Goal: Information Seeking & Learning: Learn about a topic

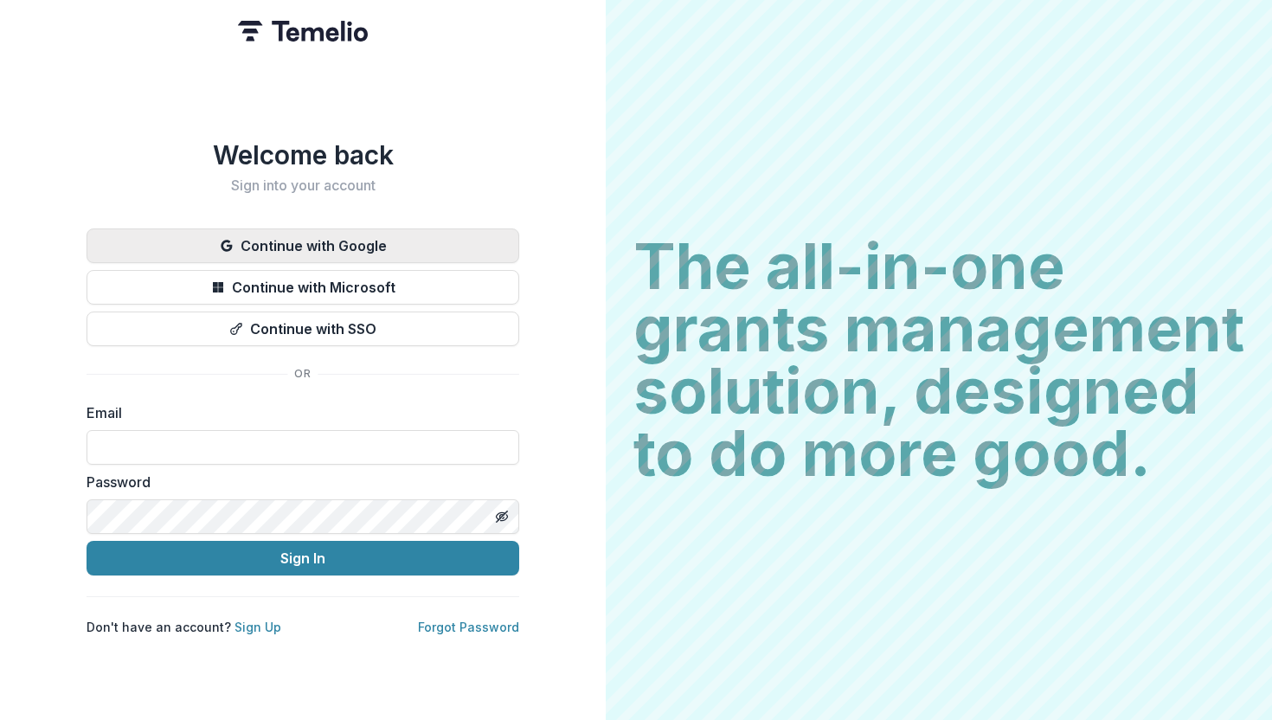
click at [306, 233] on button "Continue with Google" at bounding box center [303, 245] width 433 height 35
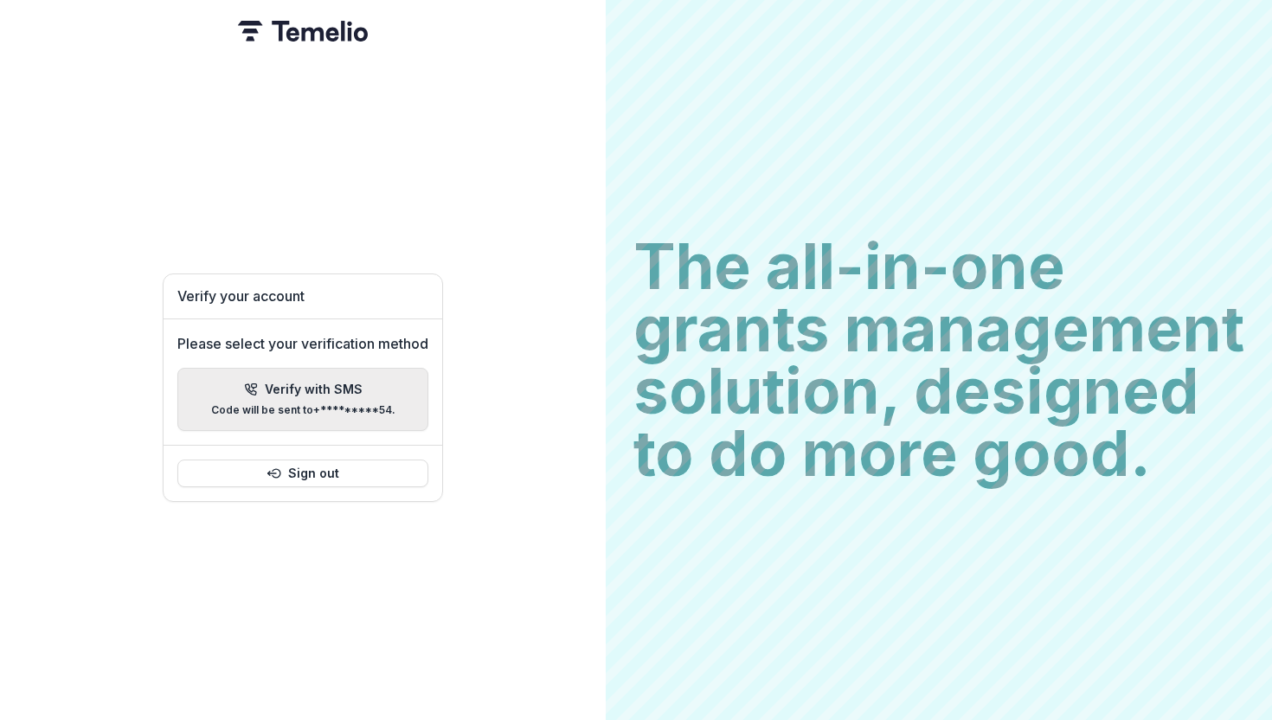
click at [303, 382] on p "Verify with SMS" at bounding box center [314, 389] width 98 height 15
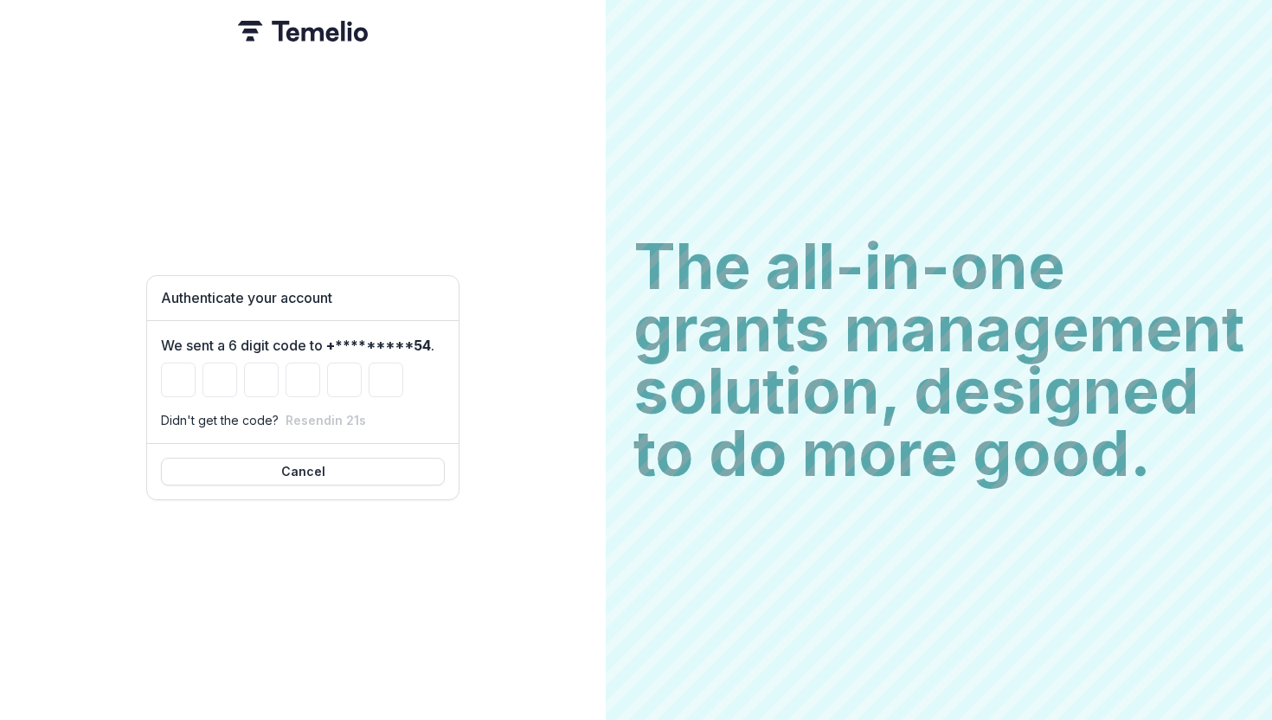
type input "*"
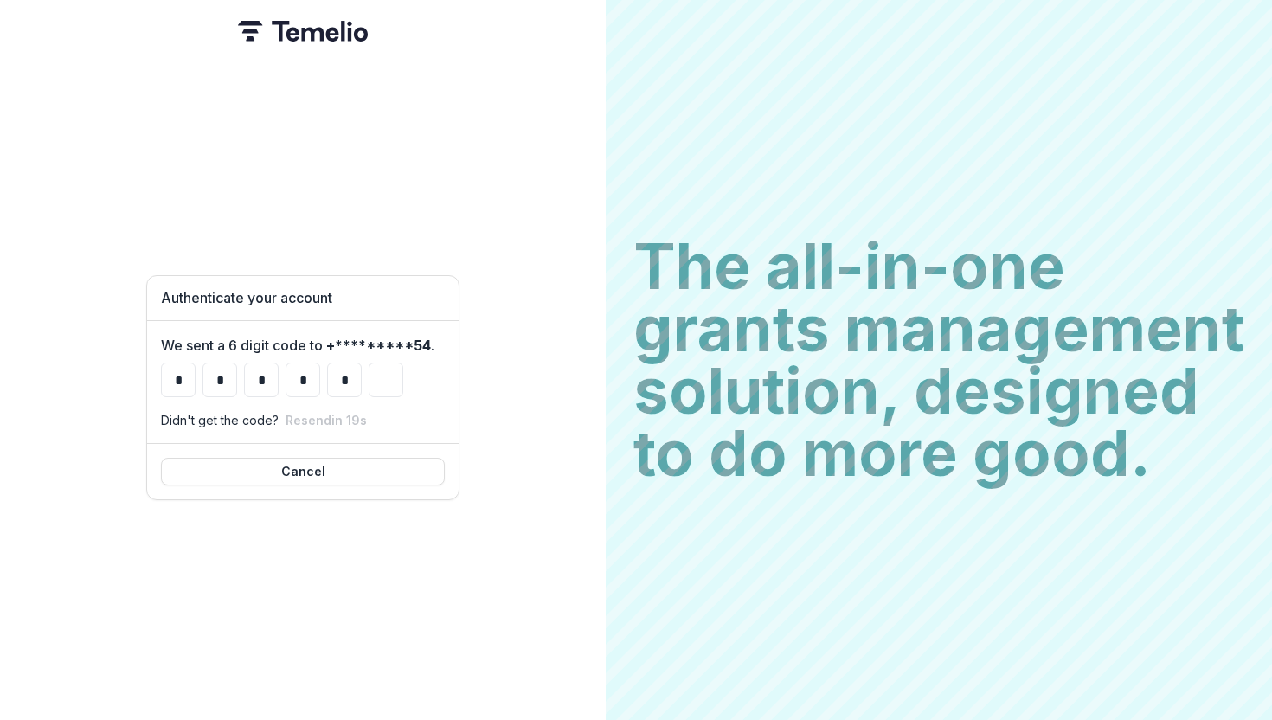
type input "*"
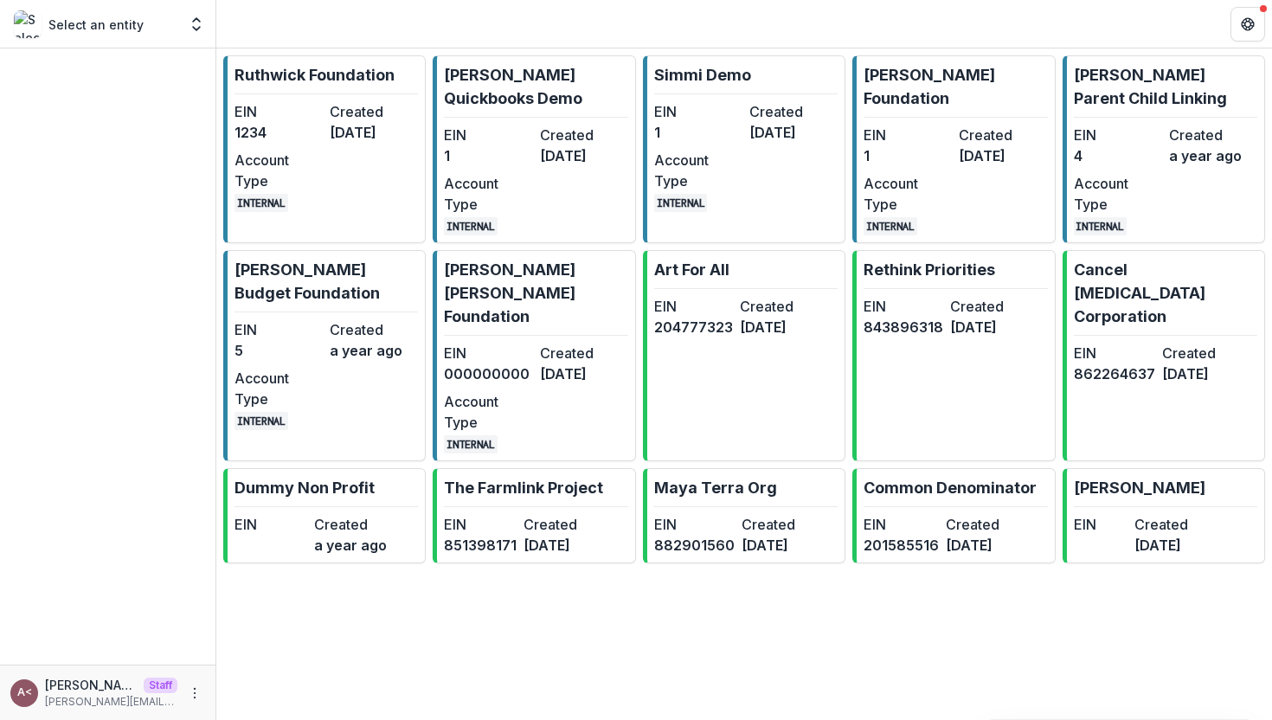
click at [470, 11] on header at bounding box center [743, 24] width 1055 height 48
click at [321, 7] on header at bounding box center [743, 24] width 1055 height 48
click at [932, 148] on div "EIN 1 Created [DATE] Account Type INTERNAL" at bounding box center [954, 180] width 183 height 111
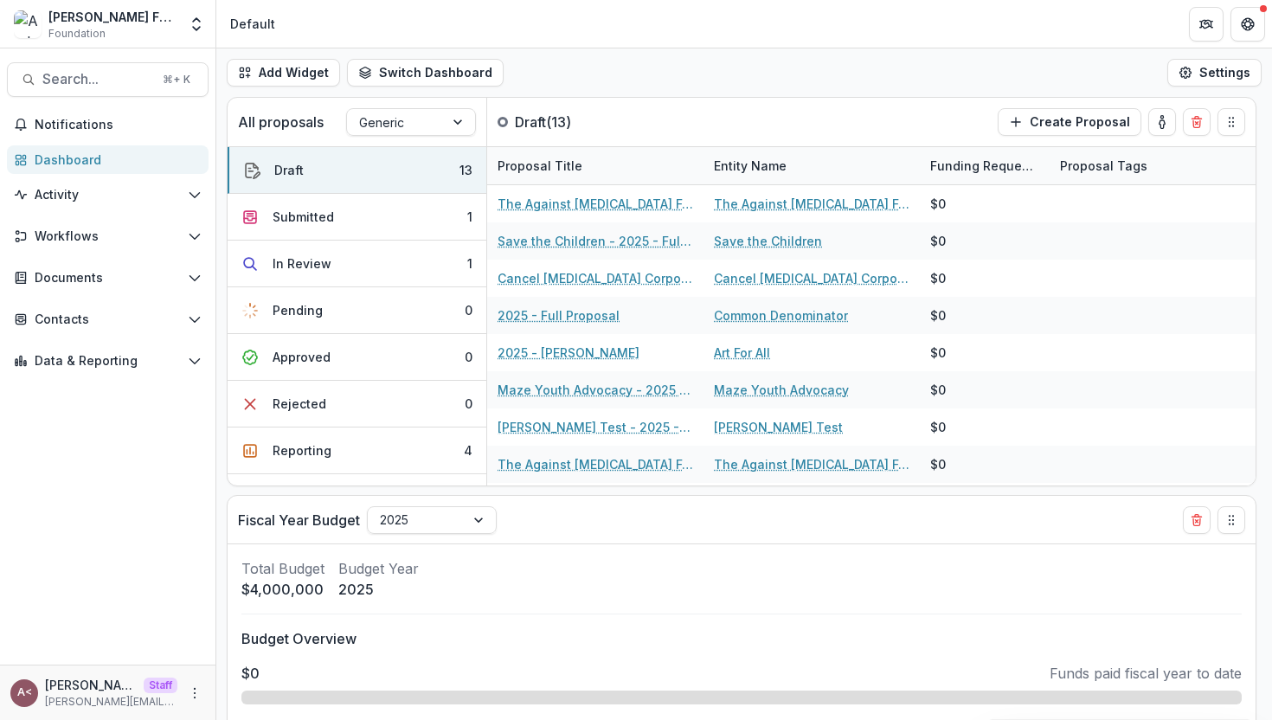
click at [630, 70] on div "Add Widget Switch Dashboard Default Standard Dashboard New Dashboard Settings" at bounding box center [743, 72] width 1055 height 48
click at [620, 65] on div "Add Widget Switch Dashboard Default Standard Dashboard New Dashboard Settings" at bounding box center [743, 72] width 1055 height 48
click at [195, 24] on icon "Open entity switcher" at bounding box center [196, 24] width 17 height 17
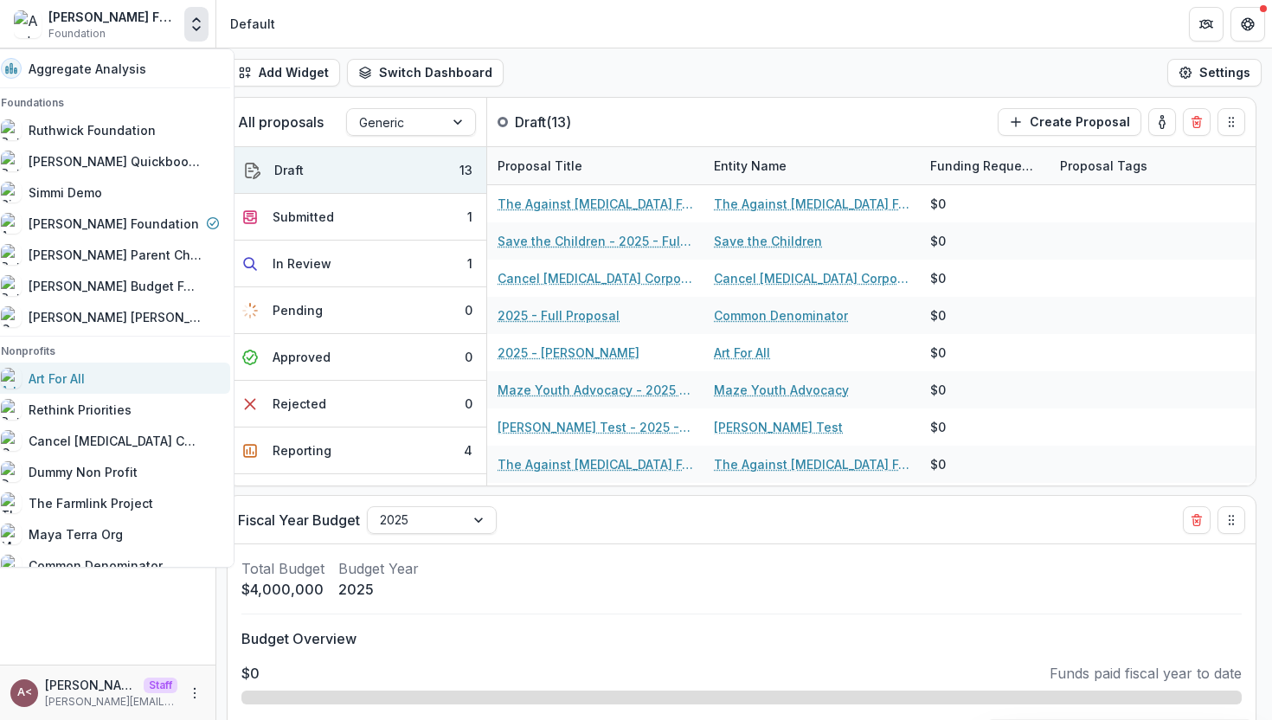
click at [85, 381] on div "Art For All" at bounding box center [57, 378] width 56 height 18
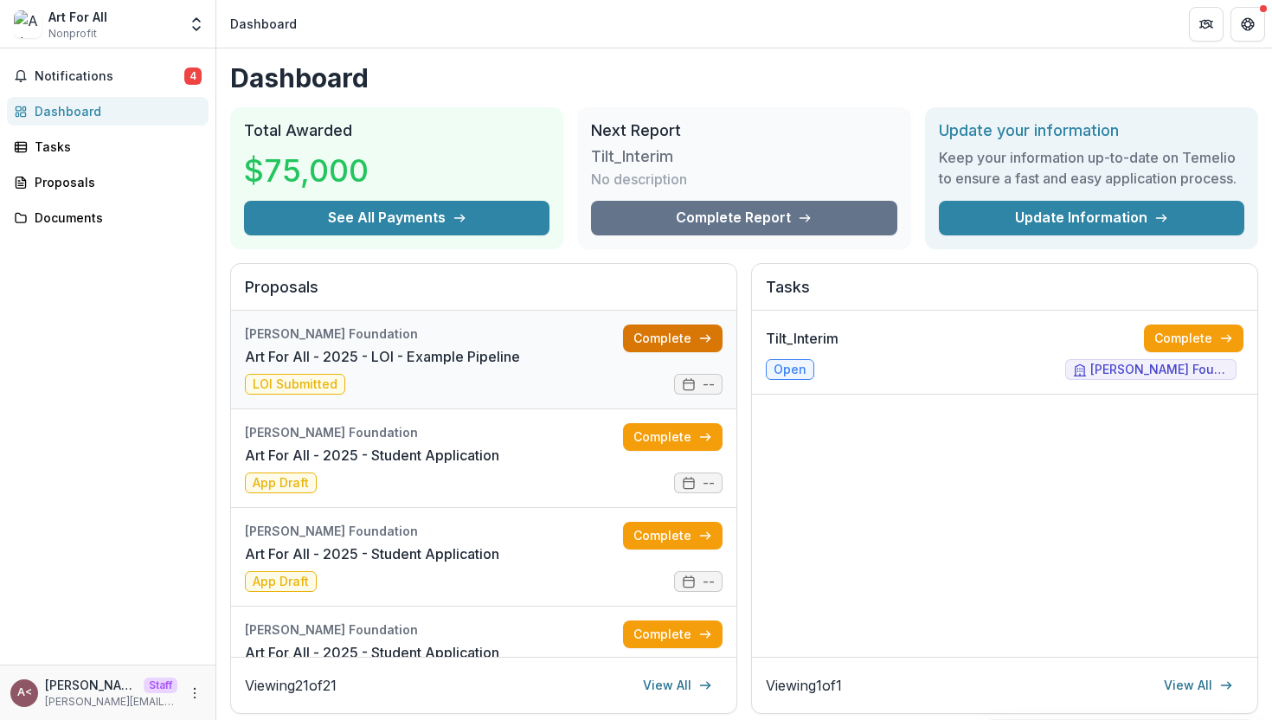
click at [637, 341] on link "Complete" at bounding box center [672, 338] width 99 height 28
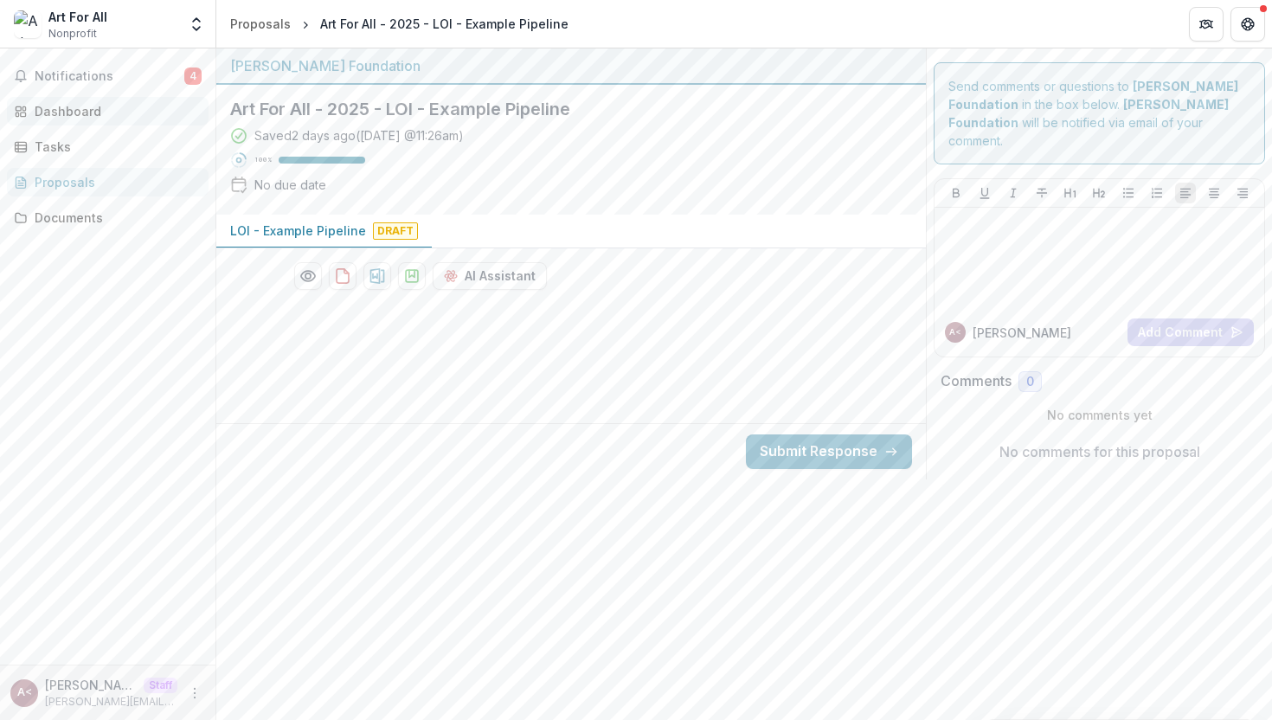
click at [96, 111] on div "Dashboard" at bounding box center [115, 111] width 160 height 18
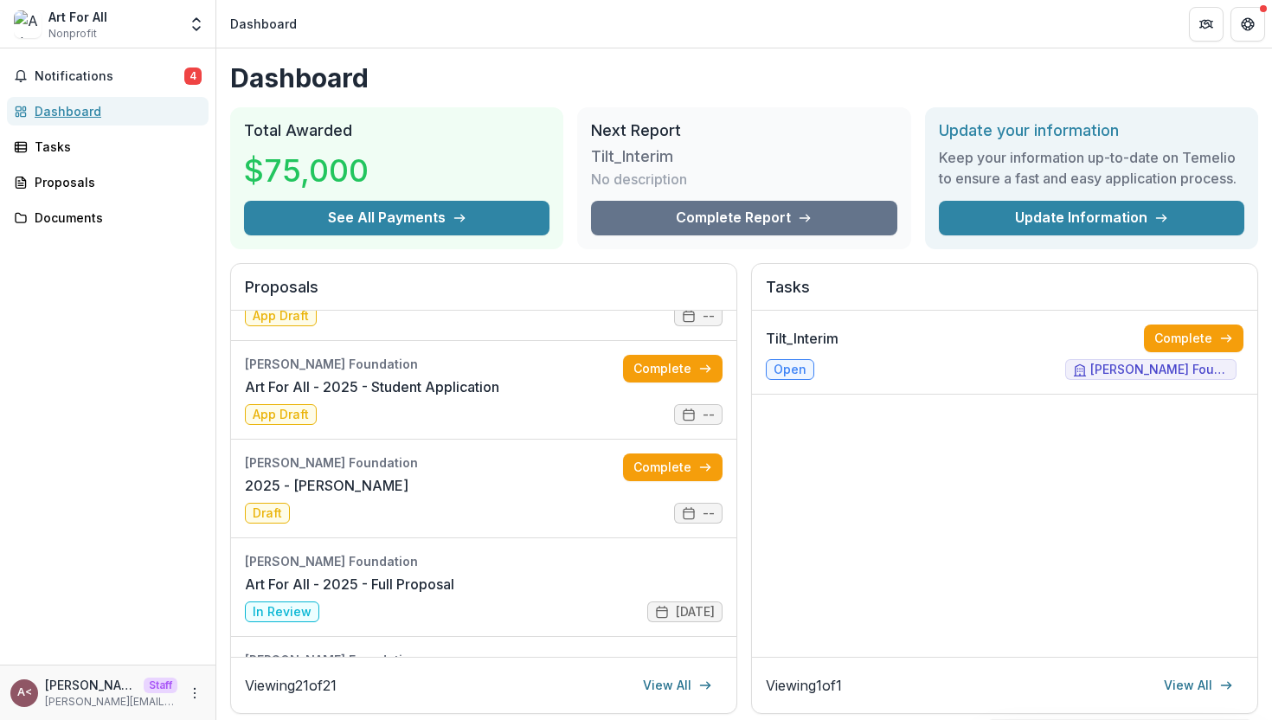
scroll to position [561, 0]
click at [650, 471] on link "Complete" at bounding box center [672, 468] width 99 height 28
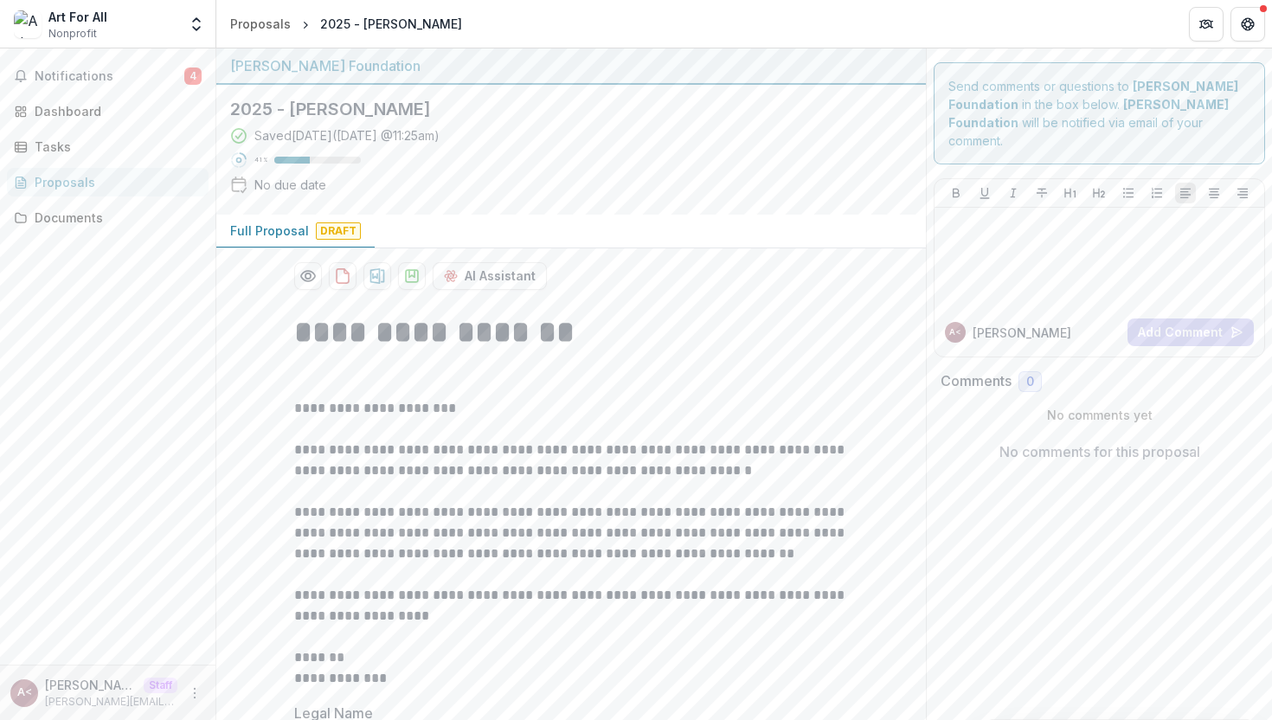
click at [613, 150] on div "Saved 14 days ago ( August 13, 2025 @ 11:25am ) 41 % No due date" at bounding box center [557, 163] width 654 height 74
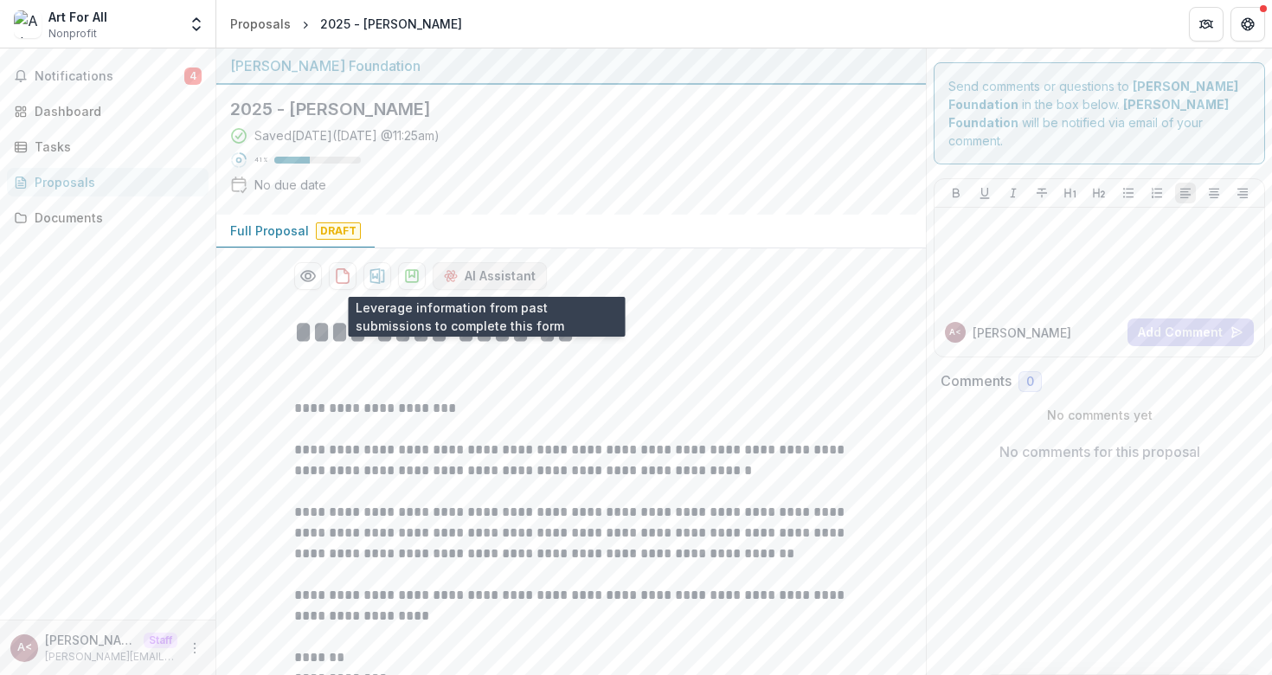
click at [471, 269] on button "AI Assistant" at bounding box center [490, 276] width 114 height 28
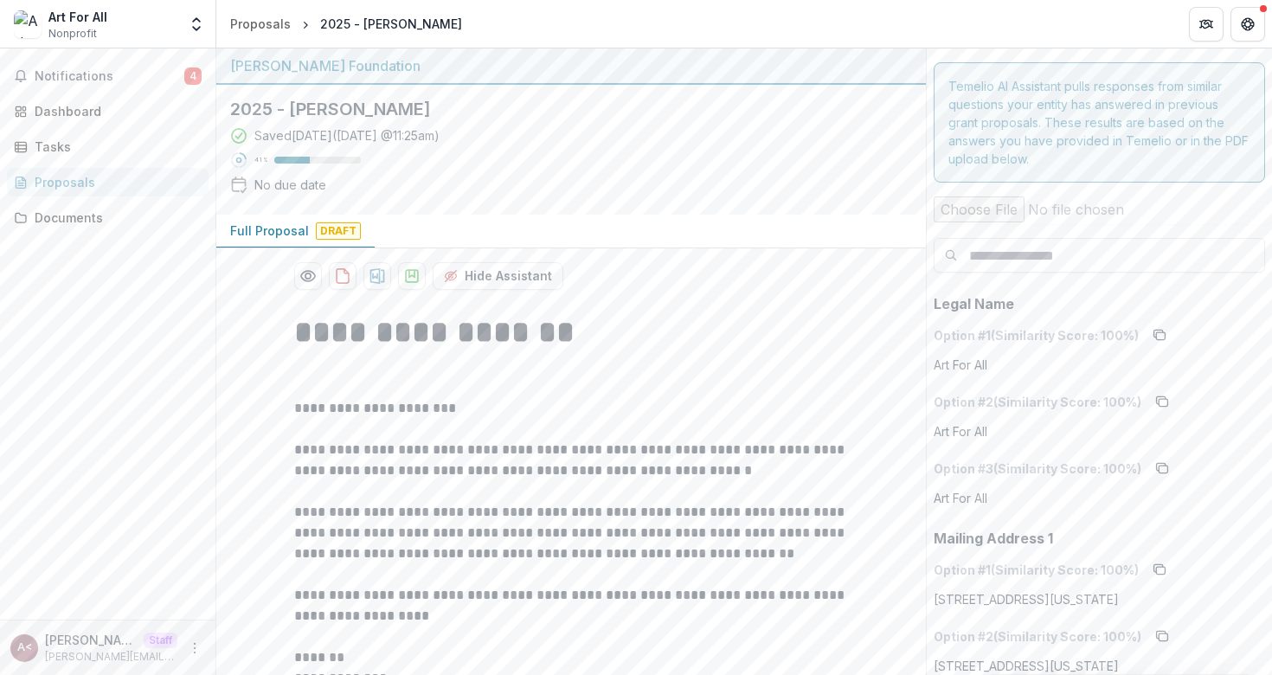
click at [556, 208] on div "2025 - Carrie Form Saved 14 days ago ( August 13, 2025 @ 11:25am ) 41 % No due …" at bounding box center [557, 150] width 682 height 130
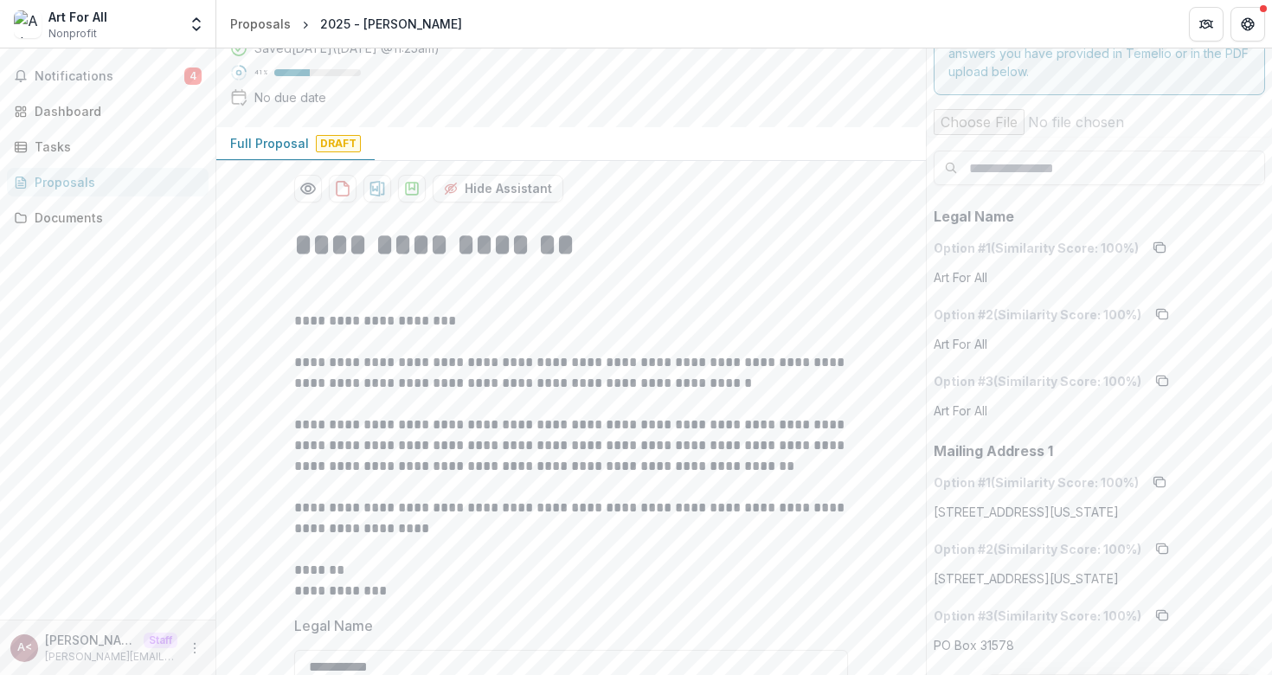
scroll to position [80, 0]
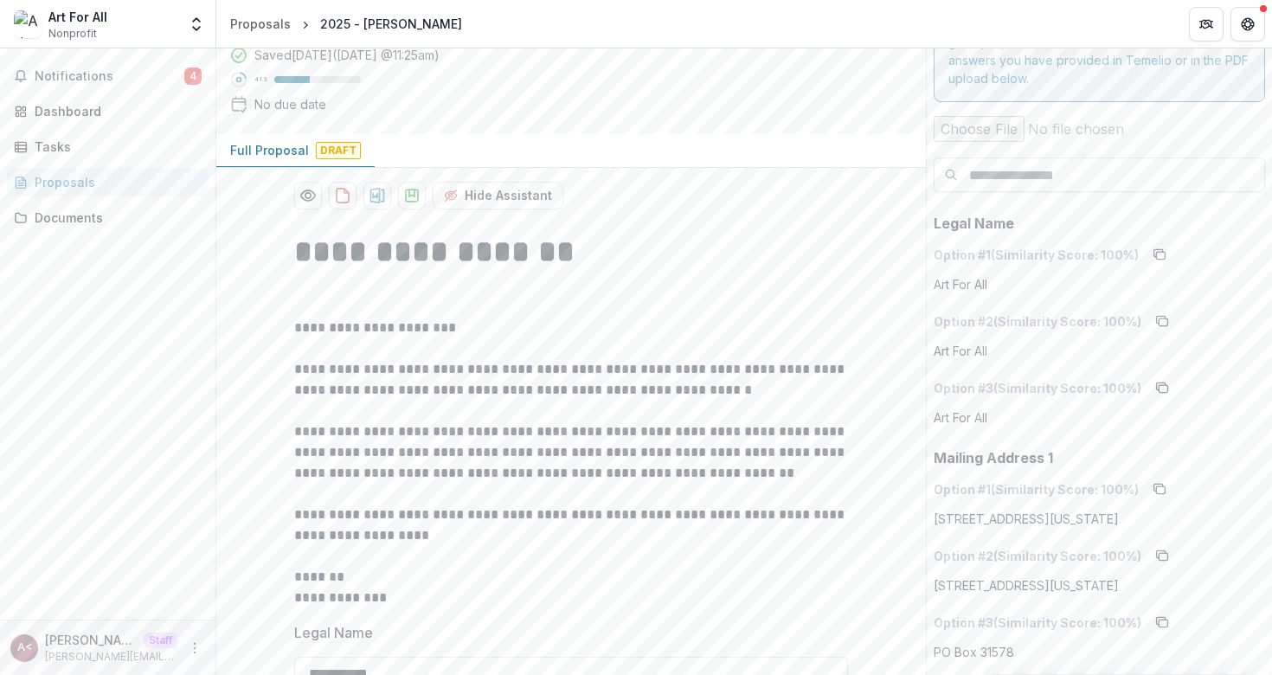
click at [1048, 183] on input at bounding box center [1098, 174] width 331 height 35
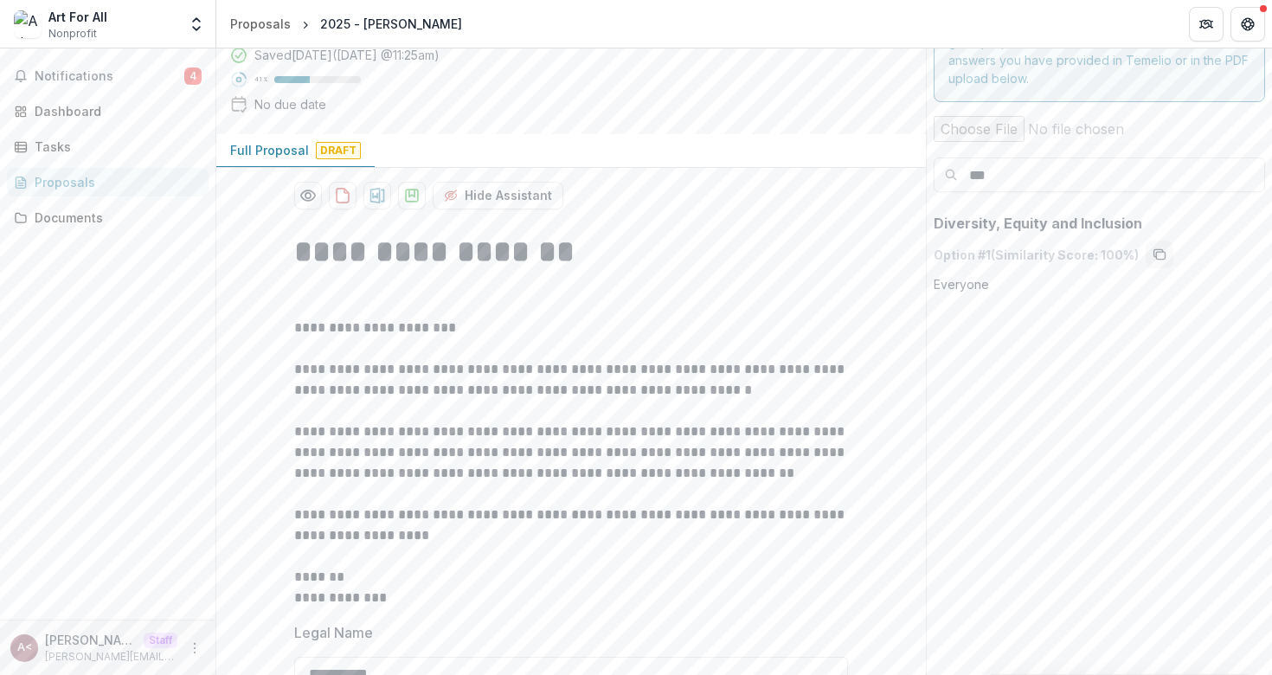
type input "***"
click at [1152, 257] on icon "copy to clipboard" at bounding box center [1159, 254] width 14 height 14
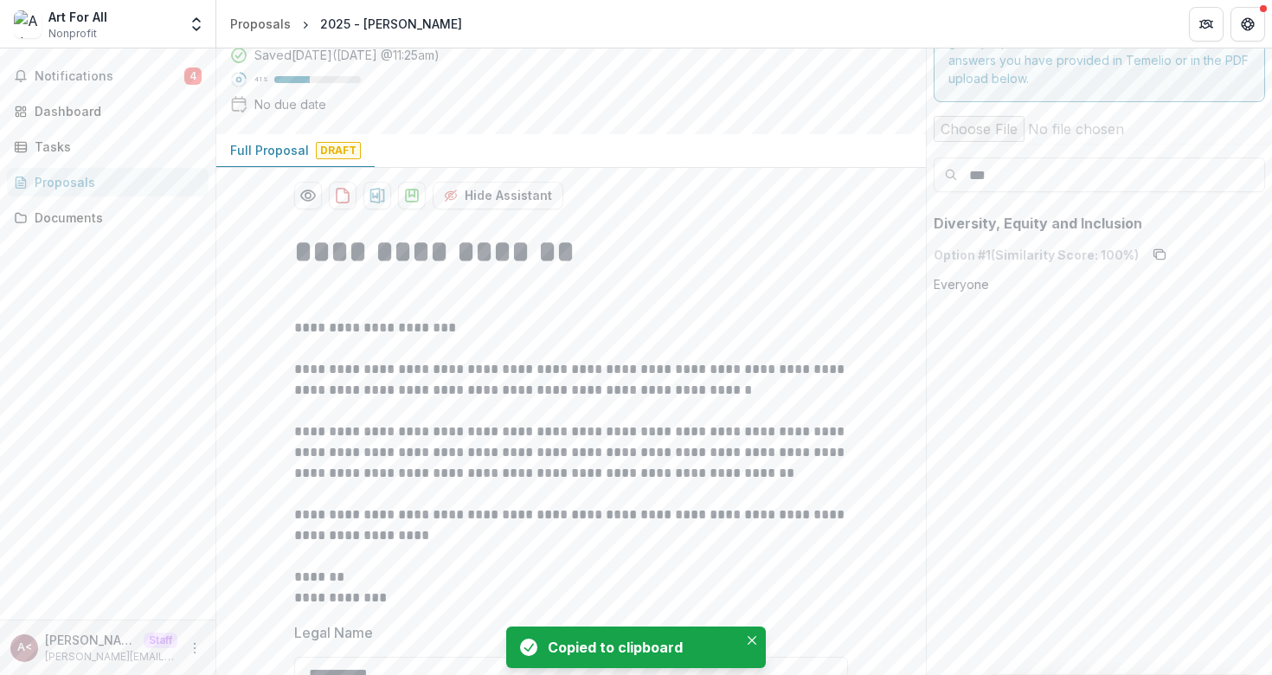
click at [702, 330] on p "**********" at bounding box center [571, 462] width 554 height 291
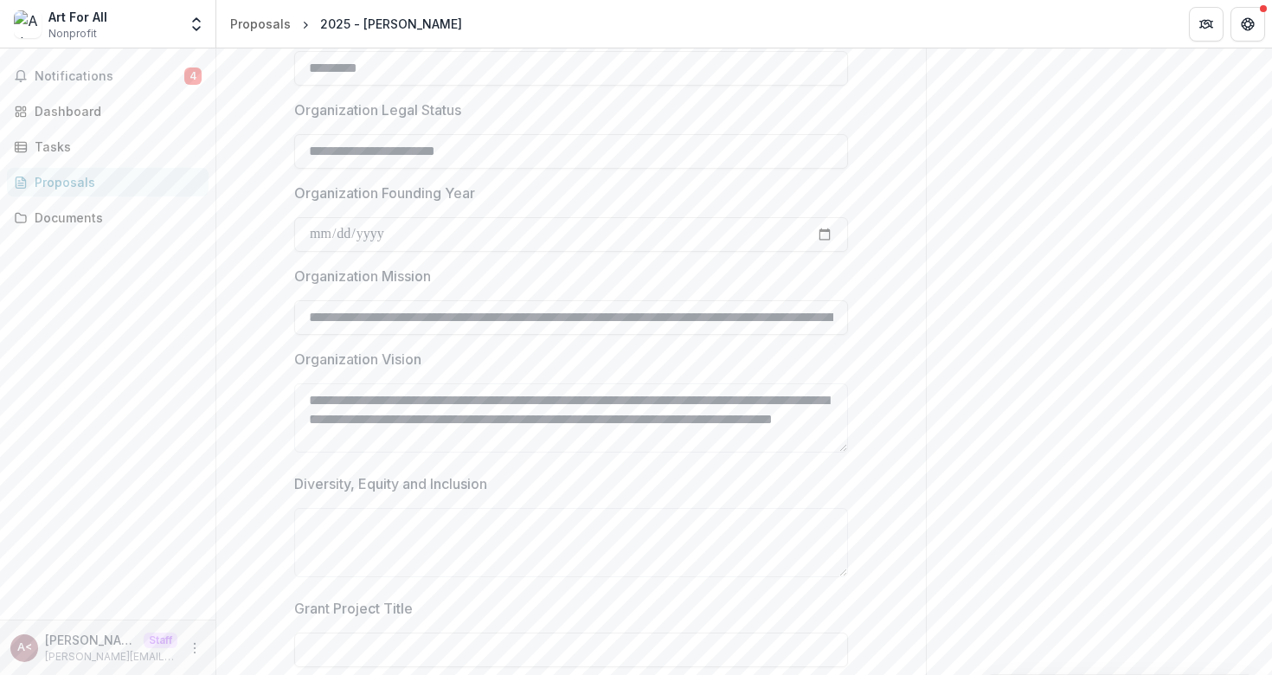
scroll to position [1374, 0]
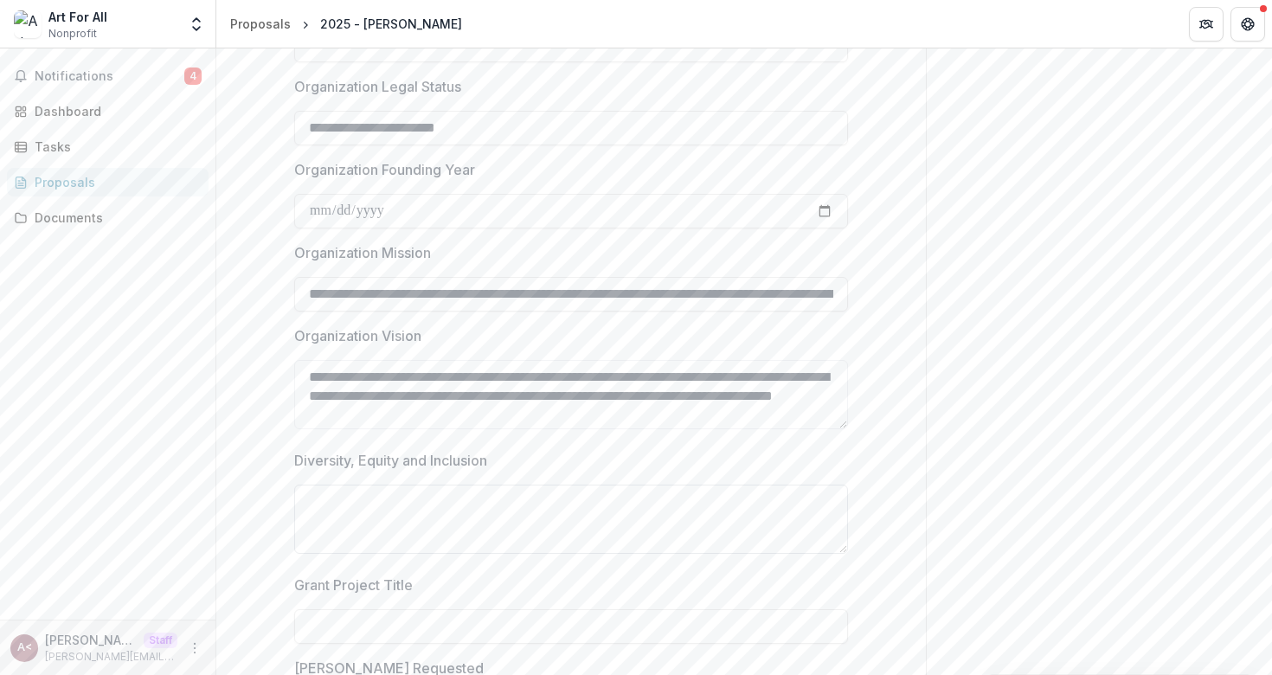
click at [617, 532] on textarea "Diversity, Equity and Inclusion" at bounding box center [571, 518] width 554 height 69
paste textarea "********"
type textarea "********"
click at [685, 462] on label "Diversity, Equity and Inclusion" at bounding box center [565, 460] width 543 height 21
click at [685, 484] on textarea "********" at bounding box center [571, 518] width 554 height 69
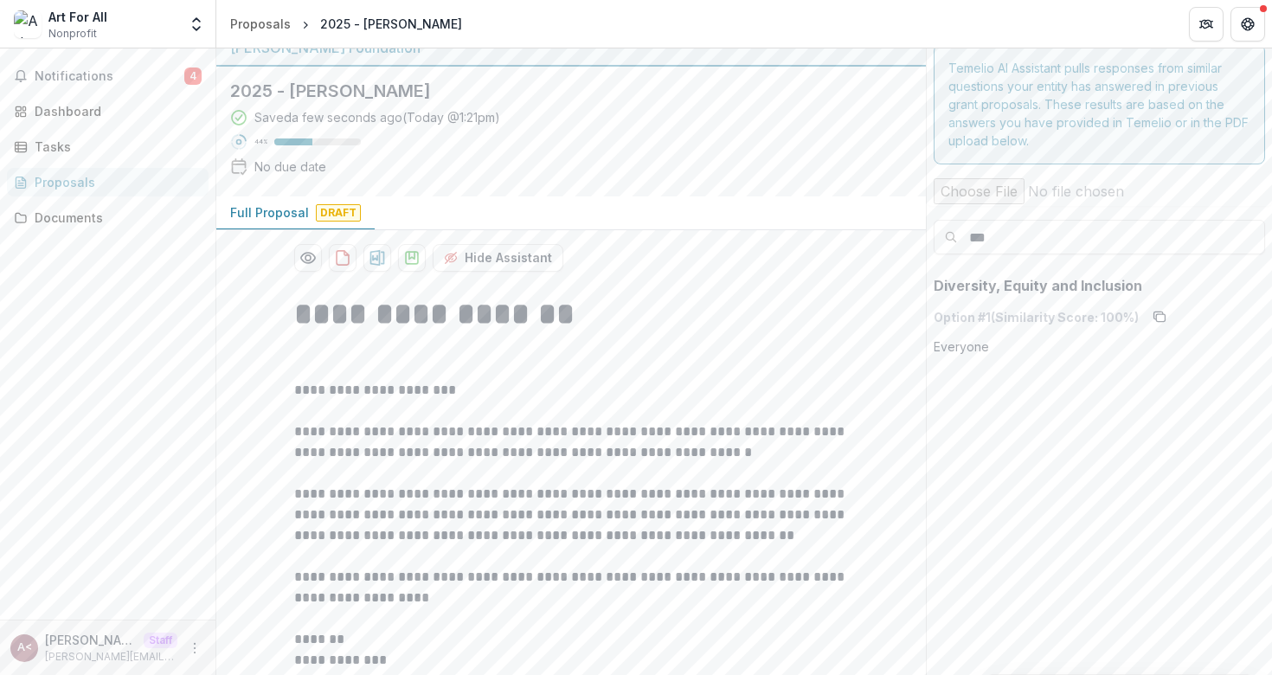
scroll to position [0, 0]
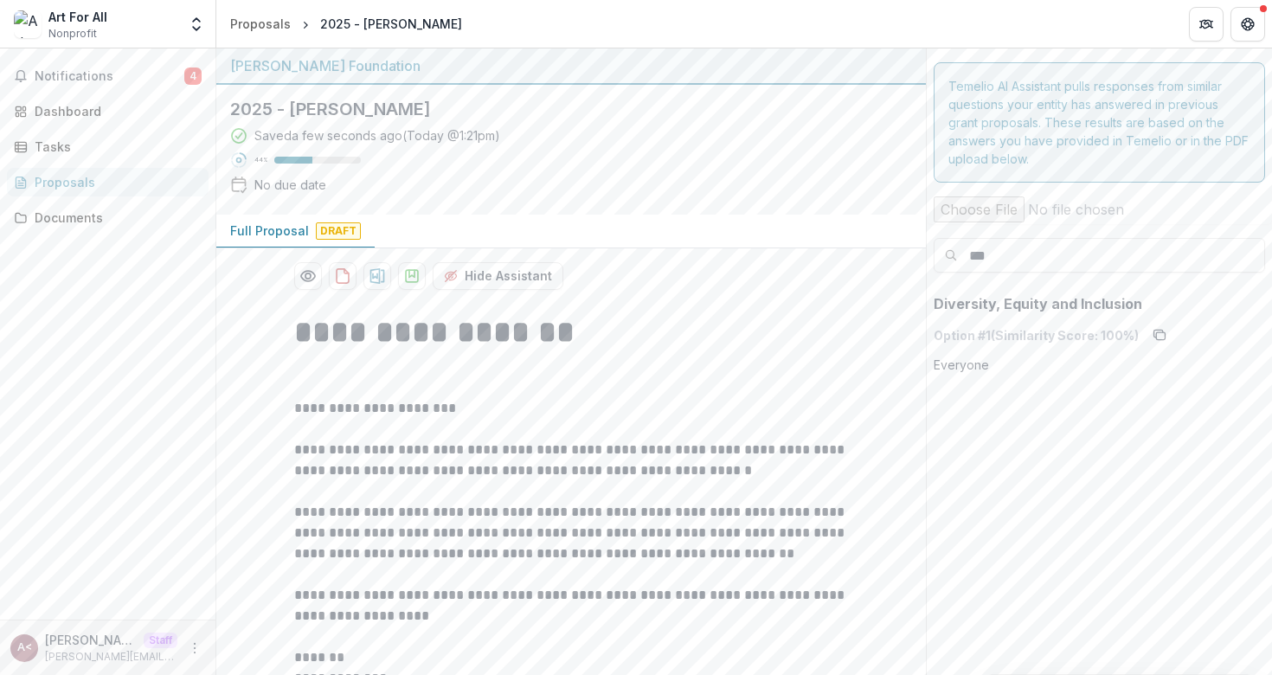
click at [809, 312] on h1 "**********" at bounding box center [571, 354] width 554 height 87
click at [1016, 263] on input "***" at bounding box center [1098, 255] width 331 height 35
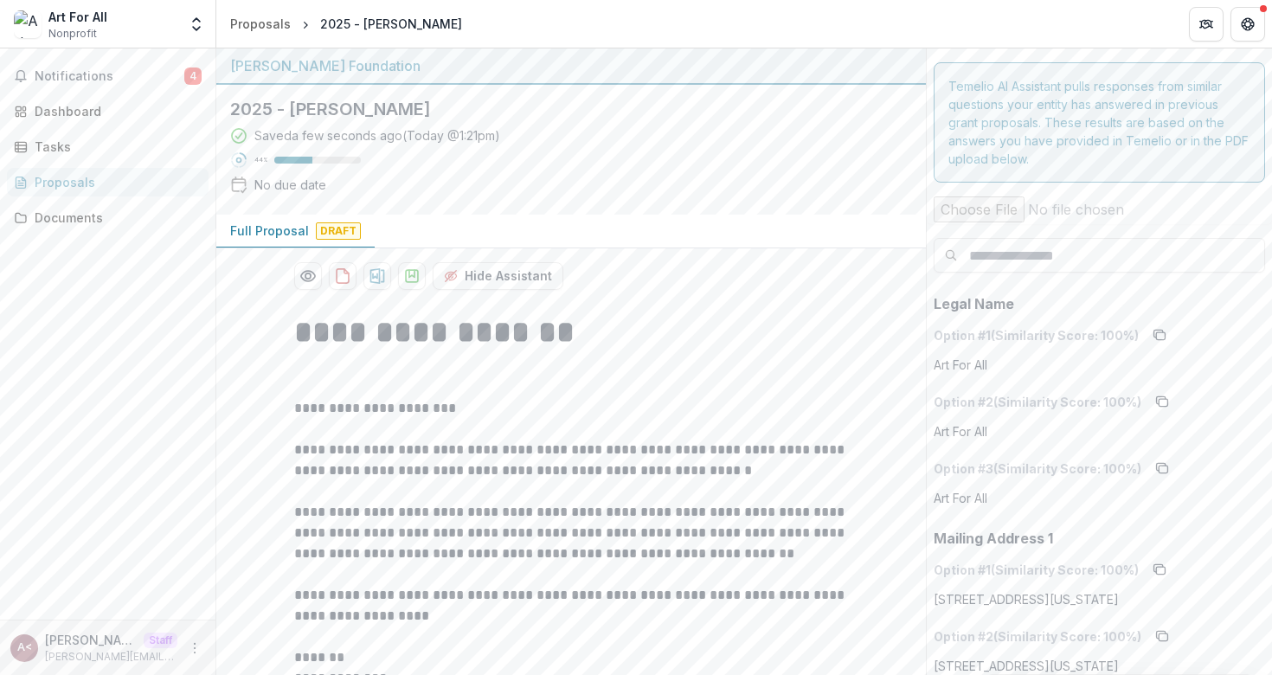
click at [707, 324] on h1 "**********" at bounding box center [571, 354] width 554 height 87
click at [99, 106] on div "Dashboard" at bounding box center [115, 111] width 160 height 18
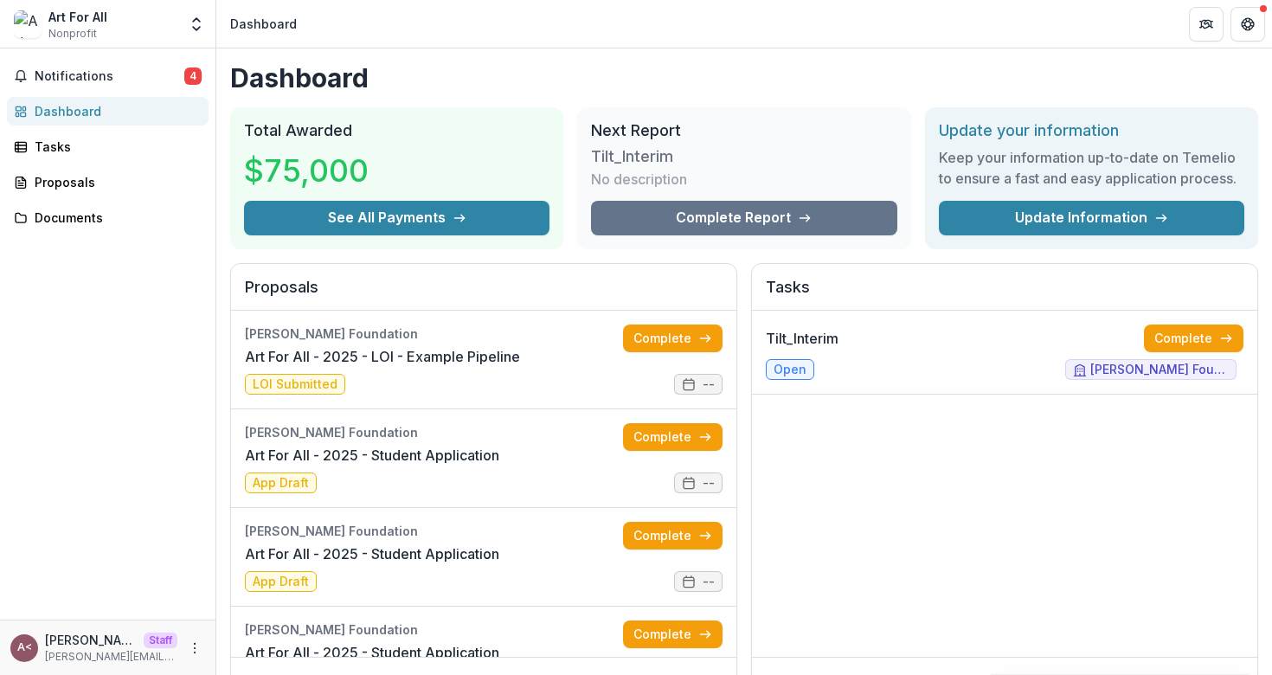
click at [562, 121] on div "Total Awarded $75,000 See All Payments Next Report Tilt_Interim No description …" at bounding box center [744, 178] width 1028 height 142
click at [555, 116] on div "Total Awarded $75,000 See All Payments" at bounding box center [396, 178] width 333 height 142
click at [191, 650] on icon "More" at bounding box center [195, 648] width 14 height 14
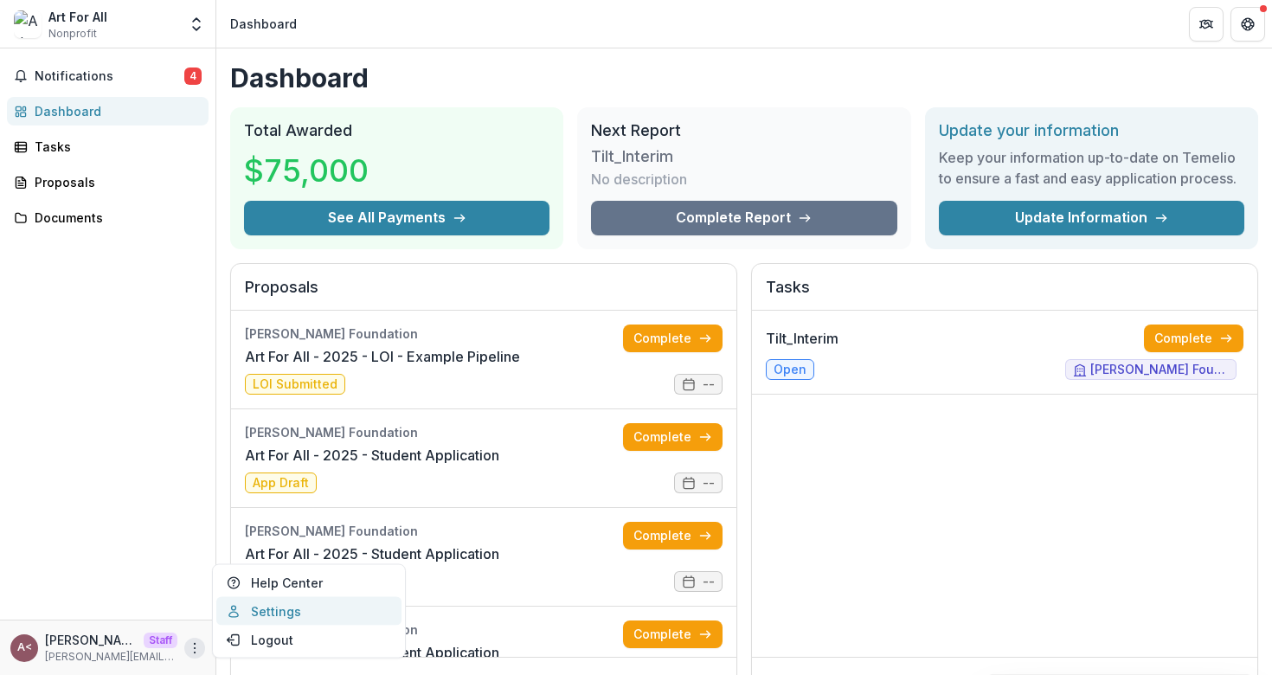
click at [305, 601] on link "Settings" at bounding box center [308, 611] width 185 height 29
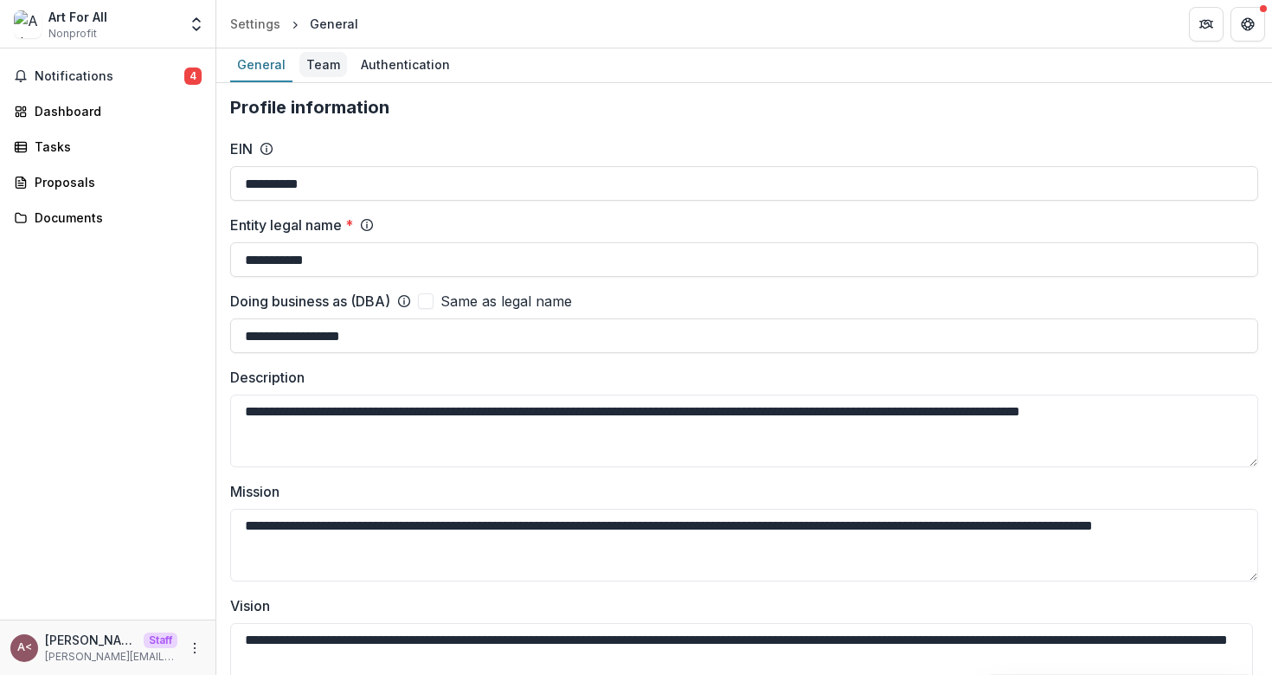
click at [324, 72] on div "Team" at bounding box center [323, 64] width 48 height 25
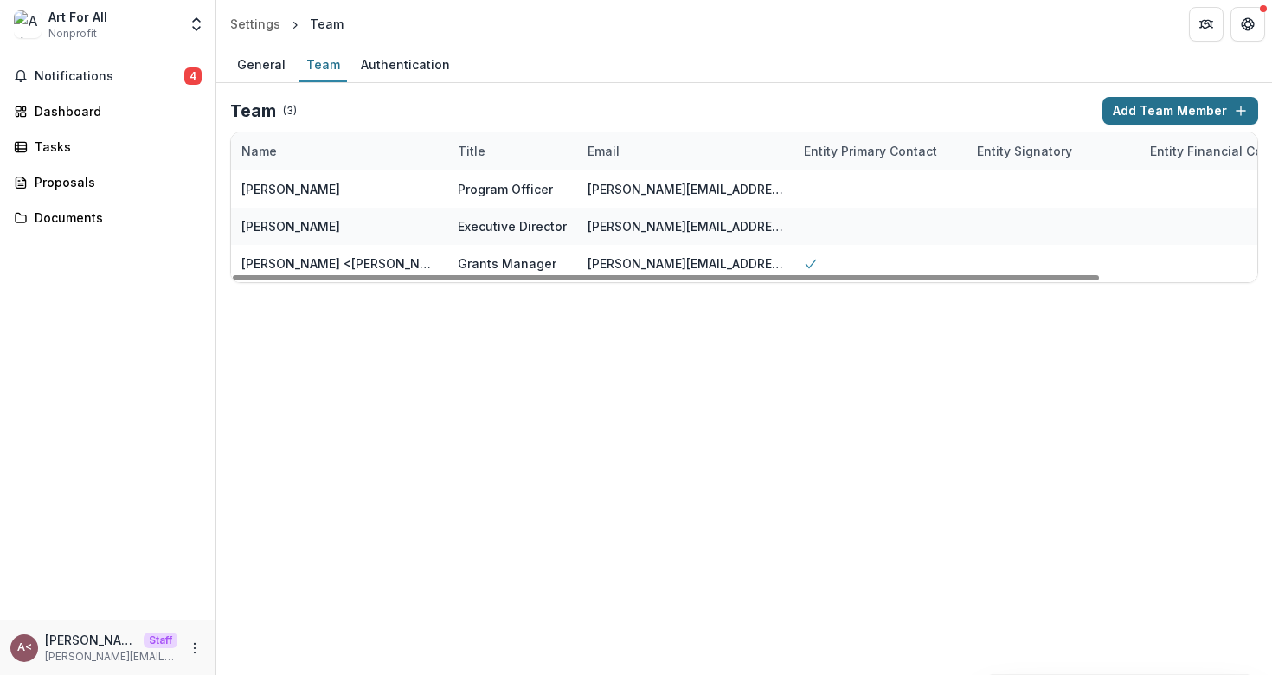
click at [1239, 107] on icon "button" at bounding box center [1240, 111] width 14 height 14
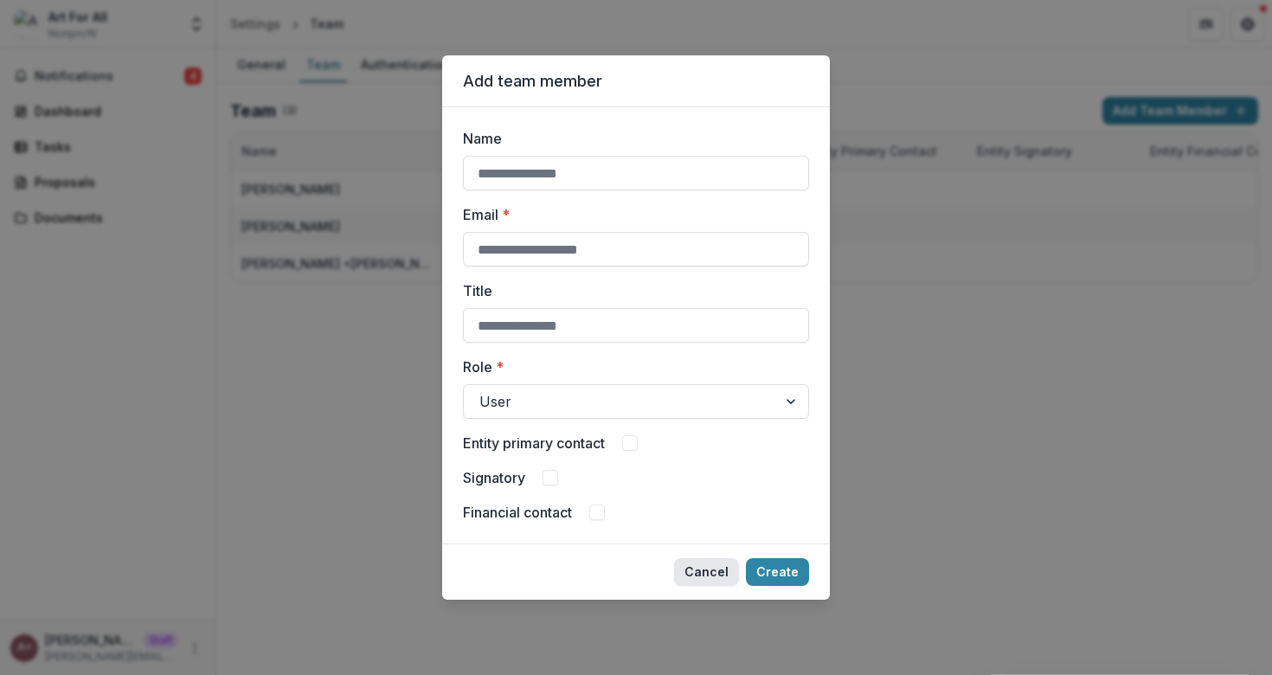
click at [706, 573] on button "Cancel" at bounding box center [706, 572] width 65 height 28
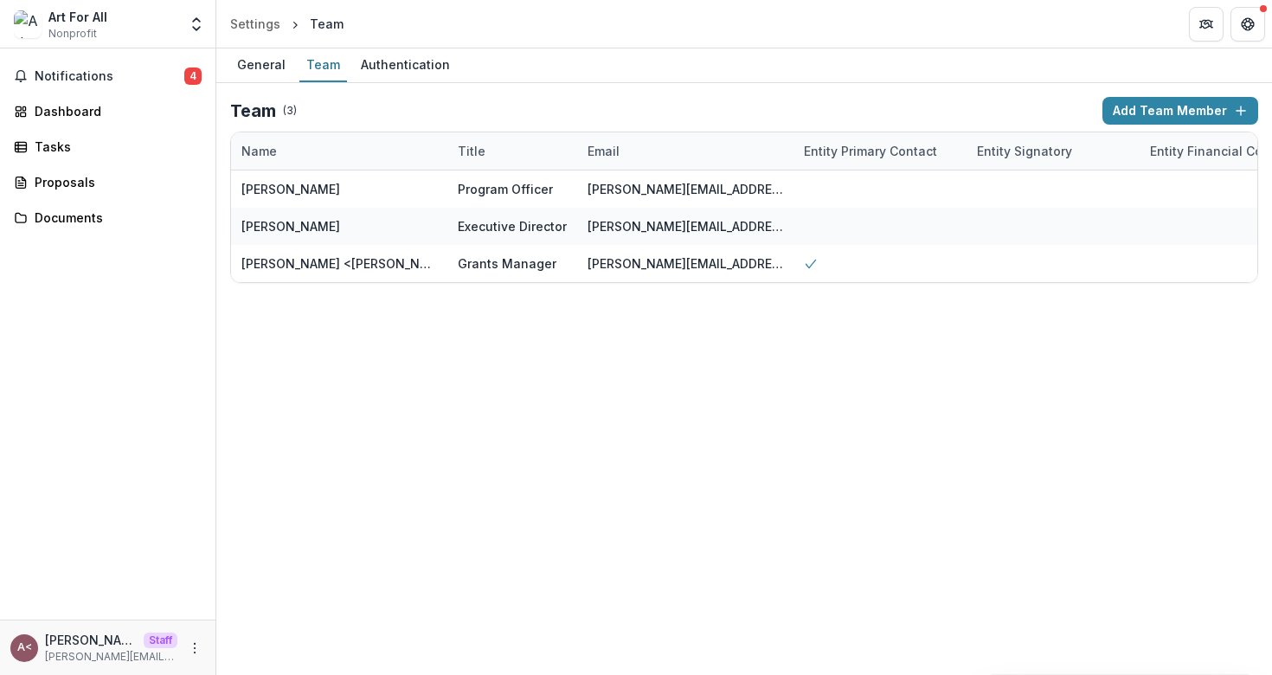
click at [532, 450] on div "General Team Authentication Team ( 3 ) Add Team Member Name Title Email Entity …" at bounding box center [743, 361] width 1055 height 626
click at [91, 213] on div "Documents" at bounding box center [115, 217] width 160 height 18
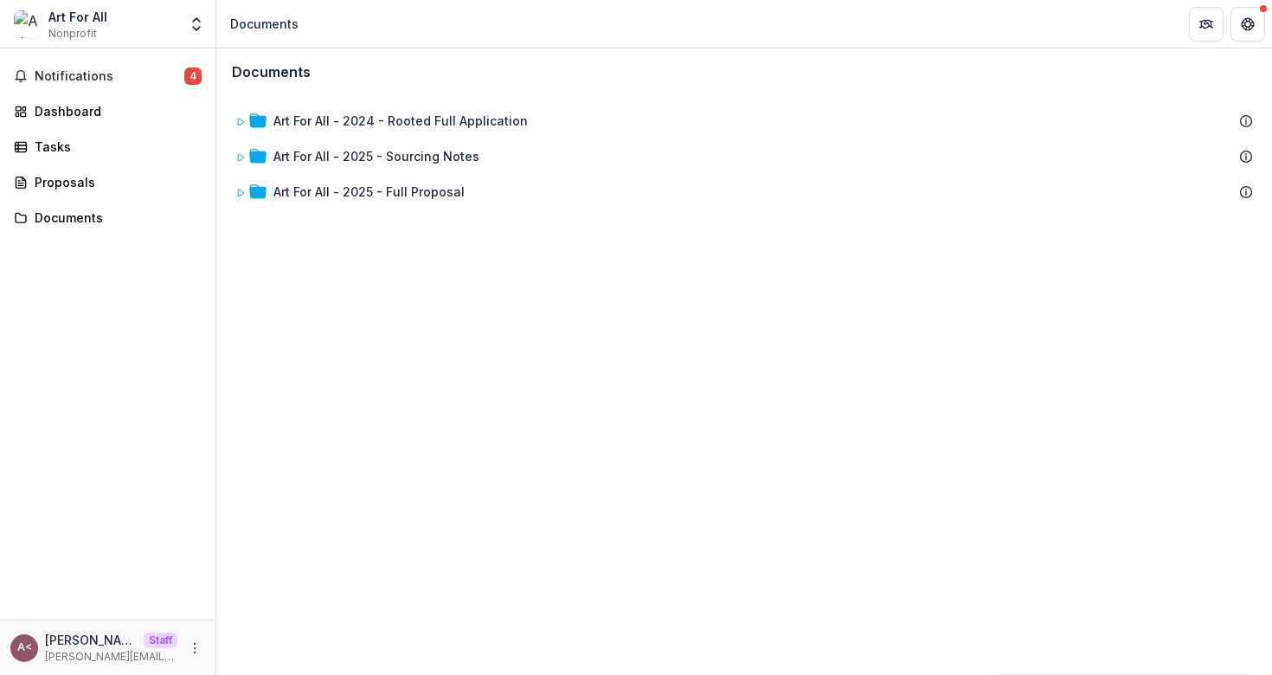
click at [362, 72] on div "Documents" at bounding box center [744, 72] width 1052 height 44
click at [366, 81] on div "Documents" at bounding box center [744, 72] width 1052 height 44
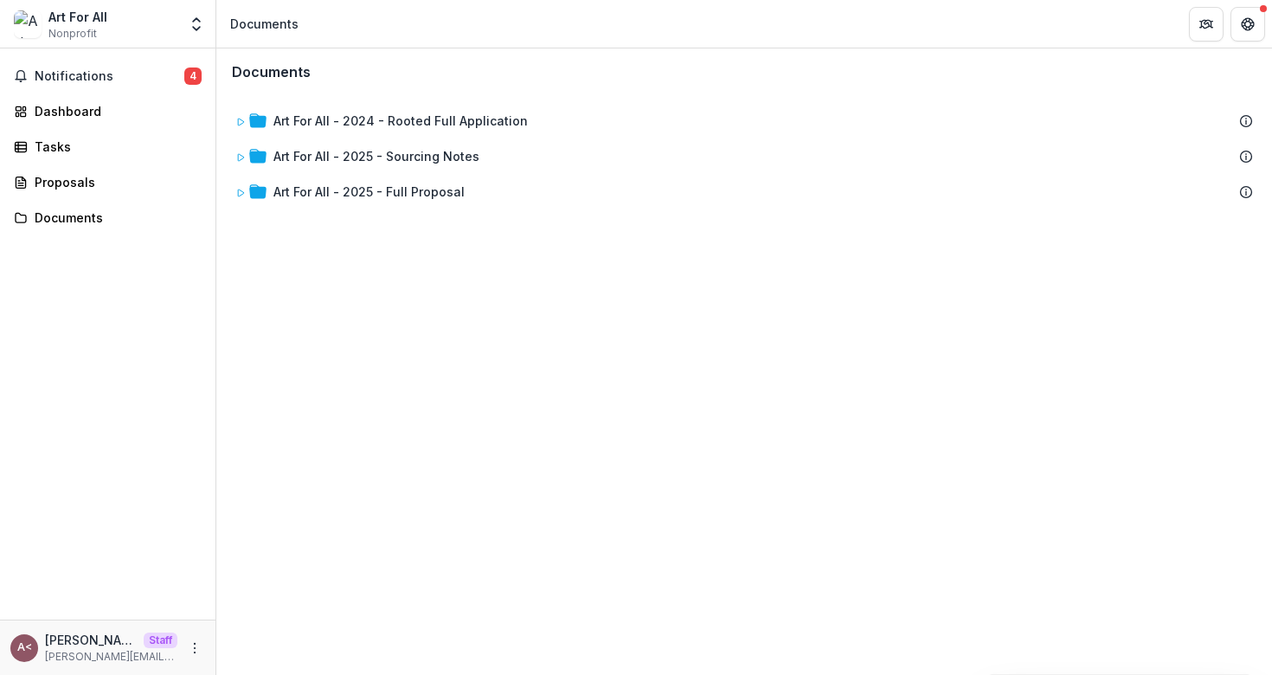
click at [321, 83] on div "Documents" at bounding box center [744, 72] width 1052 height 44
click at [326, 98] on div "Art For All - 2024 - Rooted Full Application Art For All - 2025 - Sourcing Note…" at bounding box center [744, 156] width 1052 height 124
click at [124, 83] on button "Notifications 4" at bounding box center [108, 76] width 202 height 28
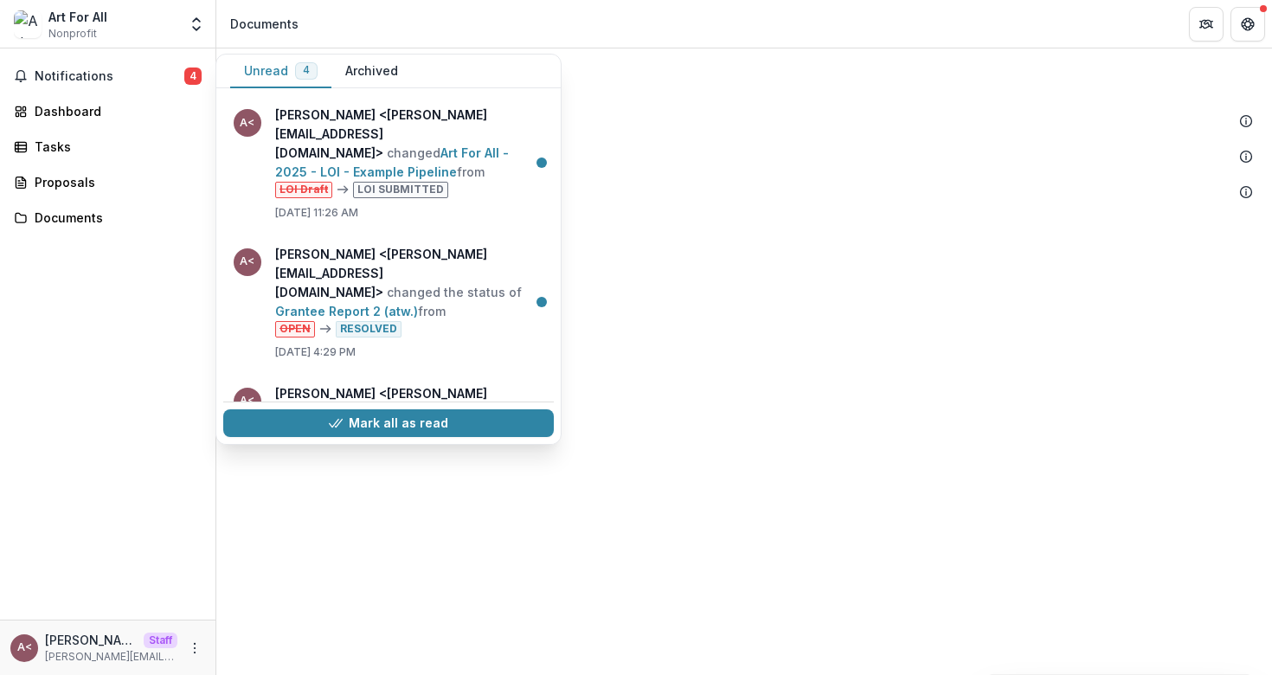
click at [676, 61] on div "Documents" at bounding box center [744, 72] width 1052 height 44
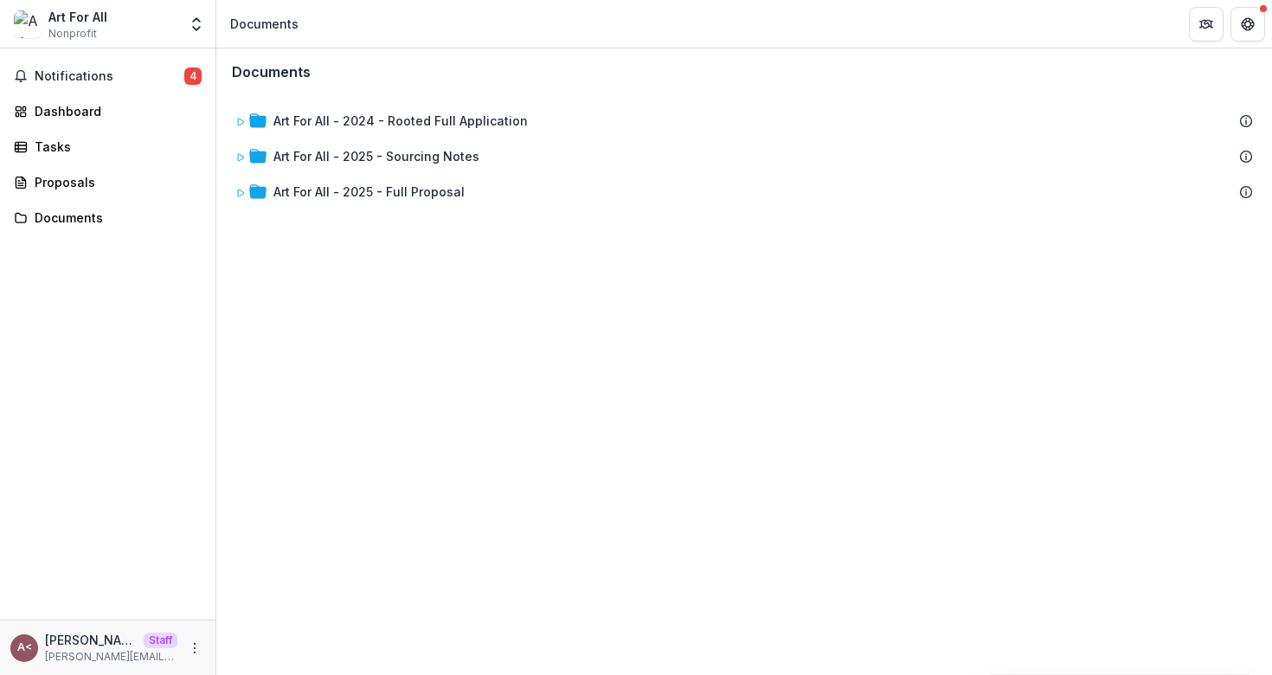
click at [422, 80] on div "Documents" at bounding box center [744, 72] width 1052 height 44
click at [85, 119] on div "Dashboard" at bounding box center [115, 111] width 160 height 18
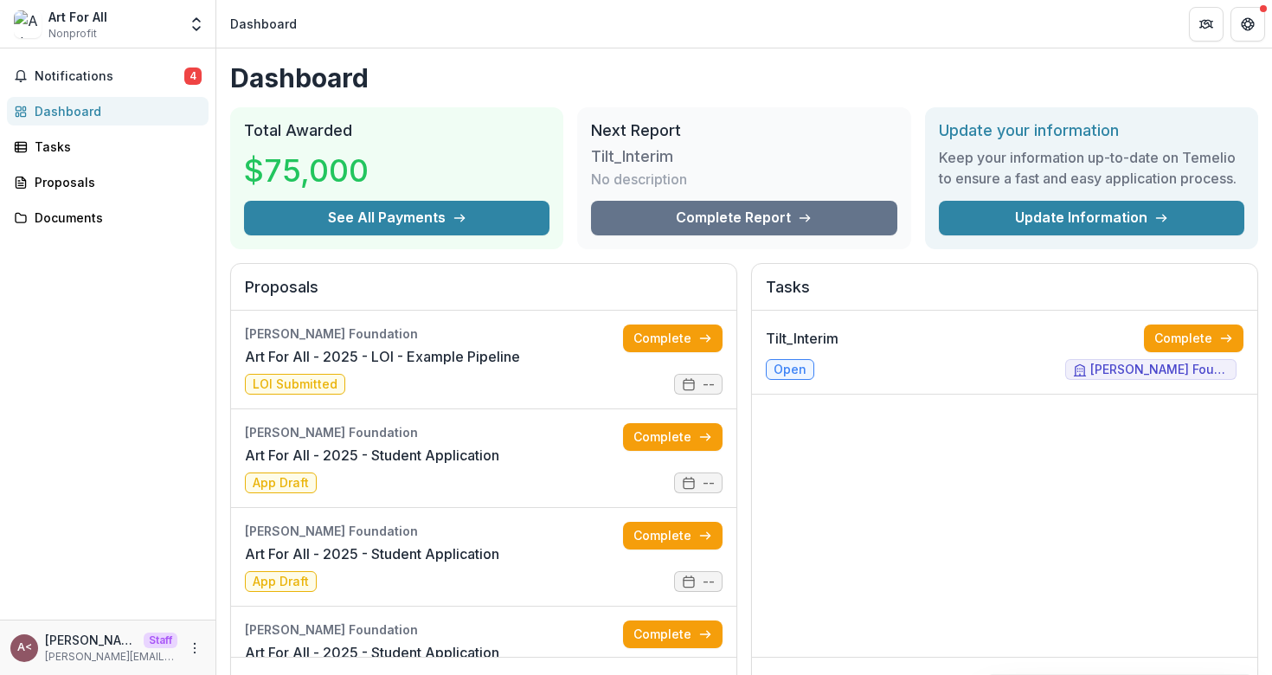
click at [561, 282] on h2 "Proposals" at bounding box center [483, 294] width 477 height 33
click at [529, 285] on h2 "Proposals" at bounding box center [483, 294] width 477 height 33
click at [202, 36] on button "Open entity switcher" at bounding box center [196, 24] width 24 height 35
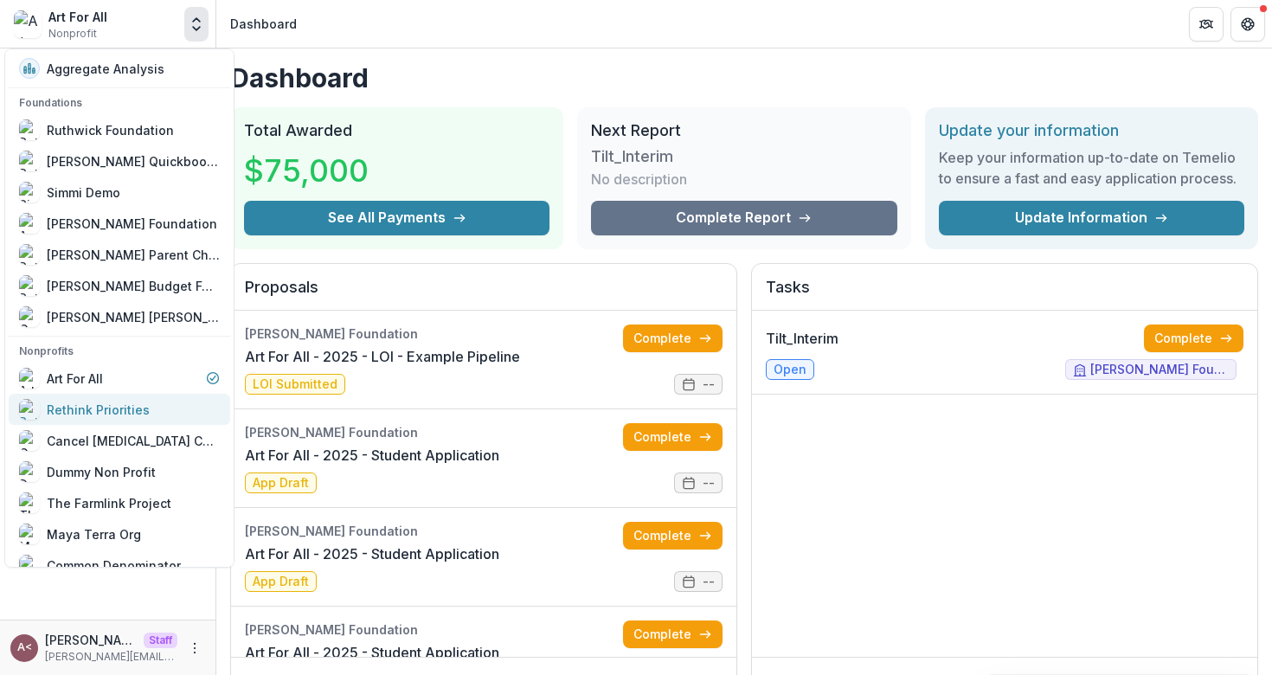
click at [153, 411] on div "Rethink Priorities" at bounding box center [119, 409] width 201 height 21
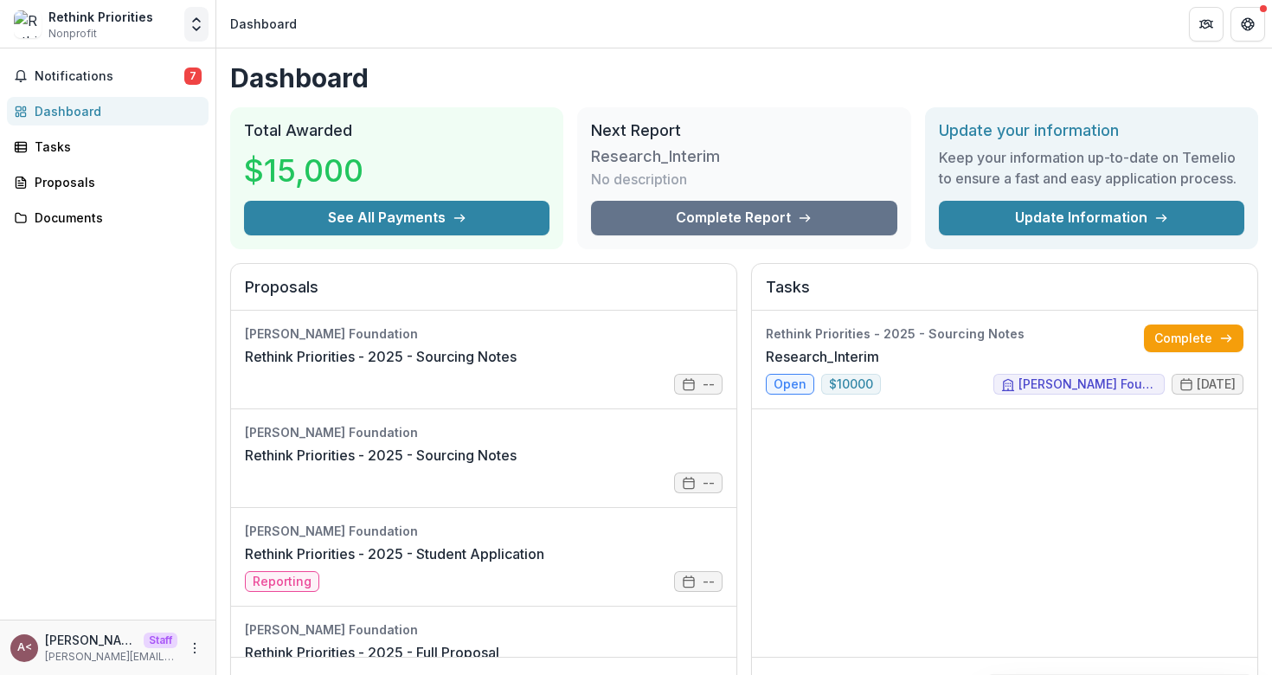
click at [190, 29] on icon "Open entity switcher" at bounding box center [196, 24] width 17 height 17
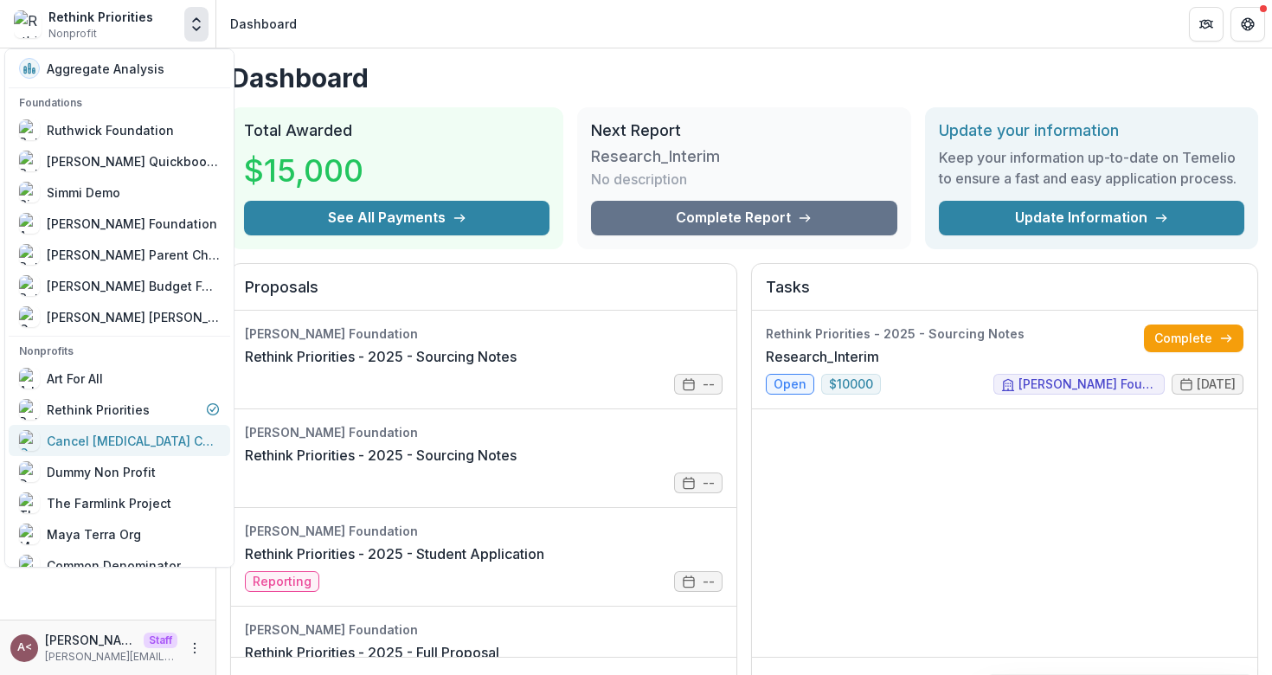
click at [117, 440] on div "Cancel [MEDICAL_DATA] Corporation" at bounding box center [133, 441] width 173 height 18
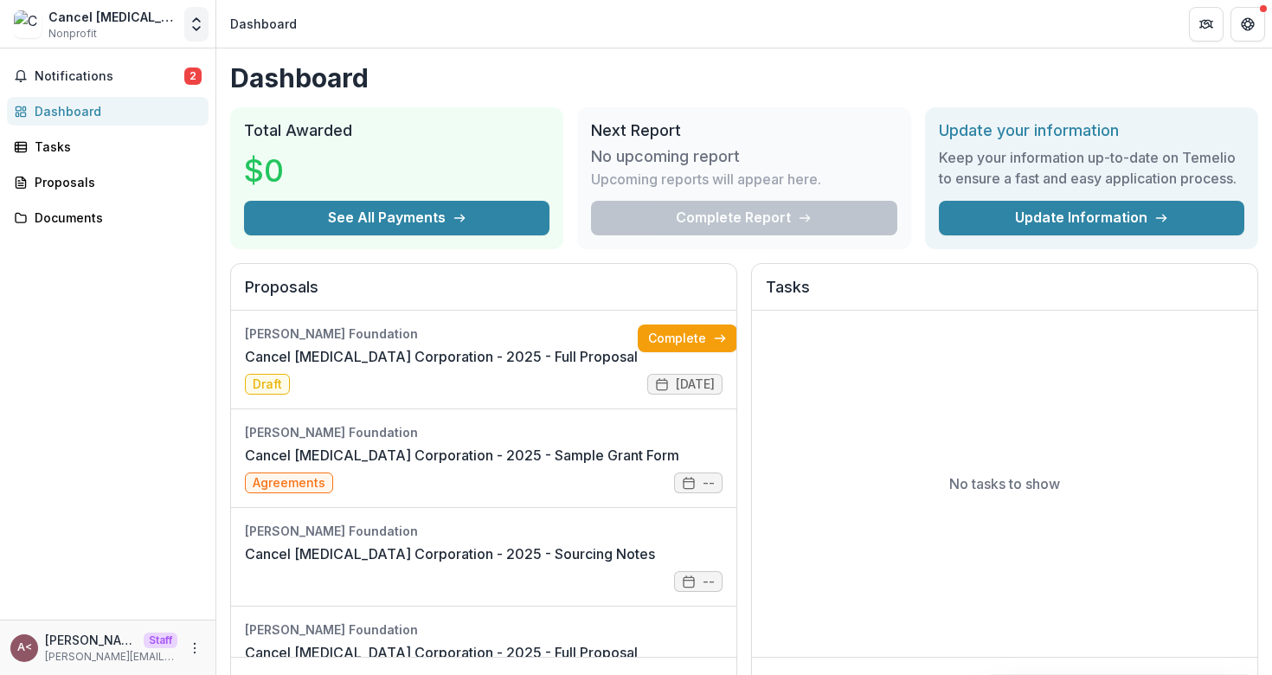
click at [201, 35] on button "Open entity switcher" at bounding box center [196, 24] width 24 height 35
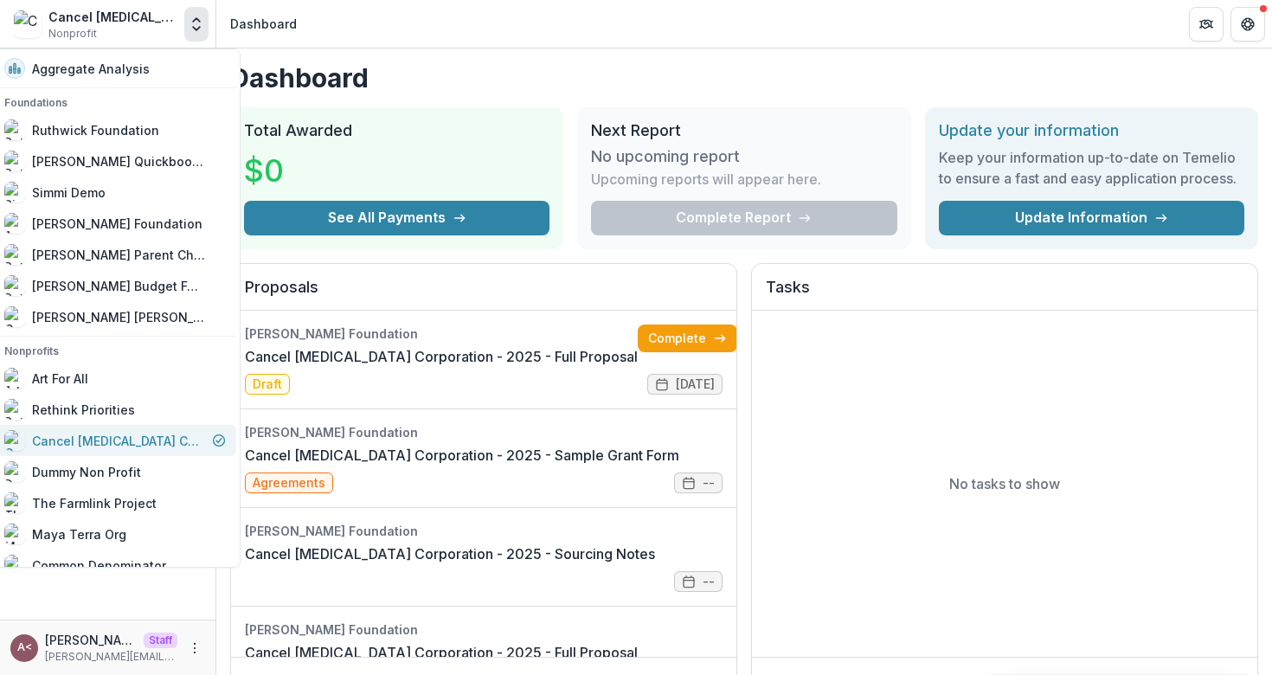
scroll to position [66, 0]
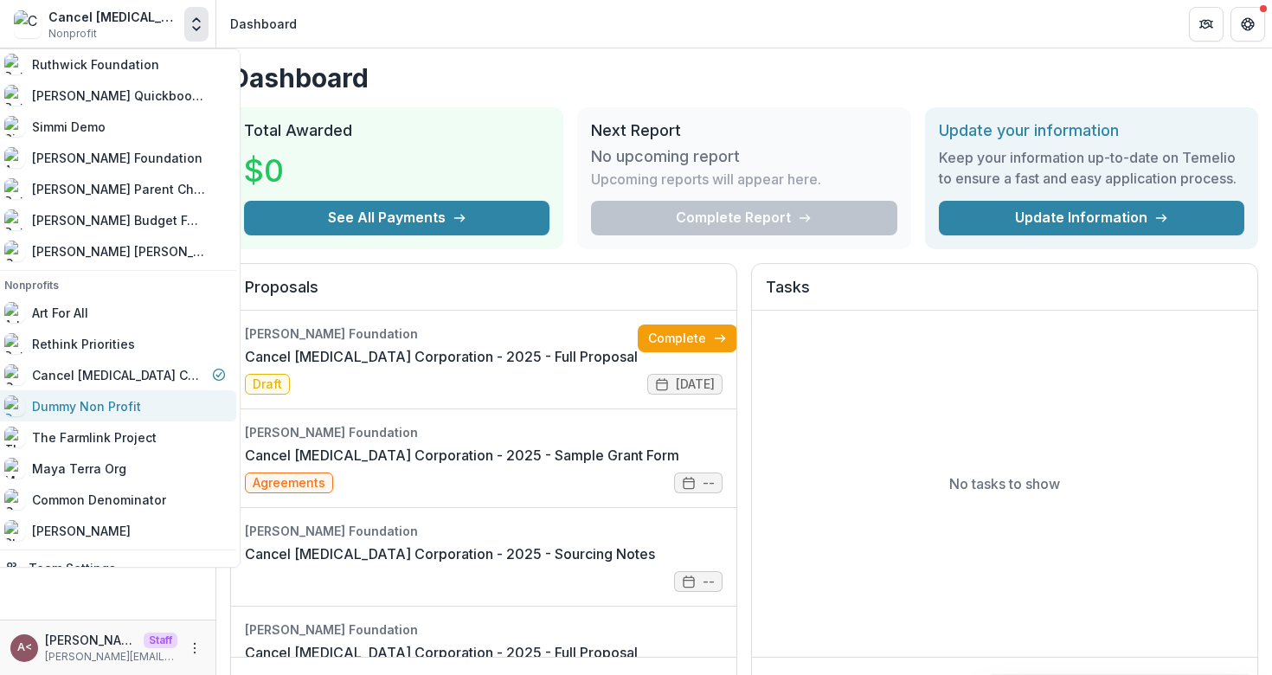
click at [166, 402] on div "Dummy Non Profit" at bounding box center [114, 405] width 221 height 21
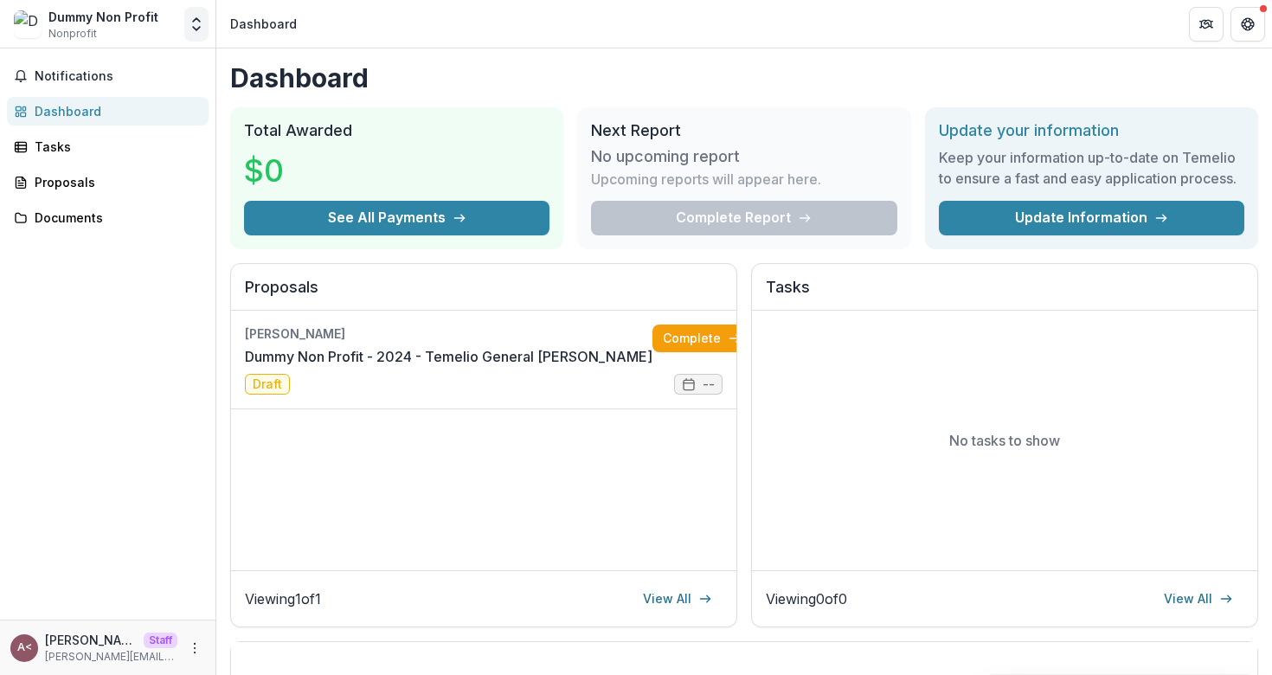
click at [192, 31] on icon "Open entity switcher" at bounding box center [196, 24] width 17 height 17
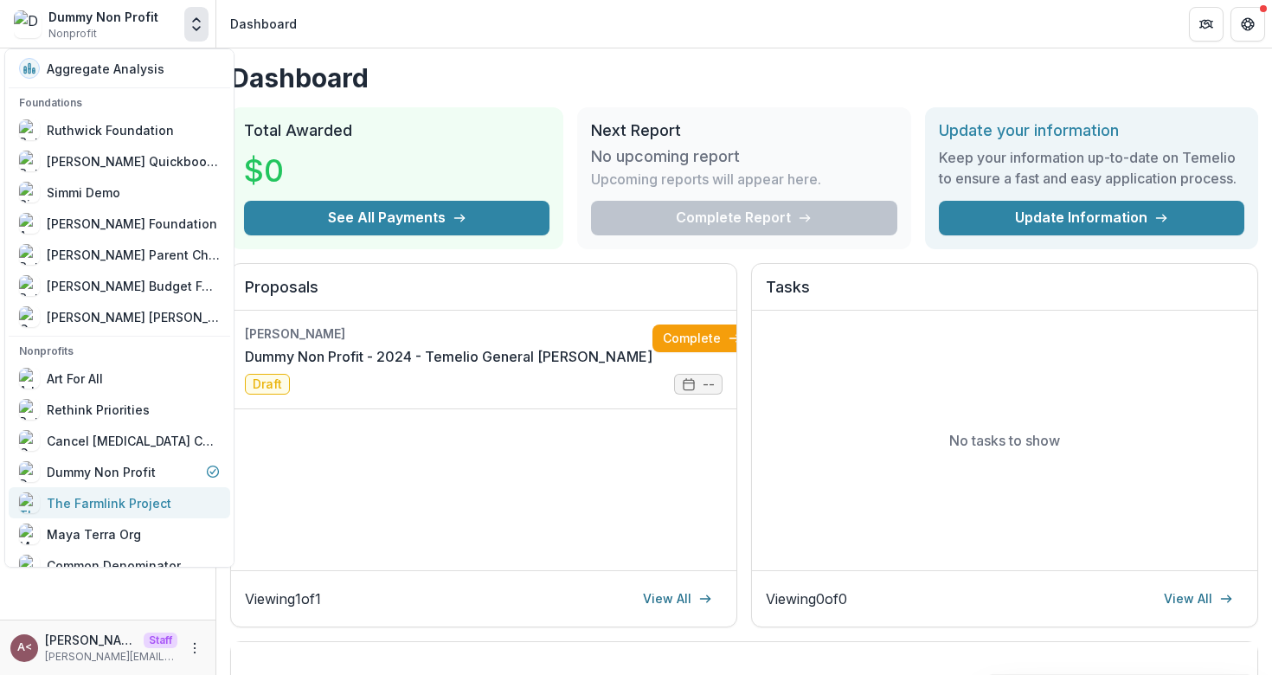
click at [167, 502] on div "The Farmlink Project" at bounding box center [119, 502] width 201 height 21
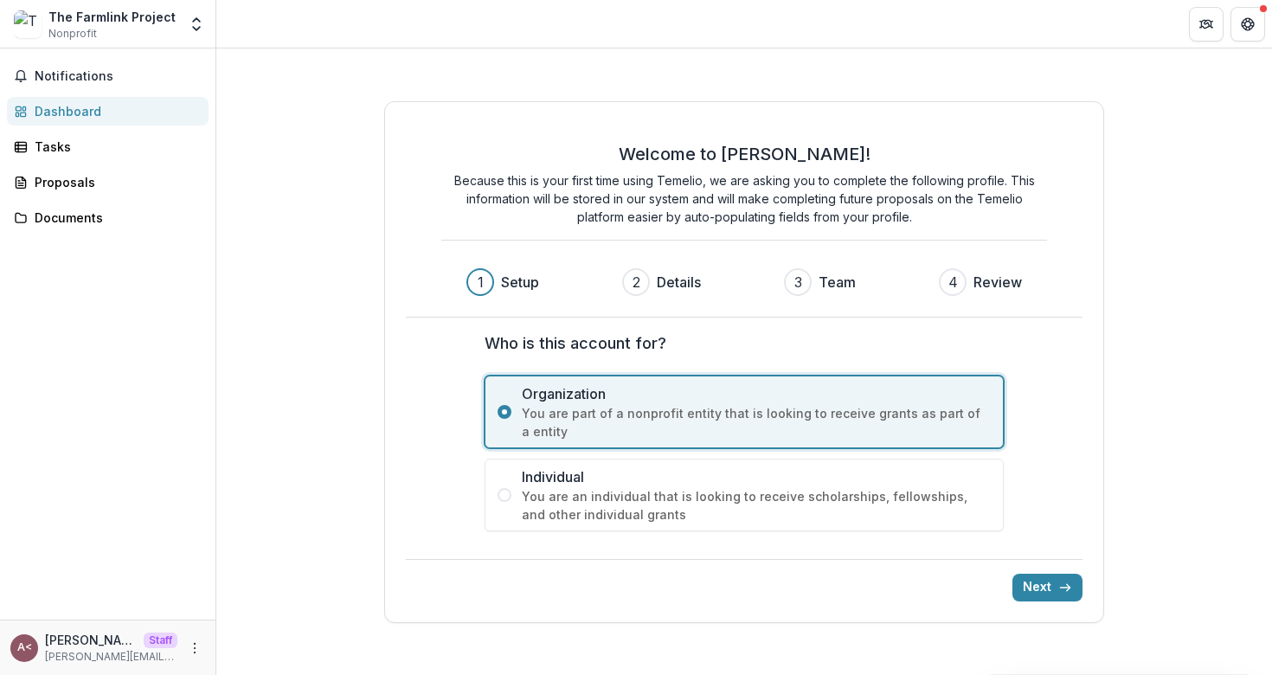
click at [785, 205] on p "Because this is your first time using Temelio, we are asking you to complete th…" at bounding box center [744, 198] width 606 height 54
click at [1037, 593] on button "Next" at bounding box center [1047, 587] width 70 height 28
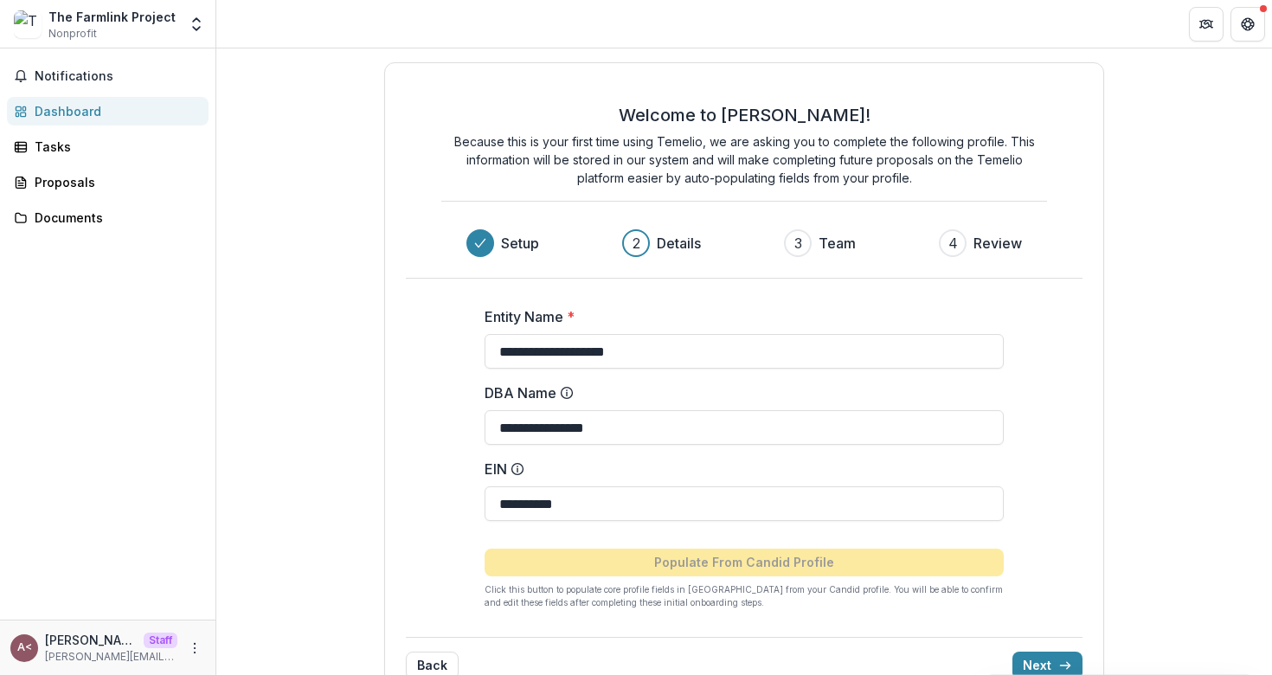
scroll to position [40, 0]
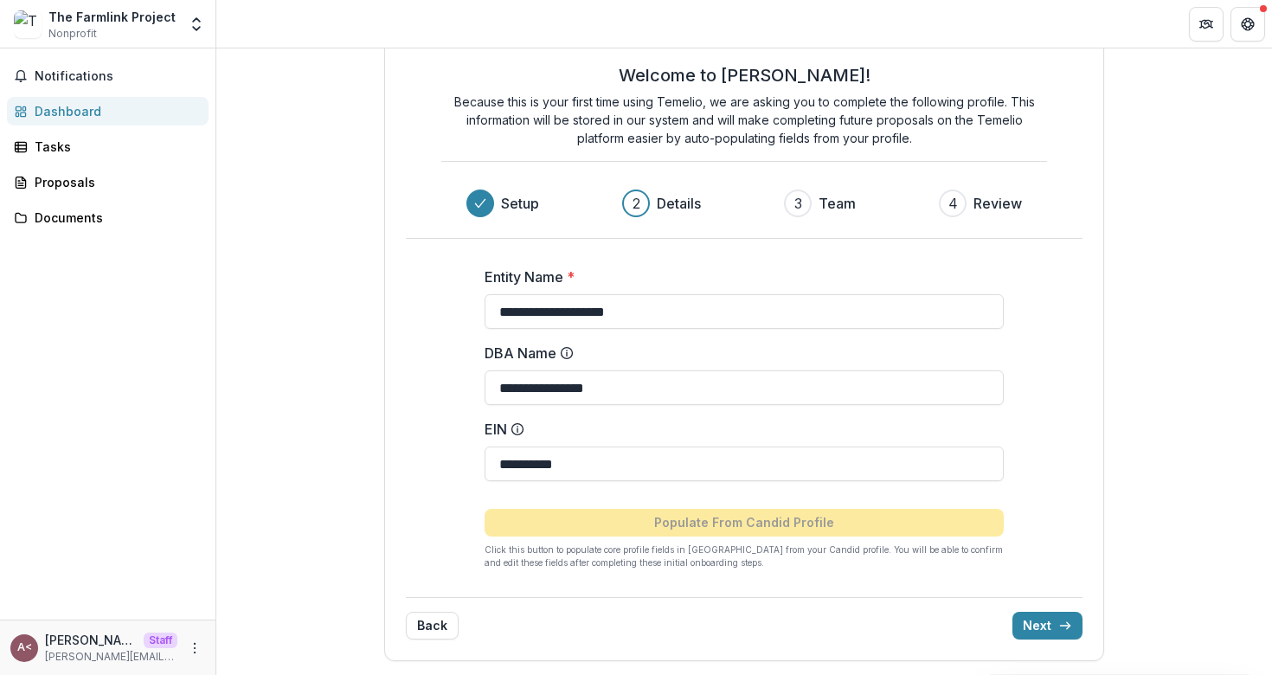
click at [627, 127] on p "Because this is your first time using Temelio, we are asking you to complete th…" at bounding box center [744, 120] width 606 height 54
click at [526, 130] on p "Because this is your first time using Temelio, we are asking you to complete th…" at bounding box center [744, 120] width 606 height 54
click at [509, 109] on p "Because this is your first time using Temelio, we are asking you to complete th…" at bounding box center [744, 120] width 606 height 54
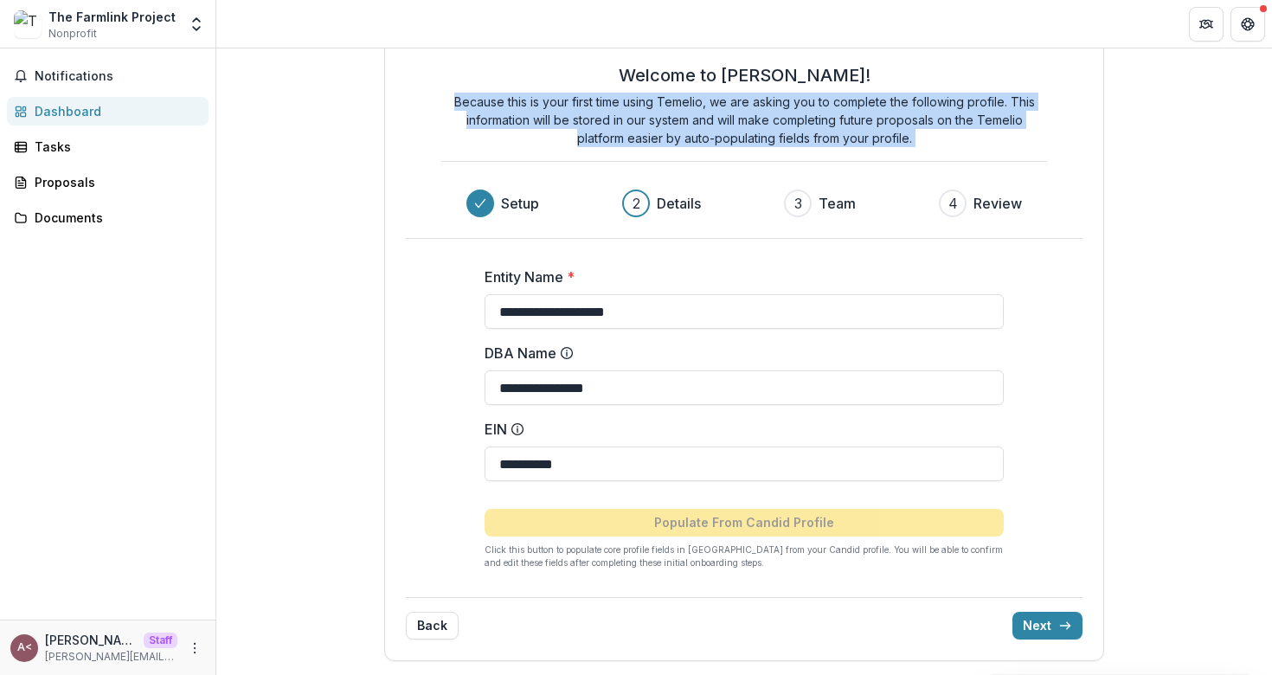
click at [509, 109] on p "Because this is your first time using Temelio, we are asking you to complete th…" at bounding box center [744, 120] width 606 height 54
click at [589, 109] on p "Because this is your first time using Temelio, we are asking you to complete th…" at bounding box center [744, 120] width 606 height 54
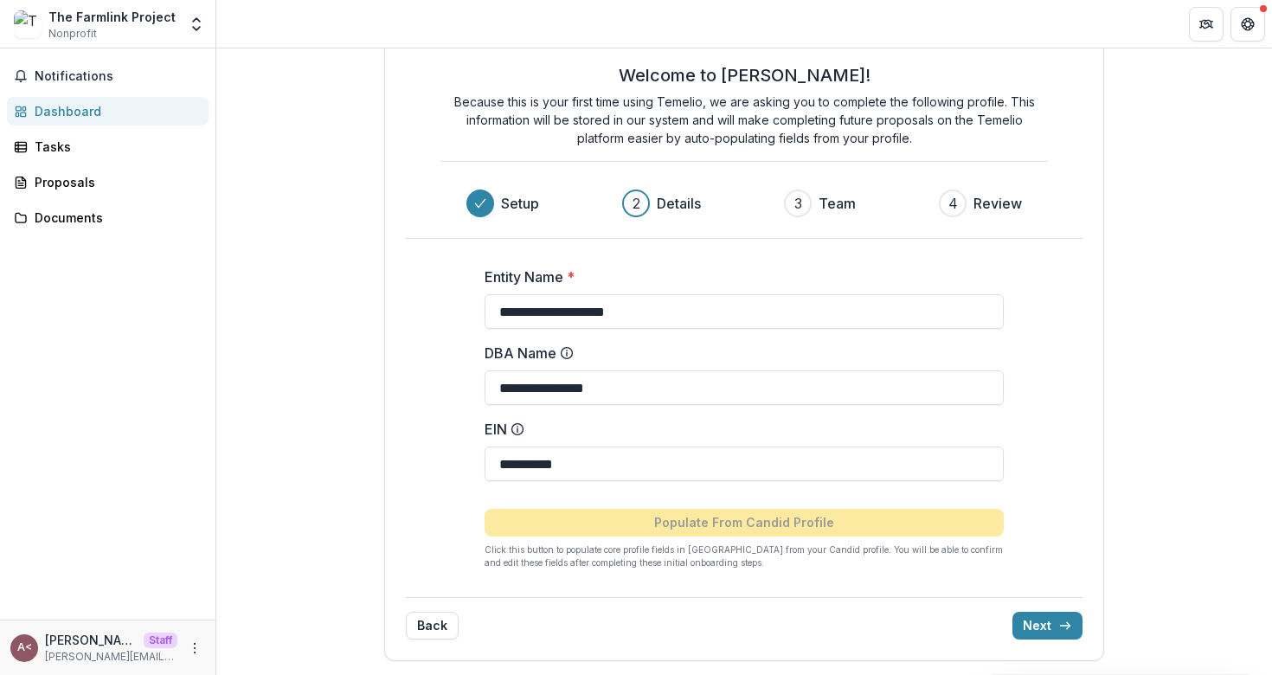
click at [370, 129] on div "**********" at bounding box center [743, 342] width 1055 height 666
click at [151, 115] on div "Dashboard" at bounding box center [115, 111] width 160 height 18
click at [200, 24] on icon "Open entity switcher" at bounding box center [196, 24] width 17 height 17
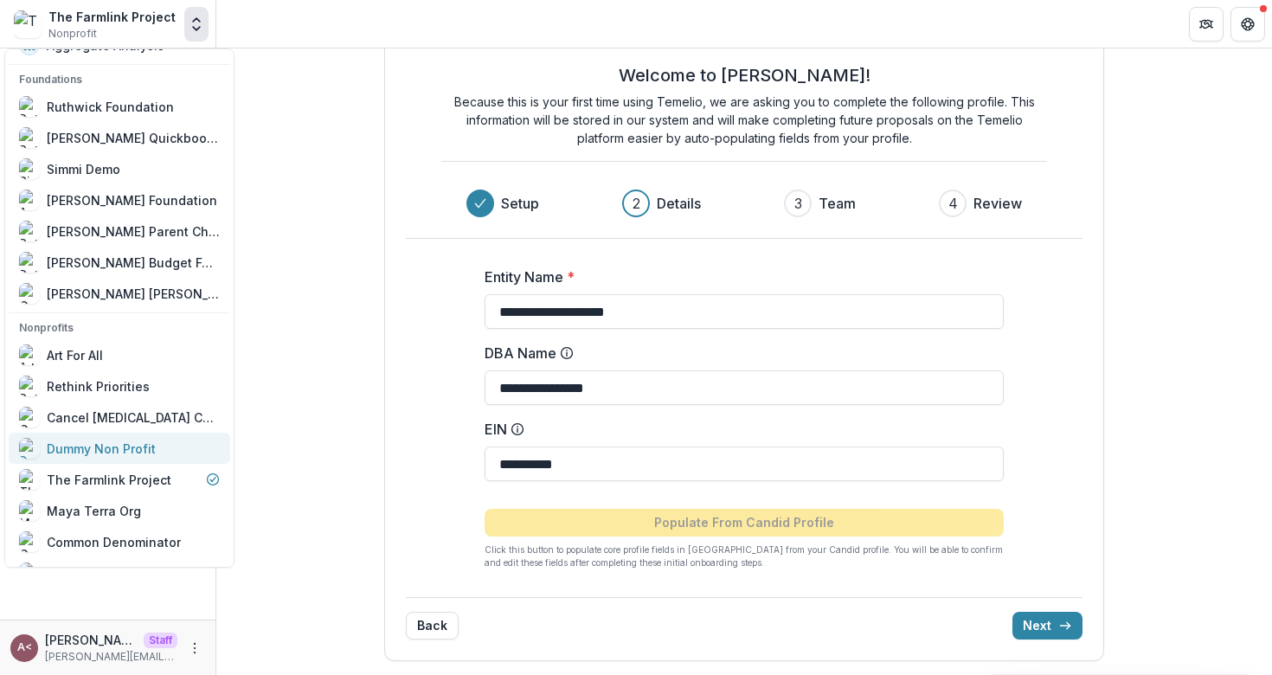
scroll to position [21, 0]
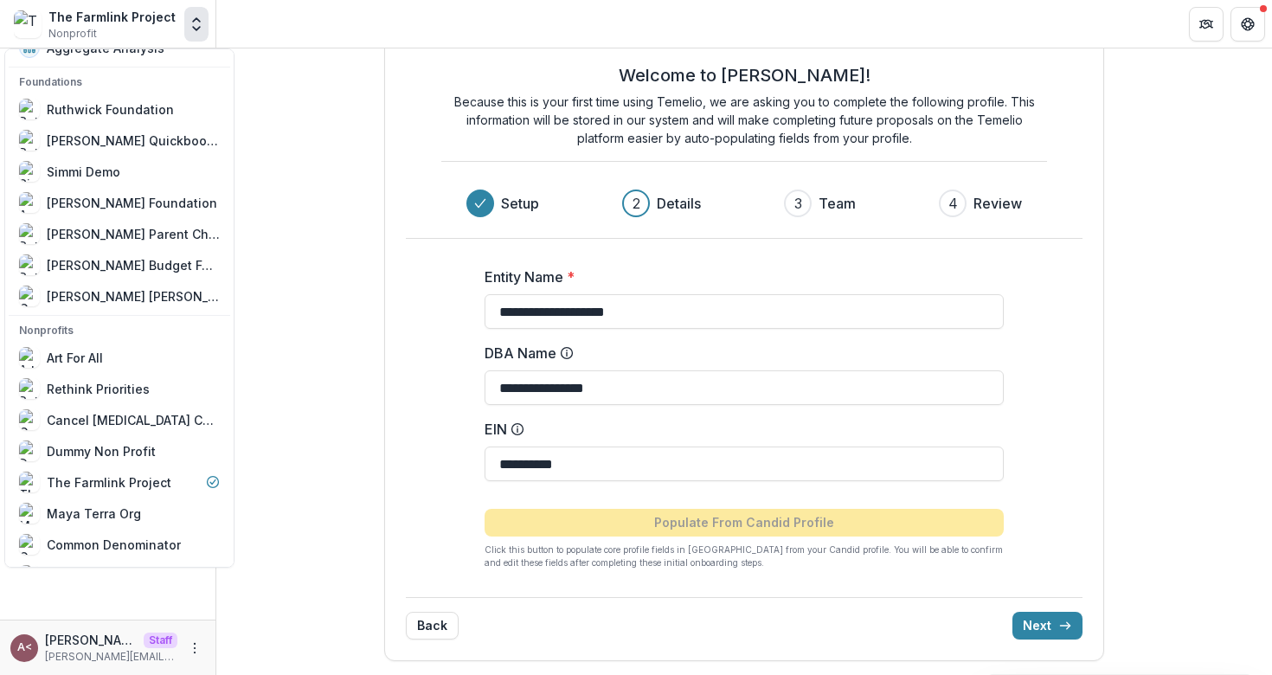
click at [298, 139] on div "**********" at bounding box center [743, 342] width 1055 height 666
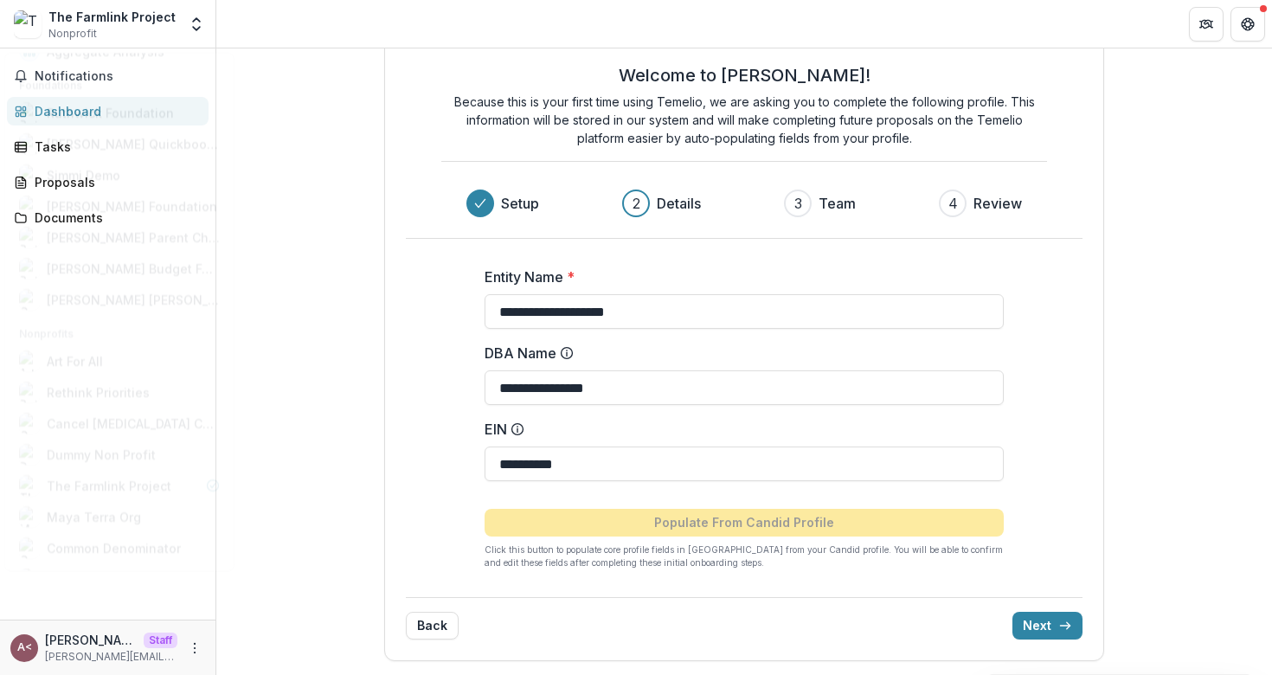
scroll to position [0, 0]
click at [201, 36] on button "Open entity switcher" at bounding box center [196, 24] width 24 height 35
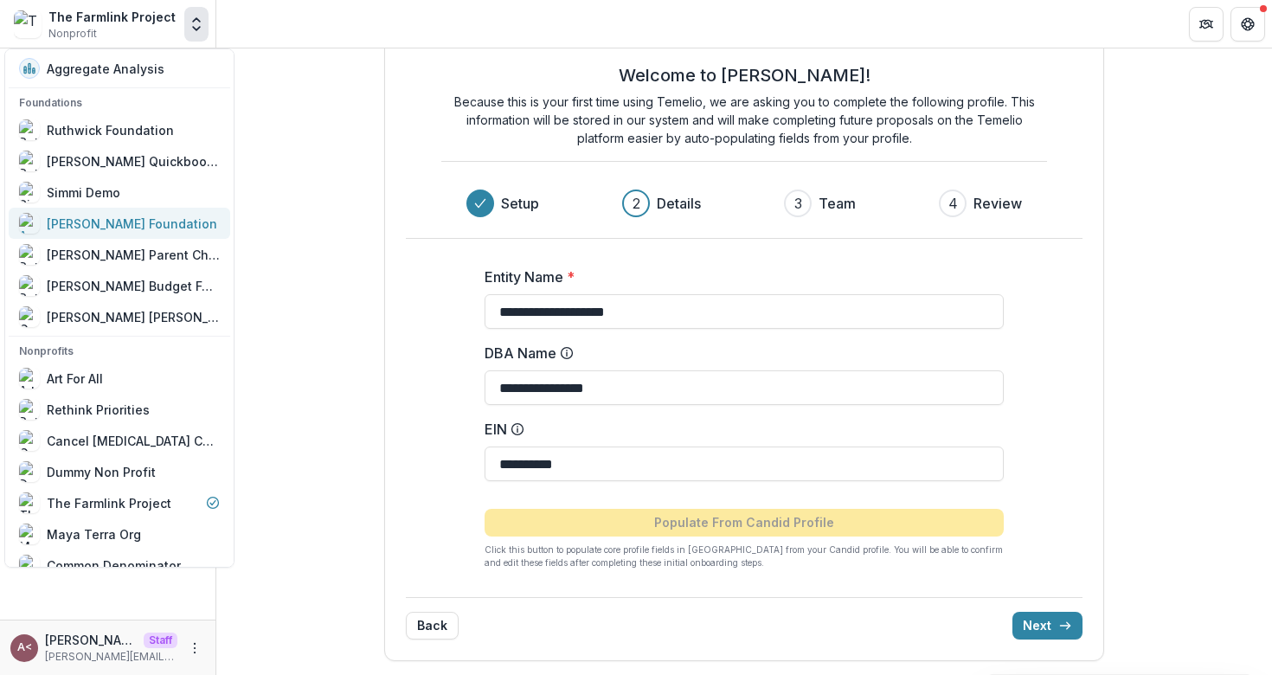
click at [135, 229] on div "[PERSON_NAME] Foundation" at bounding box center [132, 224] width 170 height 18
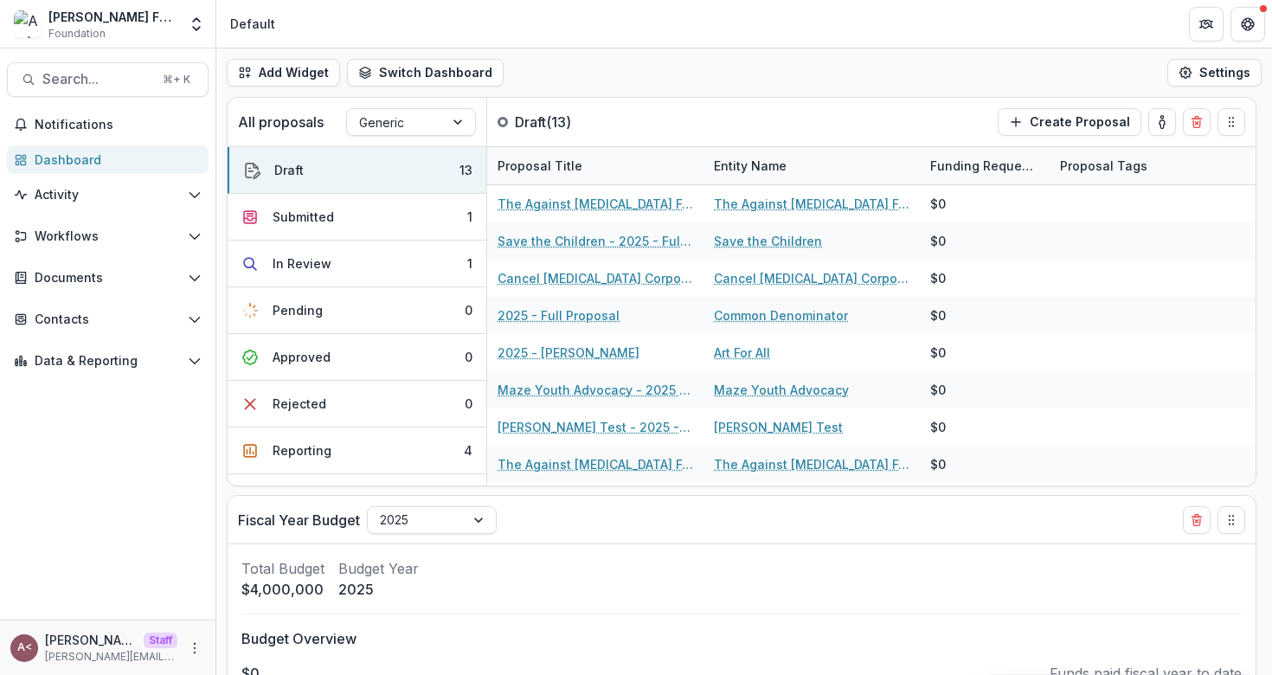
click at [580, 81] on div "Add Widget Switch Dashboard Default Standard Dashboard New Dashboard Settings" at bounding box center [743, 72] width 1055 height 48
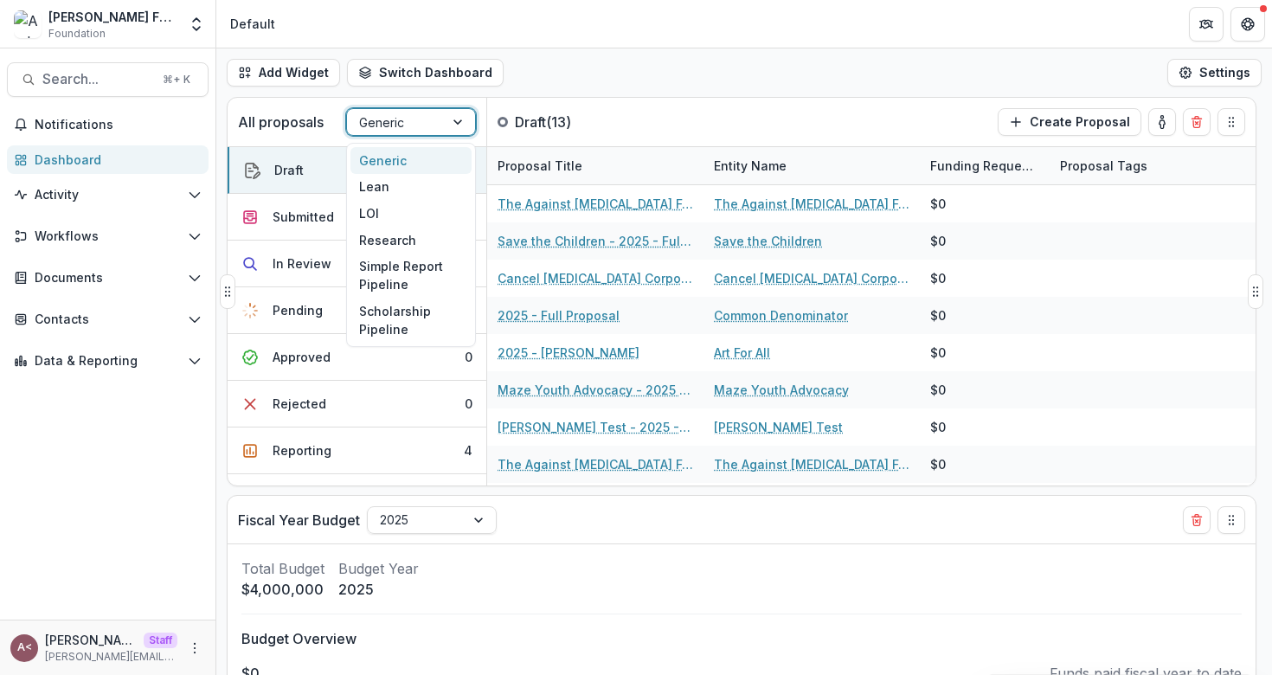
click at [444, 117] on div at bounding box center [459, 122] width 31 height 26
click at [413, 241] on div "Research" at bounding box center [410, 240] width 121 height 27
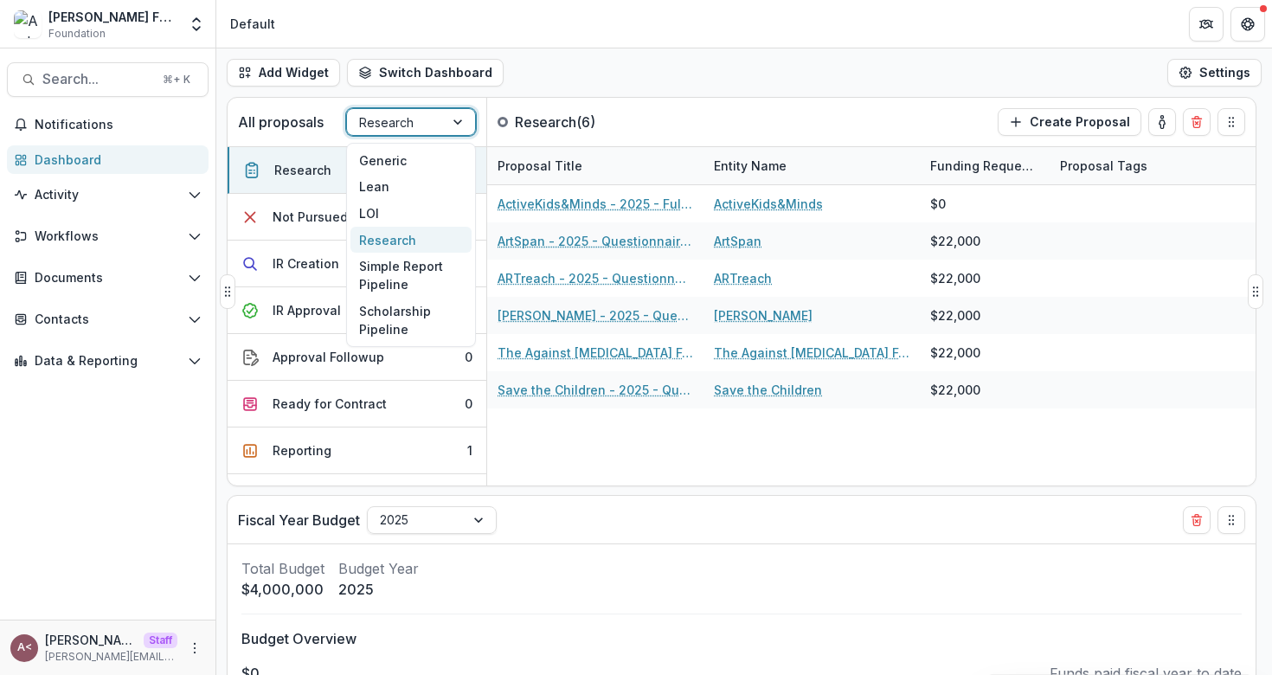
click at [400, 122] on div at bounding box center [395, 123] width 73 height 22
click at [408, 270] on div "Simple Report Pipeline" at bounding box center [410, 275] width 121 height 45
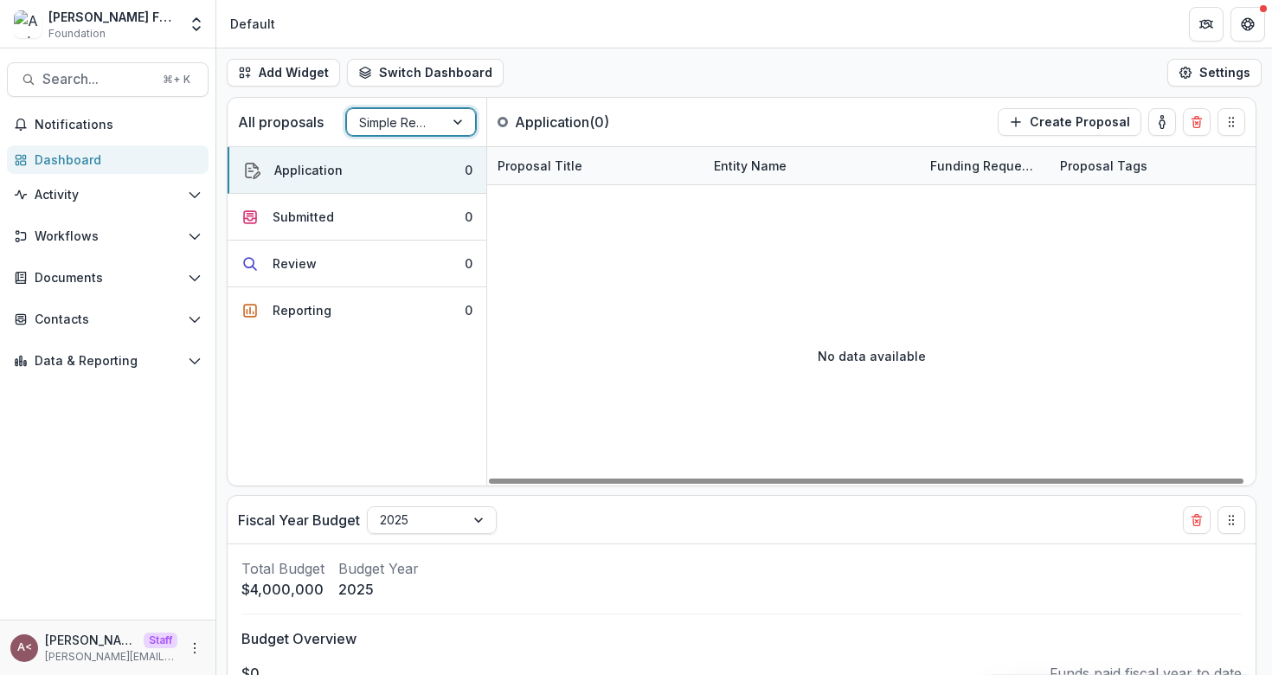
click at [603, 79] on div "Add Widget Switch Dashboard Default Standard Dashboard New Dashboard Settings" at bounding box center [743, 72] width 1055 height 48
click at [601, 78] on div "Add Widget Switch Dashboard Default Standard Dashboard New Dashboard Settings" at bounding box center [743, 72] width 1055 height 48
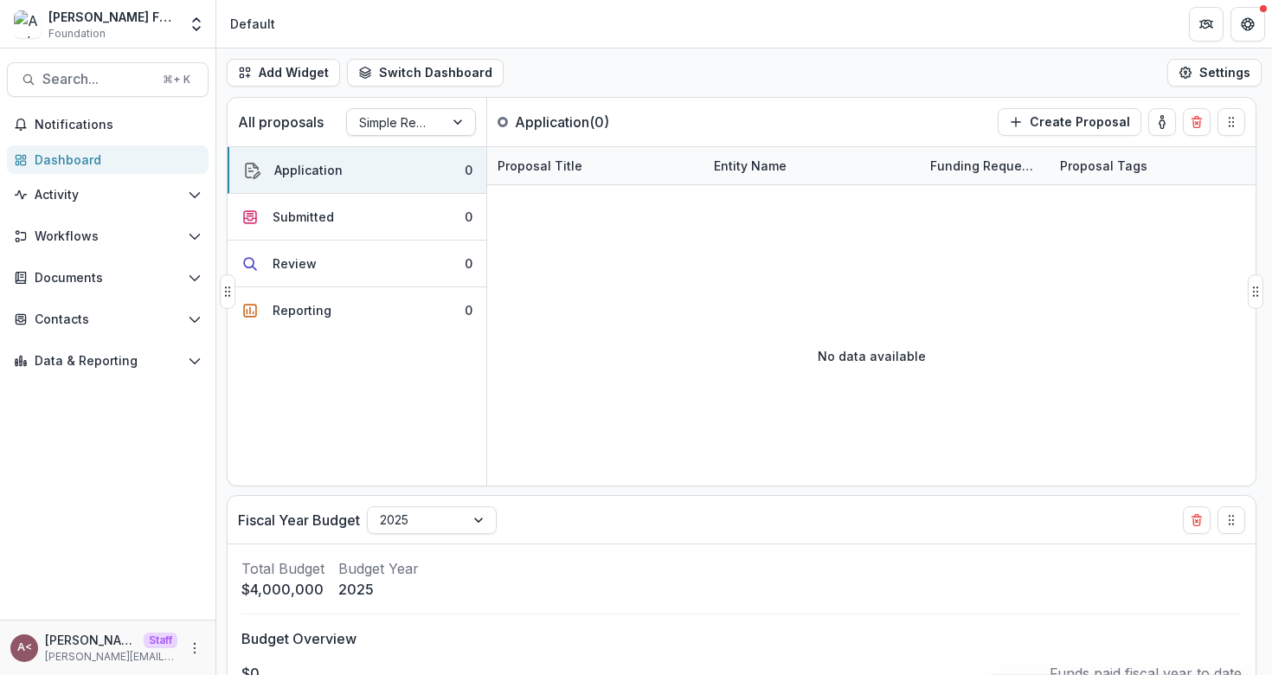
click at [444, 124] on div at bounding box center [459, 122] width 31 height 26
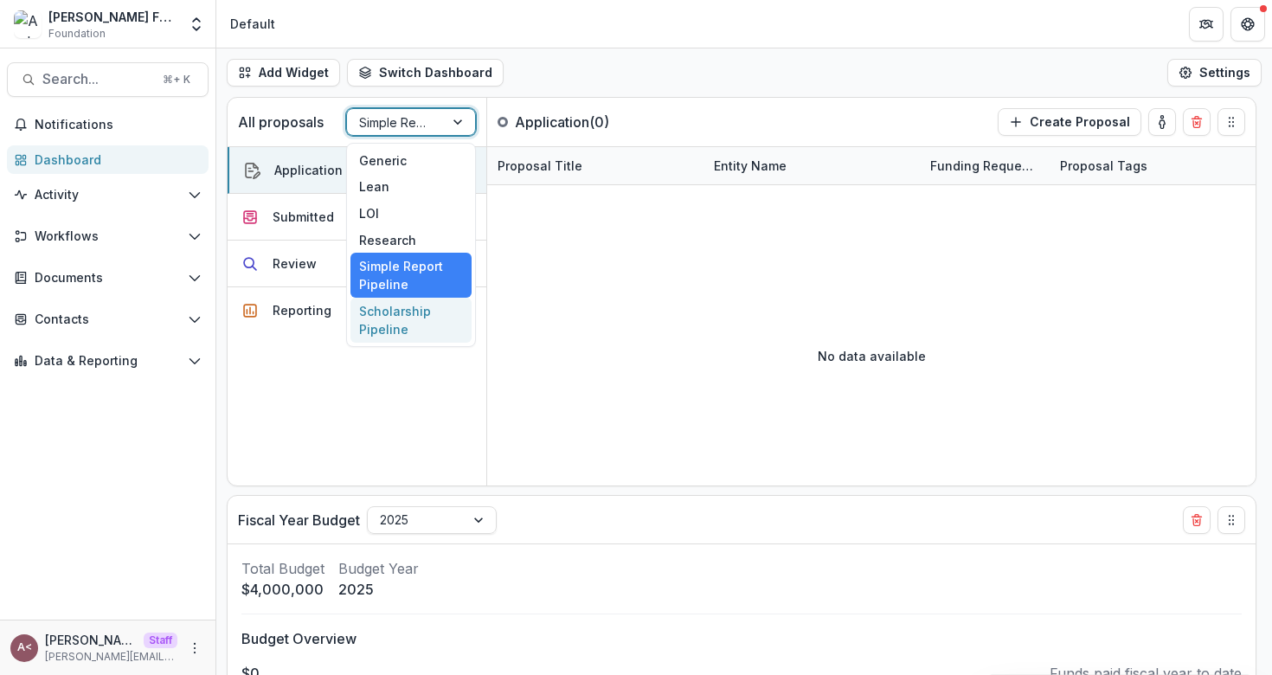
click at [389, 330] on div "Scholarship Pipeline" at bounding box center [410, 320] width 121 height 45
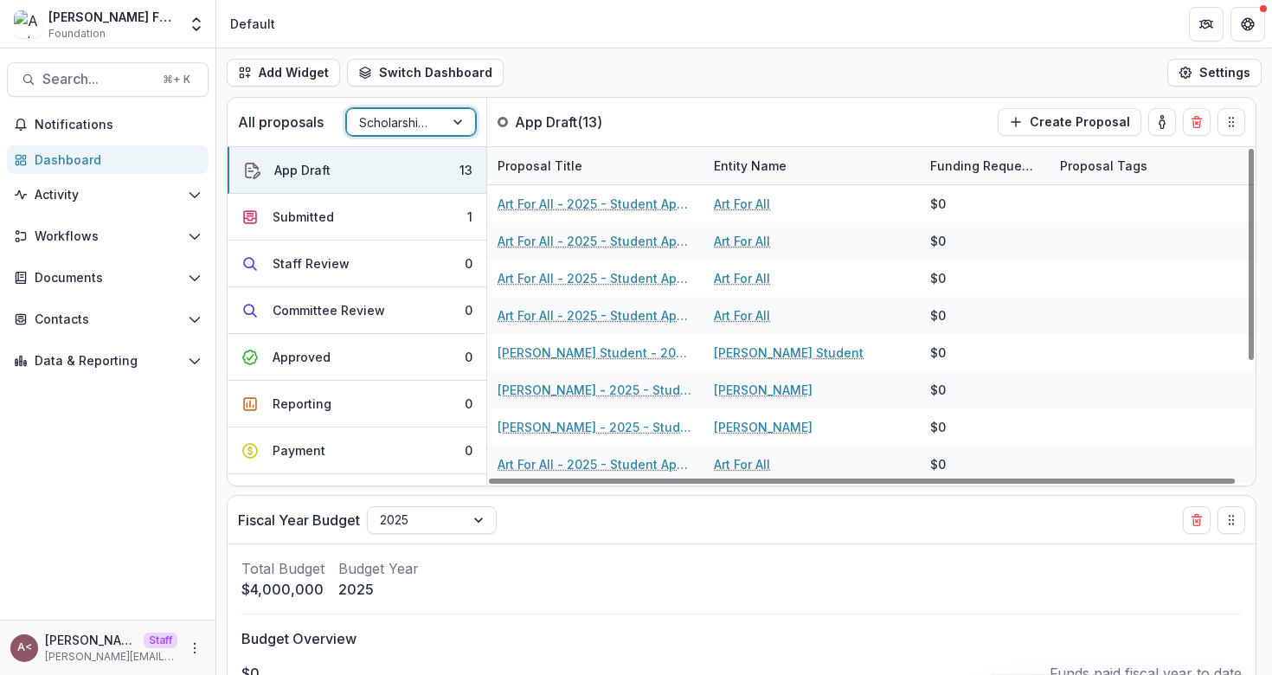
click at [595, 77] on div "Add Widget Switch Dashboard Default Standard Dashboard New Dashboard Settings" at bounding box center [743, 72] width 1055 height 48
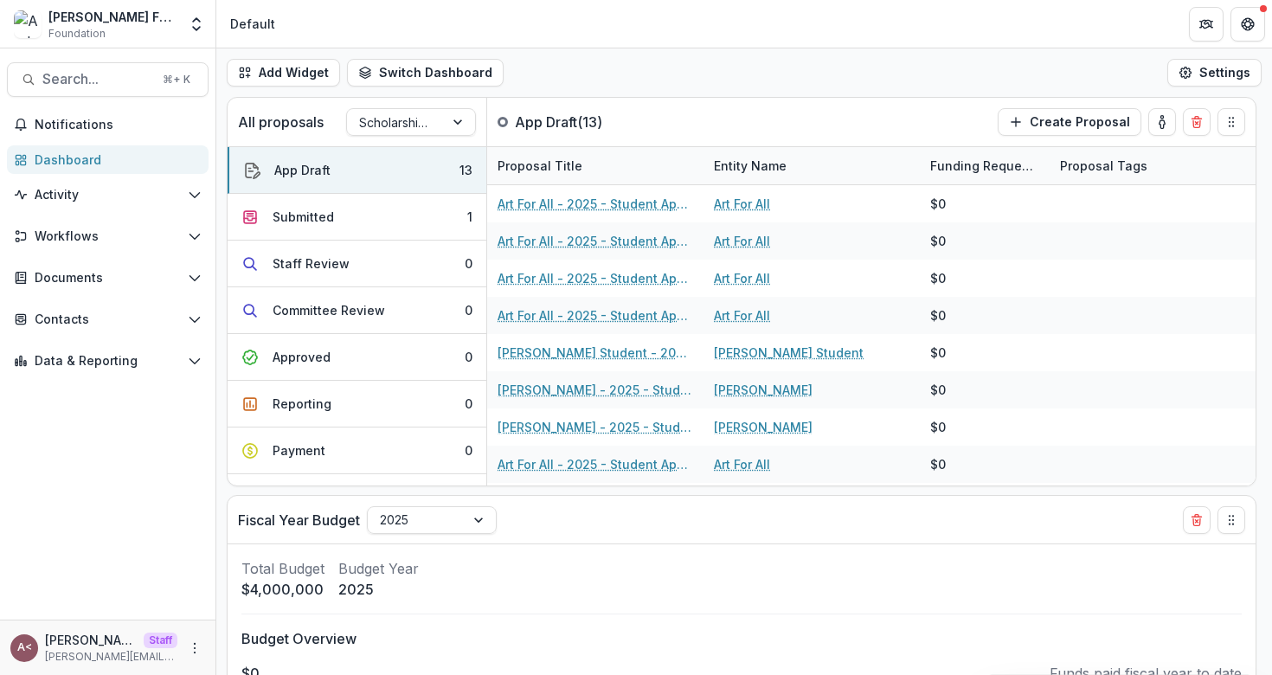
click at [595, 77] on div "Add Widget Switch Dashboard Default Standard Dashboard New Dashboard Settings" at bounding box center [743, 72] width 1055 height 48
click at [595, 76] on div "Add Widget Switch Dashboard Default Standard Dashboard New Dashboard Settings" at bounding box center [743, 72] width 1055 height 48
click at [202, 27] on icon "Open entity switcher" at bounding box center [196, 24] width 17 height 17
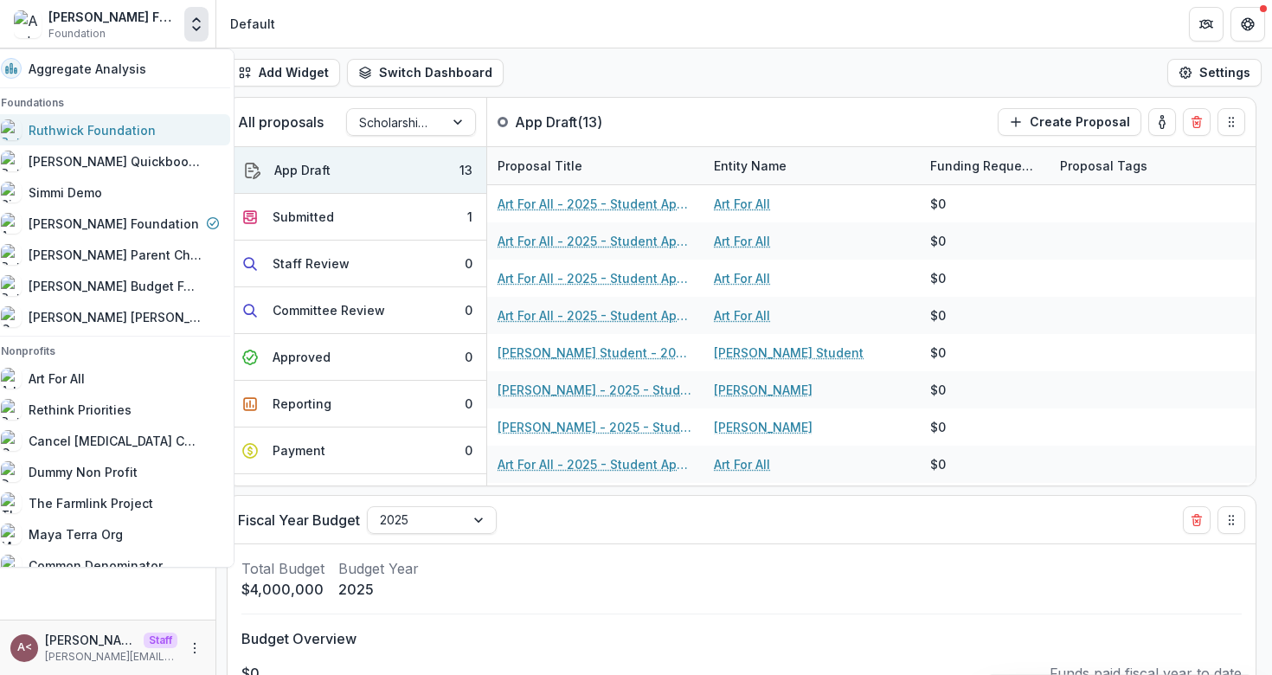
click at [156, 125] on div "Ruthwick Foundation" at bounding box center [92, 130] width 127 height 18
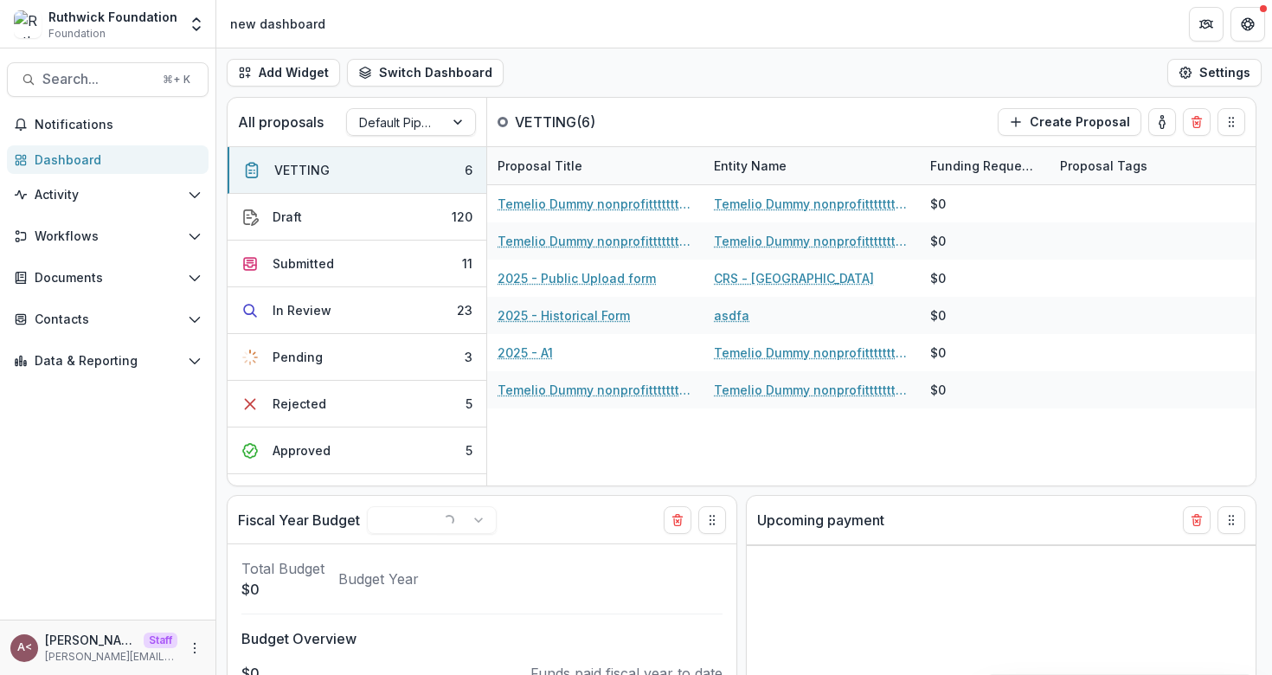
select select "******"
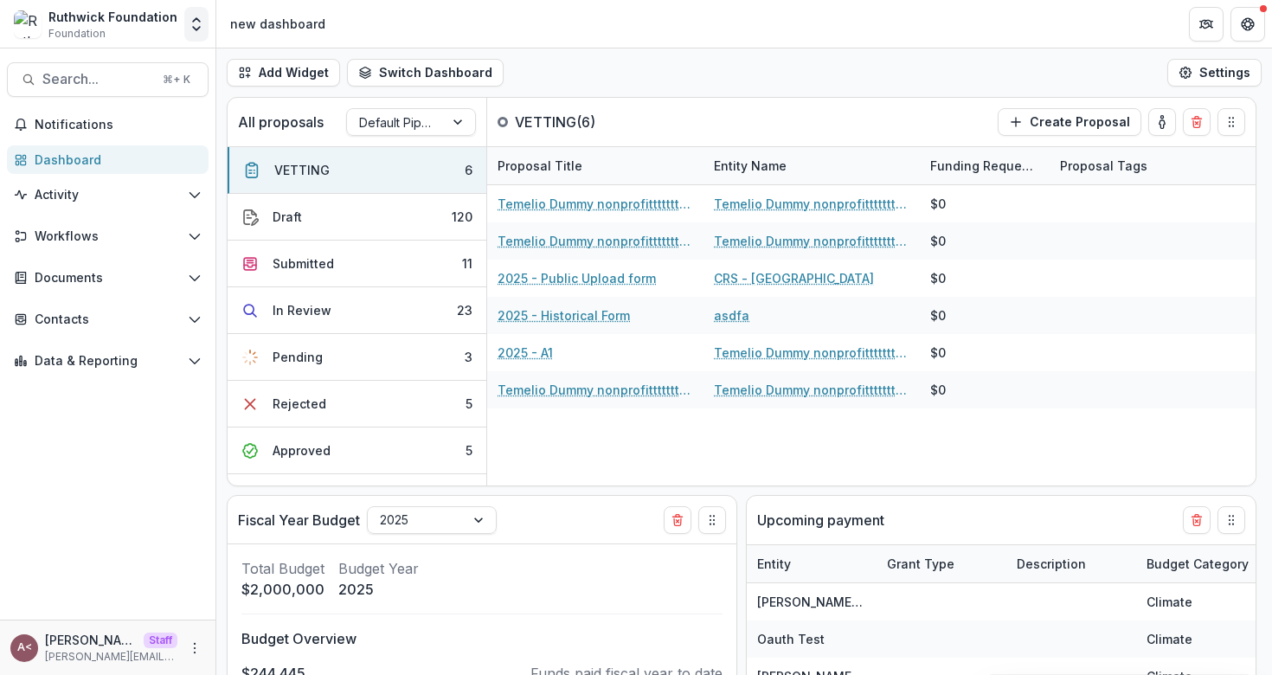
click at [199, 28] on polyline "Open entity switcher" at bounding box center [196, 28] width 7 height 3
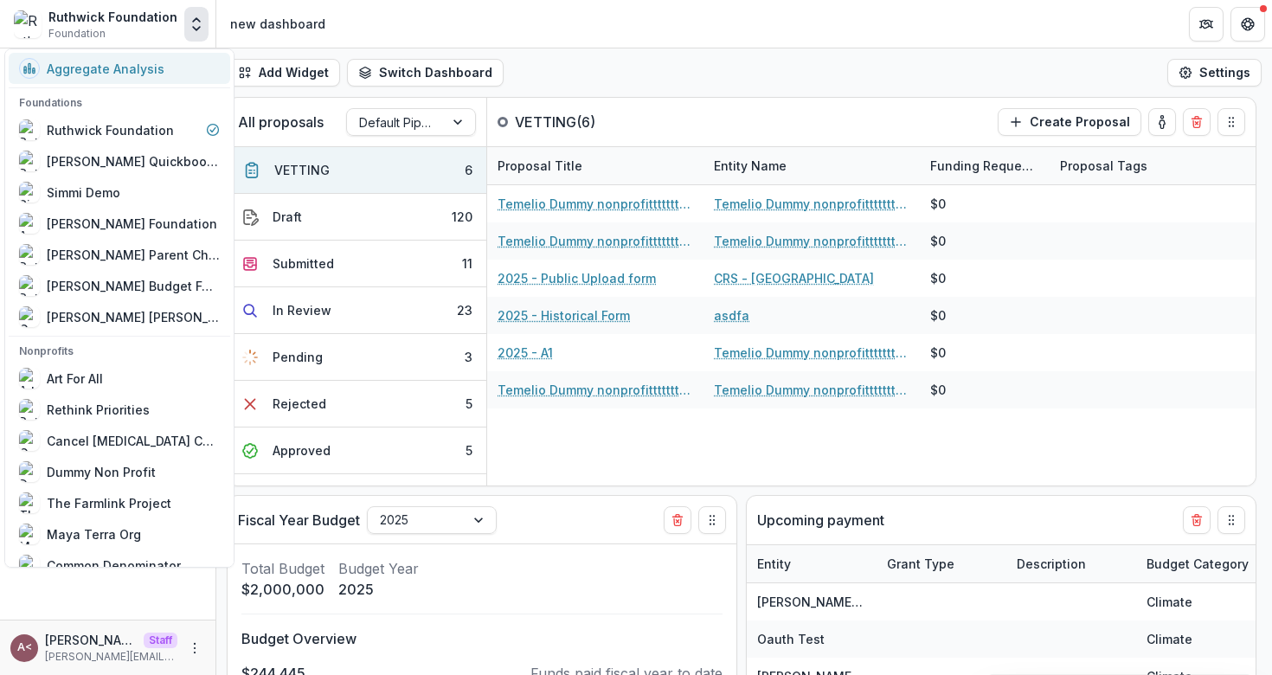
click at [168, 72] on div "Aggregate Analysis" at bounding box center [119, 68] width 201 height 21
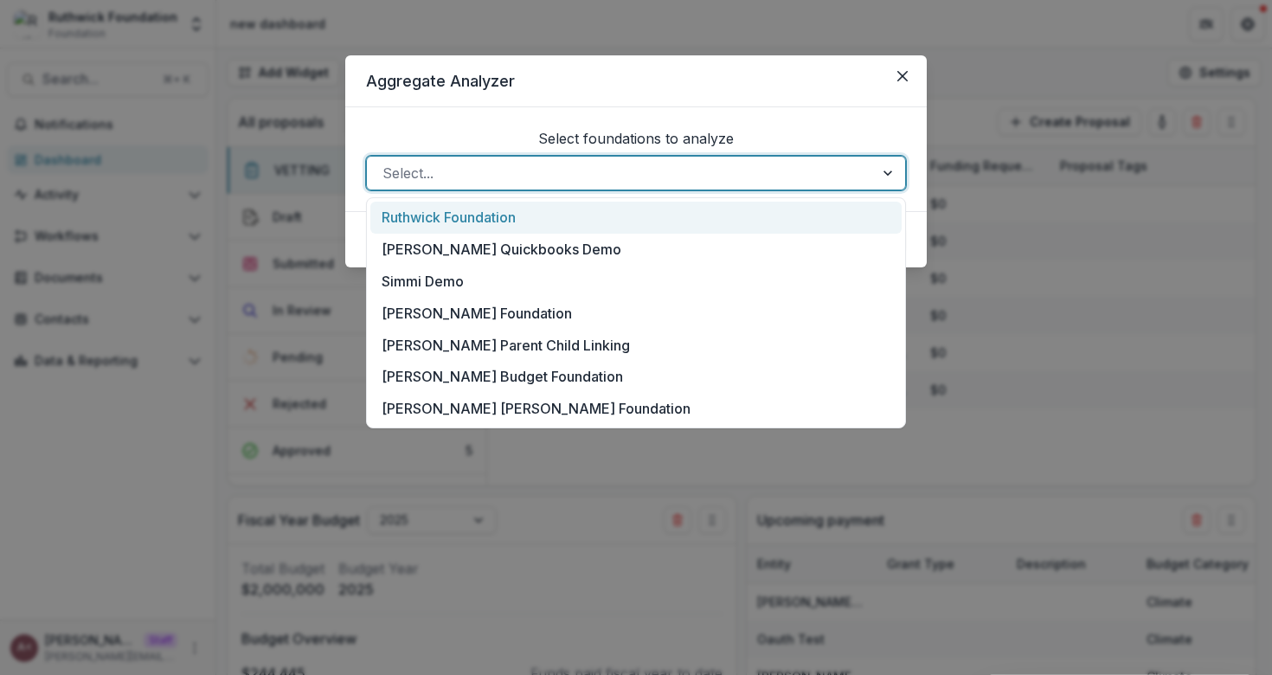
click at [440, 178] on div at bounding box center [620, 173] width 476 height 24
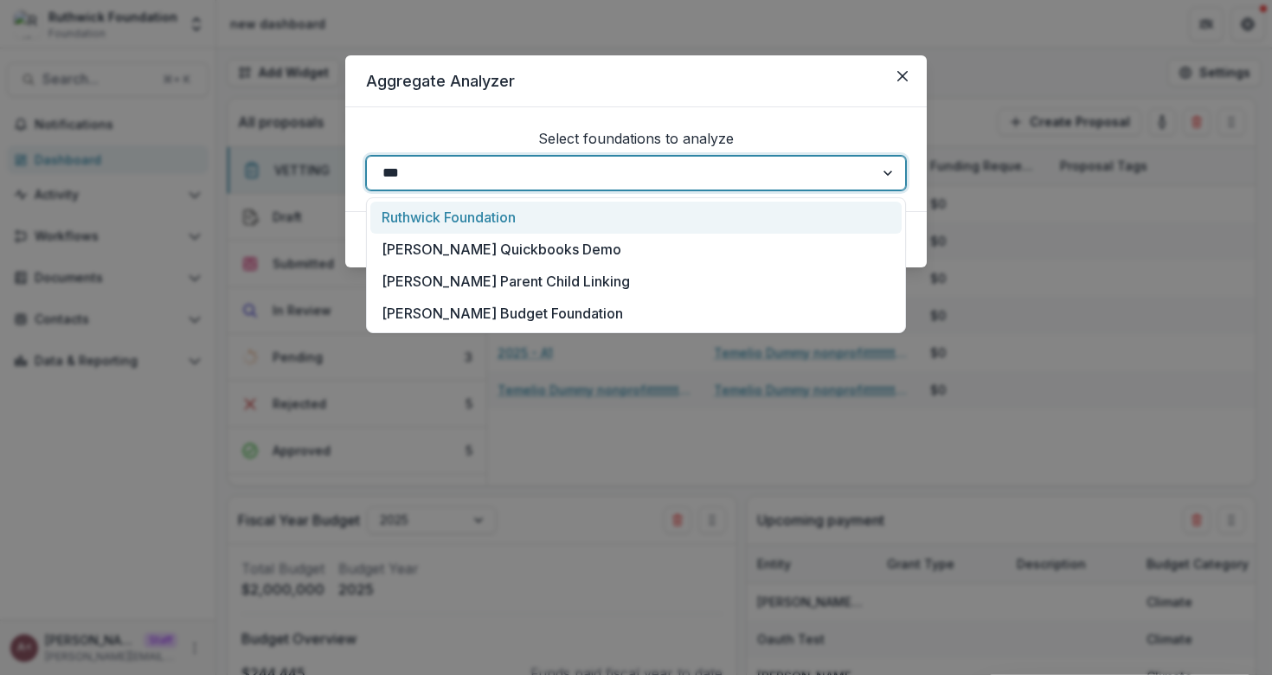
type input "****"
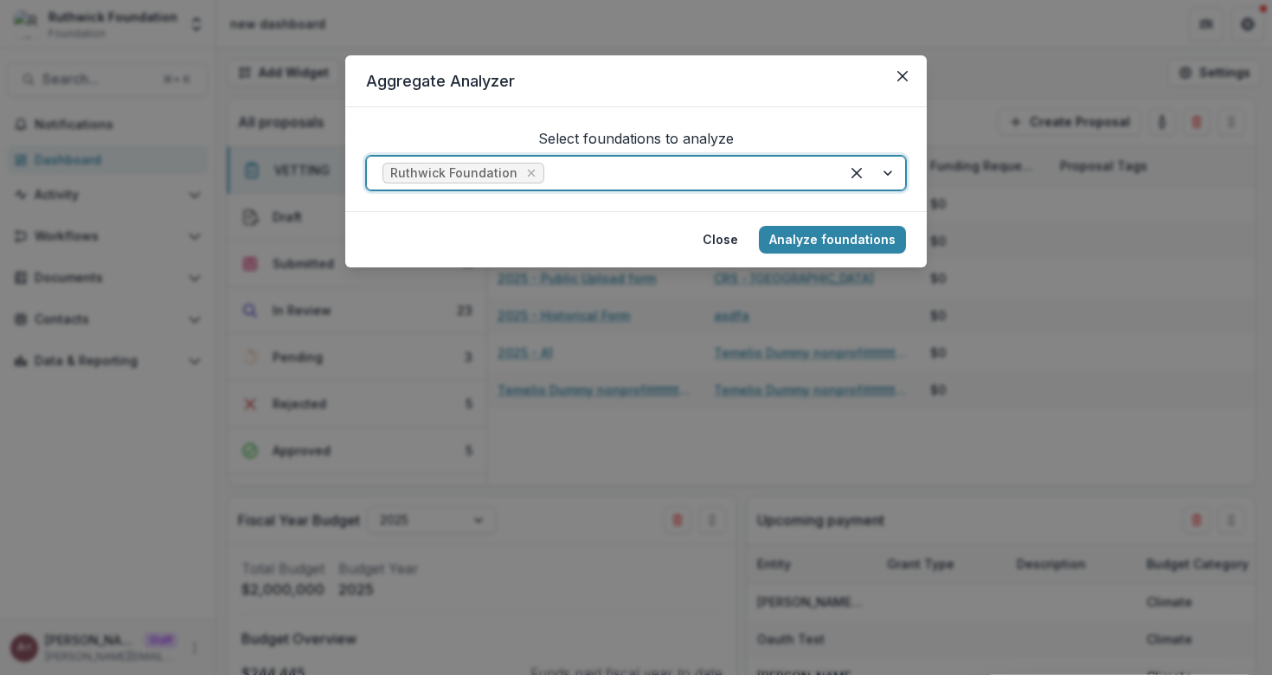
click at [632, 176] on div at bounding box center [686, 173] width 276 height 24
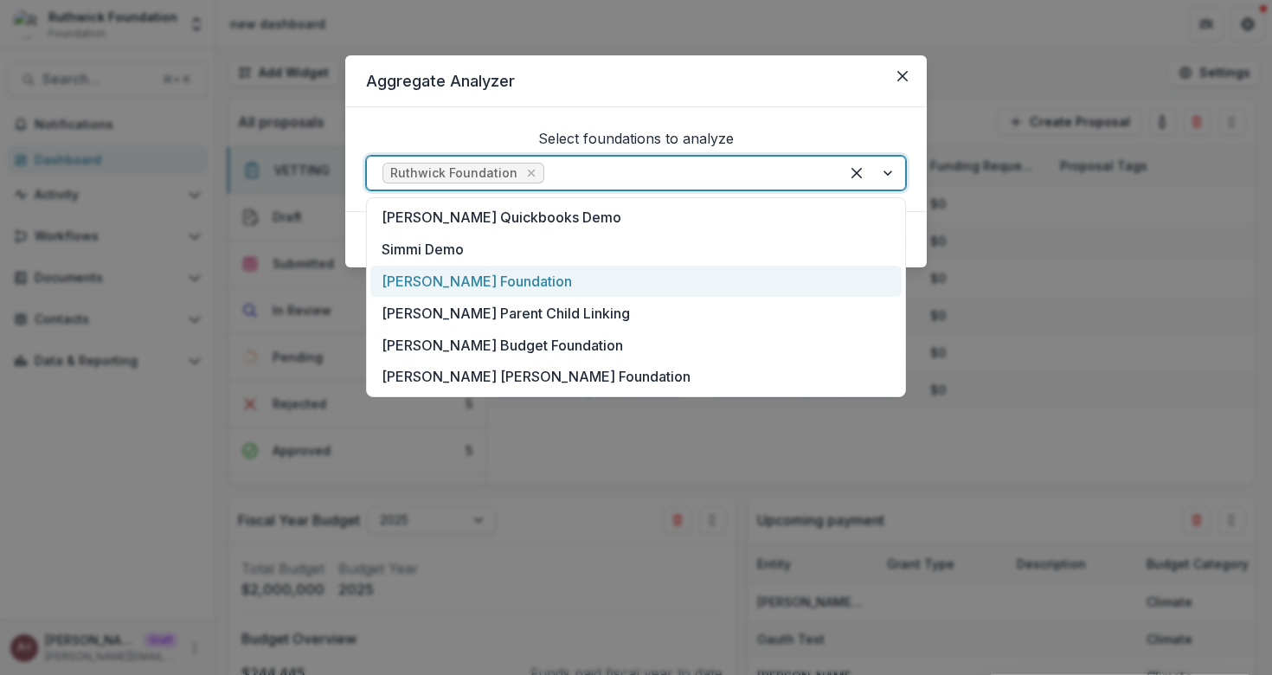
click at [535, 286] on div "[PERSON_NAME] Foundation" at bounding box center [635, 282] width 531 height 32
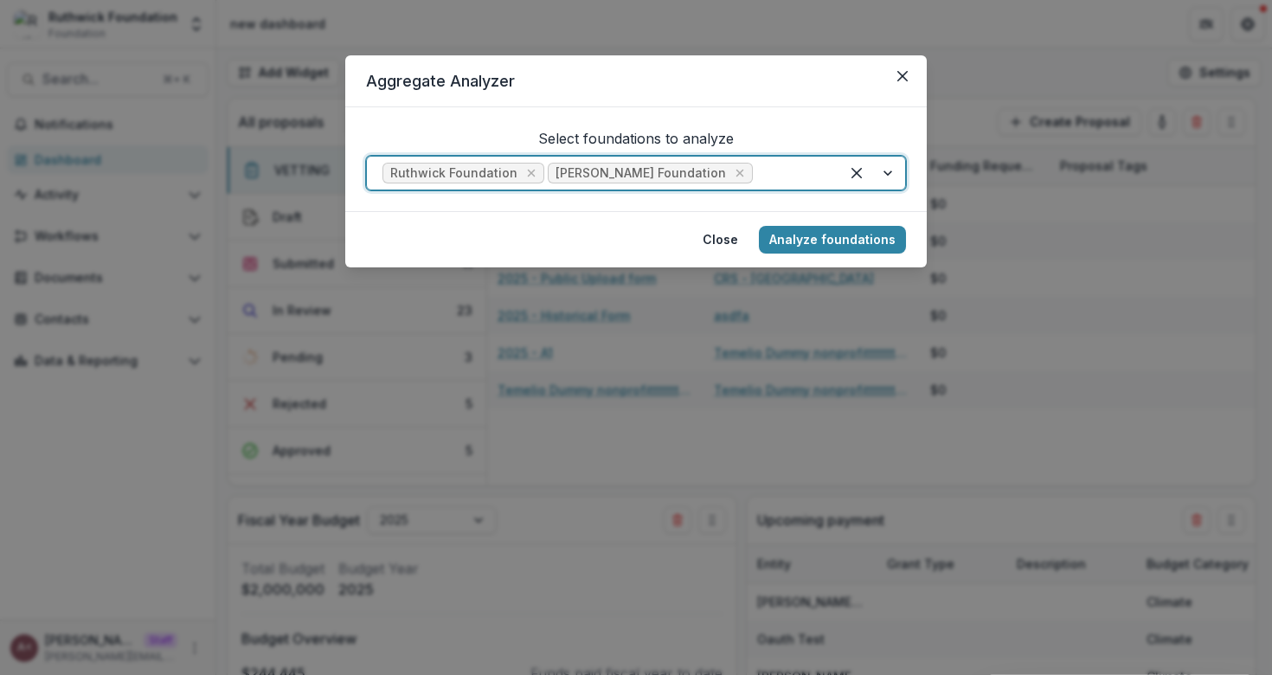
click at [638, 232] on footer "Close Analyze foundations" at bounding box center [635, 239] width 581 height 56
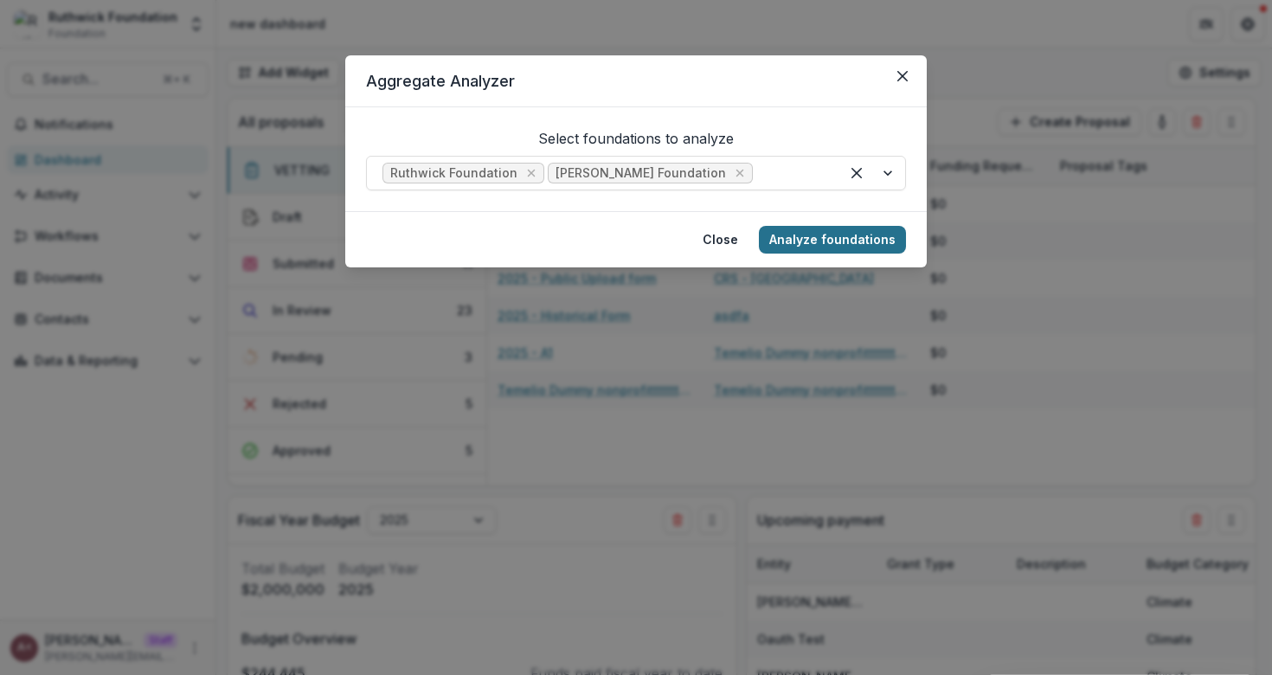
click at [837, 236] on button "Analyze foundations" at bounding box center [832, 240] width 147 height 28
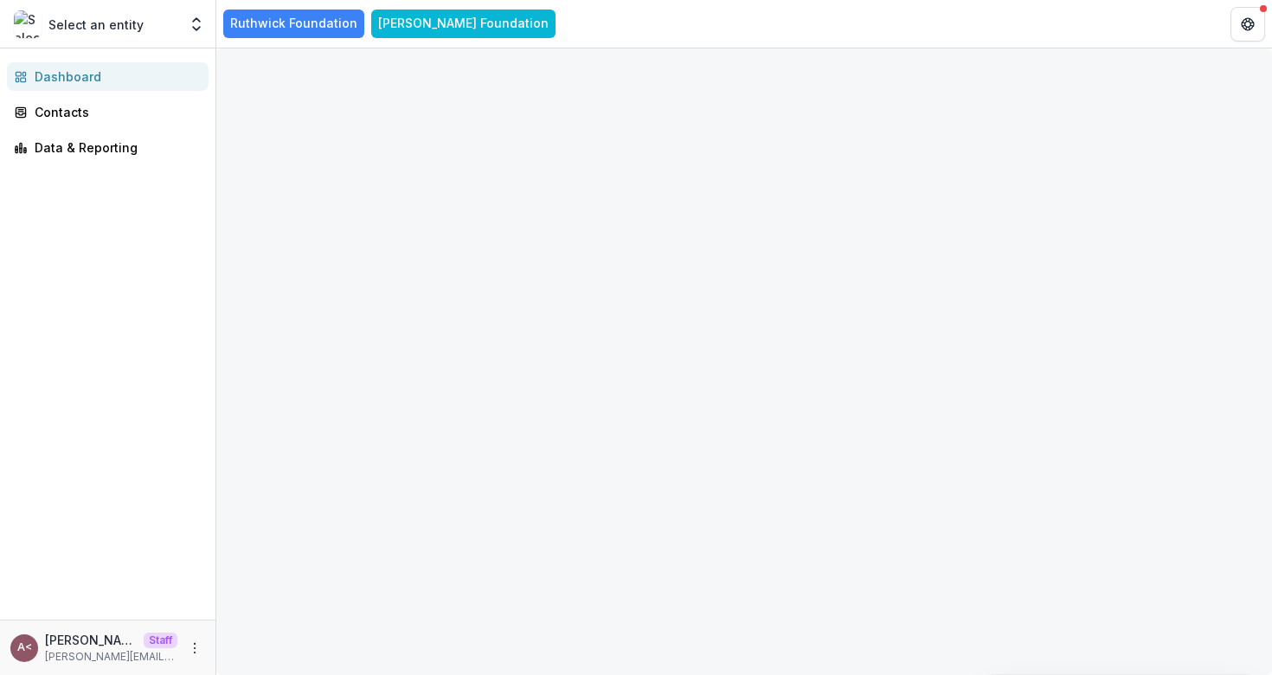
select select "*******"
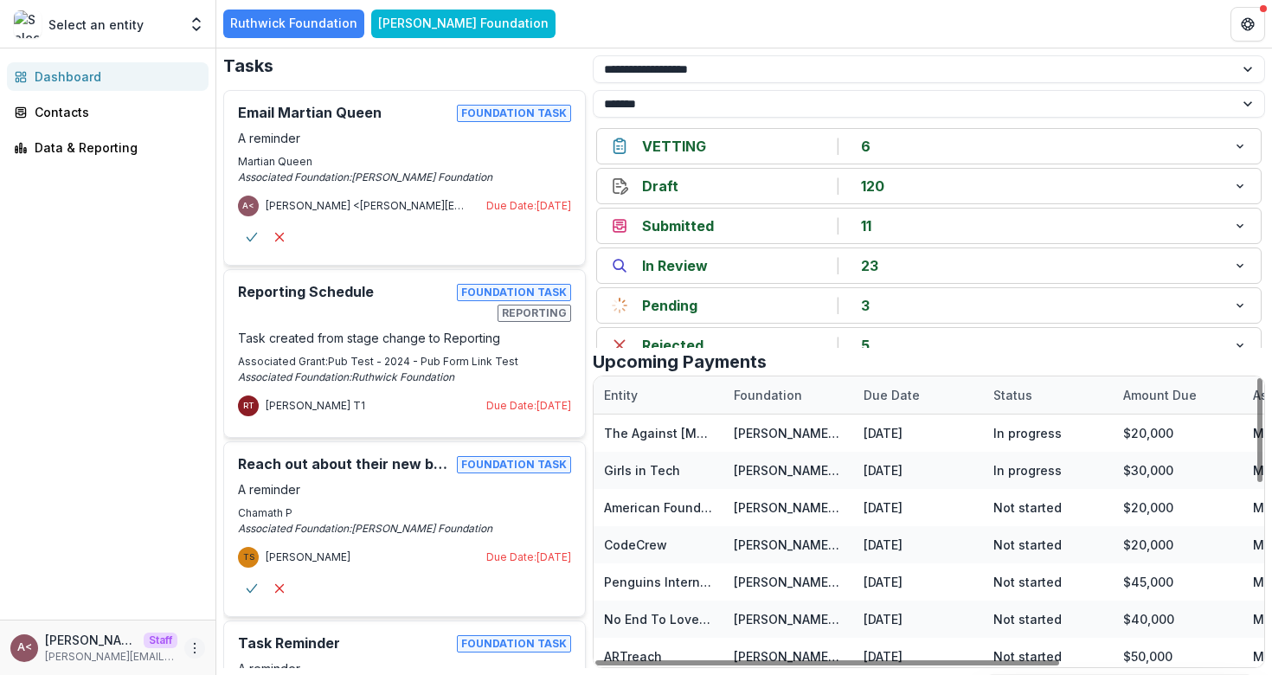
click at [202, 651] on button "More" at bounding box center [194, 648] width 21 height 21
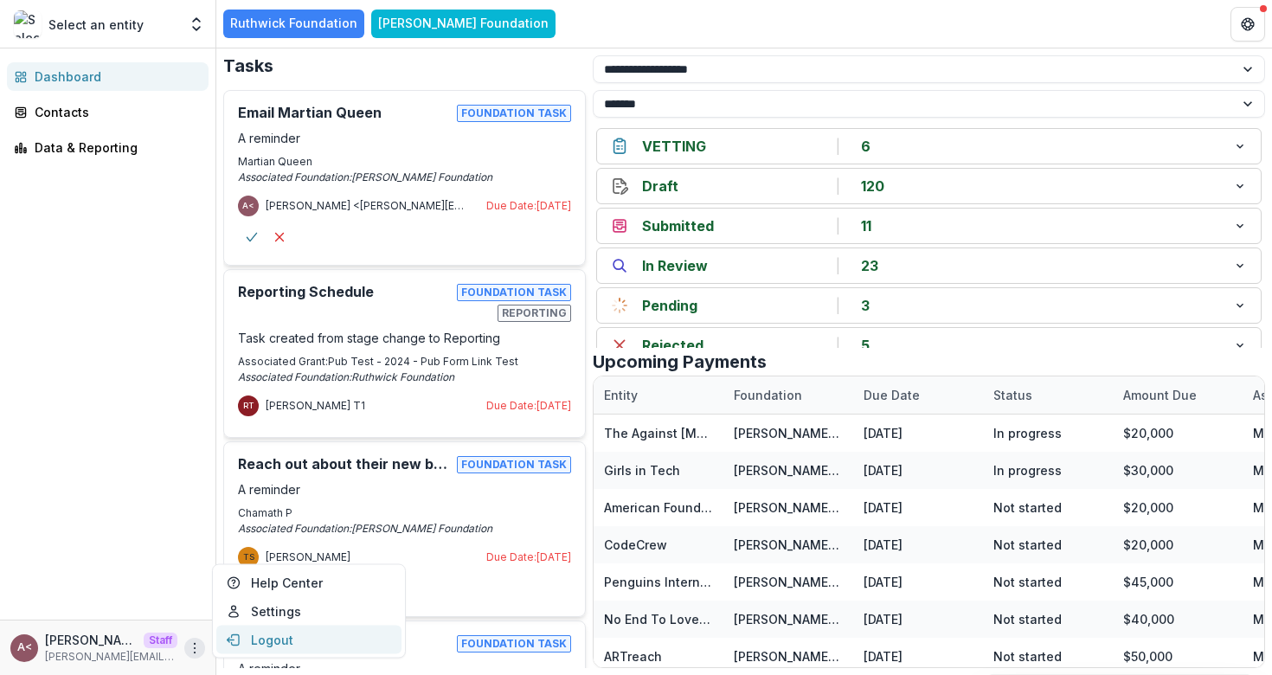
click at [277, 637] on button "Logout" at bounding box center [308, 639] width 185 height 29
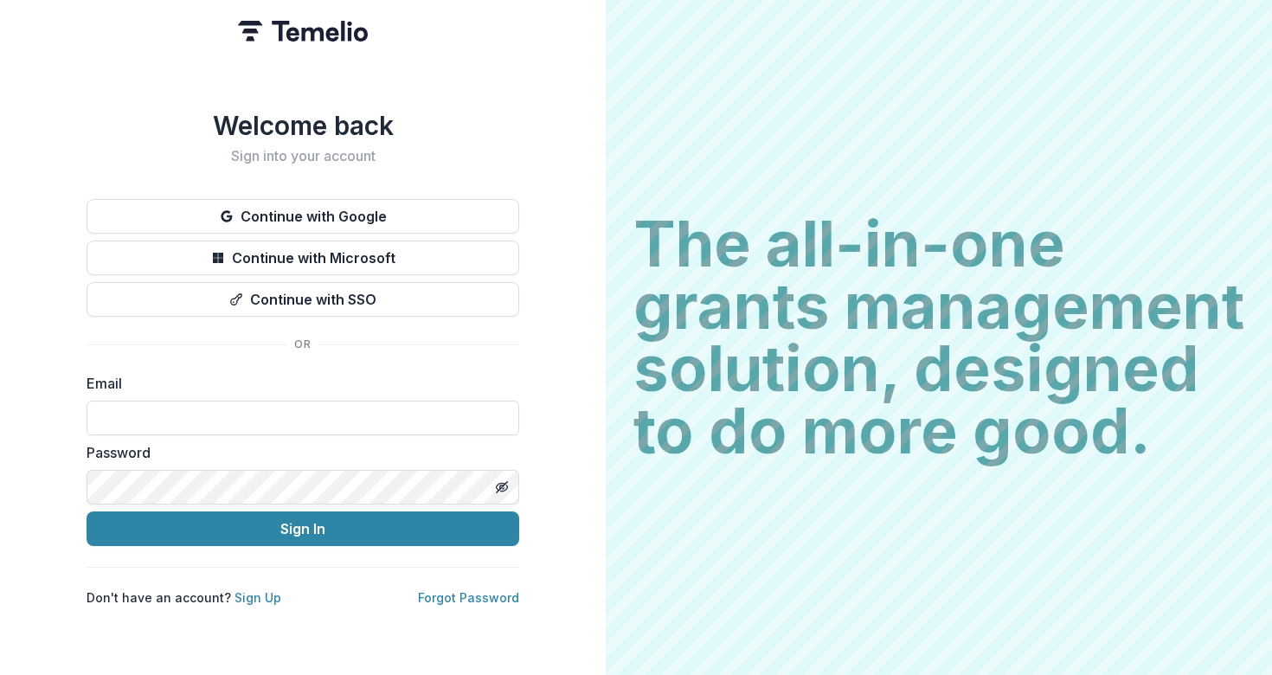
click at [571, 352] on div "Welcome back Sign into your account Continue with Google Continue with Microsof…" at bounding box center [303, 337] width 606 height 675
click at [282, 430] on input at bounding box center [303, 417] width 433 height 35
click at [541, 362] on div "Welcome back Sign into your account Continue with Google Continue with Microsof…" at bounding box center [303, 337] width 606 height 675
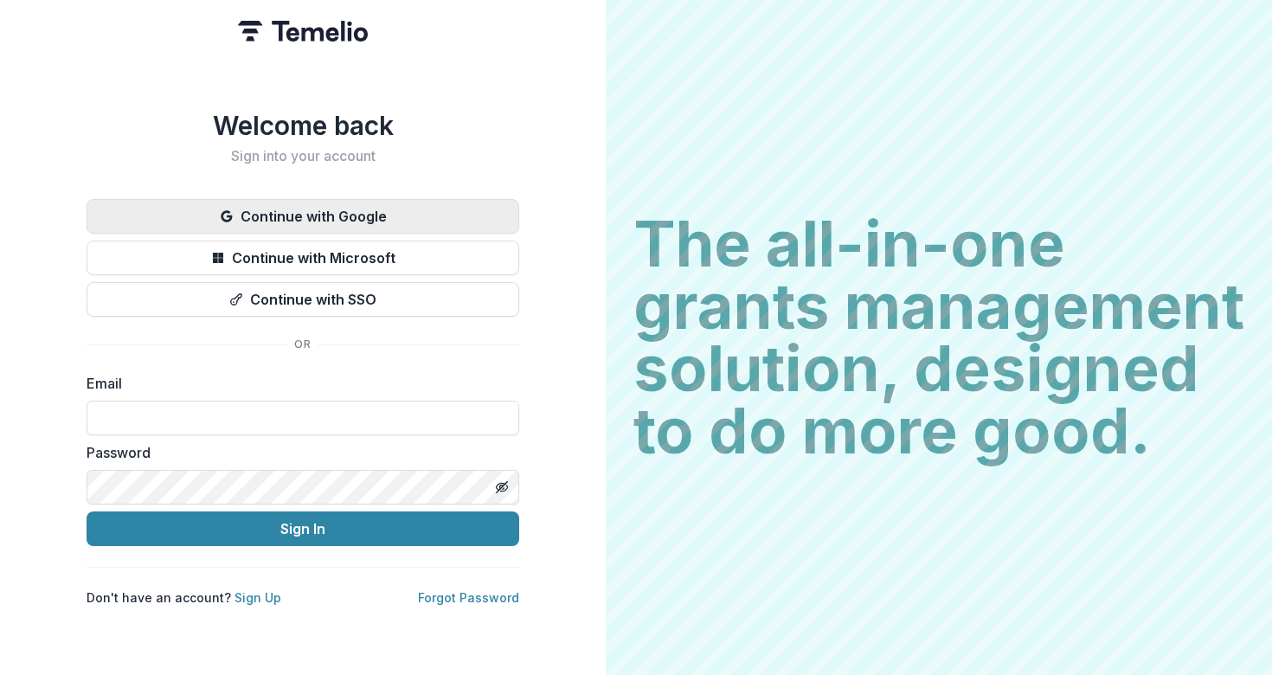
click at [402, 221] on button "Continue with Google" at bounding box center [303, 216] width 433 height 35
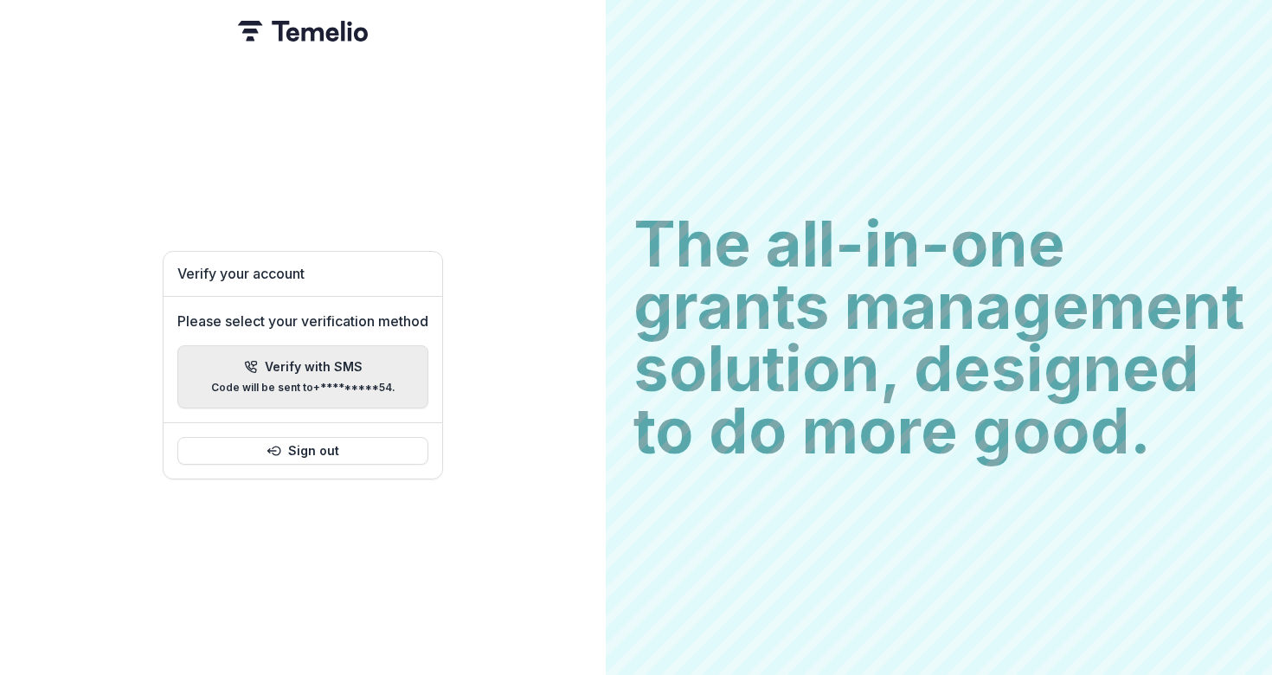
click at [316, 360] on p "Verify with SMS" at bounding box center [314, 367] width 98 height 15
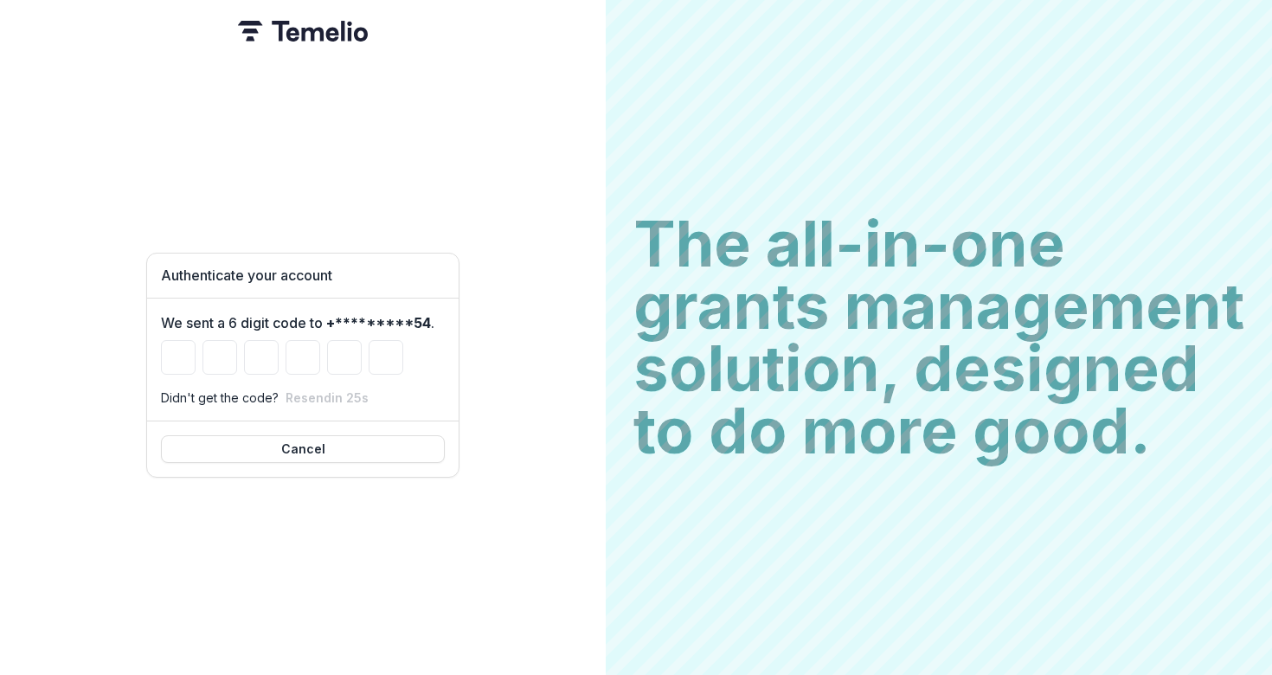
type input "*"
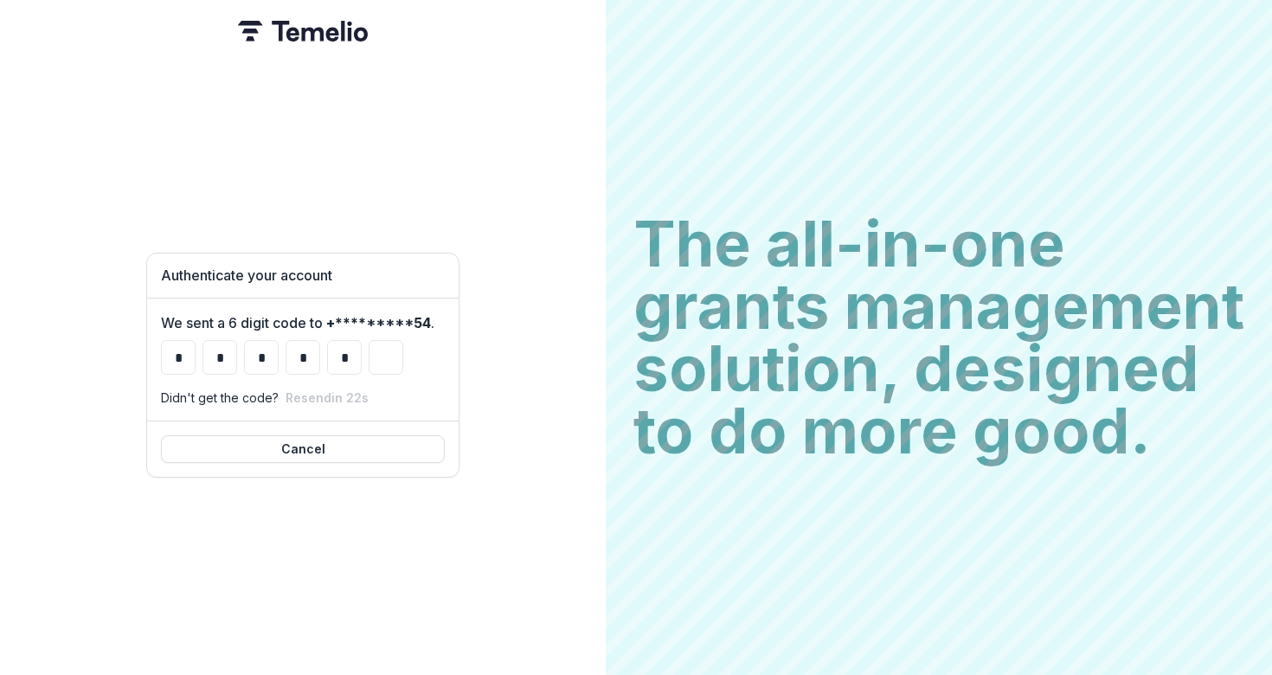
type input "*"
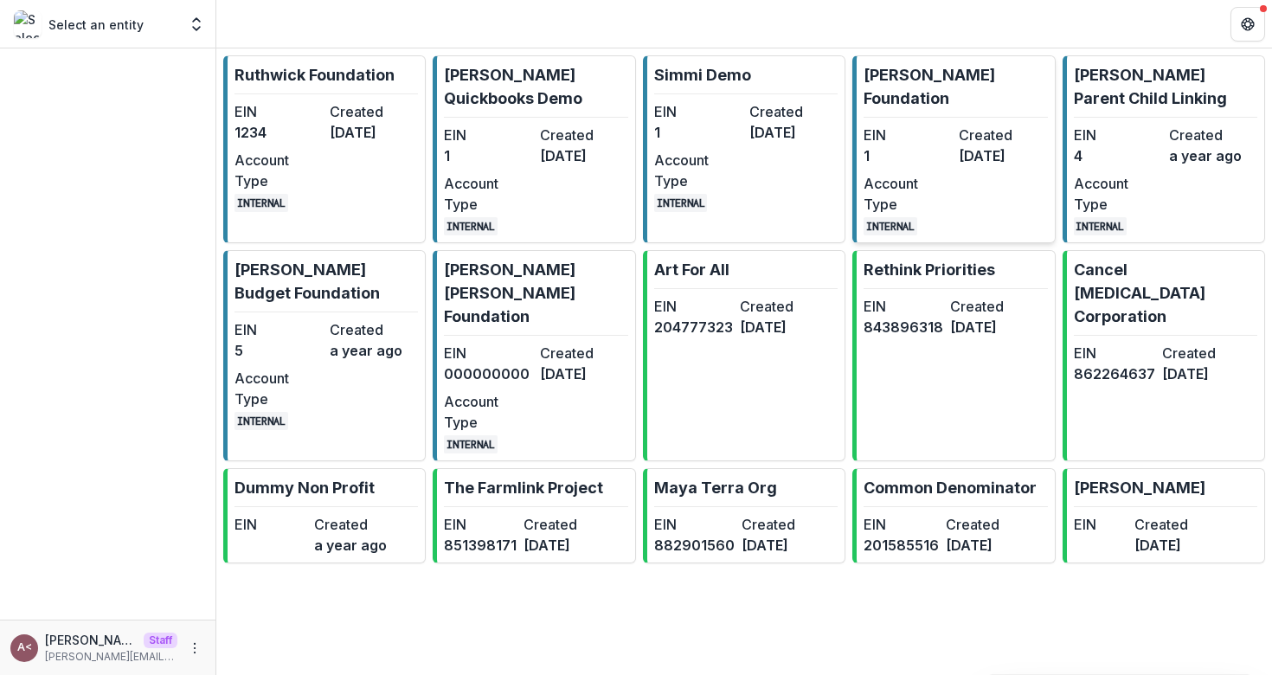
click at [936, 145] on dd "1" at bounding box center [907, 155] width 88 height 21
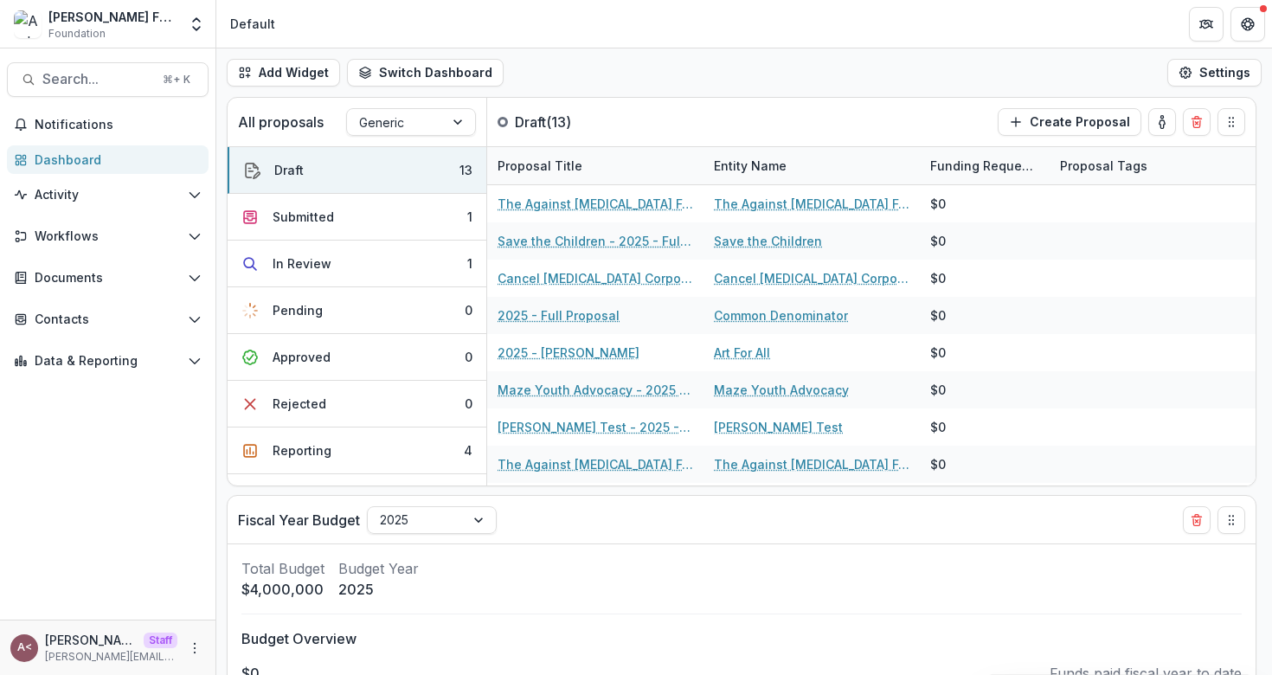
click at [804, 65] on div "Add Widget Switch Dashboard Default Standard Dashboard New Dashboard Settings" at bounding box center [743, 72] width 1055 height 48
click at [739, 59] on div "Add Widget Switch Dashboard Default Standard Dashboard New Dashboard Settings" at bounding box center [743, 72] width 1055 height 48
click at [713, 95] on div "Add Widget Switch Dashboard Default Standard Dashboard New Dashboard Settings" at bounding box center [743, 72] width 1055 height 48
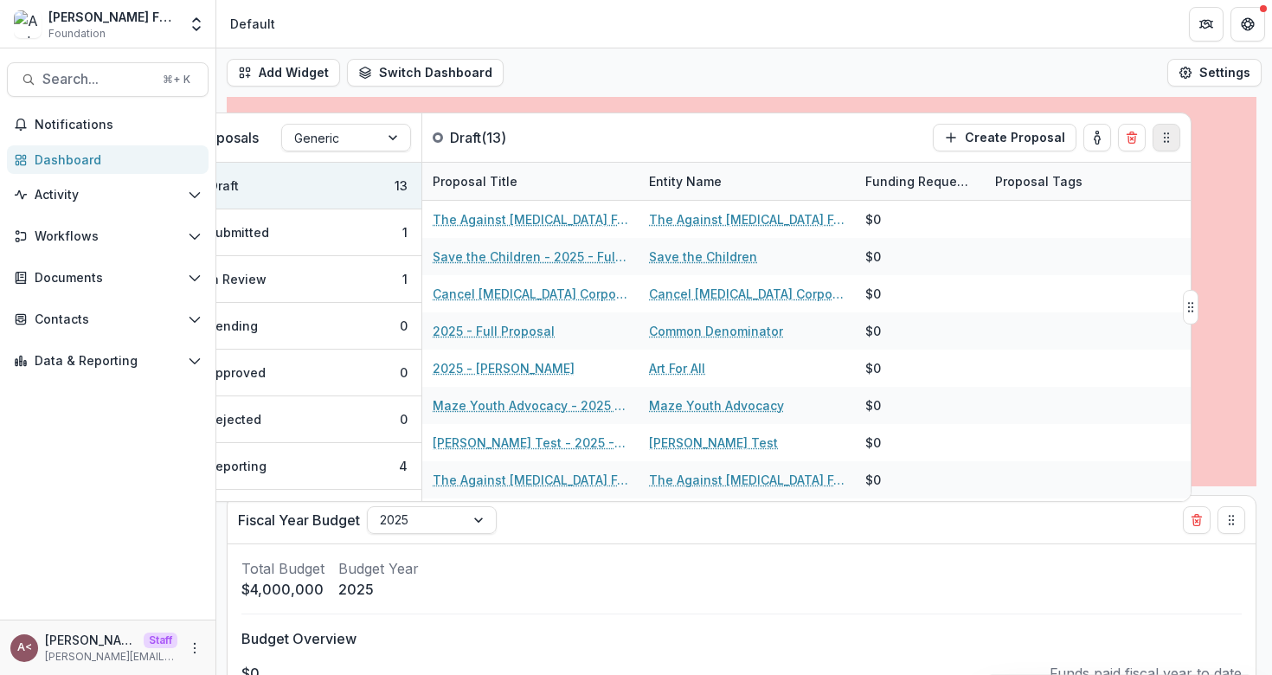
drag, startPoint x: 1227, startPoint y: 122, endPoint x: 1163, endPoint y: 138, distance: 66.9
click at [1163, 138] on icon "Drag" at bounding box center [1166, 138] width 14 height 14
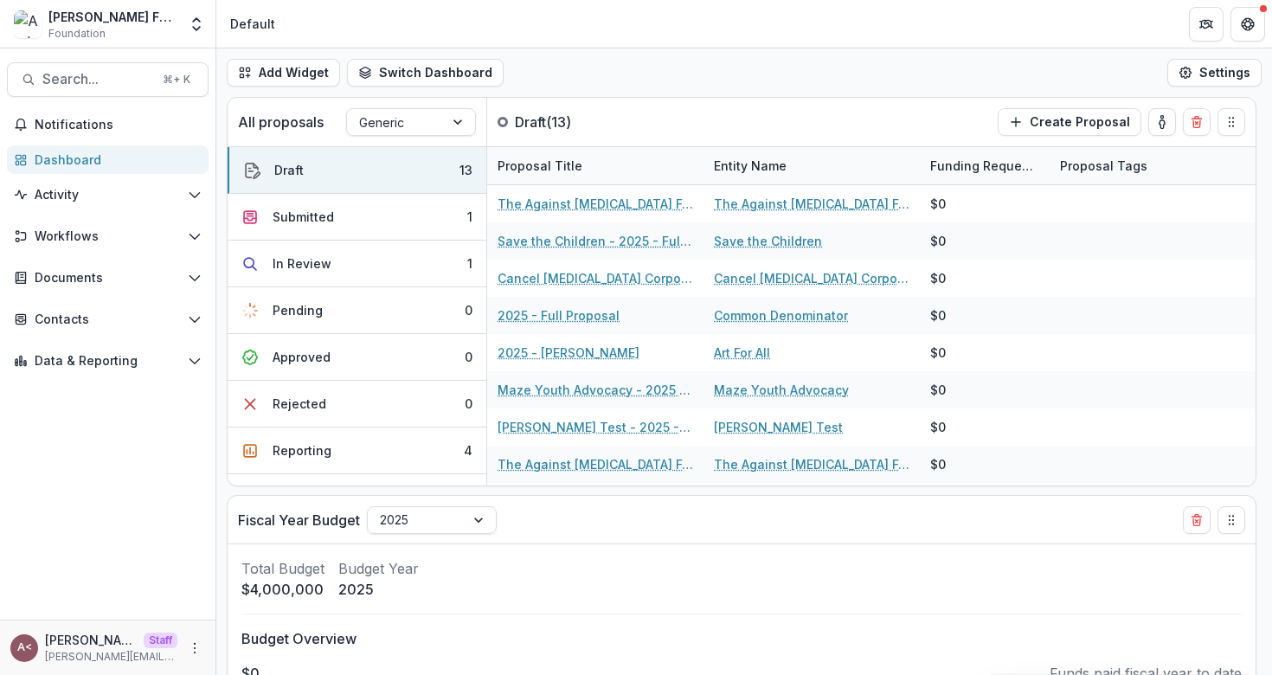
click at [859, 72] on div "Add Widget Switch Dashboard Standard Dashboard Default New Dashboard Settings" at bounding box center [743, 72] width 1055 height 48
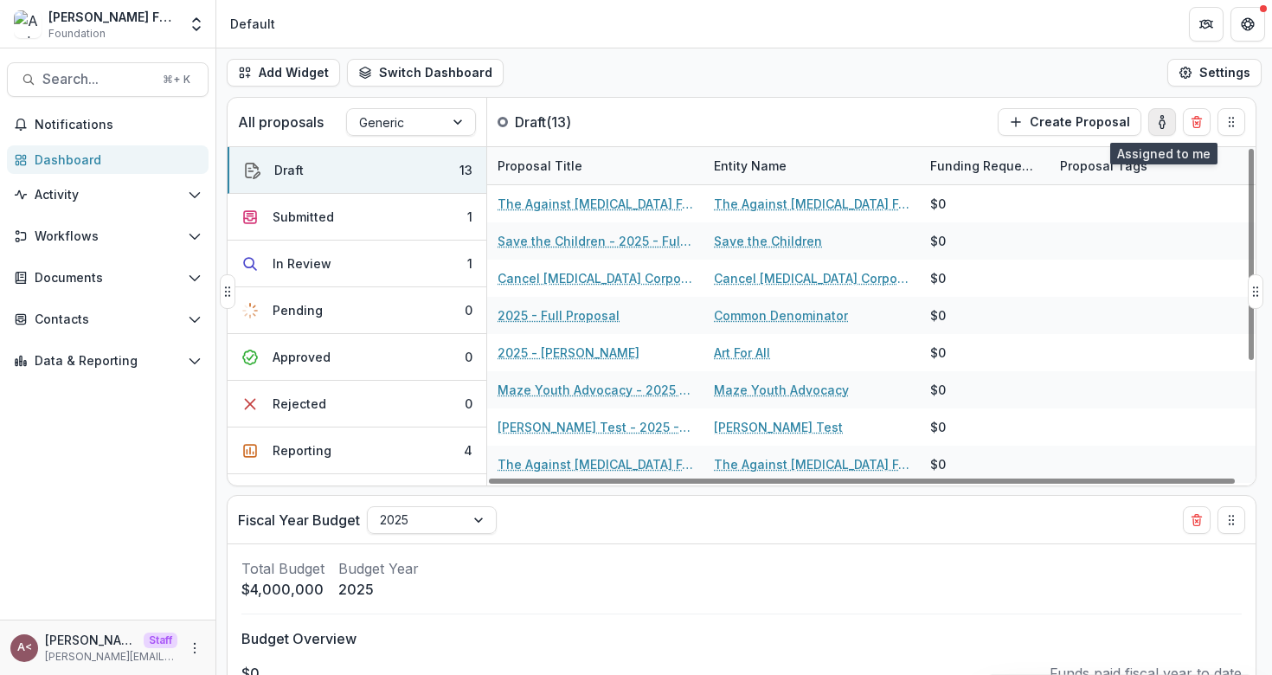
click at [1163, 127] on icon "toggle-assigned-to-me" at bounding box center [1161, 124] width 5 height 8
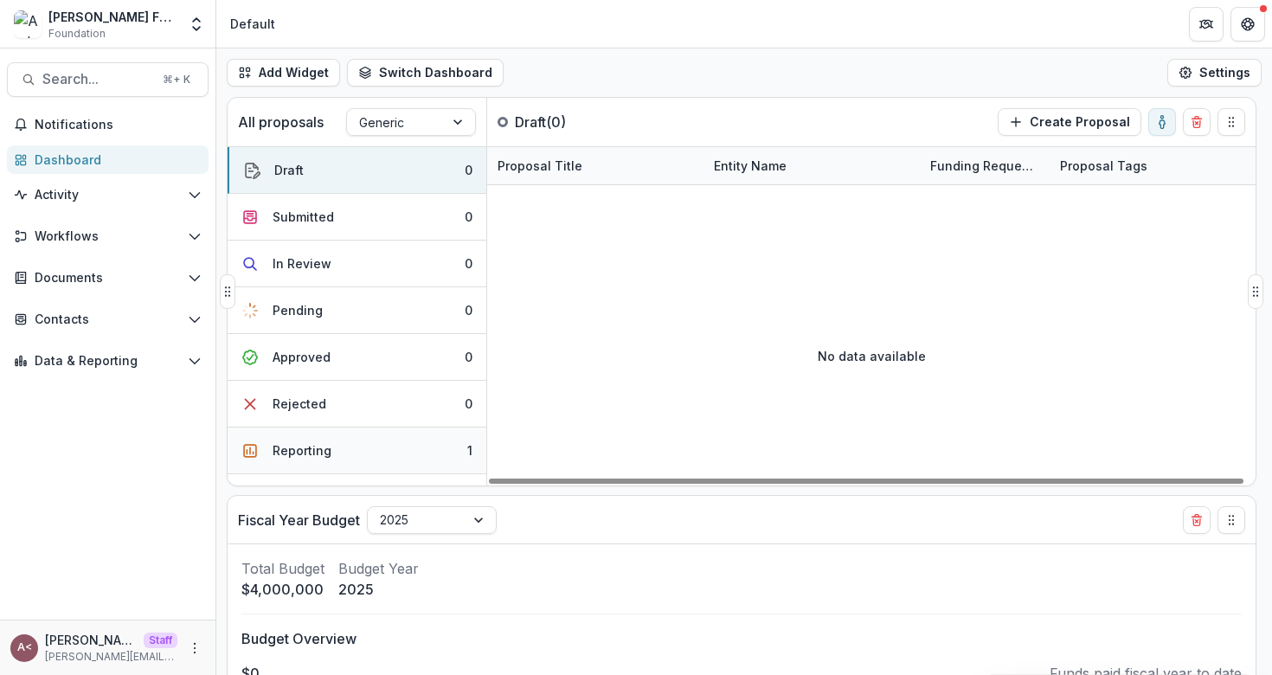
click at [334, 445] on button "Reporting 1" at bounding box center [356, 450] width 259 height 47
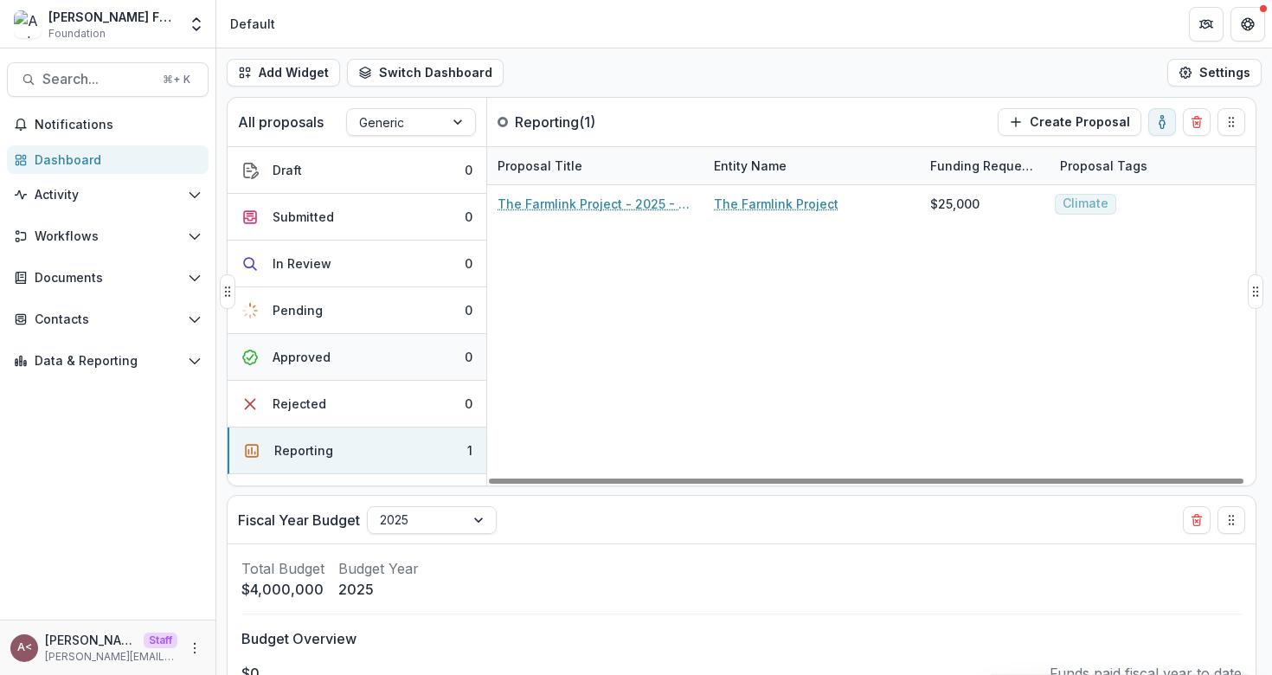
scroll to position [128, 0]
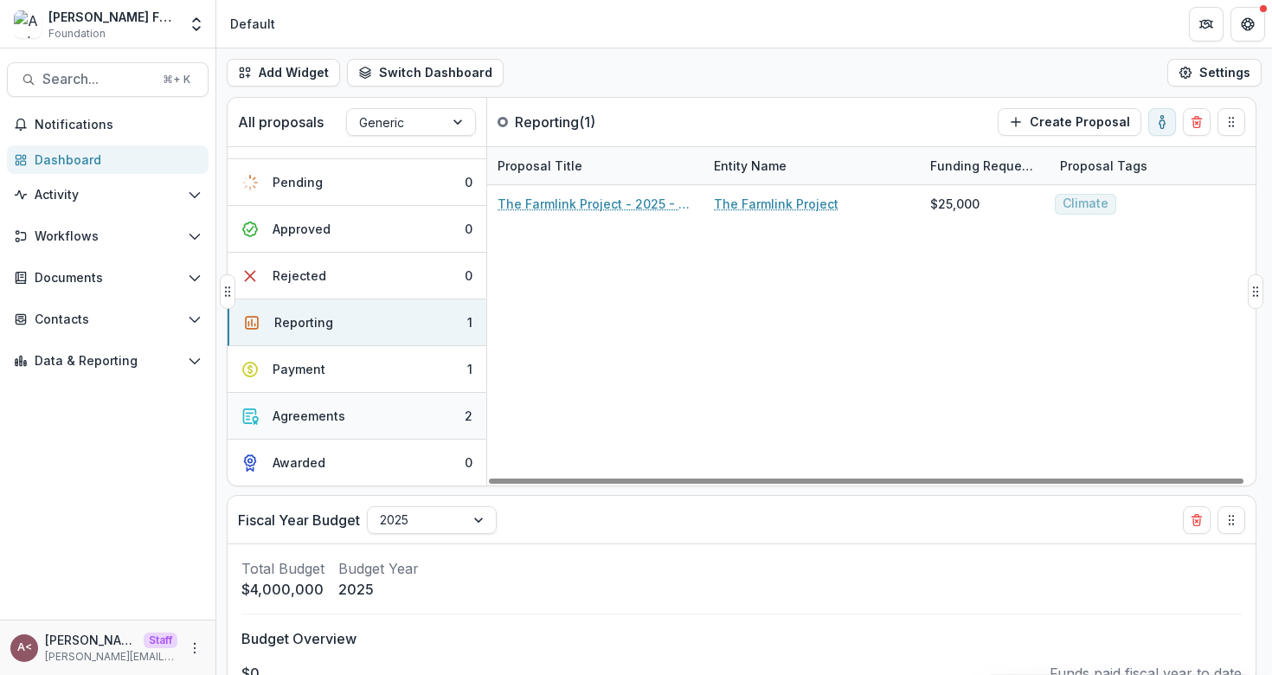
click at [356, 426] on button "Agreements 2" at bounding box center [356, 416] width 259 height 47
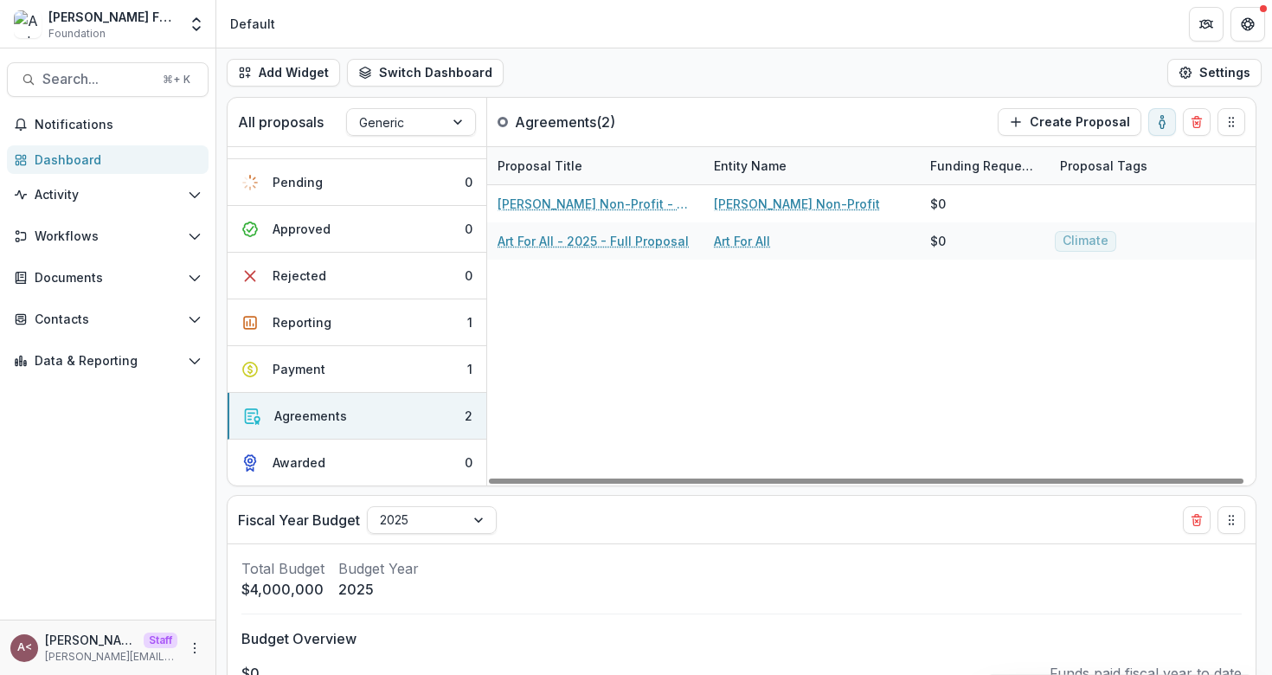
click at [686, 86] on div "Add Widget Switch Dashboard Standard Dashboard Default New Dashboard Settings" at bounding box center [743, 72] width 1055 height 48
click at [686, 83] on div "Add Widget Switch Dashboard Standard Dashboard Default New Dashboard Settings" at bounding box center [743, 72] width 1055 height 48
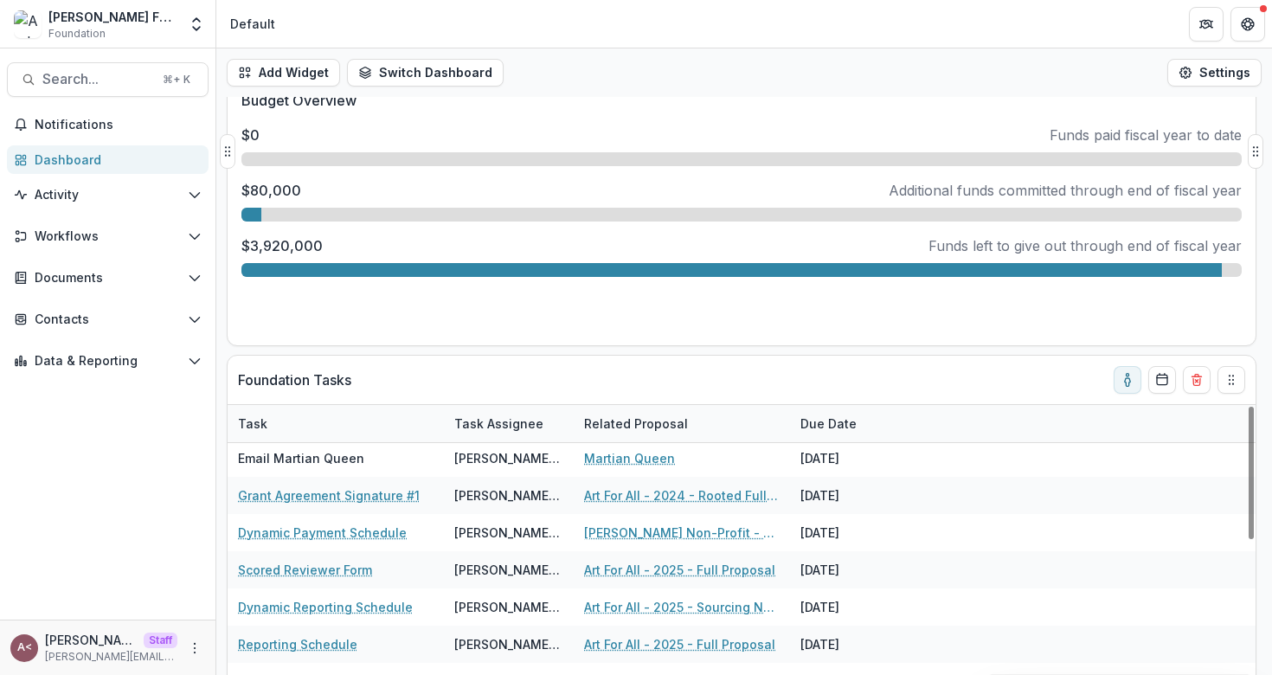
scroll to position [0, 0]
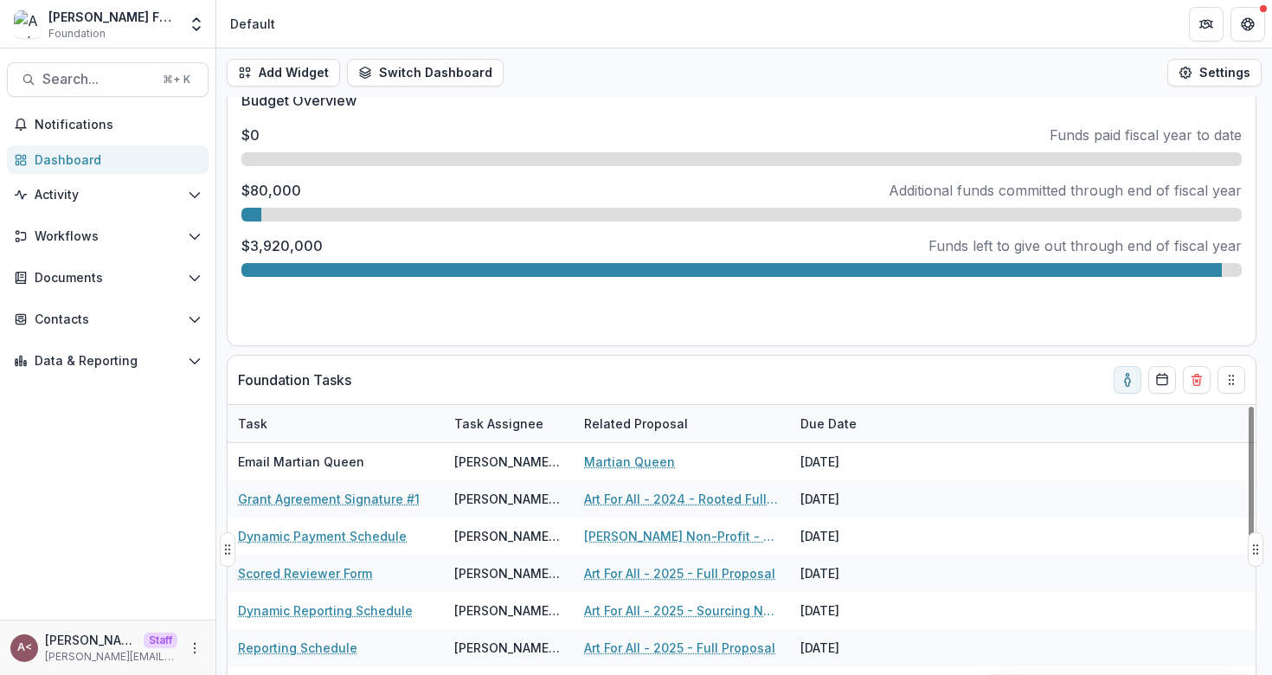
click at [517, 375] on div "Foundation Tasks" at bounding box center [710, 380] width 945 height 48
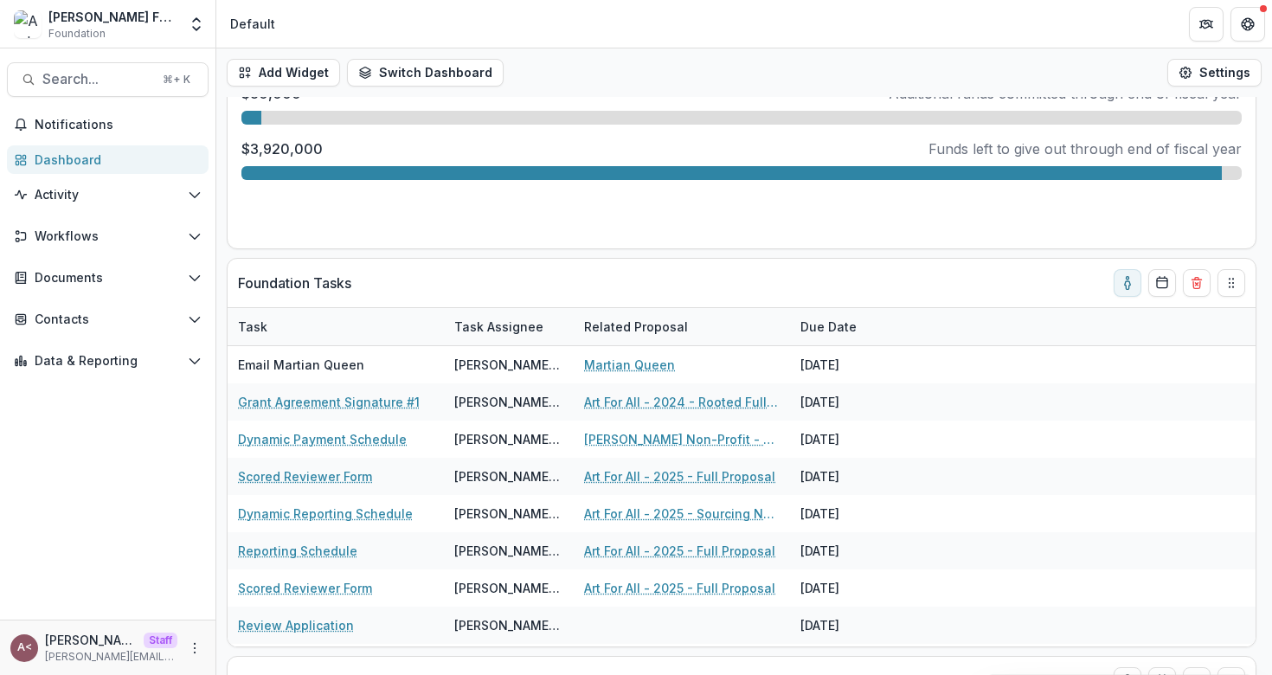
scroll to position [637, 0]
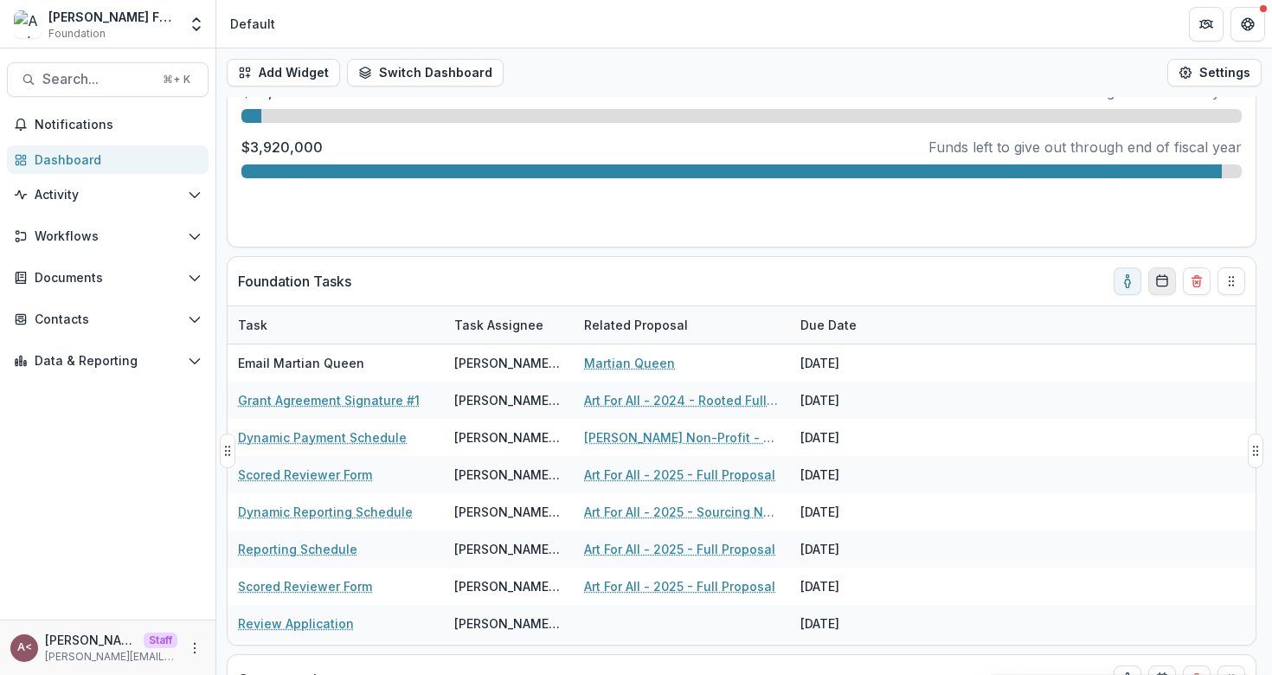
click at [1165, 288] on button "Calendar" at bounding box center [1162, 281] width 28 height 28
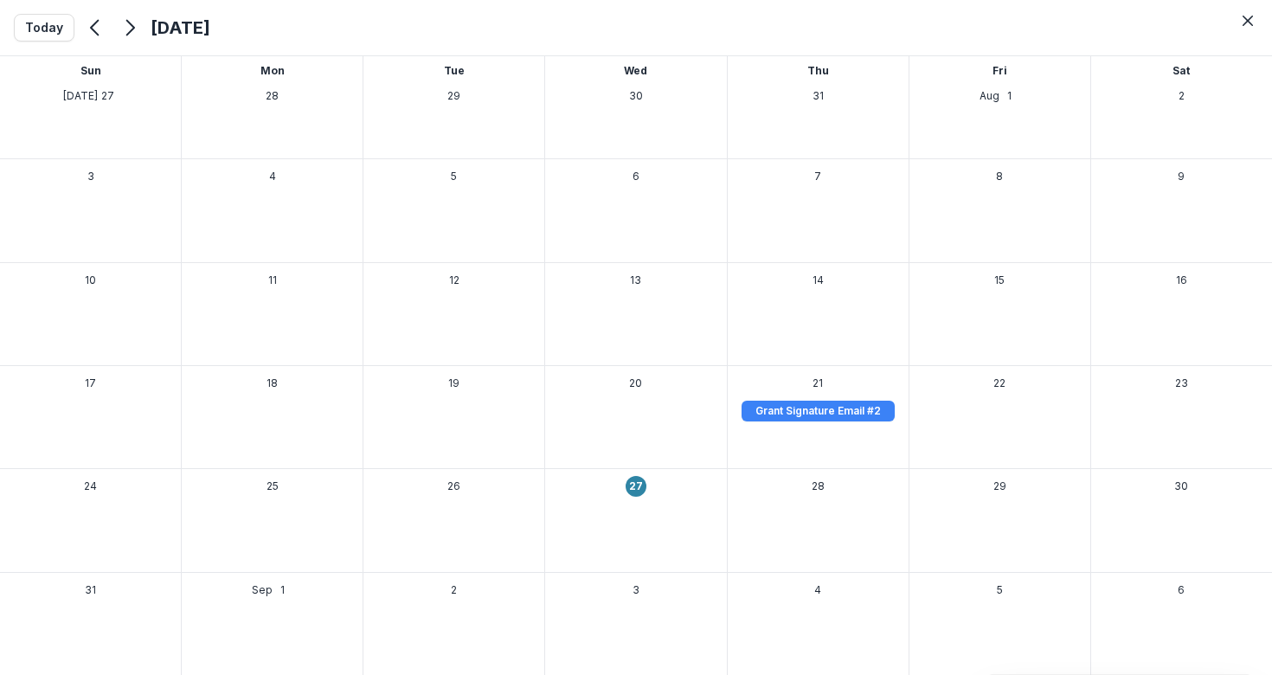
click at [1126, 37] on div "[DATE] [DATE]" at bounding box center [636, 27] width 1272 height 55
click at [1246, 22] on icon "Close" at bounding box center [1247, 21] width 10 height 10
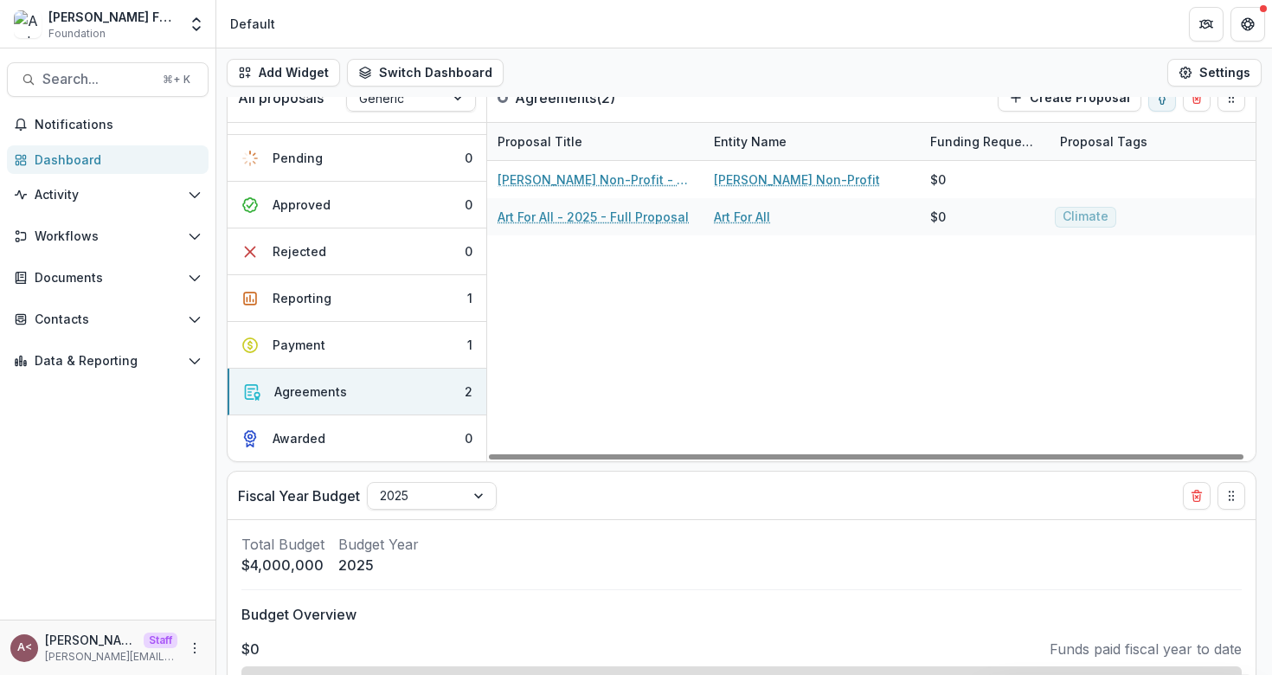
scroll to position [0, 0]
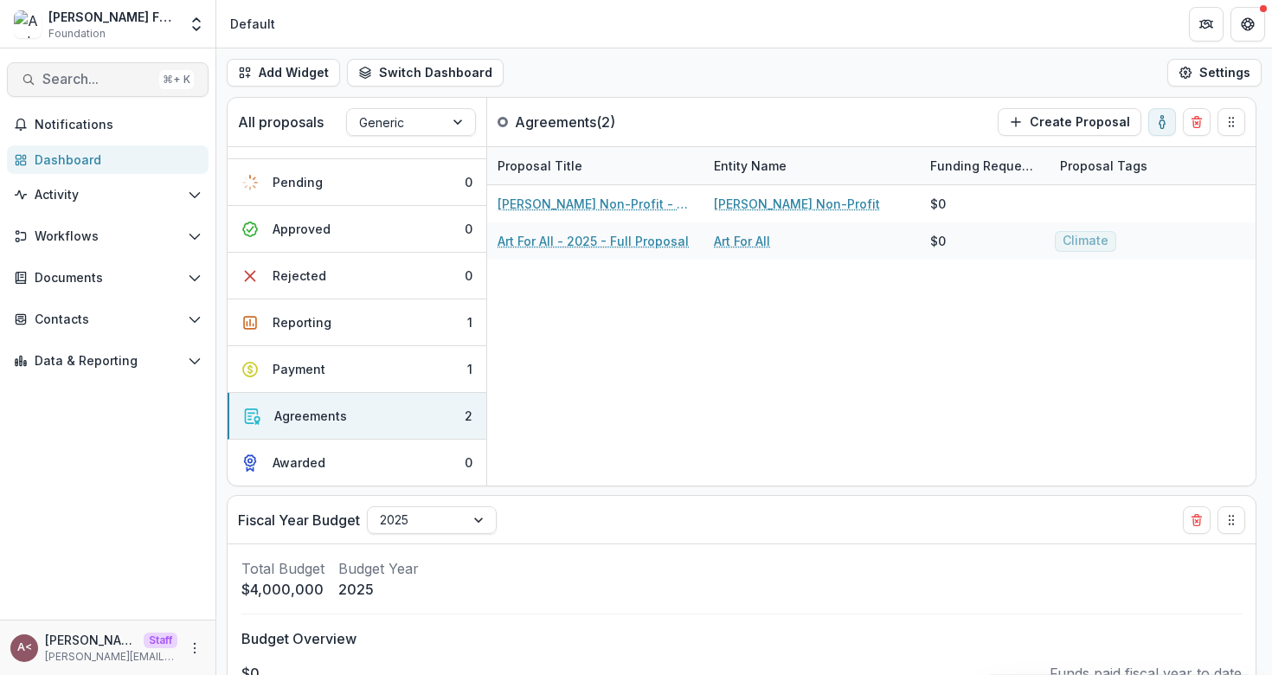
click at [135, 74] on span "Search..." at bounding box center [97, 79] width 110 height 16
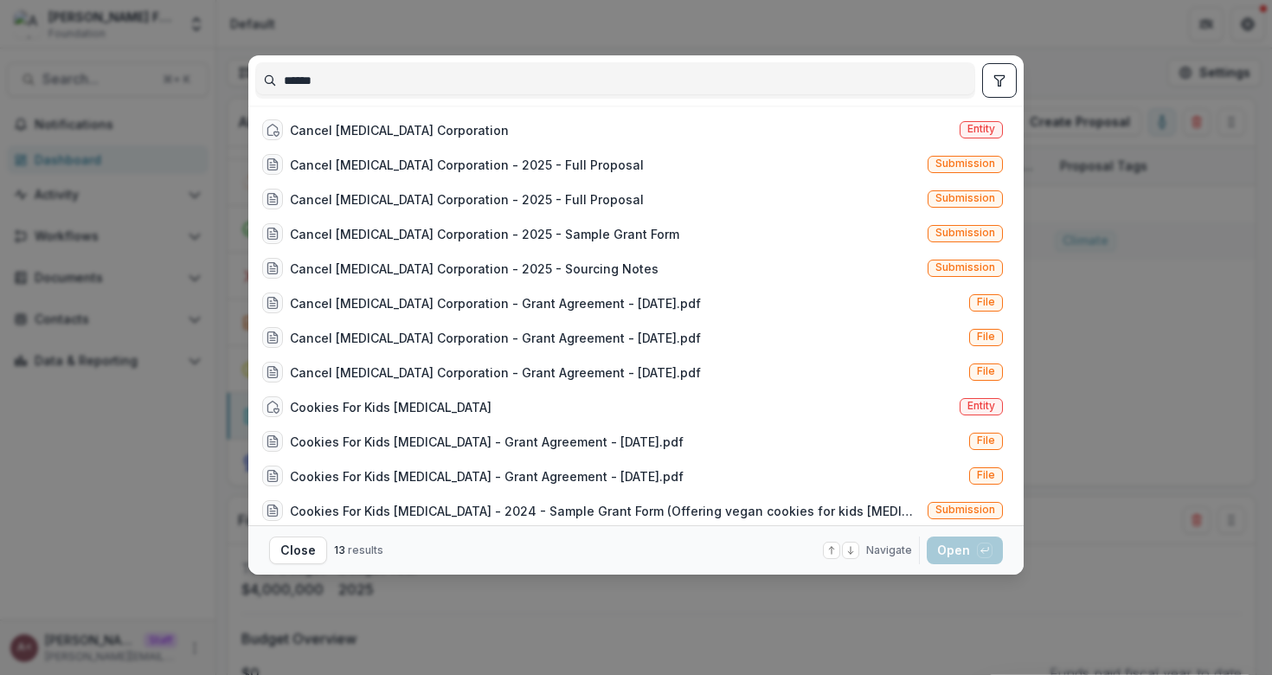
type input "******"
click at [997, 85] on icon "toggle filters" at bounding box center [999, 80] width 10 height 10
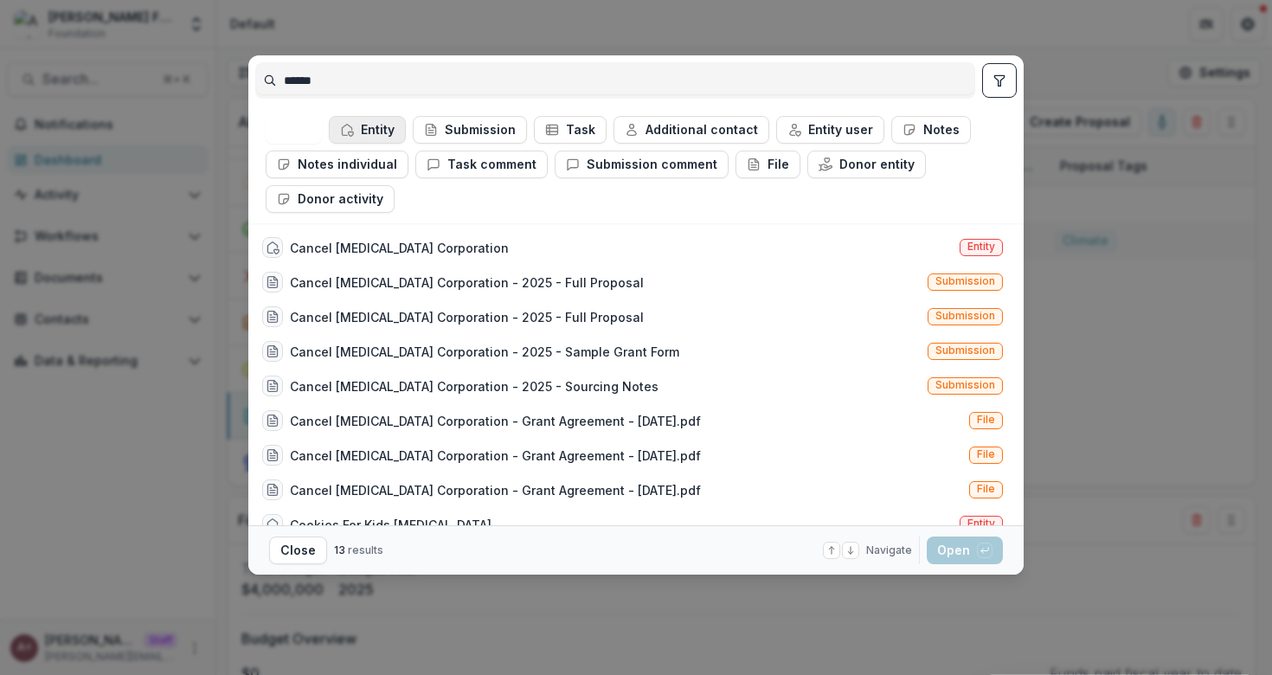
click at [376, 135] on button "Entity" at bounding box center [367, 130] width 77 height 28
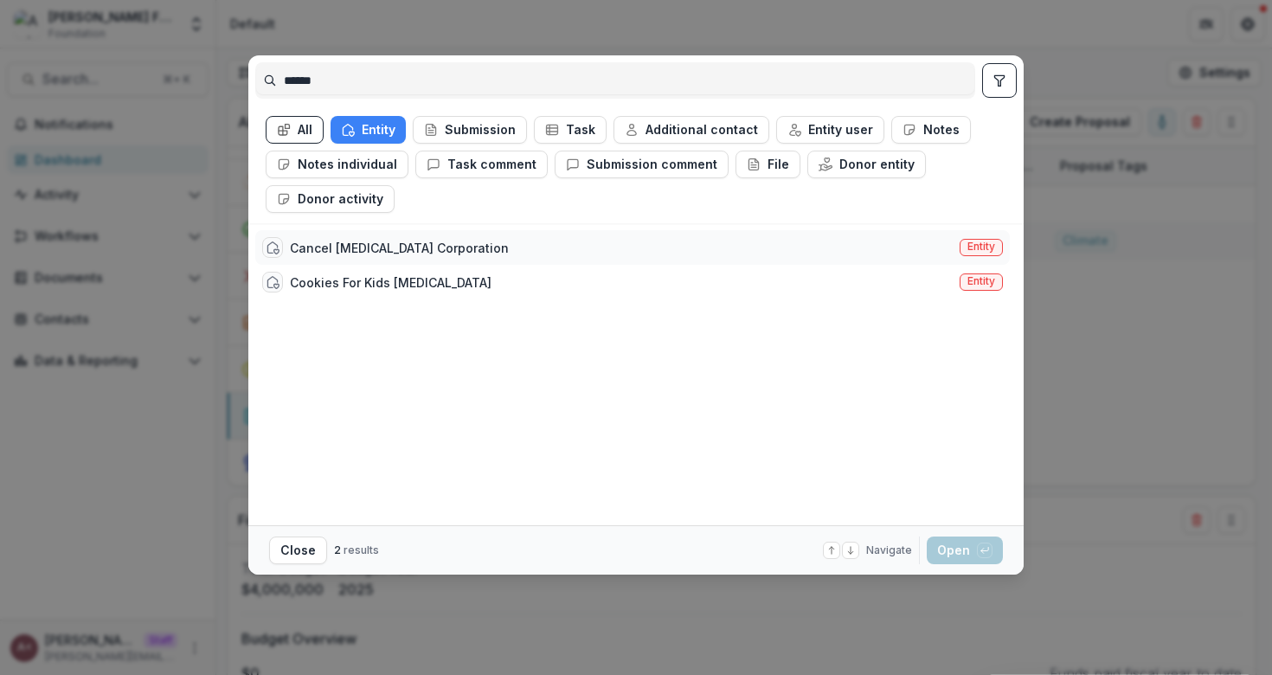
click at [426, 245] on div "Cancel [MEDICAL_DATA] Corporation" at bounding box center [399, 248] width 219 height 18
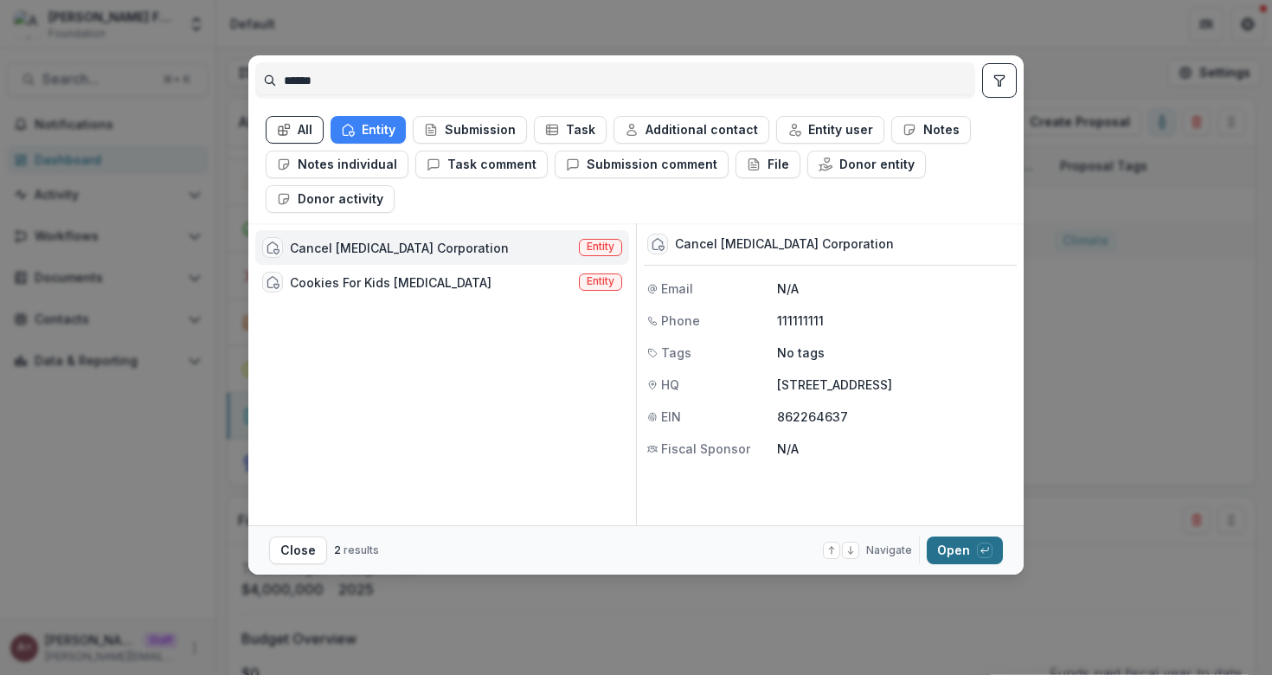
click at [955, 548] on button "Open with enter key" at bounding box center [964, 550] width 76 height 28
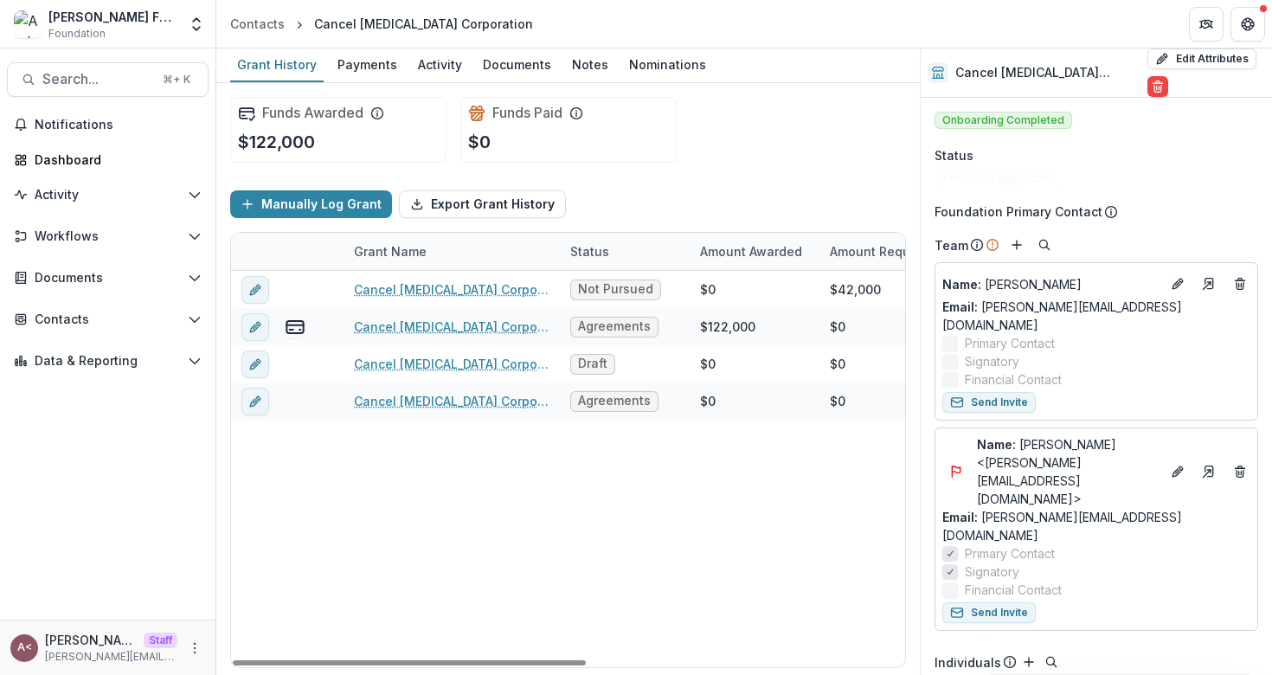
click at [771, 170] on div "Funds Awarded $122,000 Funds Paid $0" at bounding box center [568, 129] width 676 height 93
click at [771, 169] on div "Funds Awarded $122,000 Funds Paid $0" at bounding box center [568, 129] width 676 height 93
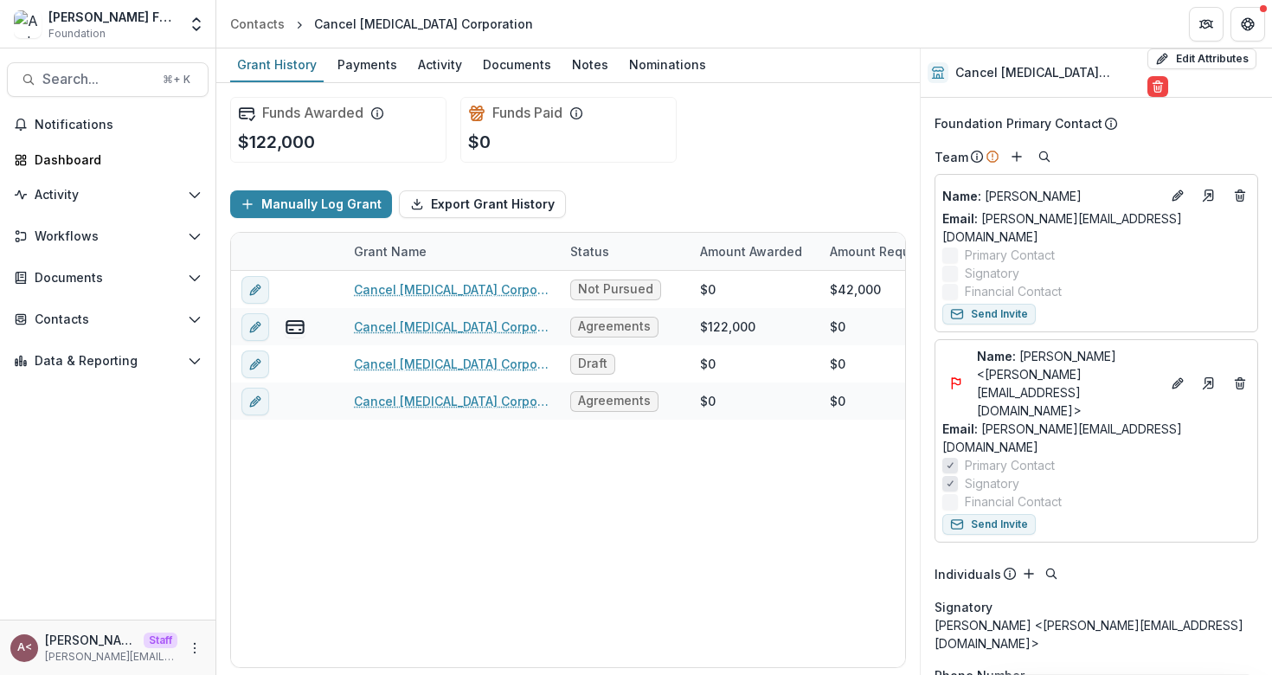
scroll to position [91, 0]
click at [1016, 147] on icon "Add" at bounding box center [1016, 154] width 14 height 14
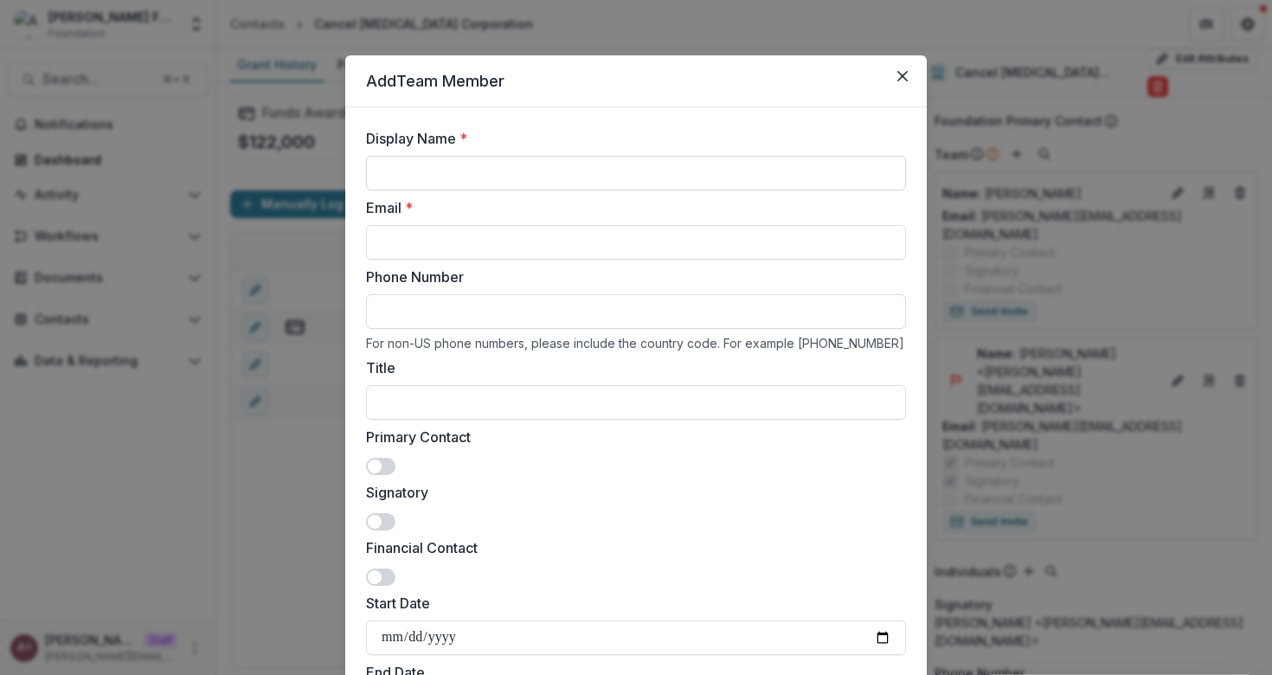
click at [836, 176] on input "Display Name *" at bounding box center [636, 173] width 540 height 35
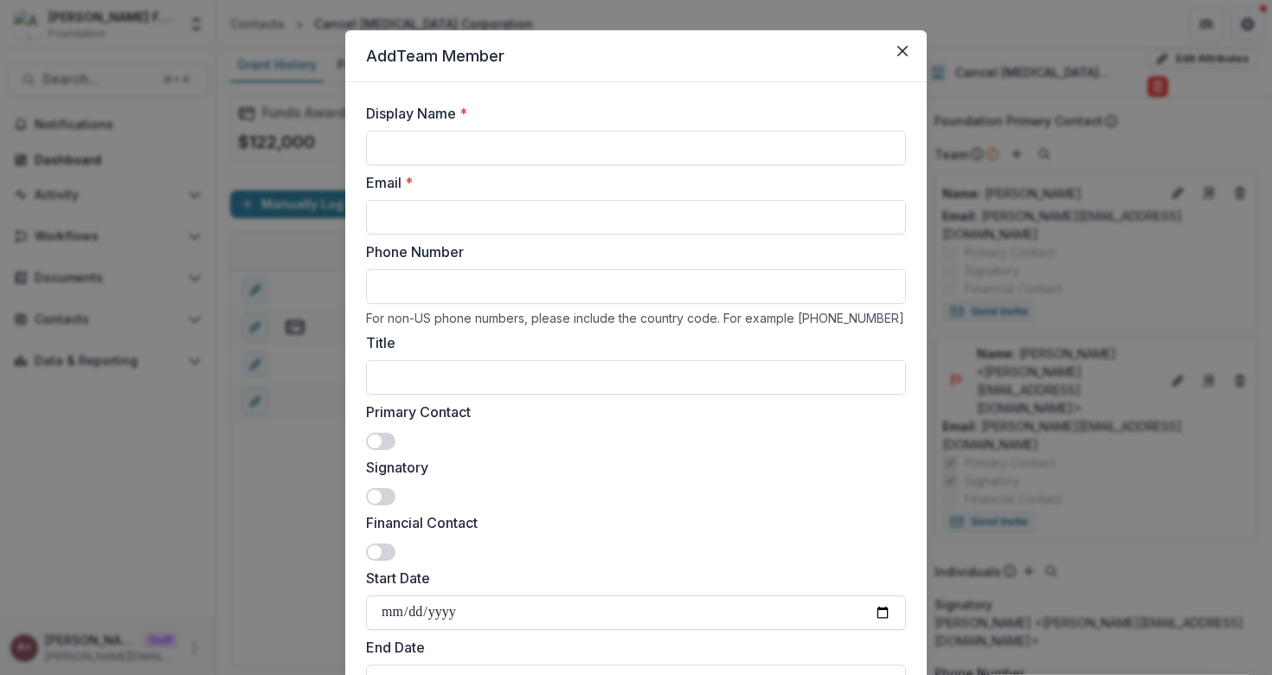
scroll to position [0, 0]
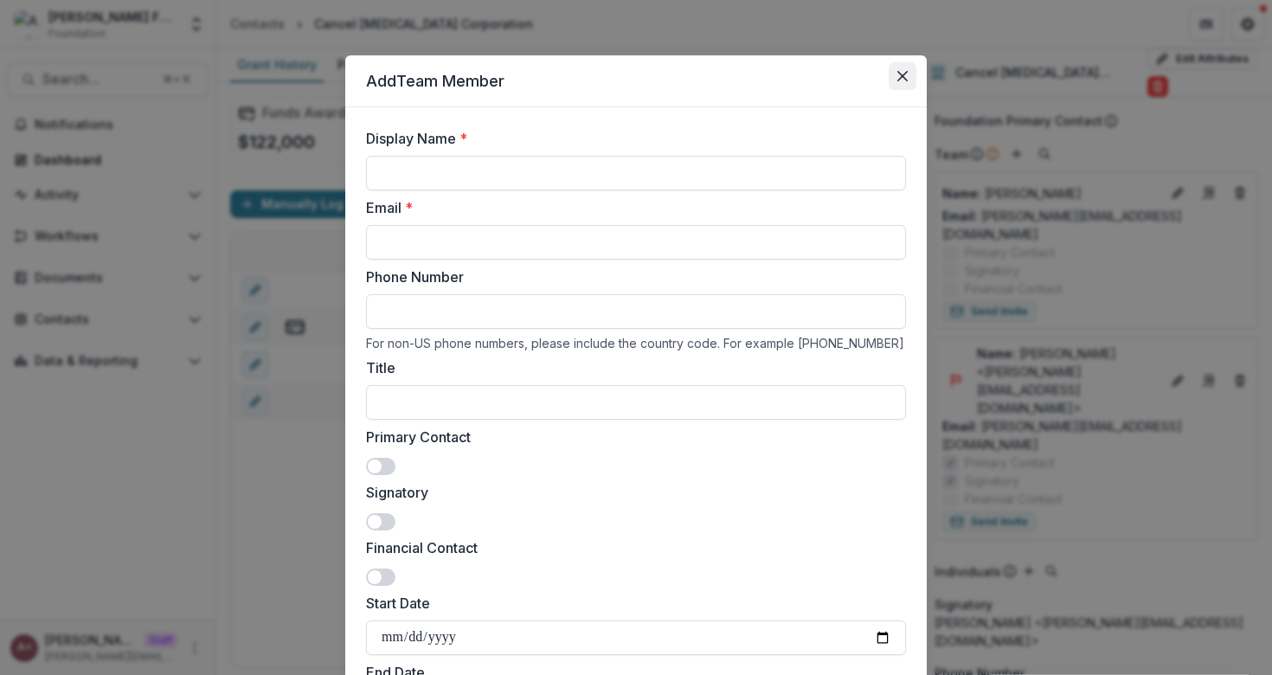
click at [907, 85] on button "Close" at bounding box center [902, 76] width 28 height 28
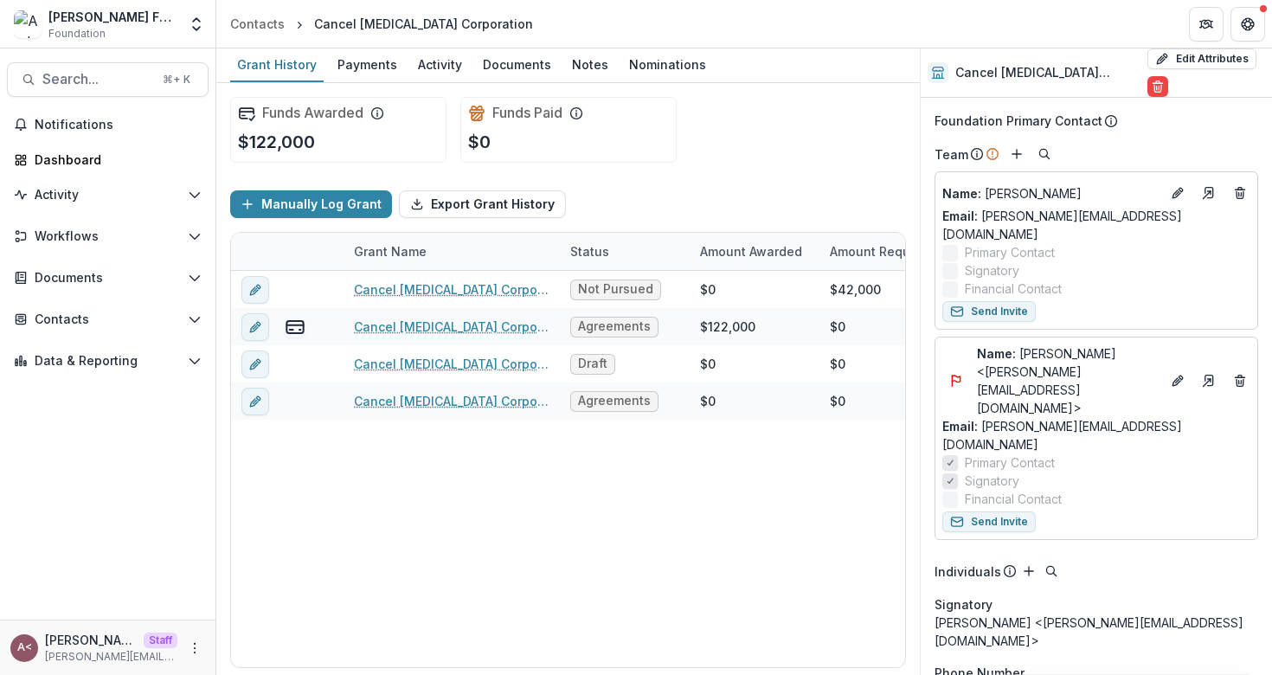
click at [1126, 144] on div "Team" at bounding box center [1096, 154] width 324 height 21
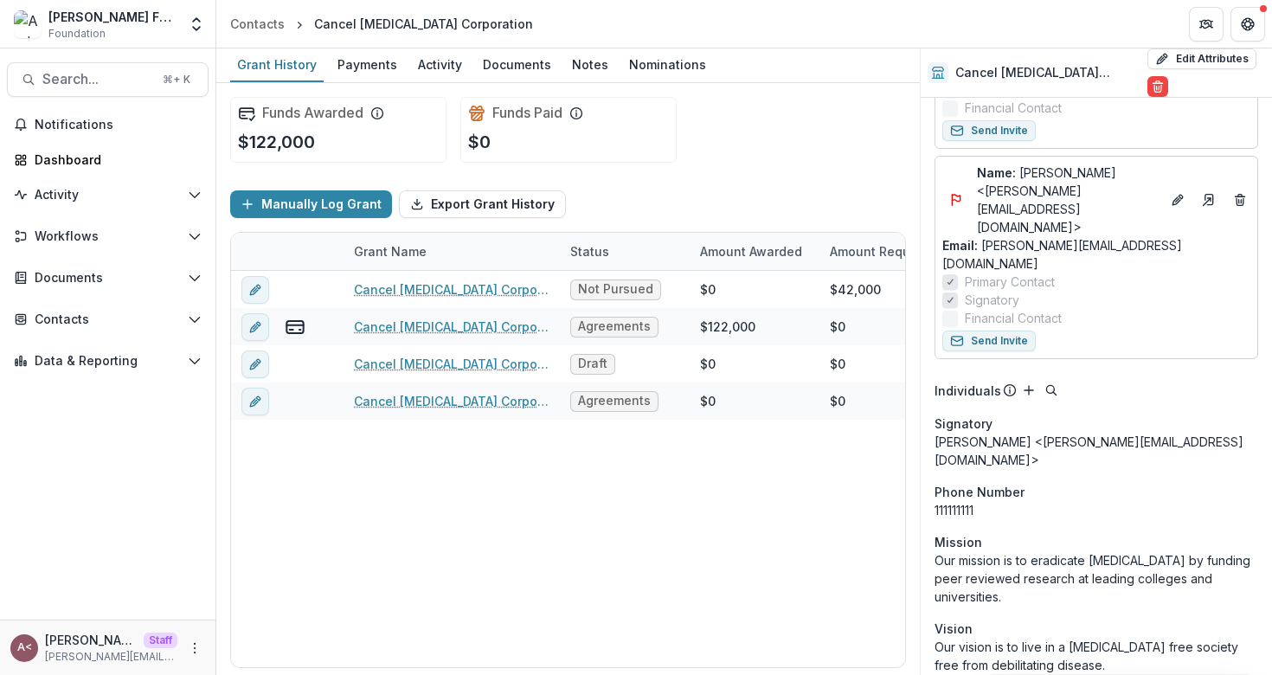
scroll to position [312, 0]
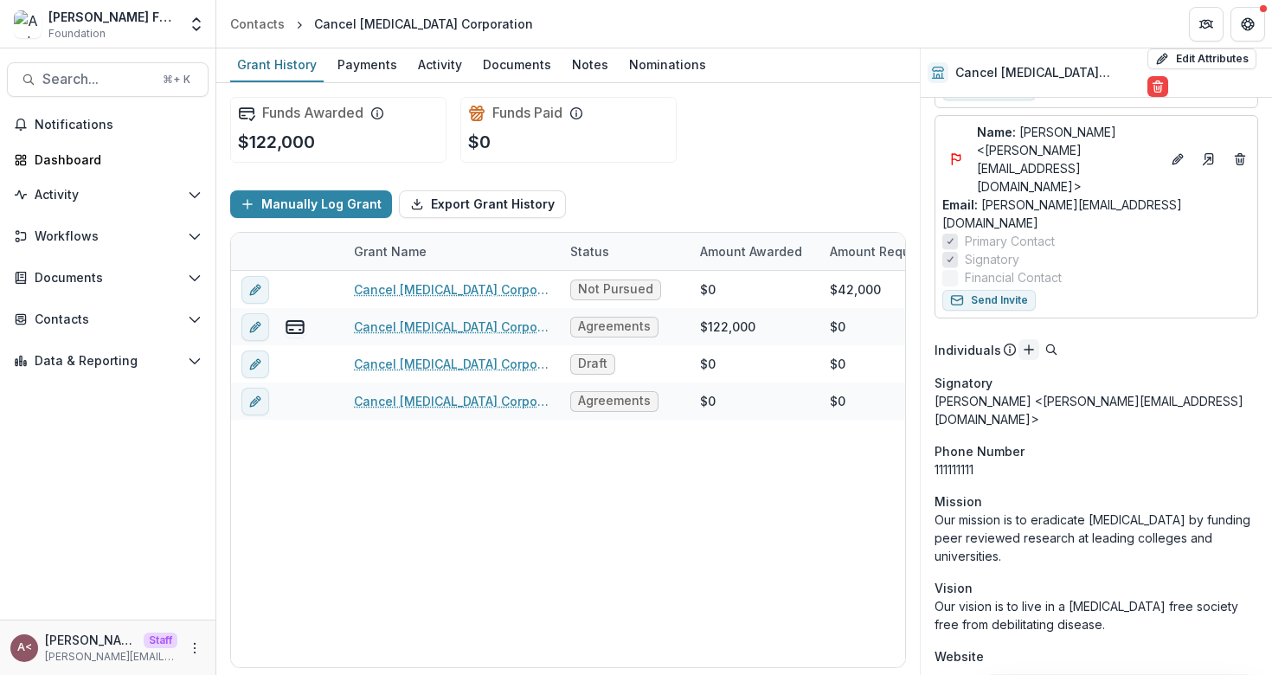
click at [1026, 343] on icon "Add" at bounding box center [1029, 350] width 14 height 14
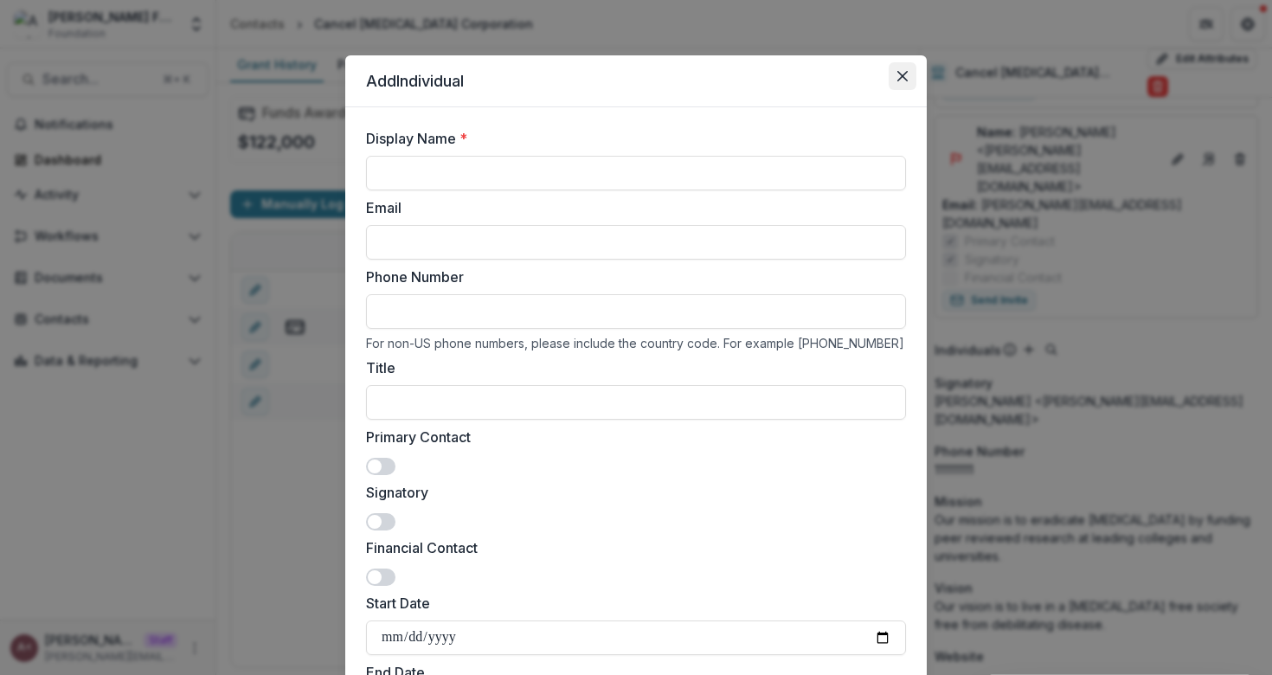
click at [888, 77] on button "Close" at bounding box center [902, 76] width 28 height 28
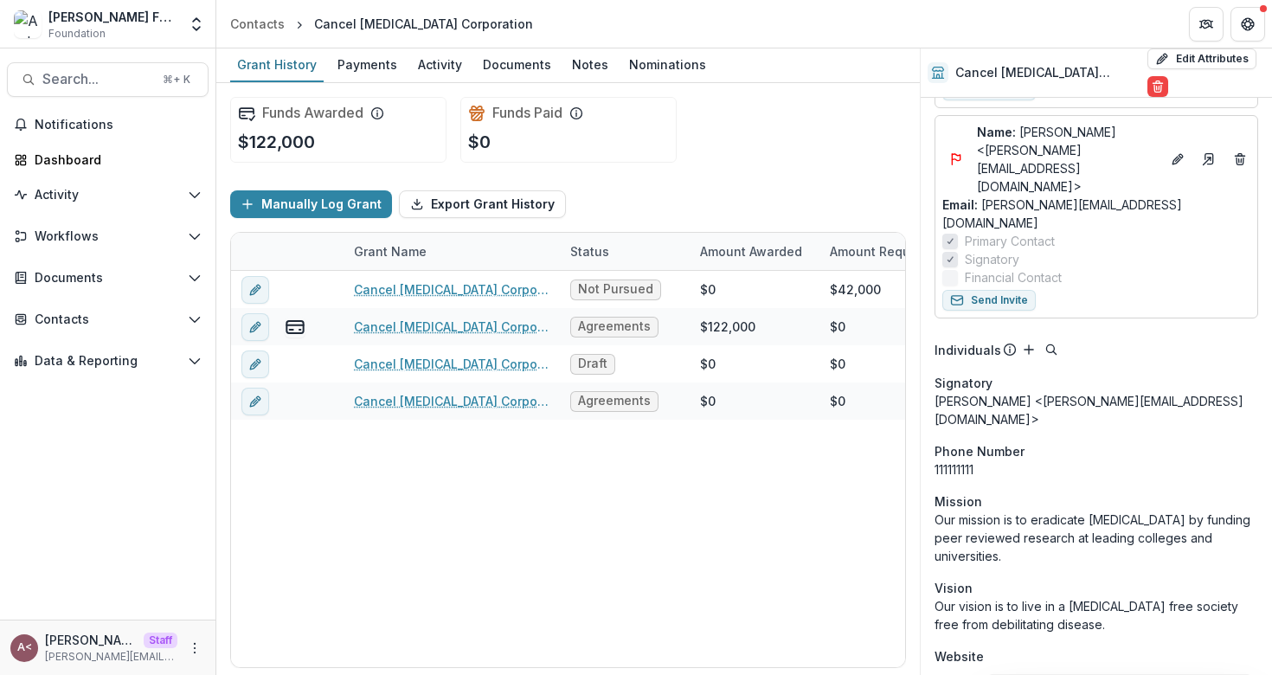
click at [1114, 339] on div "Individuals" at bounding box center [1096, 349] width 324 height 21
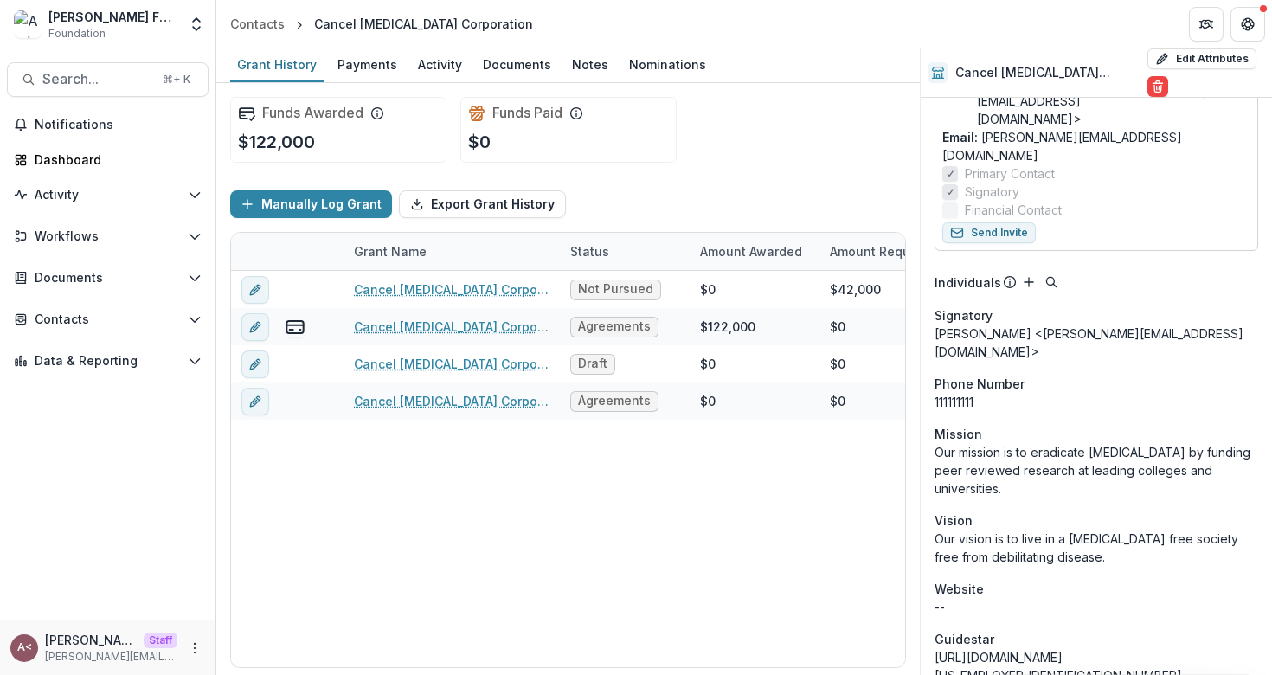
scroll to position [326, 0]
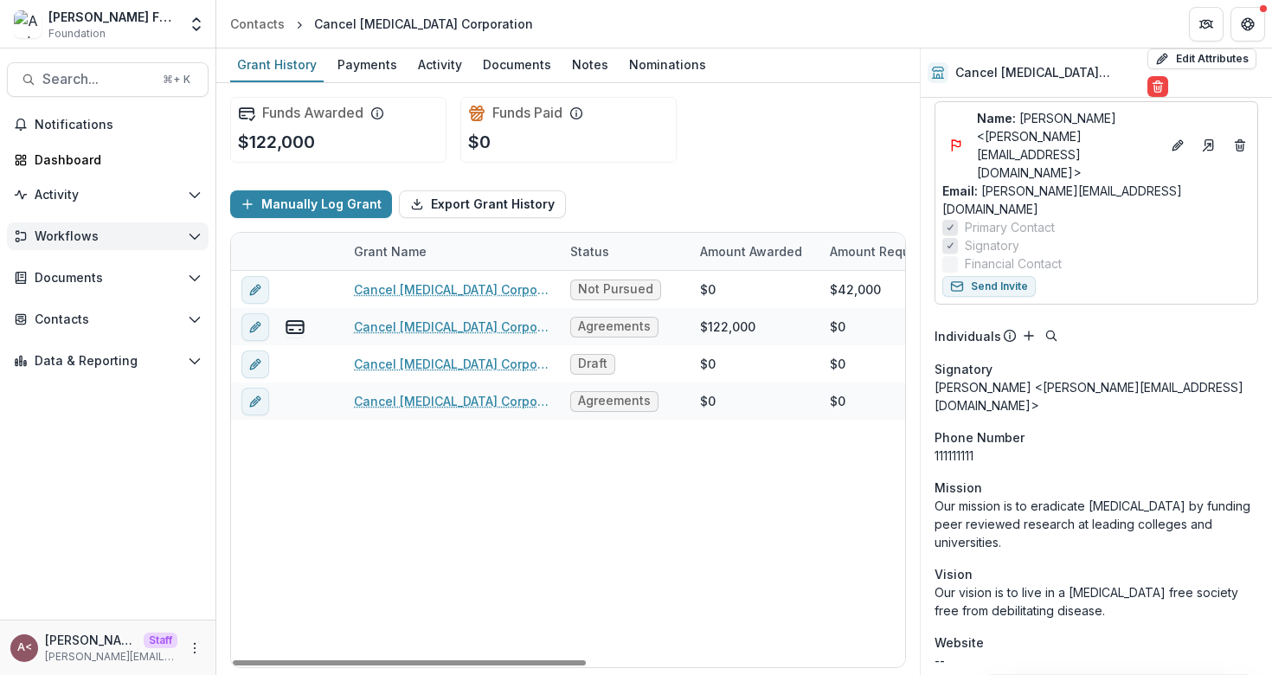
click at [151, 231] on span "Workflows" at bounding box center [108, 236] width 146 height 15
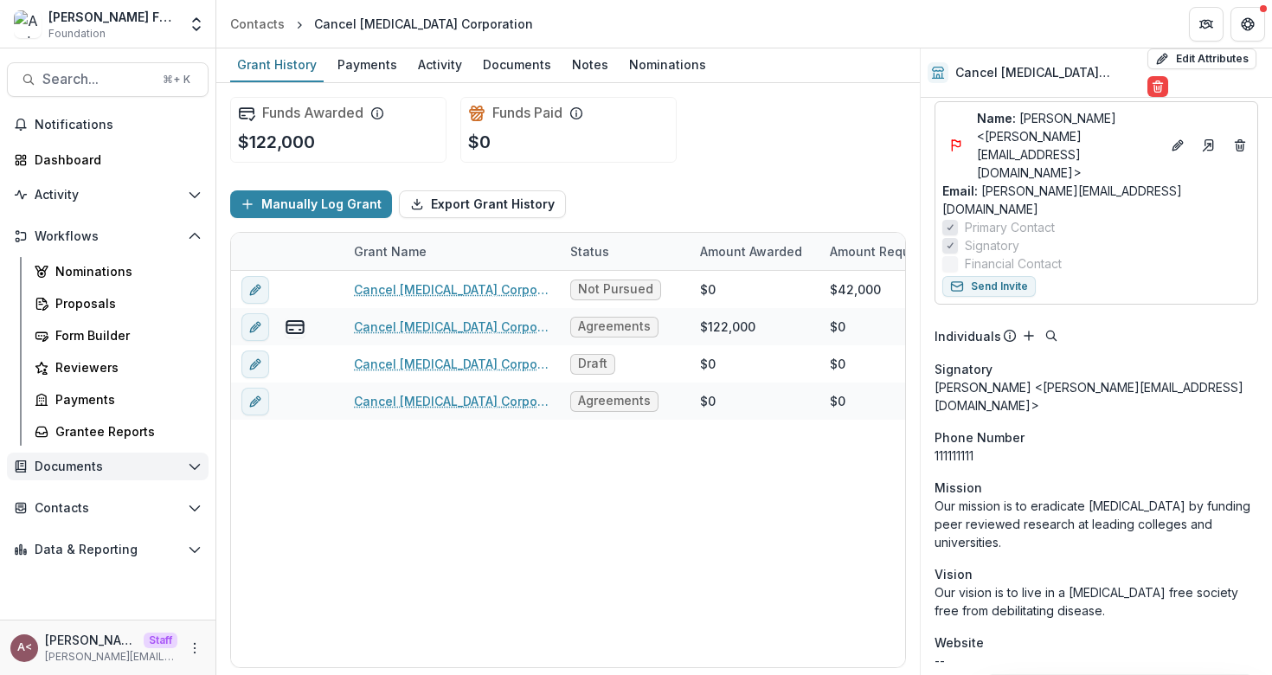
click at [92, 462] on span "Documents" at bounding box center [108, 466] width 146 height 15
click at [76, 513] on span "Contacts" at bounding box center [108, 508] width 146 height 15
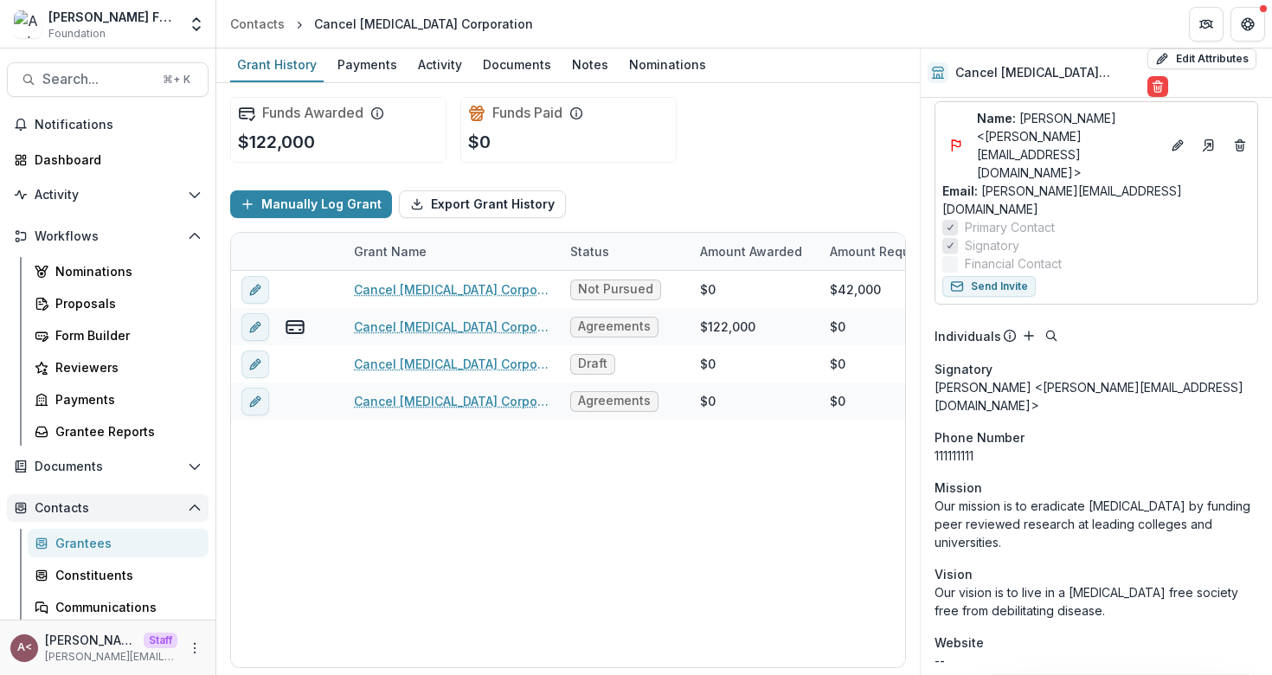
scroll to position [75, 0]
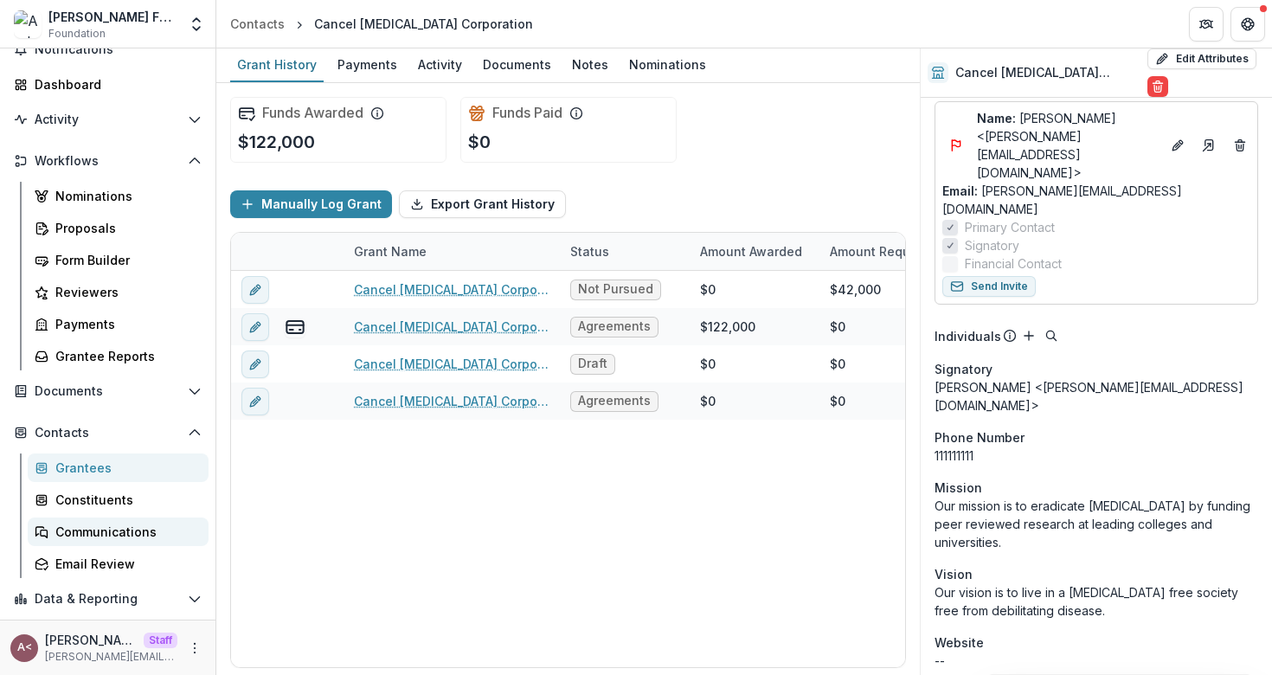
click at [112, 524] on div "Communications" at bounding box center [124, 531] width 139 height 18
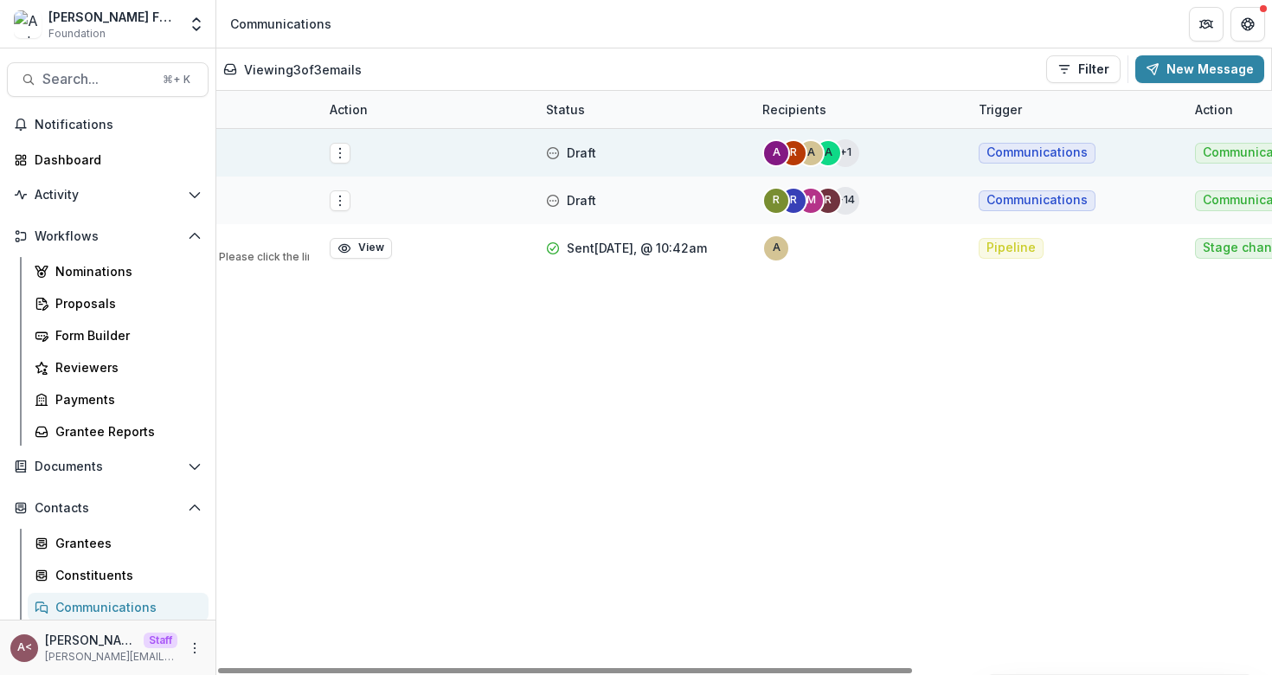
scroll to position [0, 415]
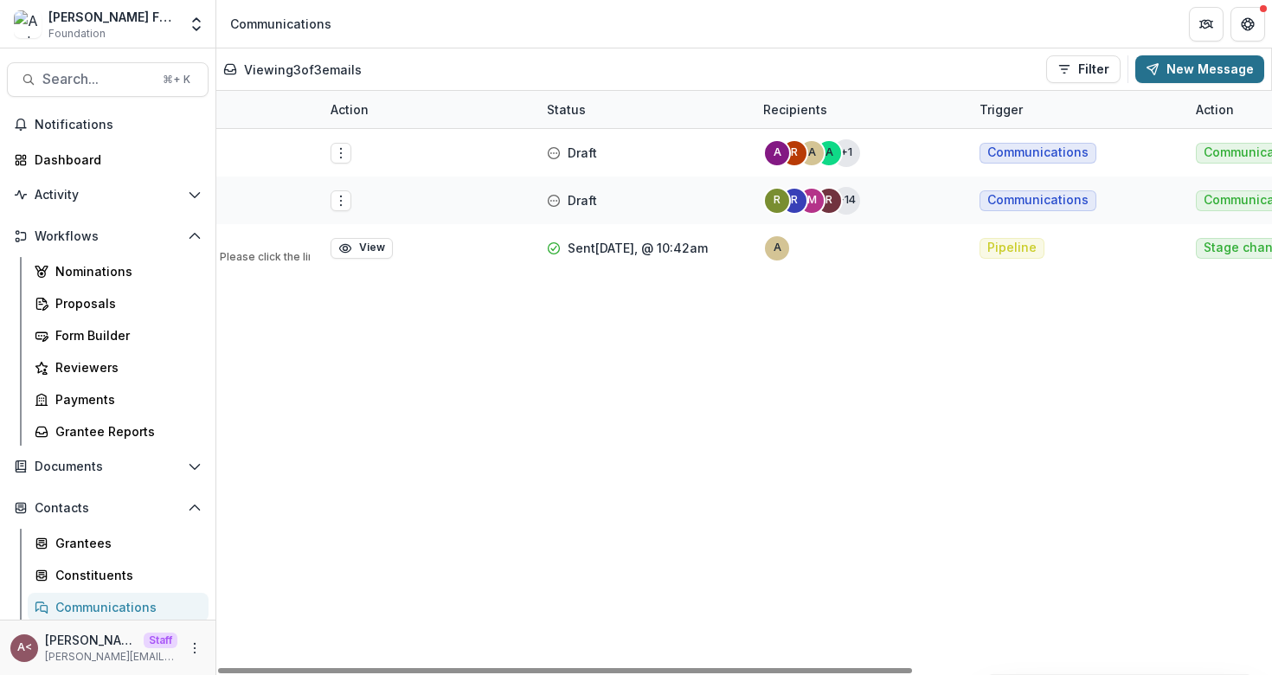
click at [1223, 78] on button "New Message" at bounding box center [1199, 69] width 129 height 28
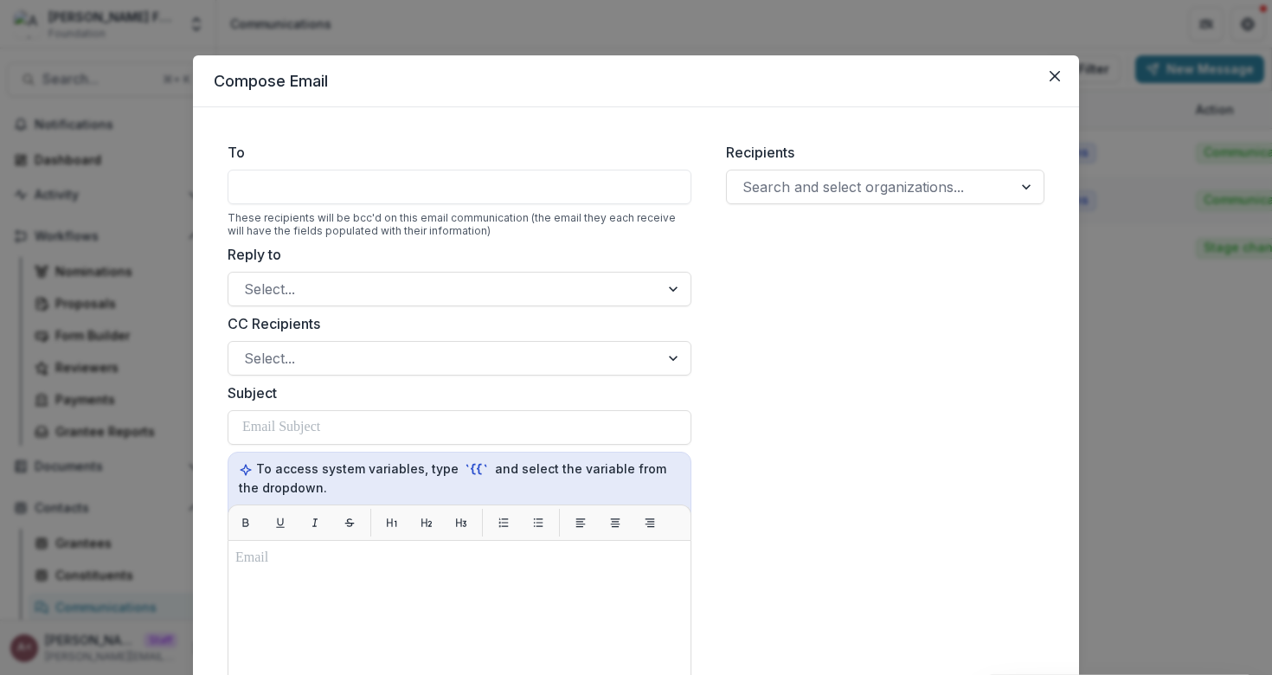
click at [379, 186] on div at bounding box center [459, 187] width 464 height 35
click at [343, 183] on div at bounding box center [459, 187] width 464 height 35
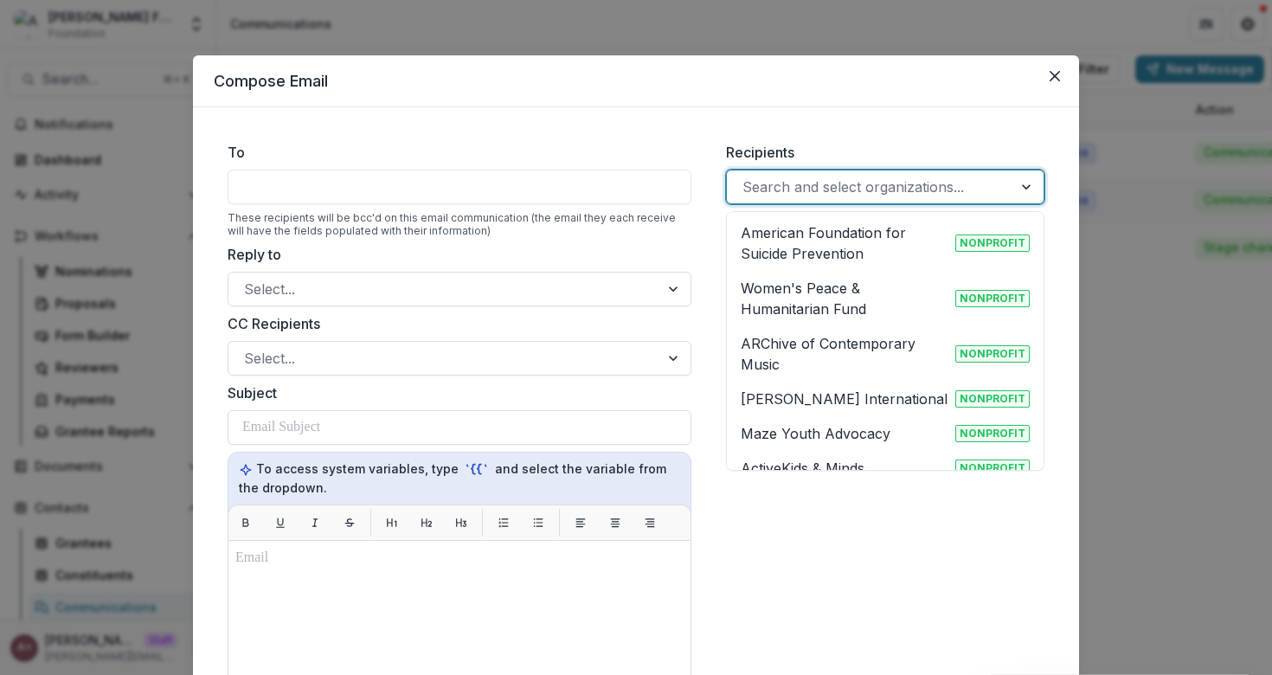
click at [924, 187] on div at bounding box center [869, 187] width 254 height 24
click at [854, 247] on p "American Foundation for Suicide Prevention" at bounding box center [844, 243] width 208 height 42
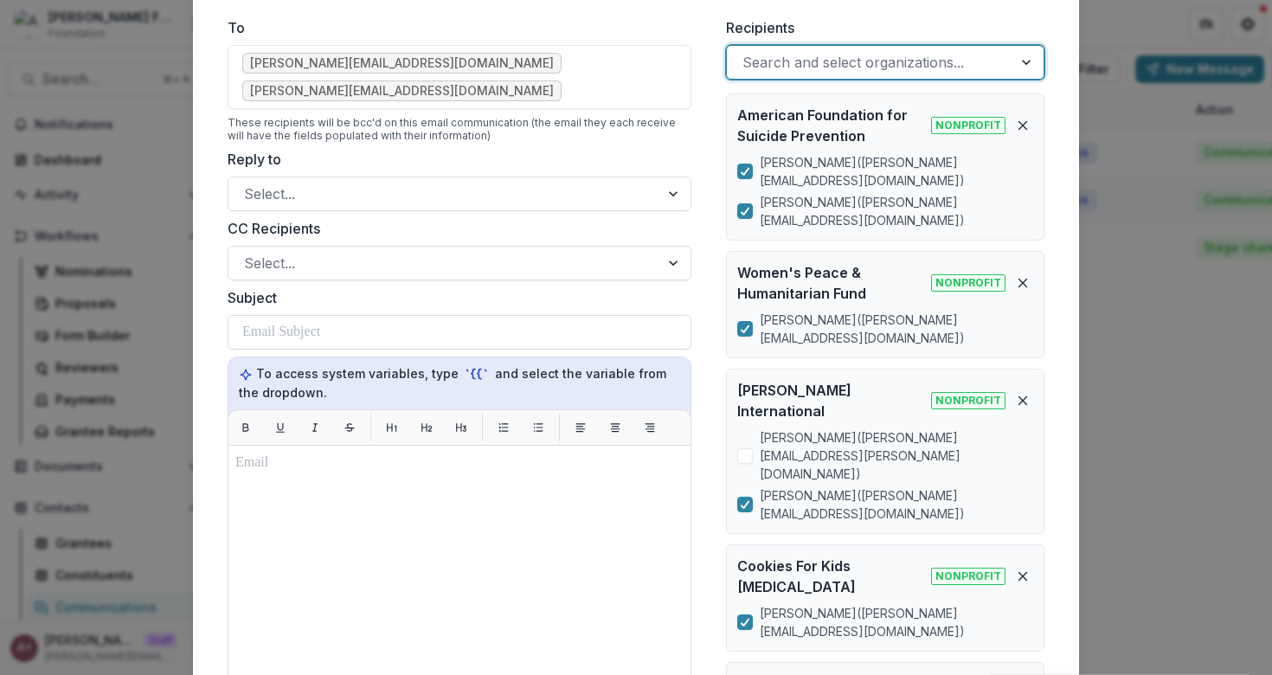
scroll to position [110, 0]
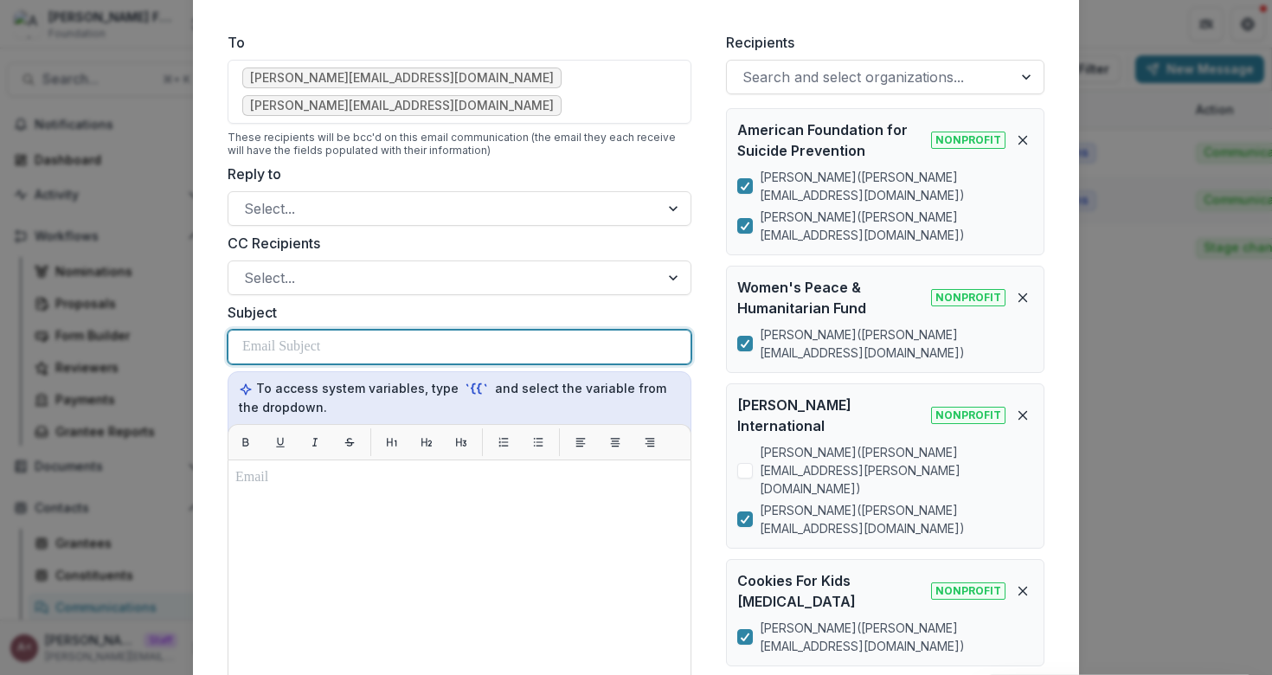
click at [319, 336] on p at bounding box center [281, 346] width 78 height 21
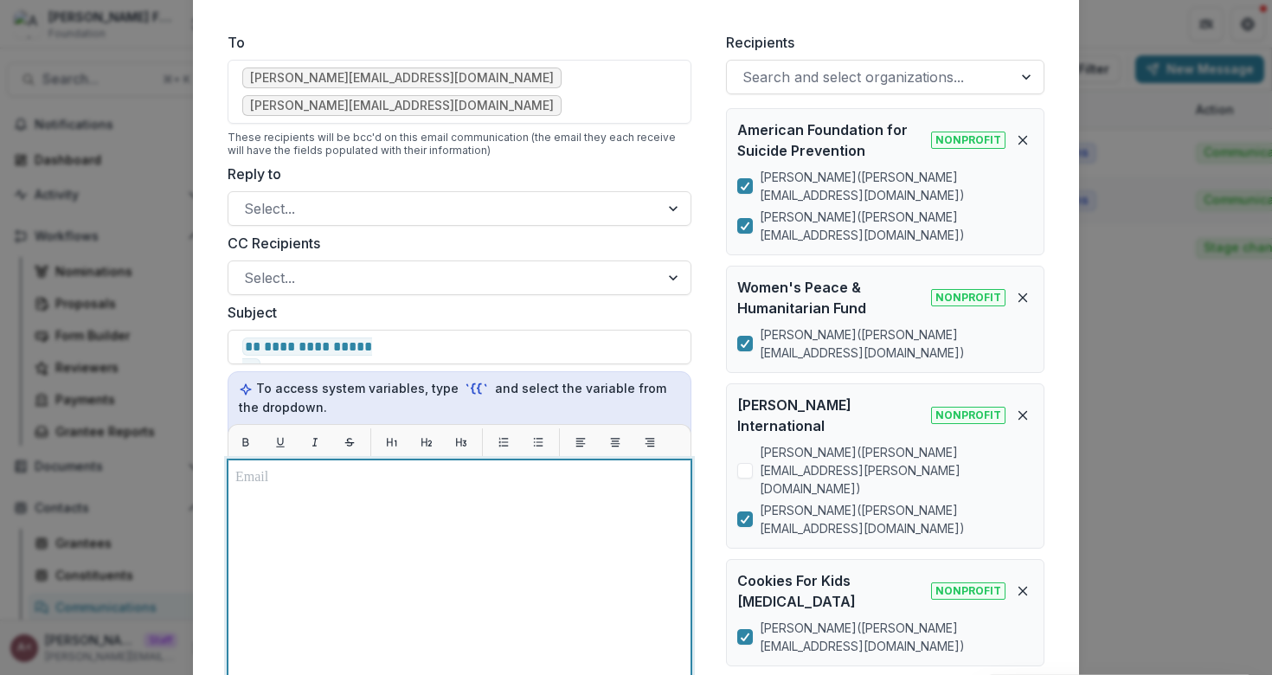
click at [253, 467] on div at bounding box center [459, 675] width 448 height 417
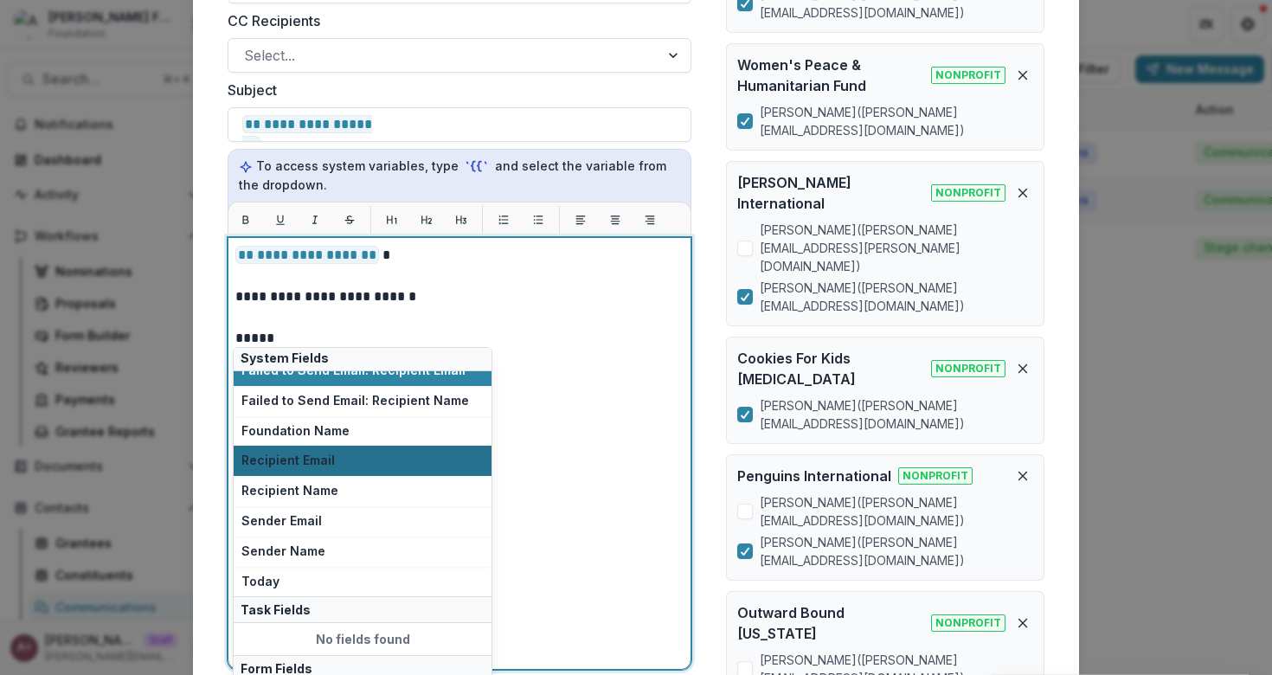
scroll to position [43, 0]
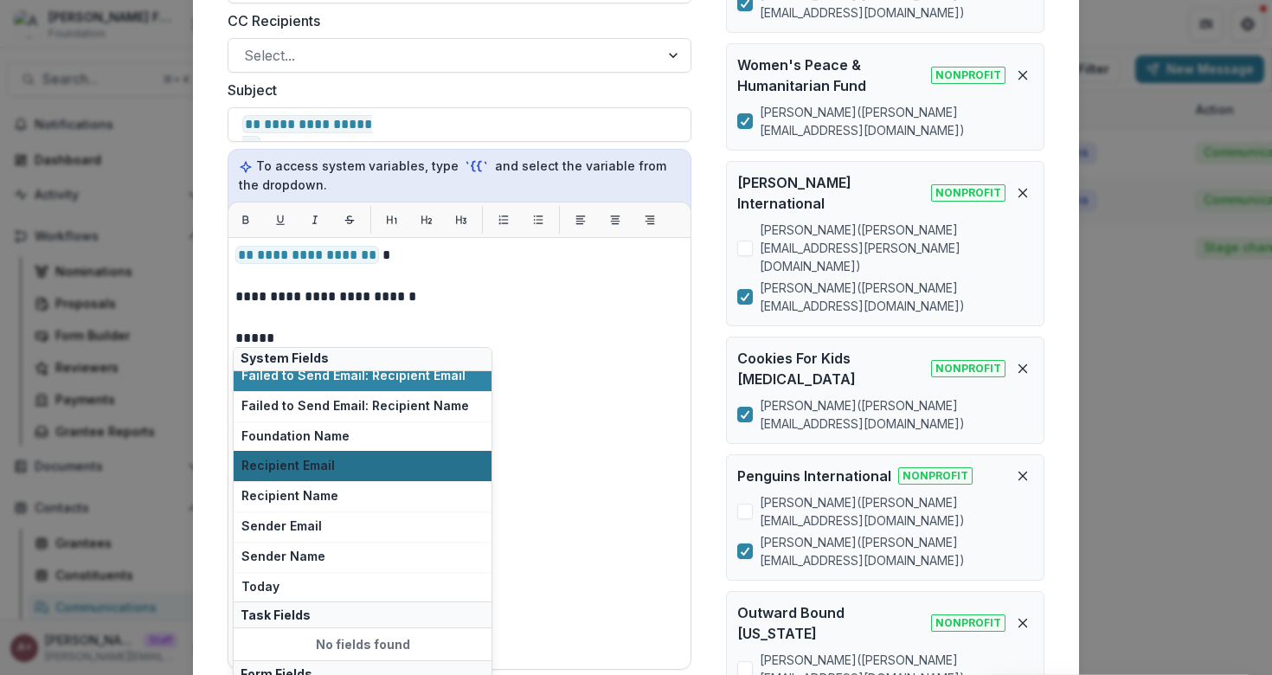
click at [375, 522] on span "Sender Email" at bounding box center [362, 526] width 242 height 15
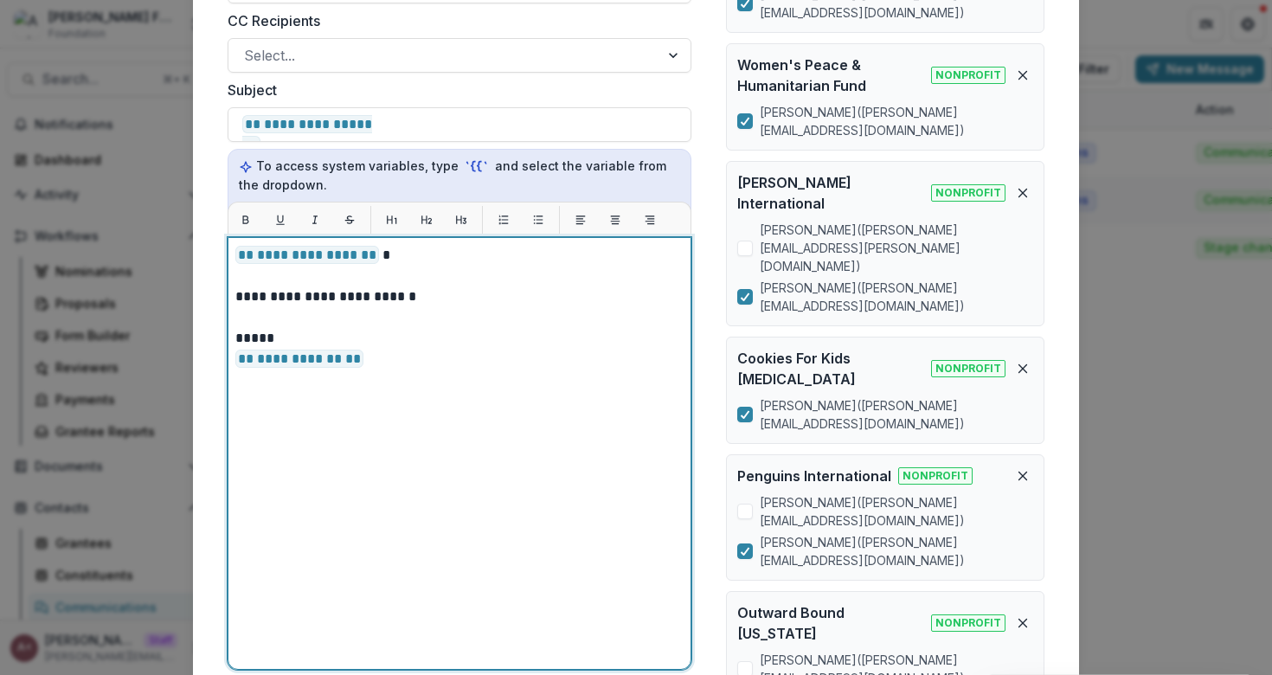
click at [319, 328] on p "*****" at bounding box center [459, 338] width 448 height 21
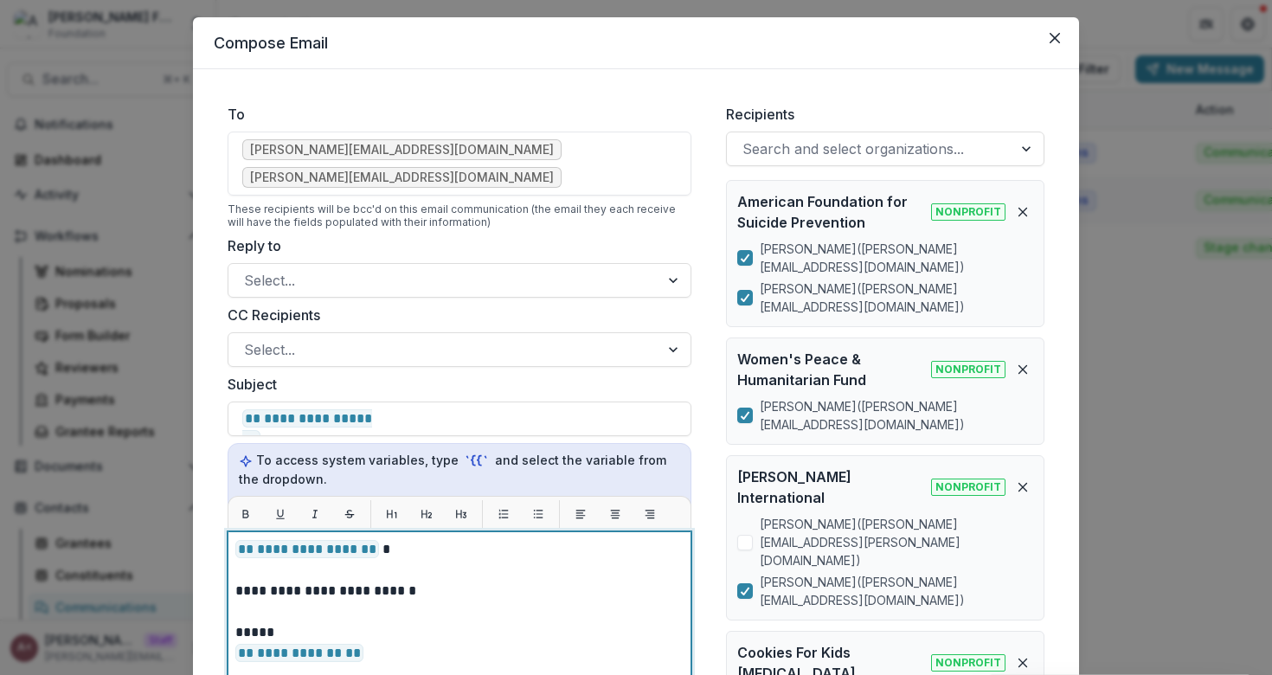
scroll to position [0, 0]
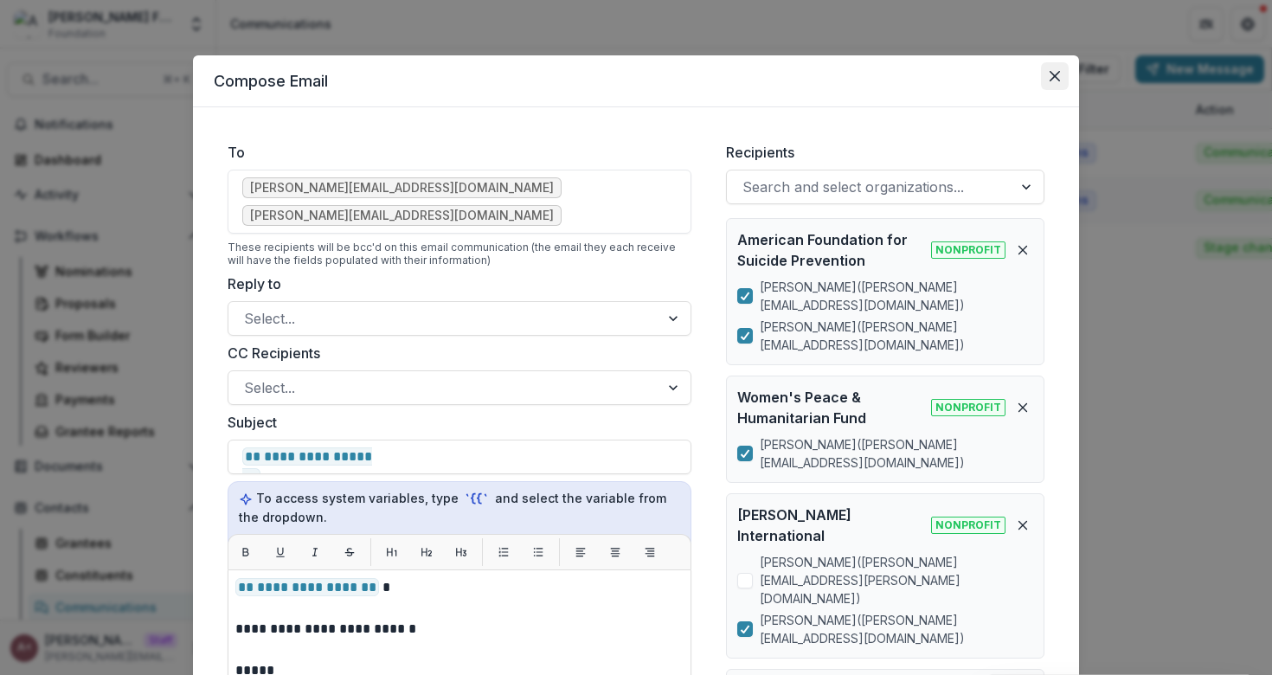
click at [1055, 78] on icon "Close" at bounding box center [1054, 76] width 10 height 10
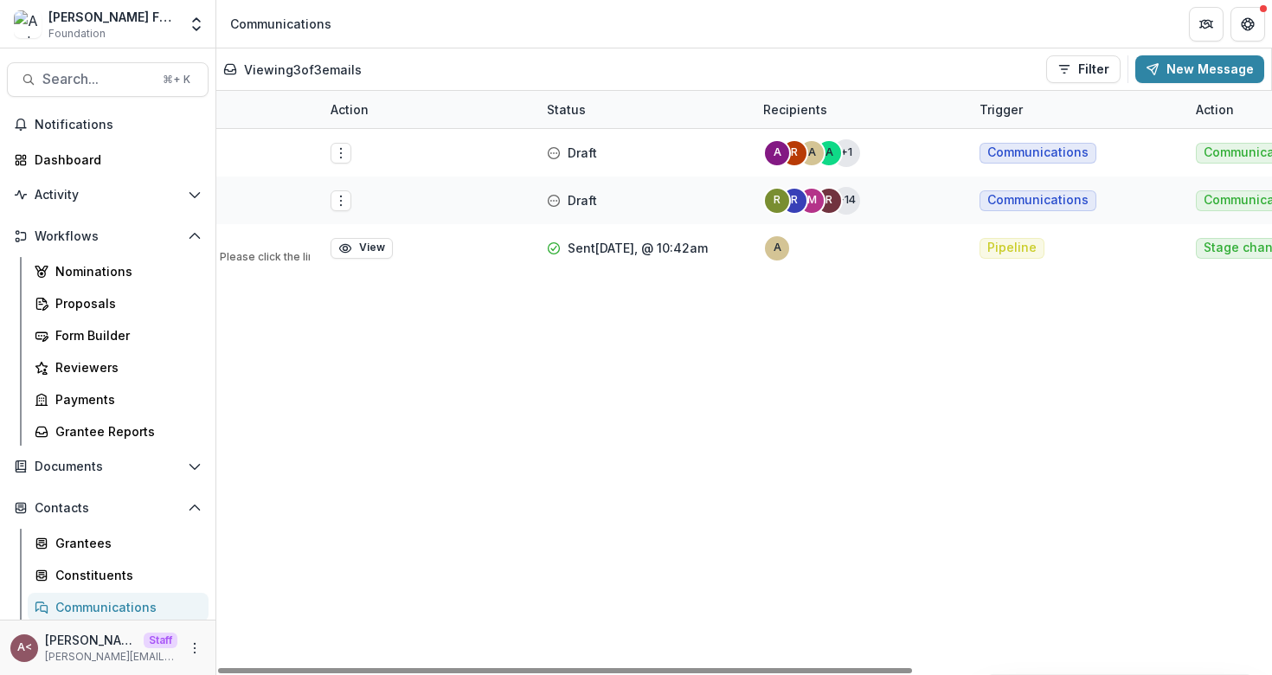
click at [402, 356] on div "<No subject> <No body> Edit Delete Draft +1 a a r a Communications Communicatio…" at bounding box center [601, 402] width 1600 height 546
click at [177, 299] on div "Proposals" at bounding box center [124, 303] width 139 height 18
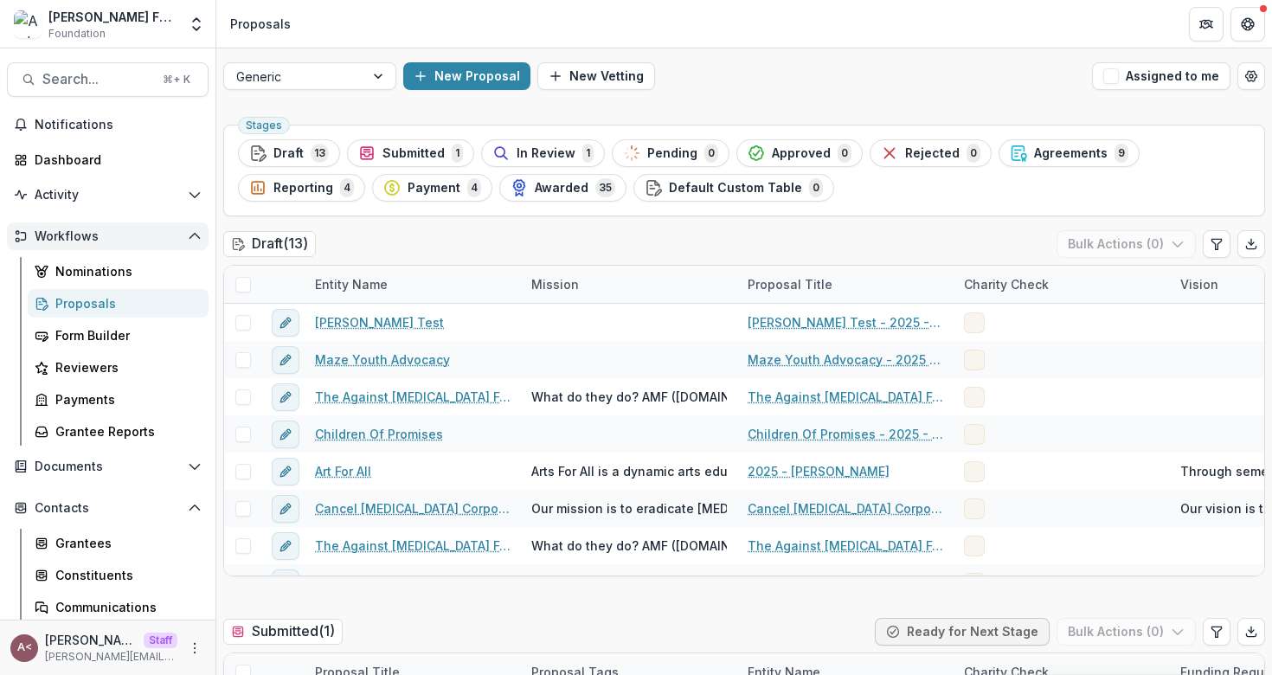
click at [179, 237] on button "Workflows" at bounding box center [108, 236] width 202 height 28
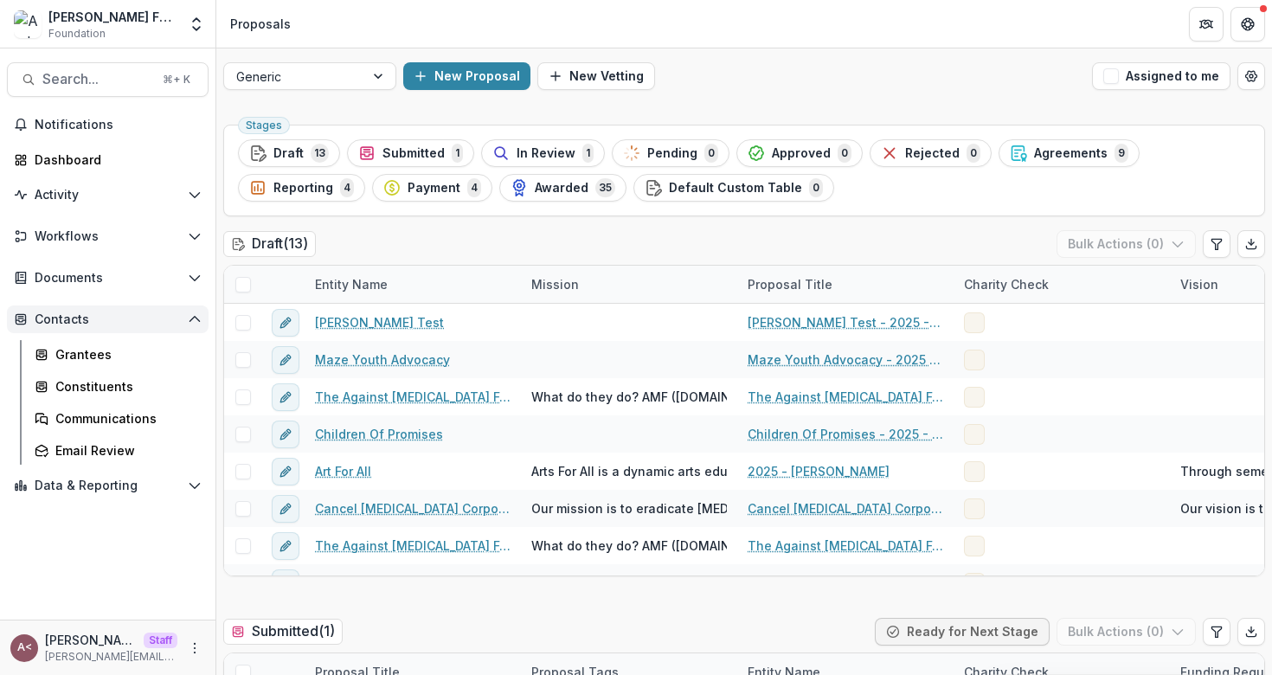
click at [144, 311] on button "Contacts" at bounding box center [108, 319] width 202 height 28
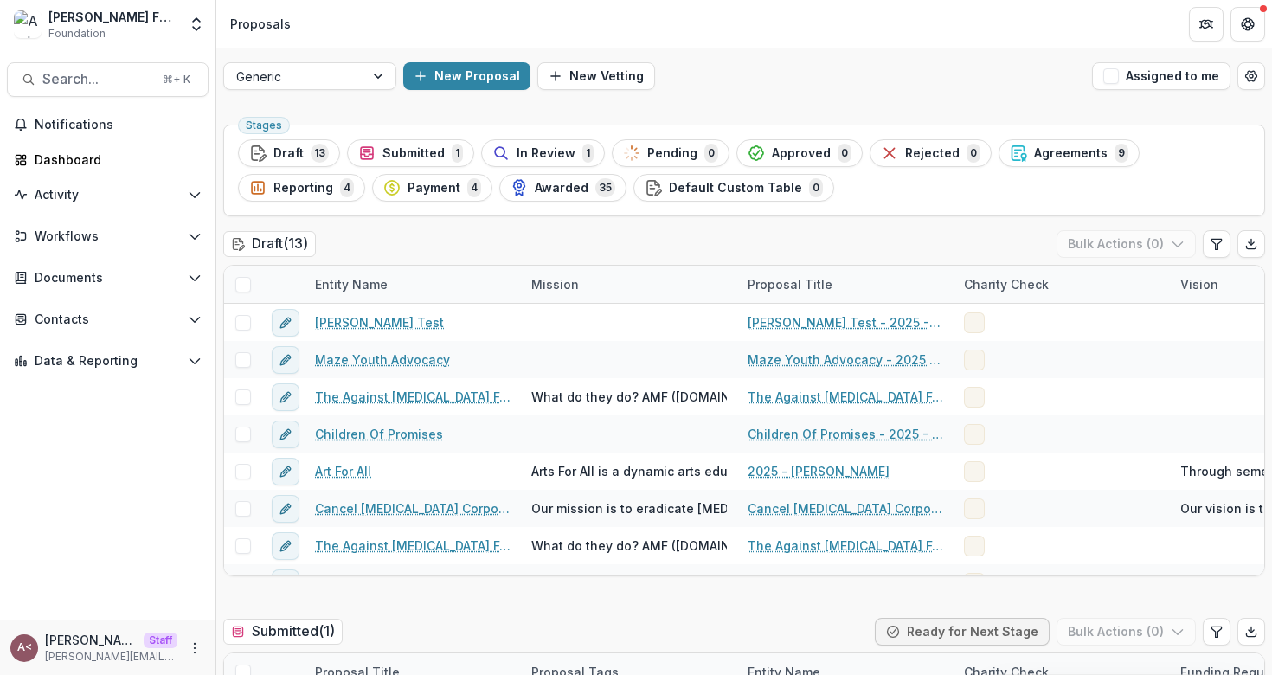
click at [1034, 155] on span "Agreements" at bounding box center [1071, 153] width 74 height 15
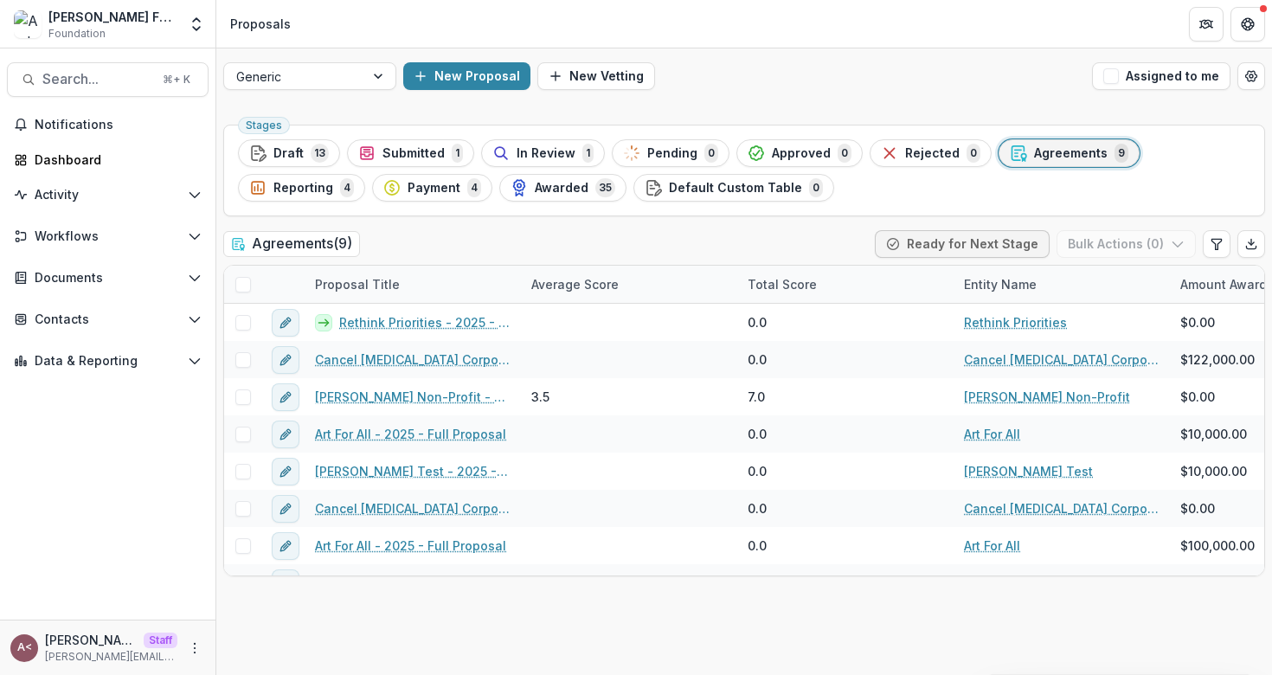
click at [447, 238] on div "Agreements ( 9 ) Ready for Next Stage Bulk Actions ( 0 )" at bounding box center [743, 247] width 1041 height 35
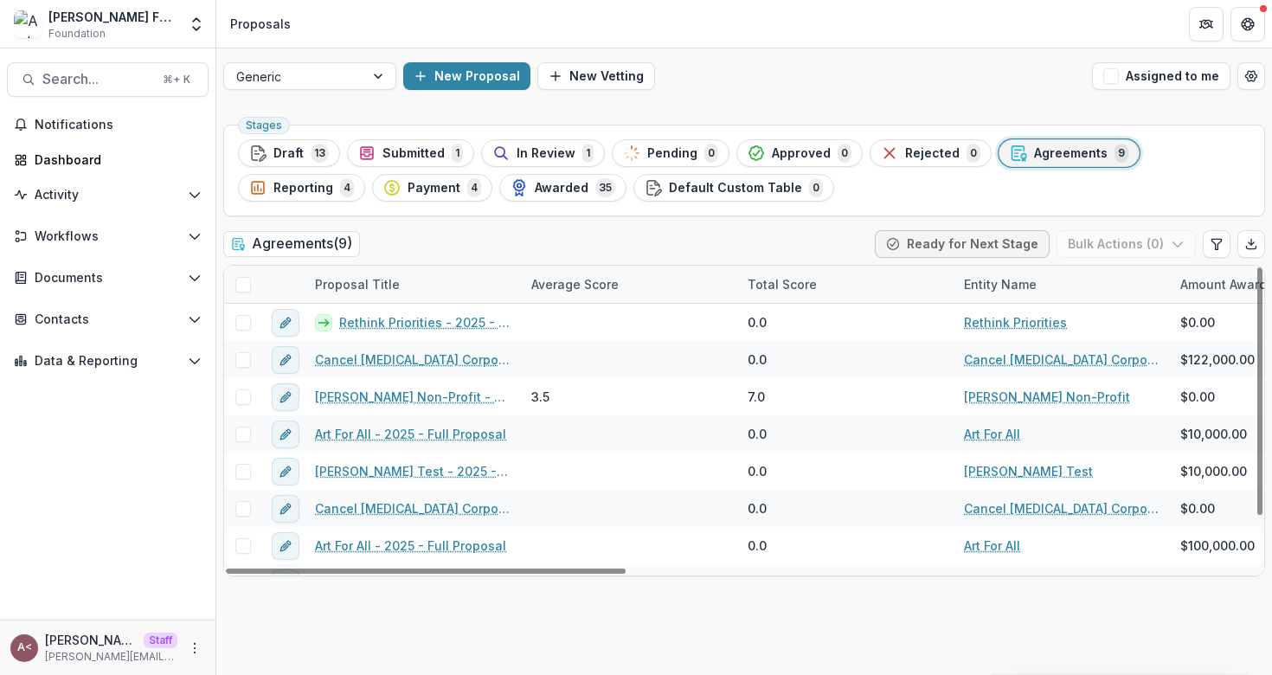
click at [242, 285] on span at bounding box center [243, 285] width 16 height 16
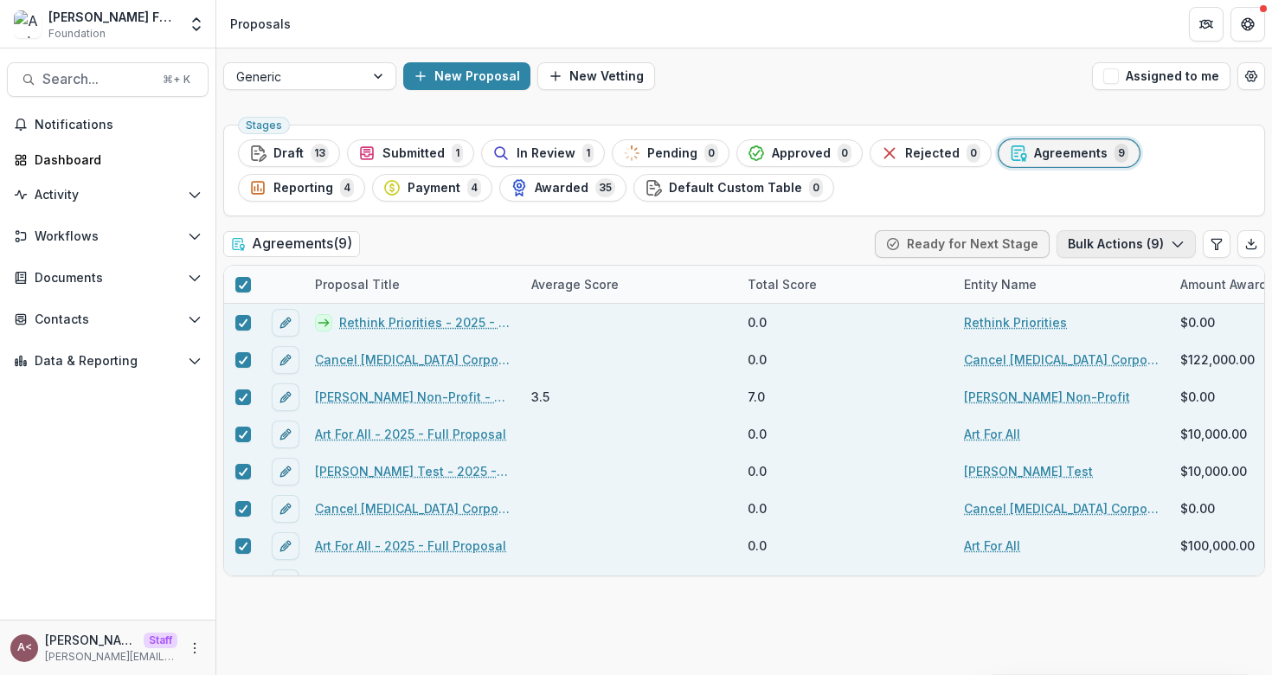
click at [1118, 247] on button "Bulk Actions ( 9 )" at bounding box center [1125, 244] width 139 height 28
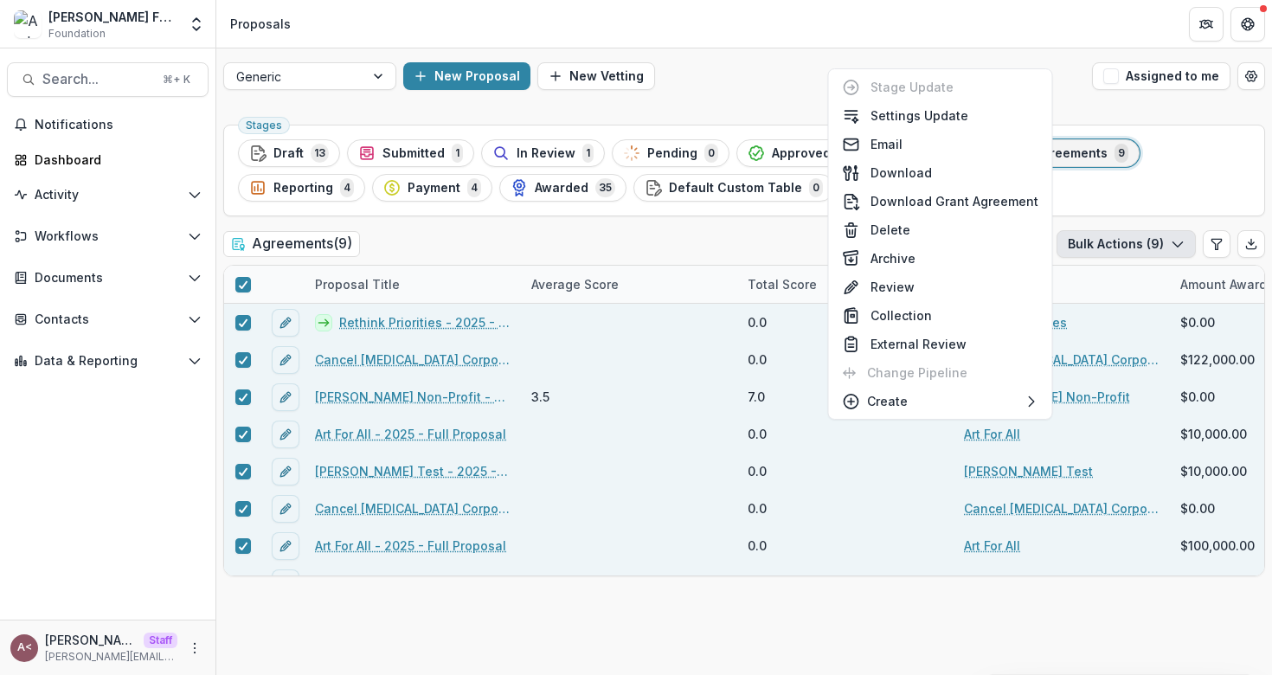
click at [720, 240] on div "Agreements ( 9 ) Ready for Next Stage Bulk Actions ( 9 )" at bounding box center [743, 247] width 1041 height 35
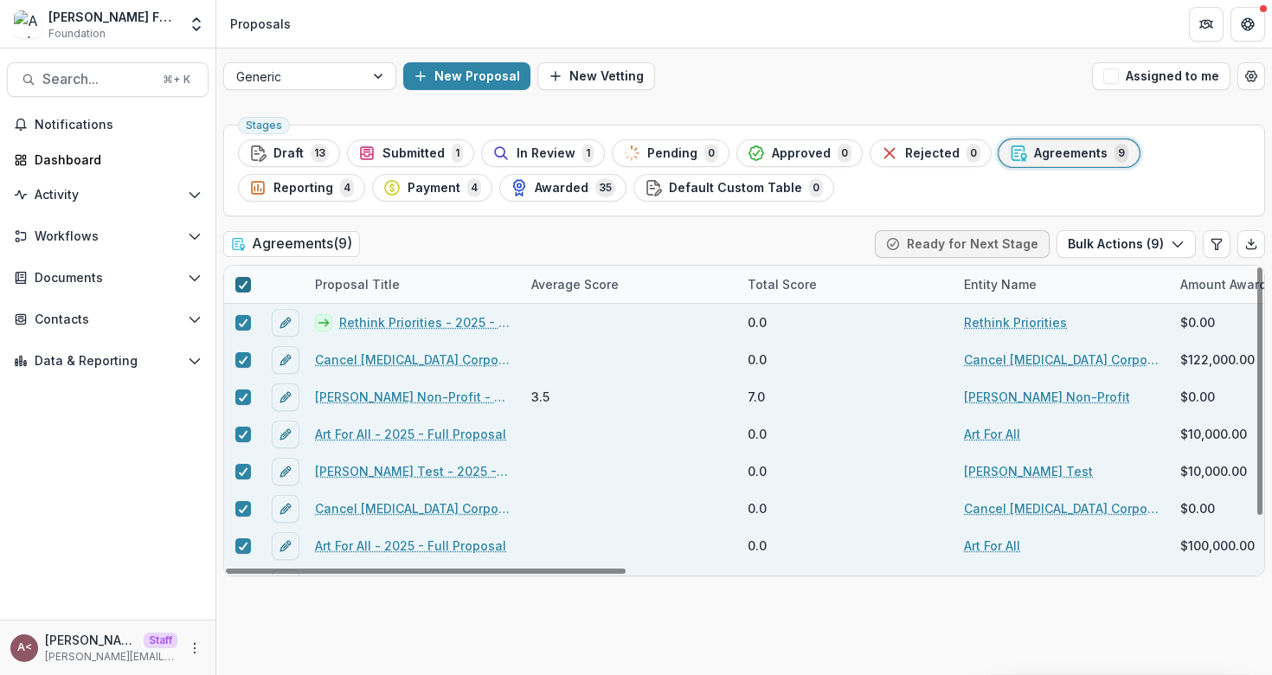
click at [240, 285] on polyline at bounding box center [243, 284] width 8 height 7
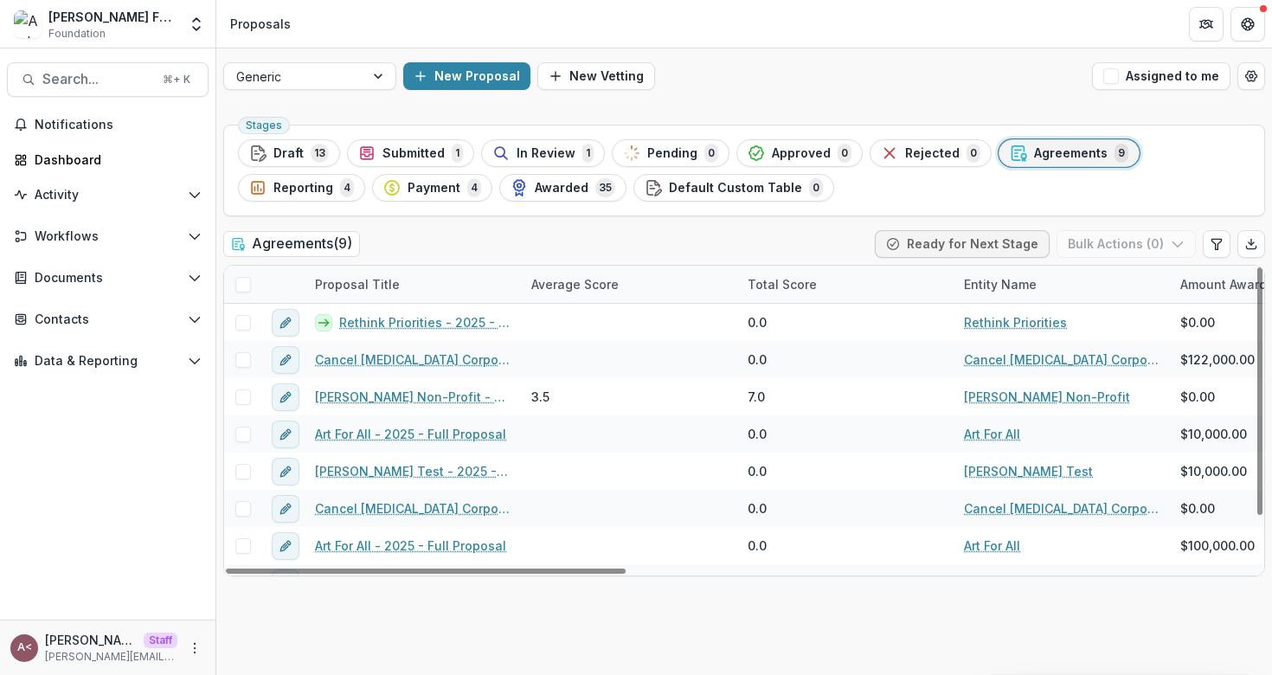
click at [457, 249] on div "Agreements ( 9 ) Ready for Next Stage Bulk Actions ( 0 )" at bounding box center [743, 247] width 1041 height 35
click at [545, 227] on div "Stages Draft 13 Submitted 1 In Review 1 Pending 0 Approved 0 Rejected 0 Agreeme…" at bounding box center [743, 396] width 1055 height 557
click at [559, 185] on span "Awarded" at bounding box center [562, 188] width 54 height 15
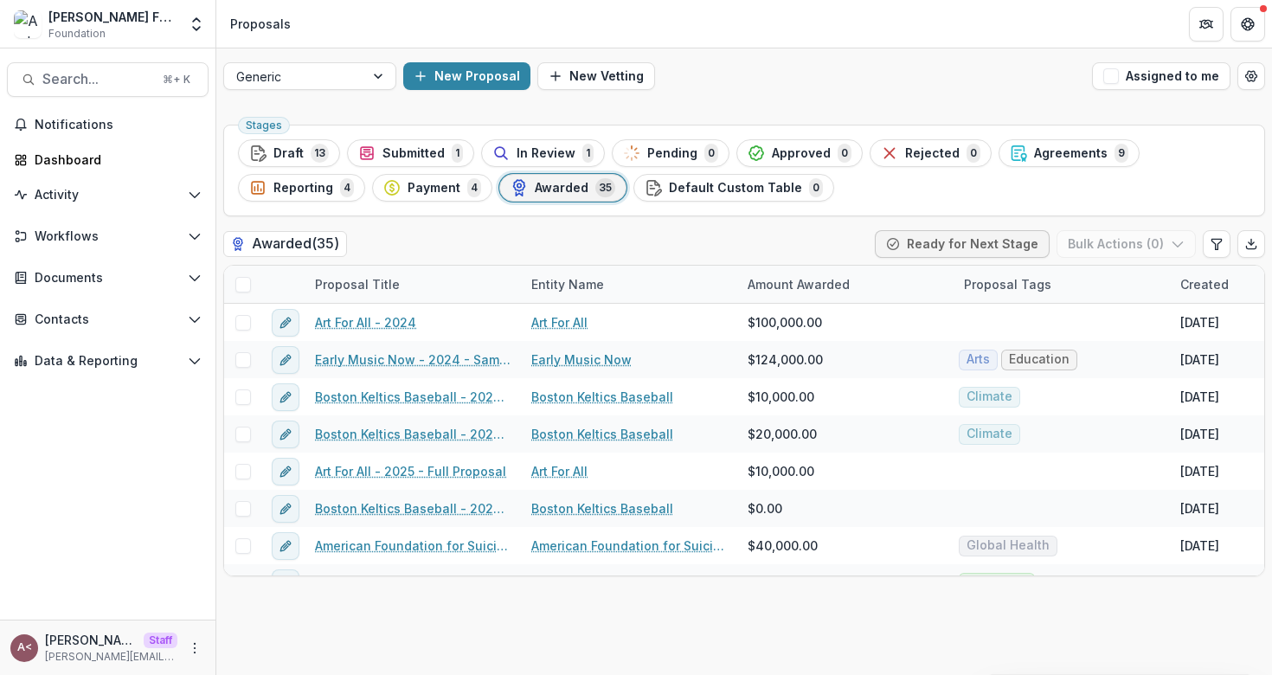
click at [550, 250] on div "Awarded ( 35 ) Ready for Next Stage Bulk Actions ( 0 )" at bounding box center [743, 247] width 1041 height 35
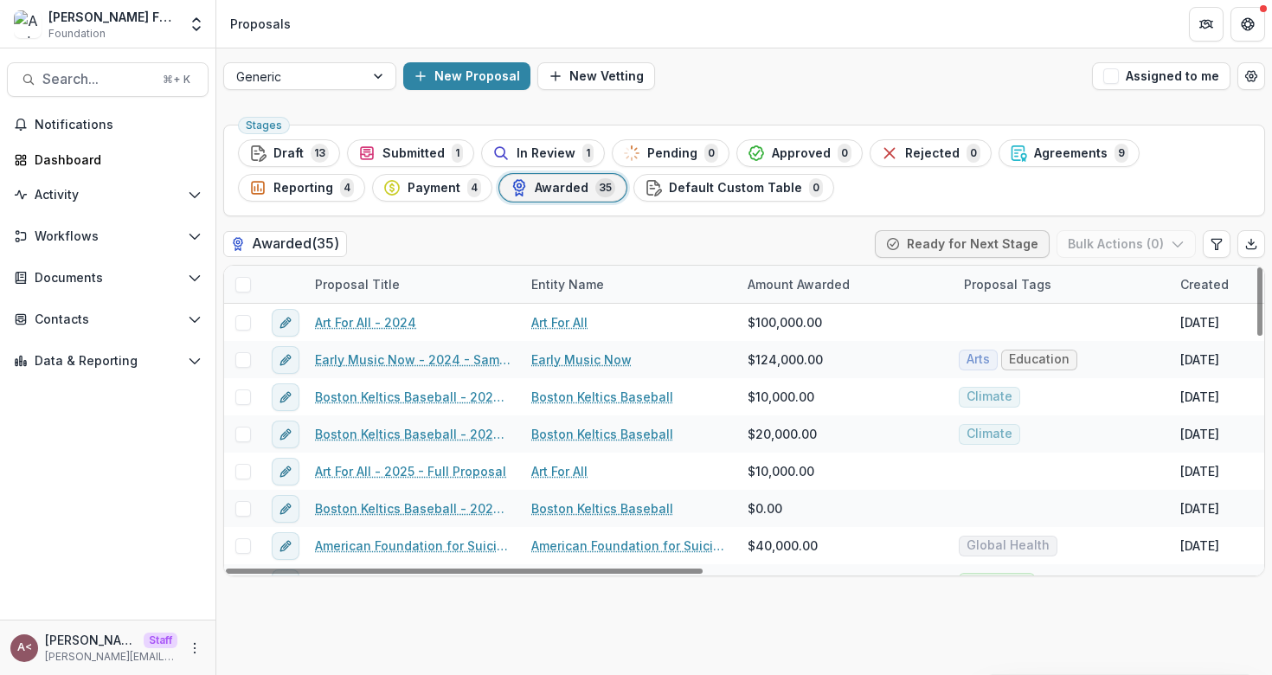
click at [1009, 287] on div "Proposal Tags" at bounding box center [1007, 284] width 108 height 18
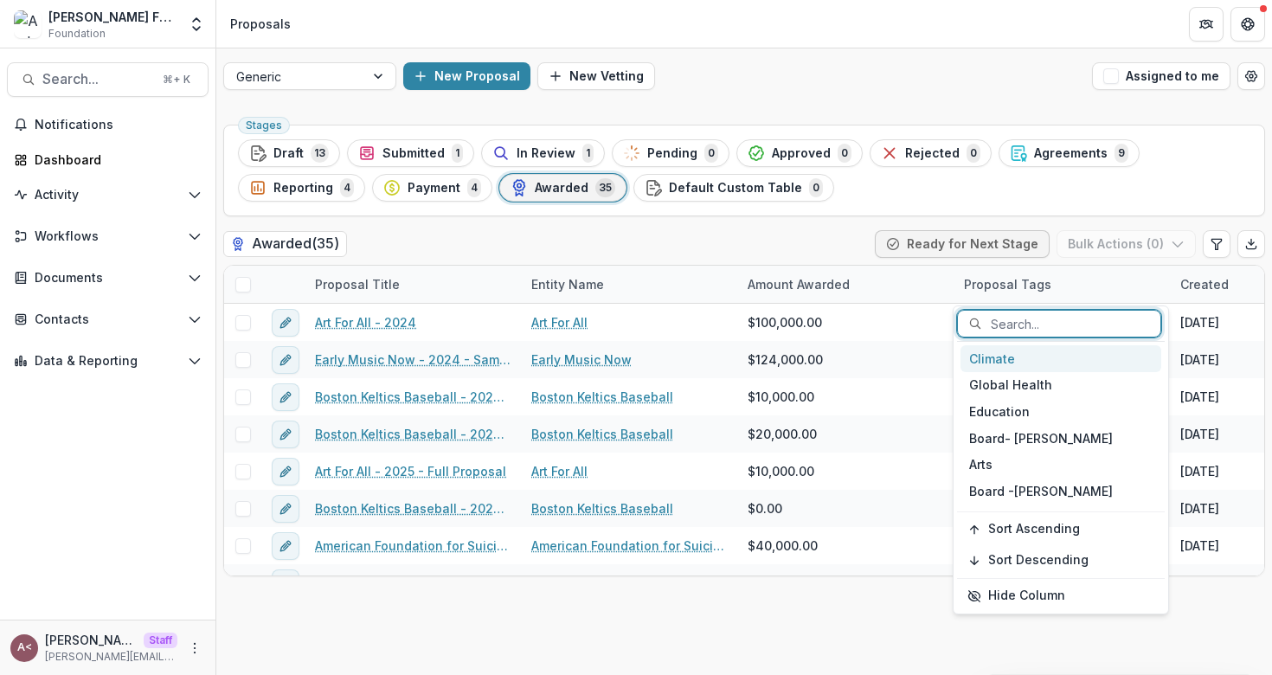
click at [1009, 355] on div "Climate" at bounding box center [1060, 358] width 201 height 27
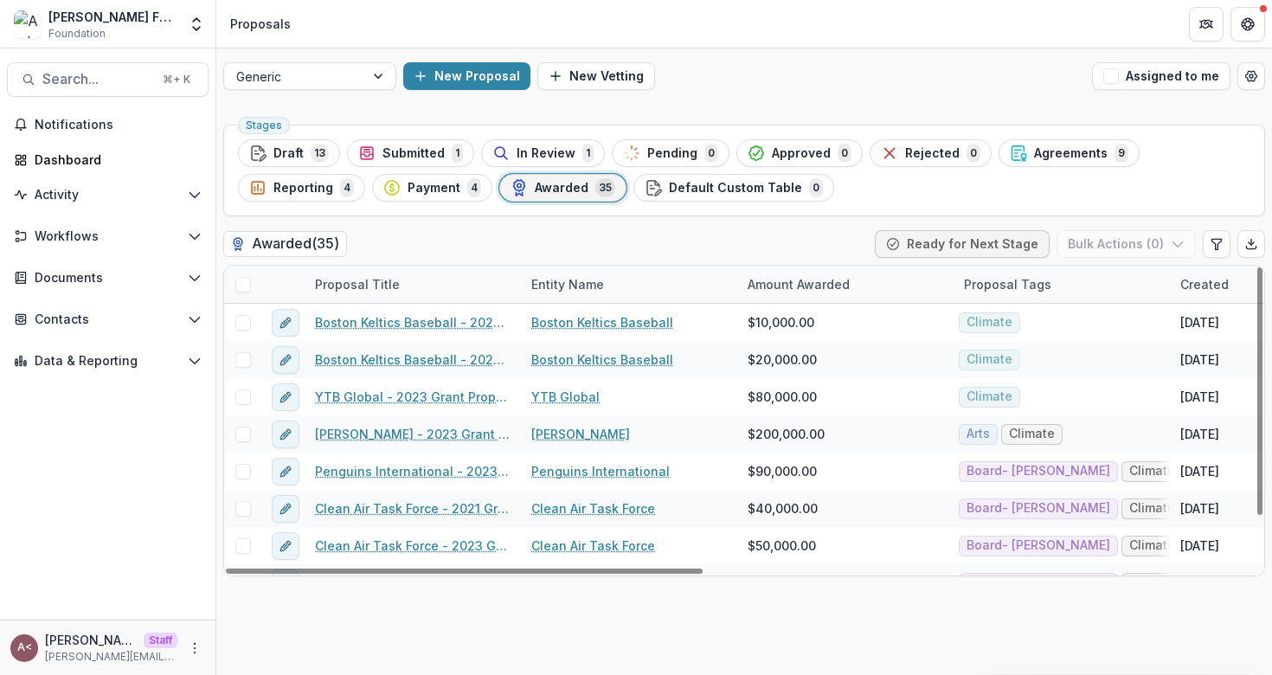
click at [815, 242] on div "Awarded ( 35 ) Ready for Next Stage Bulk Actions ( 0 )" at bounding box center [743, 247] width 1041 height 35
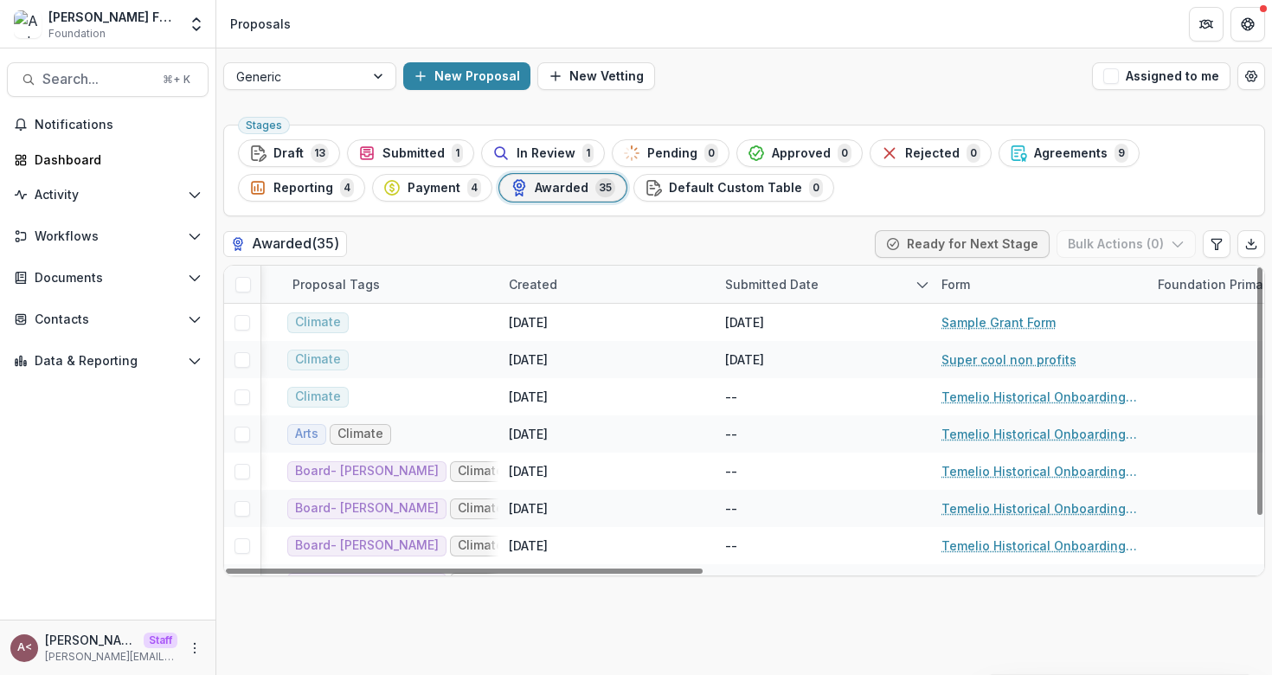
scroll to position [0, 664]
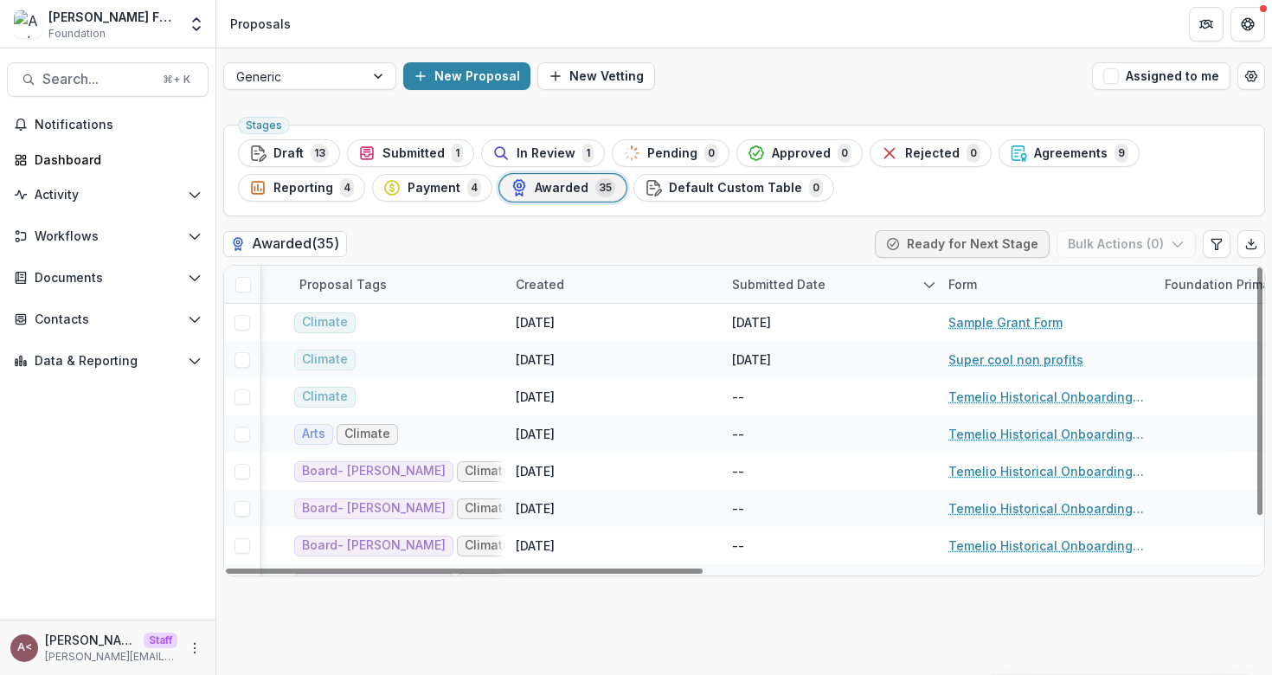
click at [783, 281] on div "Submitted Date" at bounding box center [778, 284] width 114 height 18
click at [794, 256] on div "Awarded ( 35 ) Ready for Next Stage Bulk Actions ( 0 )" at bounding box center [743, 247] width 1041 height 35
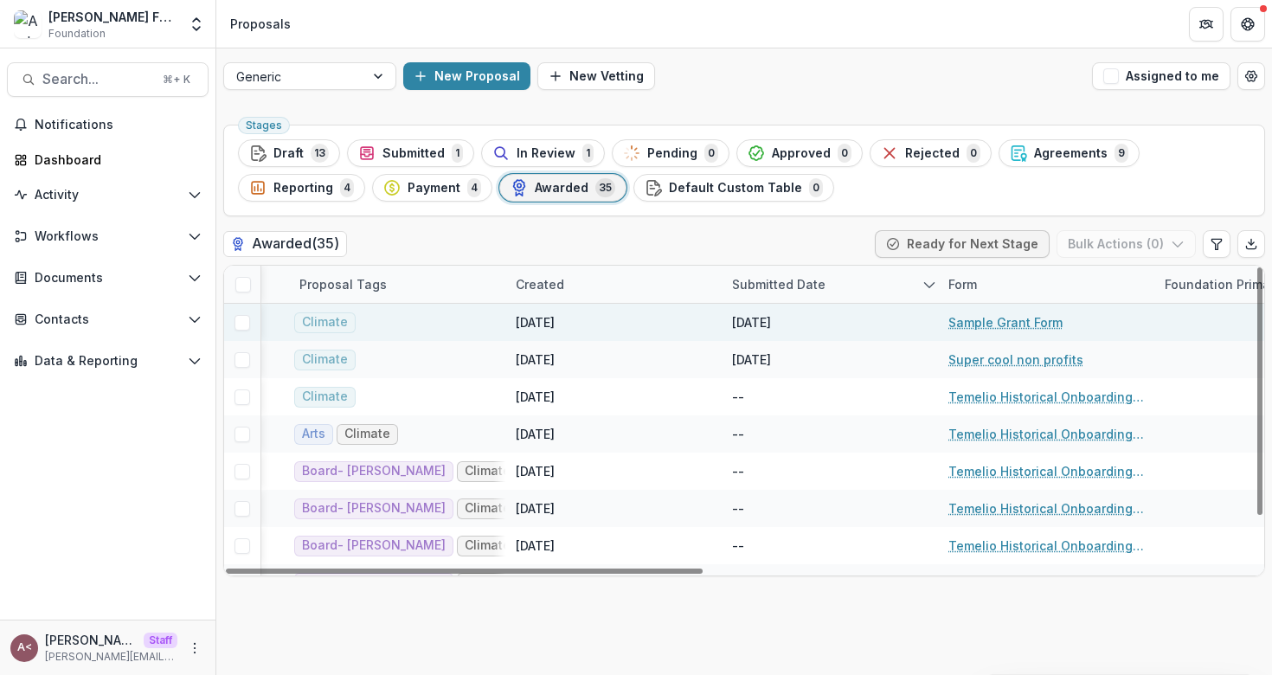
scroll to position [0, 0]
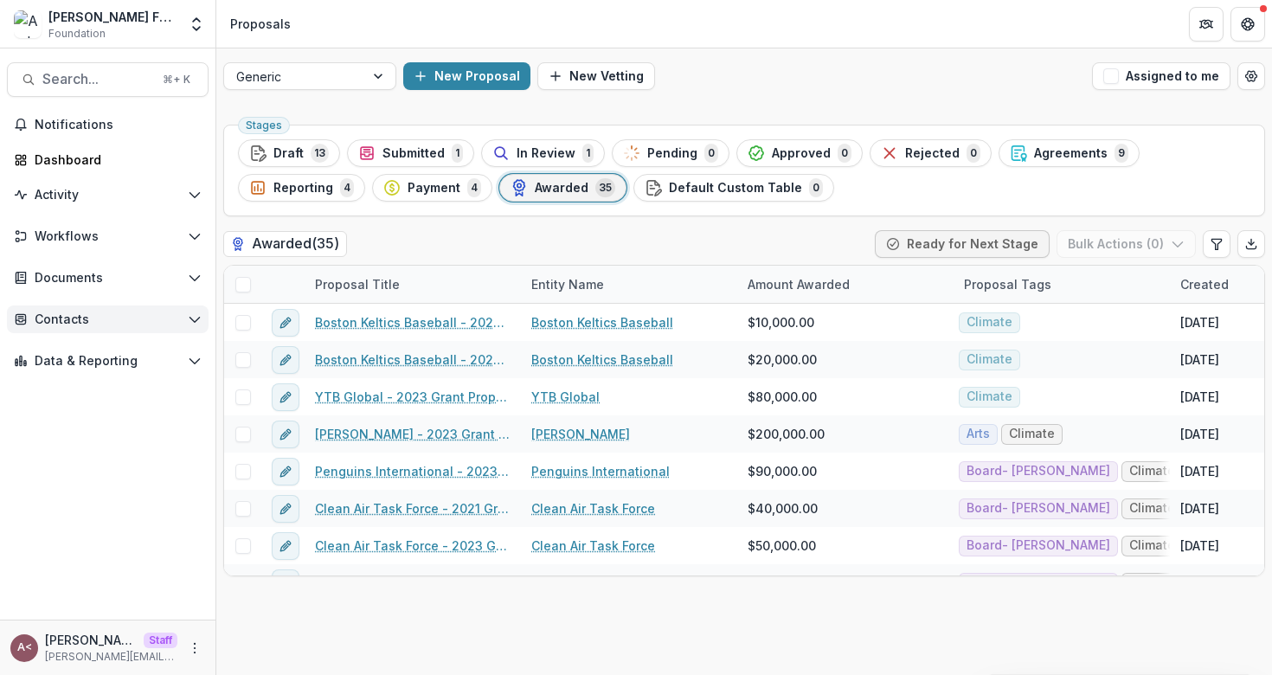
click at [131, 322] on span "Contacts" at bounding box center [108, 319] width 146 height 15
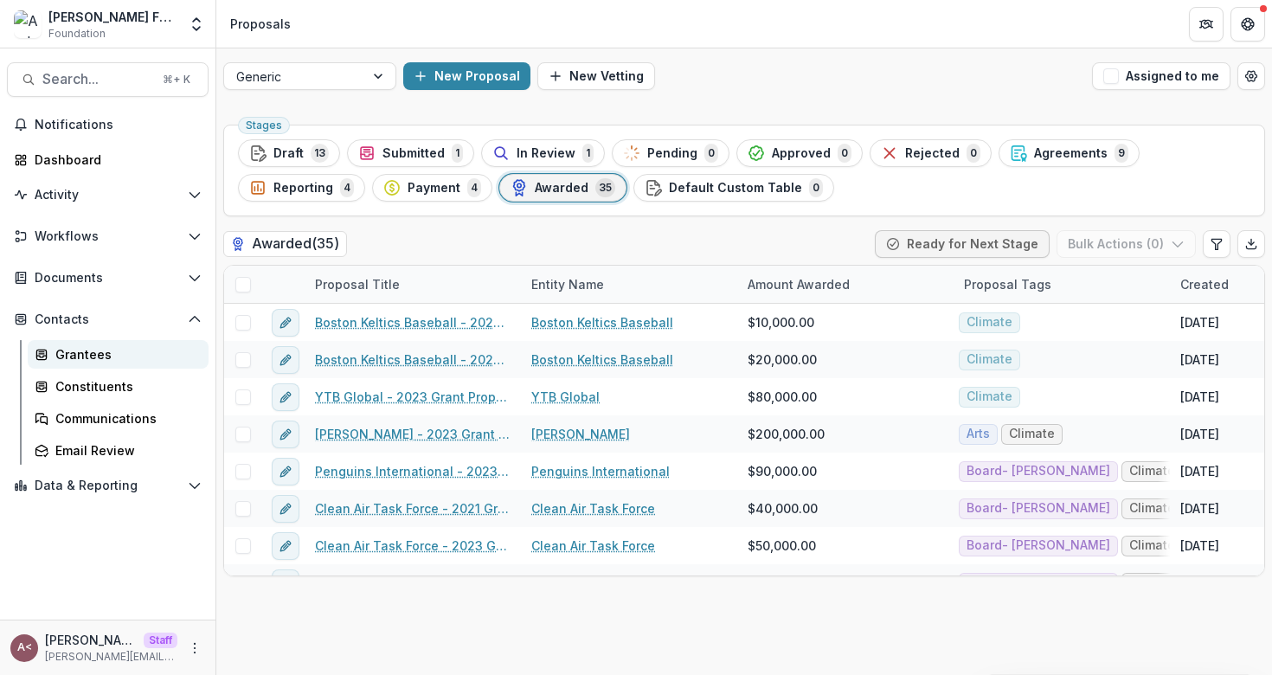
click at [109, 359] on div "Grantees" at bounding box center [124, 354] width 139 height 18
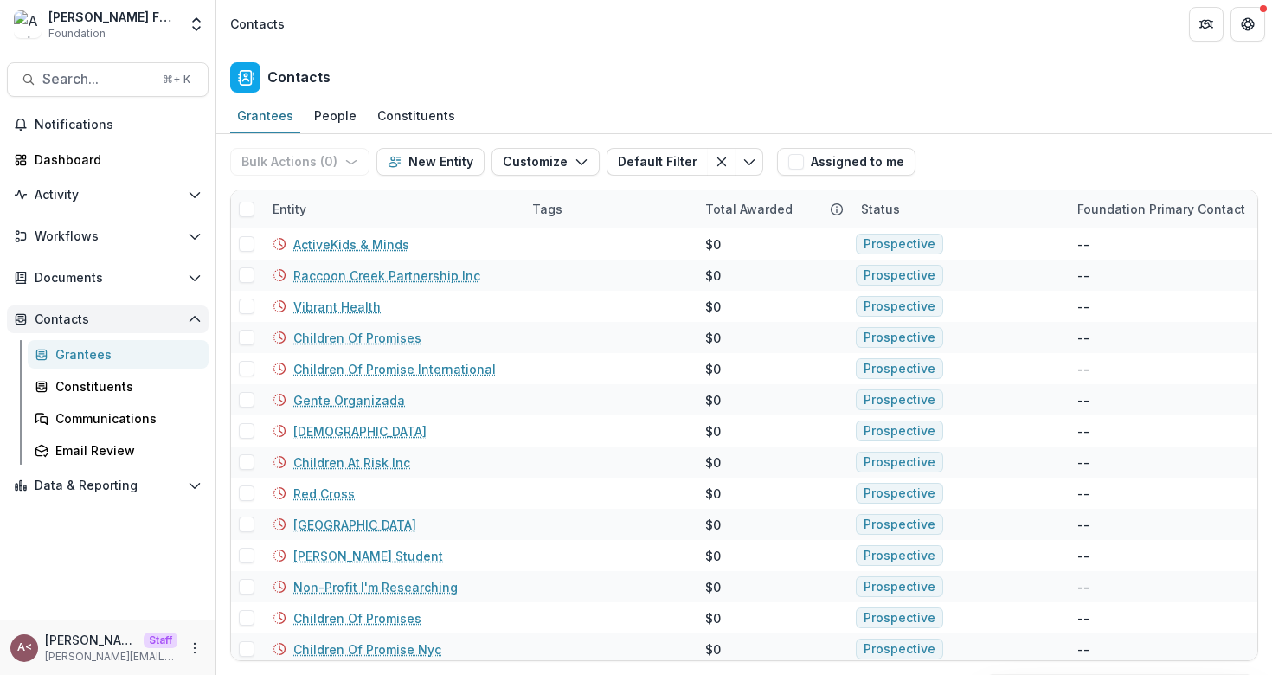
click at [164, 324] on span "Contacts" at bounding box center [108, 319] width 146 height 15
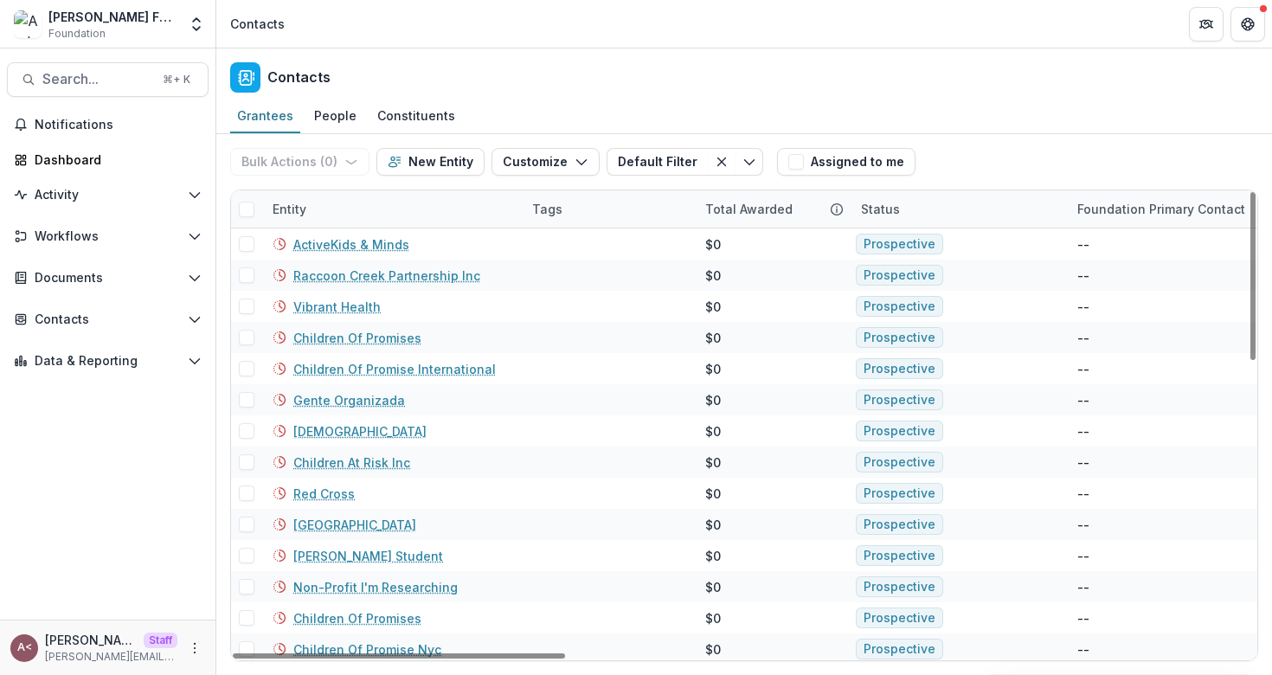
click at [878, 204] on div "Status" at bounding box center [880, 209] width 60 height 18
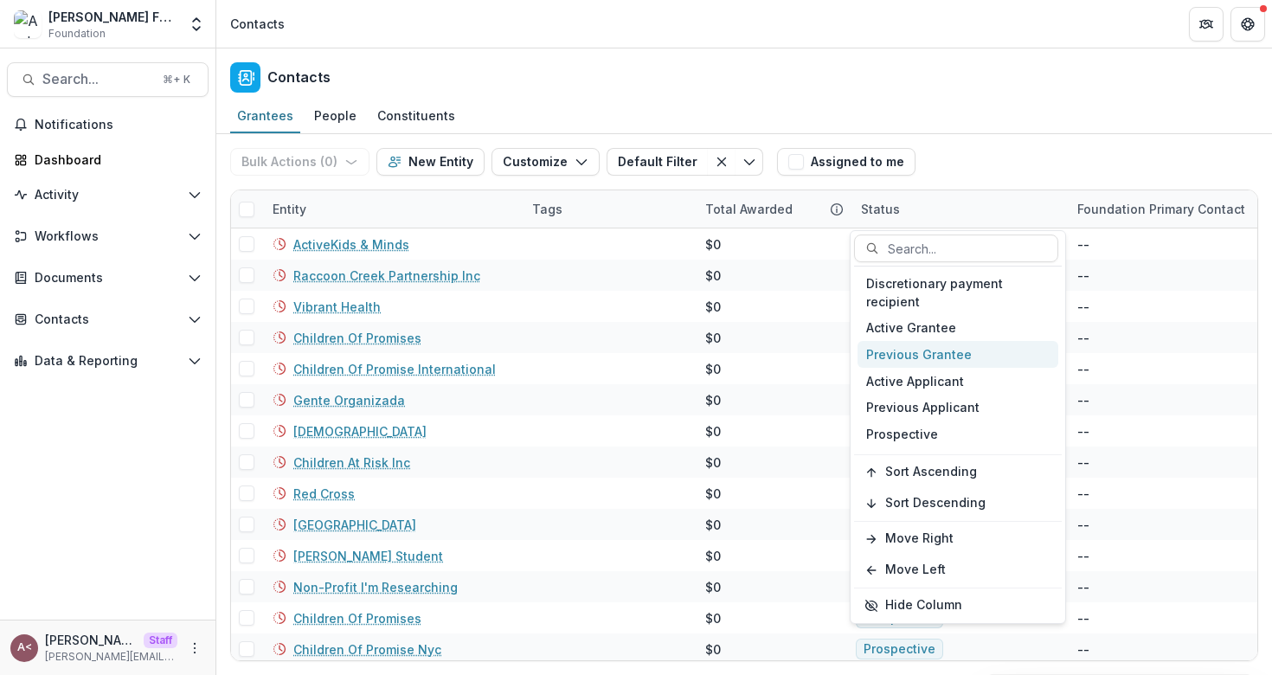
click at [912, 357] on div "Previous Grantee" at bounding box center [957, 354] width 201 height 27
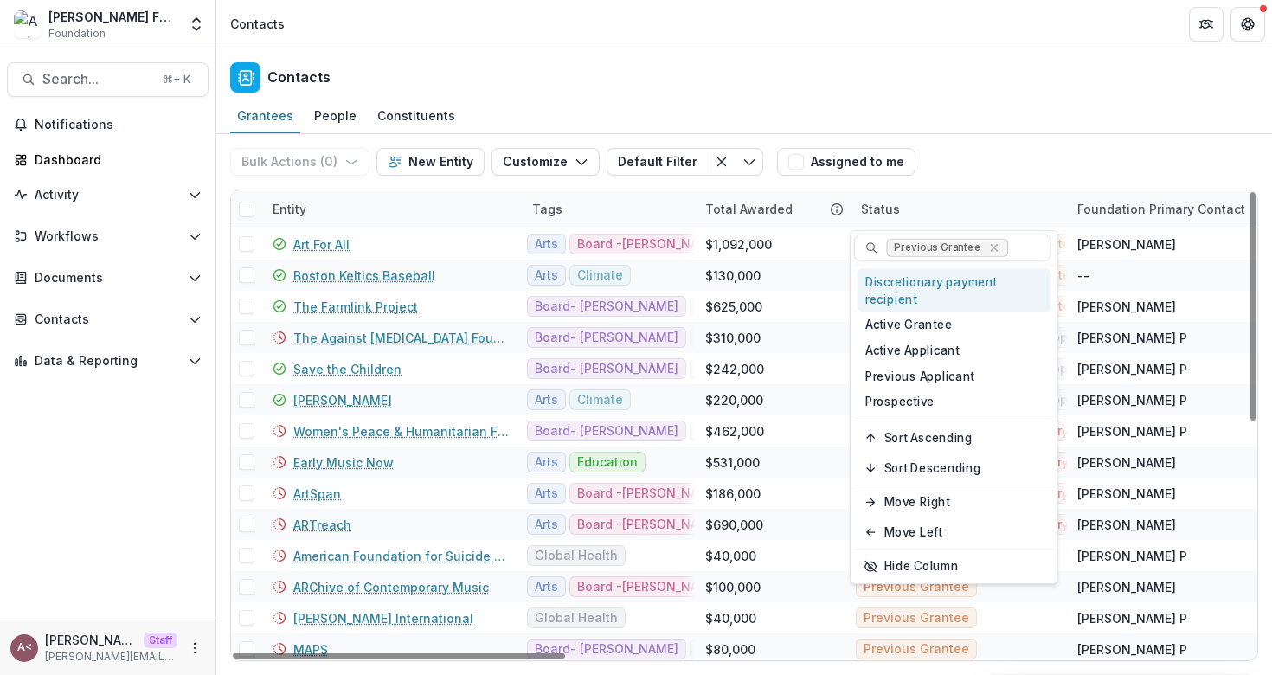
click at [962, 171] on div "Bulk Actions ( 0 ) Send Email Create Proposals Create Tasks New Entity Customiz…" at bounding box center [744, 161] width 1028 height 55
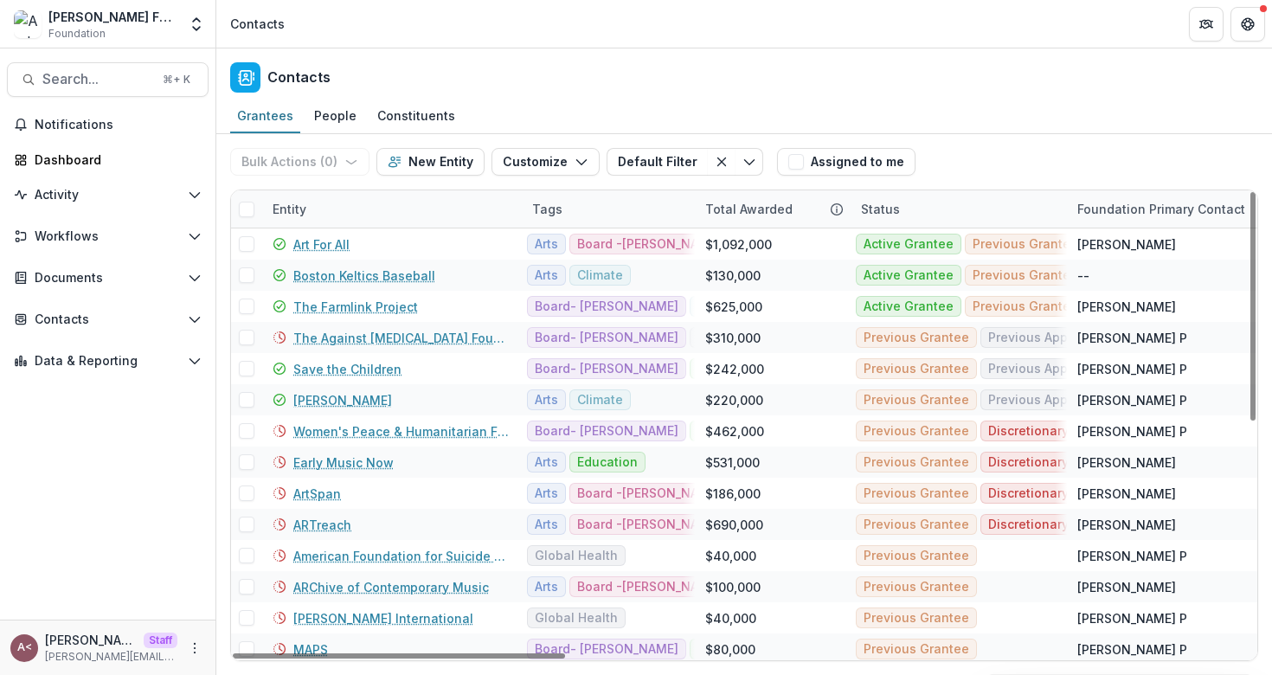
click at [579, 199] on div "Tags" at bounding box center [608, 208] width 173 height 37
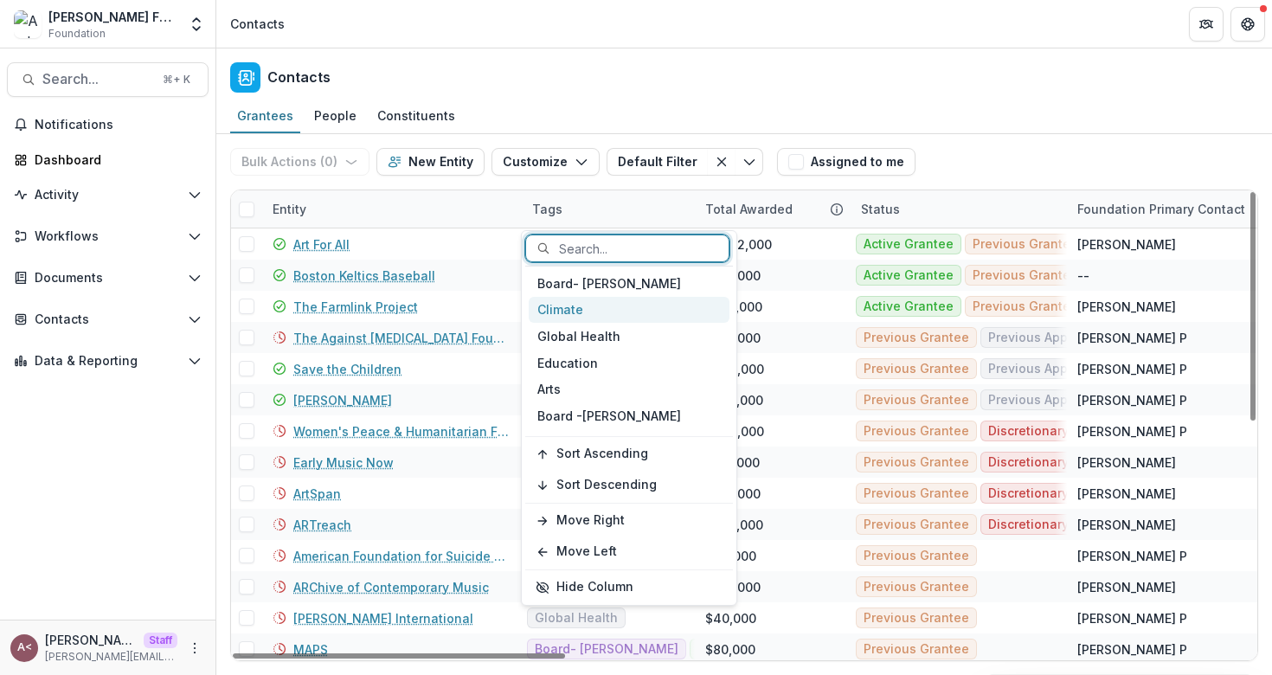
click at [622, 316] on div "Climate" at bounding box center [629, 310] width 201 height 27
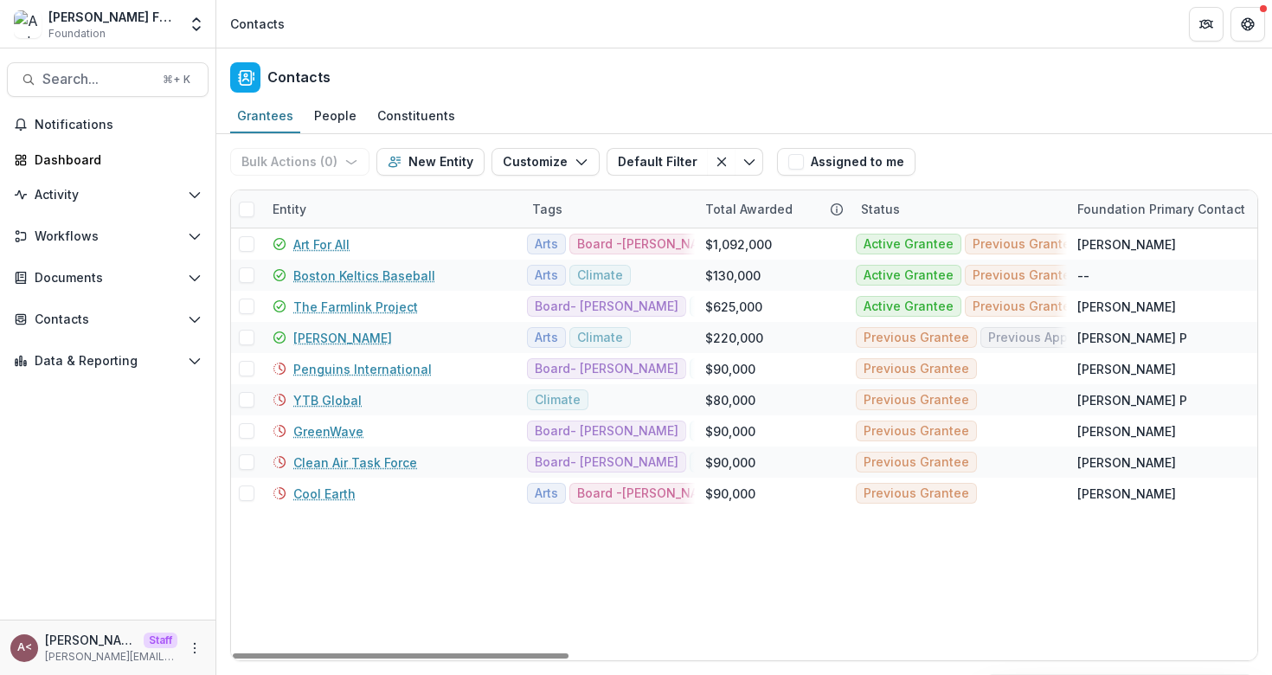
click at [1035, 135] on div "Bulk Actions ( 0 ) Send Email Create Proposals Create Tasks New Entity Customiz…" at bounding box center [744, 161] width 1028 height 55
click at [247, 208] on span at bounding box center [247, 210] width 16 height 16
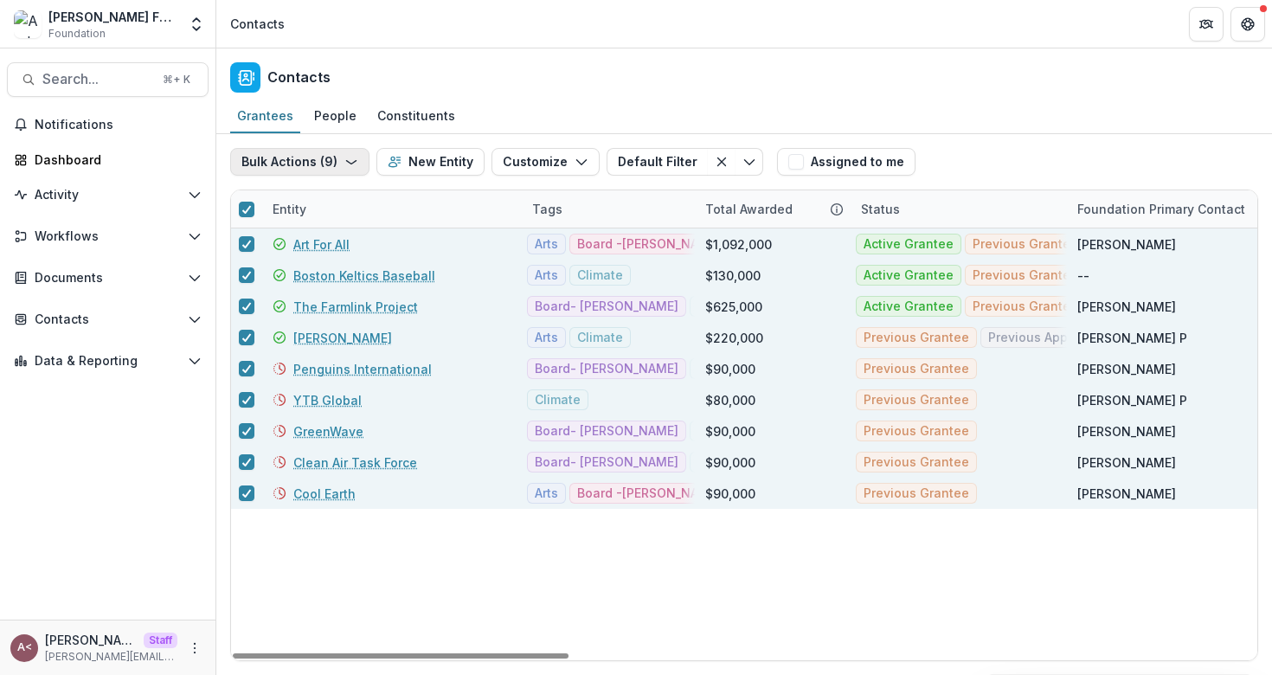
click at [330, 163] on button "Bulk Actions ( 9 )" at bounding box center [299, 162] width 139 height 28
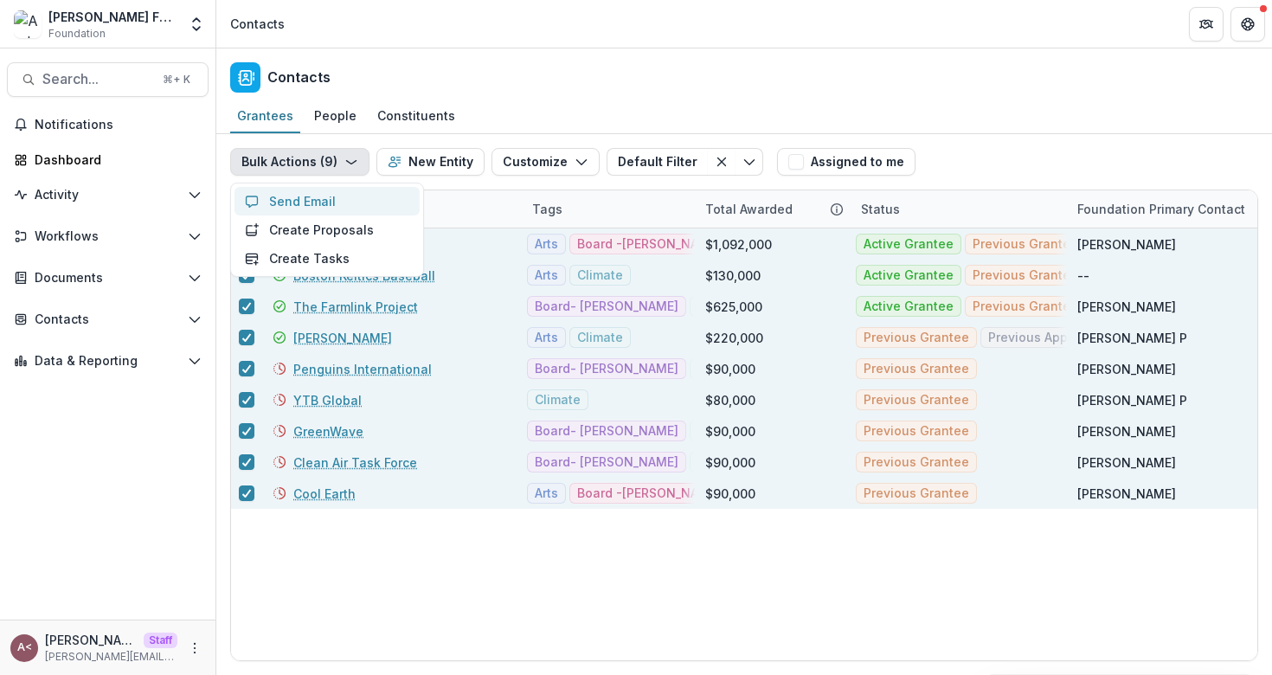
click at [332, 198] on button "Send Email" at bounding box center [326, 201] width 185 height 29
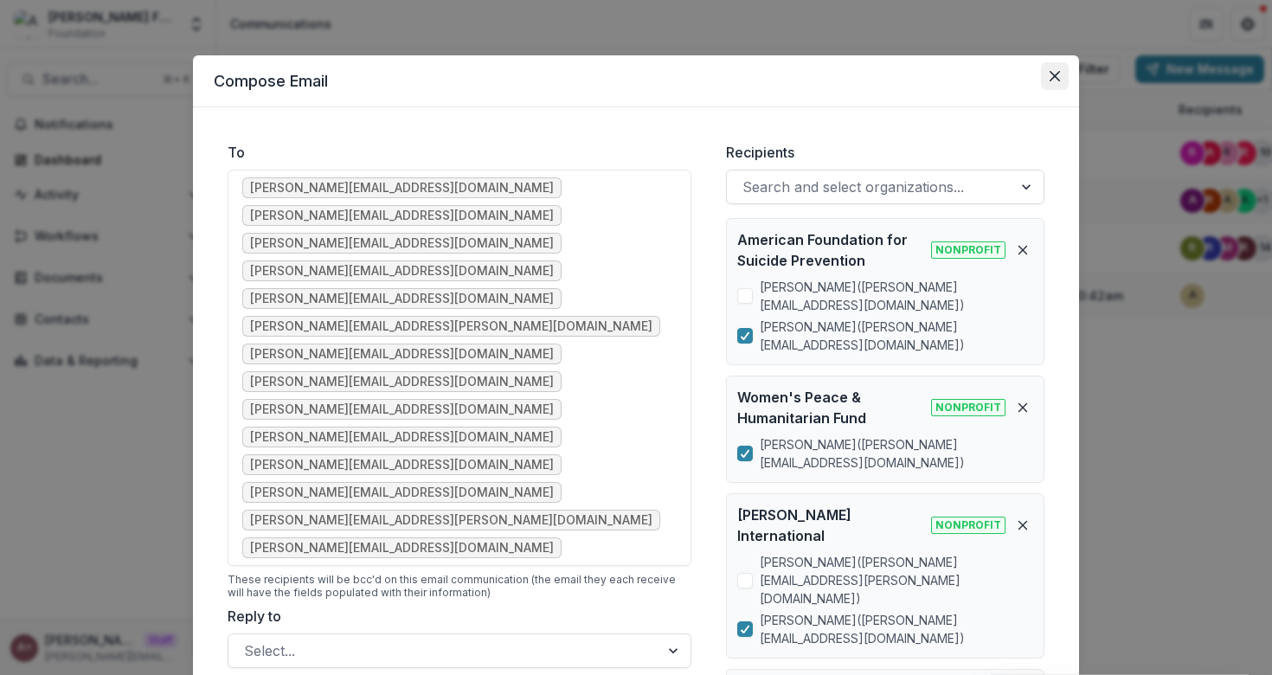
click at [1050, 65] on button "Close" at bounding box center [1055, 76] width 28 height 28
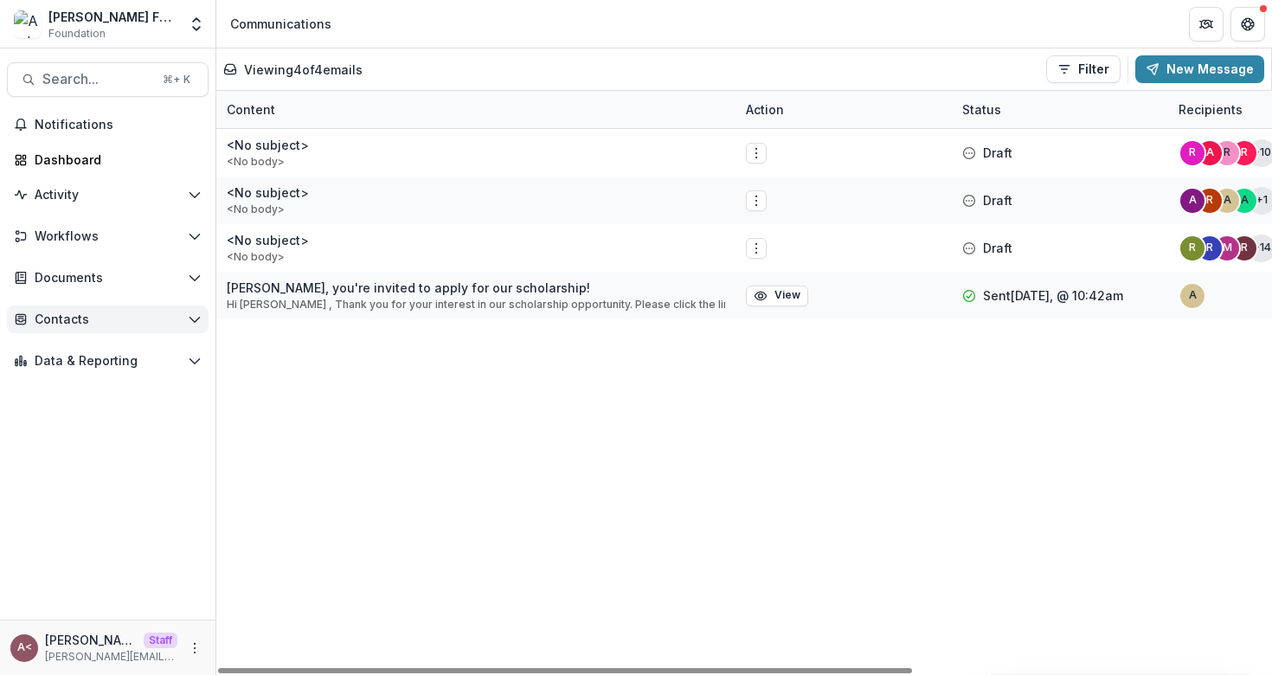
click at [106, 325] on span "Contacts" at bounding box center [108, 319] width 146 height 15
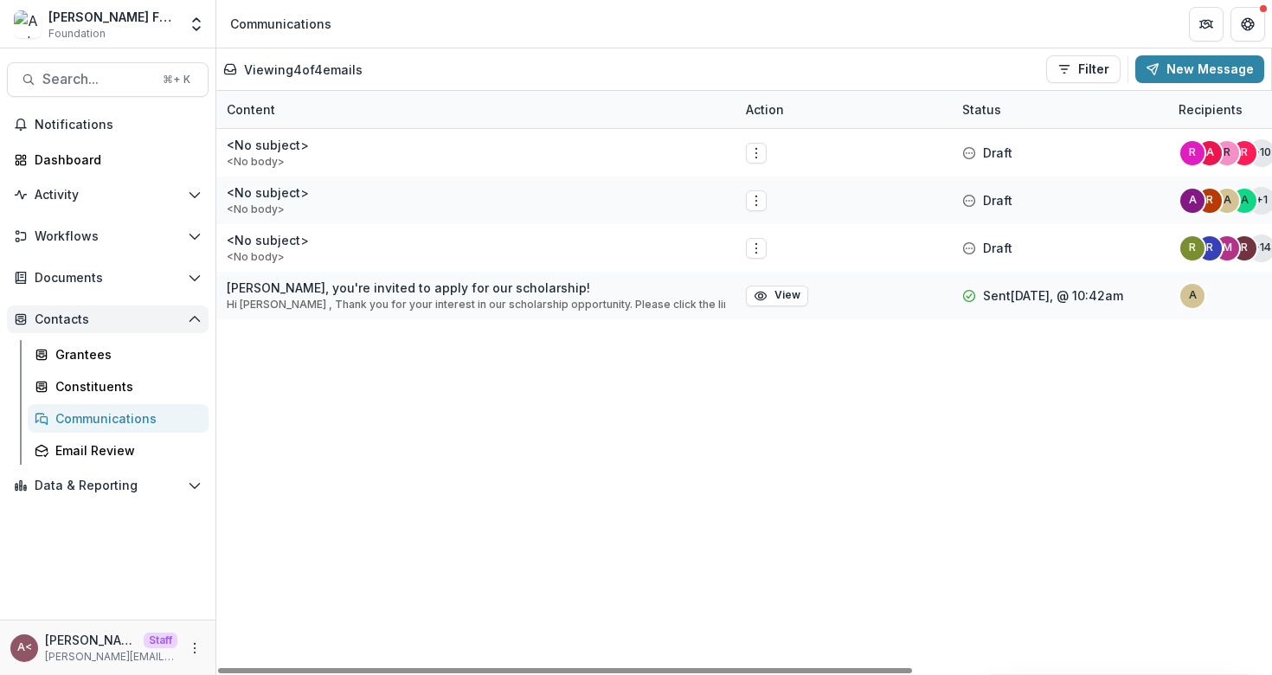
click at [188, 317] on icon "Open Contacts" at bounding box center [195, 319] width 14 height 14
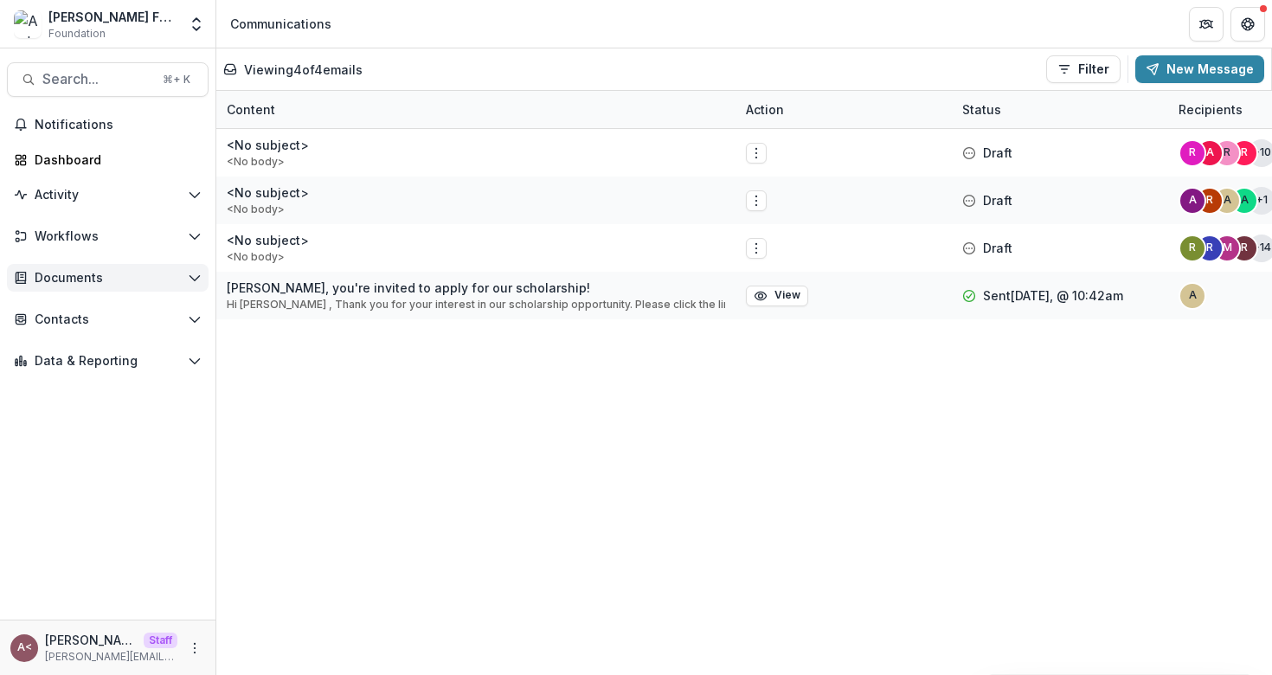
click at [186, 288] on button "Documents" at bounding box center [108, 278] width 202 height 28
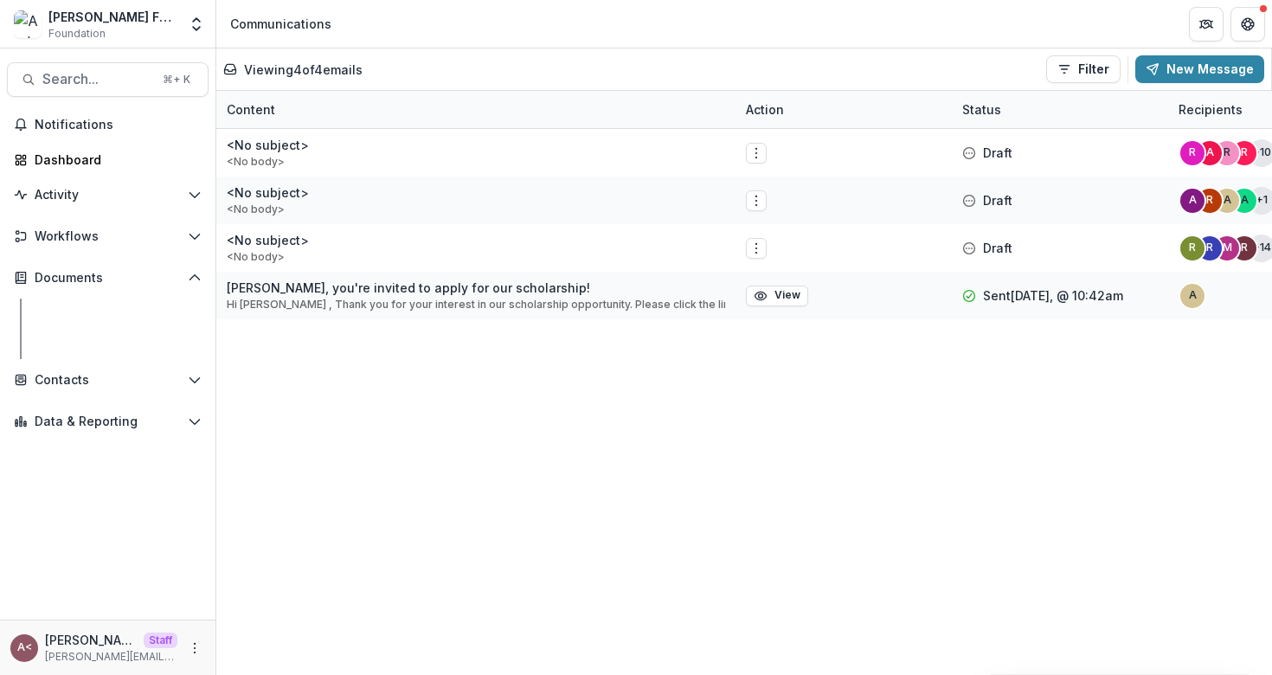
click at [151, 314] on div "Document Templates" at bounding box center [124, 313] width 139 height 18
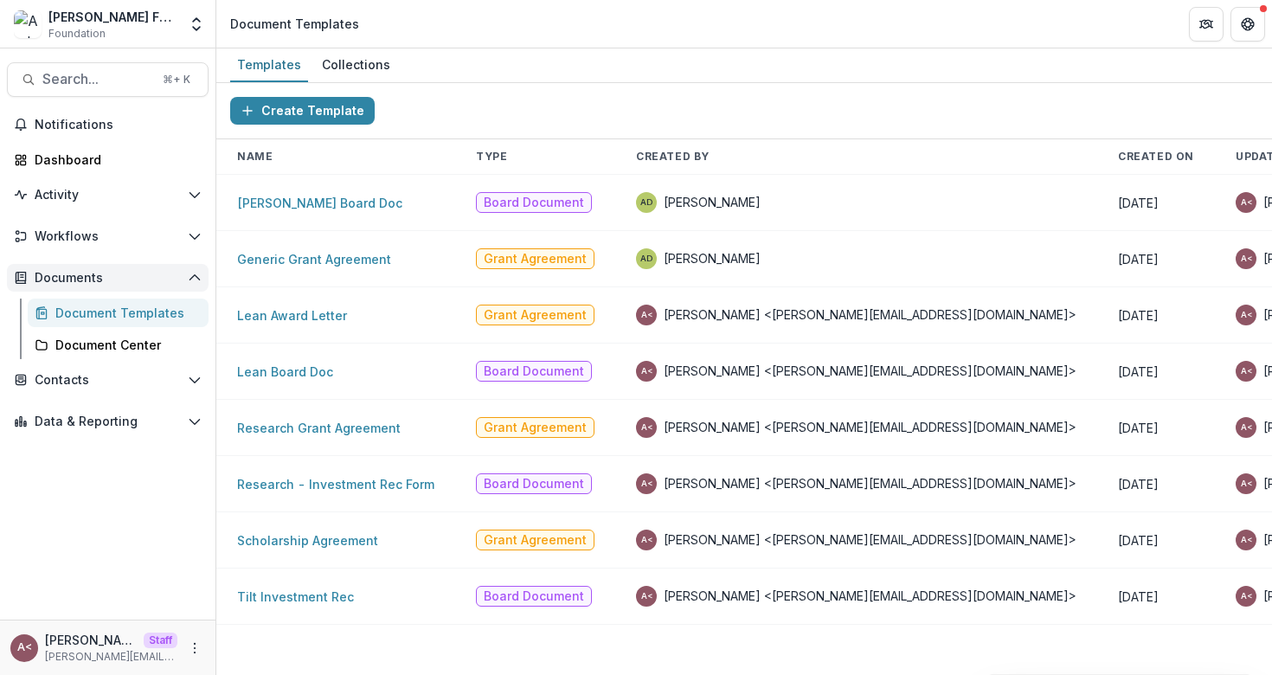
click at [155, 285] on button "Documents" at bounding box center [108, 278] width 202 height 28
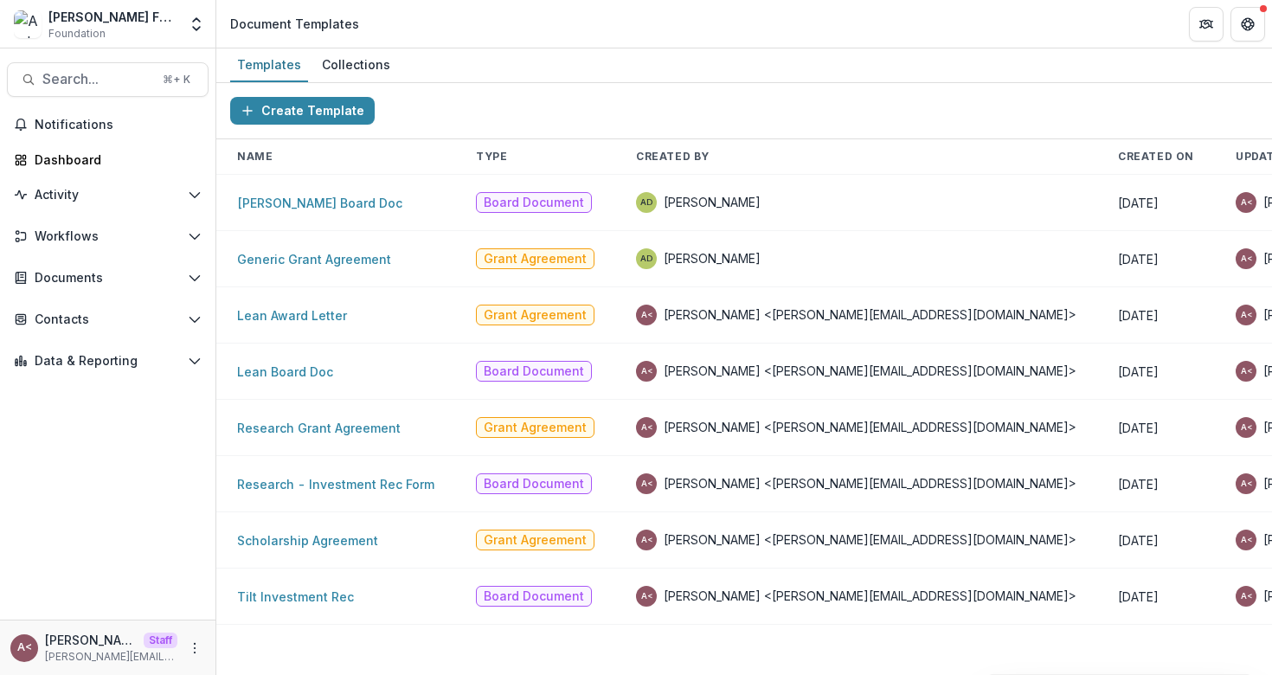
click at [567, 70] on div "Templates Collections" at bounding box center [743, 65] width 1055 height 35
click at [316, 204] on link "[PERSON_NAME] Board Doc" at bounding box center [319, 202] width 165 height 15
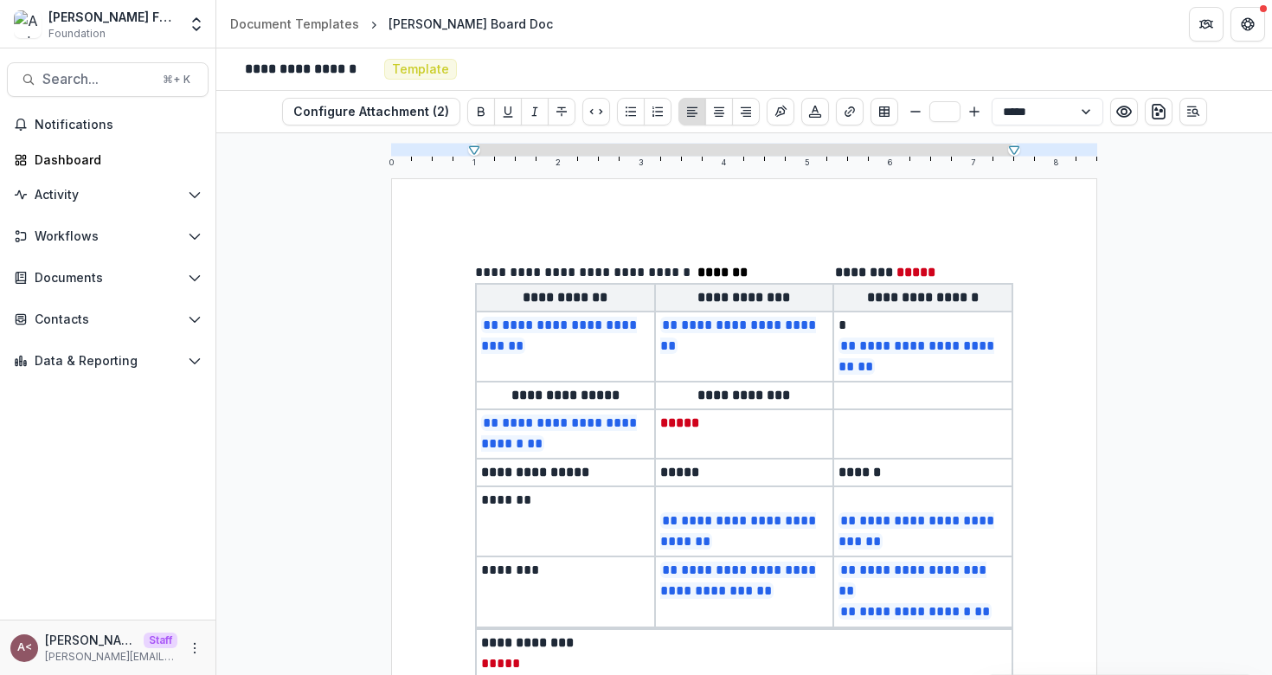
click at [538, 274] on span "**********" at bounding box center [586, 272] width 222 height 13
click at [475, 276] on span "**********" at bounding box center [586, 272] width 222 height 13
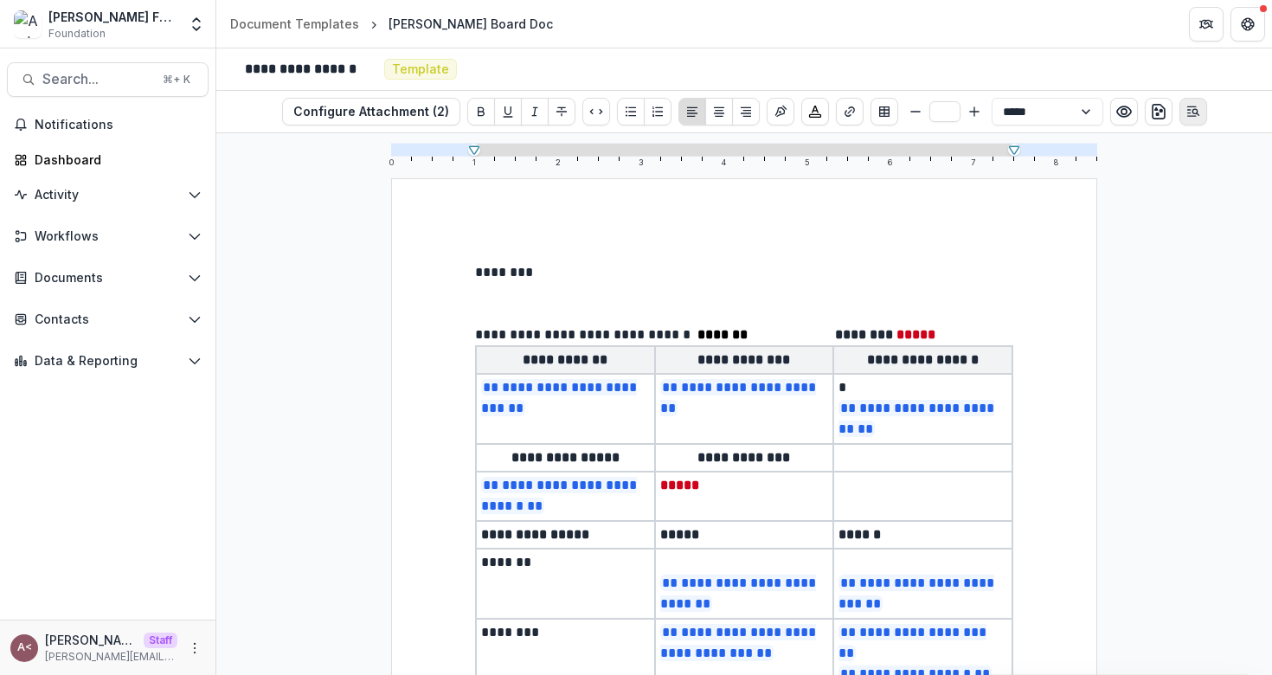
click at [1189, 112] on icon "Open Editor Sidebar" at bounding box center [1193, 112] width 14 height 14
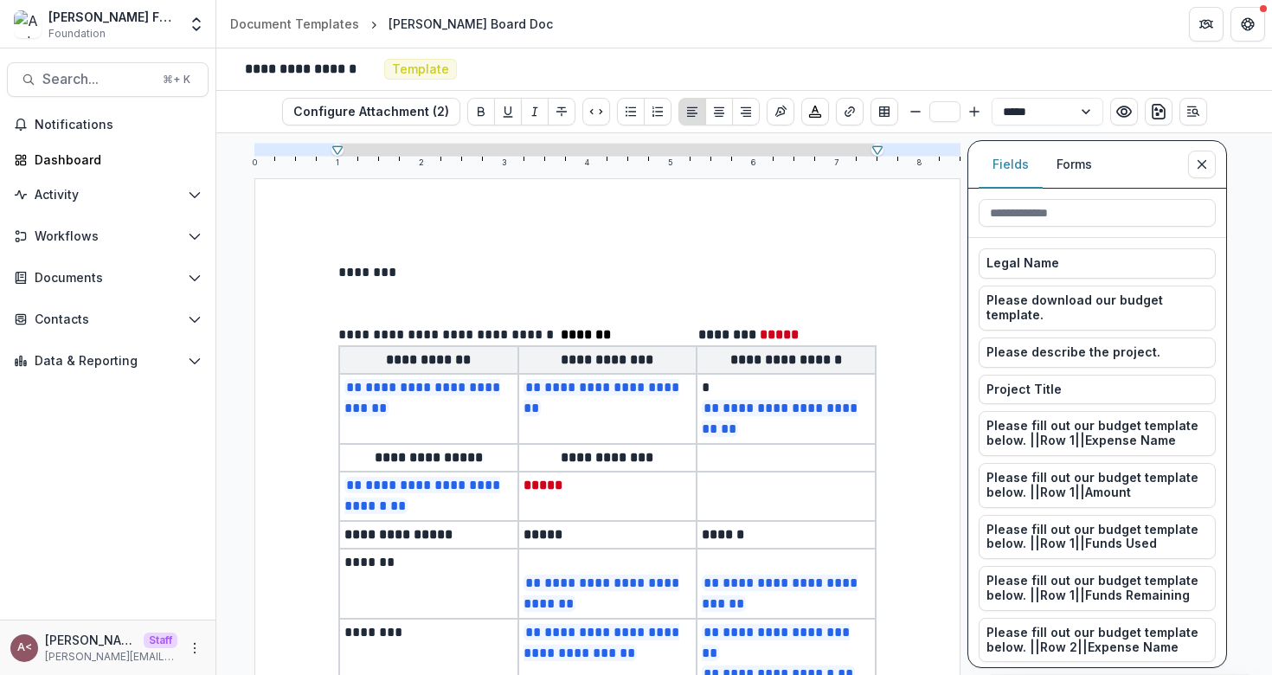
scroll to position [1, 0]
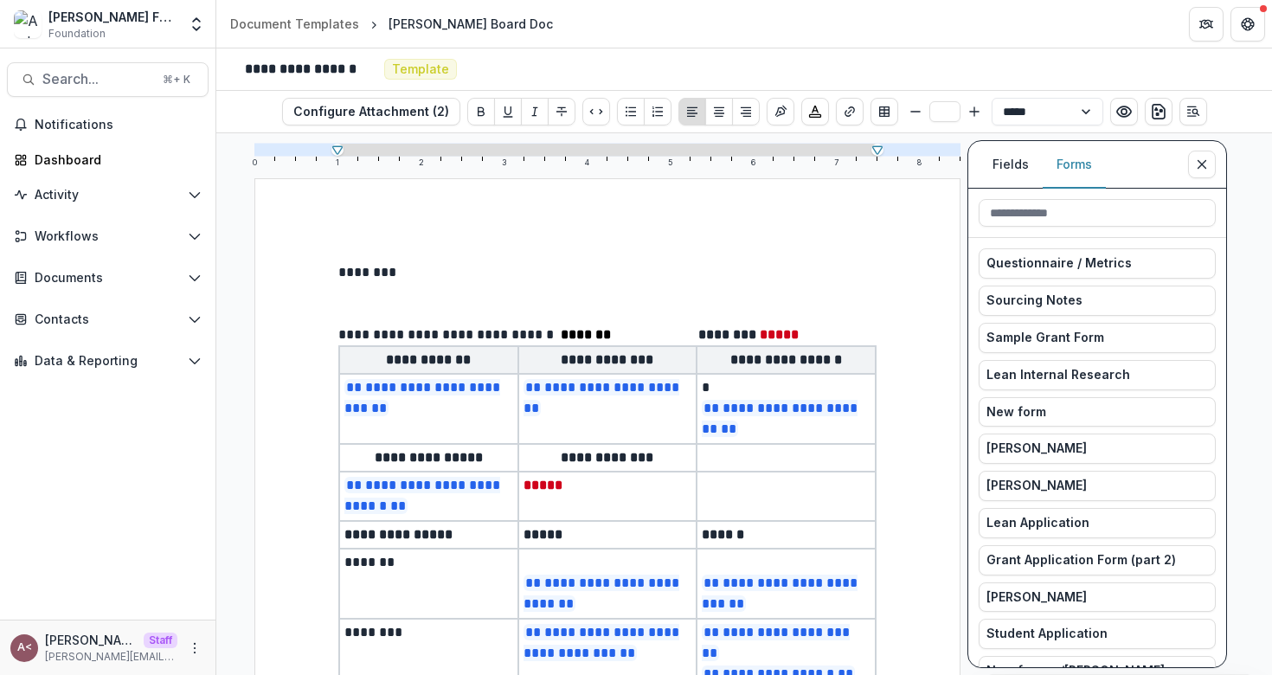
click at [1080, 170] on button "Forms" at bounding box center [1073, 165] width 63 height 48
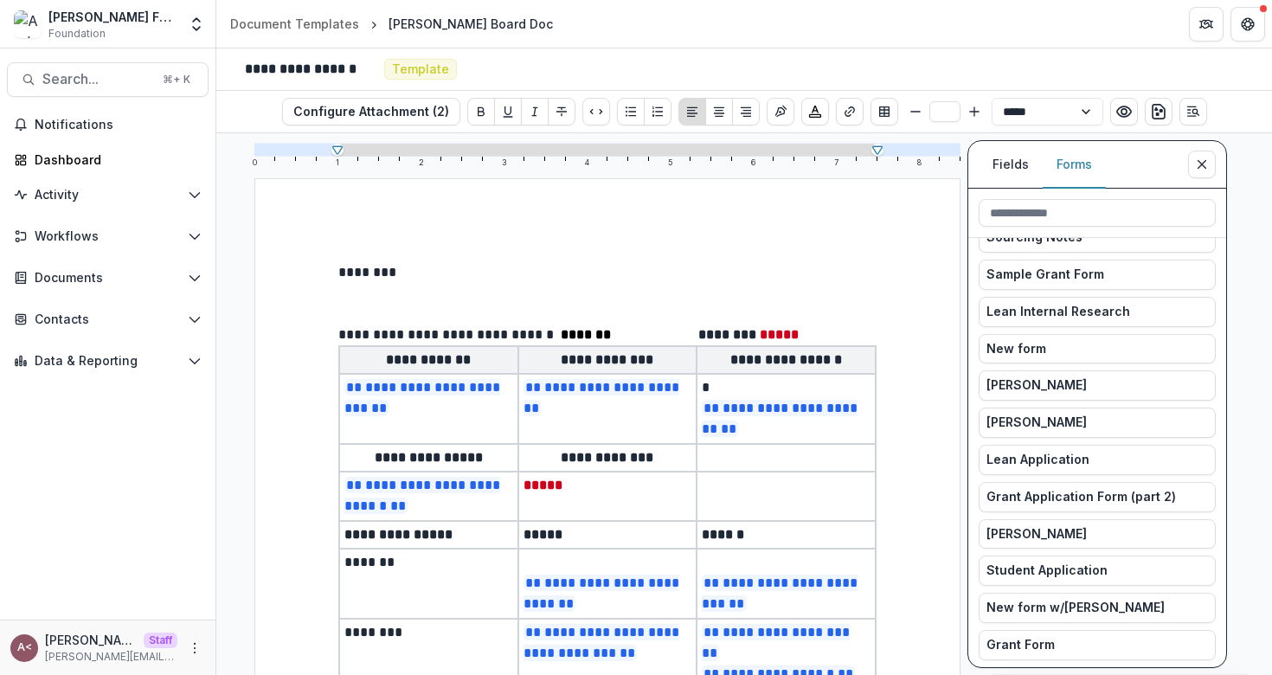
scroll to position [67, 0]
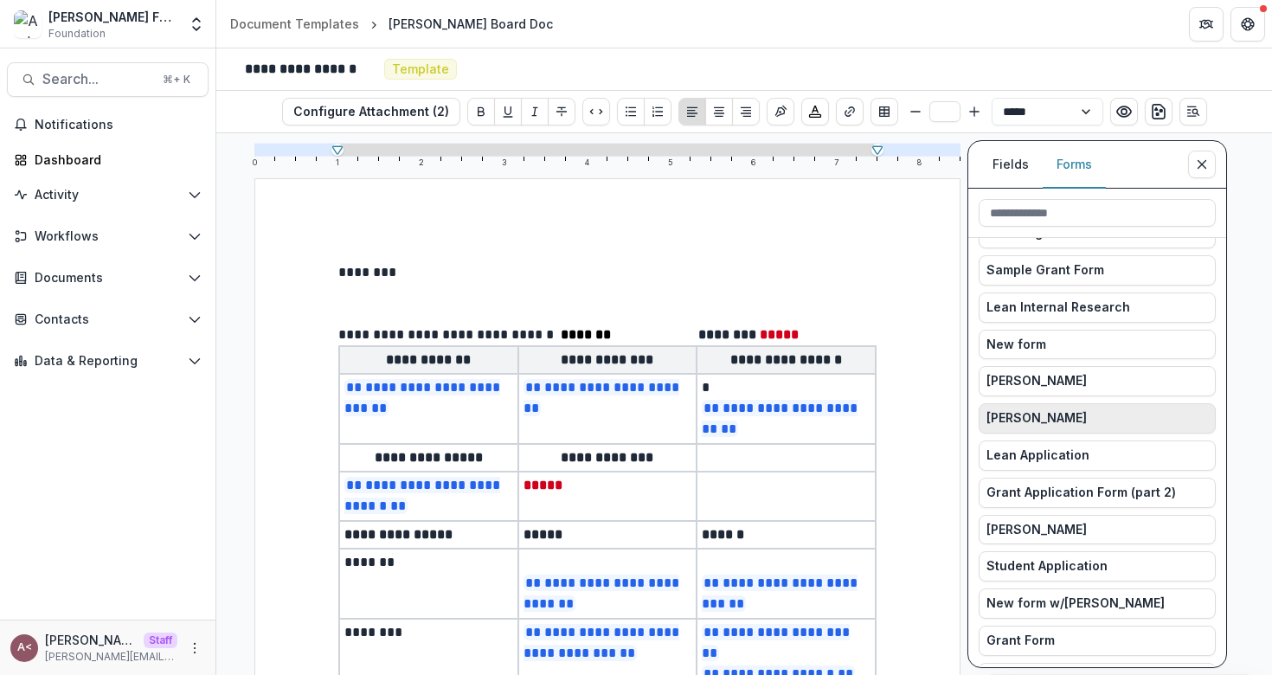
click at [1163, 418] on button "[PERSON_NAME]" at bounding box center [1096, 418] width 237 height 30
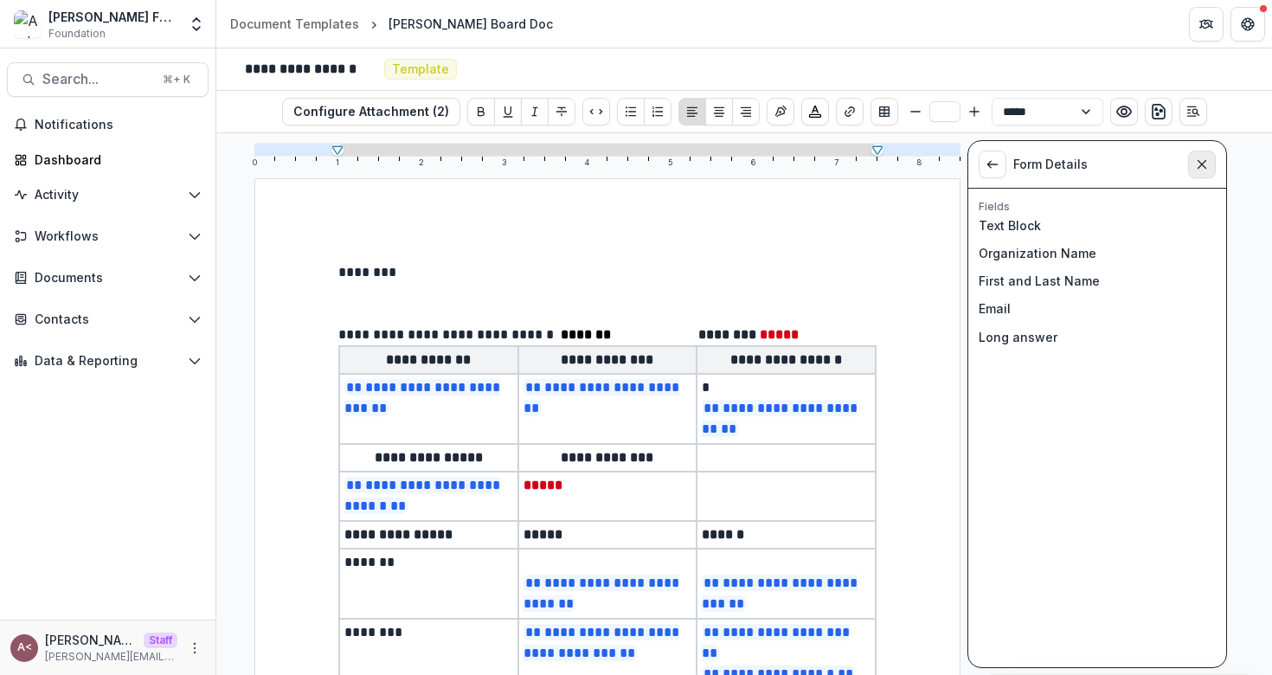
click at [1206, 163] on line "Close sidebar" at bounding box center [1202, 165] width 8 height 8
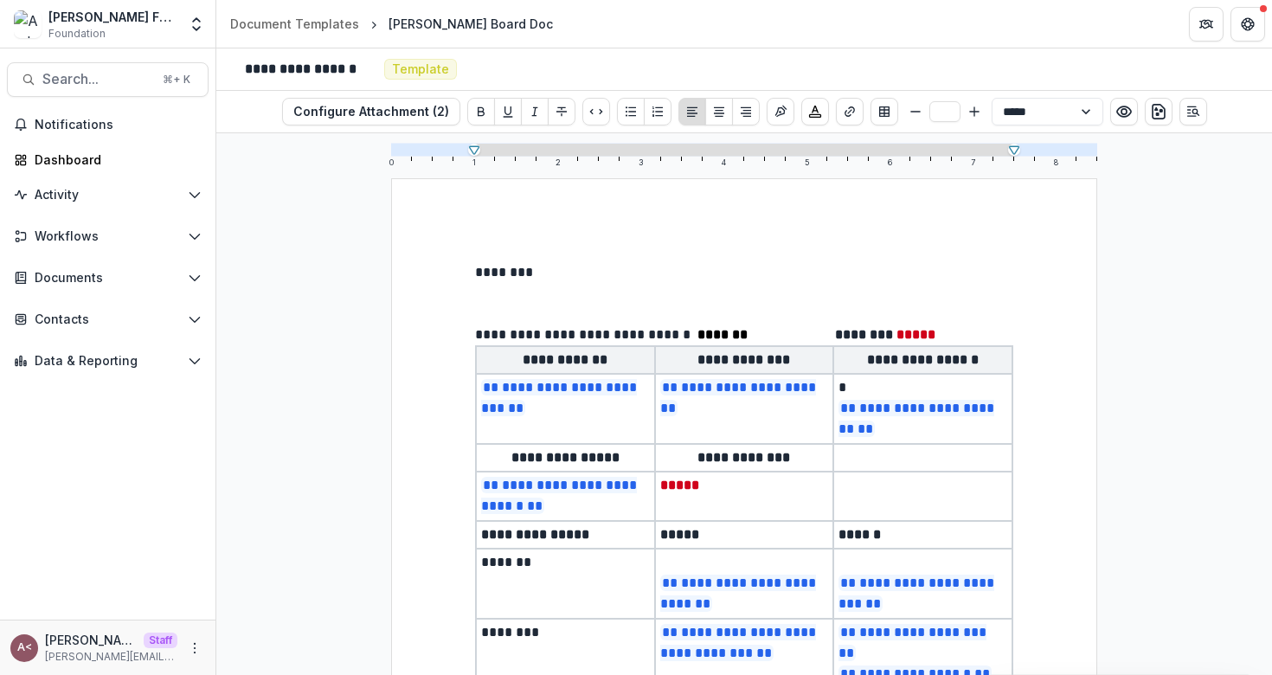
click at [480, 270] on p "********" at bounding box center [744, 272] width 538 height 21
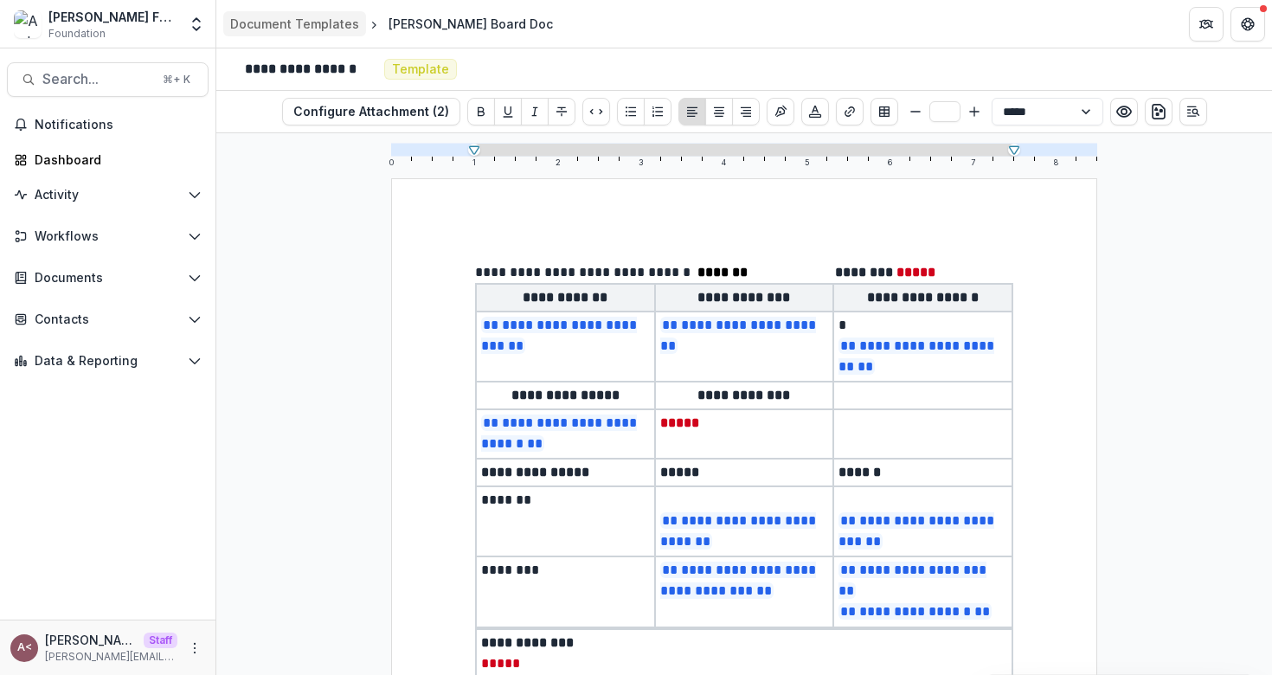
click at [311, 23] on div "Document Templates" at bounding box center [294, 24] width 129 height 18
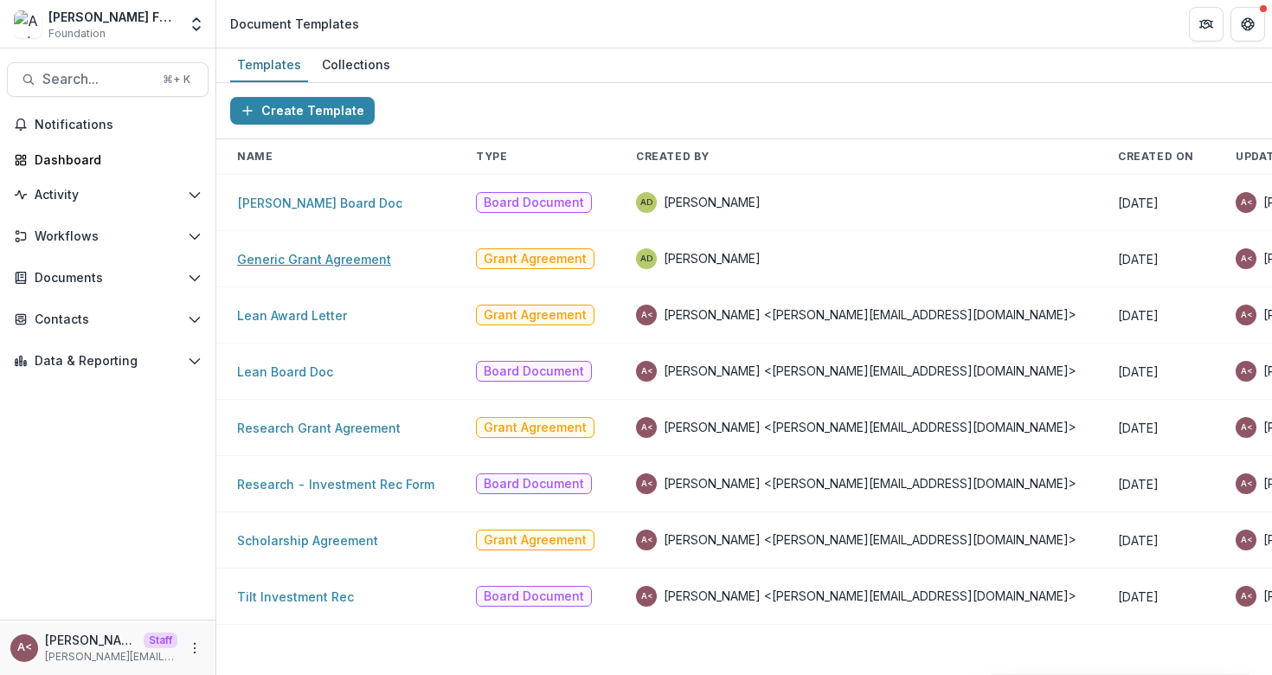
click at [340, 262] on link "Generic Grant Agreement" at bounding box center [314, 259] width 154 height 15
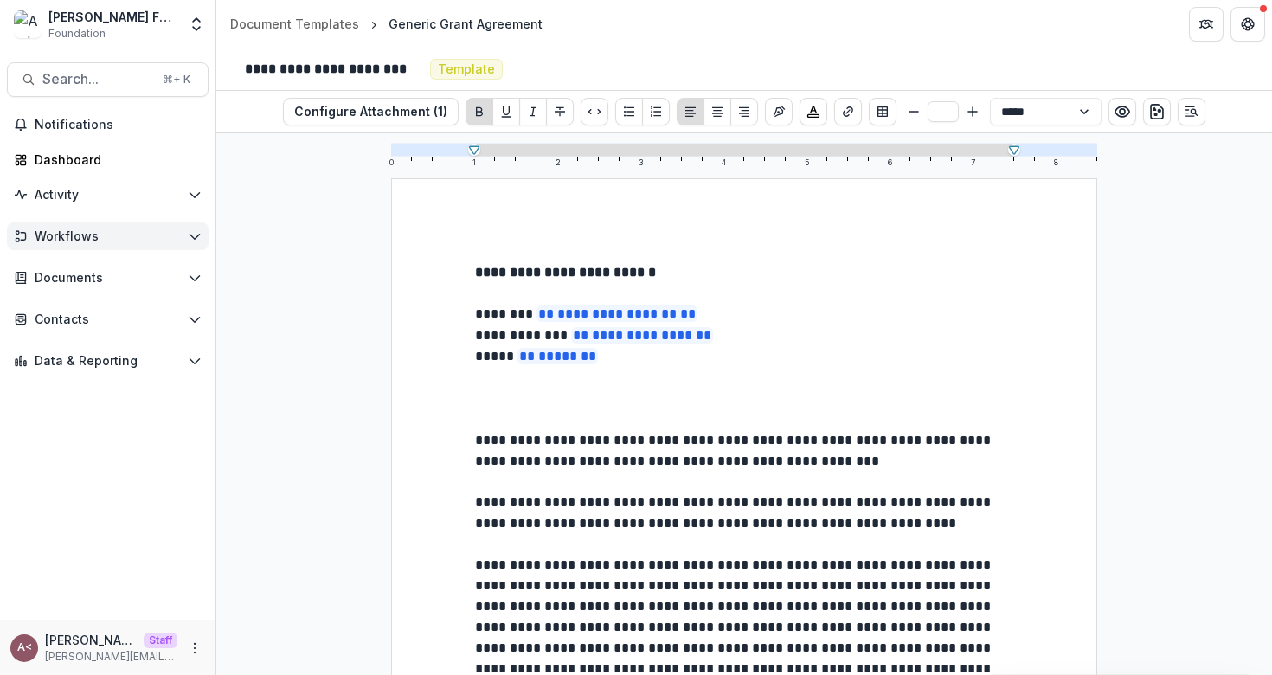
click at [121, 235] on span "Workflows" at bounding box center [108, 236] width 146 height 15
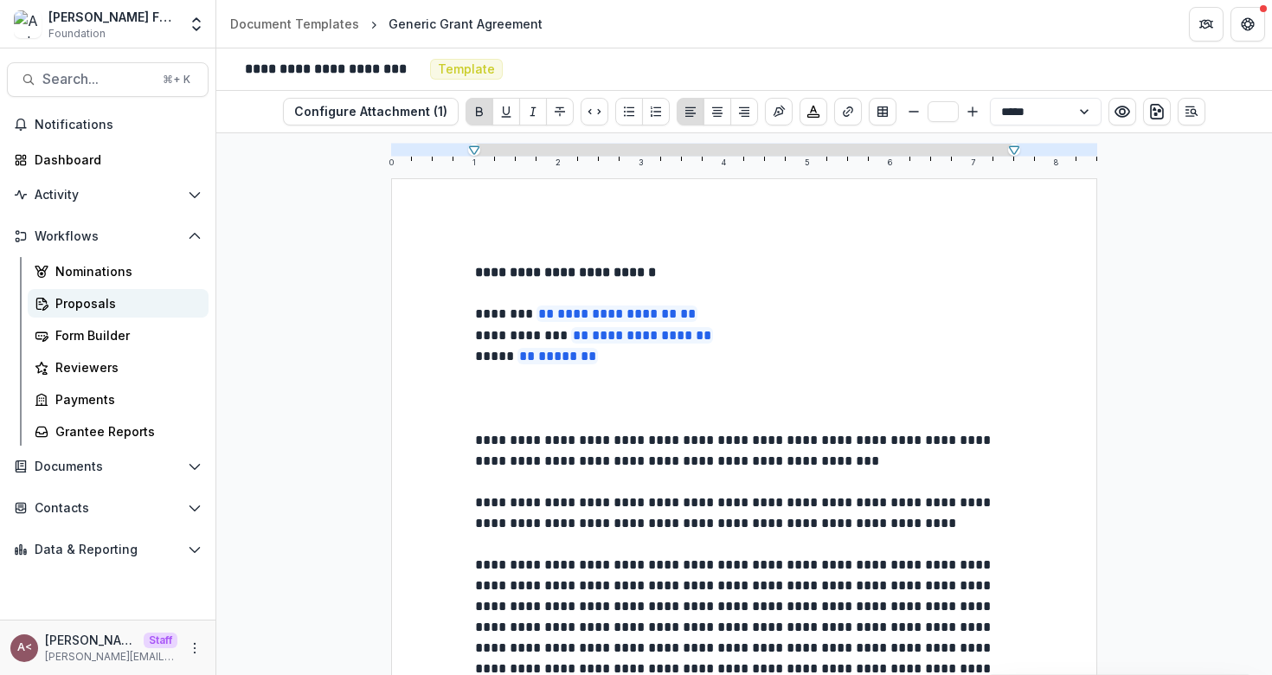
click at [115, 296] on div "Proposals" at bounding box center [124, 303] width 139 height 18
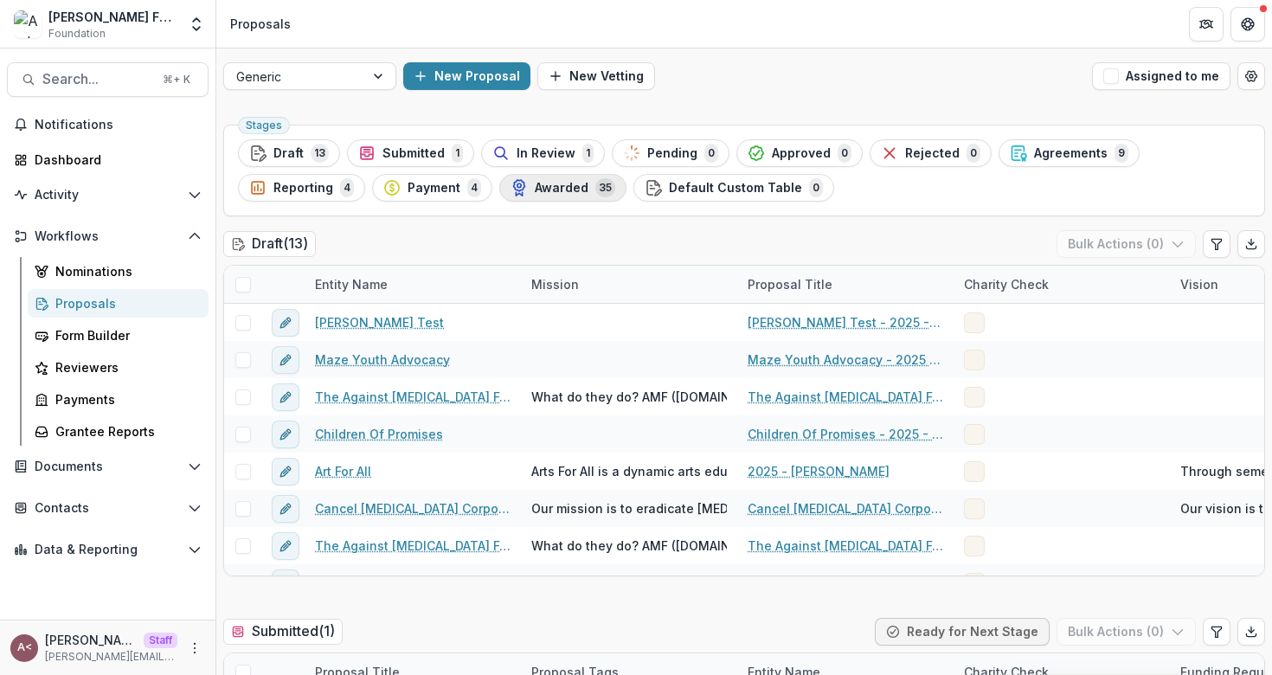
click at [578, 189] on span "Awarded" at bounding box center [562, 188] width 54 height 15
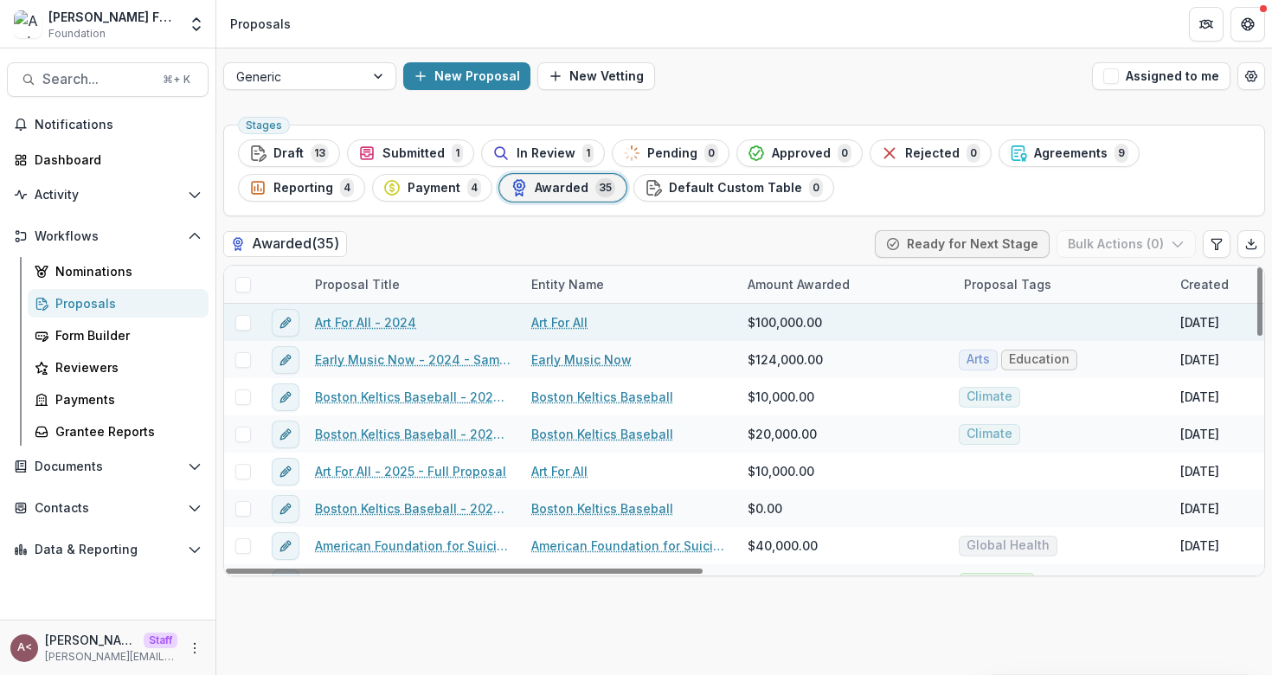
click at [387, 323] on link "Art For All - 2024" at bounding box center [365, 322] width 101 height 18
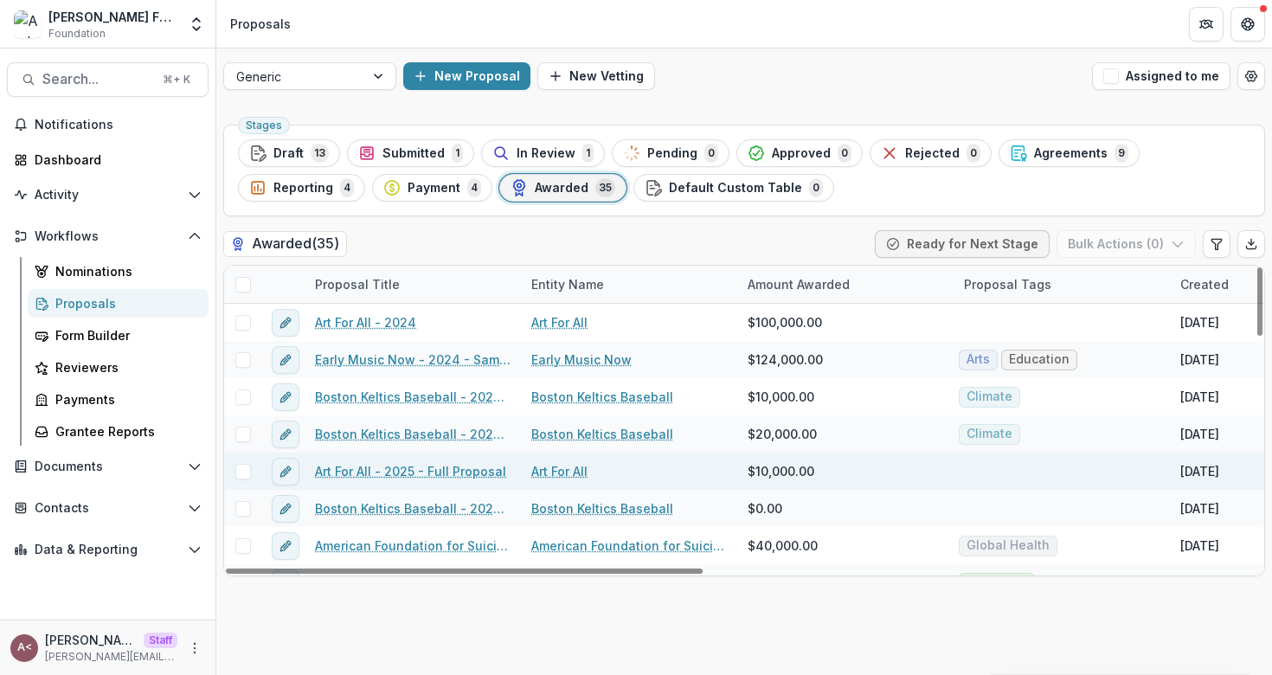
scroll to position [99, 0]
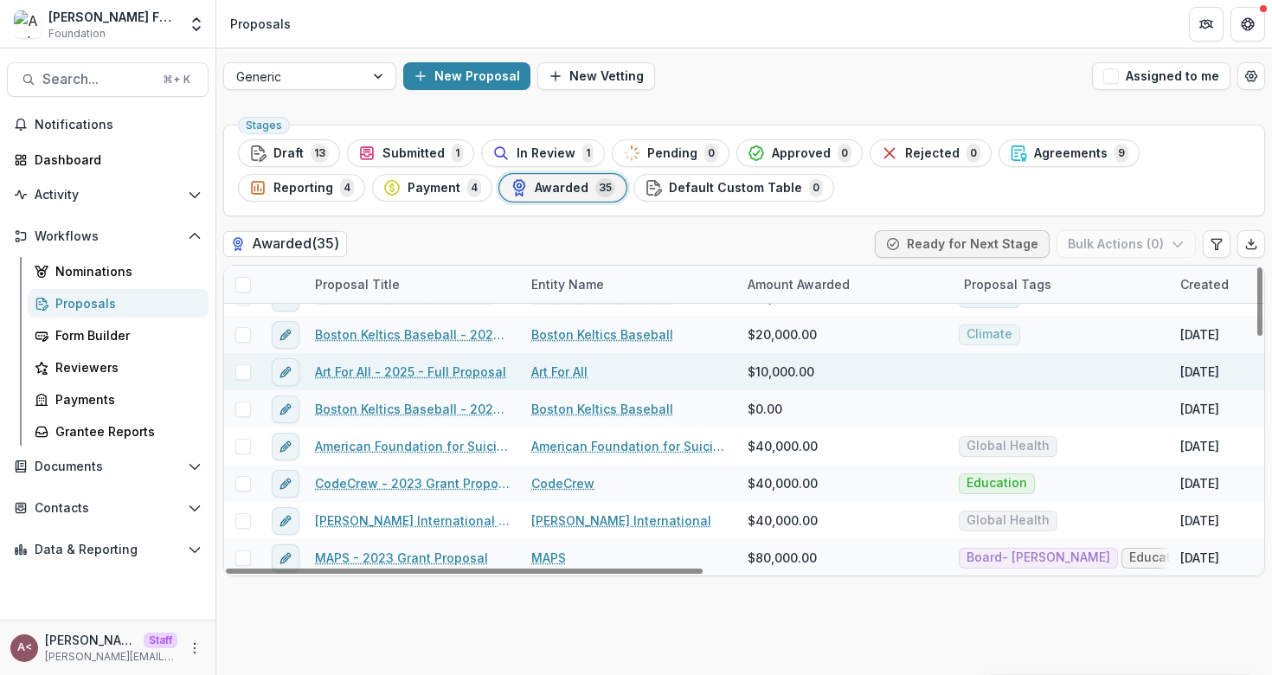
click at [443, 373] on link "Art For All - 2025 - Full Proposal" at bounding box center [410, 371] width 191 height 18
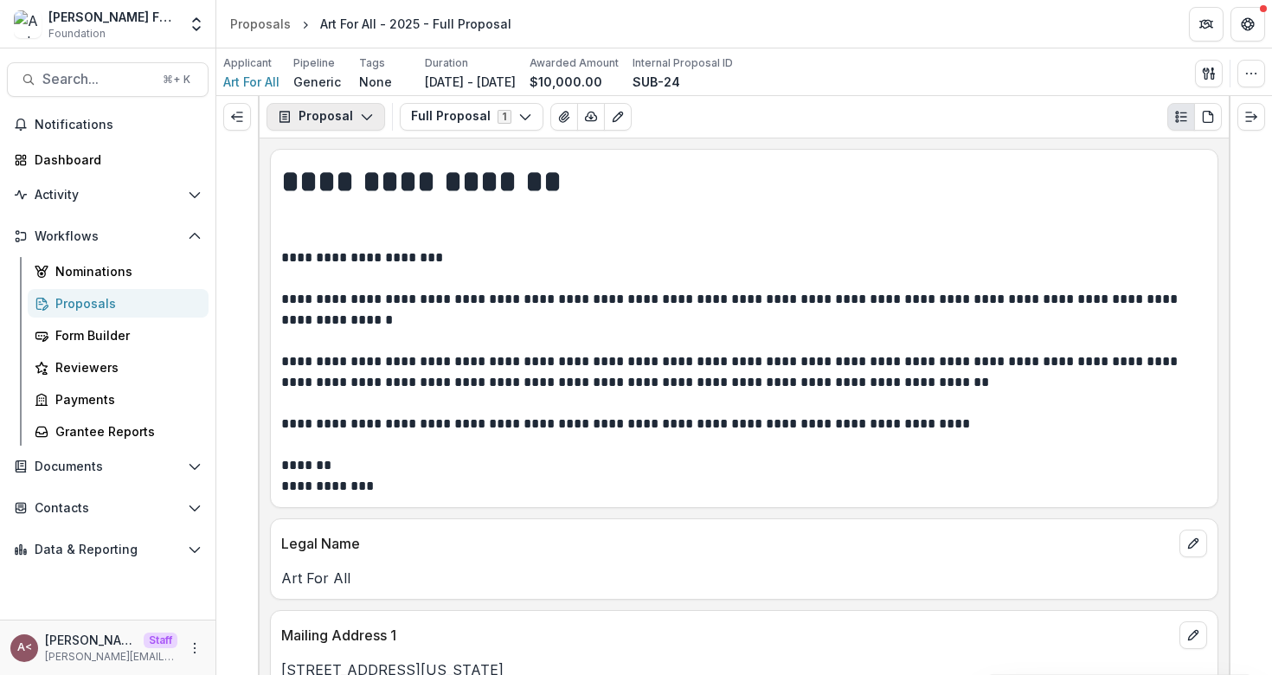
click at [322, 118] on button "Proposal" at bounding box center [325, 117] width 119 height 28
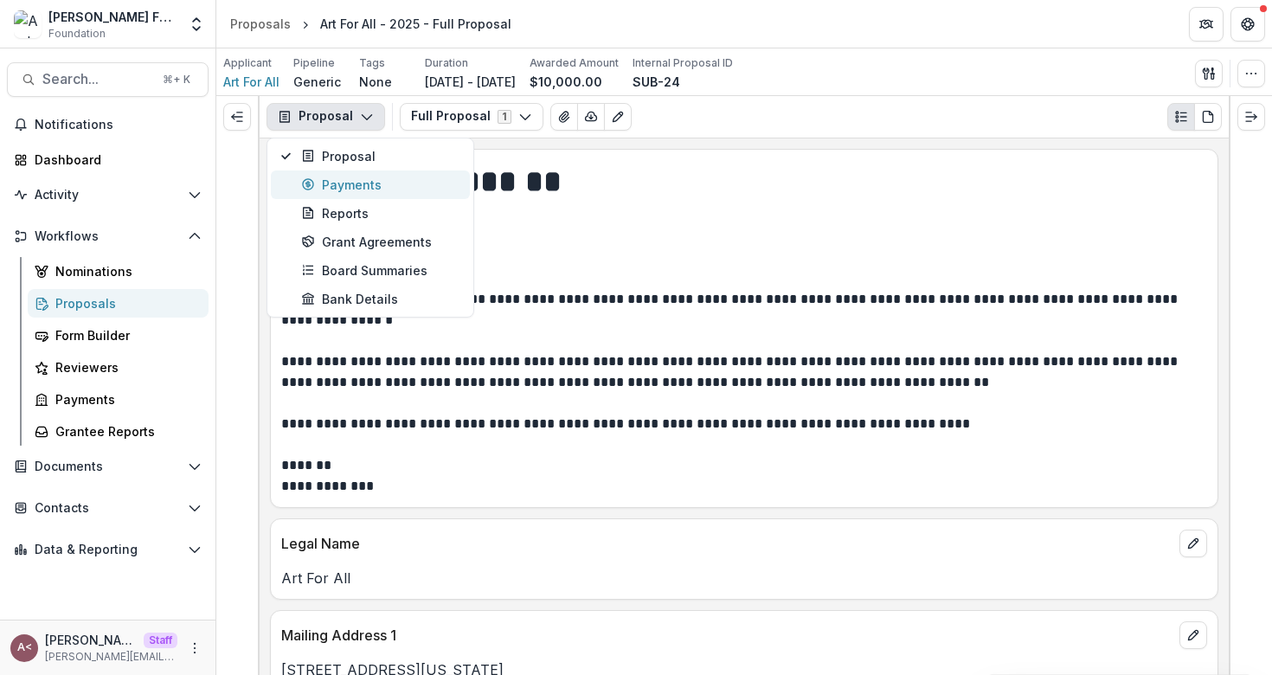
click at [418, 189] on div "Payments" at bounding box center [380, 185] width 158 height 18
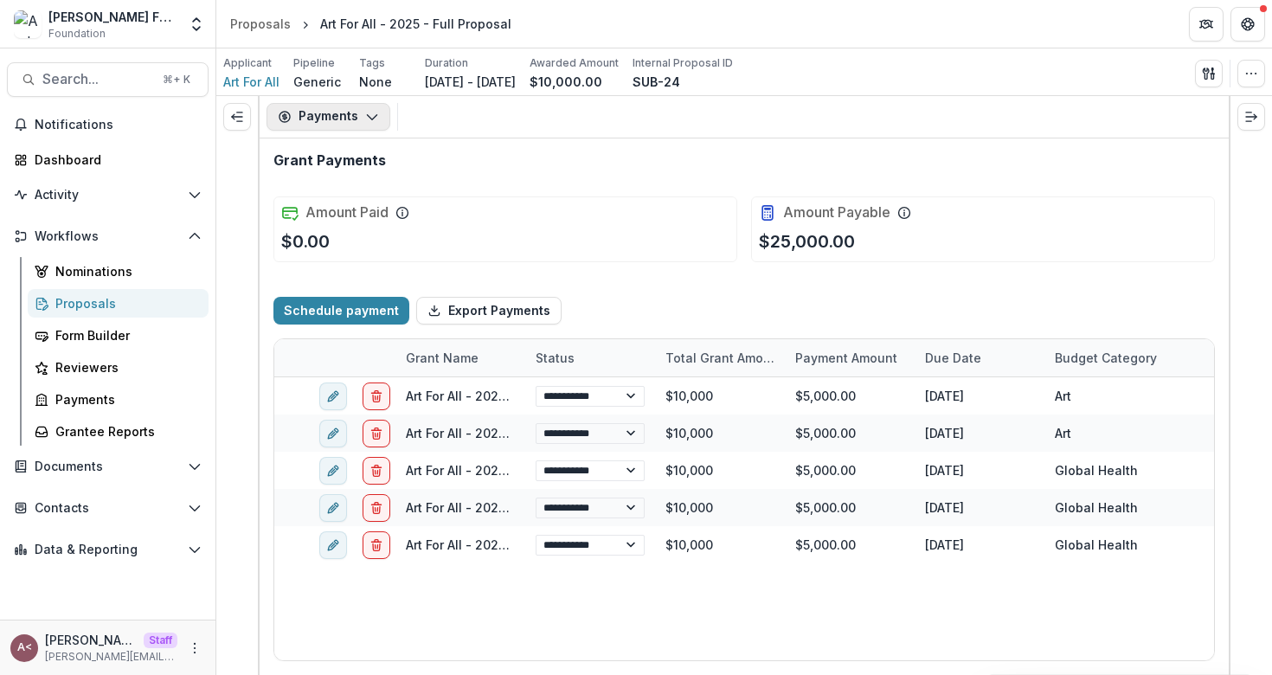
click at [345, 114] on button "Payments" at bounding box center [328, 117] width 124 height 28
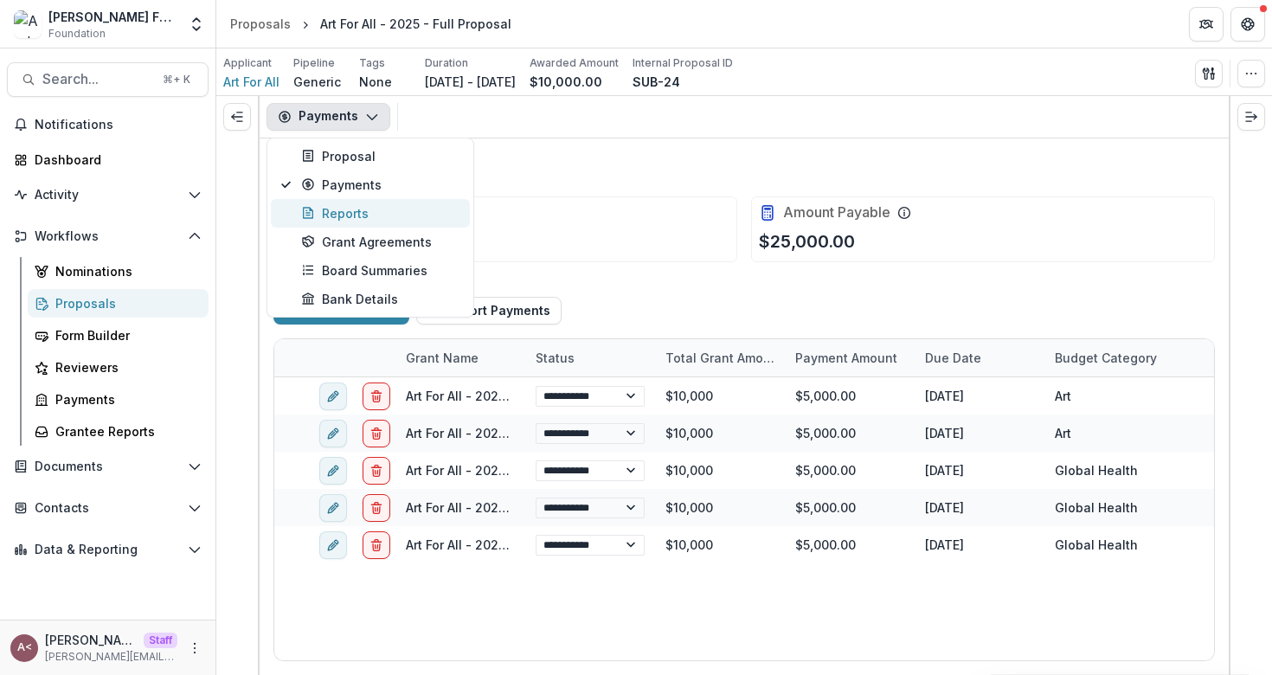
click at [356, 212] on div "Reports" at bounding box center [380, 213] width 158 height 18
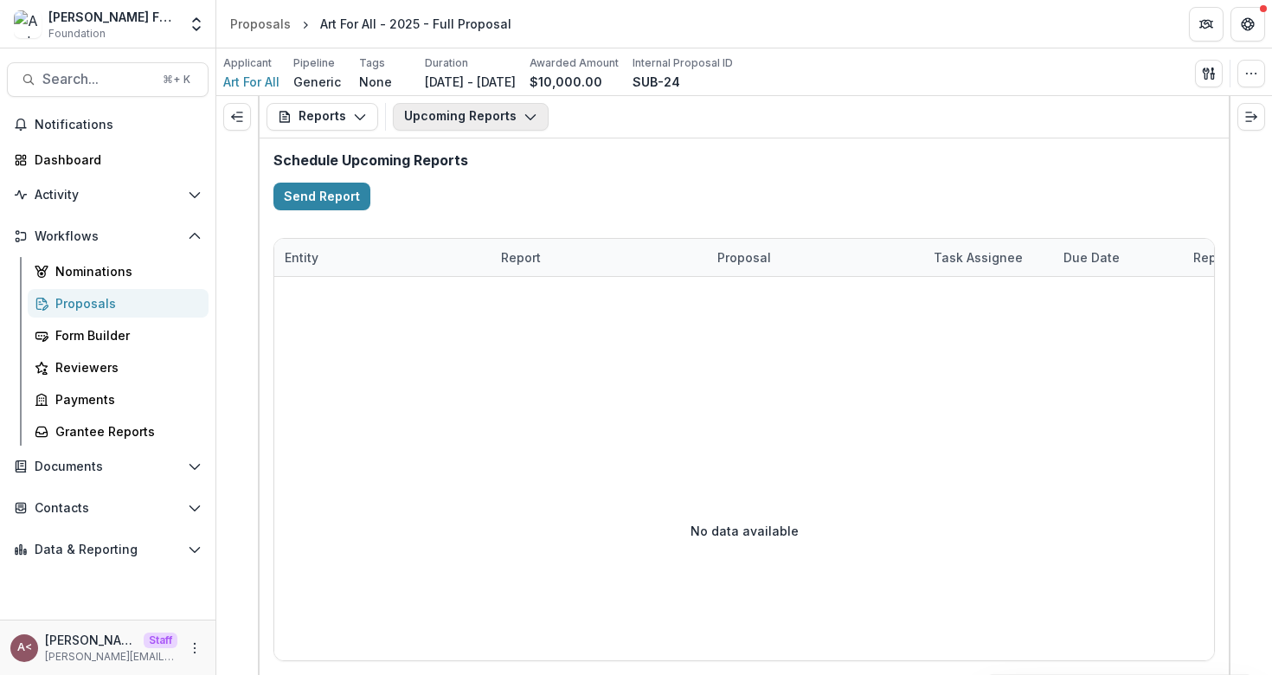
click at [471, 120] on button "Upcoming Reports" at bounding box center [471, 117] width 156 height 28
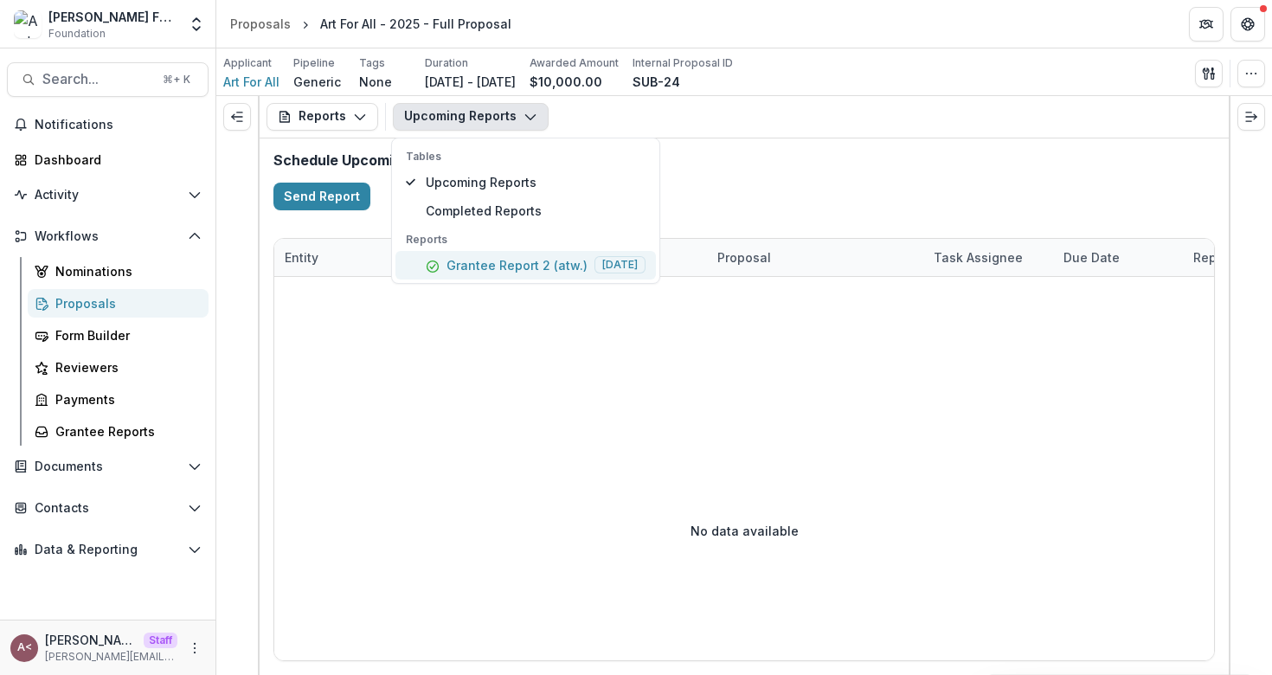
click at [511, 274] on button "Grantee Report 2 (atw.) [DATE]" at bounding box center [525, 265] width 260 height 29
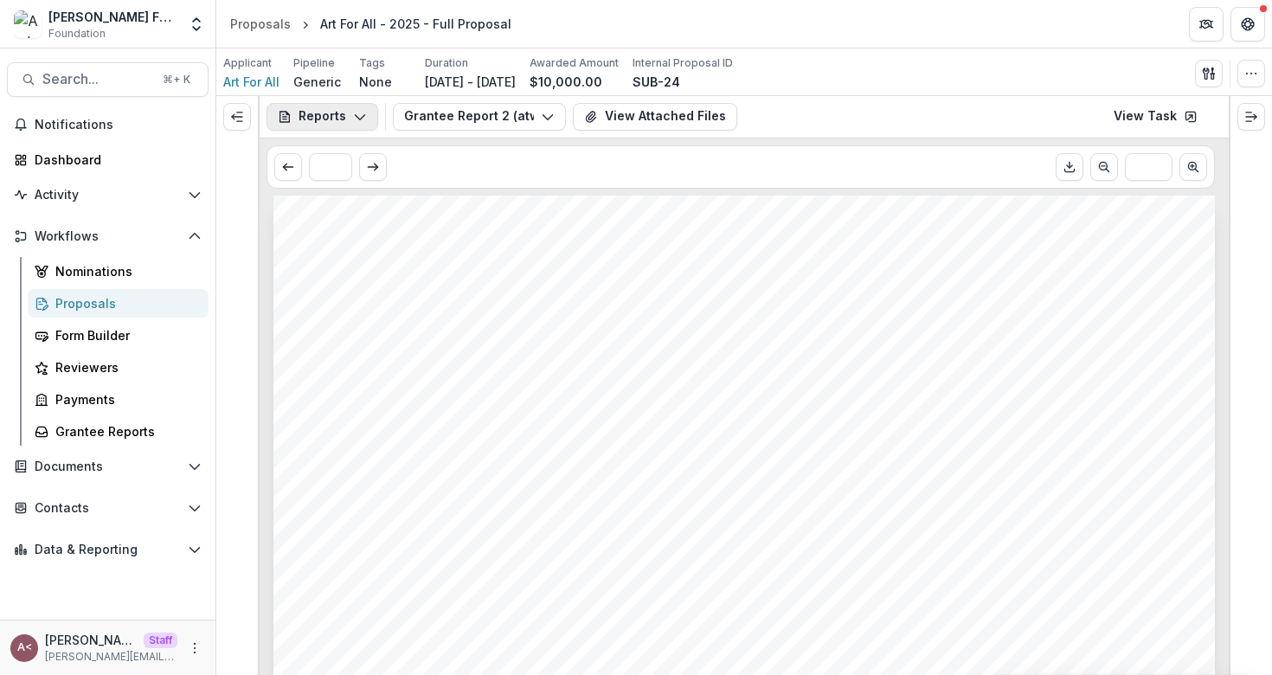
click at [334, 105] on button "Reports" at bounding box center [322, 117] width 112 height 28
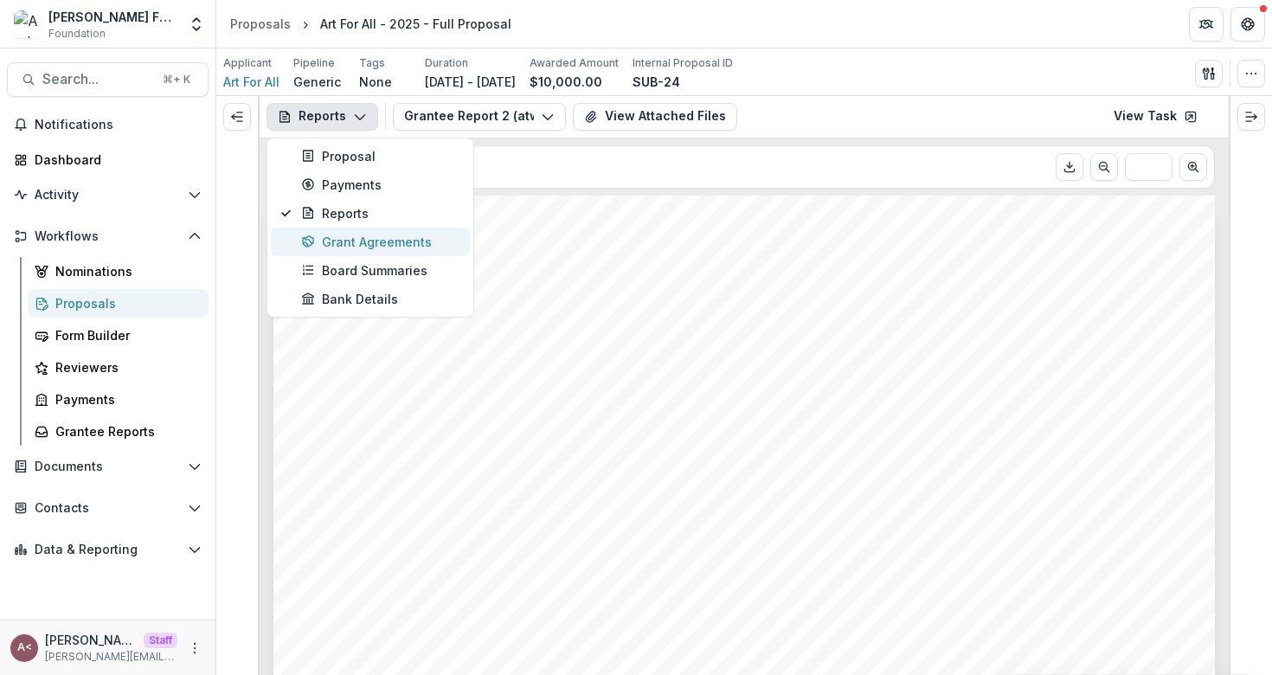
click at [372, 240] on div "Grant Agreements" at bounding box center [380, 242] width 158 height 18
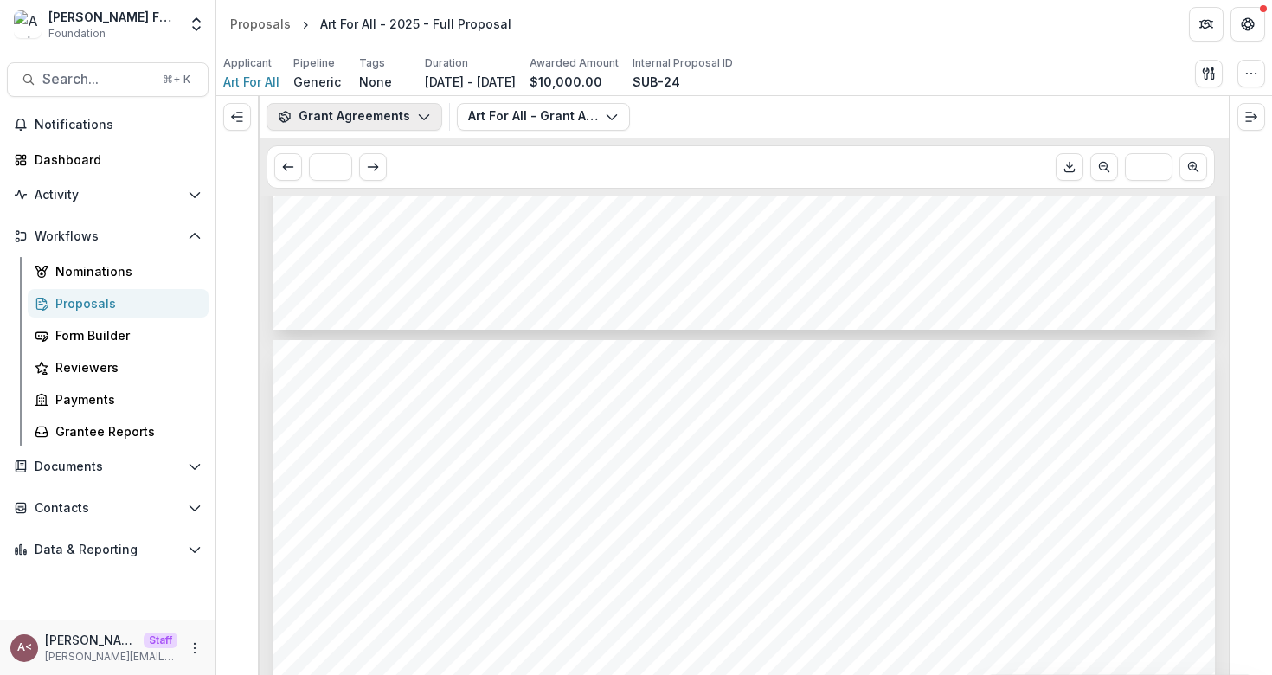
click at [392, 117] on button "Grant Agreements" at bounding box center [354, 117] width 176 height 28
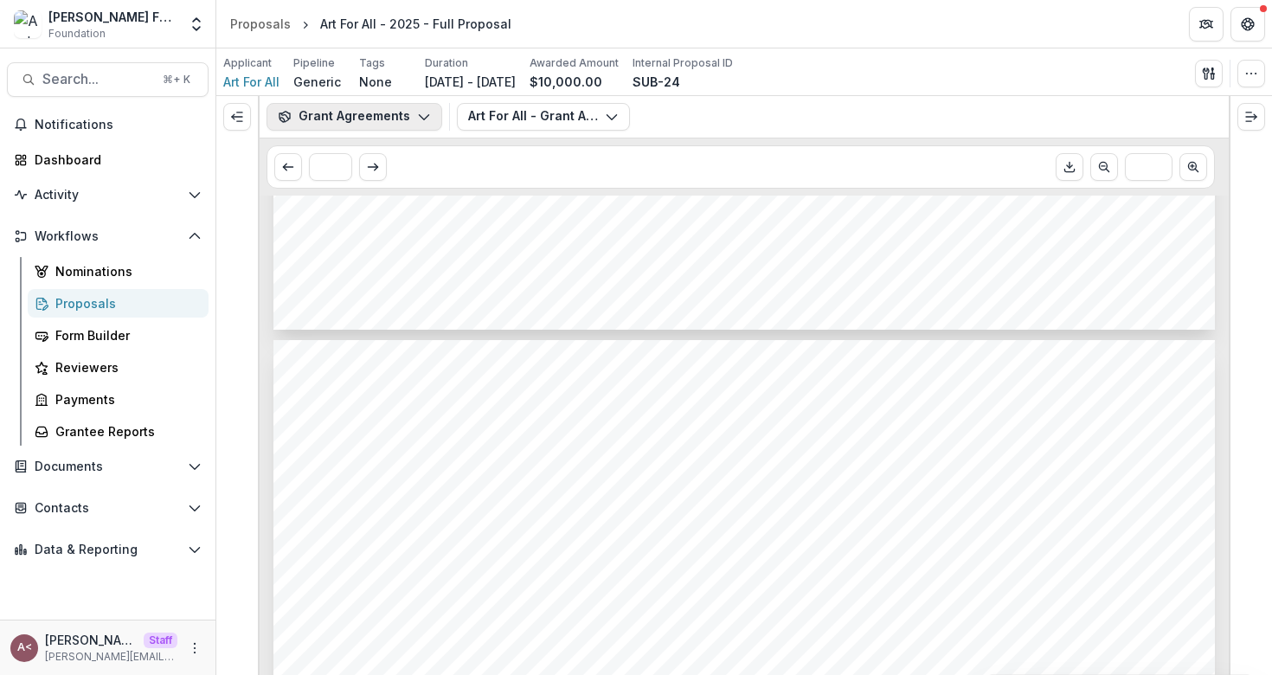
click at [382, 119] on button "Grant Agreements" at bounding box center [354, 117] width 176 height 28
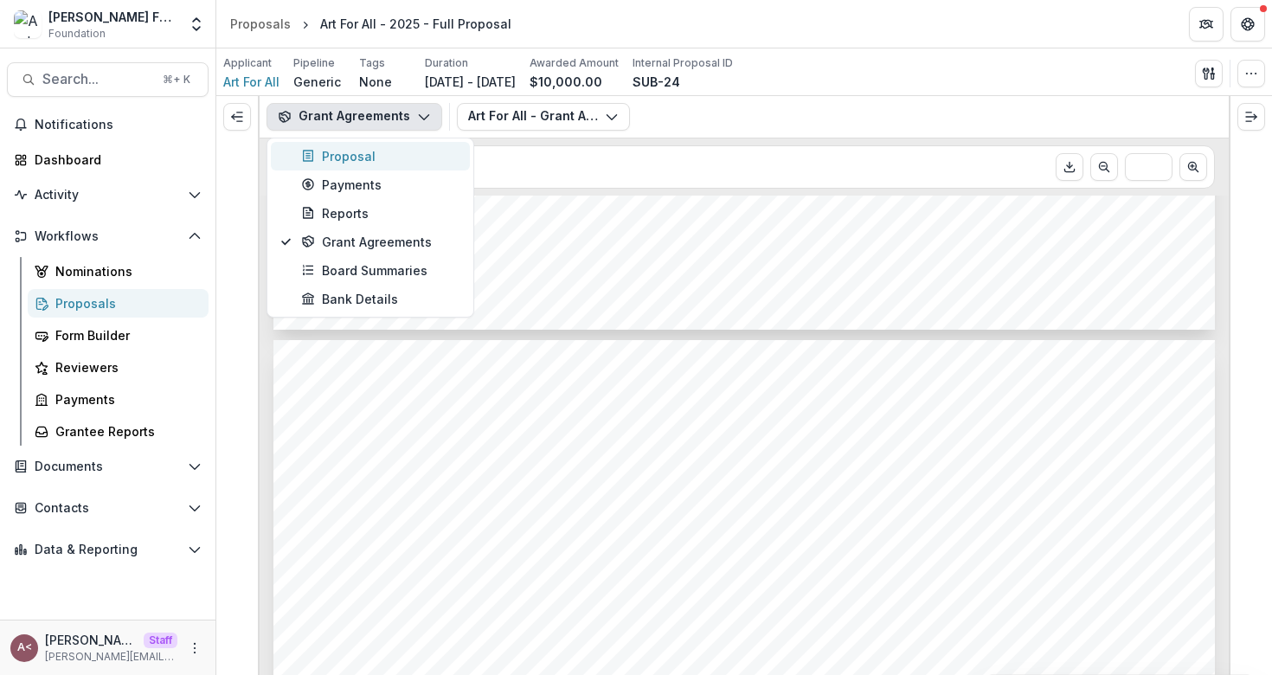
click at [375, 155] on div "Proposal" at bounding box center [380, 156] width 158 height 18
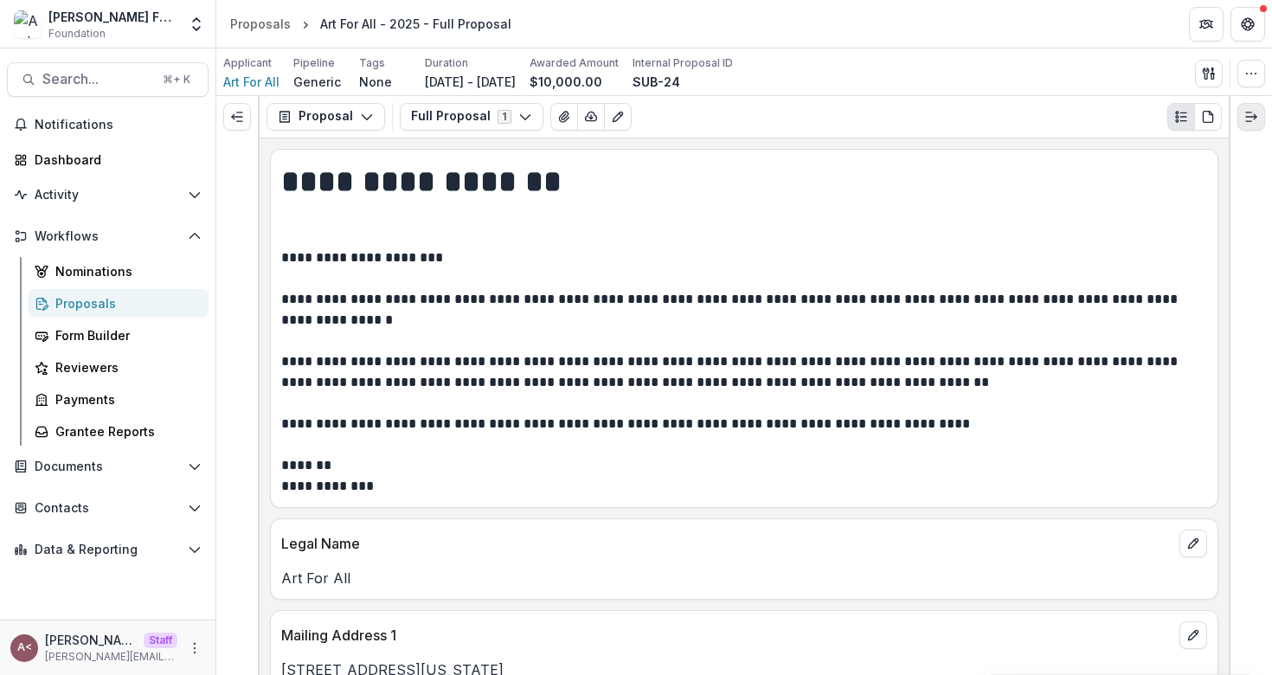
click at [1253, 117] on line "Expand right" at bounding box center [1251, 117] width 10 height 0
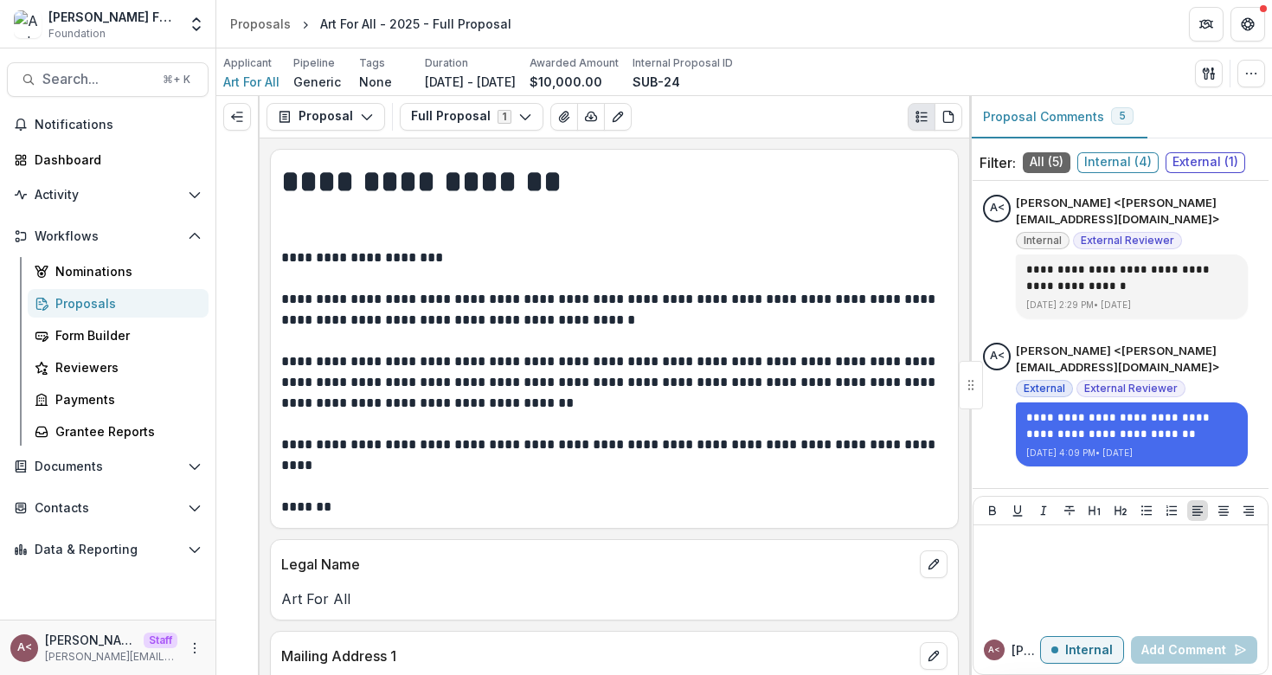
click at [841, 342] on p "**********" at bounding box center [611, 382] width 661 height 270
click at [1124, 160] on span "Internal ( 4 )" at bounding box center [1117, 162] width 81 height 21
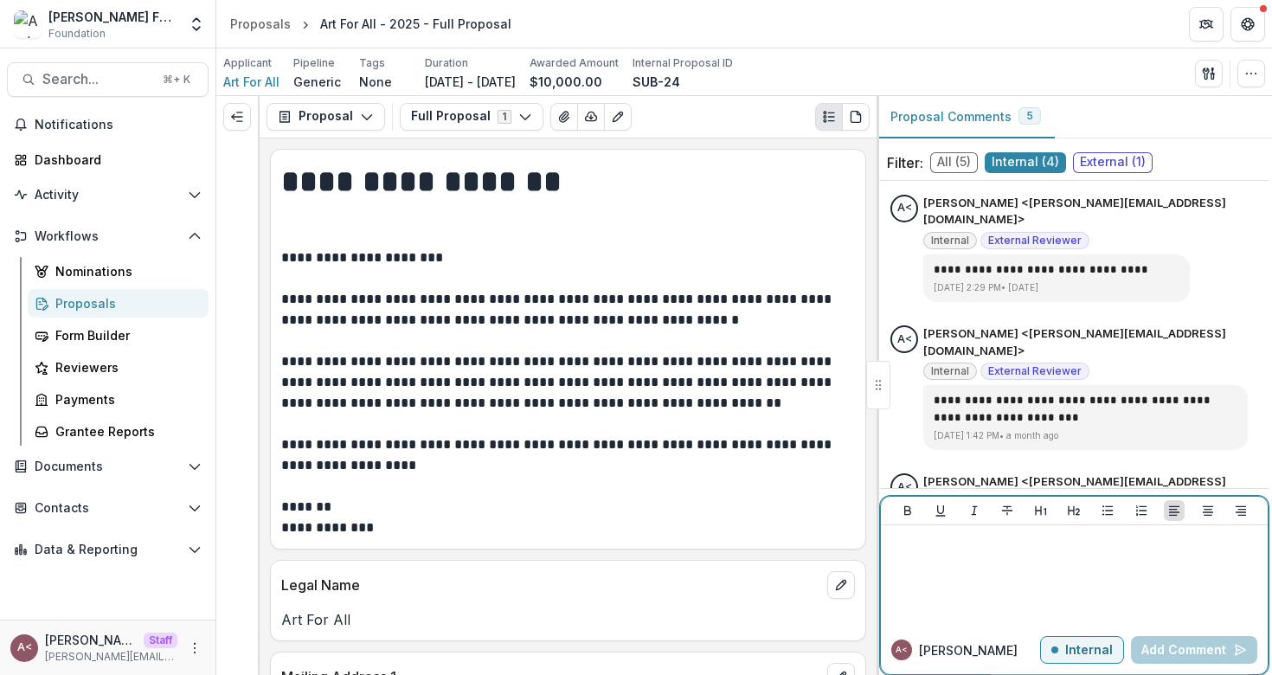
click at [963, 573] on div at bounding box center [1073, 575] width 373 height 87
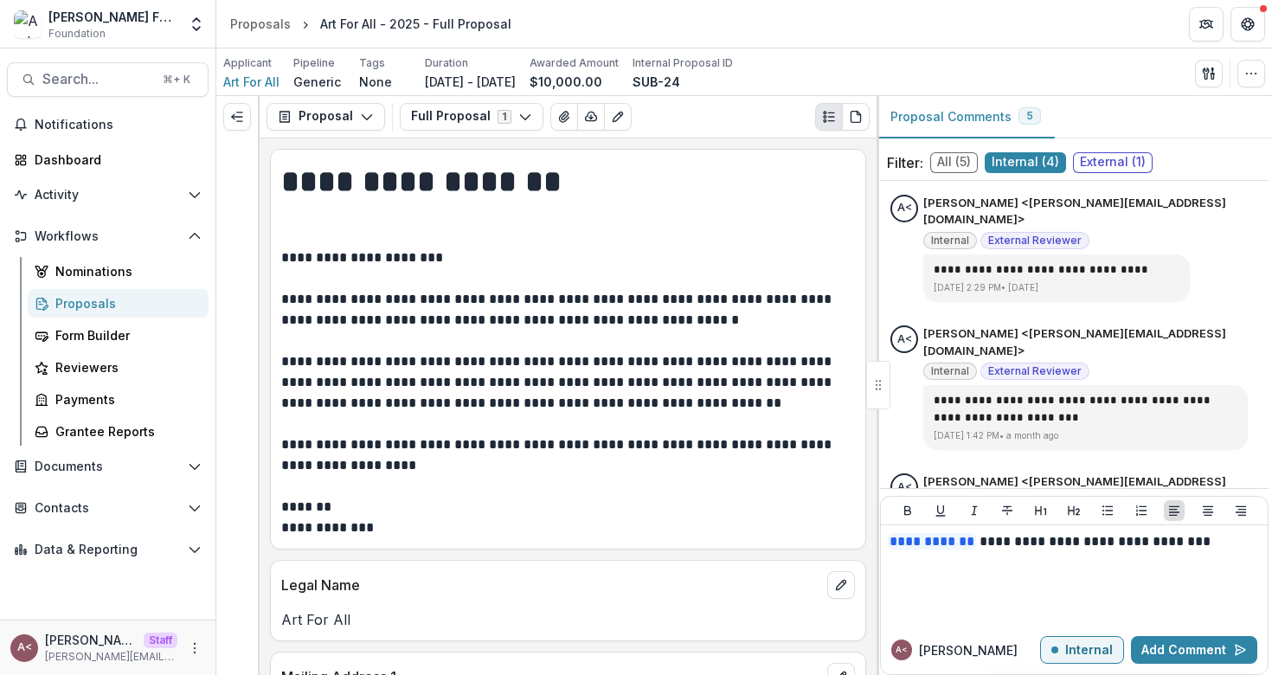
click at [729, 287] on p "**********" at bounding box center [565, 392] width 568 height 291
click at [1054, 543] on p "**********" at bounding box center [1071, 541] width 368 height 19
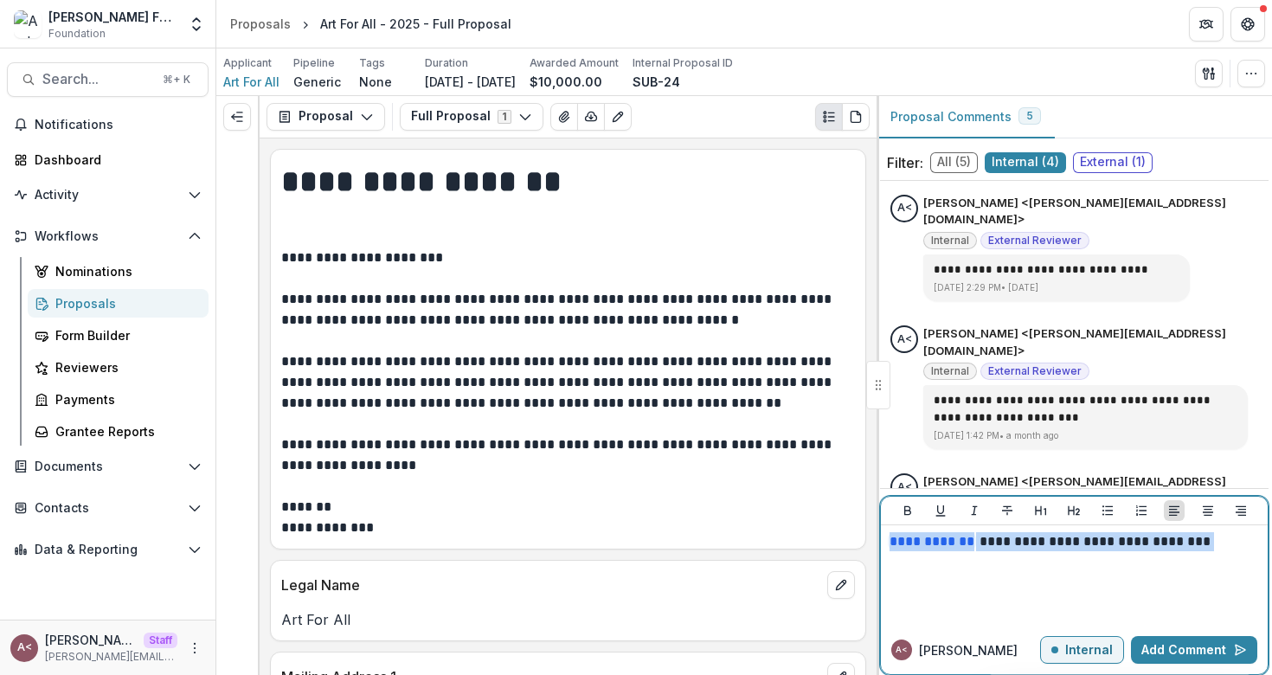
click at [1054, 543] on p "**********" at bounding box center [1071, 541] width 368 height 19
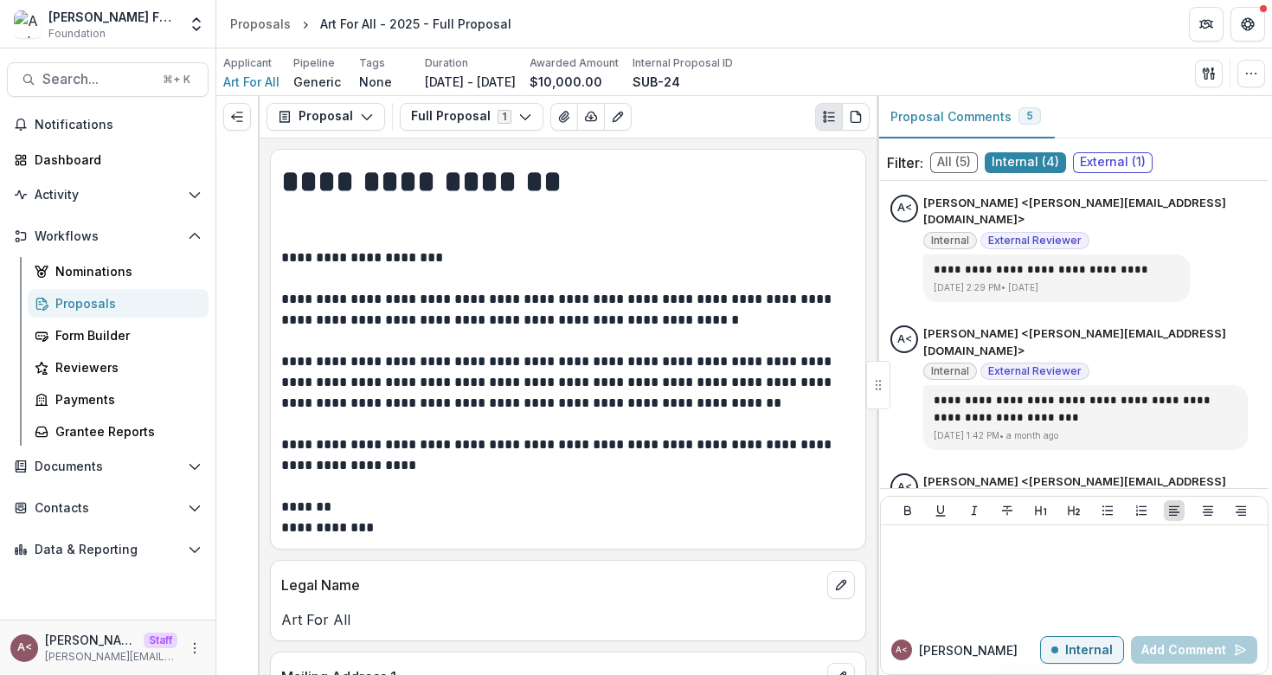
click at [1124, 162] on span "External ( 1 )" at bounding box center [1113, 162] width 80 height 21
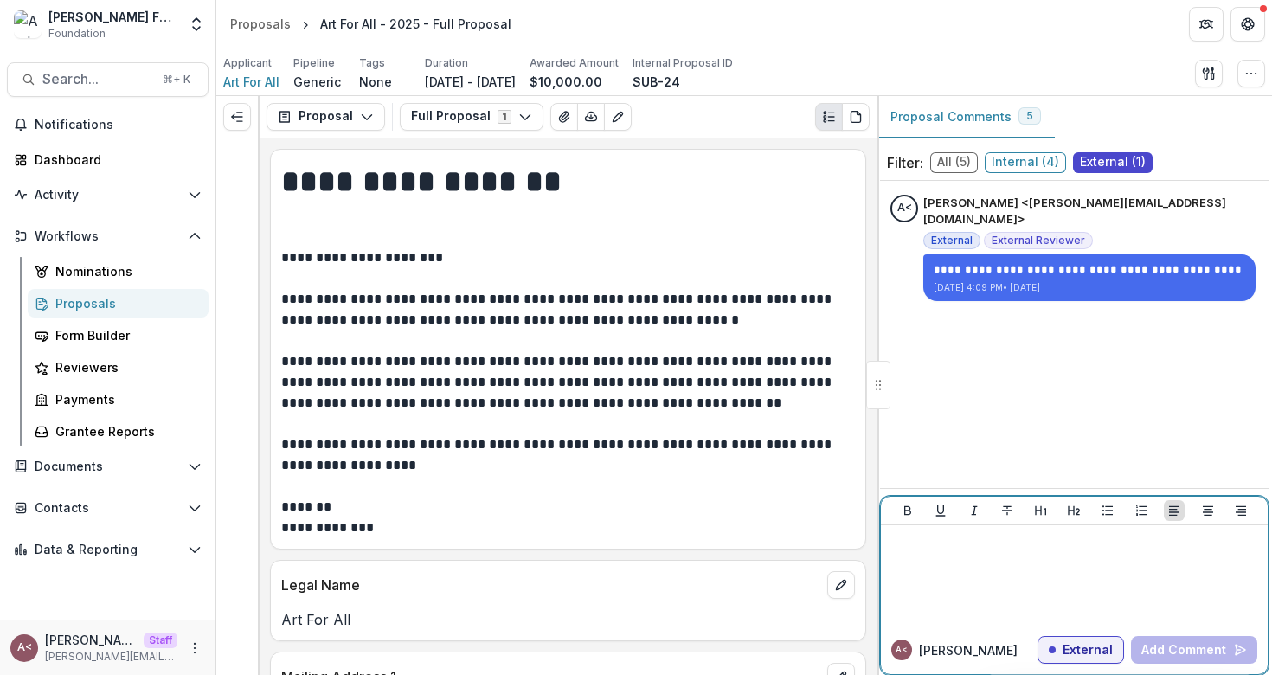
click at [971, 580] on div at bounding box center [1073, 575] width 373 height 87
click at [971, 574] on div at bounding box center [1073, 575] width 373 height 87
click at [945, 386] on div "**********" at bounding box center [1074, 334] width 388 height 293
click at [751, 381] on p "**********" at bounding box center [565, 392] width 568 height 291
click at [881, 386] on div at bounding box center [878, 385] width 24 height 48
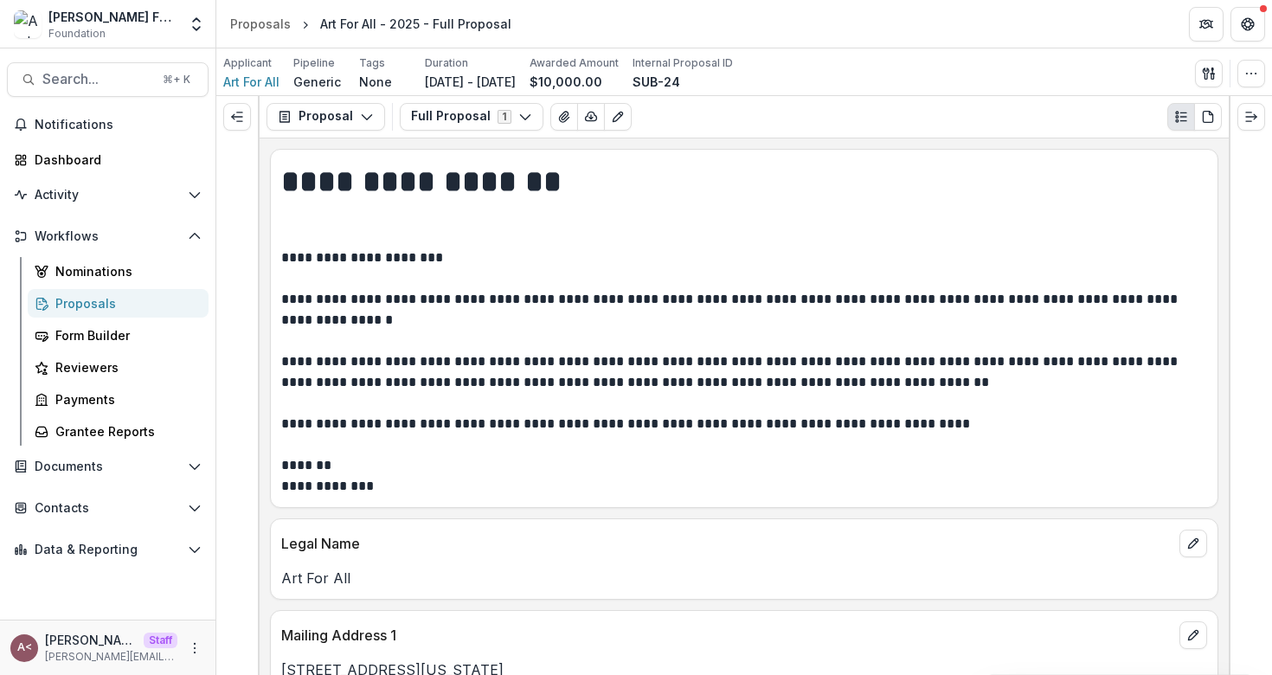
click at [476, 176] on h1 "**********" at bounding box center [741, 203] width 920 height 87
click at [475, 179] on h1 "**********" at bounding box center [741, 203] width 920 height 87
click at [436, 180] on h1 "**********" at bounding box center [741, 203] width 920 height 87
click at [464, 182] on h1 "**********" at bounding box center [741, 203] width 920 height 87
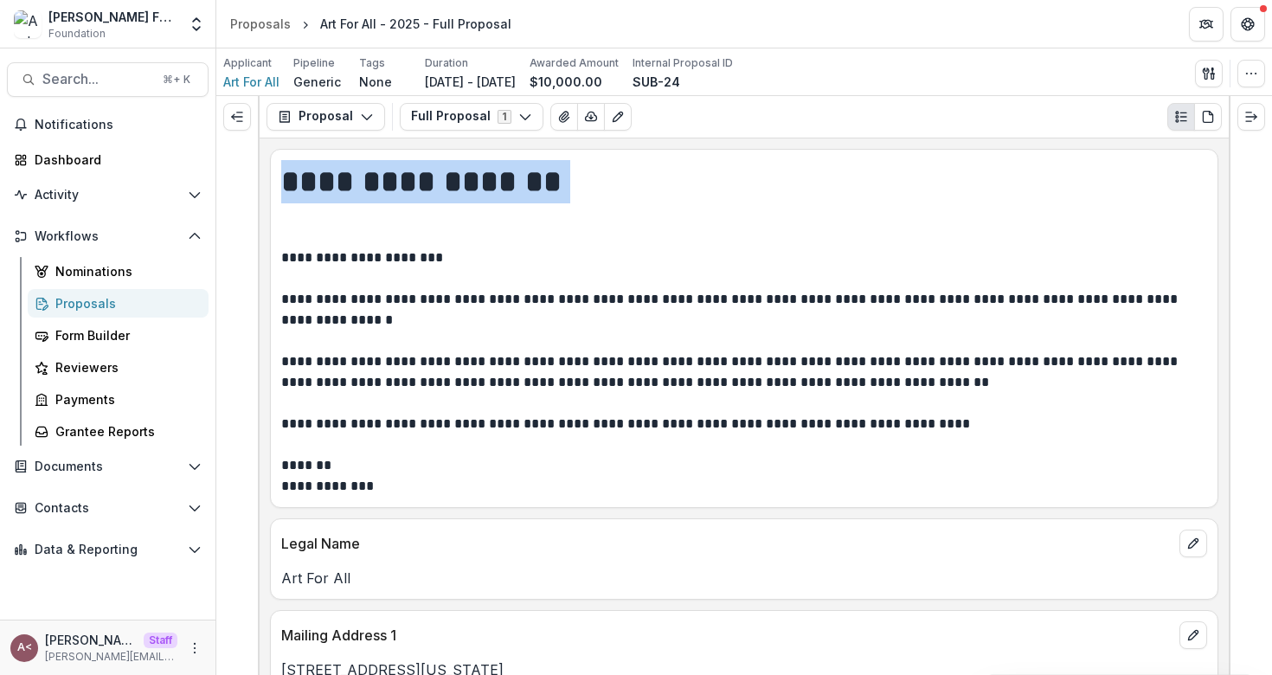
click at [464, 182] on h1 "**********" at bounding box center [741, 203] width 920 height 87
click at [484, 182] on h1 "**********" at bounding box center [741, 203] width 920 height 87
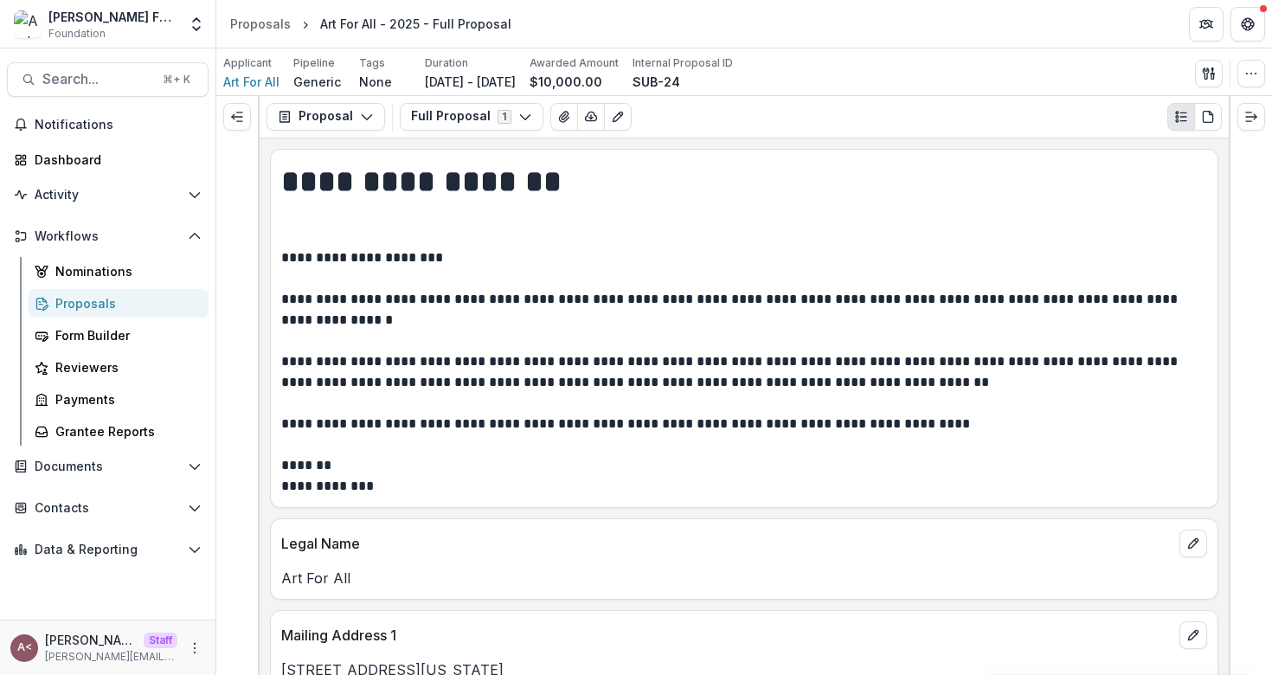
click at [517, 177] on h1 "**********" at bounding box center [741, 203] width 920 height 87
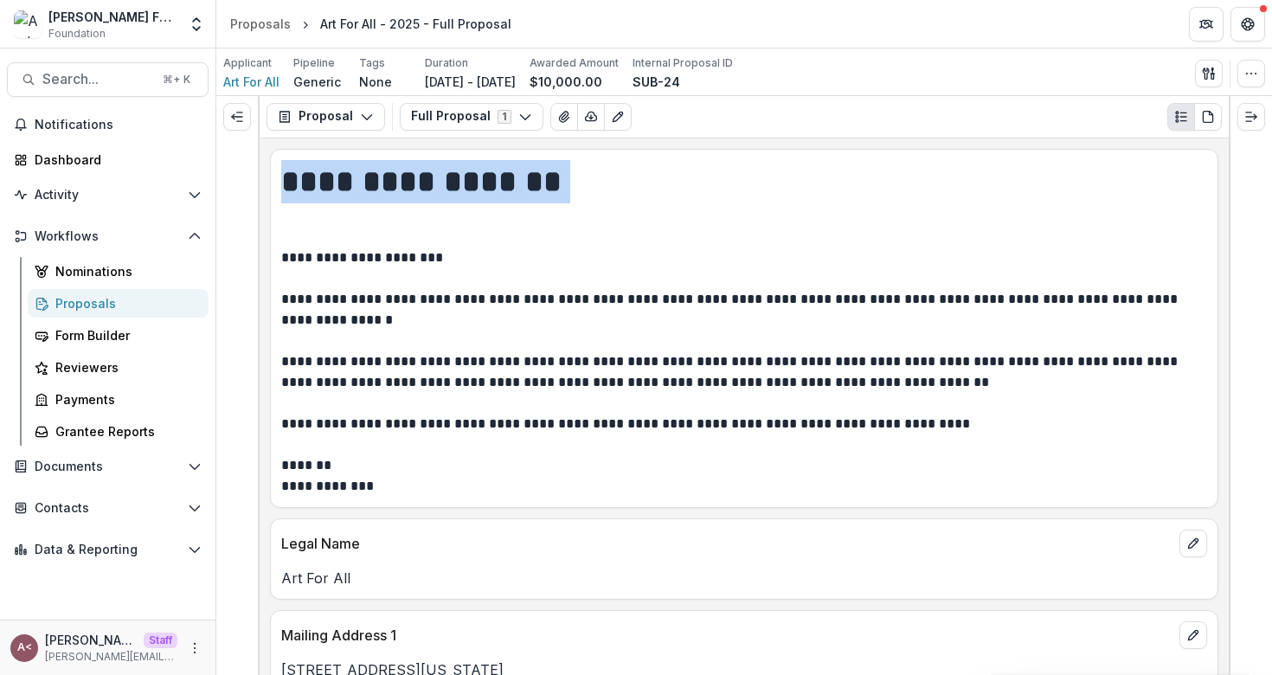
click at [517, 177] on h1 "**********" at bounding box center [741, 203] width 920 height 87
click at [548, 177] on h1 "**********" at bounding box center [741, 203] width 920 height 87
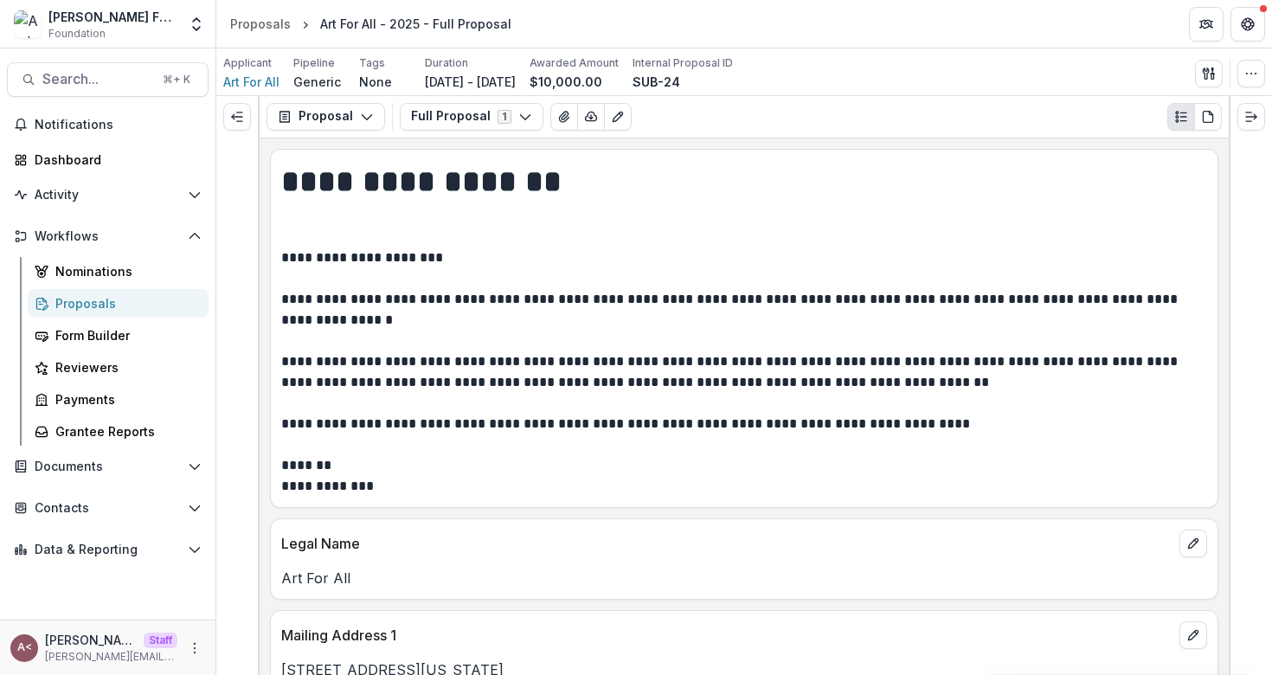
click at [404, 176] on h1 "**********" at bounding box center [741, 203] width 920 height 87
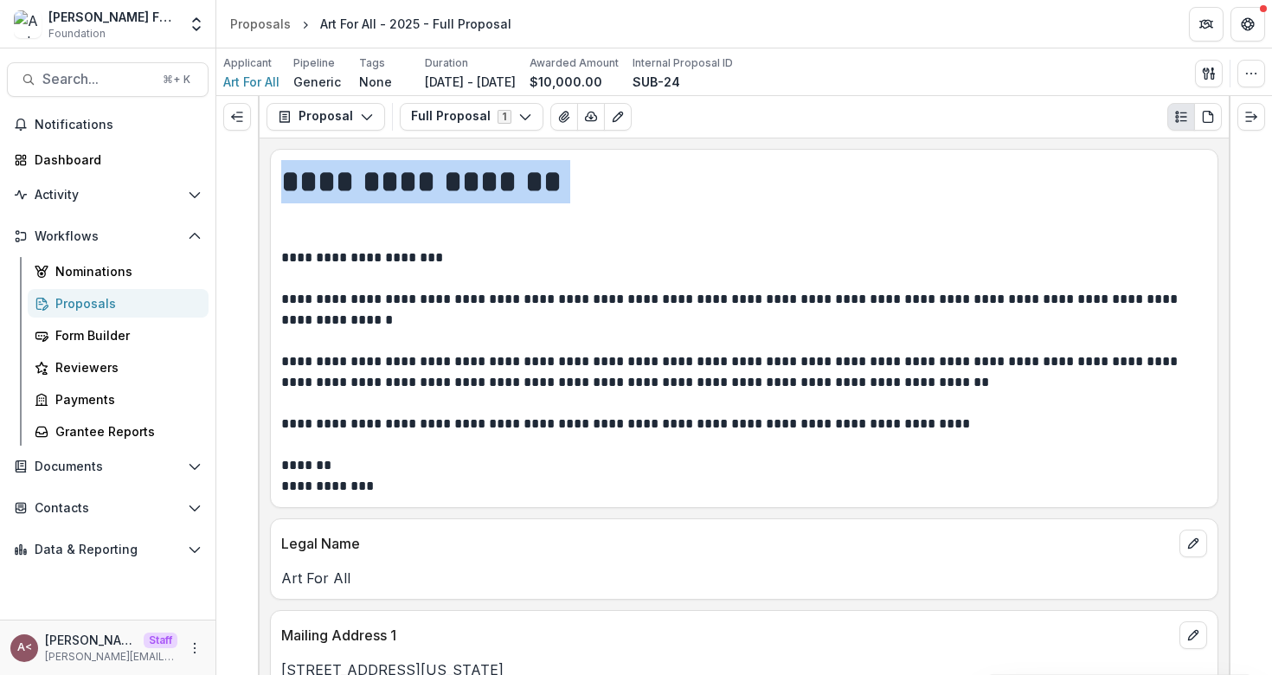
drag, startPoint x: 404, startPoint y: 176, endPoint x: 574, endPoint y: 176, distance: 170.4
click at [406, 176] on h1 "**********" at bounding box center [741, 203] width 920 height 87
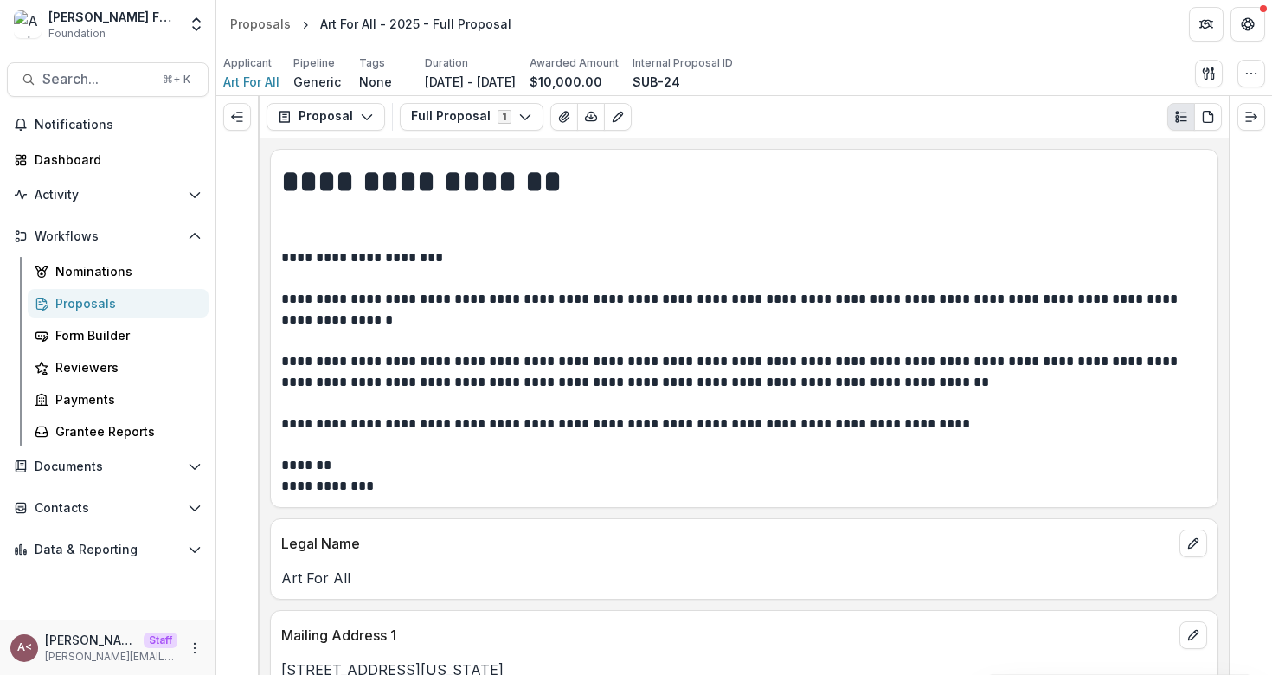
click at [574, 176] on h1 "**********" at bounding box center [741, 203] width 920 height 87
click at [584, 122] on icon "button" at bounding box center [591, 117] width 14 height 14
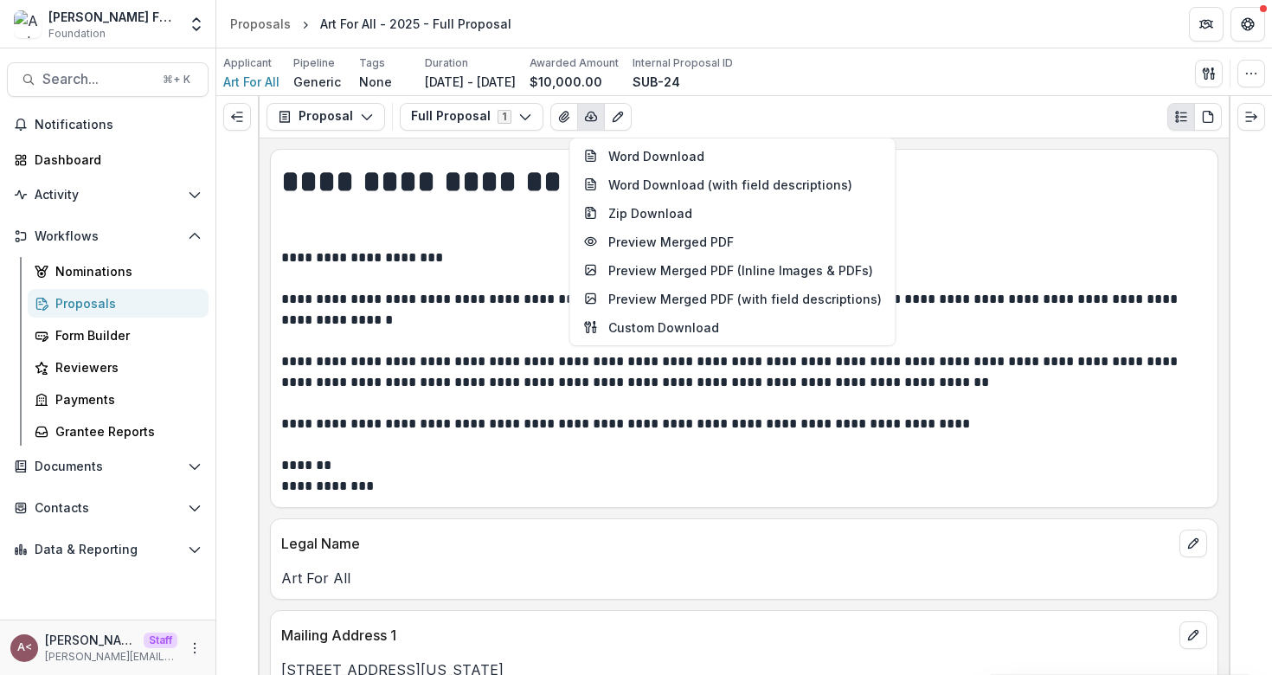
click at [437, 201] on h1 "**********" at bounding box center [741, 203] width 920 height 87
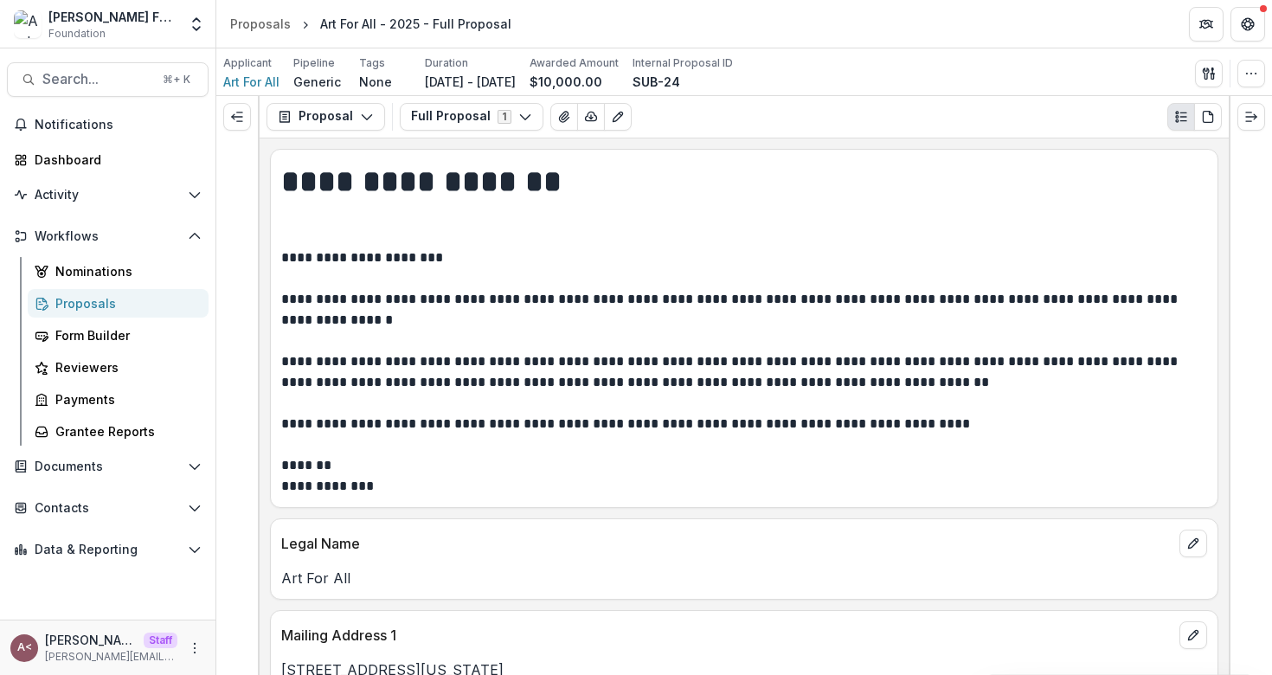
click at [412, 198] on h1 "**********" at bounding box center [741, 203] width 920 height 87
click at [404, 185] on h1 "**********" at bounding box center [741, 203] width 920 height 87
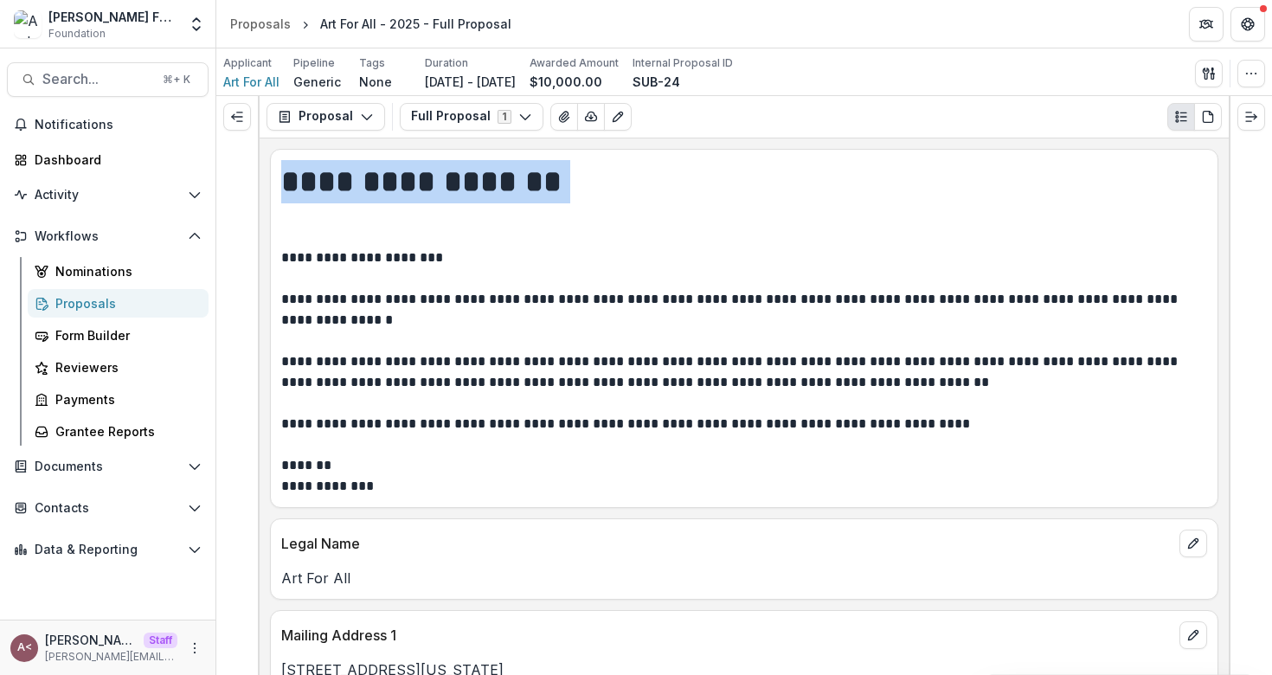
click at [404, 185] on h1 "**********" at bounding box center [741, 203] width 920 height 87
click at [452, 185] on h1 "**********" at bounding box center [741, 203] width 920 height 87
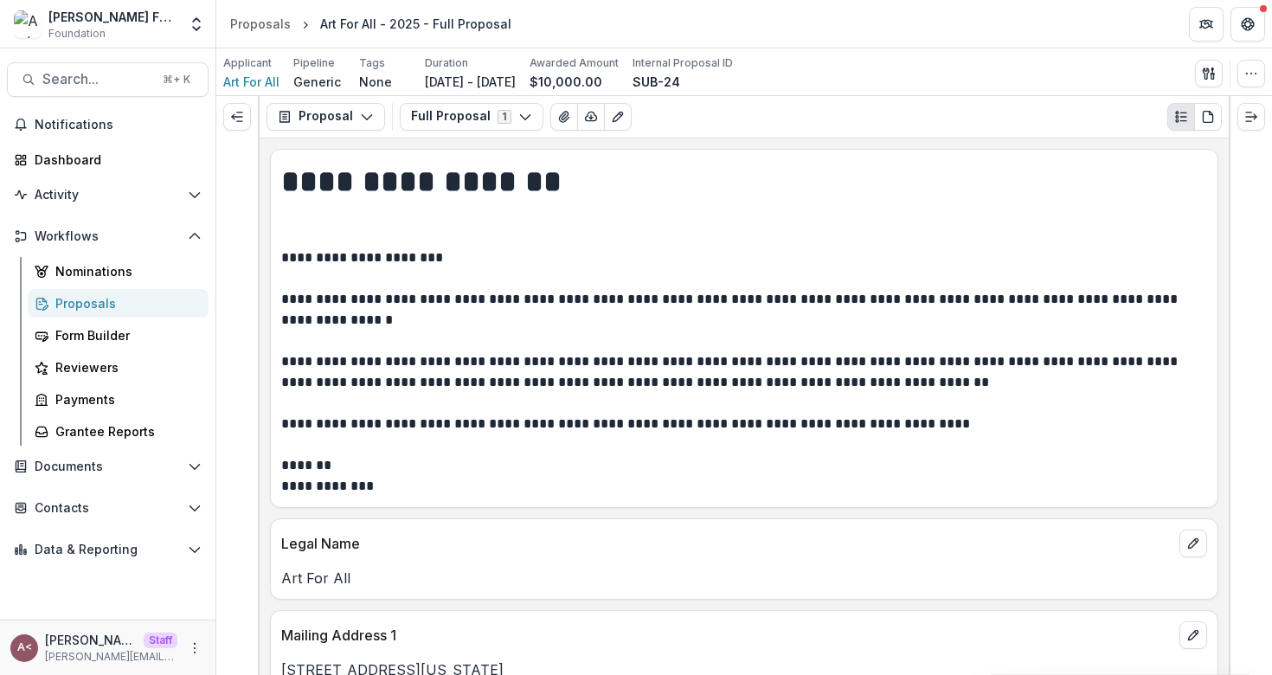
click at [415, 310] on p "**********" at bounding box center [741, 371] width 920 height 249
click at [227, 118] on button "Expand left" at bounding box center [237, 117] width 28 height 28
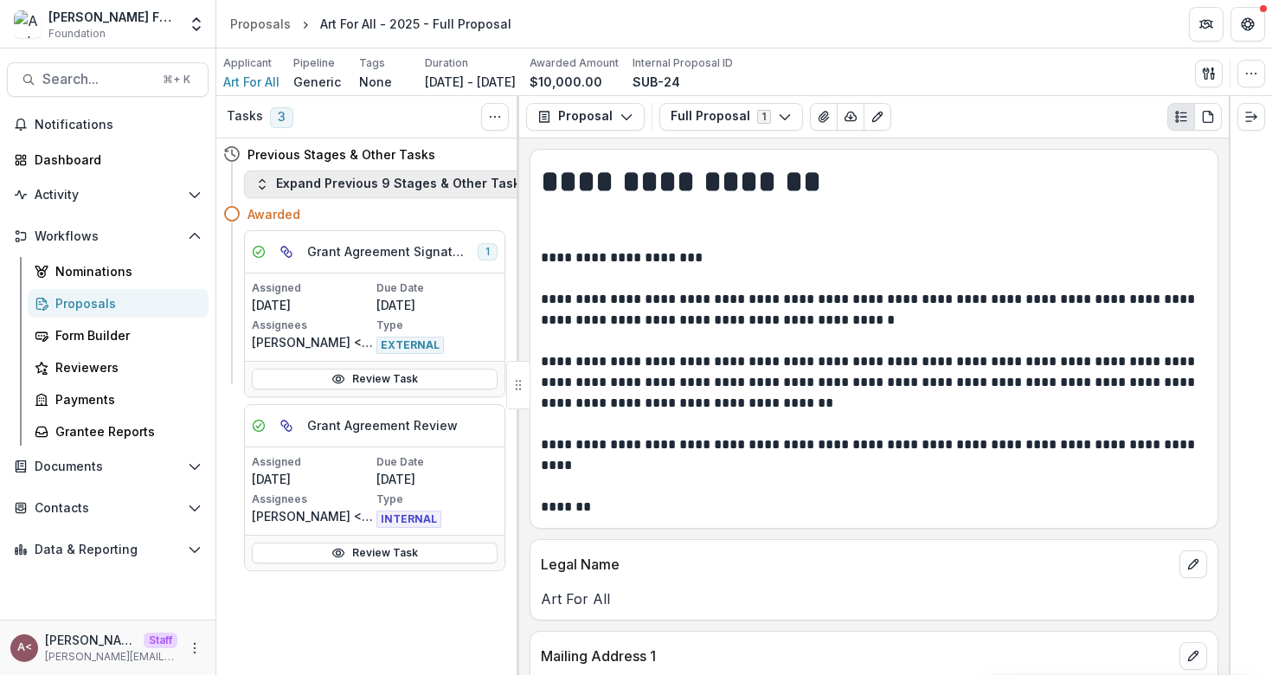
click at [420, 186] on button "Expand Previous 9 Stages & Other Tasks" at bounding box center [391, 184] width 294 height 28
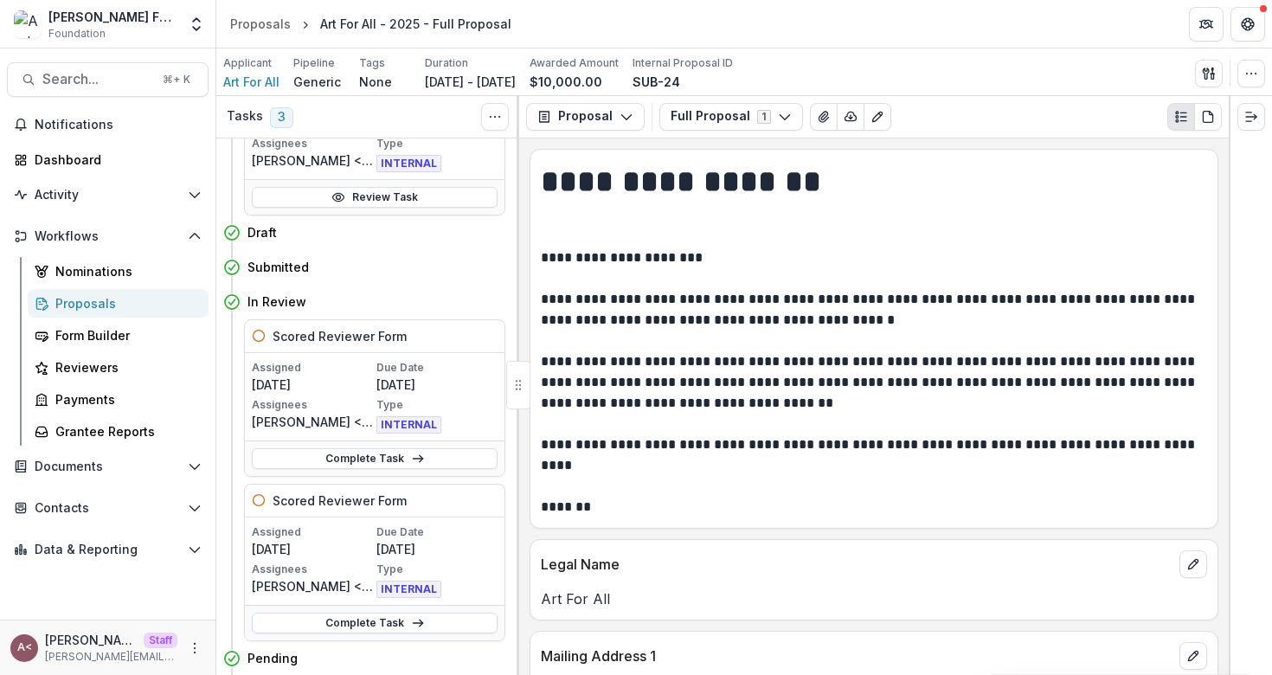
scroll to position [387, 0]
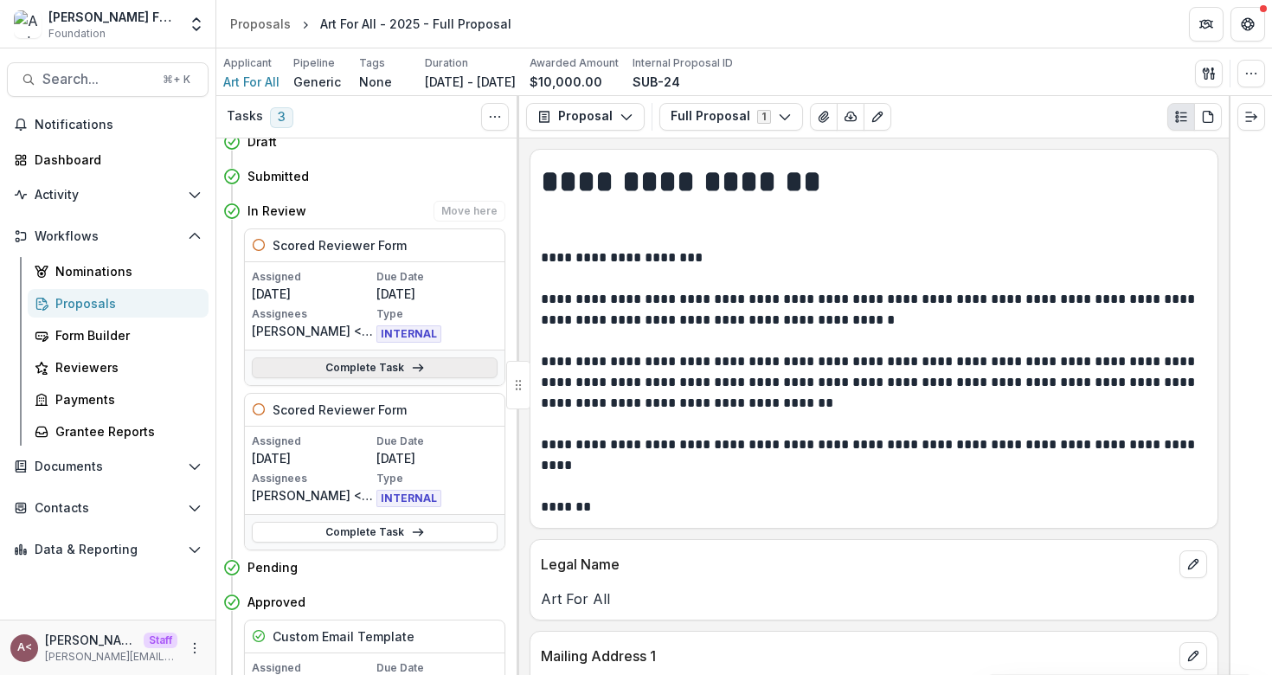
click at [384, 370] on link "Complete Task" at bounding box center [375, 367] width 246 height 21
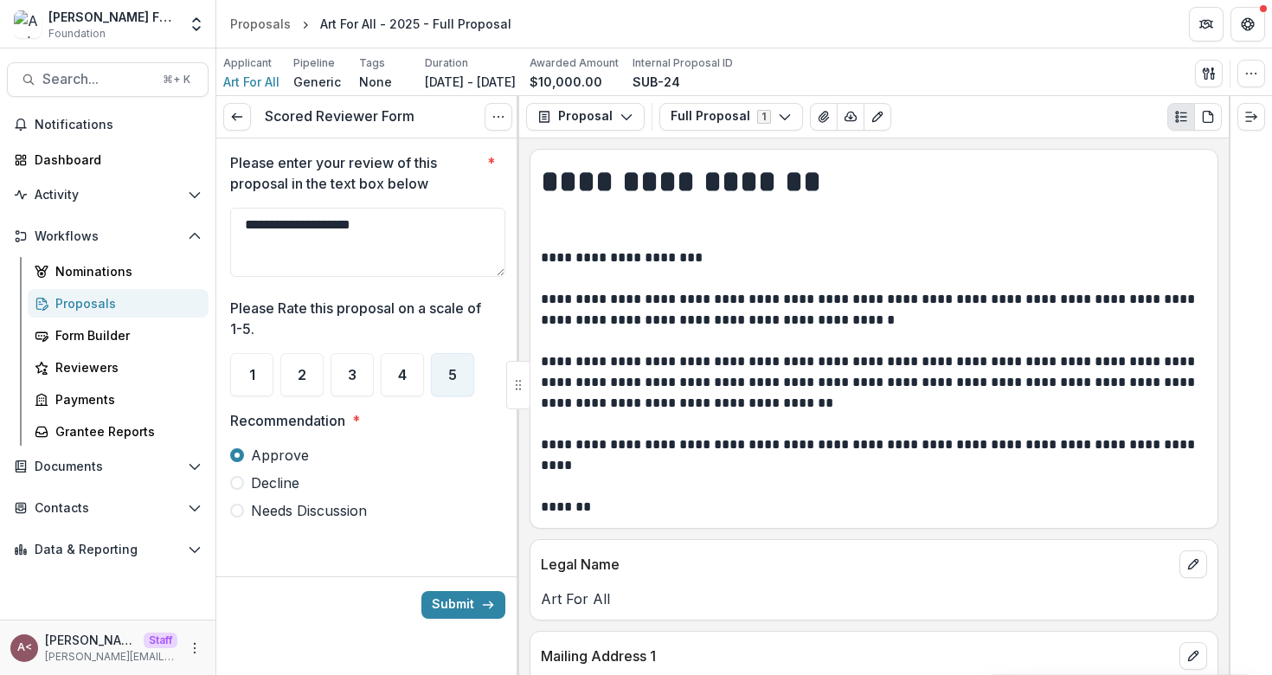
click at [367, 539] on div "**********" at bounding box center [367, 343] width 275 height 410
click at [394, 243] on textarea "**********" at bounding box center [367, 242] width 275 height 69
click at [391, 171] on p "Please enter your review of this proposal in the text box below" at bounding box center [355, 173] width 250 height 42
click at [391, 208] on textarea "**********" at bounding box center [367, 242] width 275 height 69
click at [157, 242] on span "Workflows" at bounding box center [108, 236] width 146 height 15
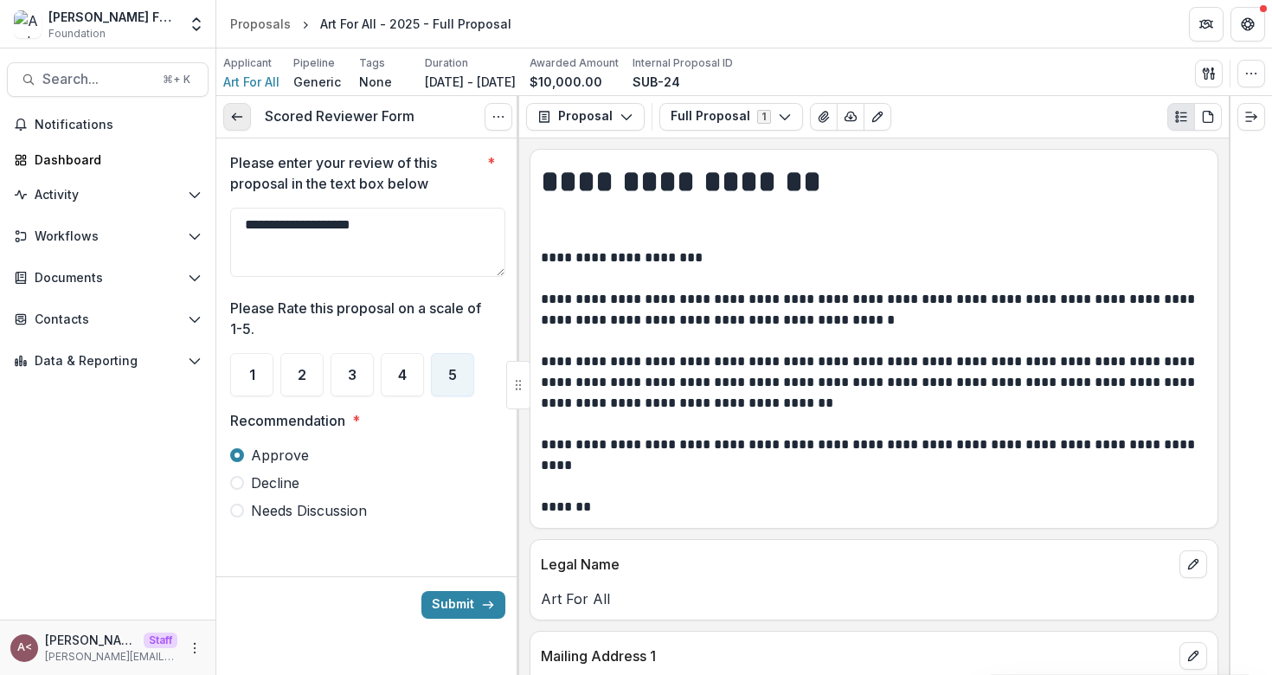
click at [234, 115] on polyline at bounding box center [233, 116] width 3 height 7
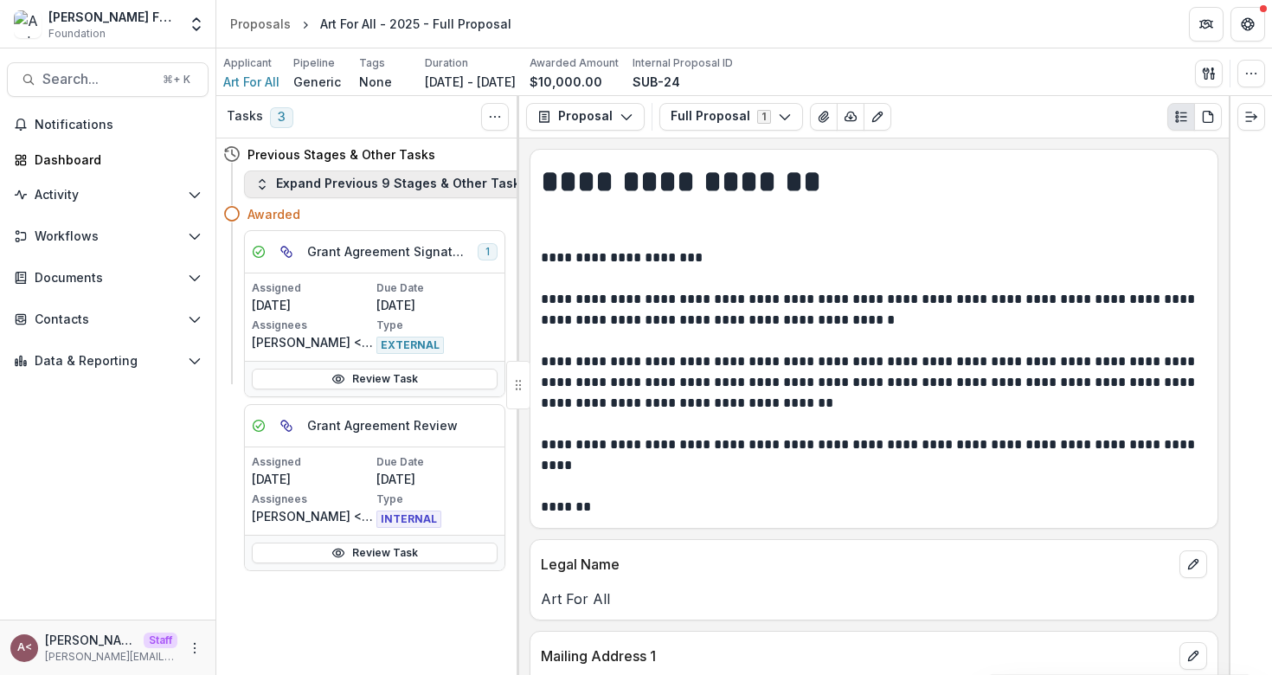
click at [420, 188] on button "Expand Previous 9 Stages & Other Tasks" at bounding box center [391, 184] width 294 height 28
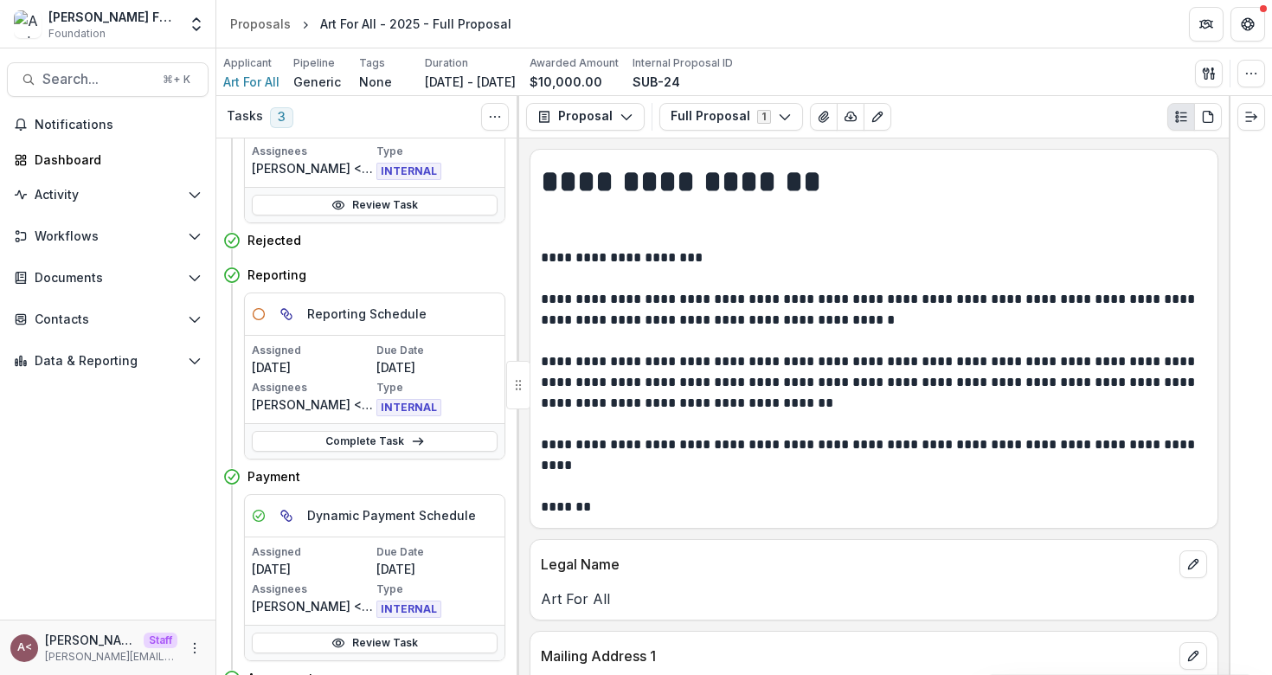
scroll to position [1089, 0]
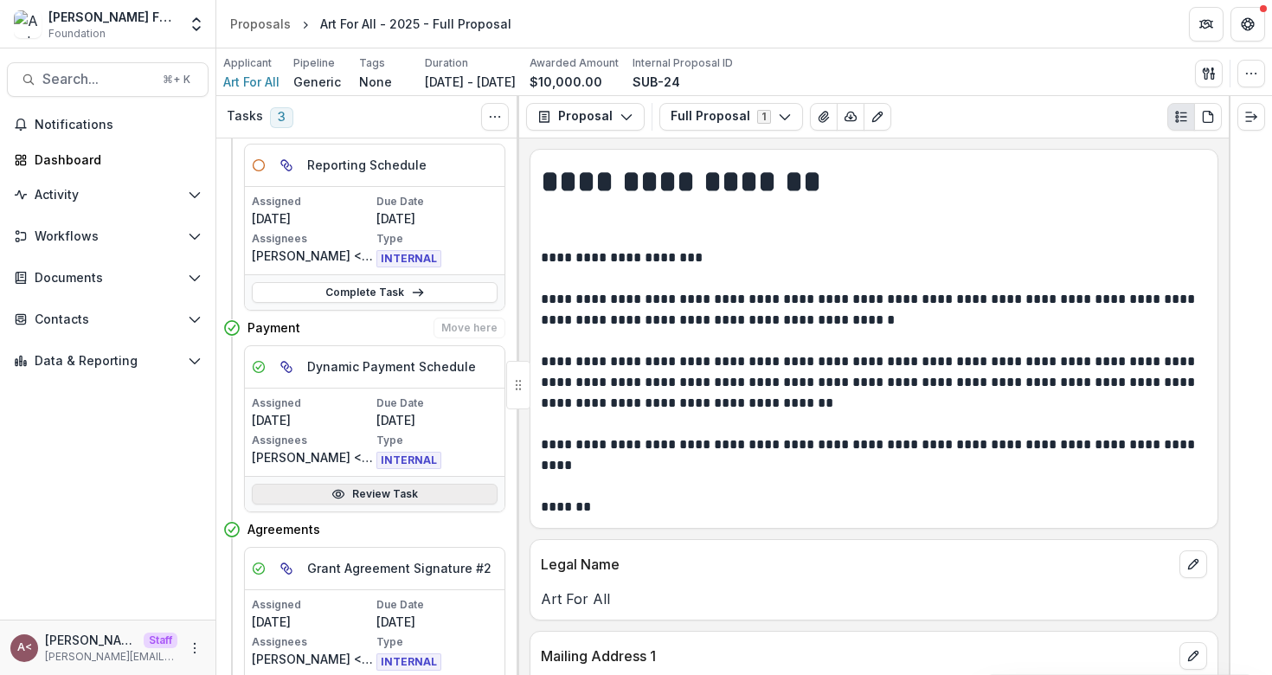
click at [375, 496] on link "Review Task" at bounding box center [375, 494] width 246 height 21
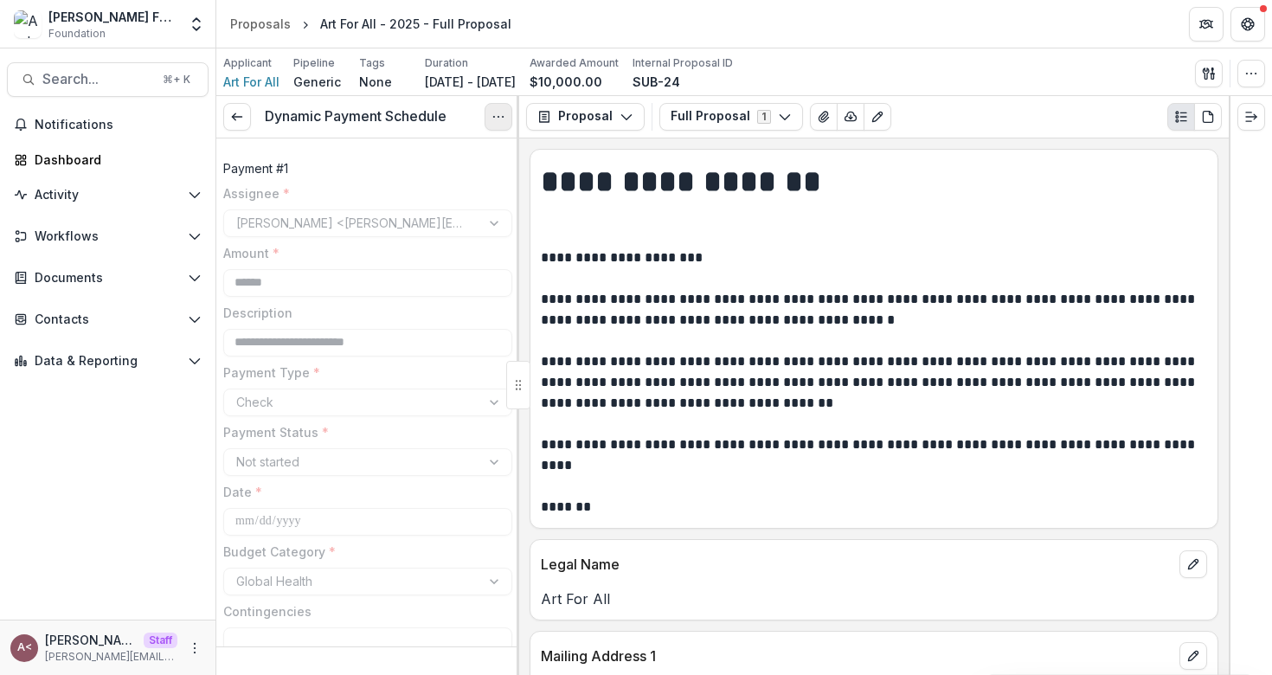
click at [494, 114] on icon "Options" at bounding box center [498, 117] width 14 height 14
click at [414, 192] on button "Reopen Task" at bounding box center [415, 192] width 185 height 29
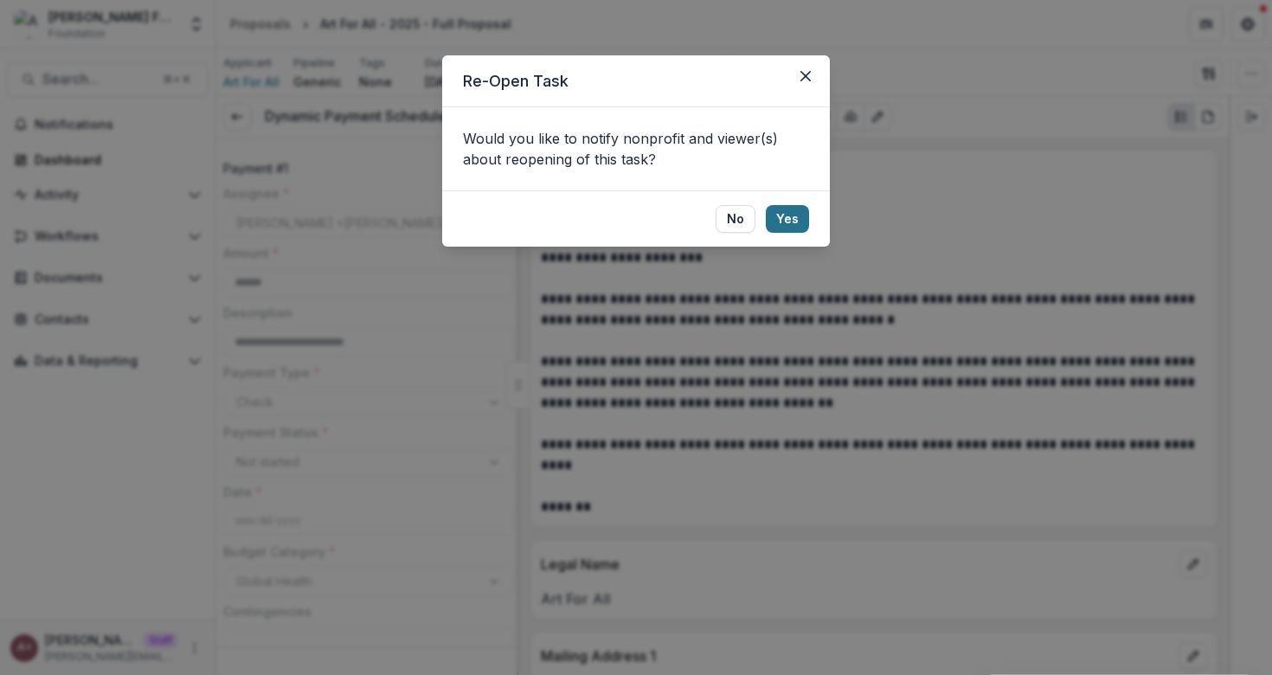
click at [788, 213] on button "Yes" at bounding box center [787, 219] width 43 height 28
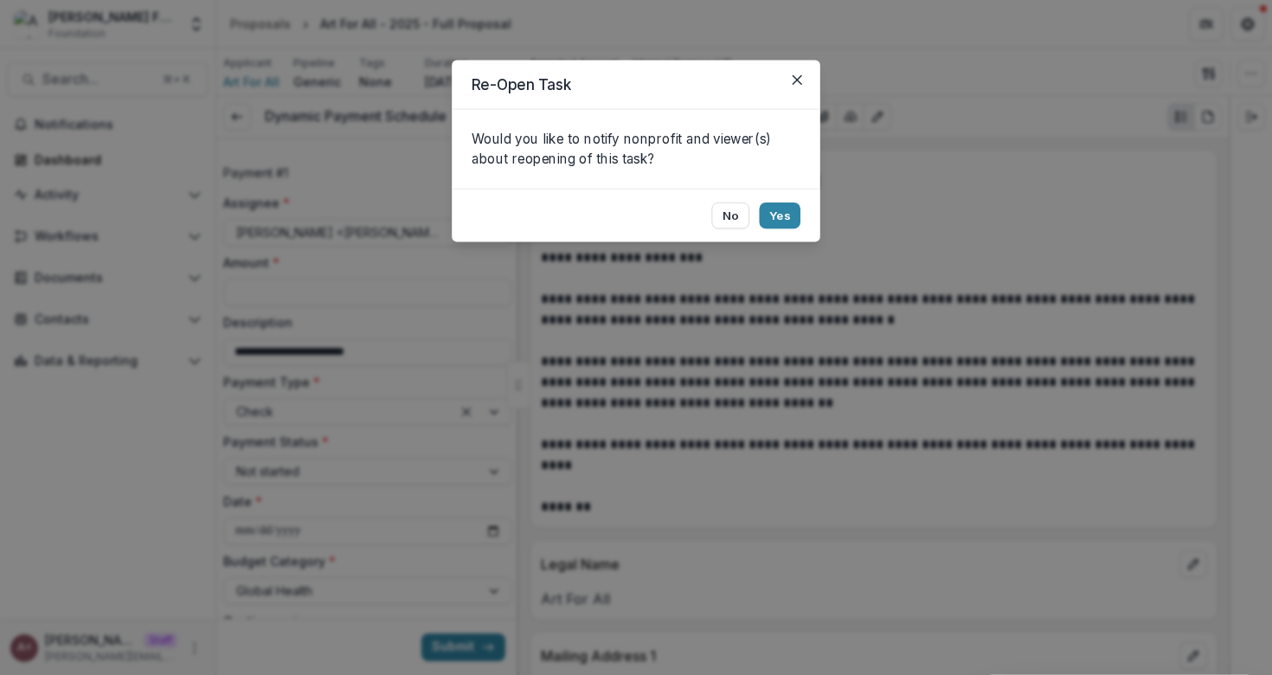
type input "******"
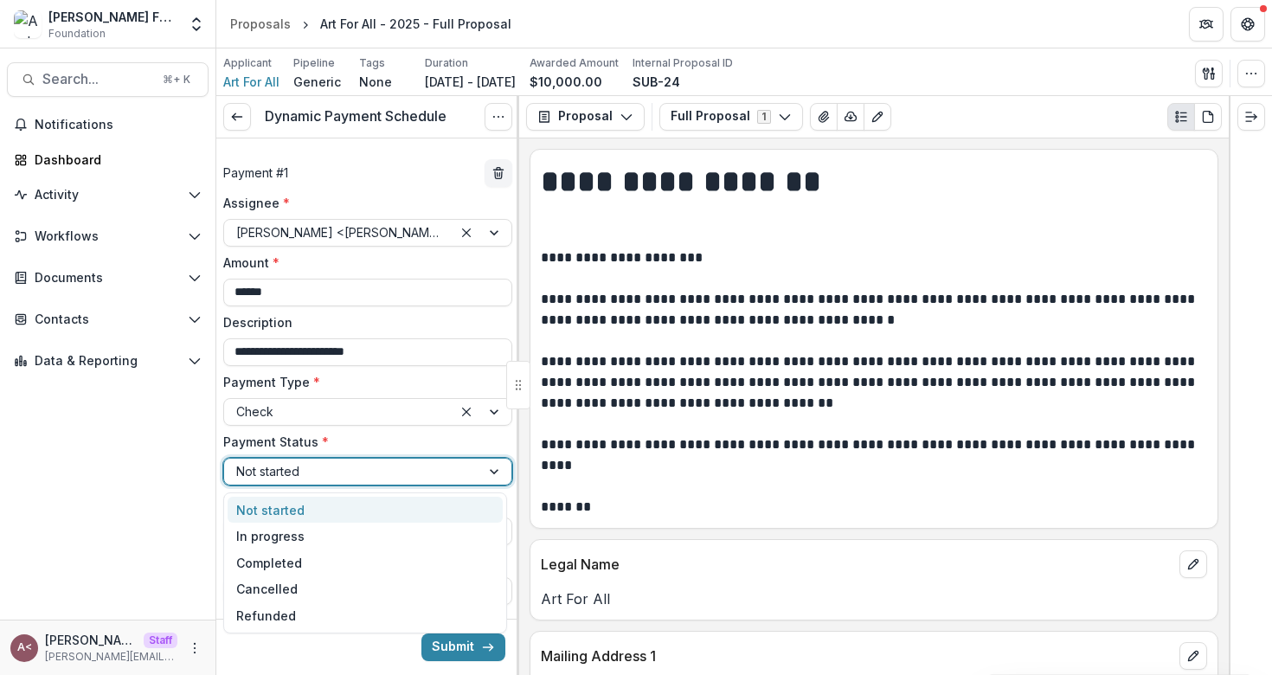
click at [332, 474] on div at bounding box center [352, 471] width 232 height 22
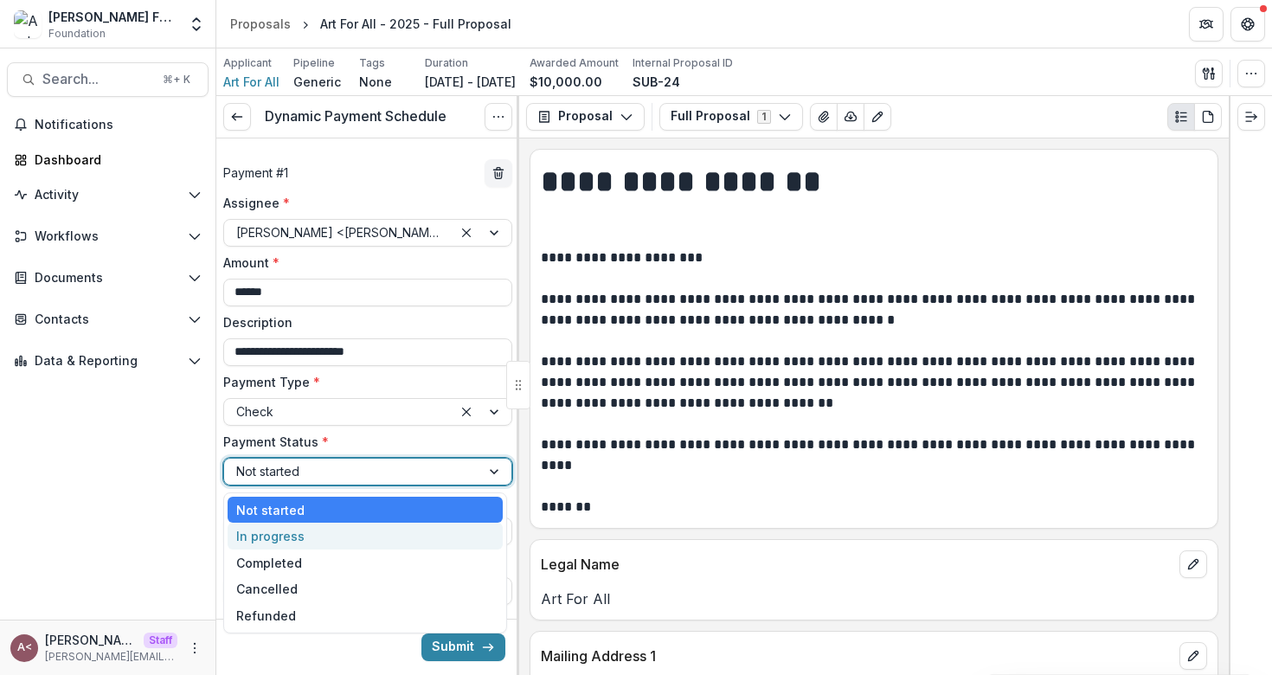
click at [293, 540] on div "In progress" at bounding box center [364, 535] width 275 height 27
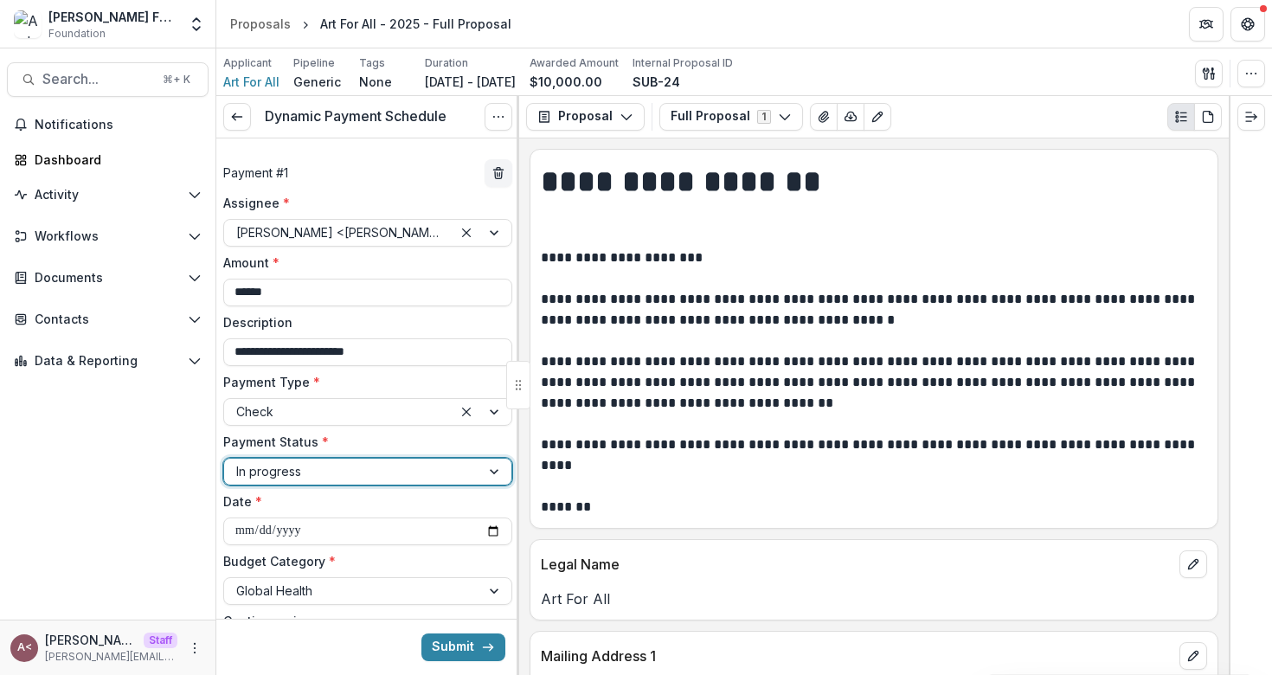
click at [351, 493] on label "Date *" at bounding box center [362, 501] width 279 height 18
click at [351, 517] on input "**********" at bounding box center [367, 531] width 289 height 28
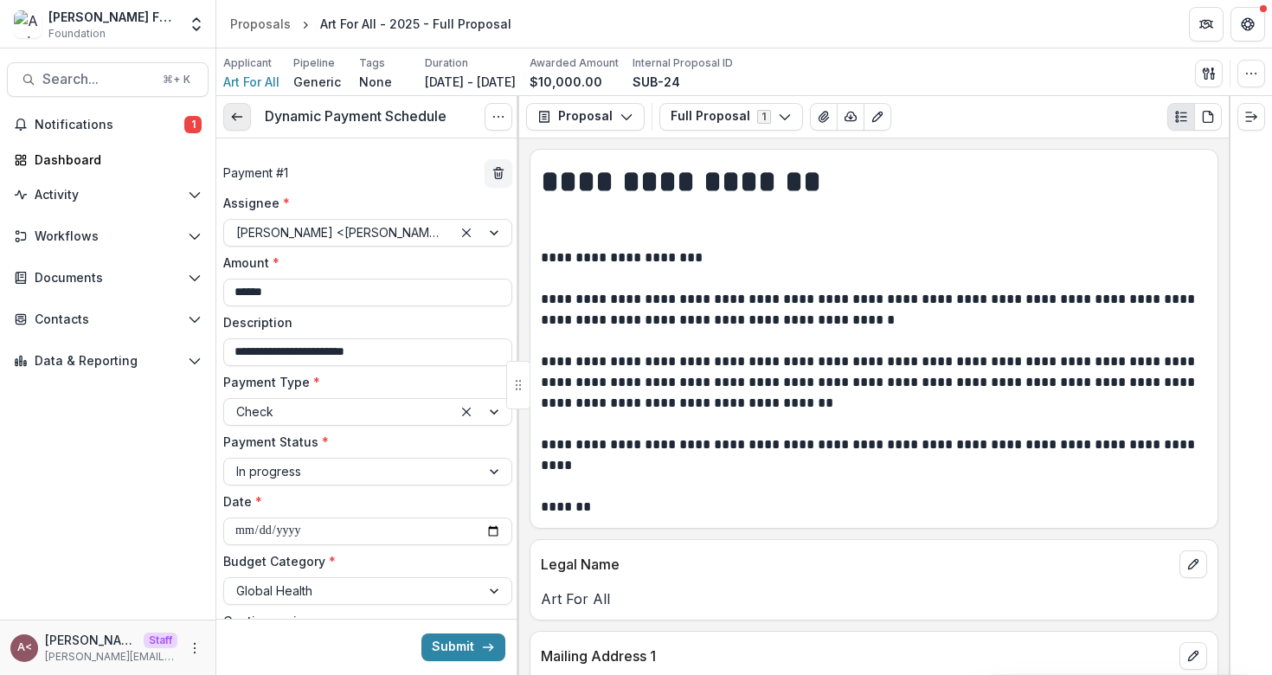
click at [240, 119] on icon at bounding box center [237, 117] width 14 height 14
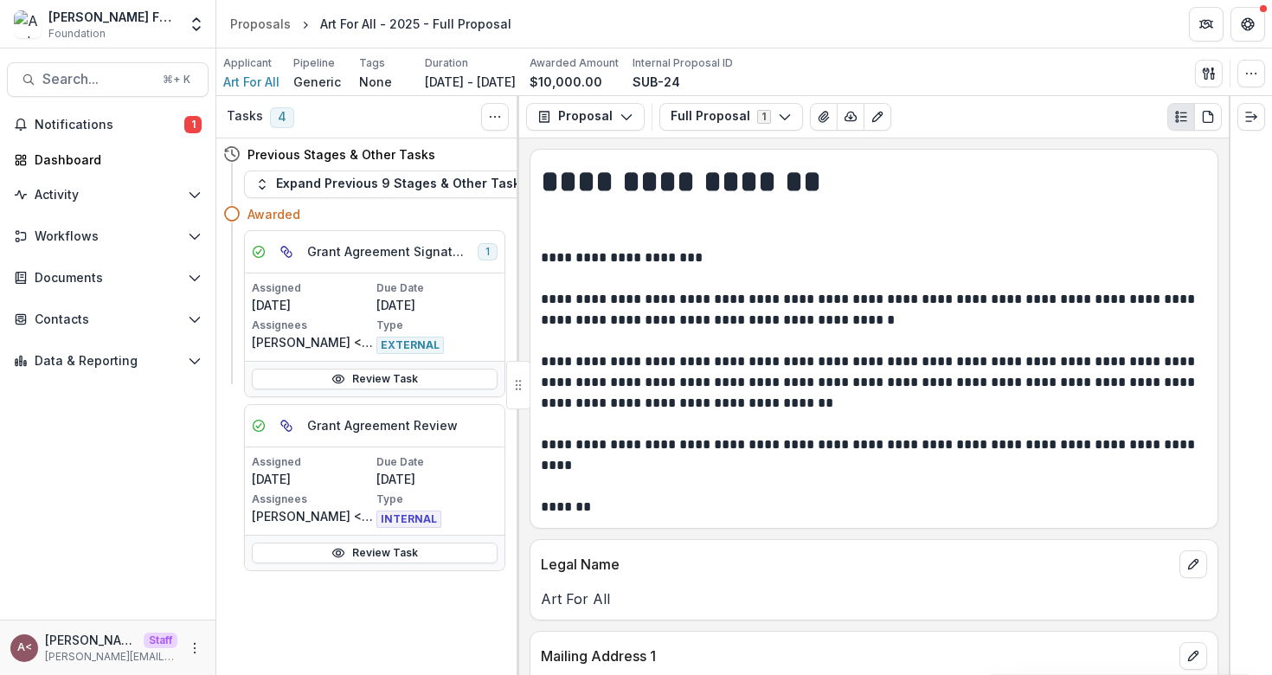
click at [392, 221] on div "Awarded" at bounding box center [376, 214] width 258 height 18
click at [145, 234] on span "Workflows" at bounding box center [108, 236] width 146 height 15
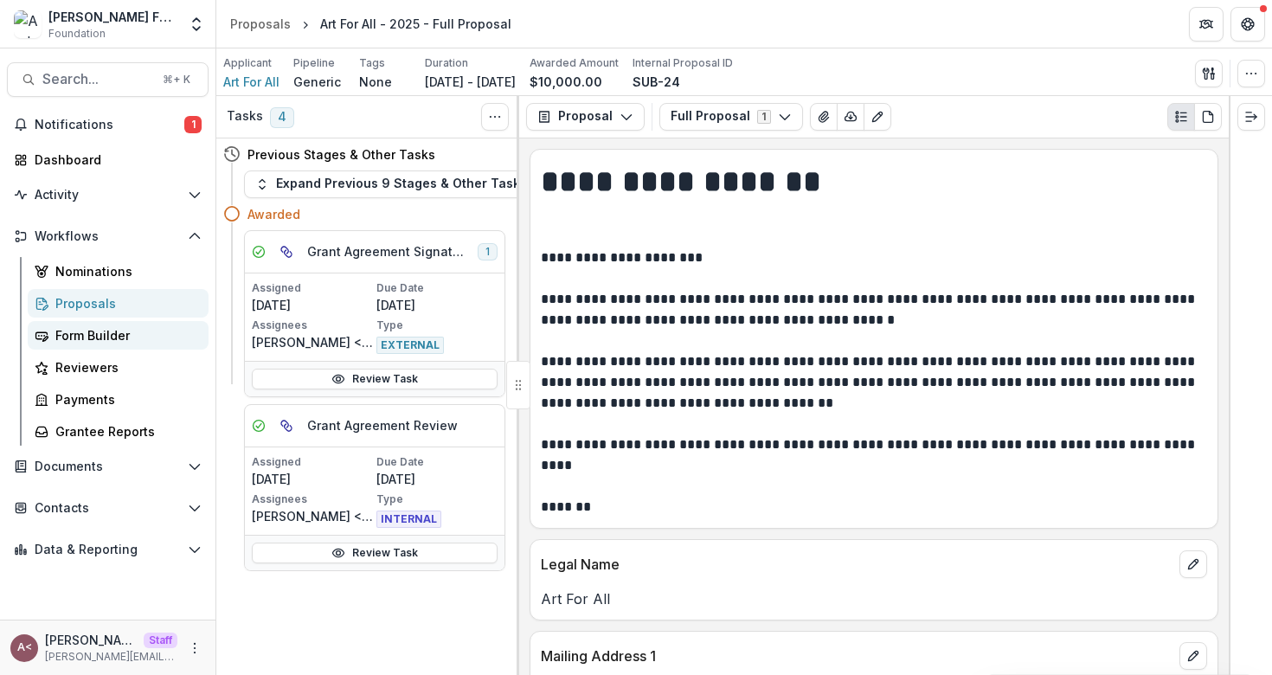
click at [122, 342] on div "Form Builder" at bounding box center [124, 335] width 139 height 18
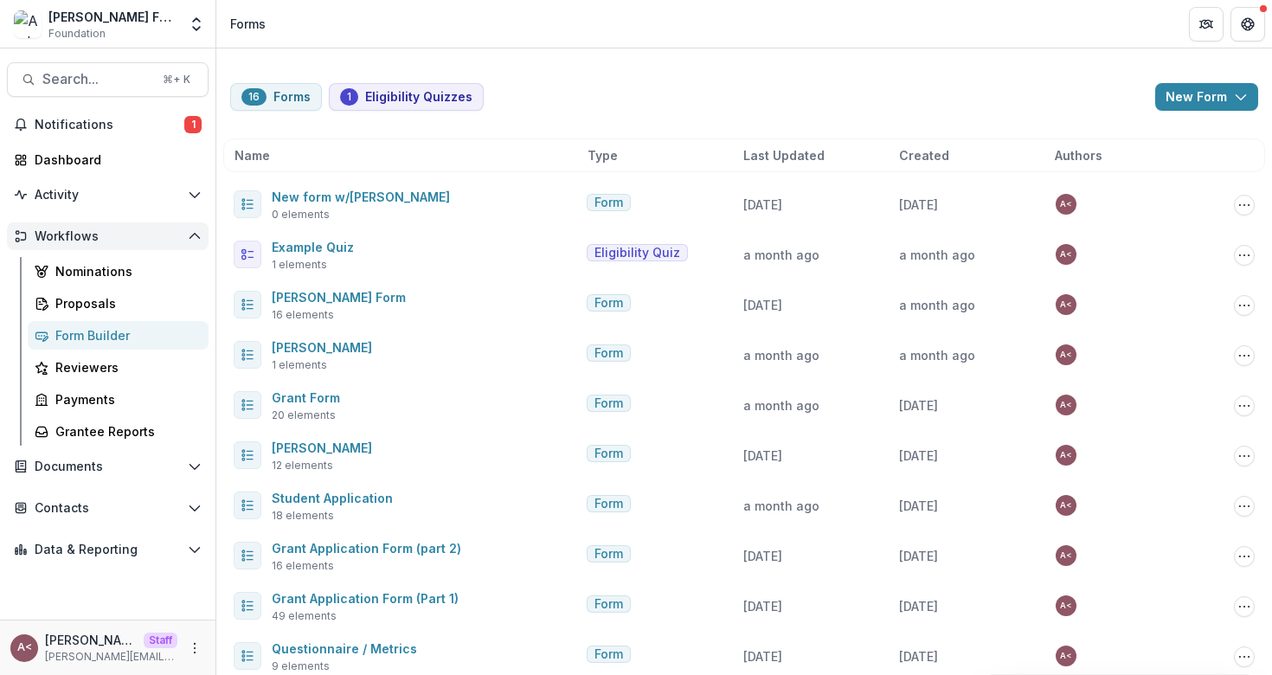
click at [157, 238] on span "Workflows" at bounding box center [108, 236] width 146 height 15
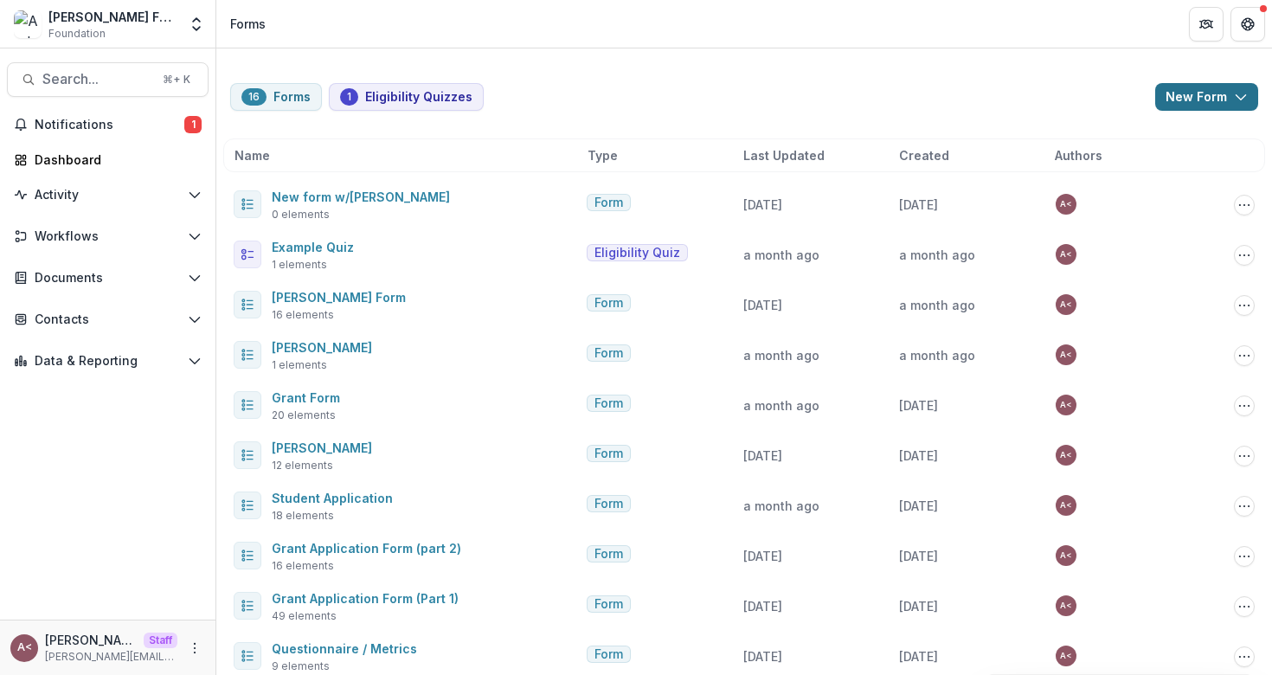
click at [1201, 98] on button "New Form" at bounding box center [1206, 97] width 103 height 28
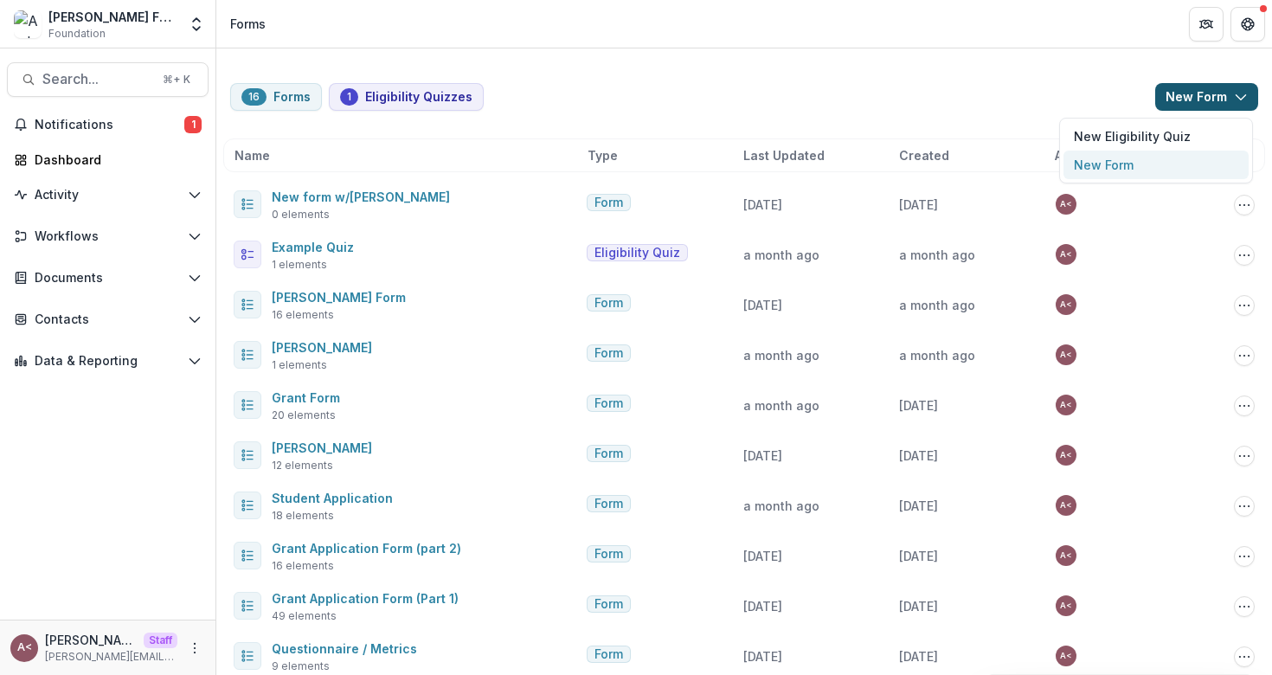
click at [1096, 165] on button "New Form" at bounding box center [1155, 165] width 185 height 29
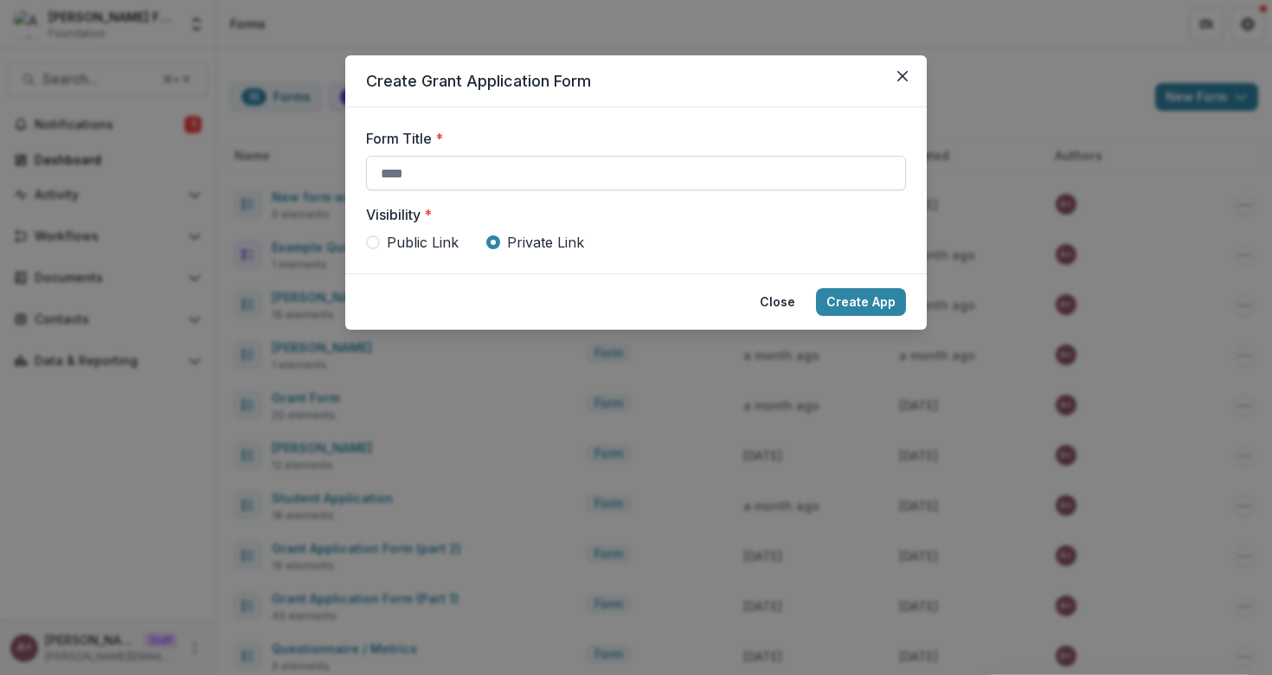
click at [546, 179] on input "Form Title *" at bounding box center [636, 173] width 540 height 35
type input "**********"
click at [905, 85] on button "Close" at bounding box center [902, 76] width 28 height 28
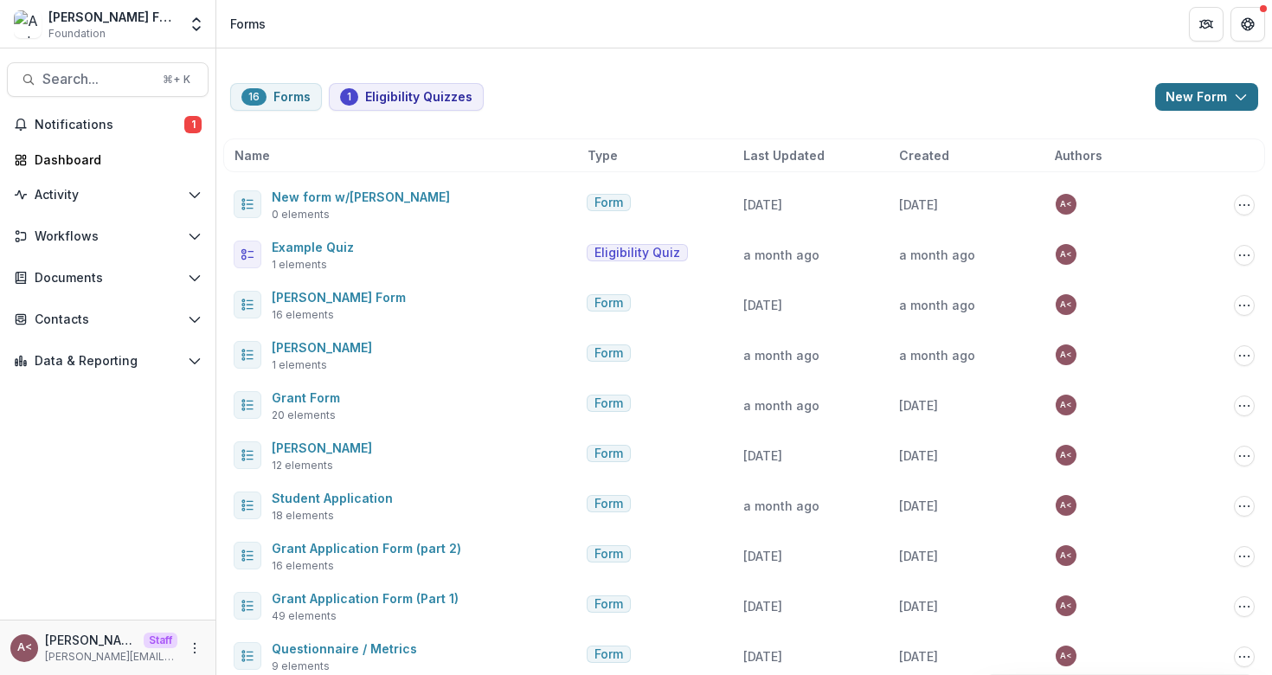
click at [1190, 99] on button "New Form" at bounding box center [1206, 97] width 103 height 28
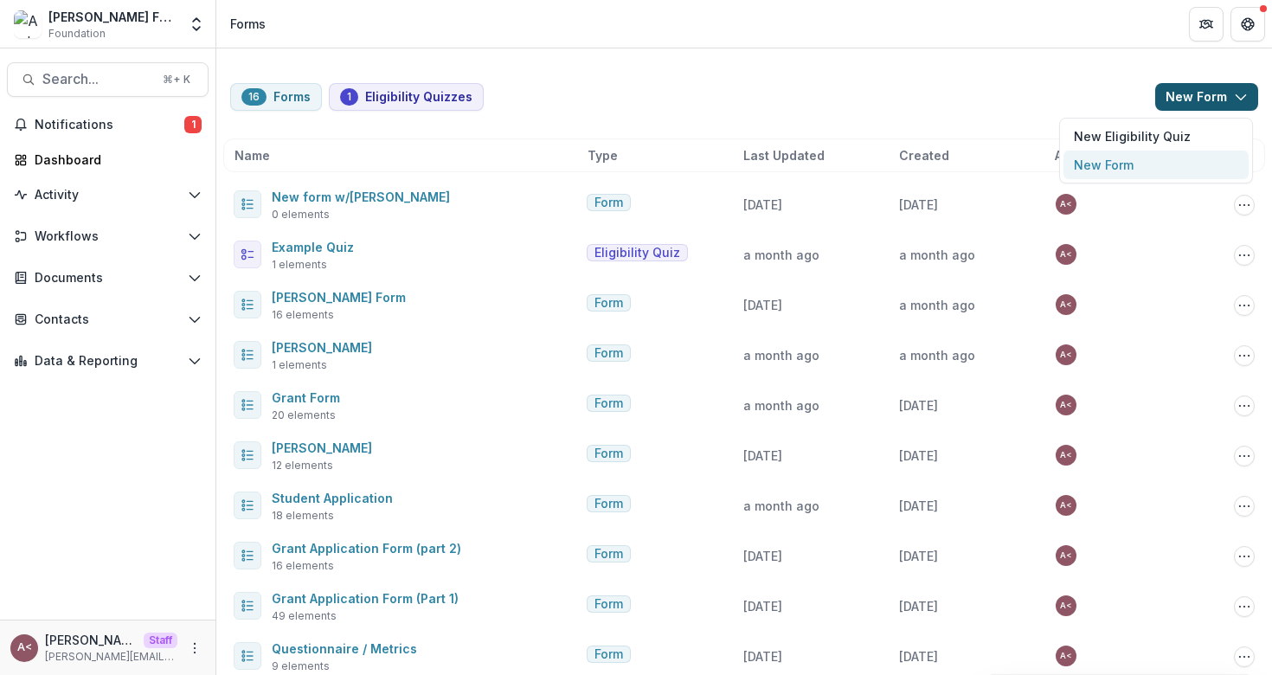
click at [1098, 157] on button "New Form" at bounding box center [1155, 165] width 185 height 29
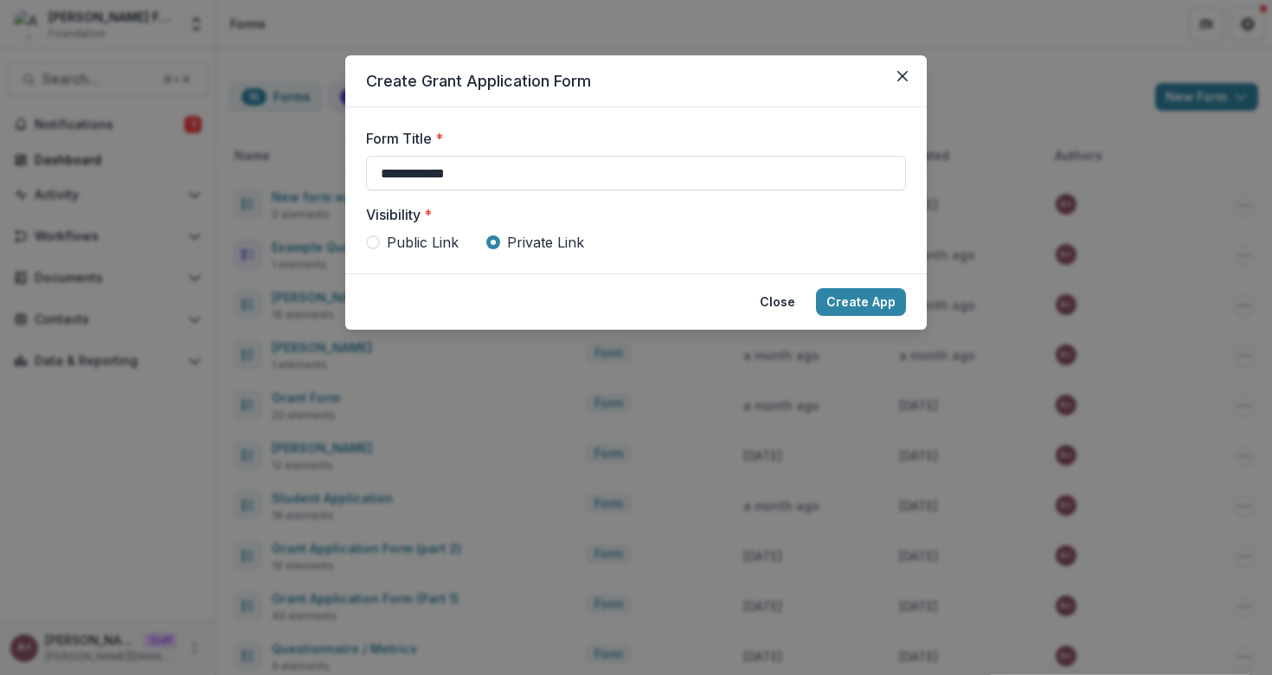
click at [391, 239] on span "Public Link" at bounding box center [423, 242] width 72 height 21
click at [875, 301] on button "Create App" at bounding box center [861, 302] width 90 height 28
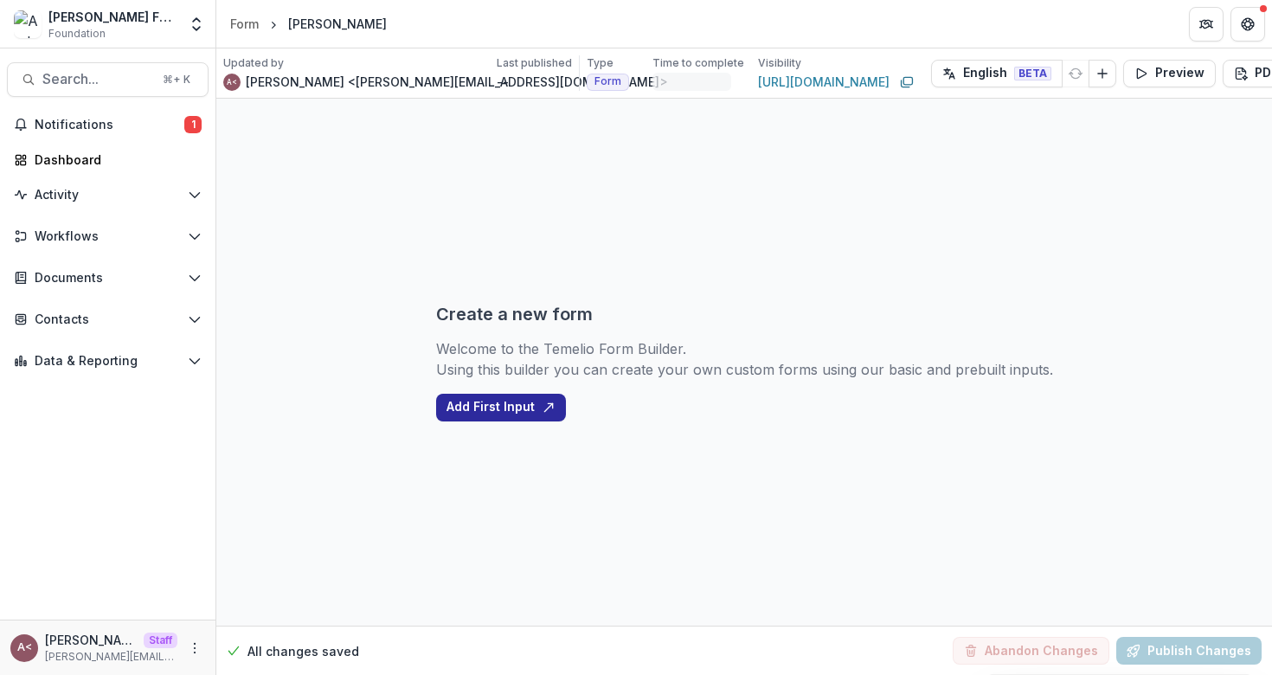
click at [453, 401] on button "Add First Input" at bounding box center [501, 408] width 130 height 28
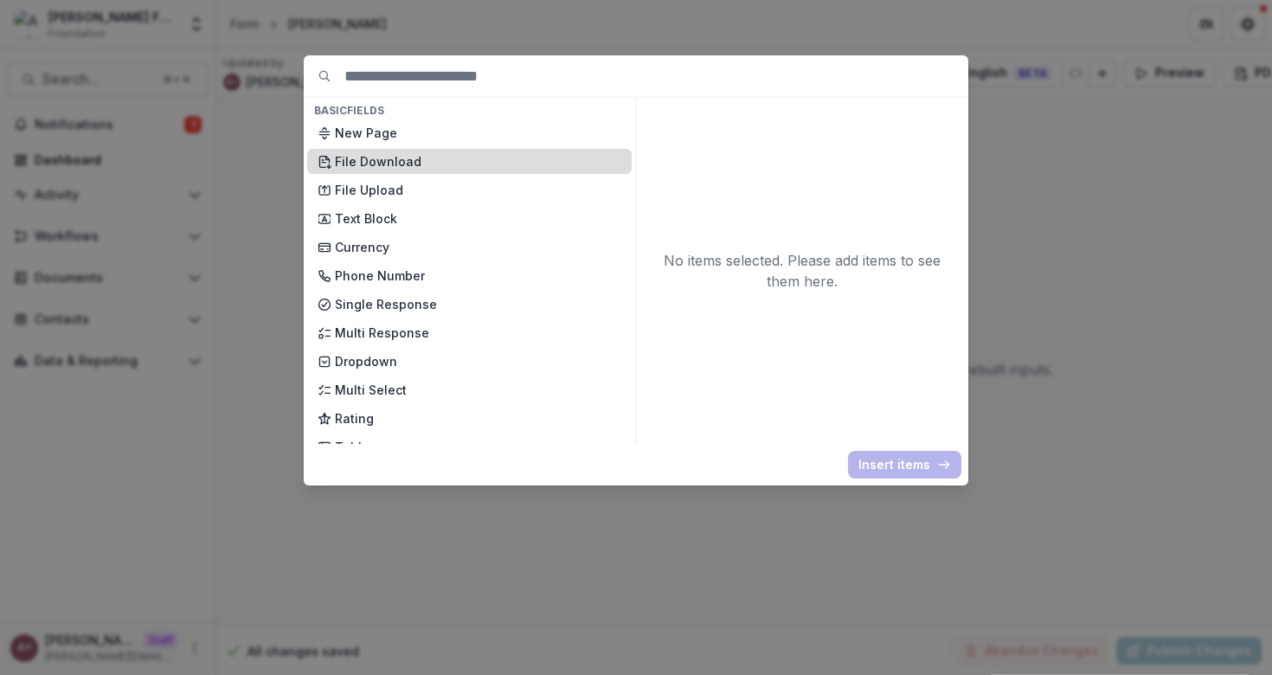
click at [416, 159] on p "File Download" at bounding box center [478, 161] width 286 height 18
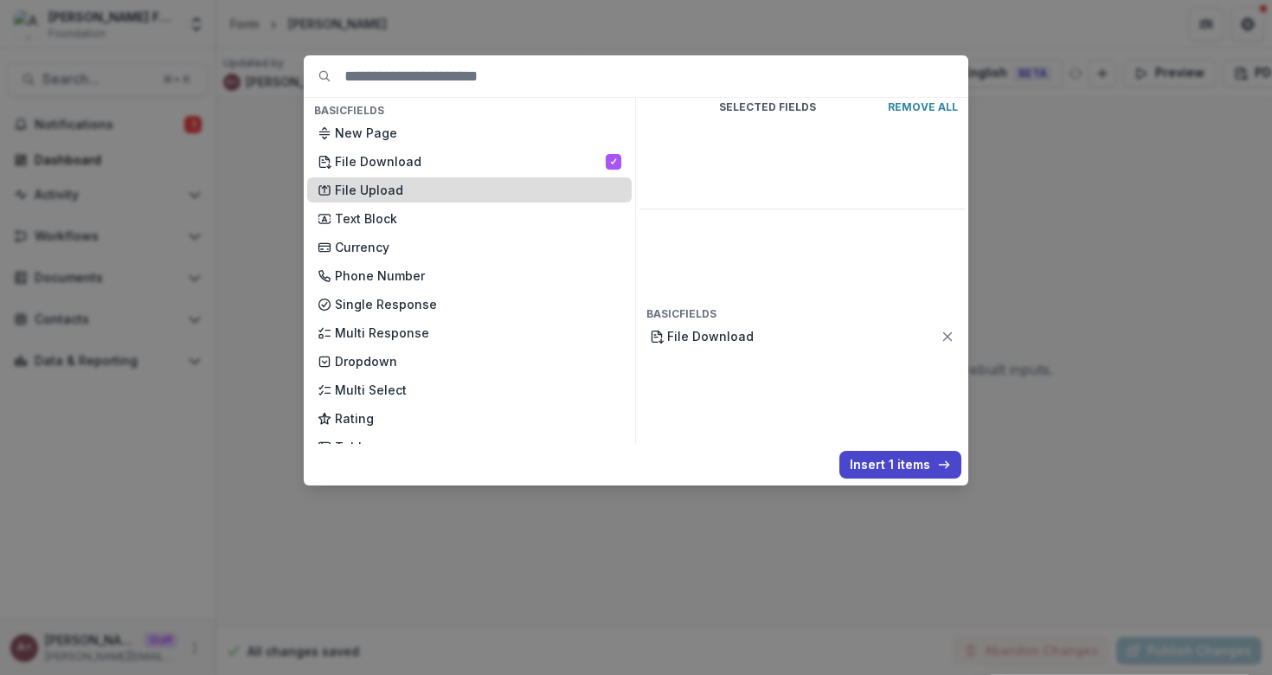
click at [384, 183] on p "File Upload" at bounding box center [478, 190] width 286 height 18
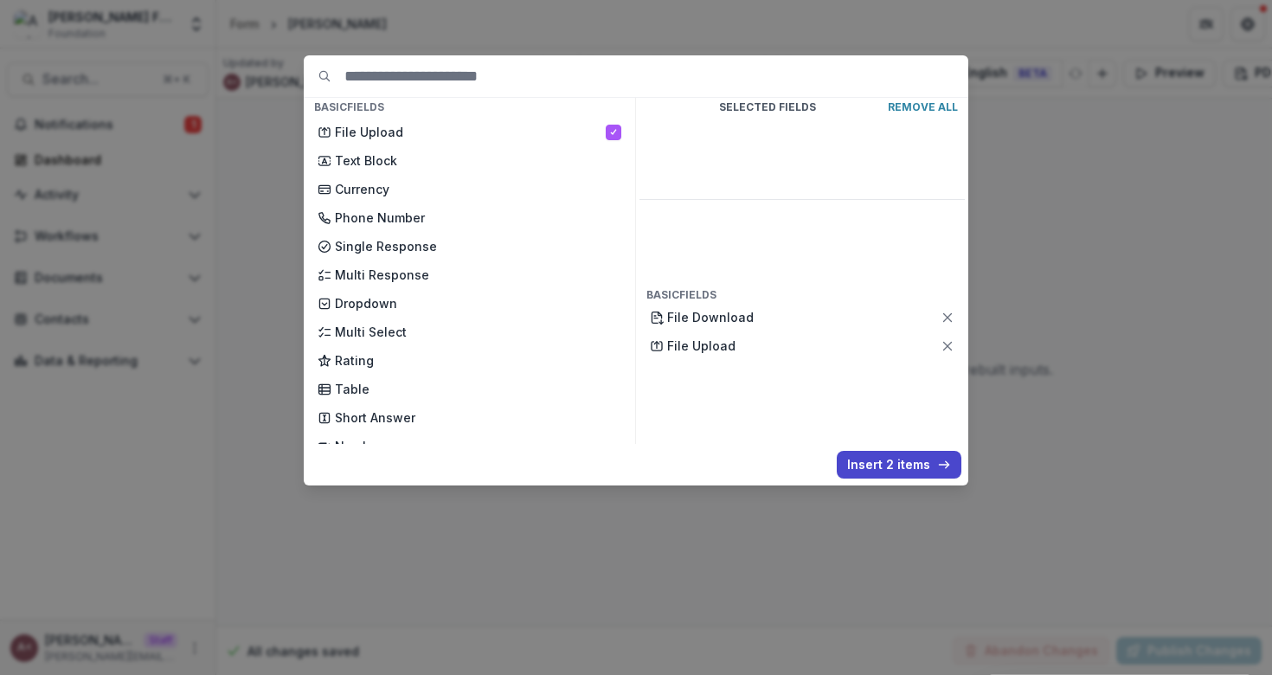
scroll to position [87, 0]
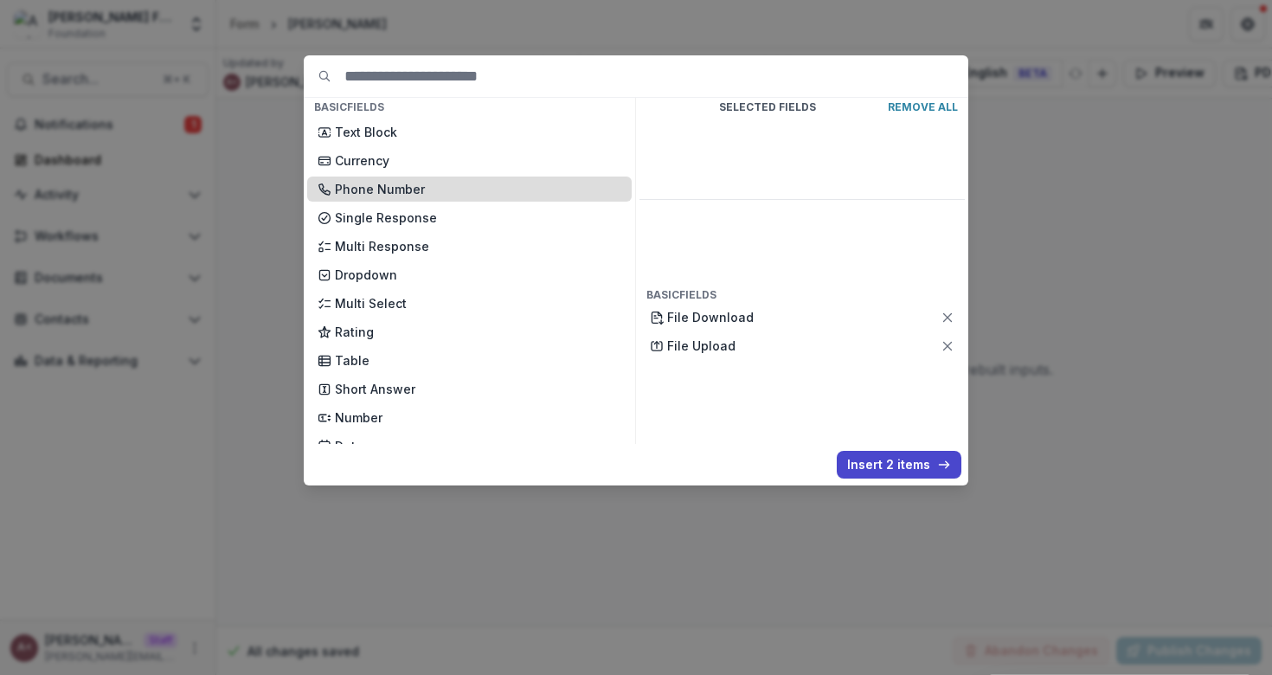
click at [454, 188] on p "Phone Number" at bounding box center [478, 189] width 286 height 18
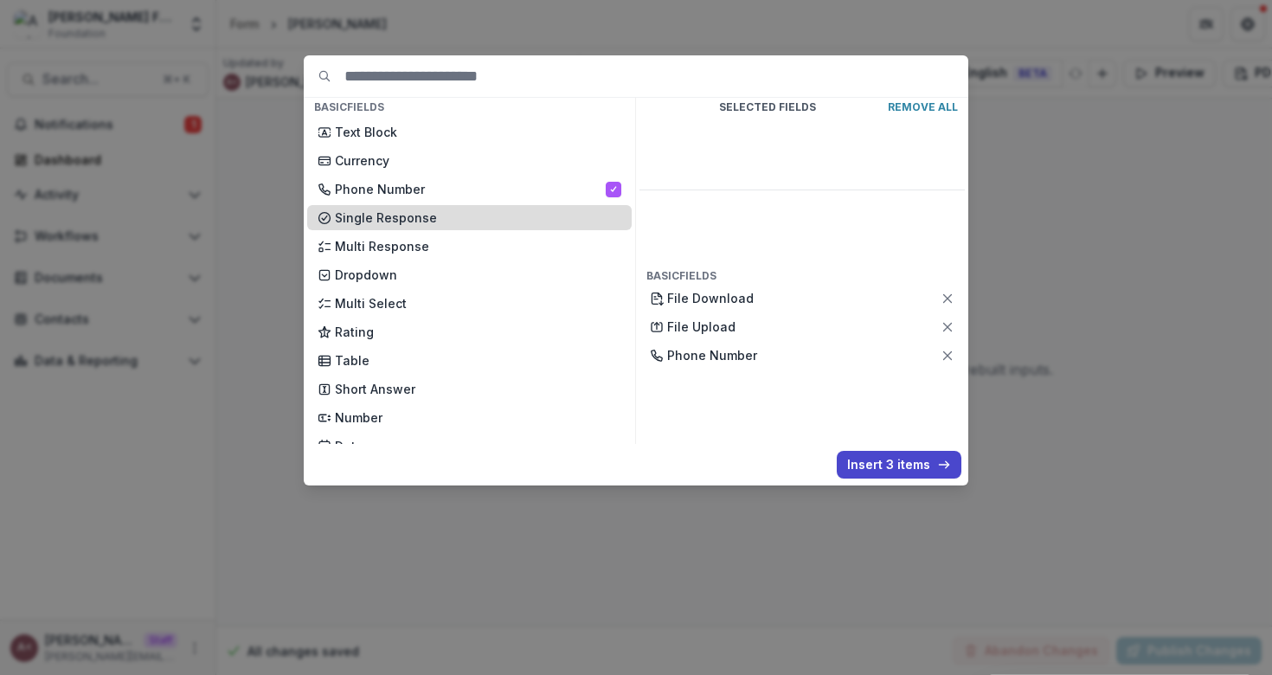
click at [446, 223] on p "Single Response" at bounding box center [478, 217] width 286 height 18
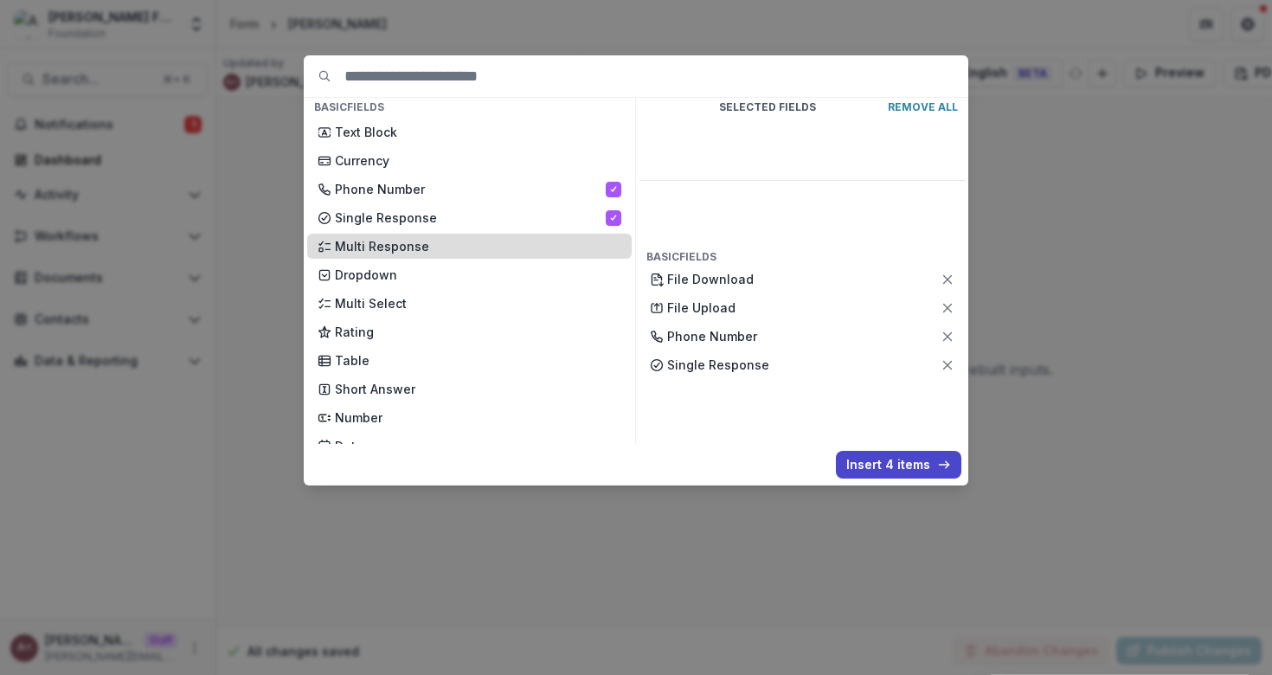
click at [466, 250] on p "Multi Response" at bounding box center [478, 246] width 286 height 18
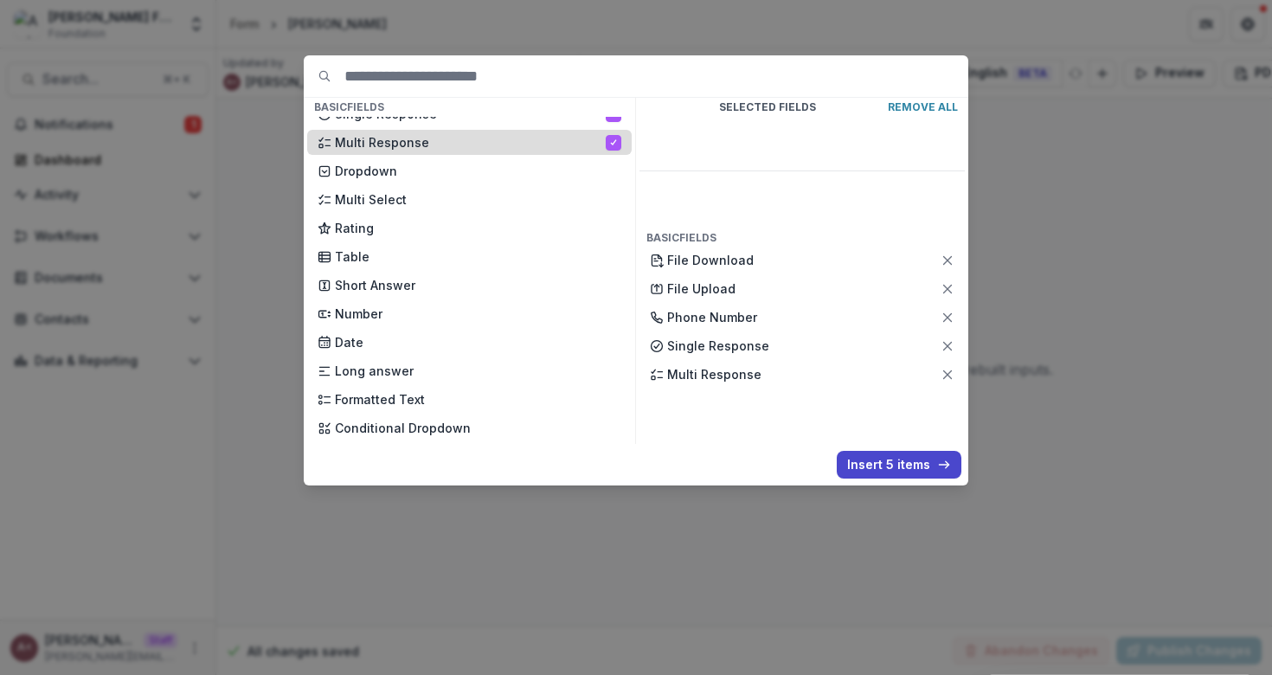
scroll to position [256, 0]
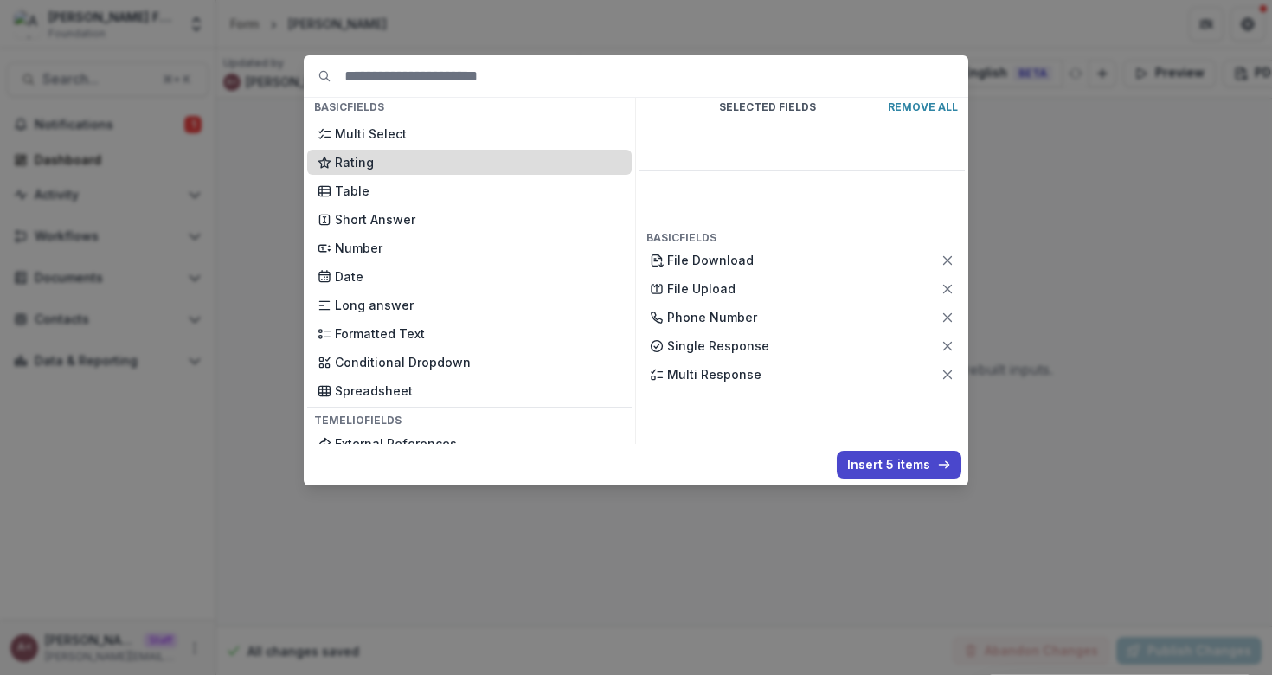
click at [409, 157] on p "Rating" at bounding box center [478, 162] width 286 height 18
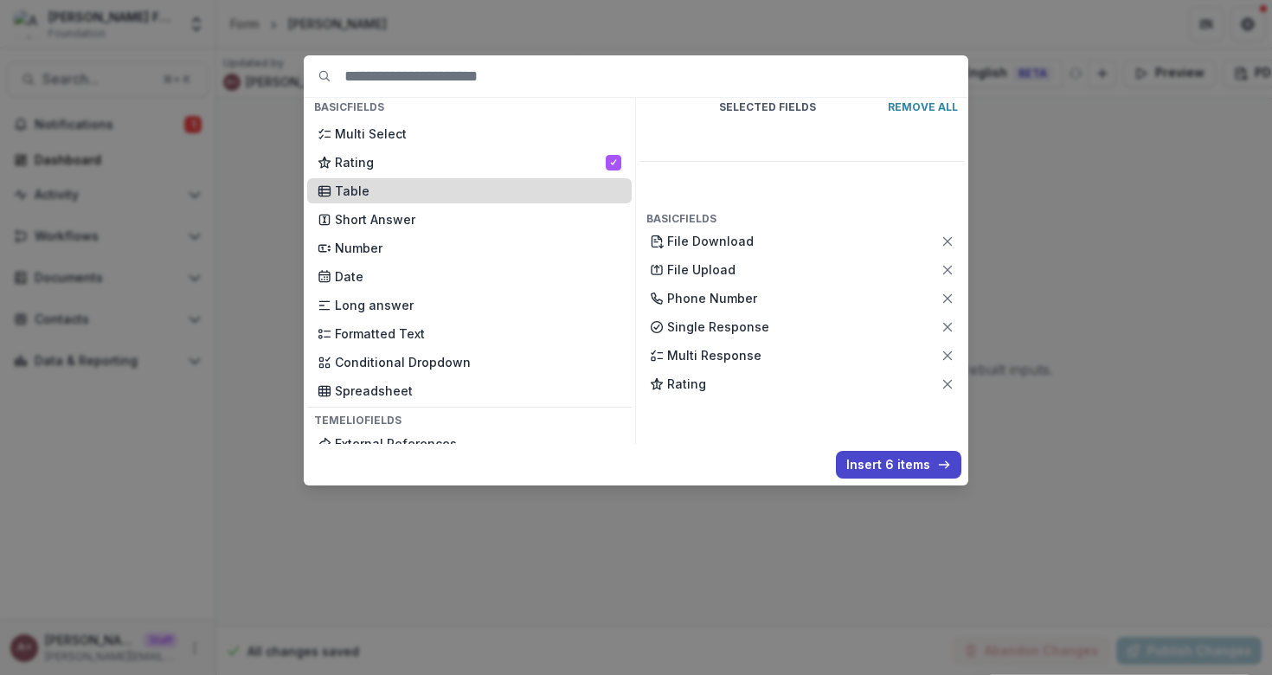
click at [397, 190] on p "Table" at bounding box center [478, 191] width 286 height 18
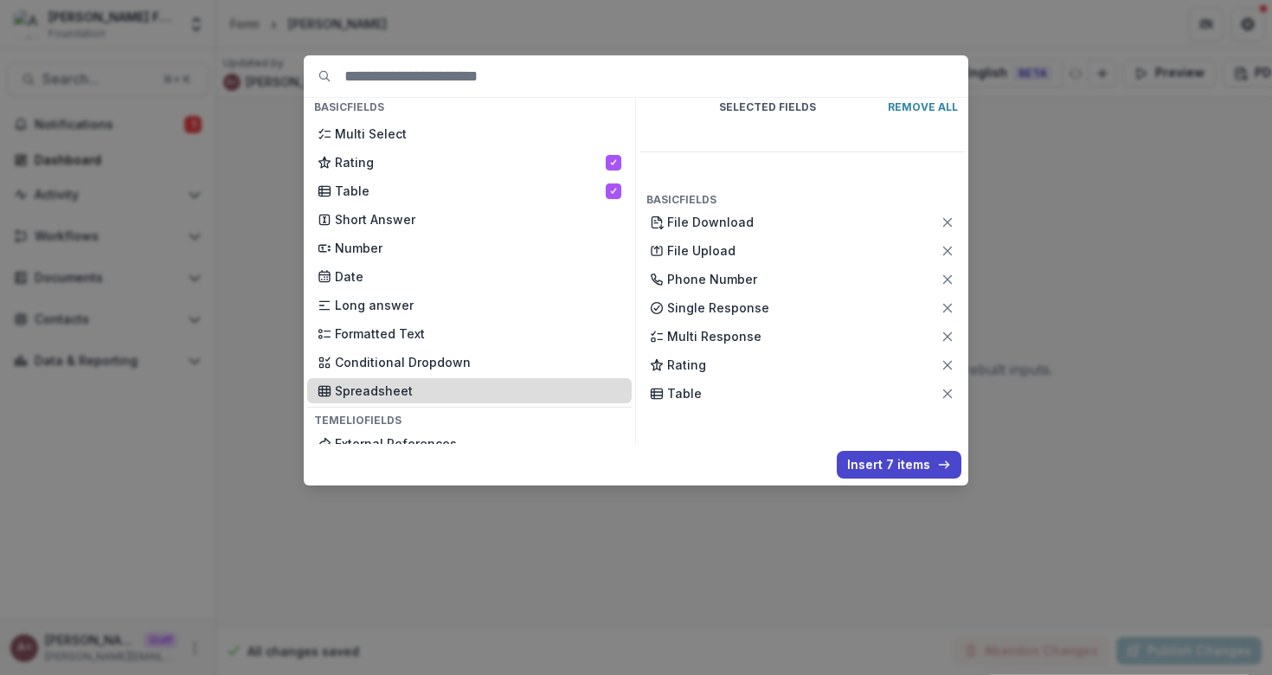
click at [397, 398] on p "Spreadsheet" at bounding box center [478, 390] width 286 height 18
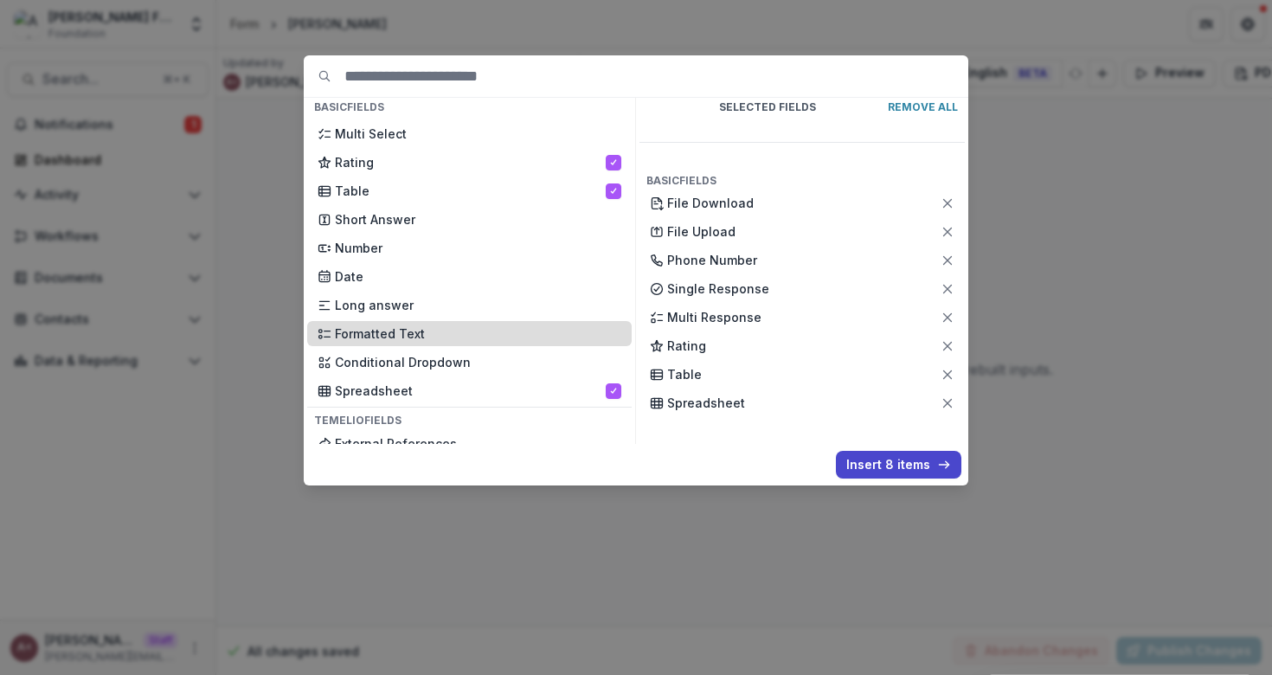
click at [471, 339] on p "Formatted Text" at bounding box center [478, 333] width 286 height 18
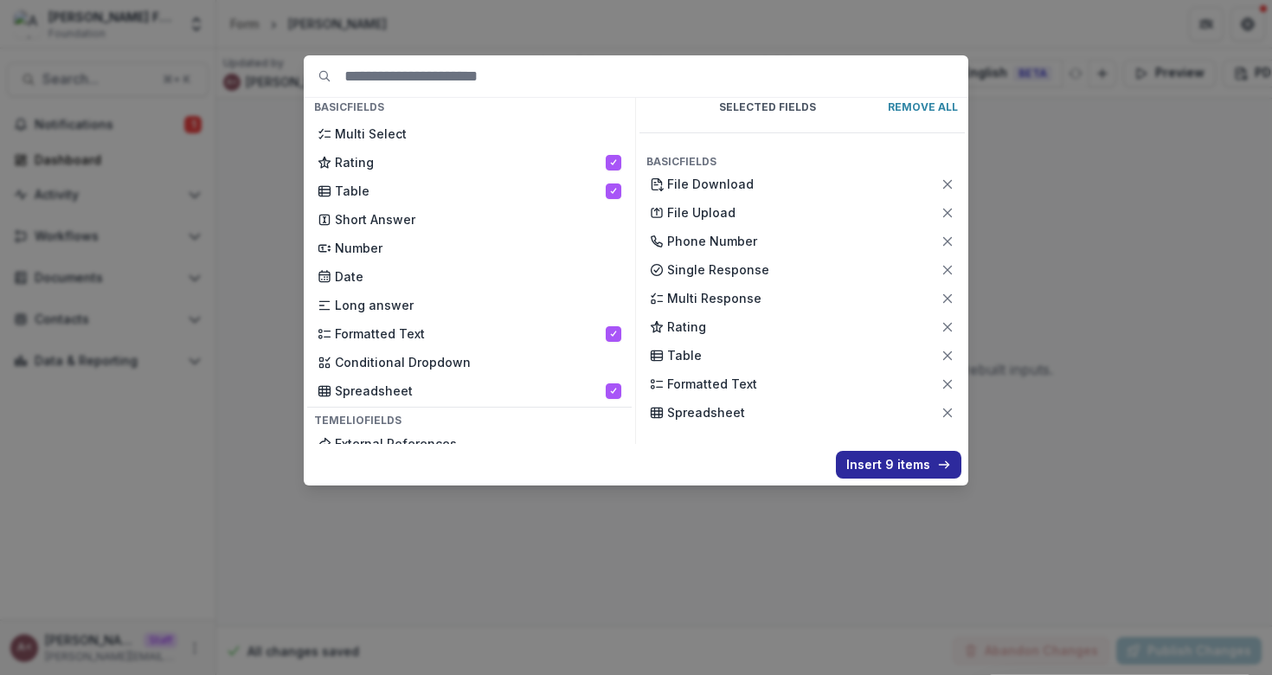
click at [897, 460] on button "Insert 9 items" at bounding box center [898, 465] width 125 height 28
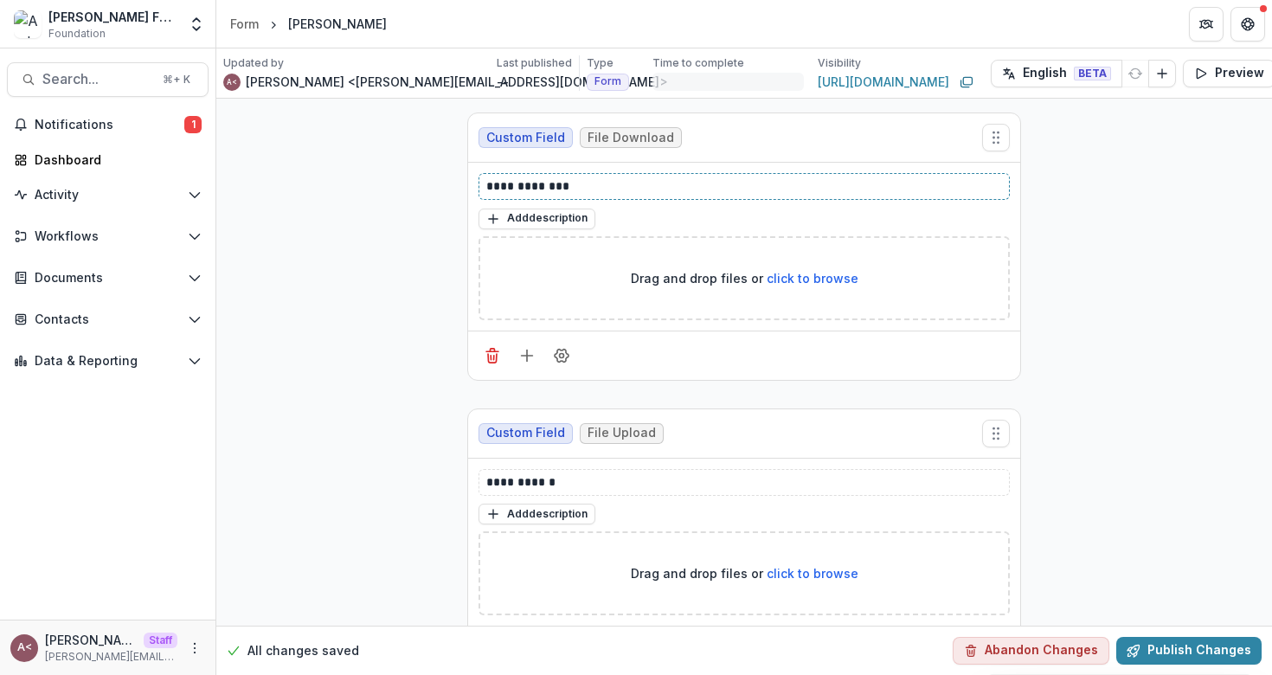
click at [545, 187] on p "**********" at bounding box center [744, 186] width 516 height 18
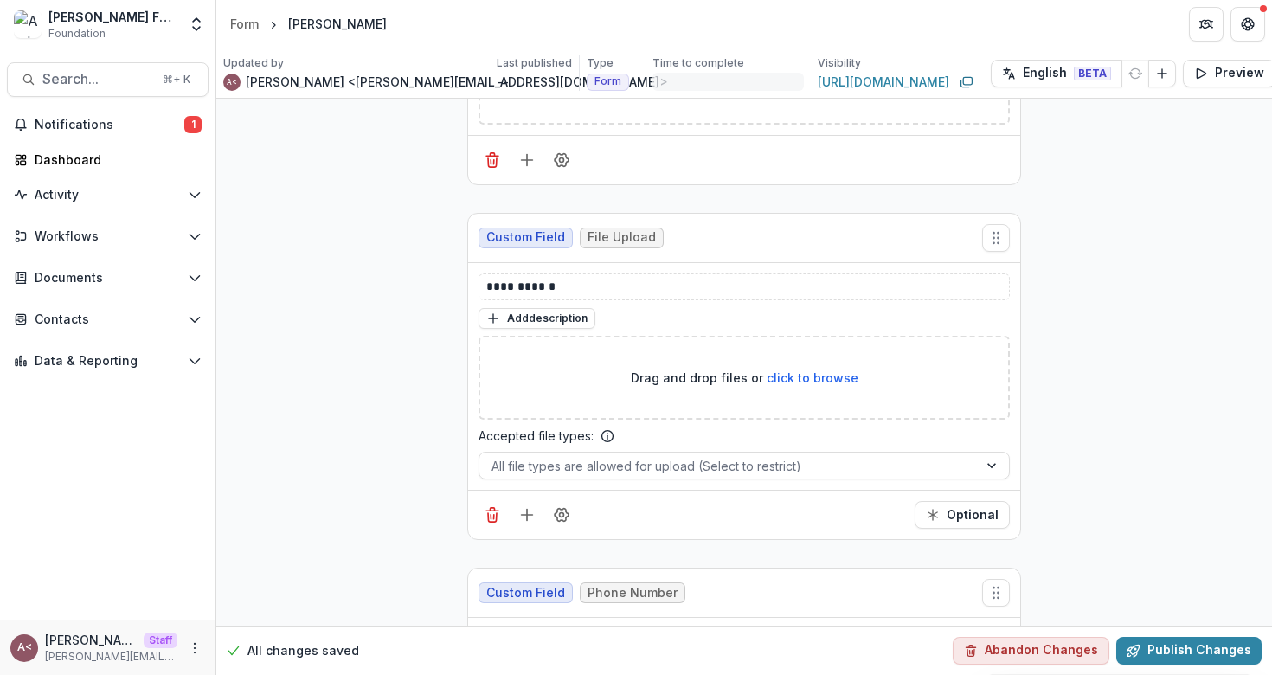
scroll to position [194, 0]
click at [521, 292] on p "**********" at bounding box center [744, 288] width 516 height 18
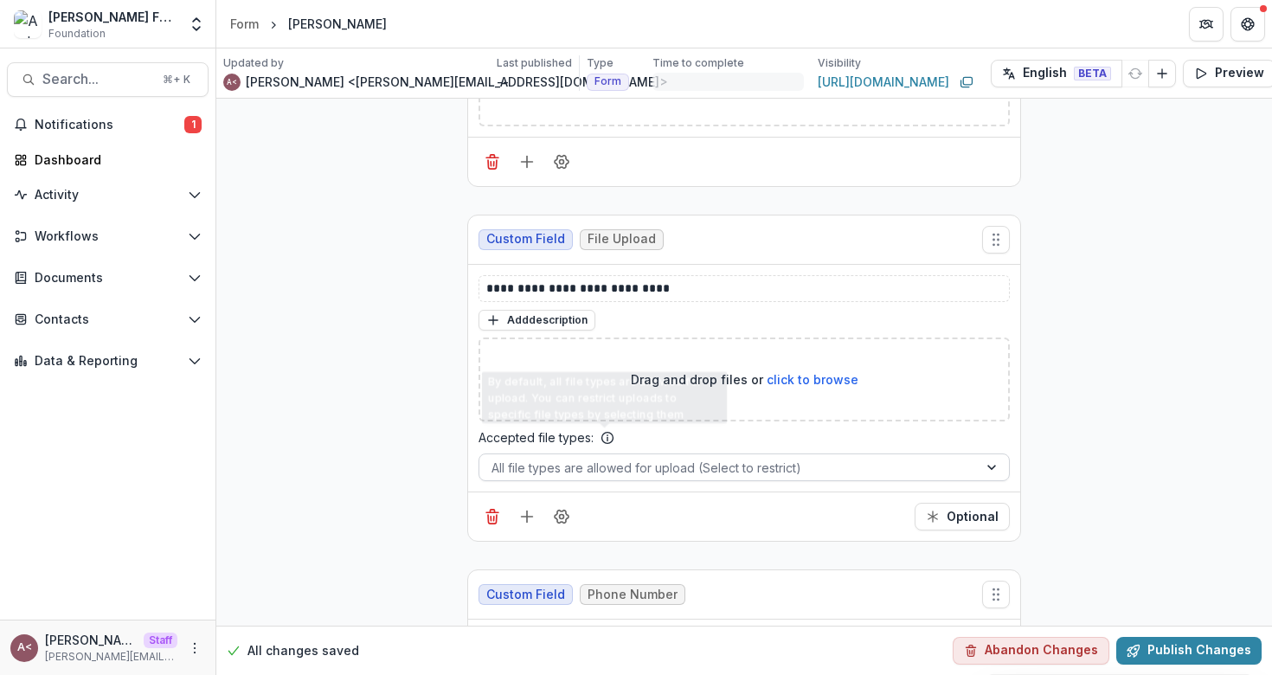
click at [582, 465] on div at bounding box center [728, 468] width 474 height 22
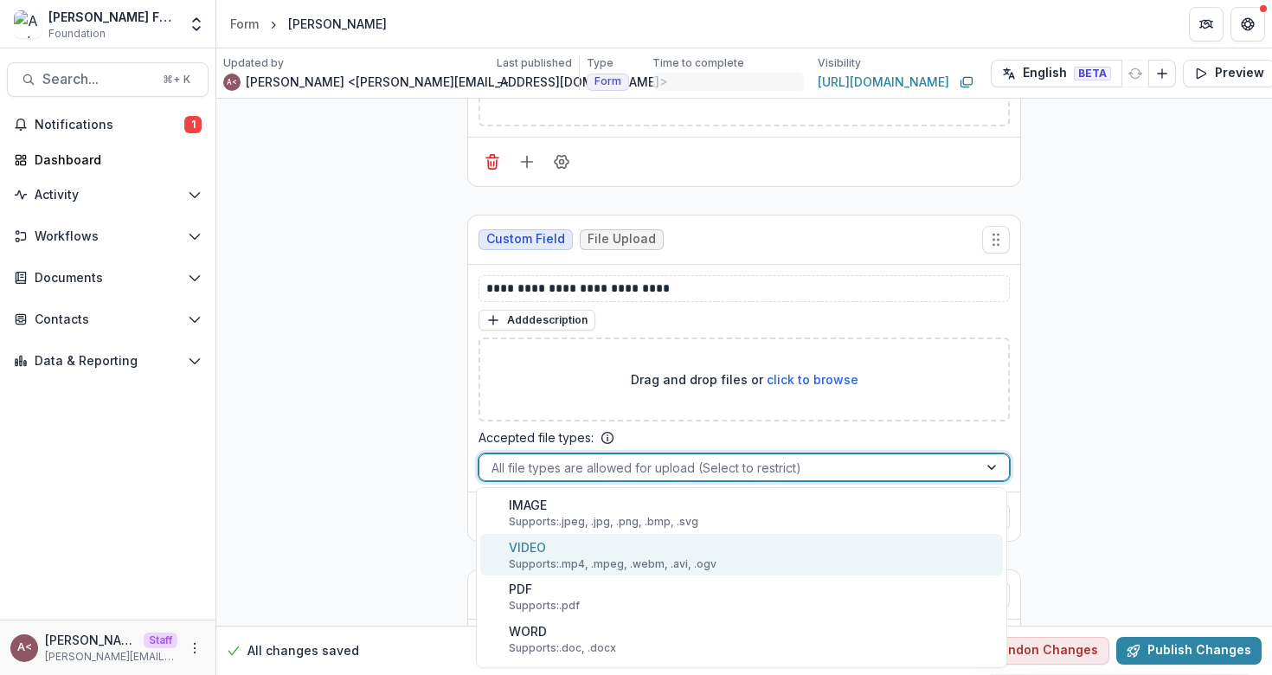
click at [573, 563] on p "Supports: .mp4, .mpeg, .webm, .avi, .ogv" at bounding box center [613, 564] width 208 height 16
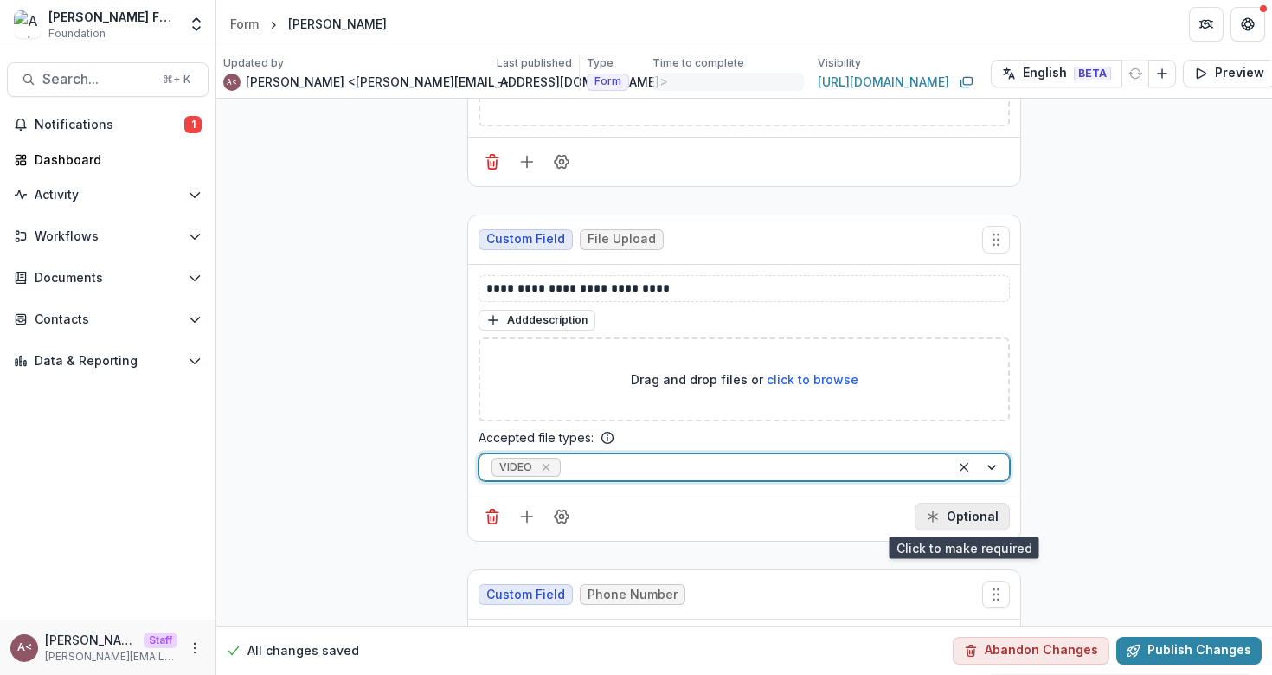
click at [946, 510] on button "Optional" at bounding box center [961, 517] width 95 height 28
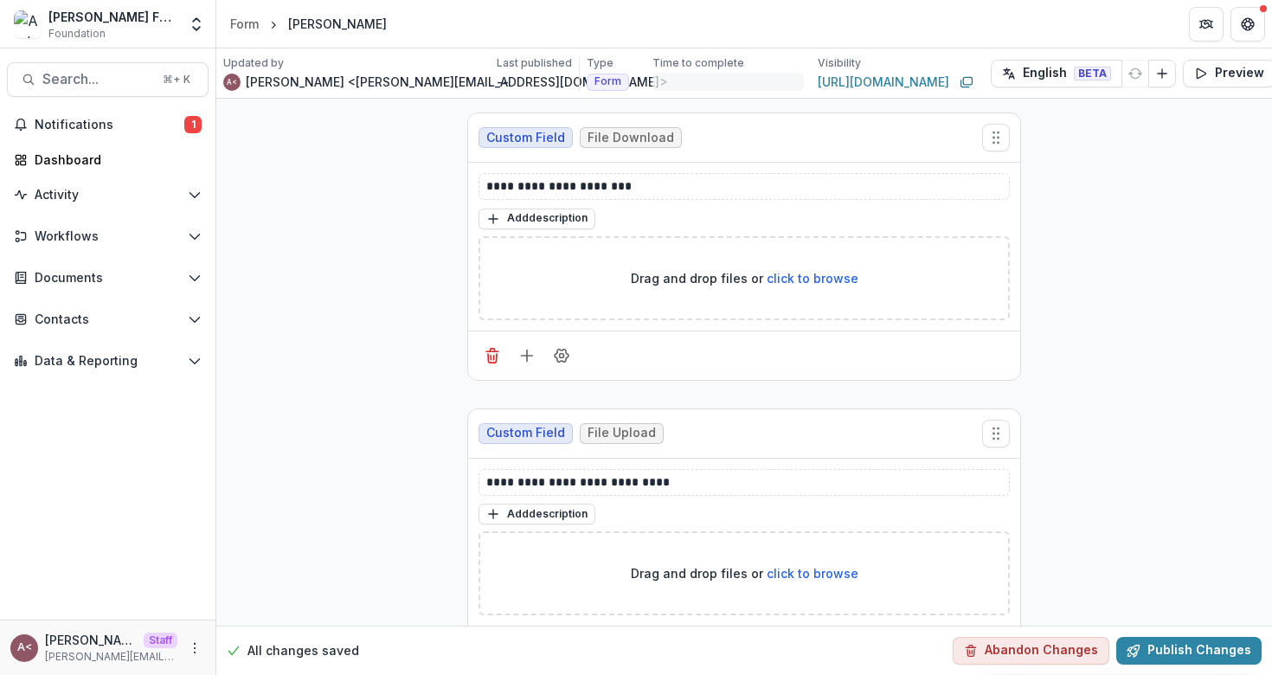
click at [788, 276] on span "click to browse" at bounding box center [812, 278] width 92 height 15
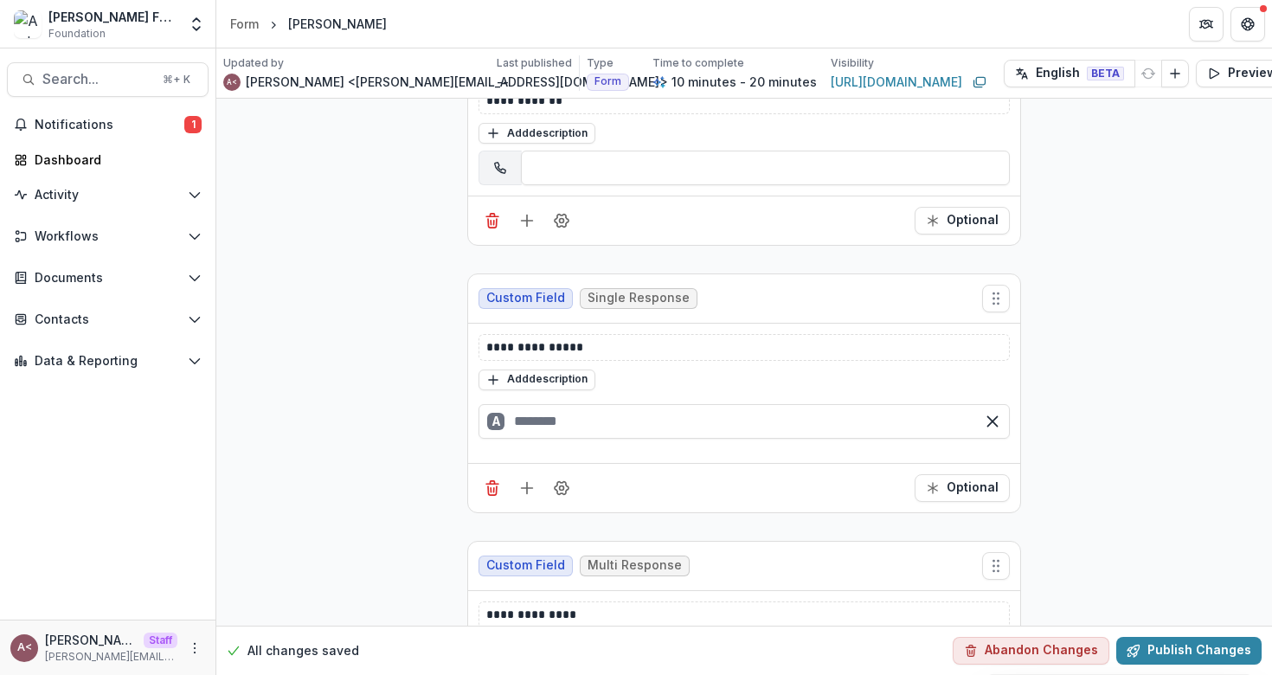
scroll to position [737, 0]
click at [579, 349] on p "**********" at bounding box center [744, 346] width 516 height 18
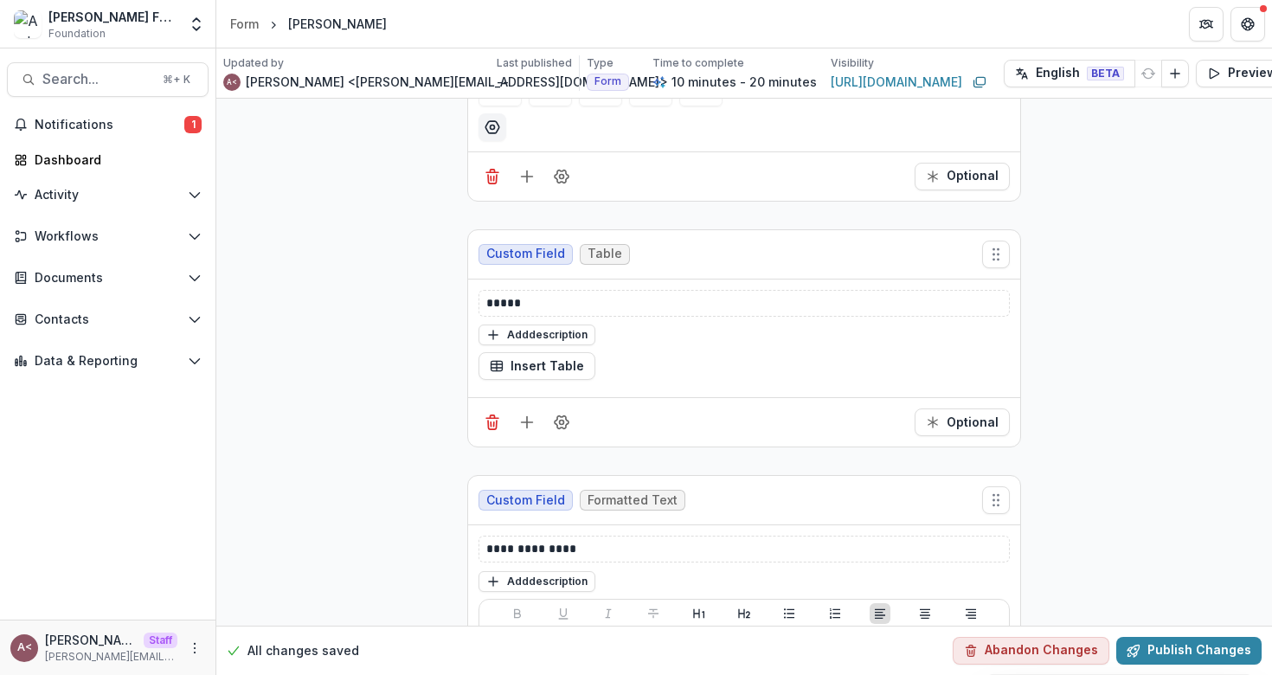
scroll to position [1603, 0]
click at [557, 364] on button "Insert Table" at bounding box center [536, 367] width 117 height 28
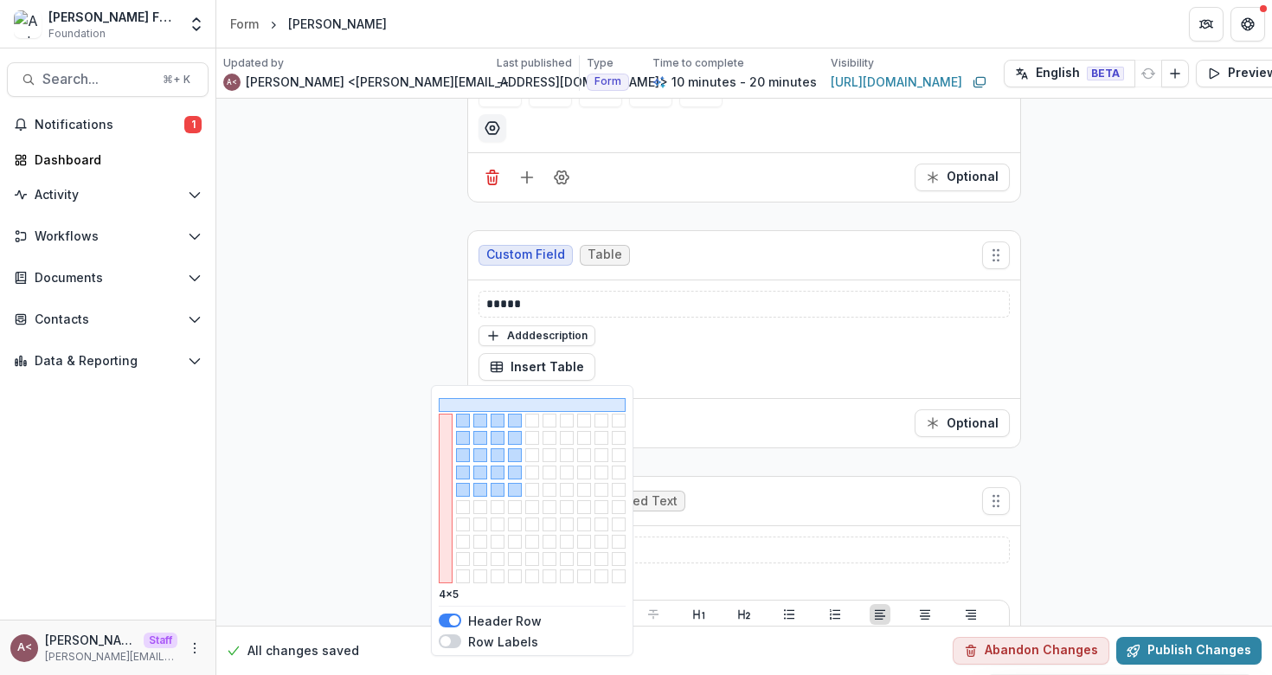
click at [520, 485] on button "button" at bounding box center [515, 490] width 14 height 14
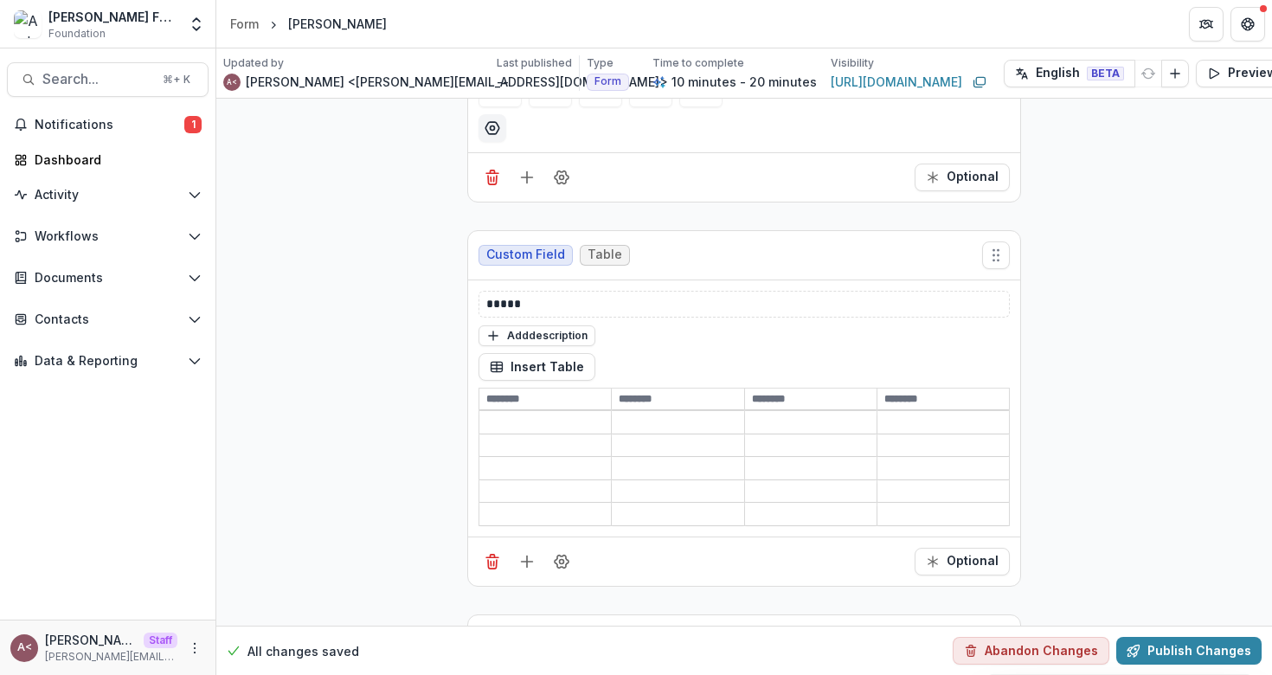
click at [511, 399] on input at bounding box center [544, 398] width 131 height 21
type input "**********"
click at [625, 398] on input at bounding box center [677, 398] width 131 height 21
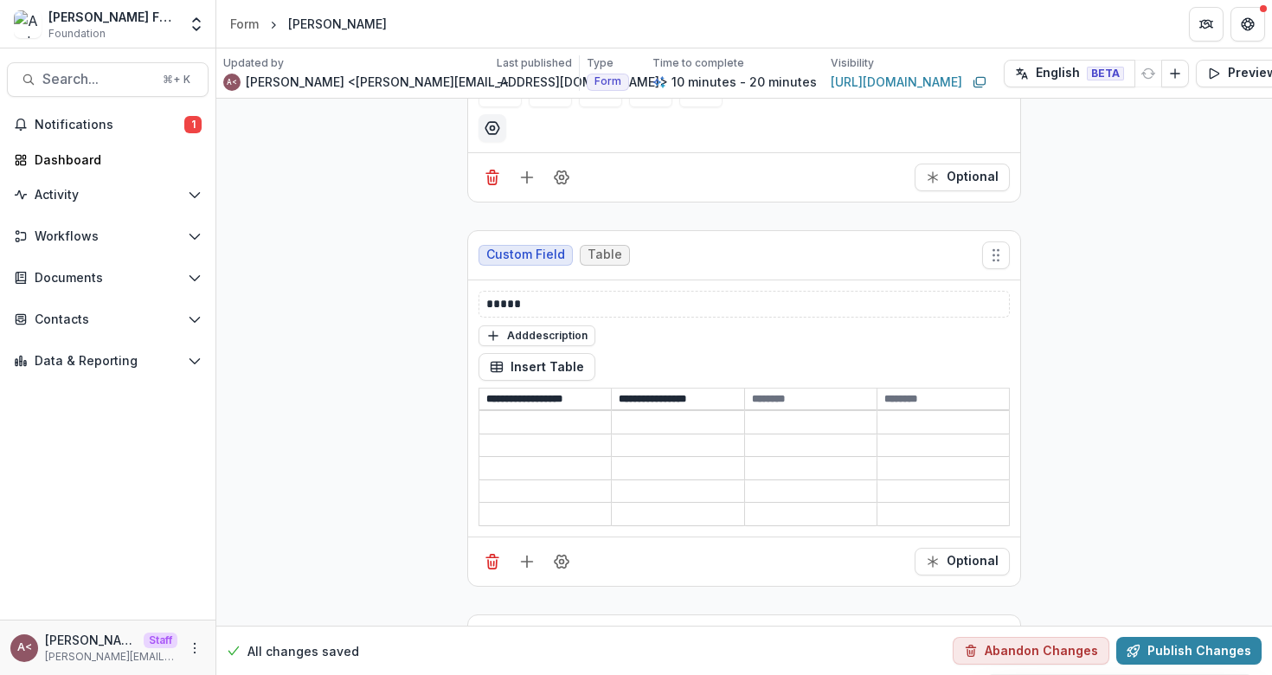
type input "**********"
click at [805, 401] on input at bounding box center [810, 398] width 131 height 21
click at [753, 353] on div "Insert Table" at bounding box center [743, 367] width 531 height 28
click at [568, 300] on p "*****" at bounding box center [744, 304] width 516 height 18
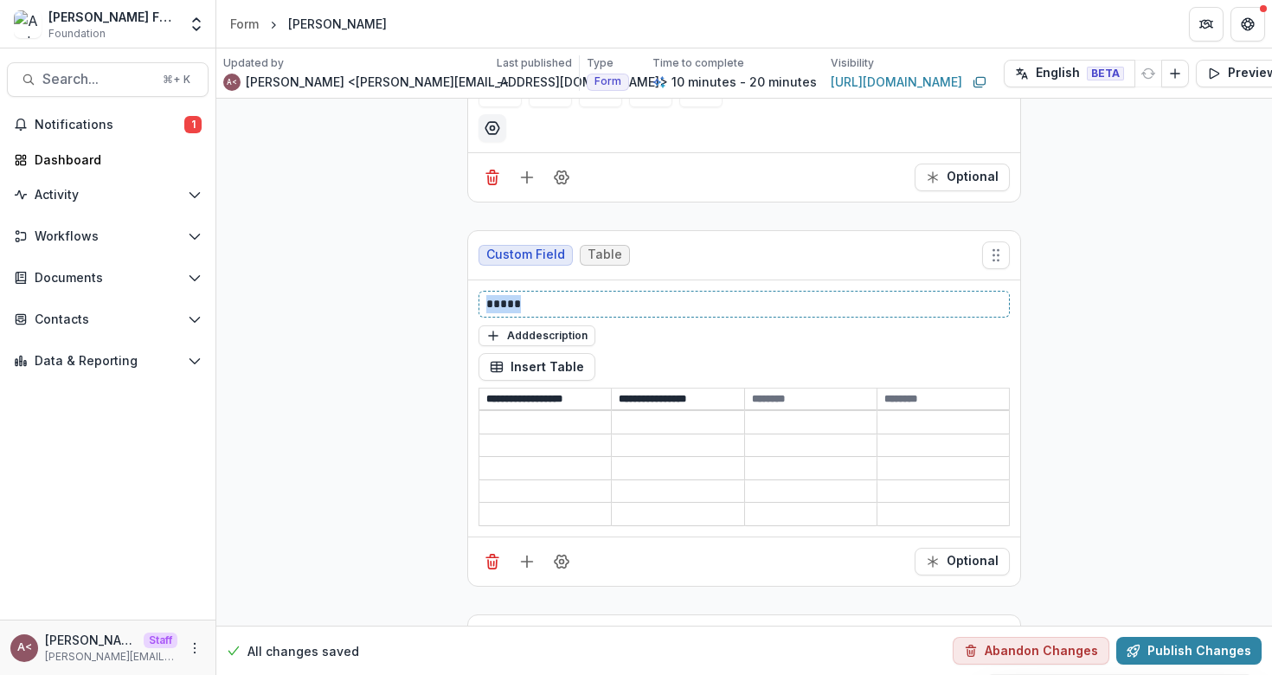
click at [568, 300] on p "*****" at bounding box center [744, 304] width 516 height 18
click at [658, 353] on div "Insert Table" at bounding box center [743, 367] width 531 height 28
click at [517, 302] on p "**********" at bounding box center [744, 304] width 516 height 18
drag, startPoint x: 517, startPoint y: 302, endPoint x: 562, endPoint y: 302, distance: 45.0
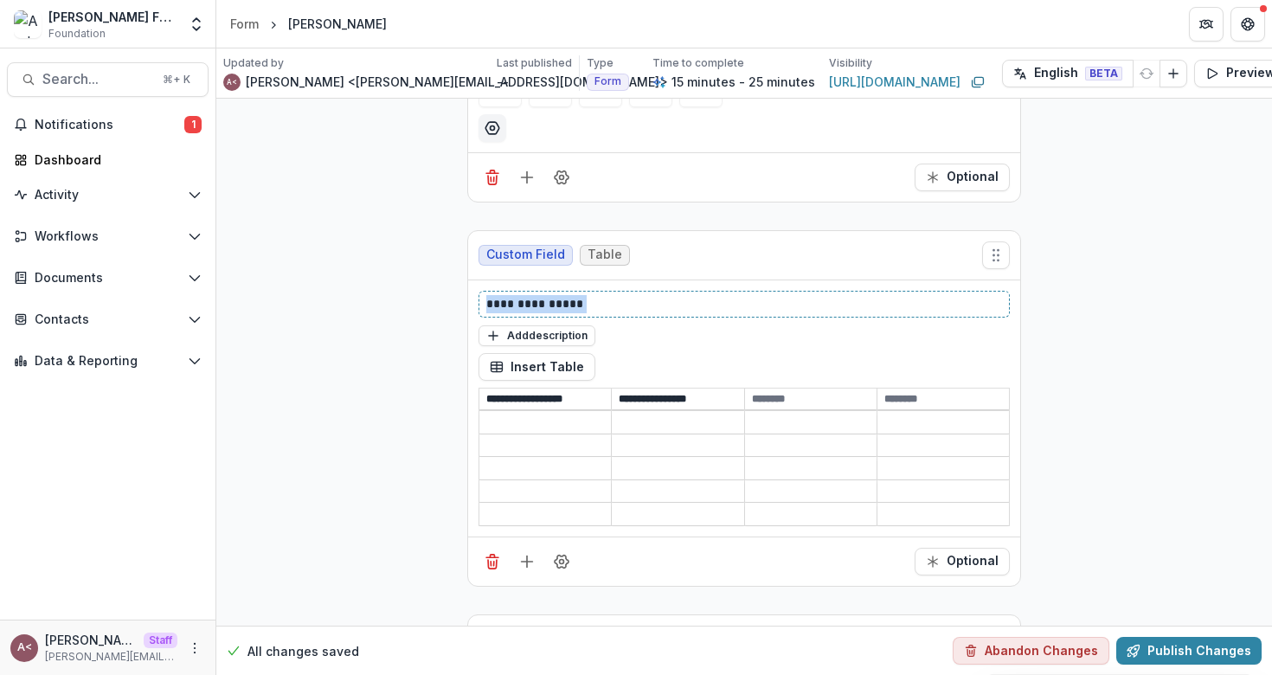
click at [518, 302] on p "**********" at bounding box center [744, 304] width 516 height 18
click at [667, 300] on p "**********" at bounding box center [744, 304] width 516 height 18
click at [702, 251] on div "Custom Field Table" at bounding box center [744, 255] width 552 height 49
click at [701, 256] on div "Custom Field Table" at bounding box center [744, 255] width 552 height 49
click at [661, 261] on div "Custom Field Table" at bounding box center [744, 255] width 552 height 49
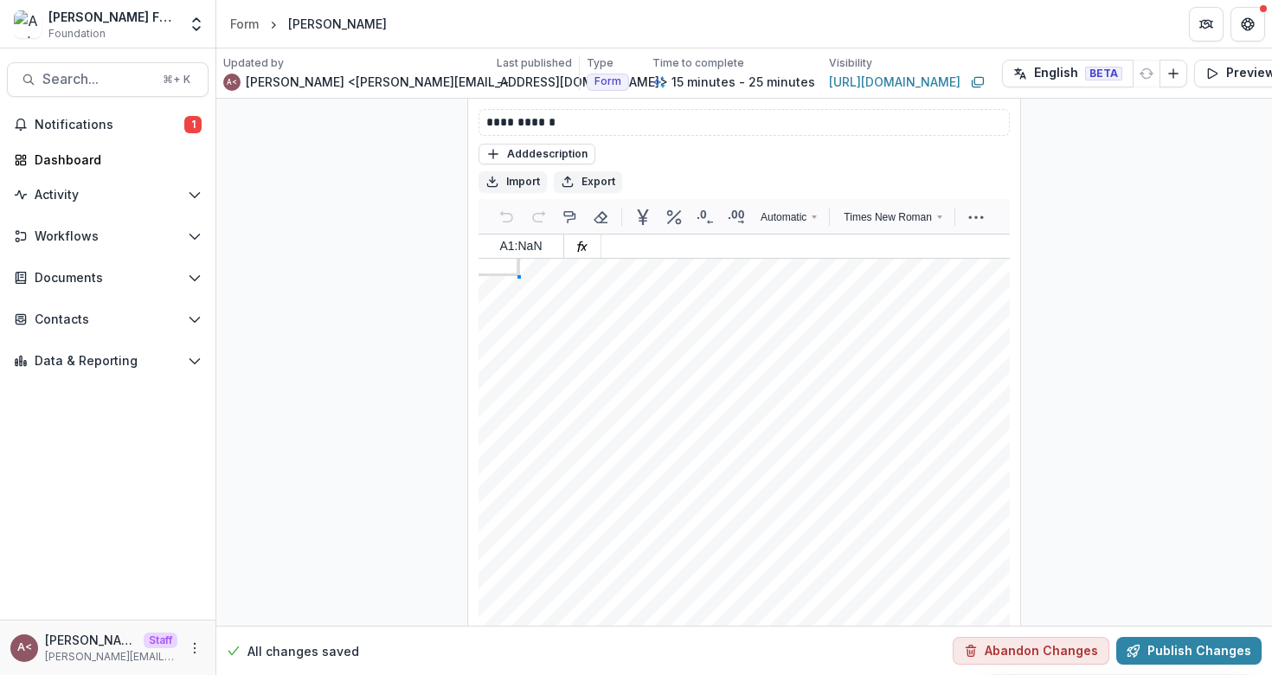
scroll to position [2711, 0]
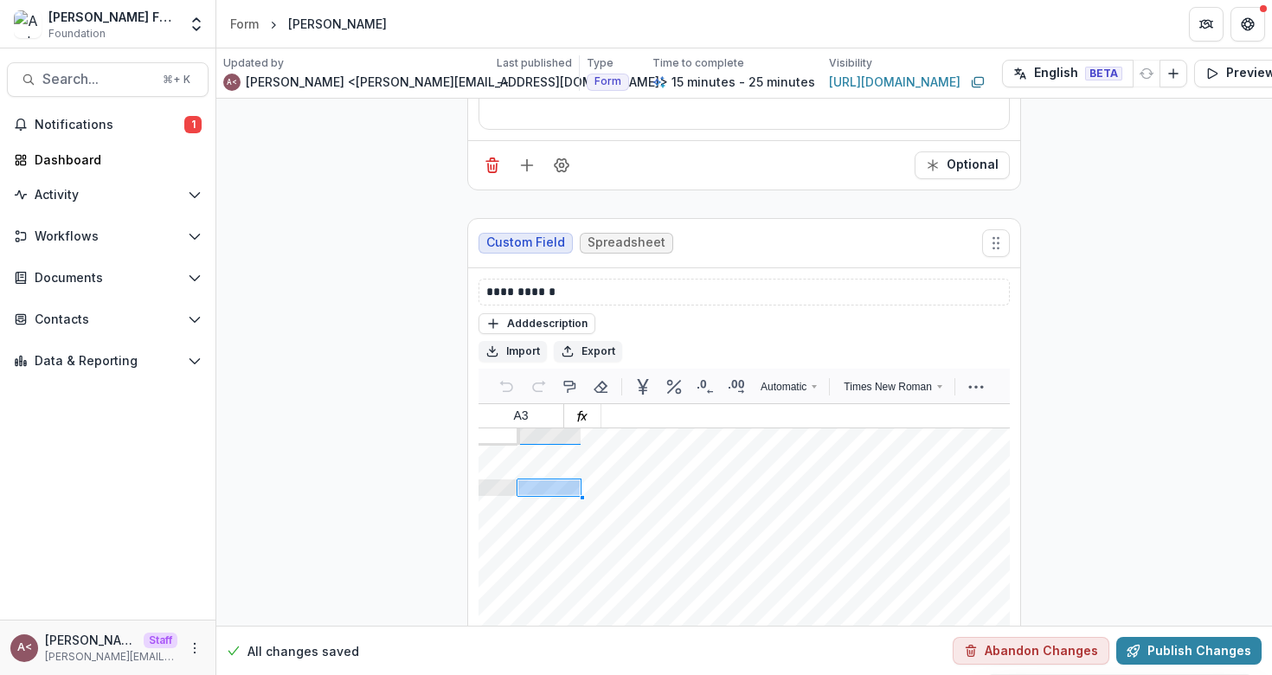
scroll to position [2521, 0]
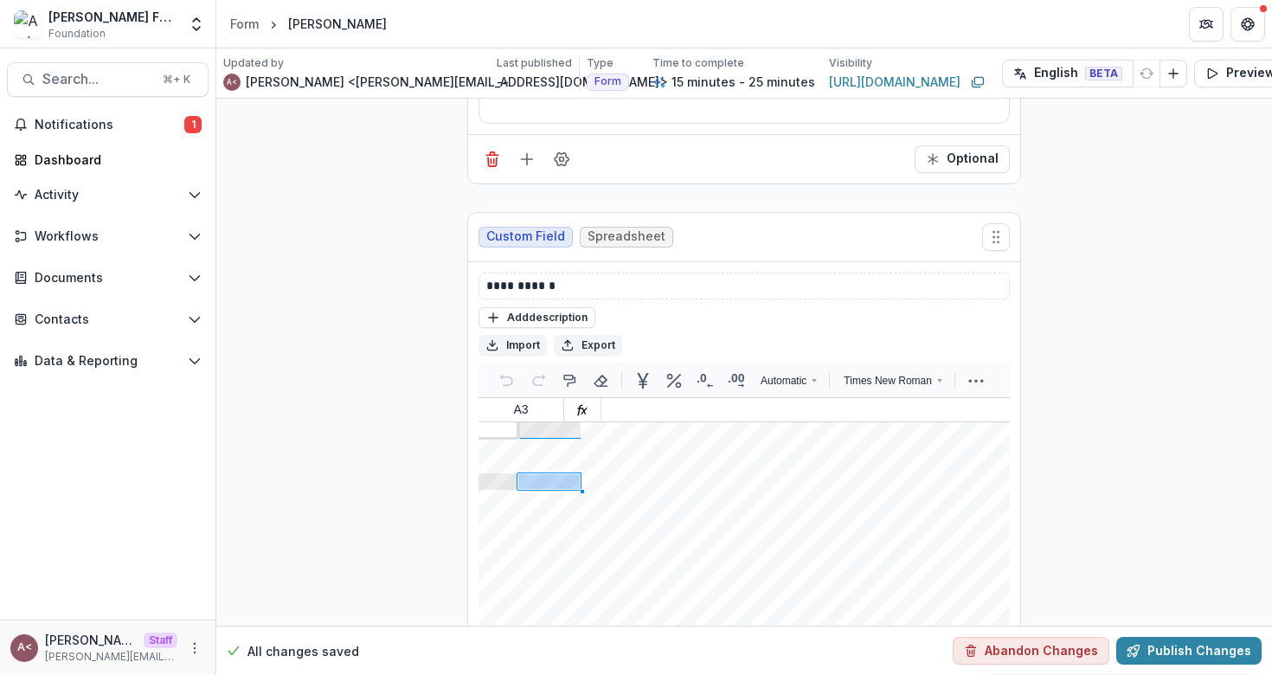
click at [725, 213] on div "Custom Field Spreadsheet" at bounding box center [744, 237] width 552 height 49
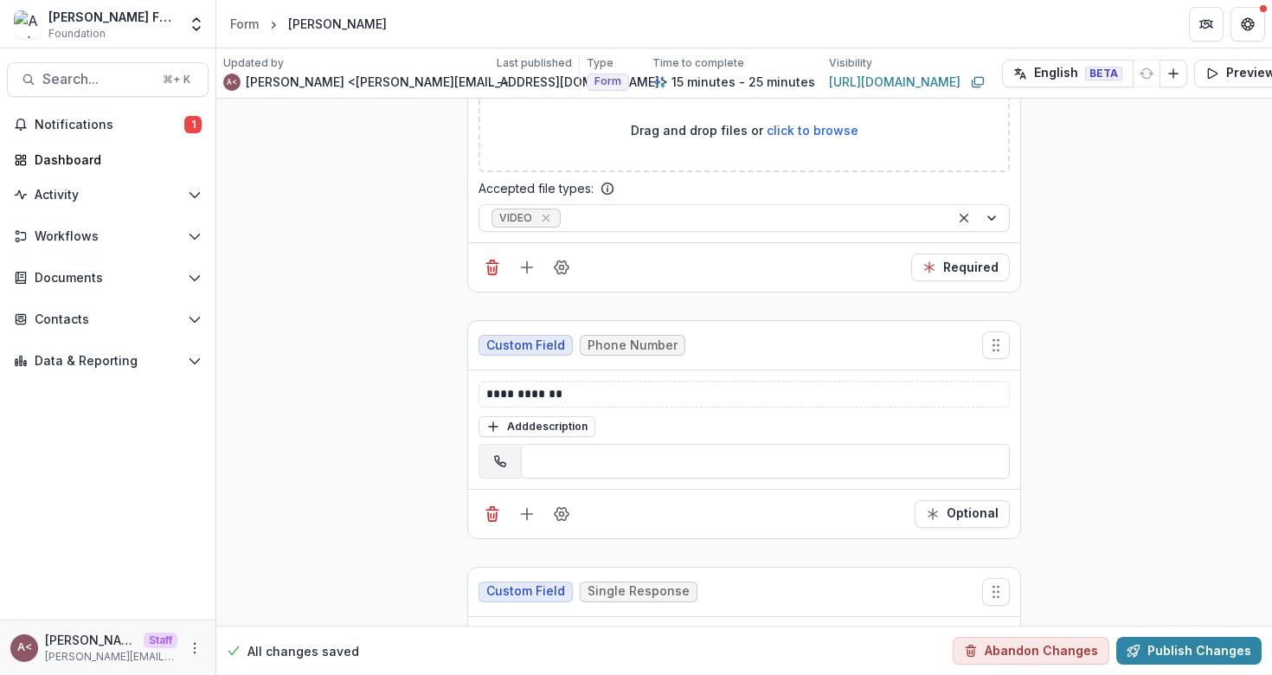
scroll to position [0, 0]
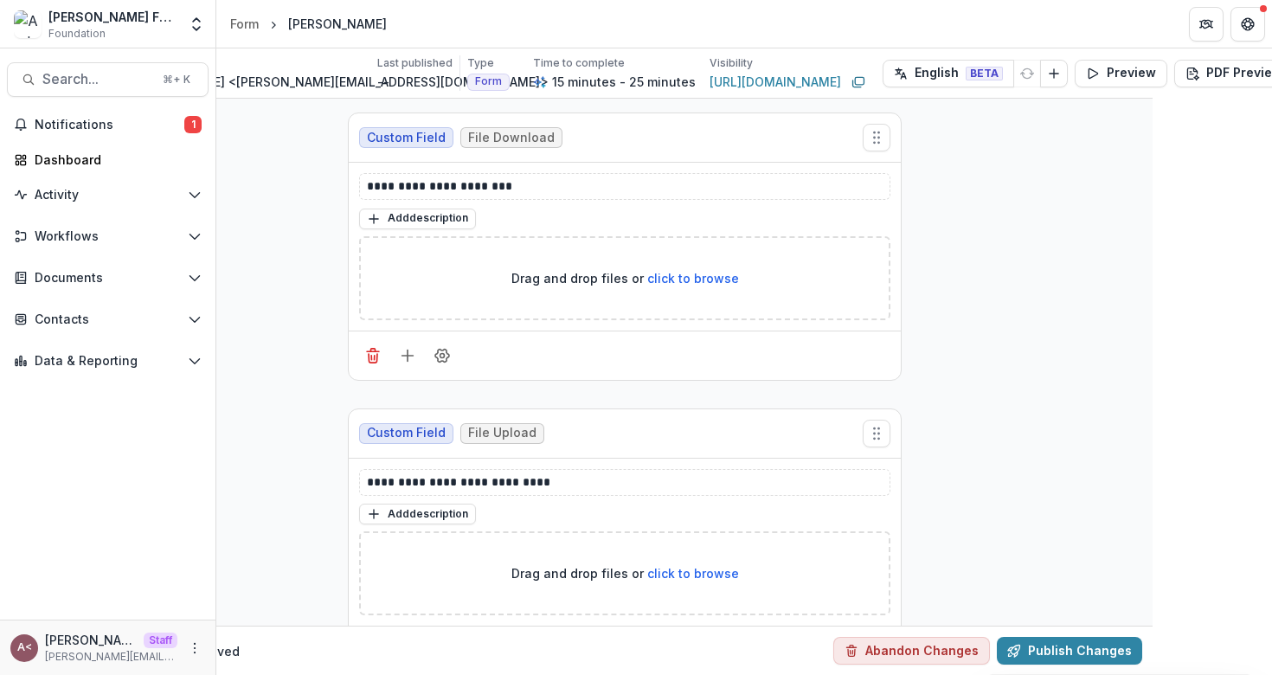
scroll to position [0, 176]
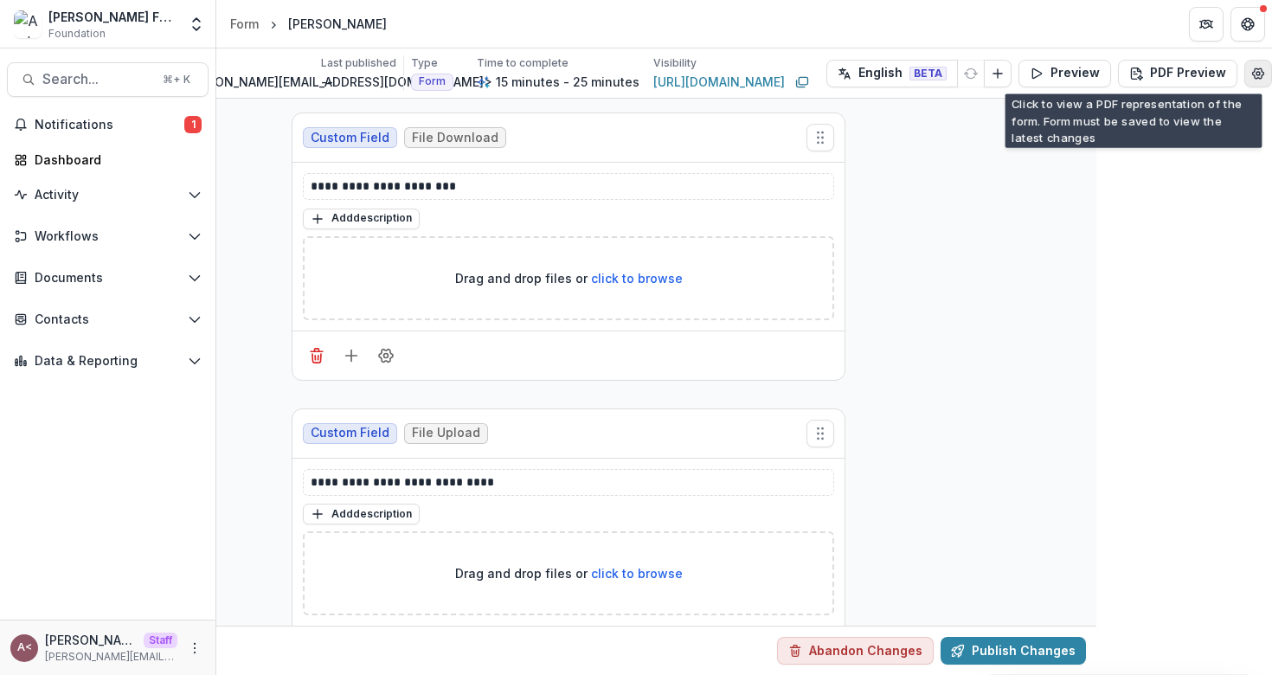
click at [1256, 75] on icon "Edit Form Settings" at bounding box center [1258, 73] width 11 height 10
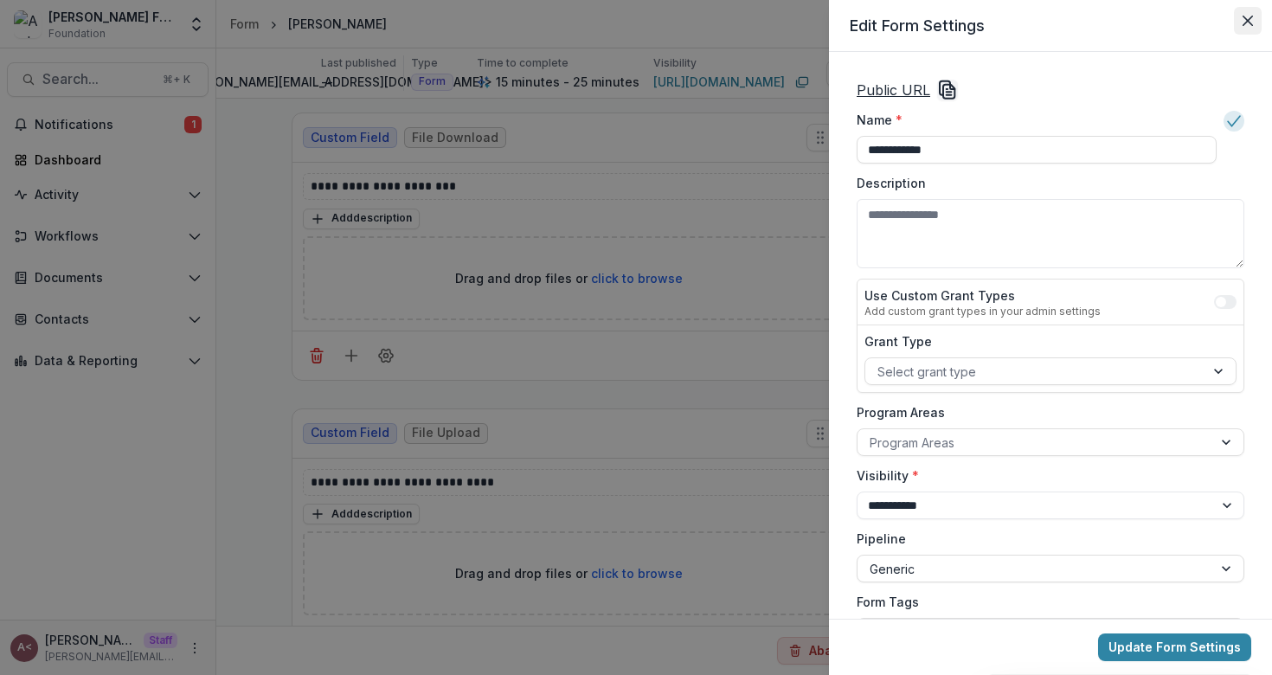
click at [1239, 29] on button "Close" at bounding box center [1247, 21] width 28 height 28
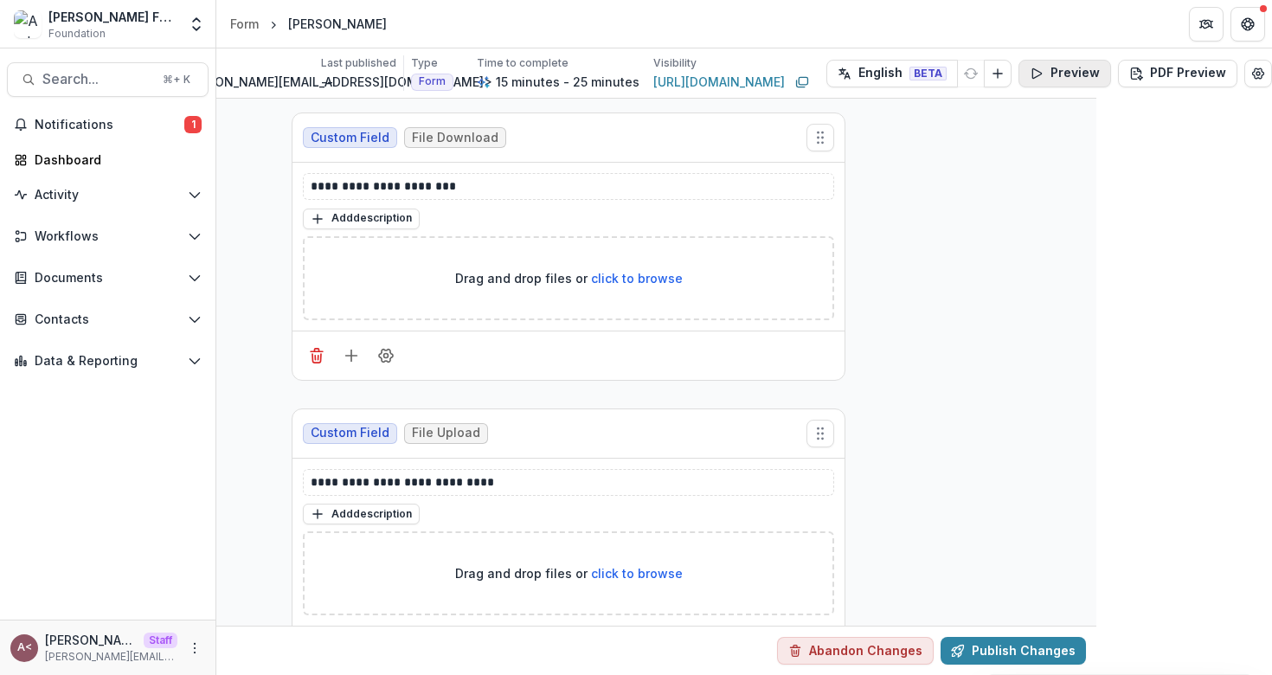
click at [1067, 79] on button "Preview" at bounding box center [1064, 74] width 93 height 28
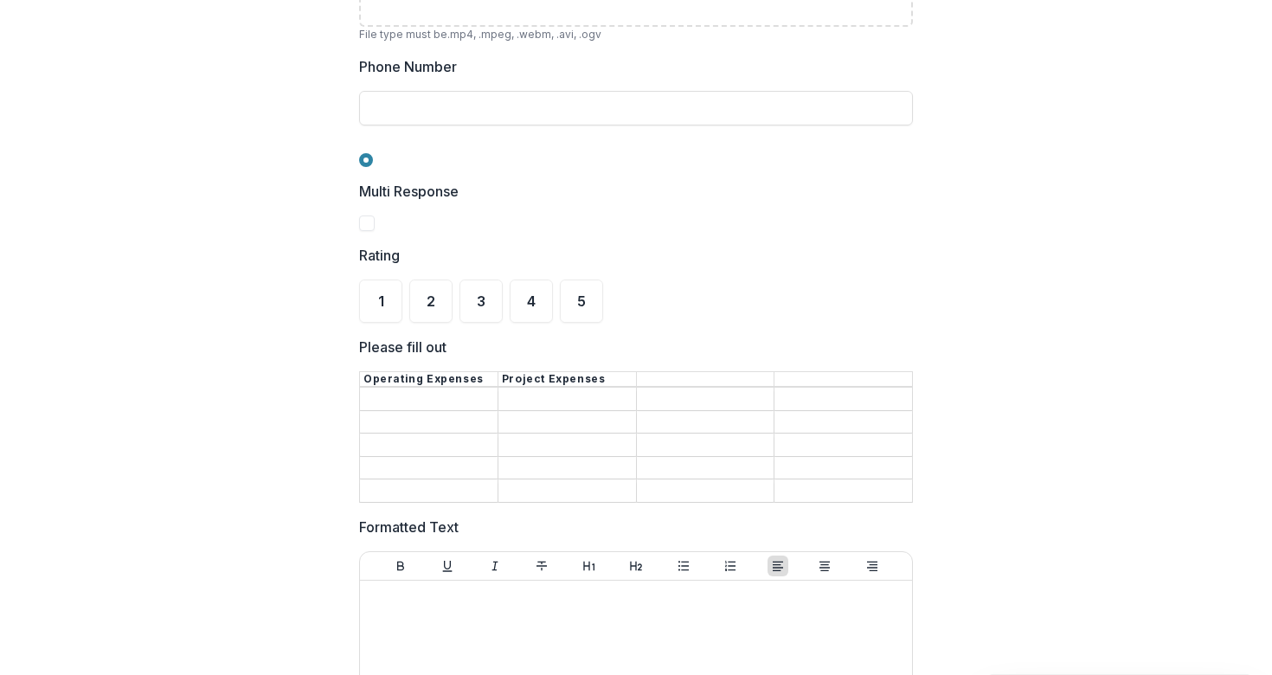
scroll to position [216, 0]
click at [577, 304] on span "5" at bounding box center [581, 299] width 9 height 14
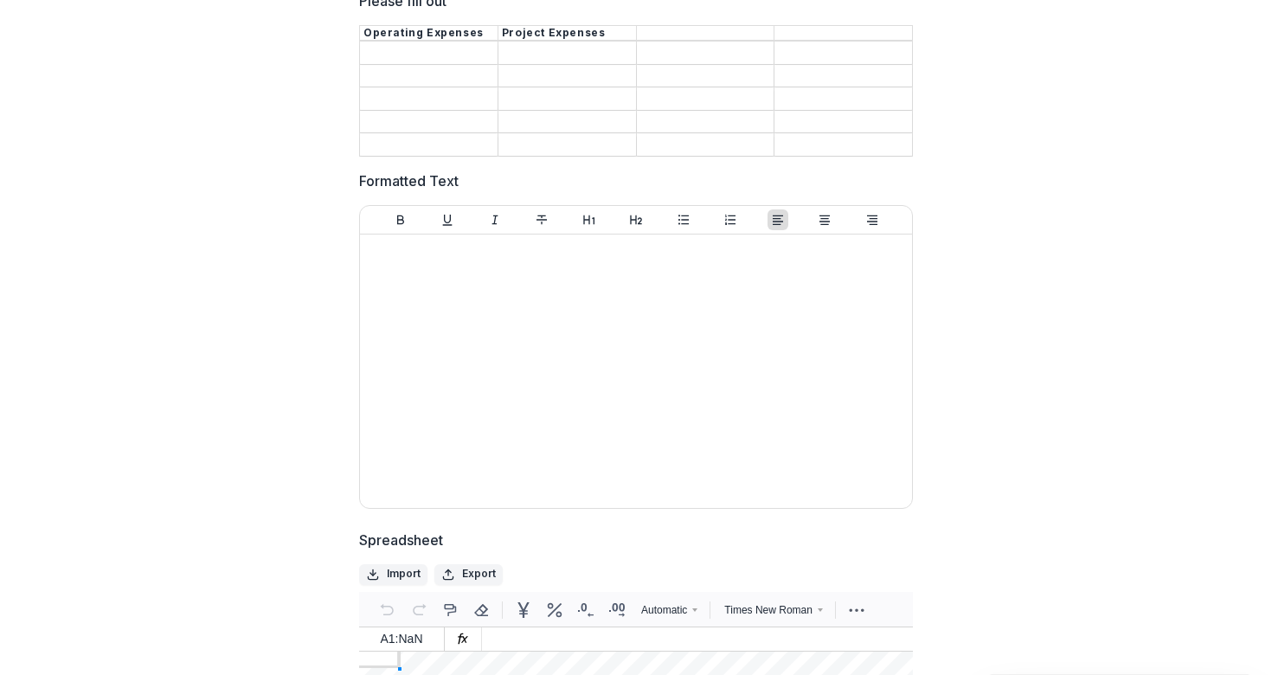
scroll to position [0, 0]
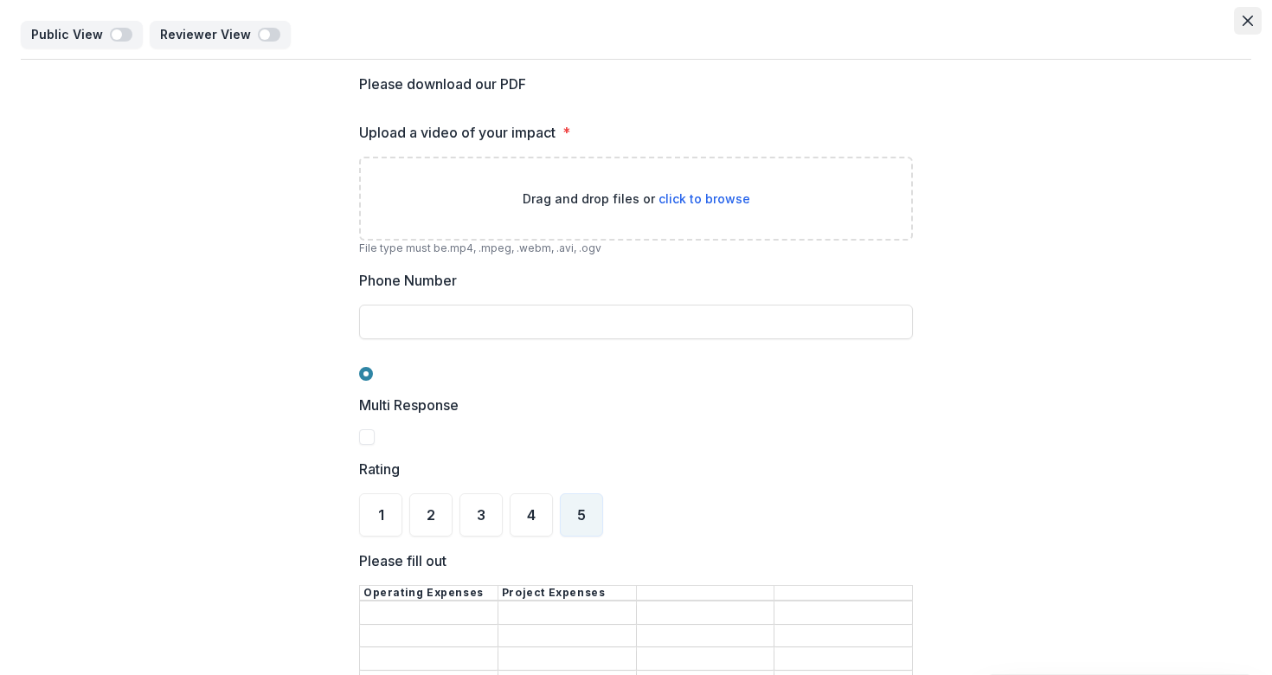
click at [1242, 22] on icon "Close" at bounding box center [1247, 21] width 10 height 10
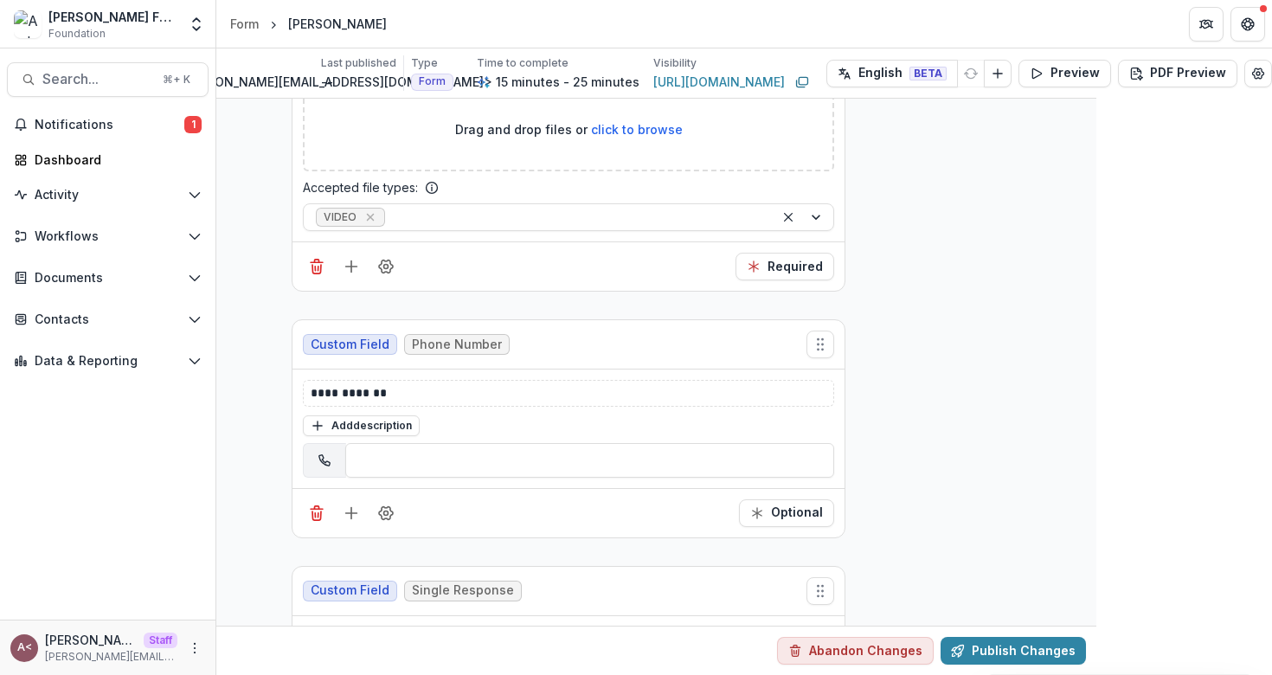
scroll to position [508, 176]
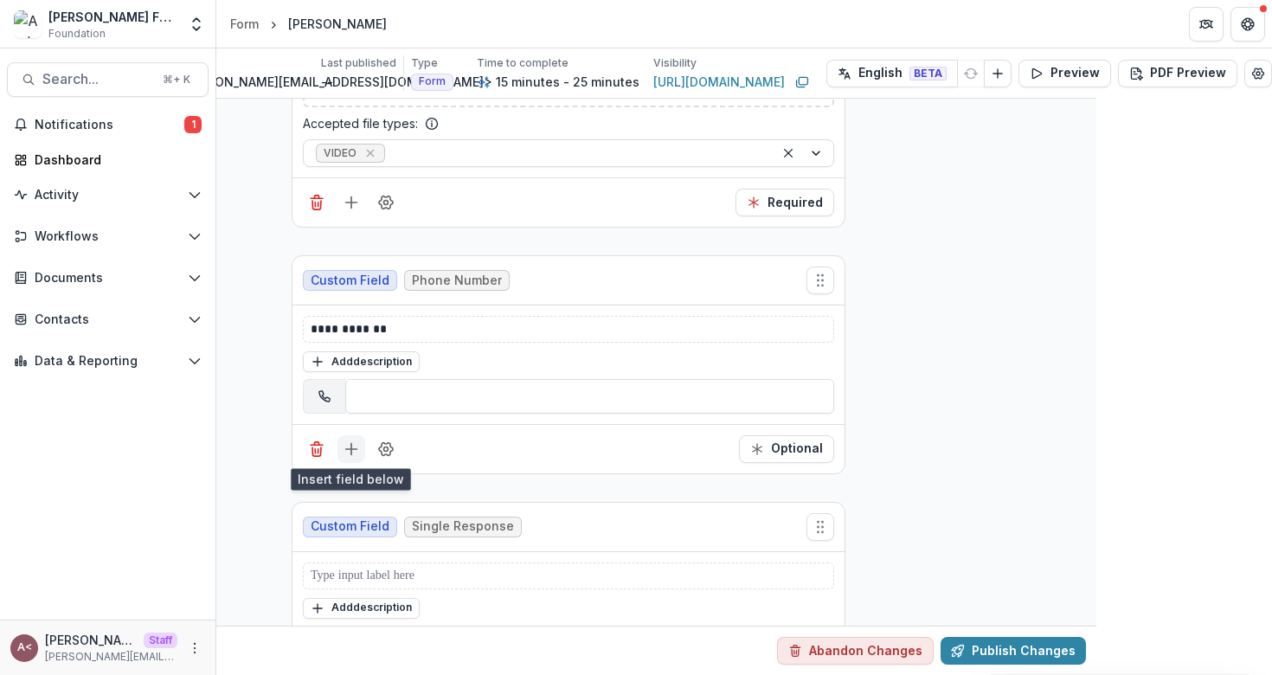
click at [343, 452] on icon "Add field" at bounding box center [351, 448] width 17 height 17
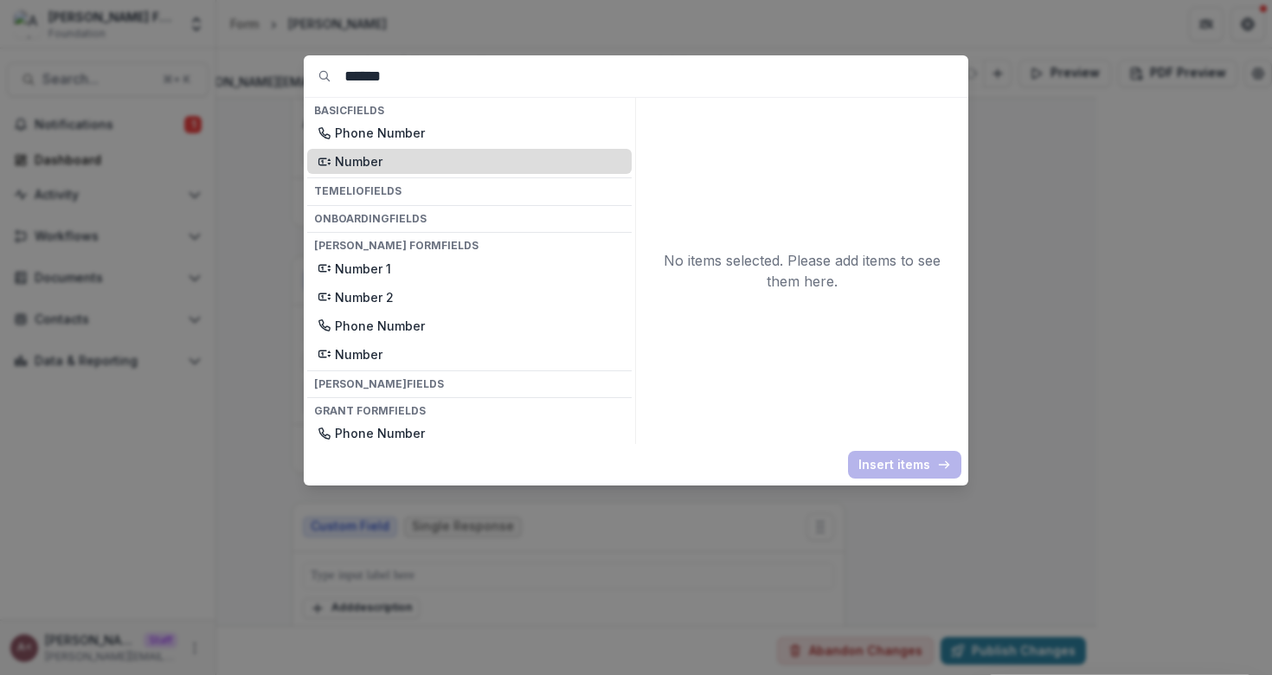
type input "******"
click at [363, 172] on div "Number" at bounding box center [469, 161] width 324 height 25
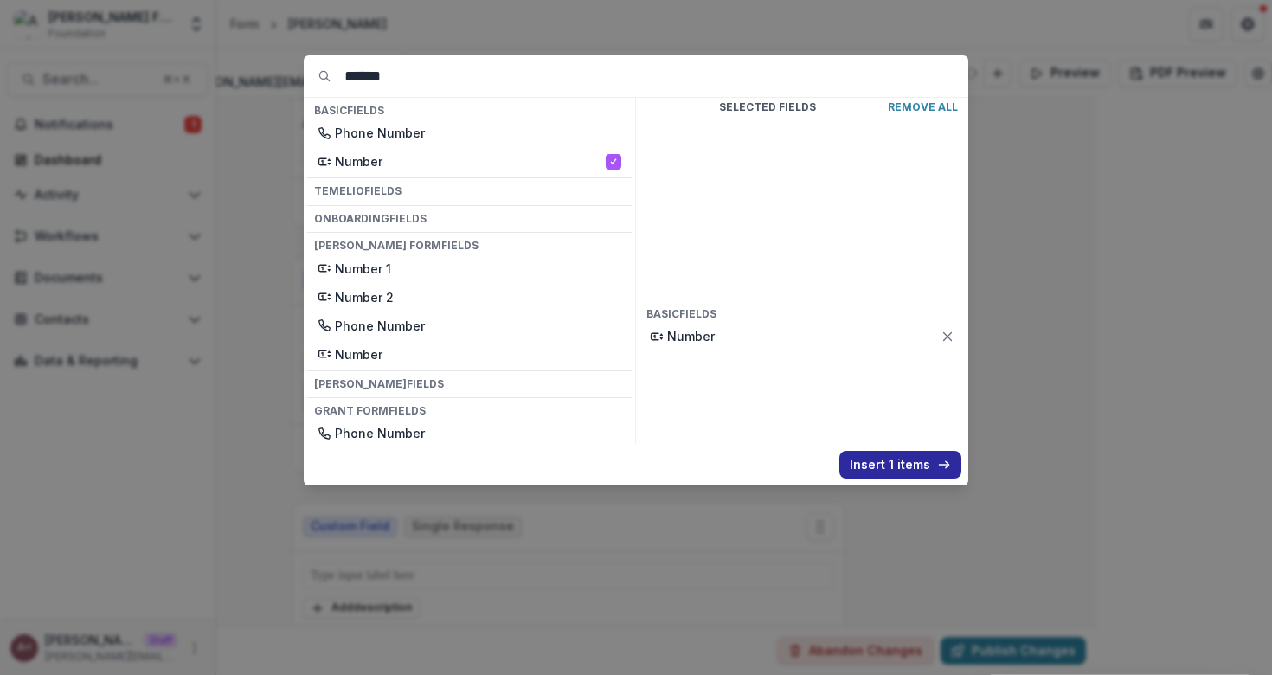
click at [897, 461] on button "Insert 1 items" at bounding box center [900, 465] width 122 height 28
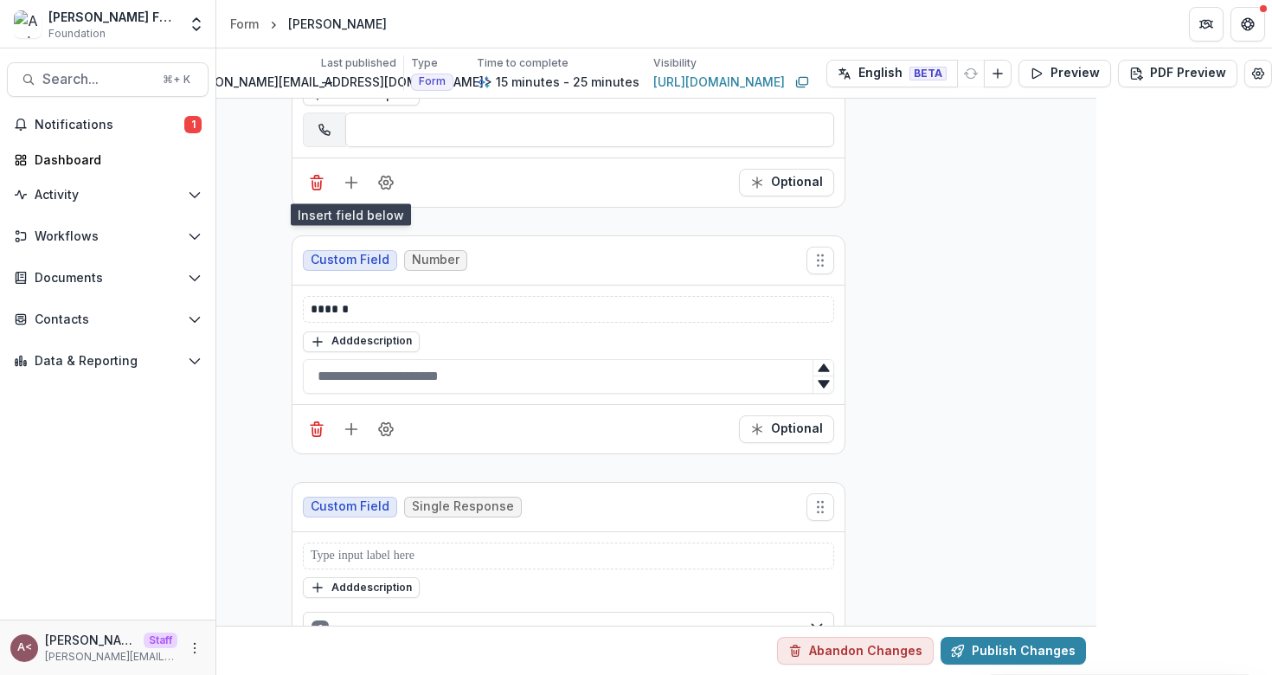
scroll to position [772, 176]
click at [359, 430] on button "Add field" at bounding box center [351, 431] width 28 height 28
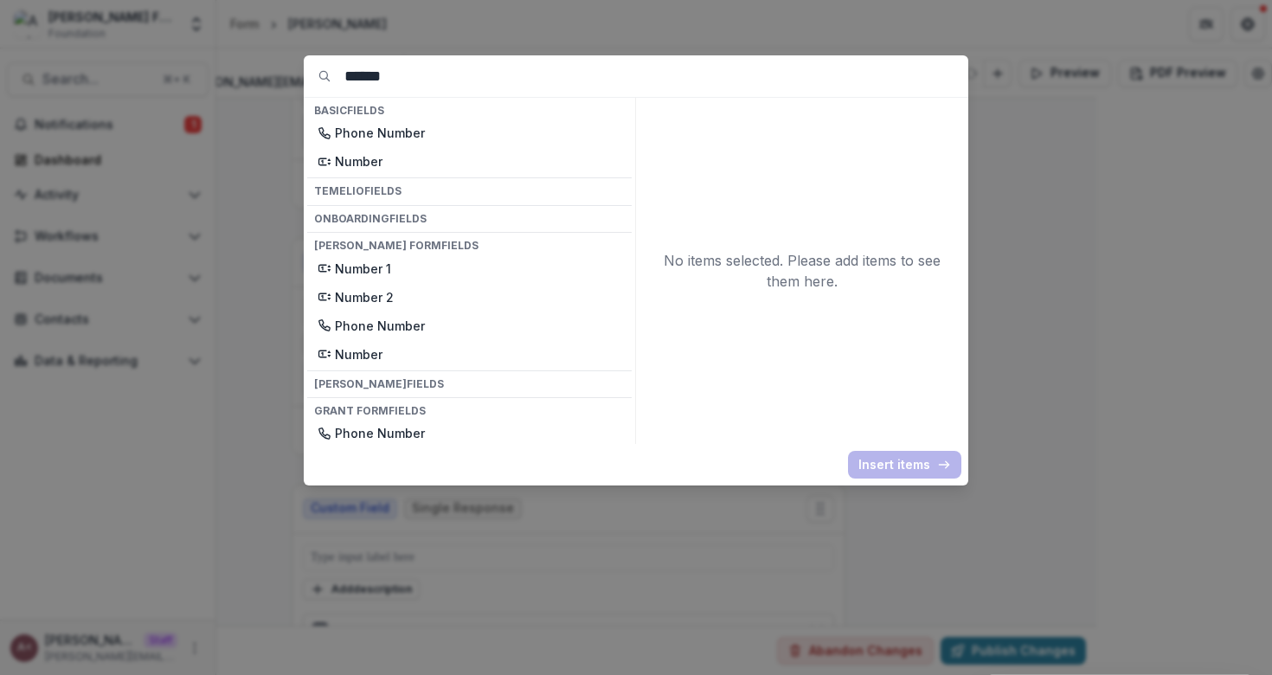
click at [430, 83] on input "******" at bounding box center [656, 76] width 624 height 42
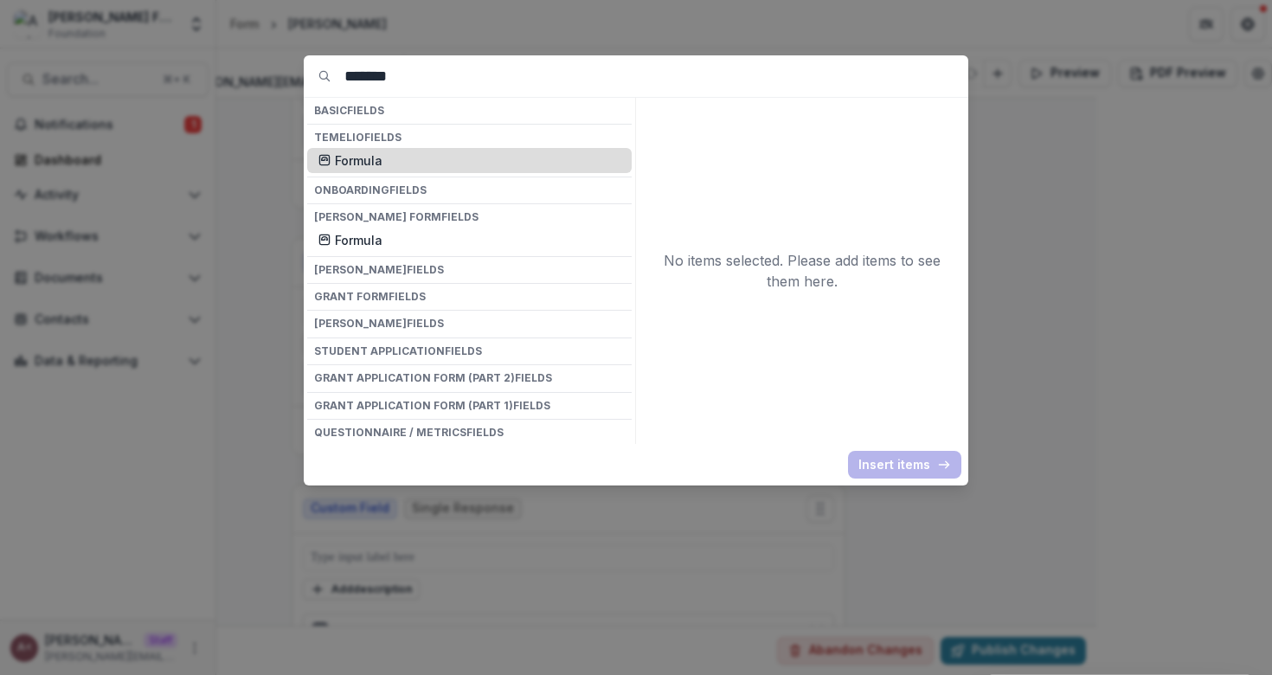
type input "*******"
click at [371, 163] on p "Formula" at bounding box center [478, 160] width 286 height 18
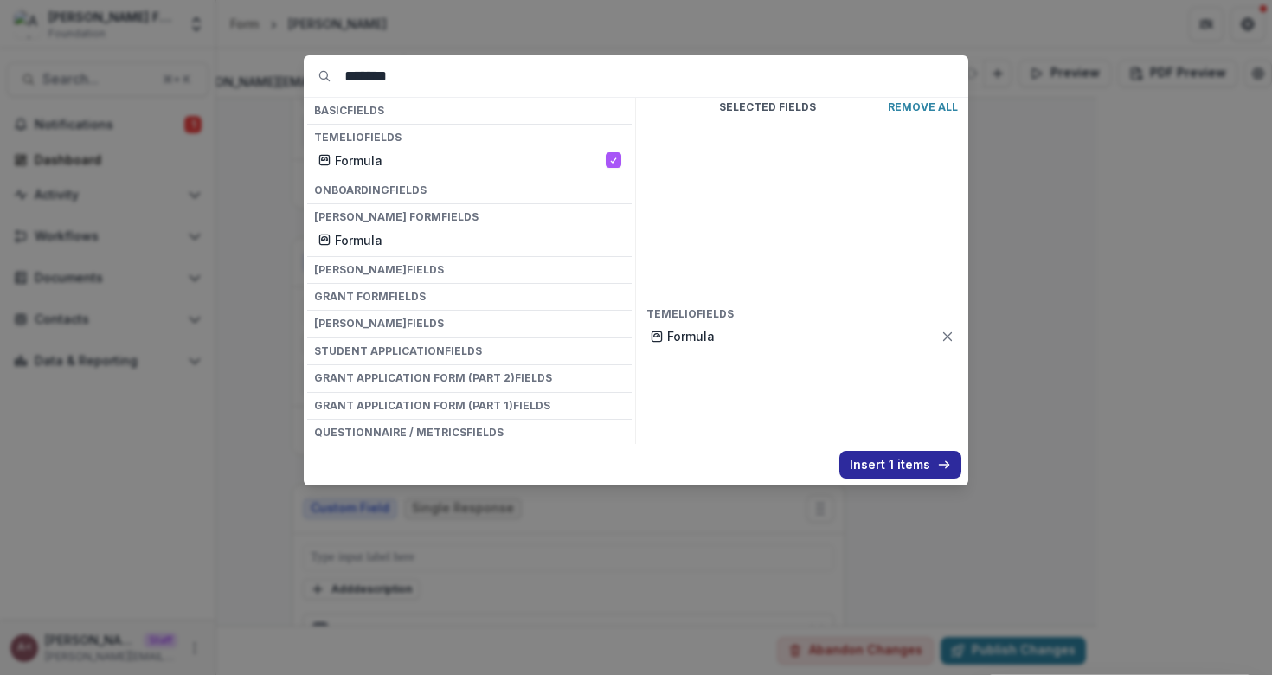
click at [892, 462] on button "Insert 1 items" at bounding box center [900, 465] width 122 height 28
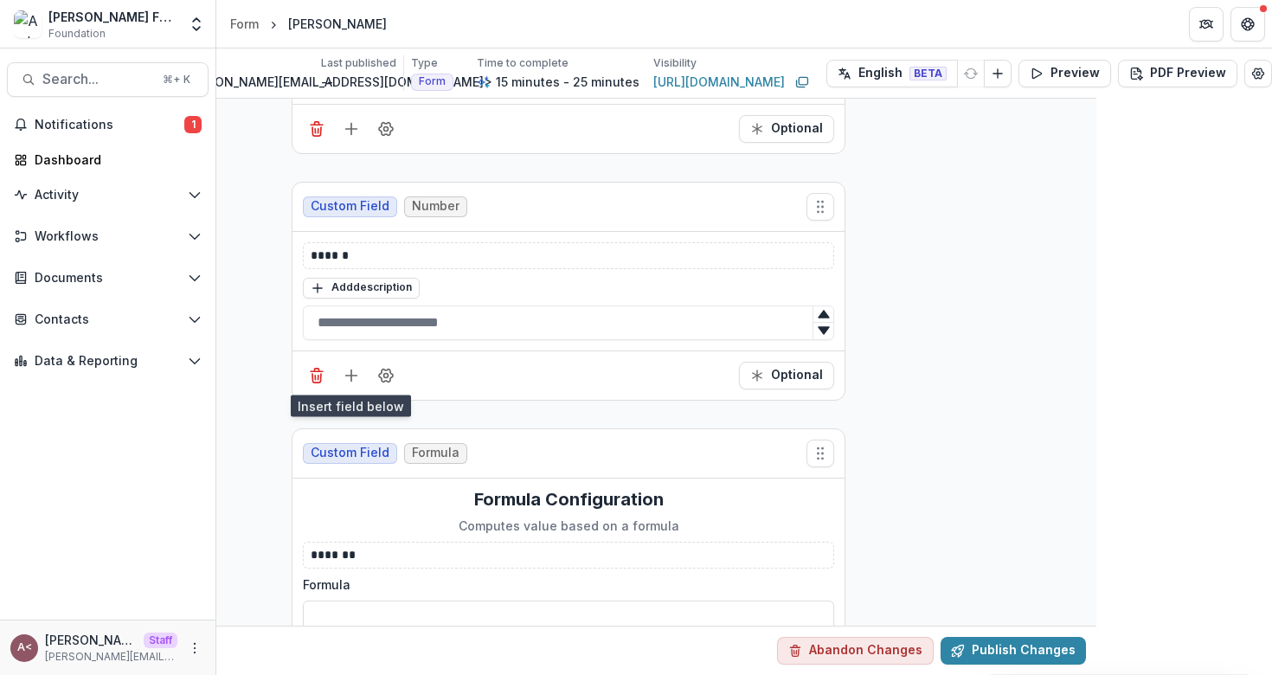
scroll to position [827, 176]
click at [364, 252] on p "******" at bounding box center [569, 256] width 516 height 18
click at [385, 379] on icon "Field Settings" at bounding box center [385, 376] width 17 height 17
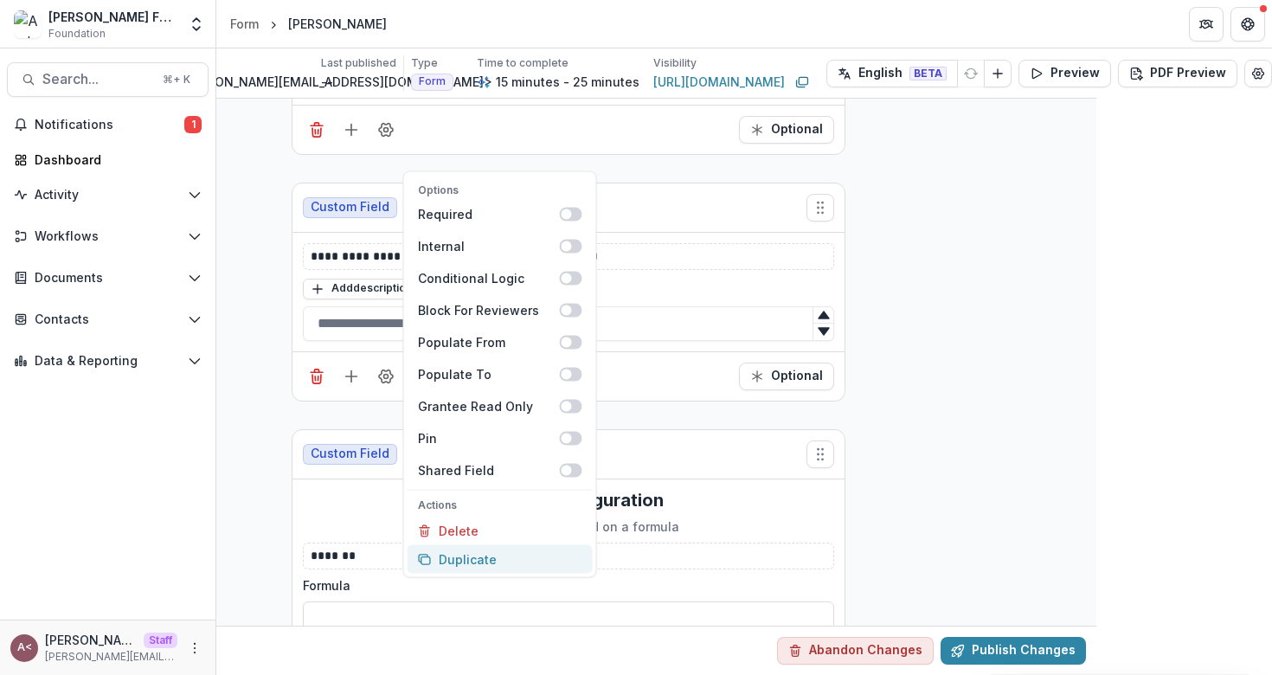
click at [483, 560] on button "Duplicate" at bounding box center [499, 559] width 185 height 29
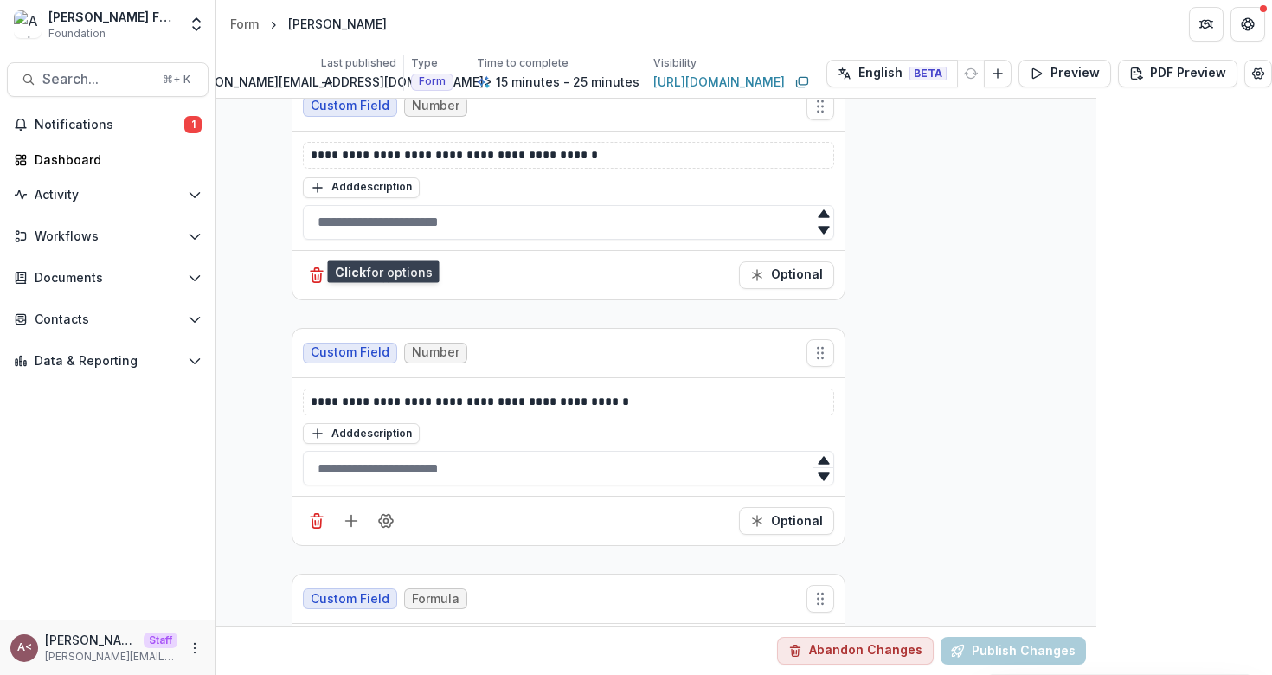
scroll to position [961, 176]
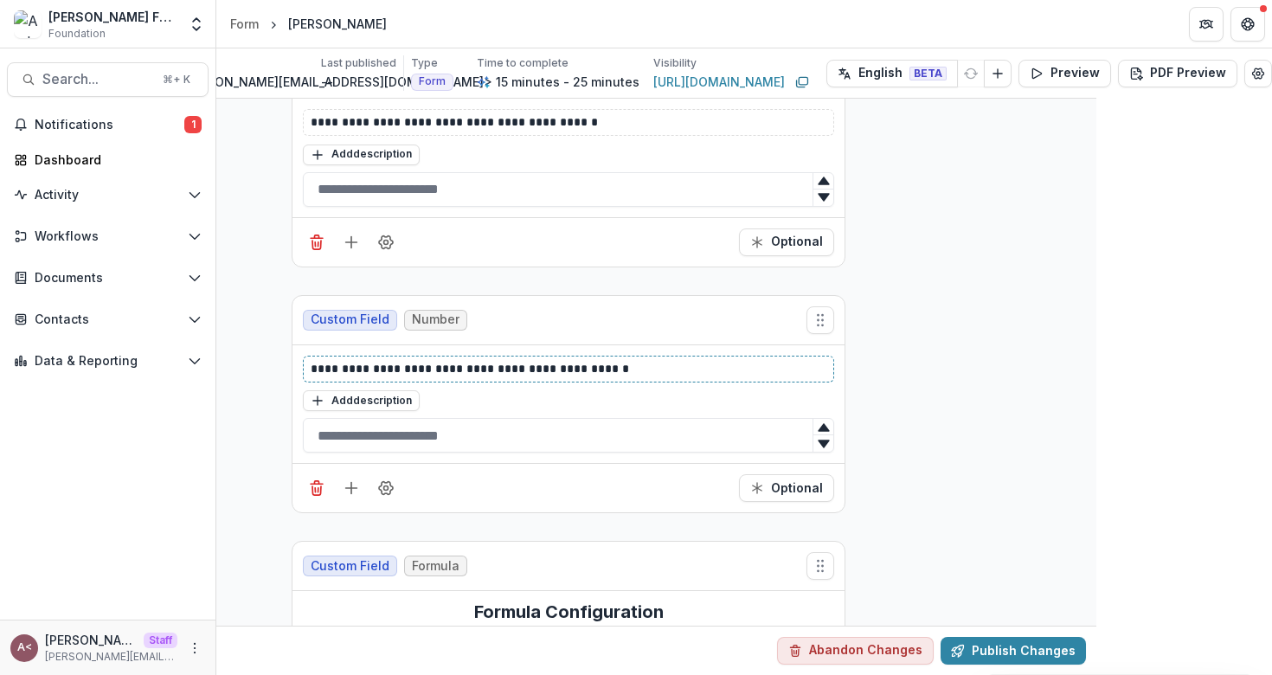
click at [484, 360] on p "**********" at bounding box center [569, 369] width 516 height 18
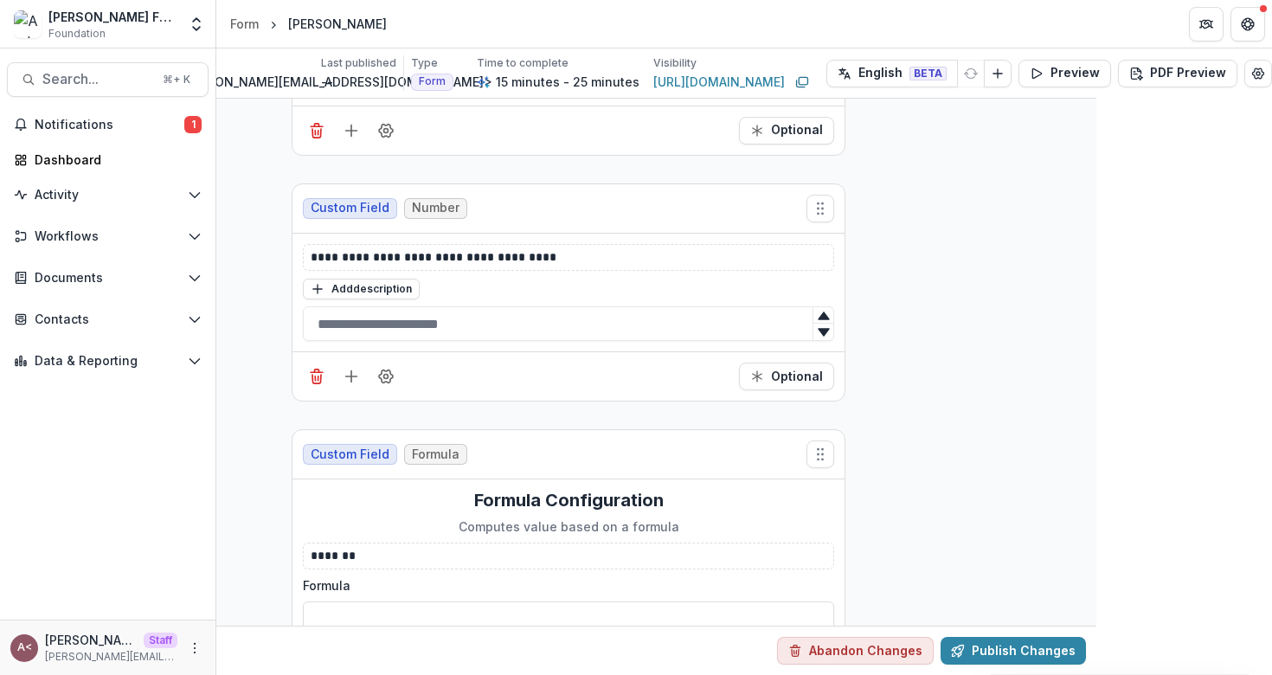
scroll to position [1056, 176]
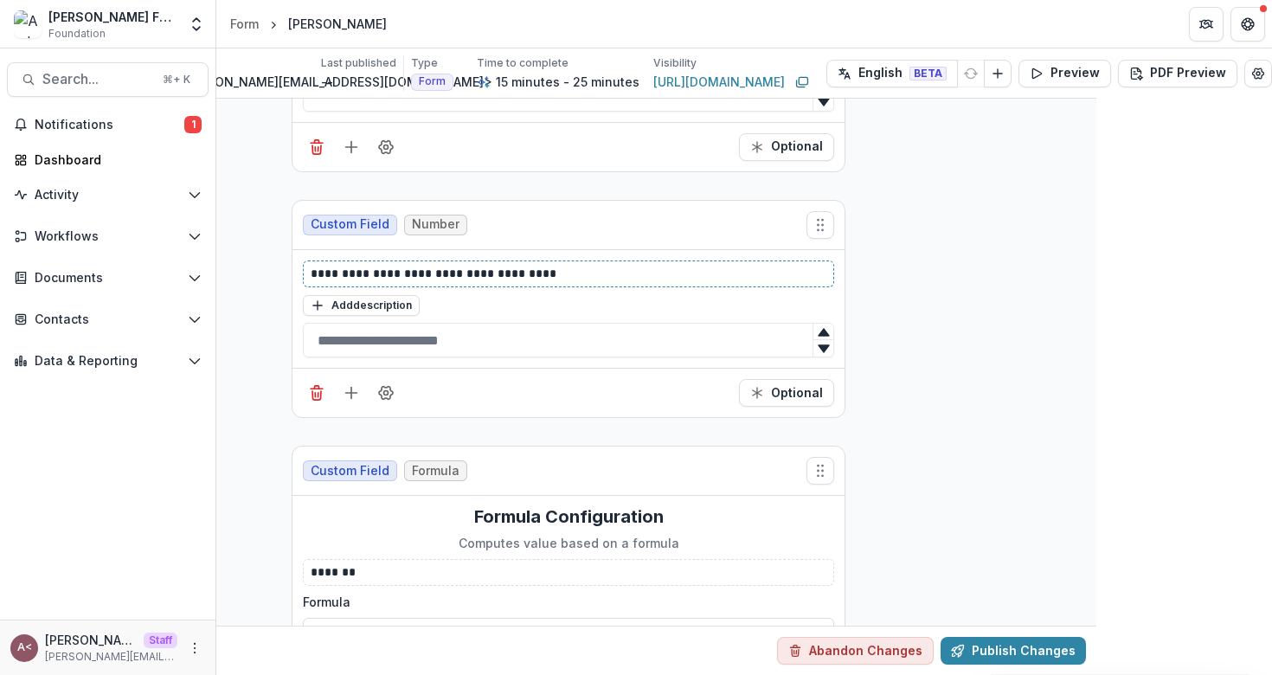
click at [501, 273] on p "**********" at bounding box center [569, 274] width 516 height 18
copy p "**"
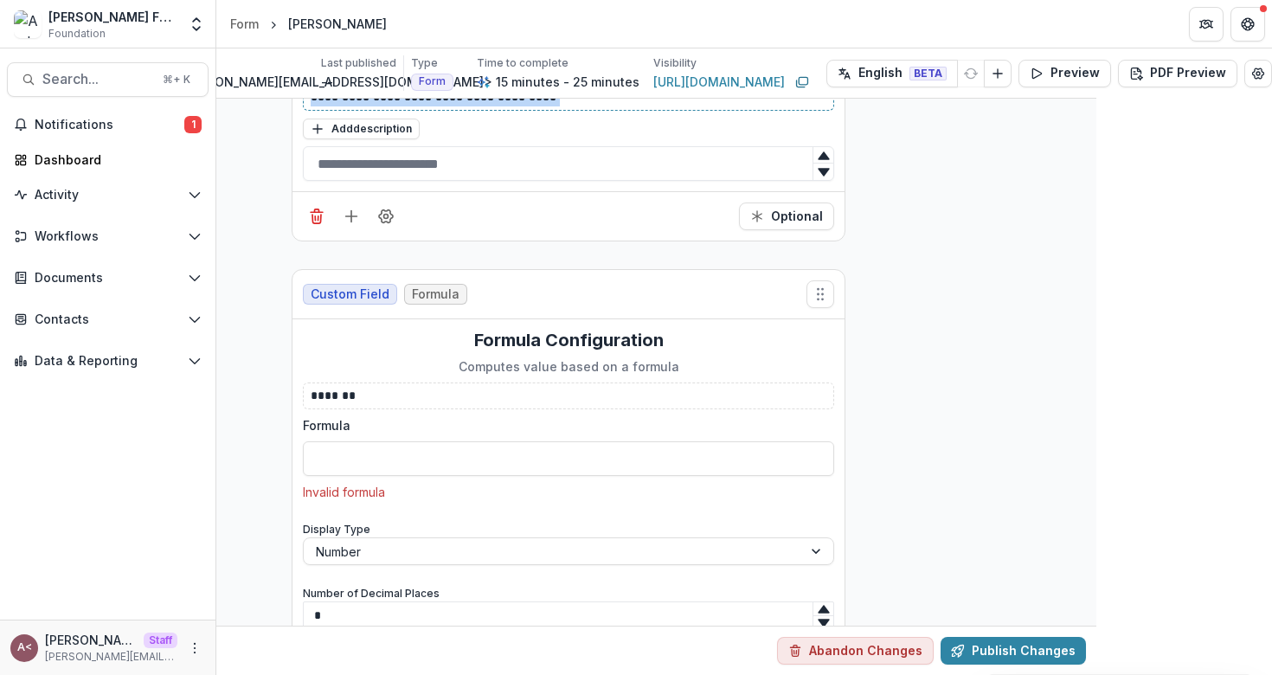
scroll to position [1232, 176]
click at [360, 465] on input "Formula" at bounding box center [568, 459] width 531 height 35
paste input "**********"
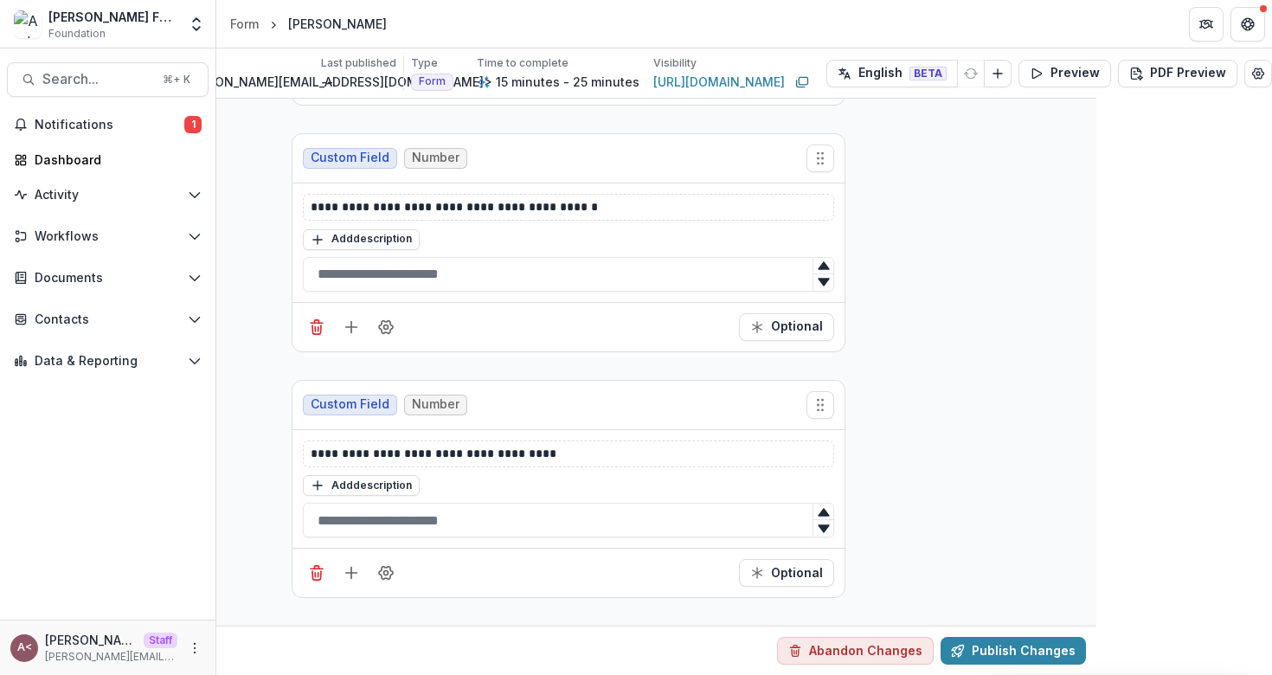
scroll to position [860, 176]
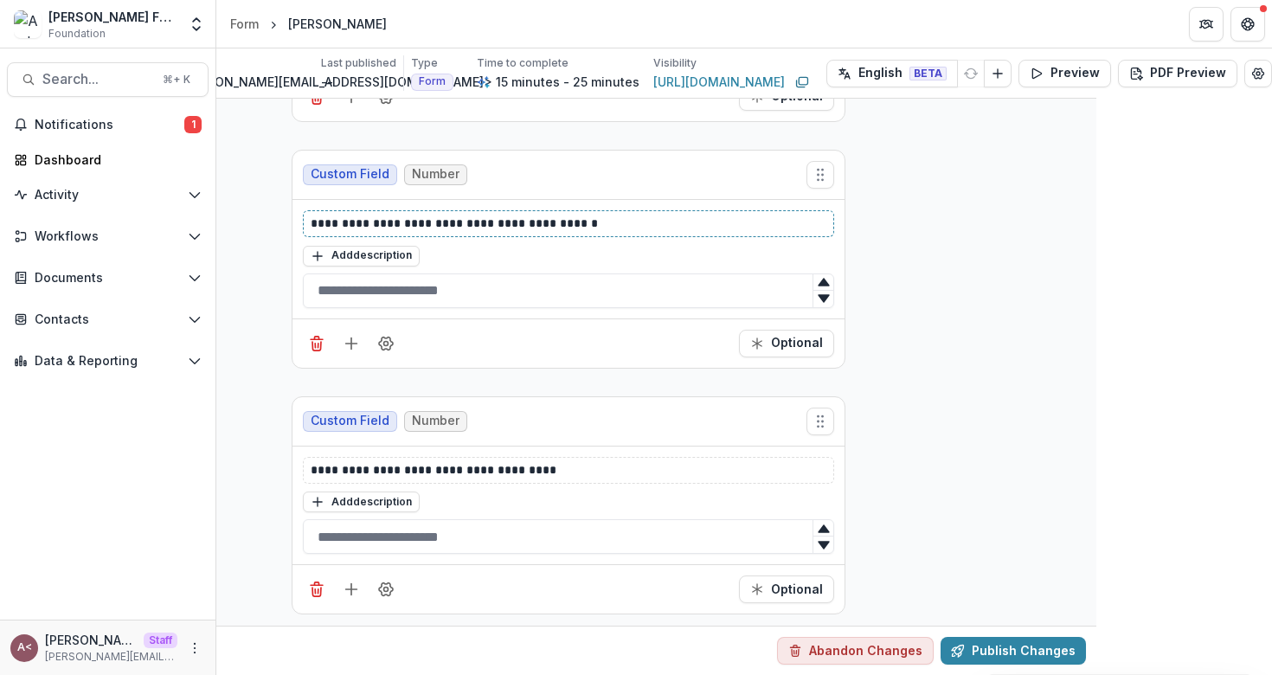
click at [518, 220] on p "**********" at bounding box center [569, 224] width 516 height 18
copy p "********"
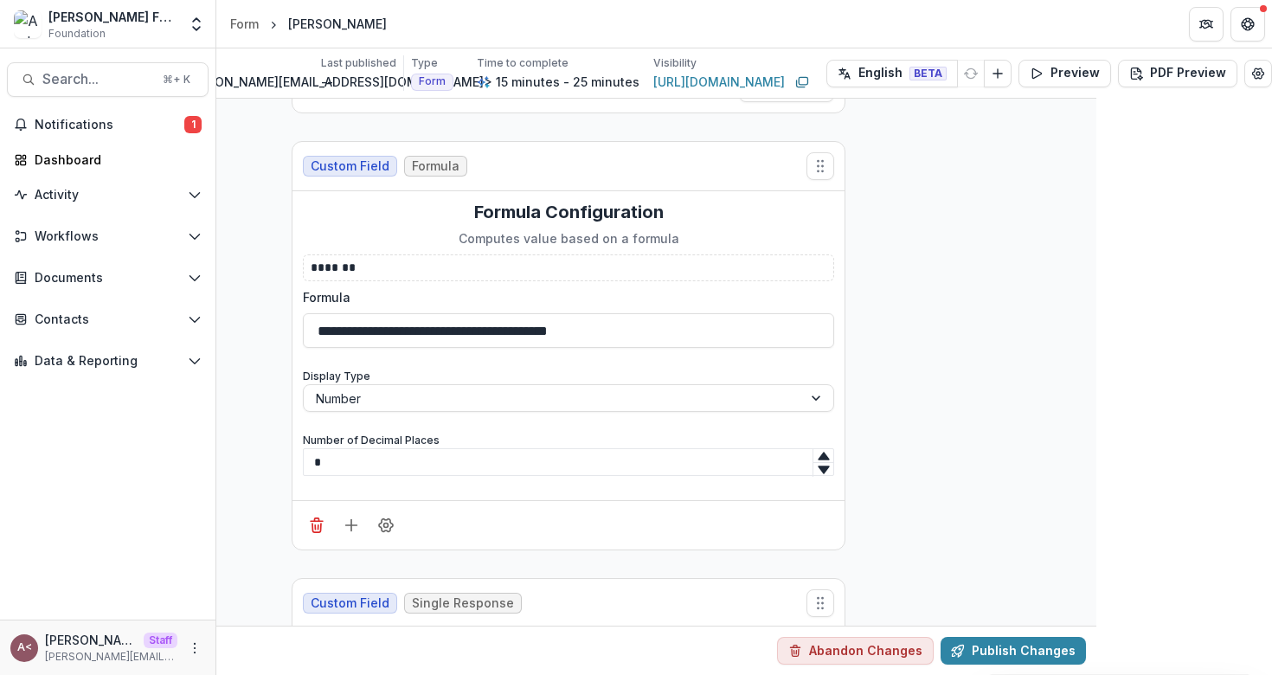
scroll to position [1362, 176]
click at [314, 333] on input "**********" at bounding box center [568, 329] width 531 height 35
paste input "**********"
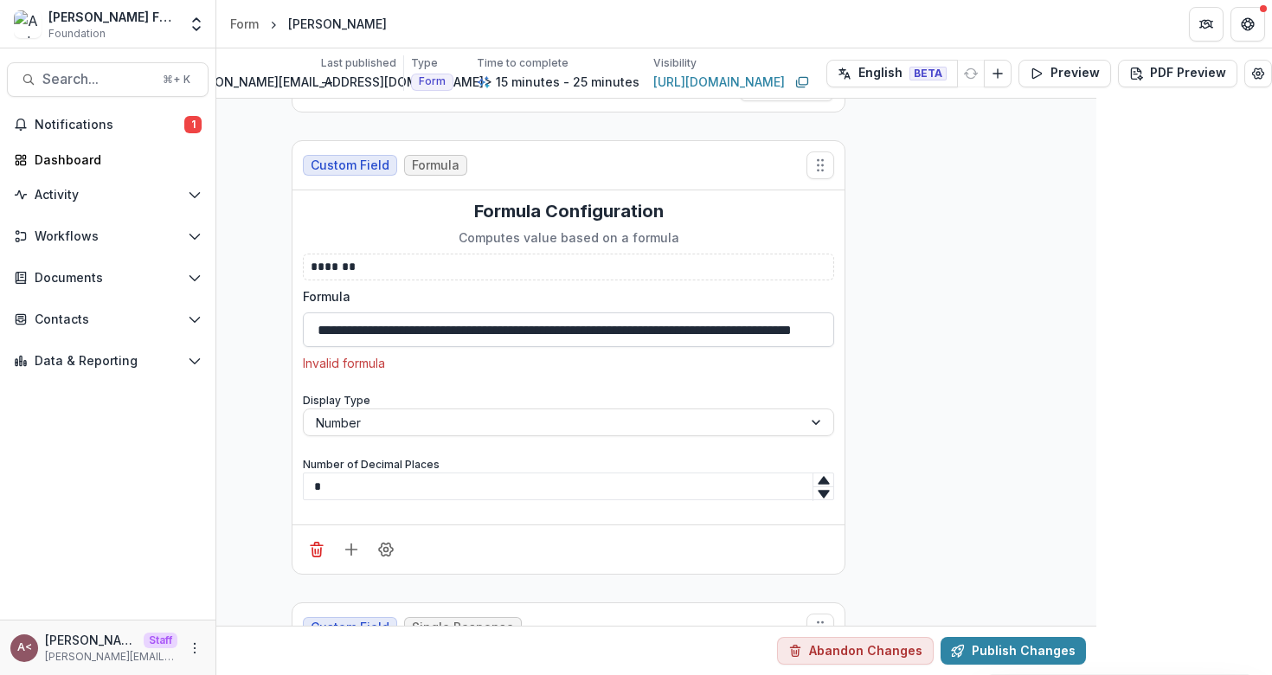
click at [314, 333] on input "**********" at bounding box center [568, 329] width 531 height 35
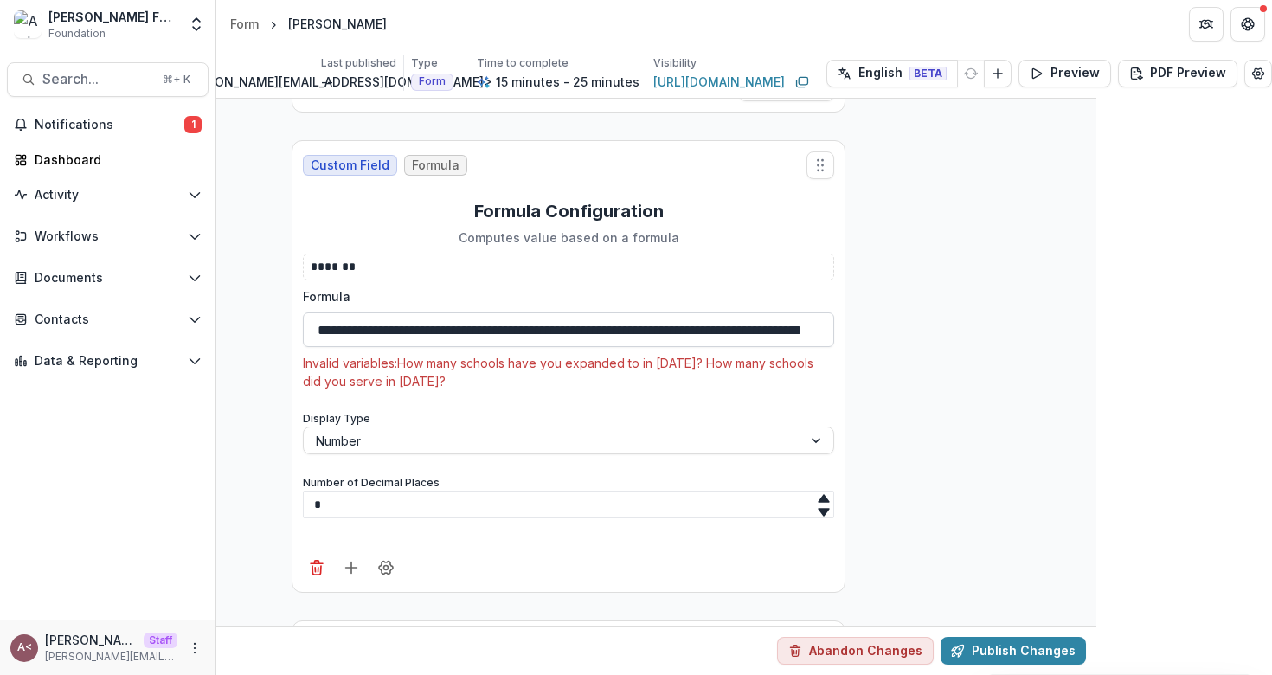
click at [658, 328] on input "**********" at bounding box center [568, 329] width 531 height 35
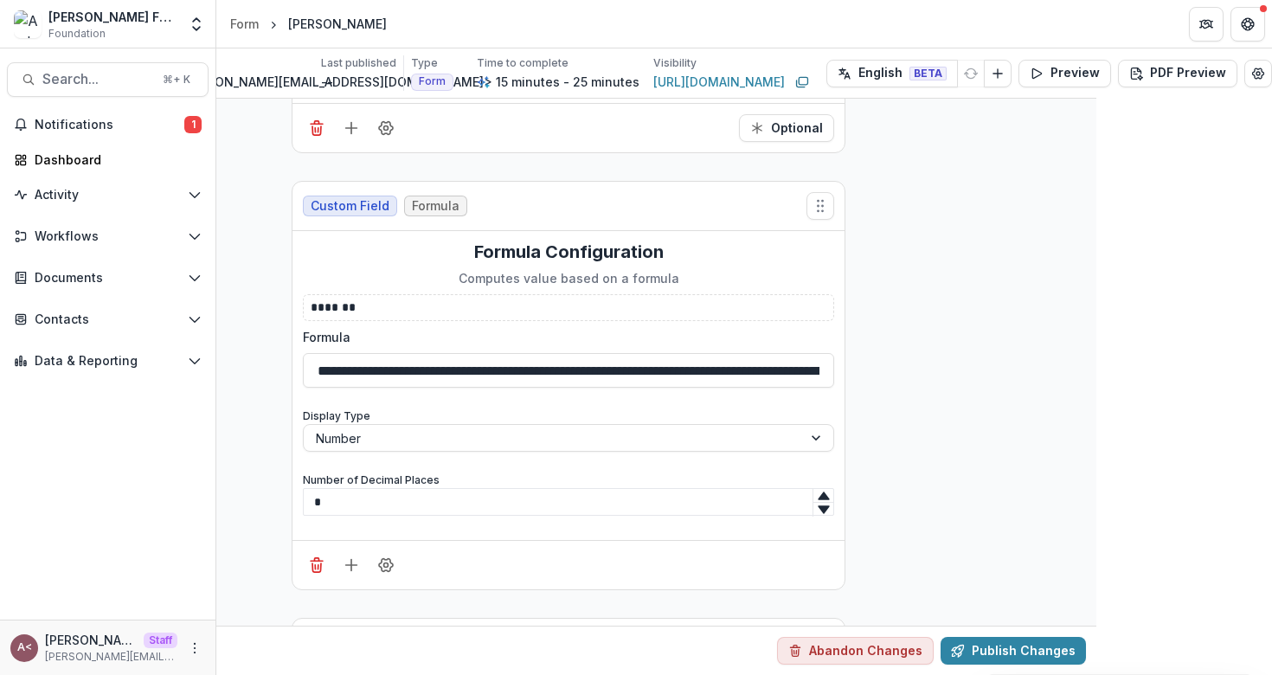
scroll to position [1431, 176]
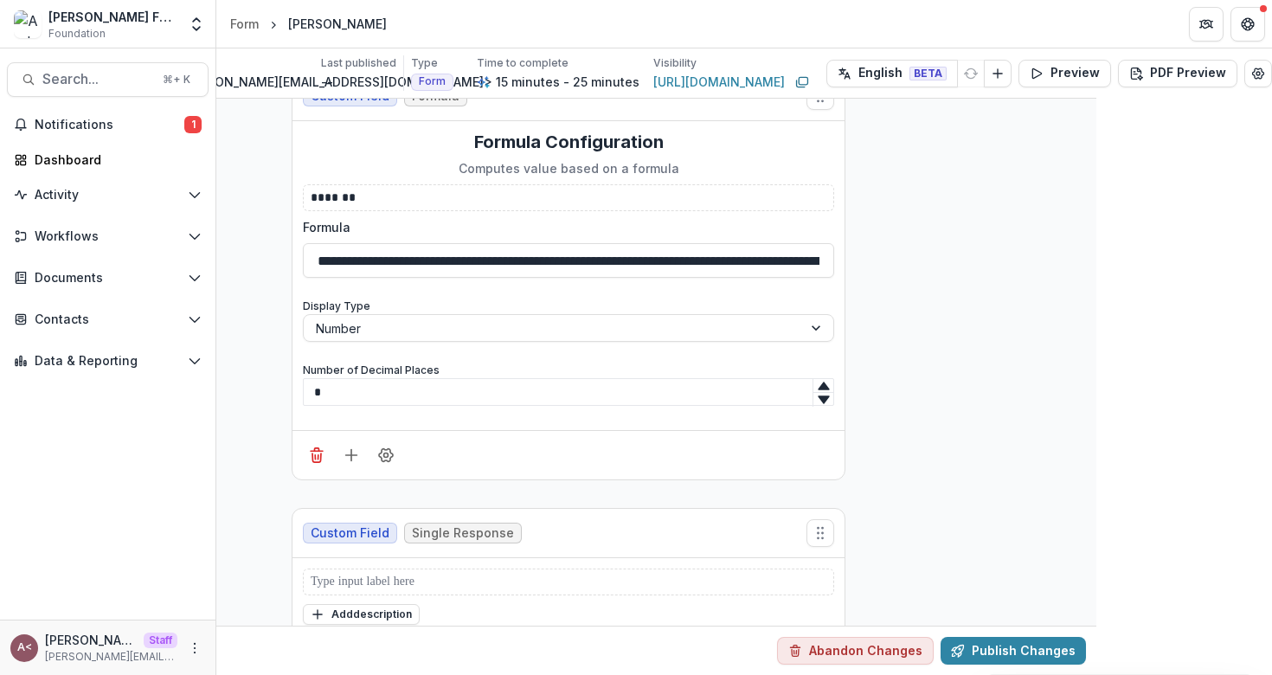
type input "**********"
click at [454, 358] on div "**********" at bounding box center [568, 275] width 531 height 288
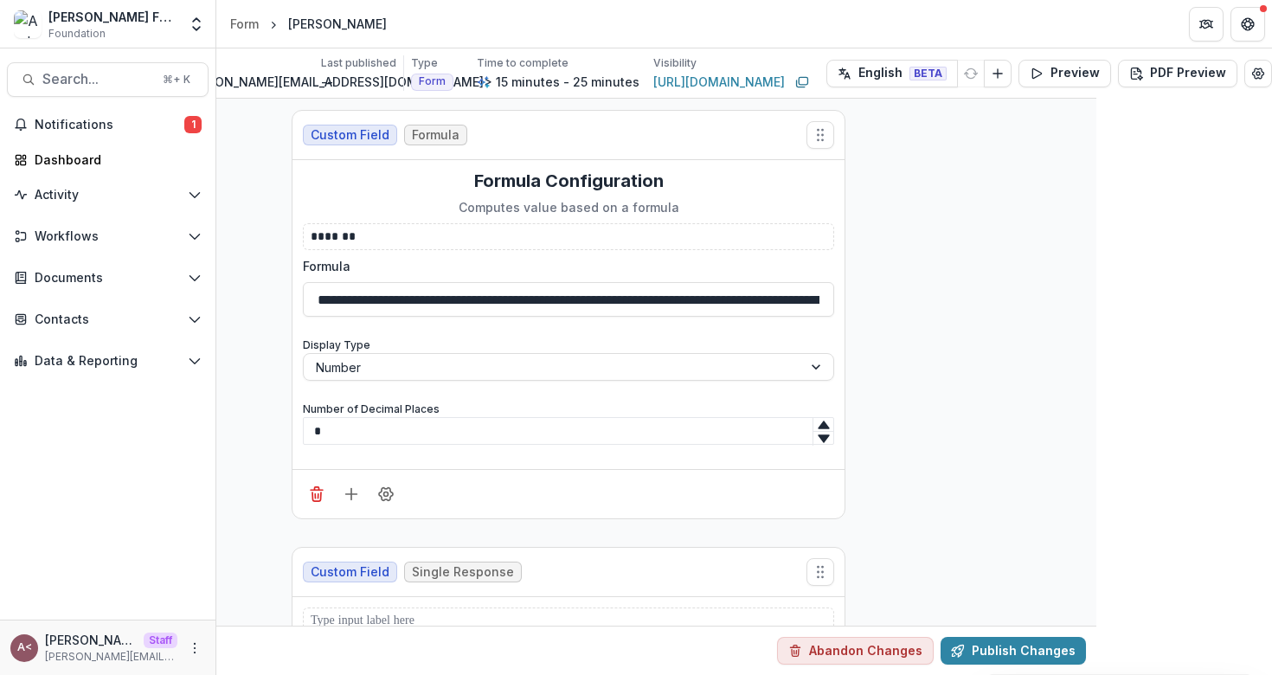
scroll to position [1388, 176]
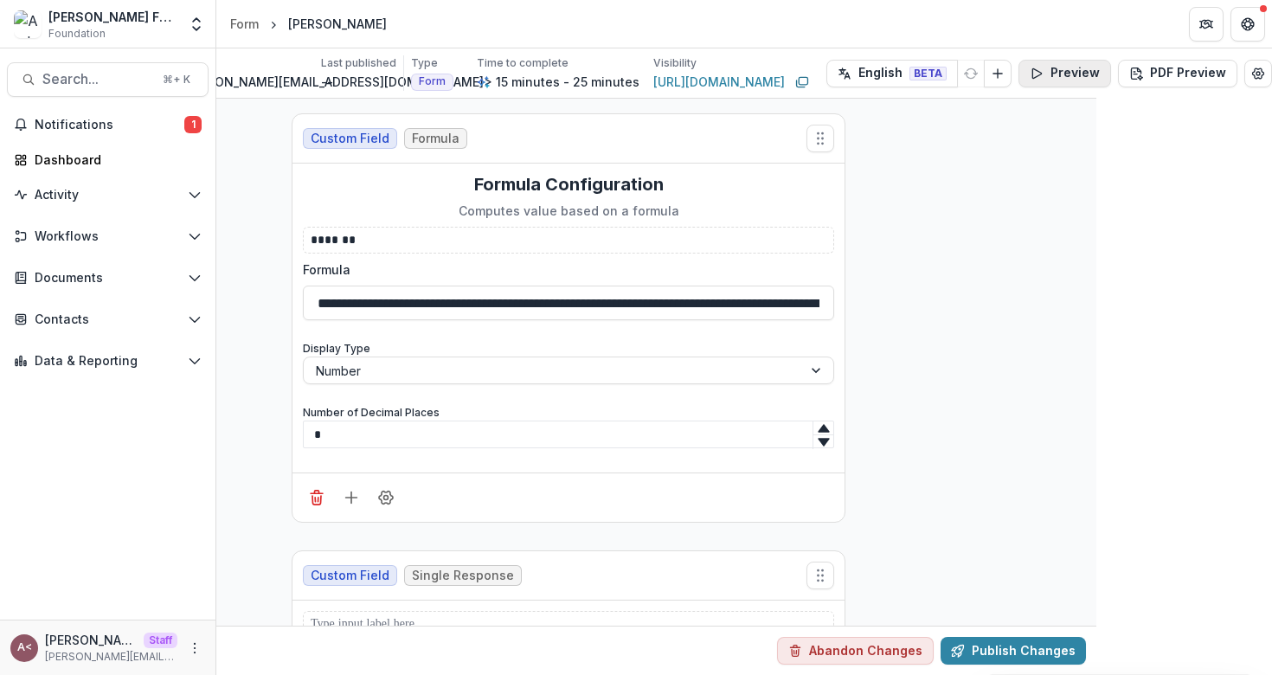
click at [1067, 74] on button "Preview" at bounding box center [1064, 74] width 93 height 28
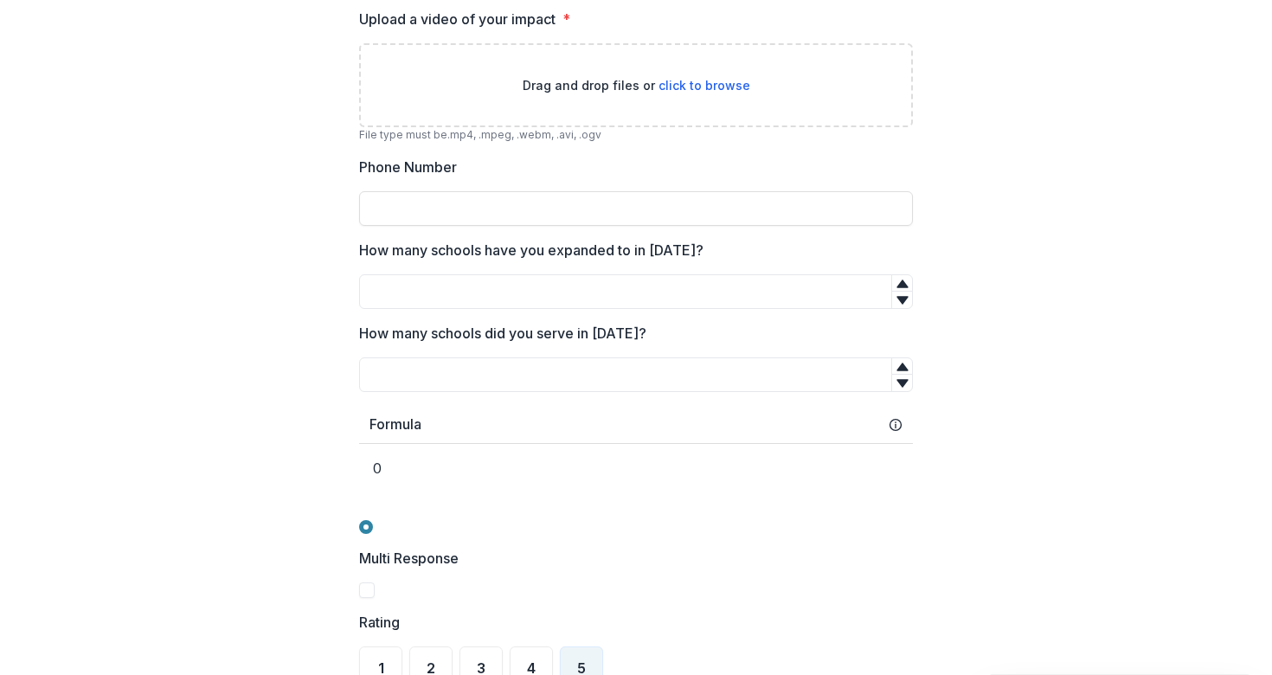
scroll to position [112, 0]
click at [515, 285] on input "How many schools have you expanded to in [DATE]?" at bounding box center [636, 292] width 554 height 35
type input "*"
click at [432, 381] on input "How many schools did you serve in [DATE]?" at bounding box center [636, 375] width 554 height 35
type input "*"
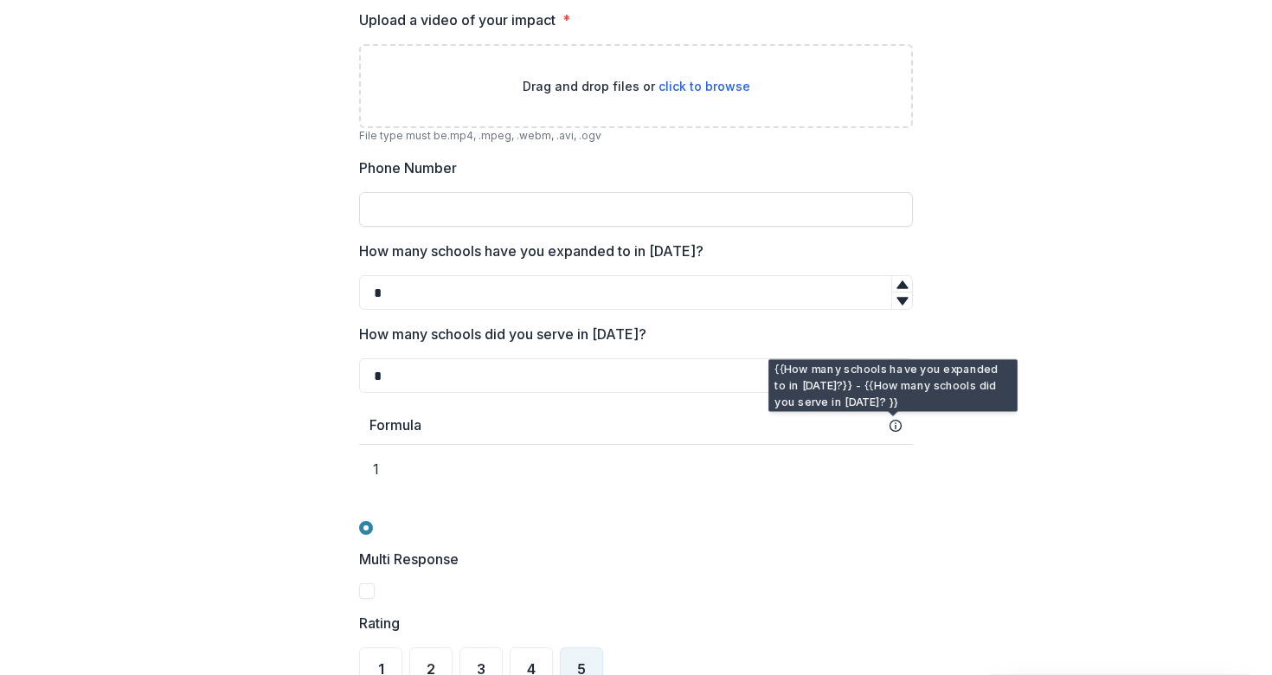
click at [657, 420] on div "Formula" at bounding box center [635, 425] width 533 height 16
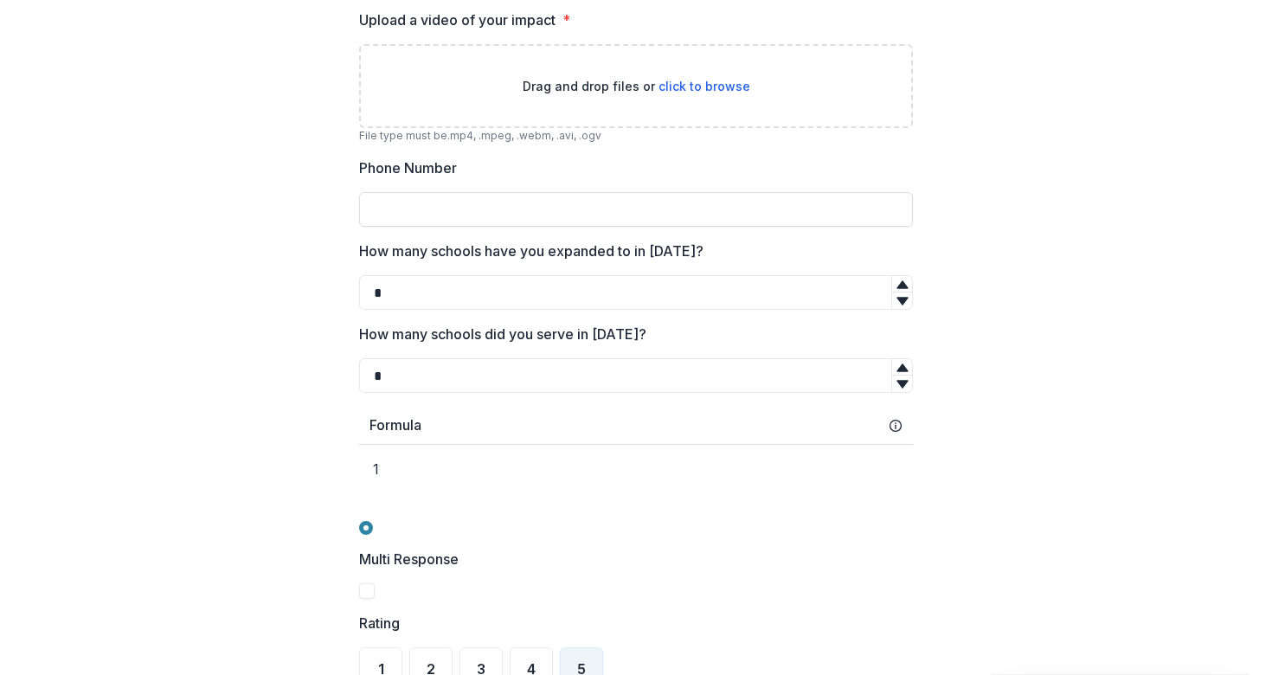
scroll to position [0, 0]
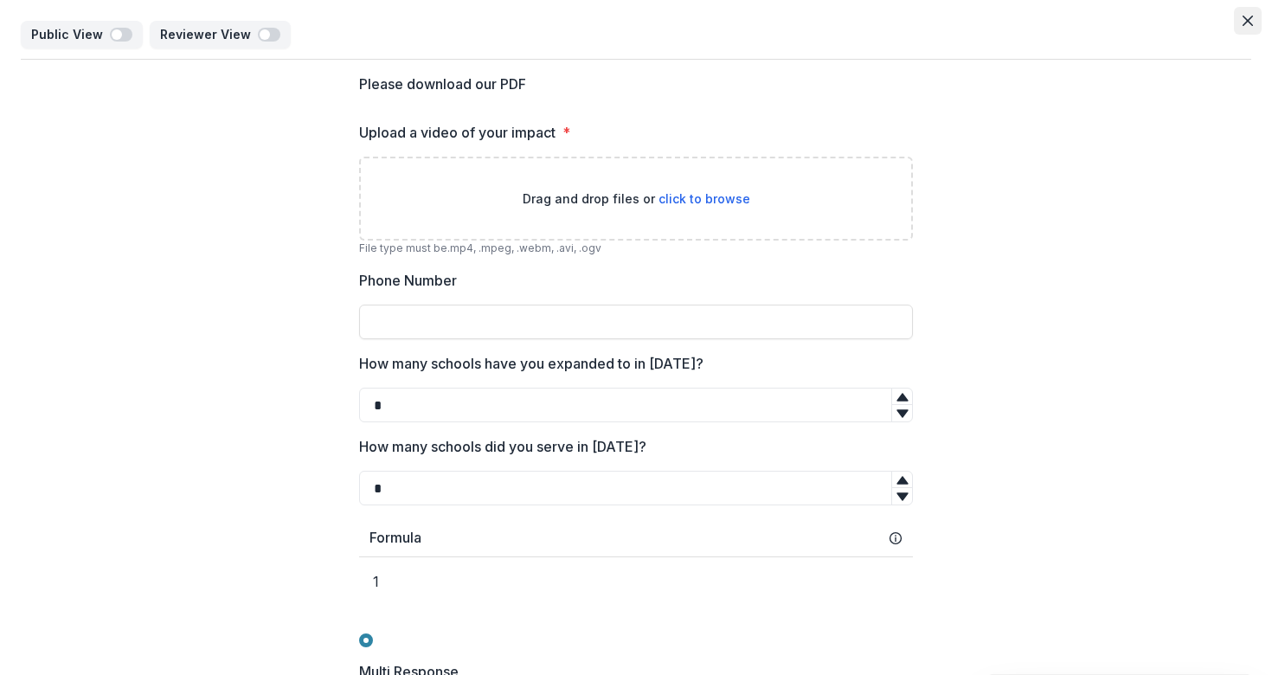
click at [1249, 21] on button "Close" at bounding box center [1247, 21] width 28 height 28
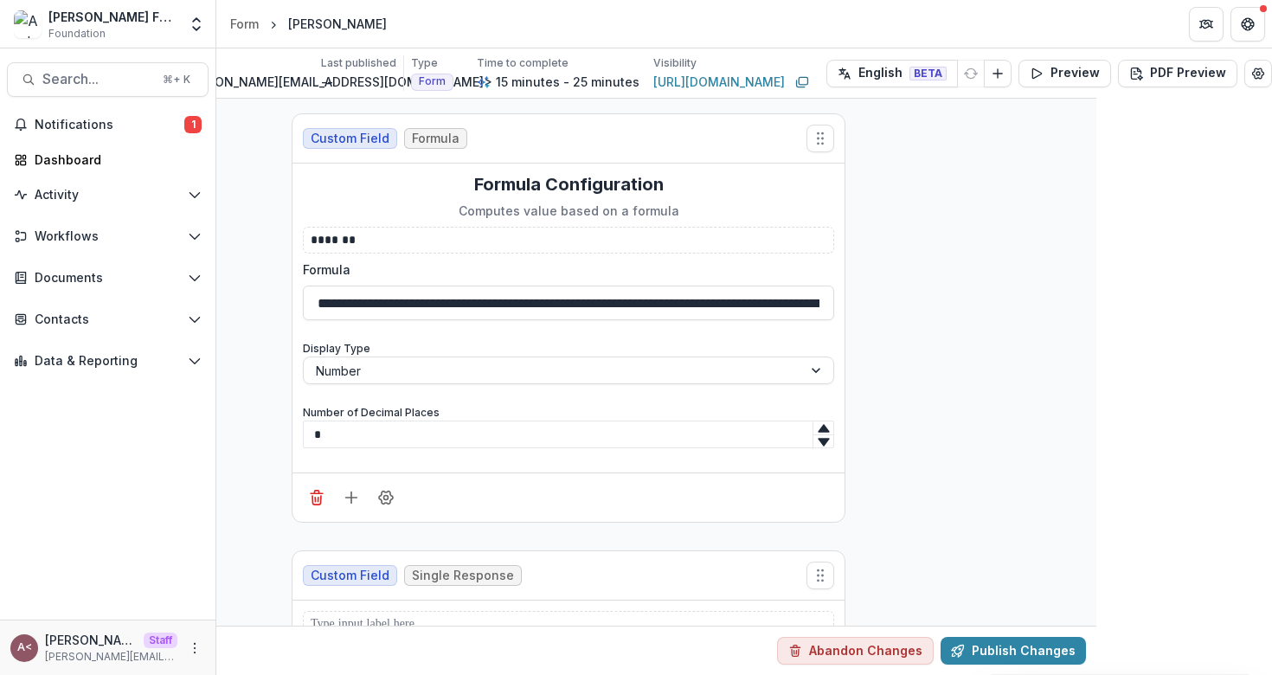
click at [614, 142] on div "Custom Field Formula" at bounding box center [568, 138] width 552 height 49
click at [136, 373] on button "Data & Reporting" at bounding box center [108, 361] width 202 height 28
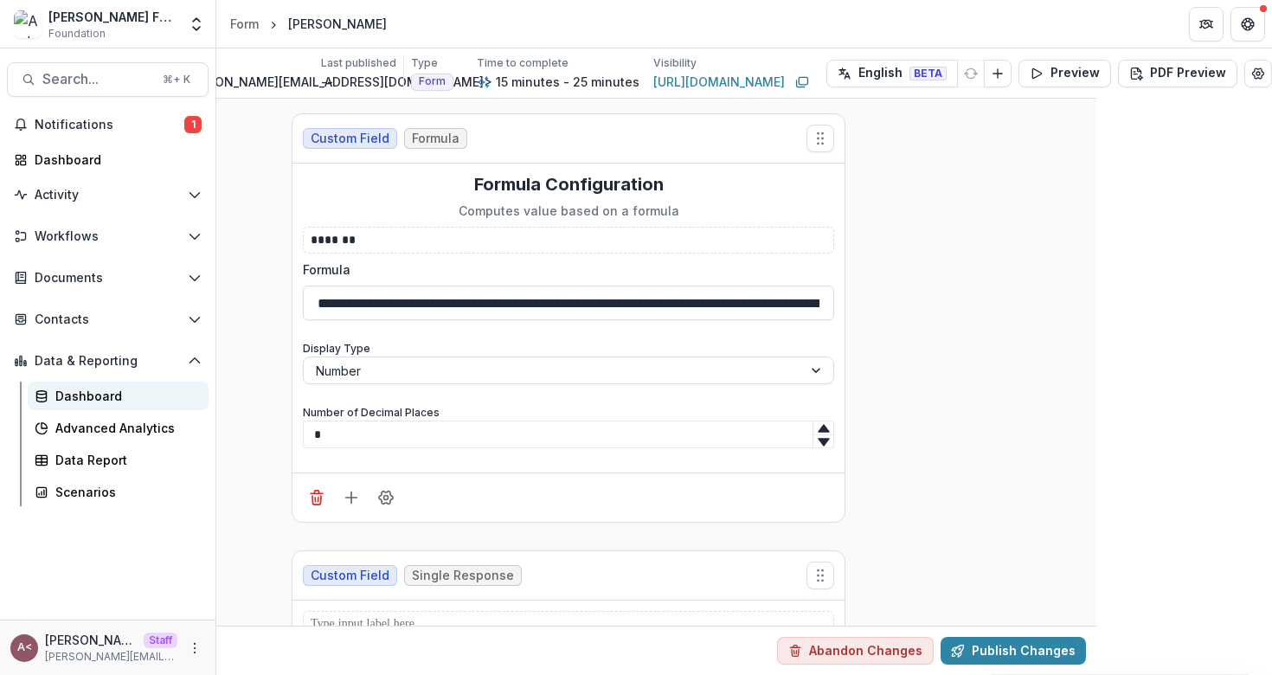
click at [124, 404] on div "Dashboard" at bounding box center [124, 396] width 139 height 18
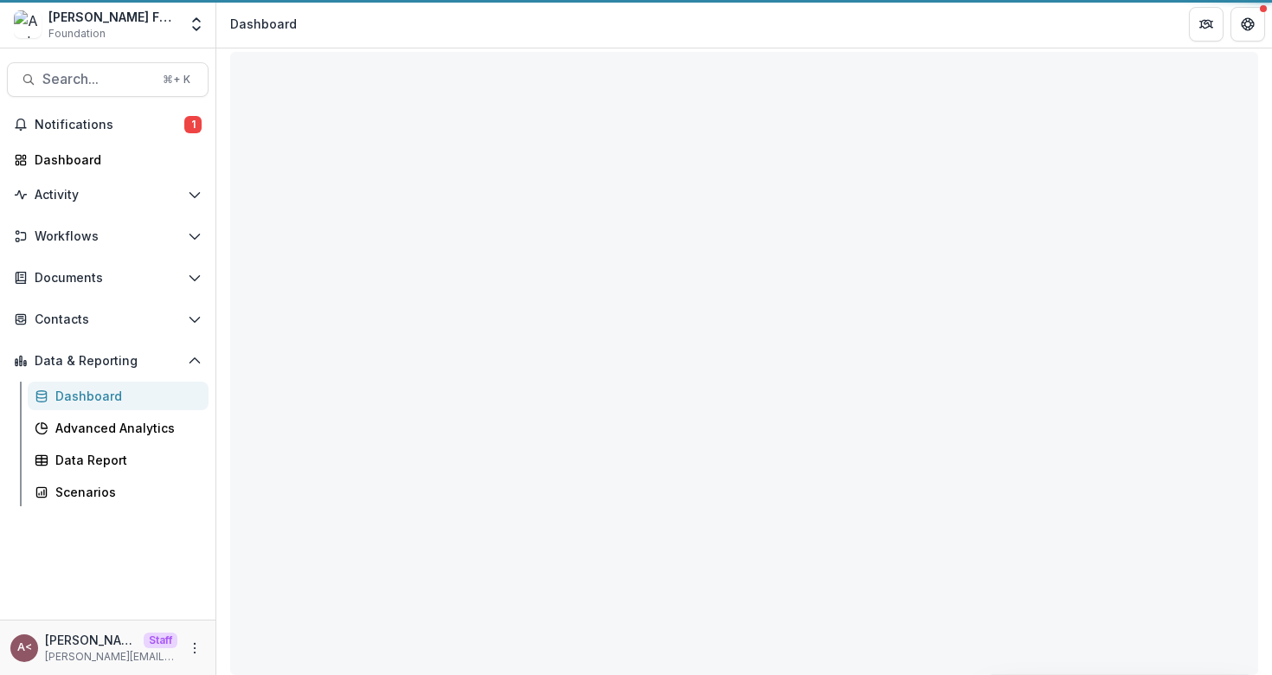
scroll to position [45, 0]
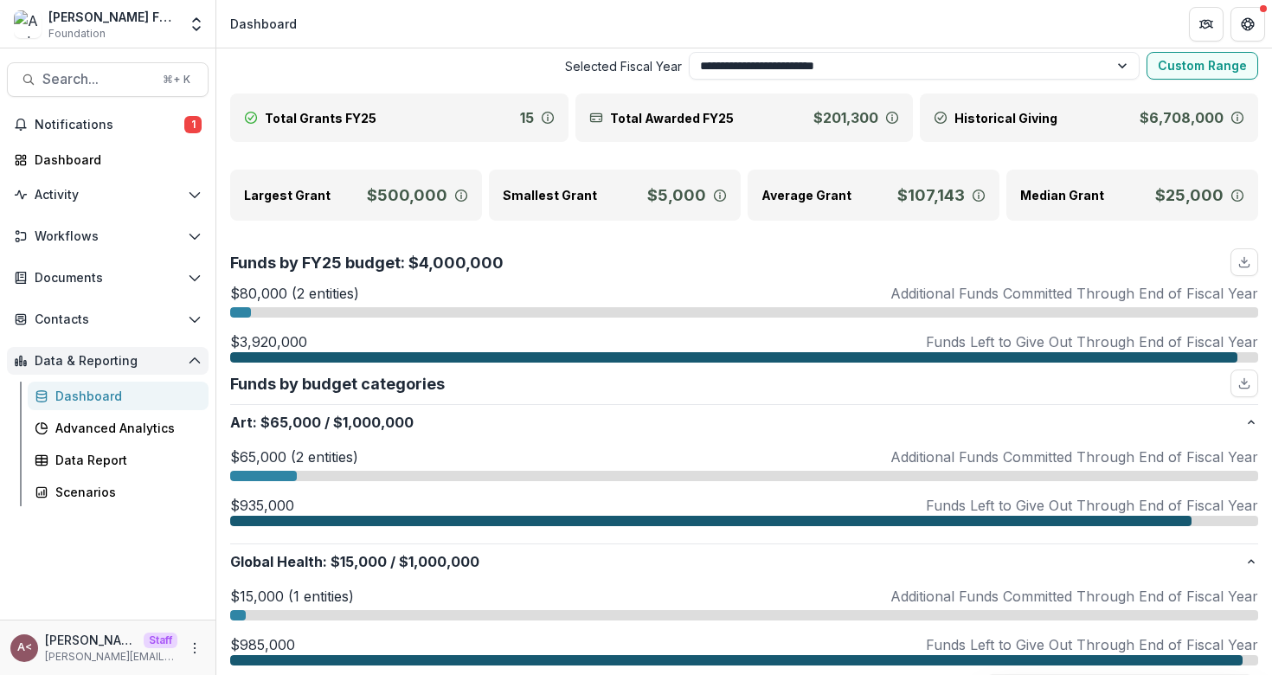
click at [123, 367] on span "Data & Reporting" at bounding box center [108, 361] width 146 height 15
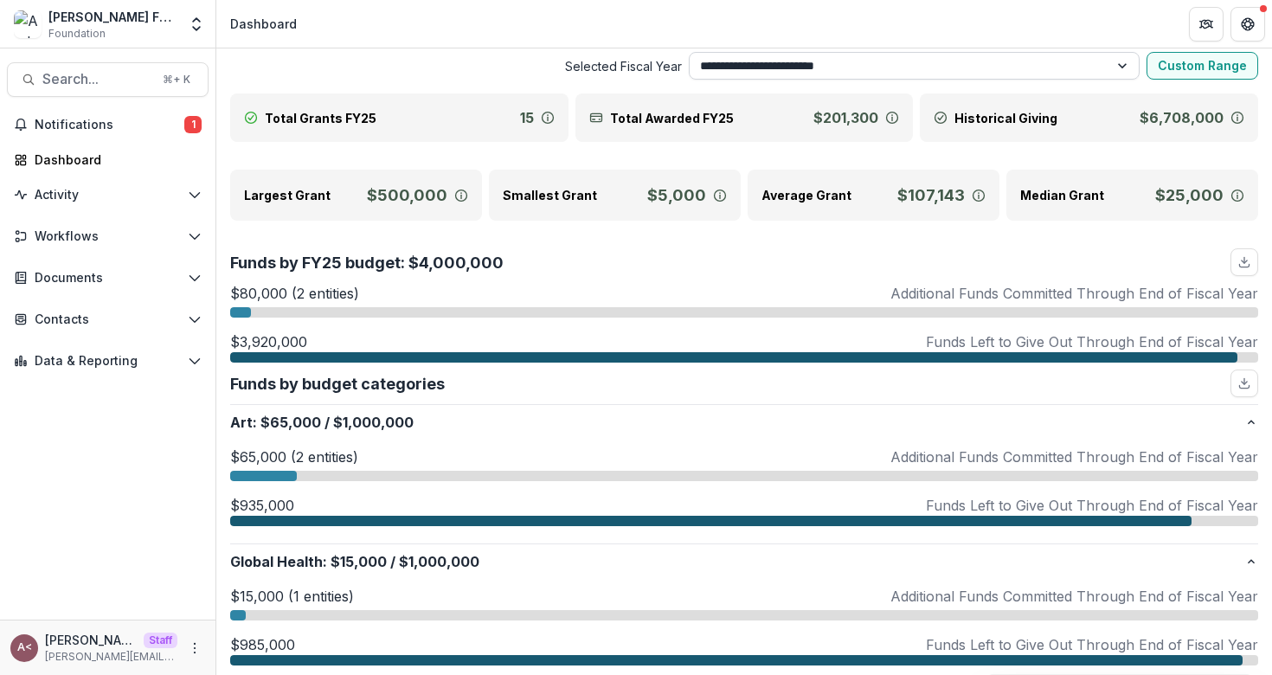
click at [759, 66] on select "**********" at bounding box center [915, 66] width 452 height 28
click at [747, 73] on select "**********" at bounding box center [915, 66] width 452 height 28
select select "**********"
click at [689, 52] on select "**********" at bounding box center [915, 66] width 452 height 28
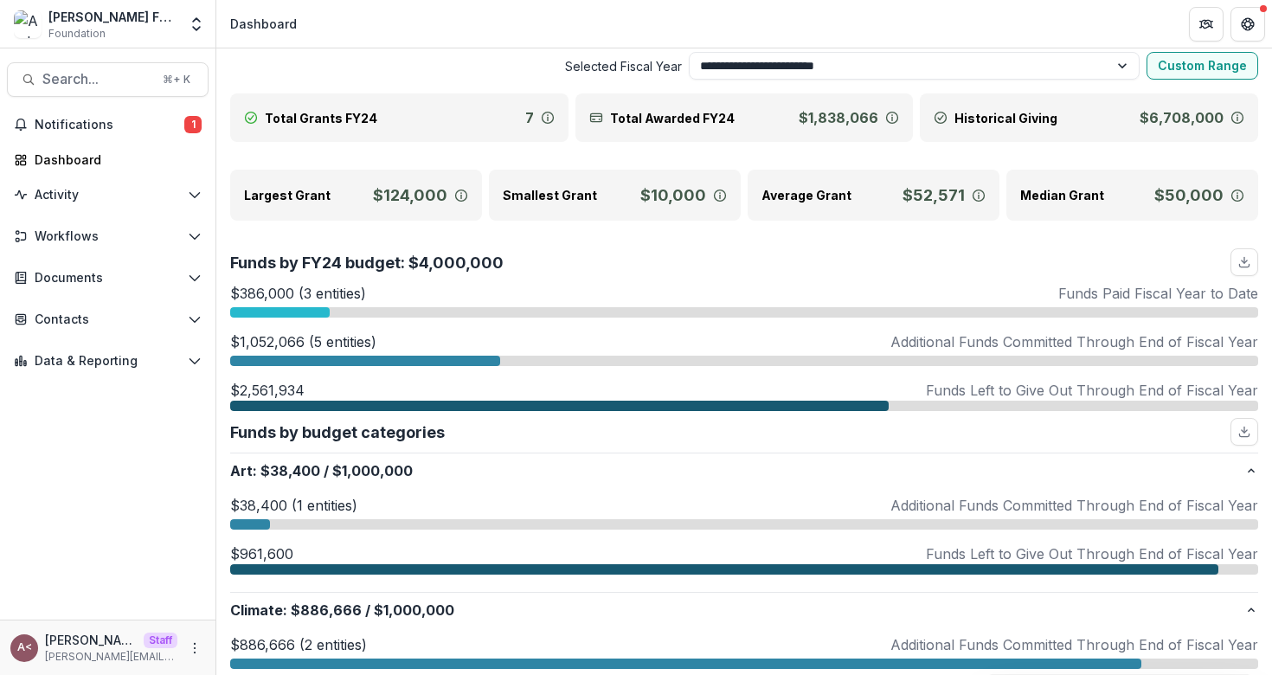
click at [1210, 67] on button "Custom Range" at bounding box center [1202, 66] width 112 height 28
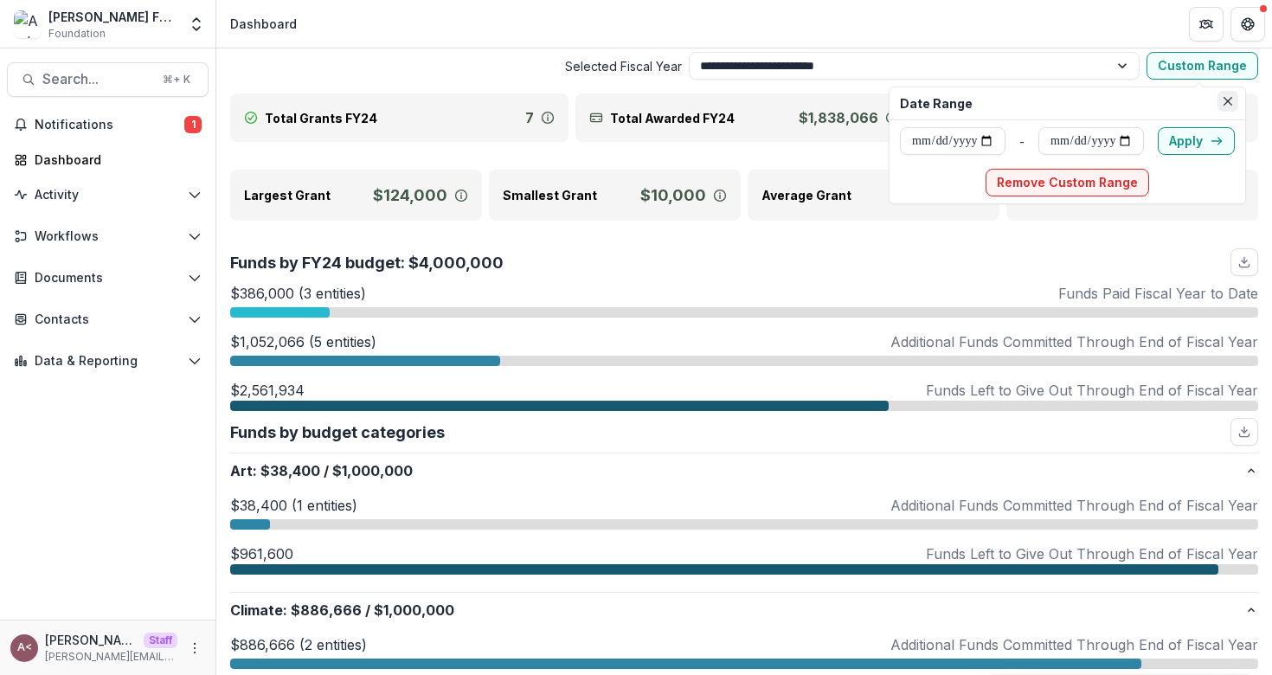
click at [1238, 102] on button "Close" at bounding box center [1227, 101] width 21 height 21
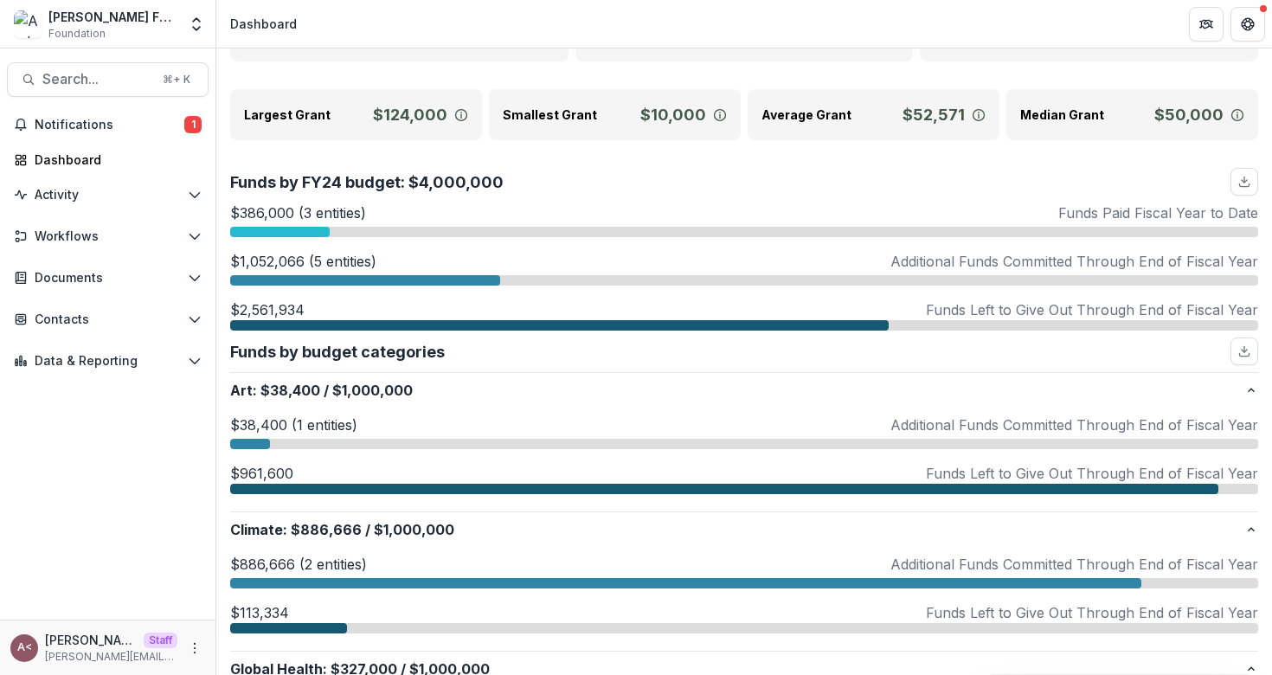
scroll to position [124, 0]
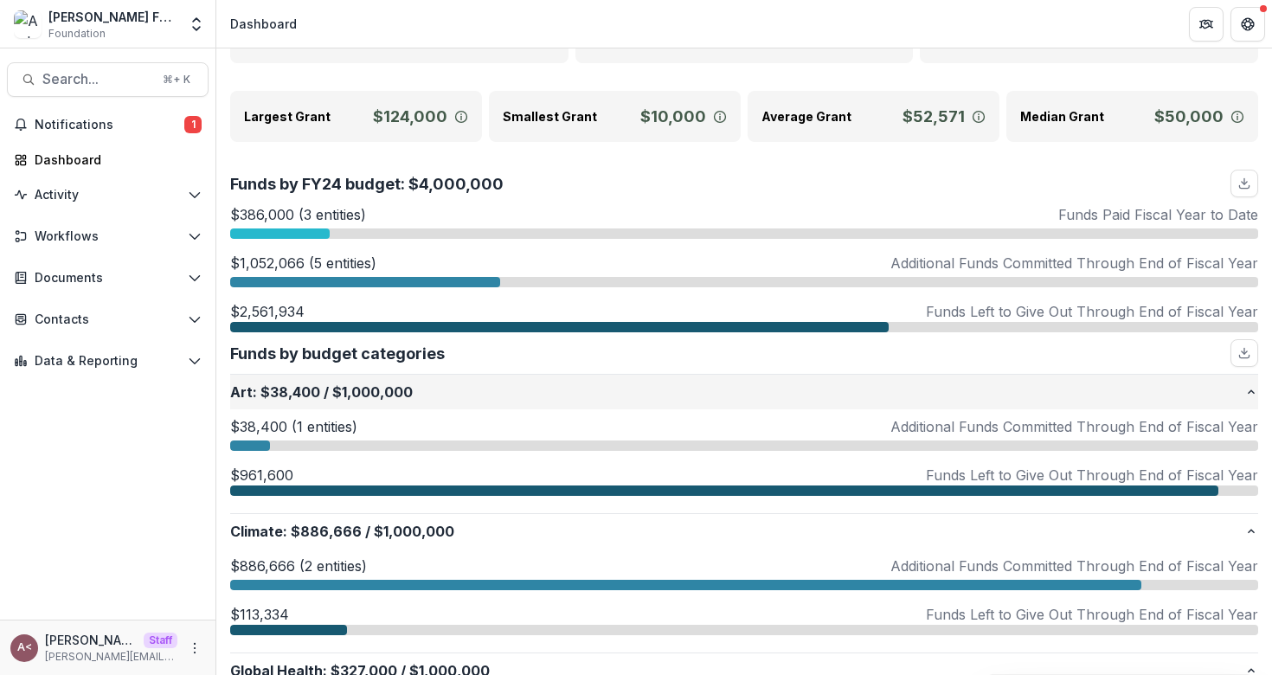
click at [423, 384] on p "Art : $38,400 / $1,000,000" at bounding box center [737, 391] width 1014 height 21
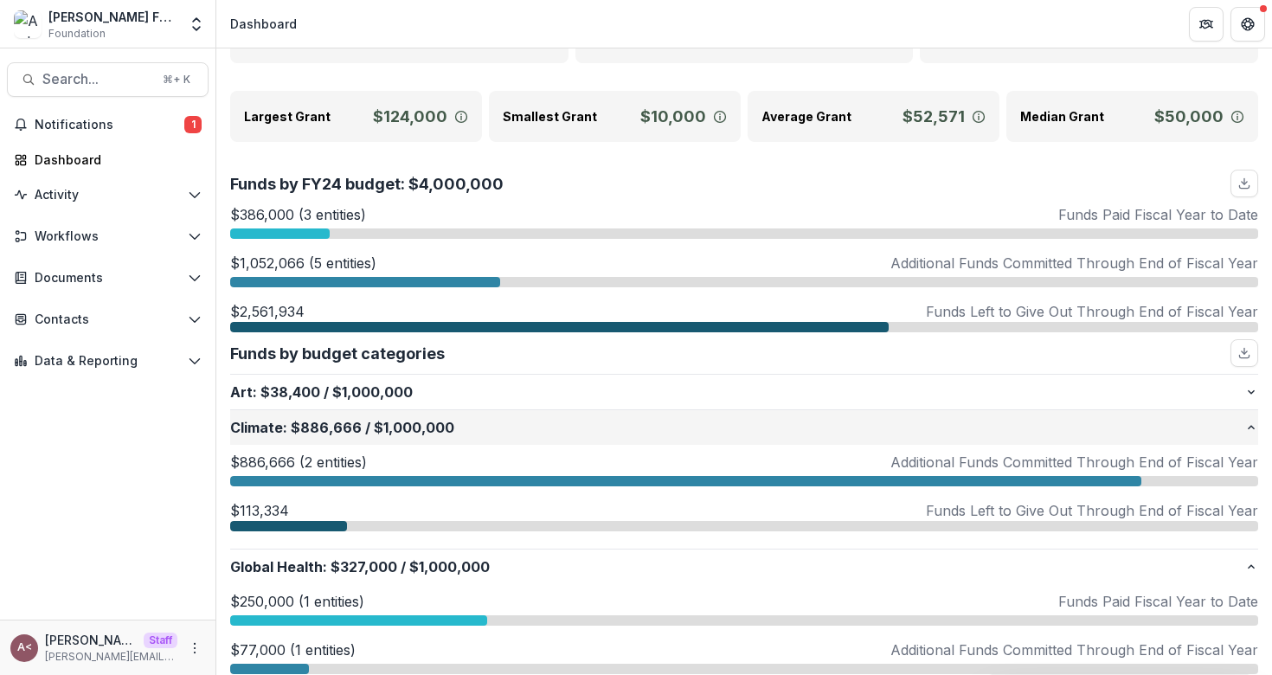
click at [444, 433] on p "Climate : $886,666 / $1,000,000" at bounding box center [737, 427] width 1014 height 21
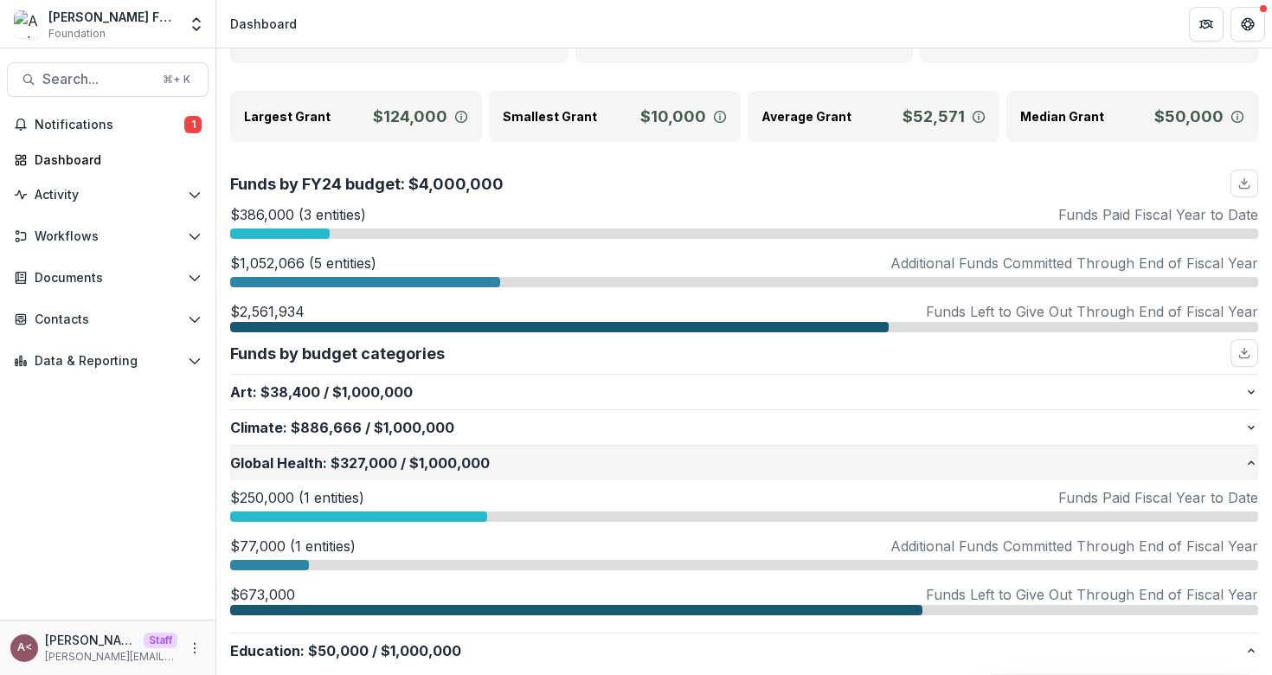
click at [434, 463] on p "Global Health : $327,000 / $1,000,000" at bounding box center [737, 462] width 1014 height 21
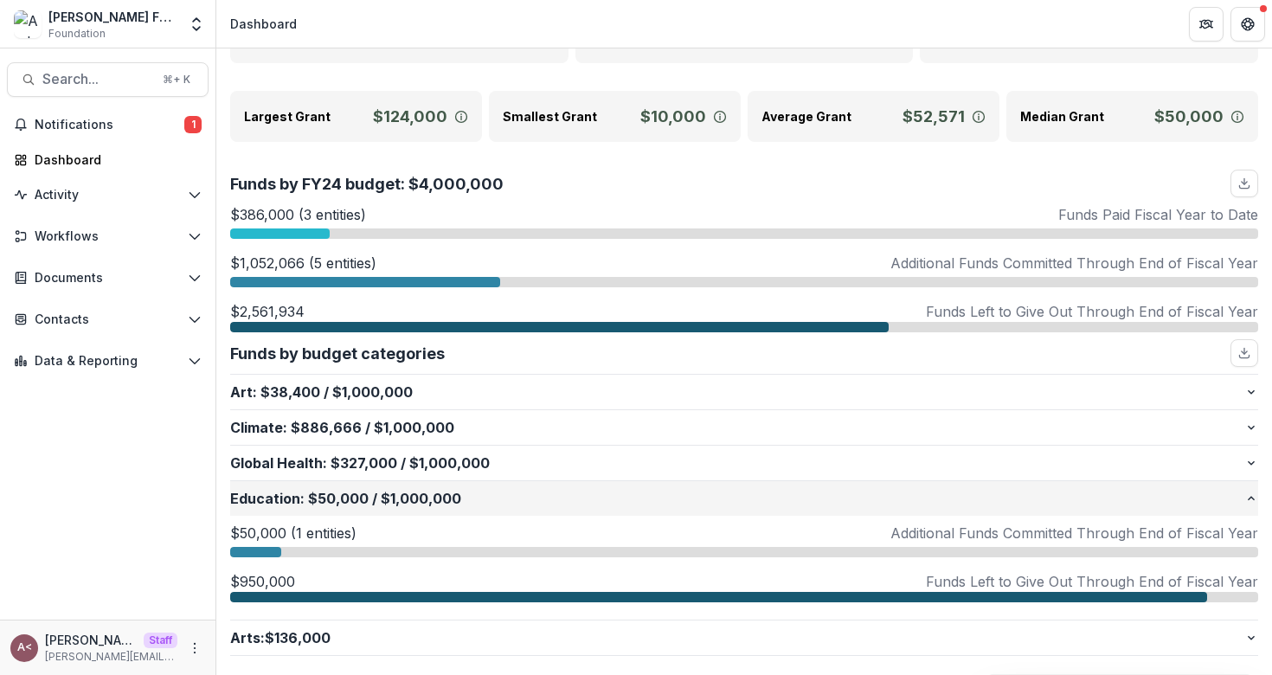
click at [407, 502] on p "Education : $50,000 / $1,000,000" at bounding box center [737, 498] width 1014 height 21
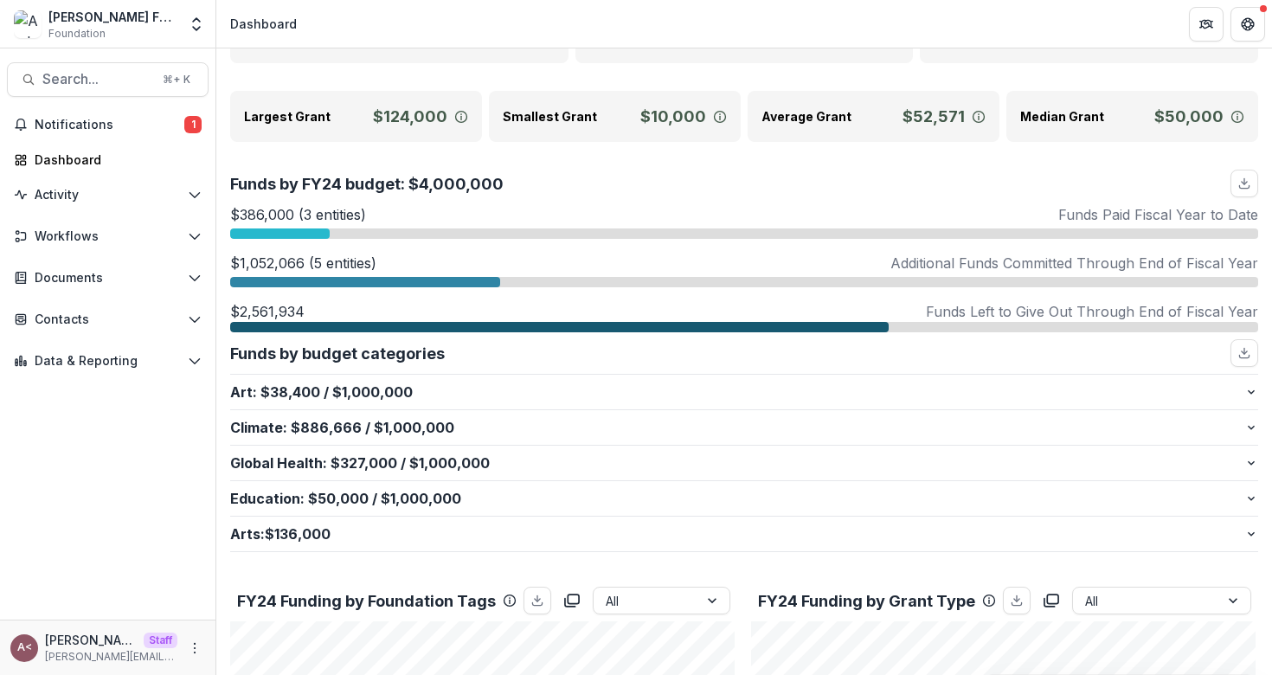
click at [298, 231] on div at bounding box center [279, 233] width 99 height 10
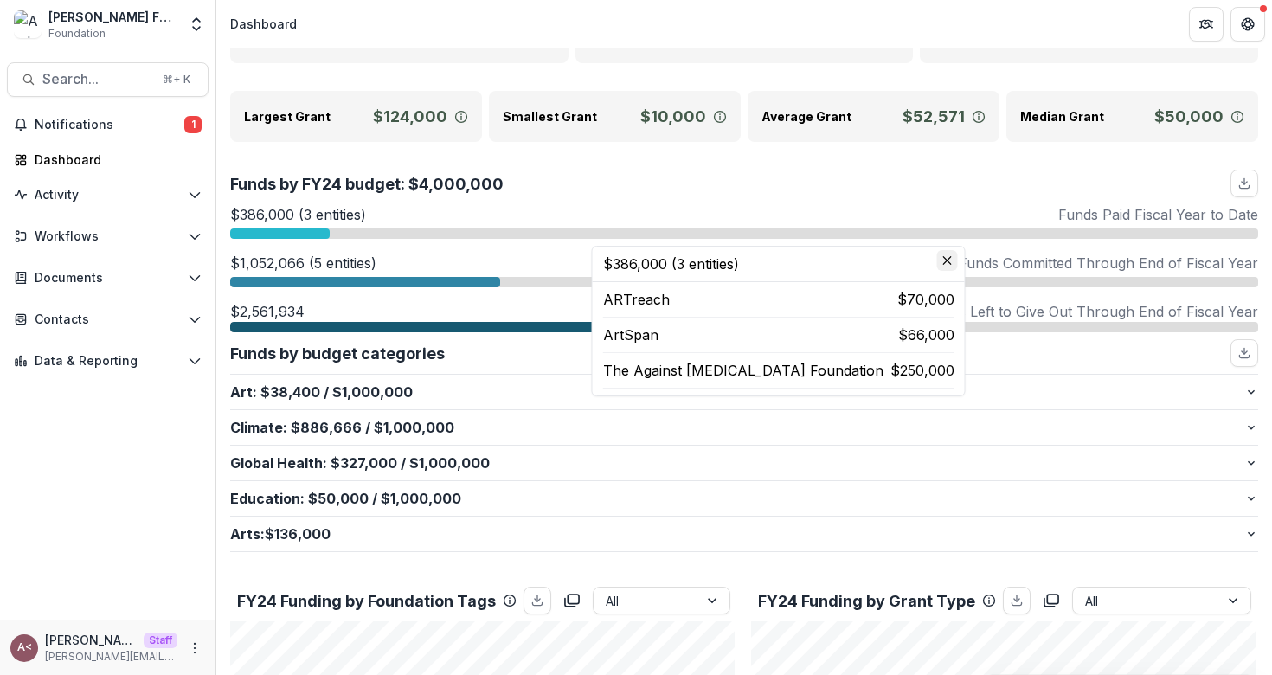
click at [937, 262] on button "Close" at bounding box center [947, 260] width 21 height 21
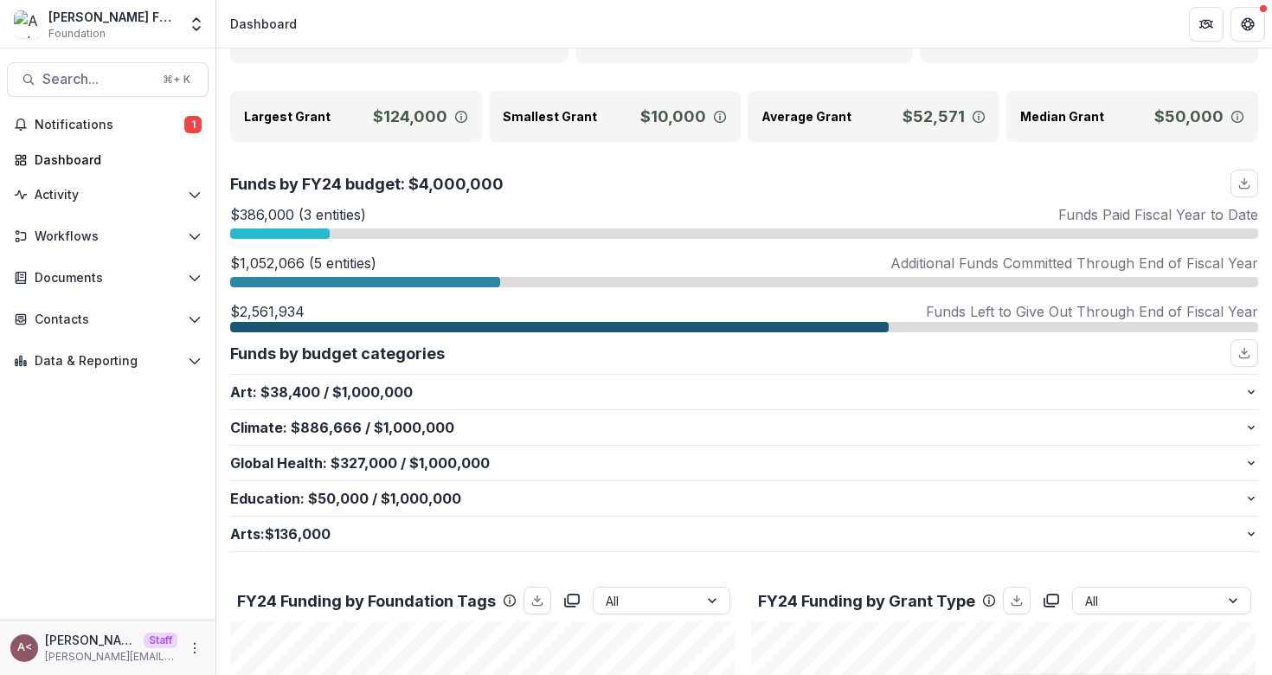
click at [452, 283] on div at bounding box center [365, 282] width 270 height 10
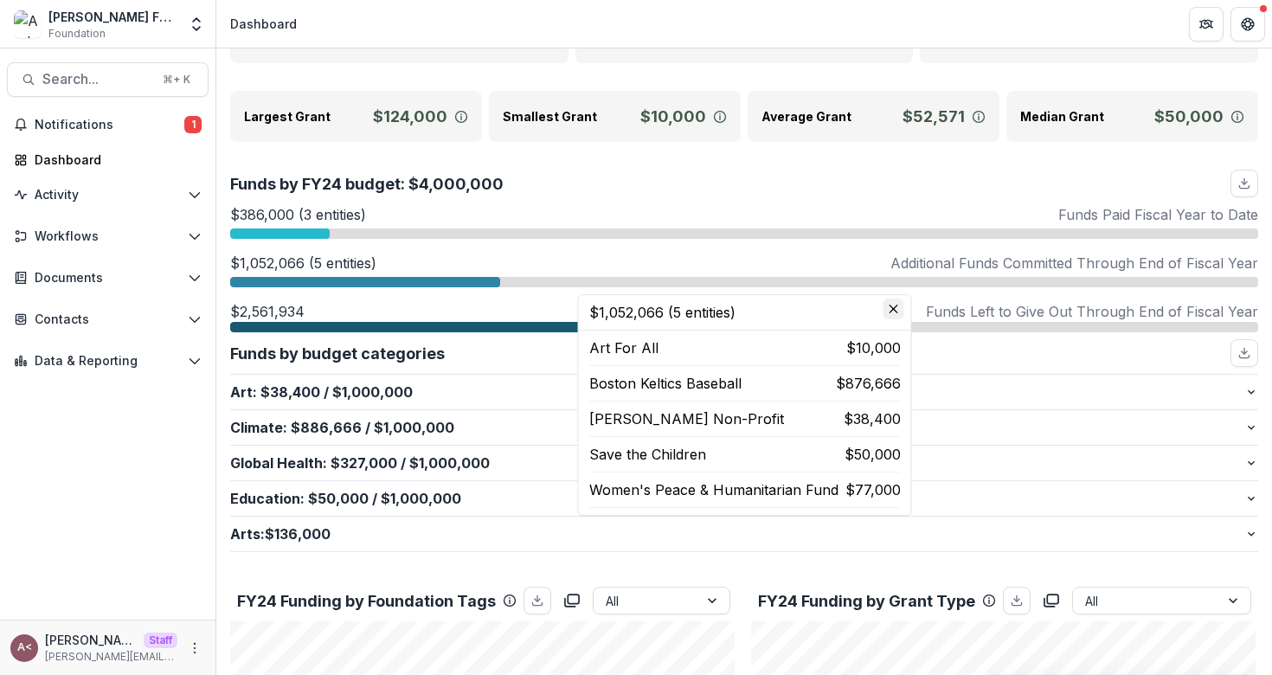
click at [891, 299] on button "Close" at bounding box center [893, 308] width 21 height 21
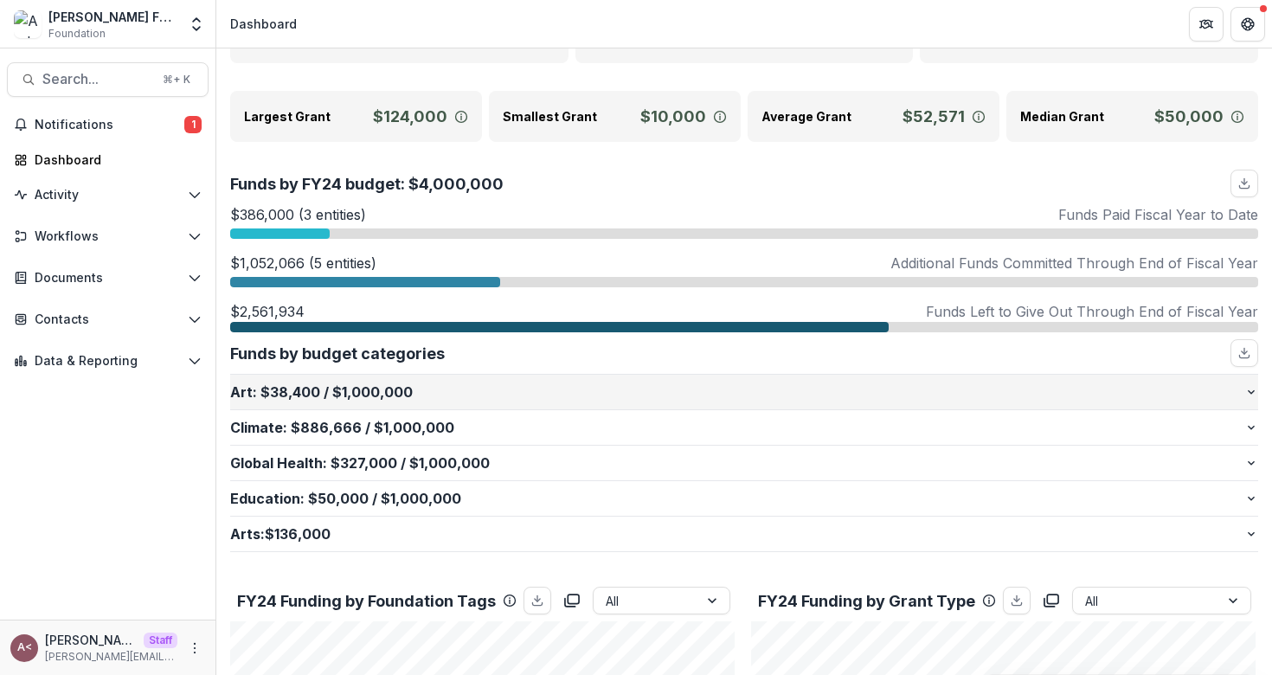
click at [573, 385] on p "Art : $38,400 / $1,000,000" at bounding box center [737, 391] width 1014 height 21
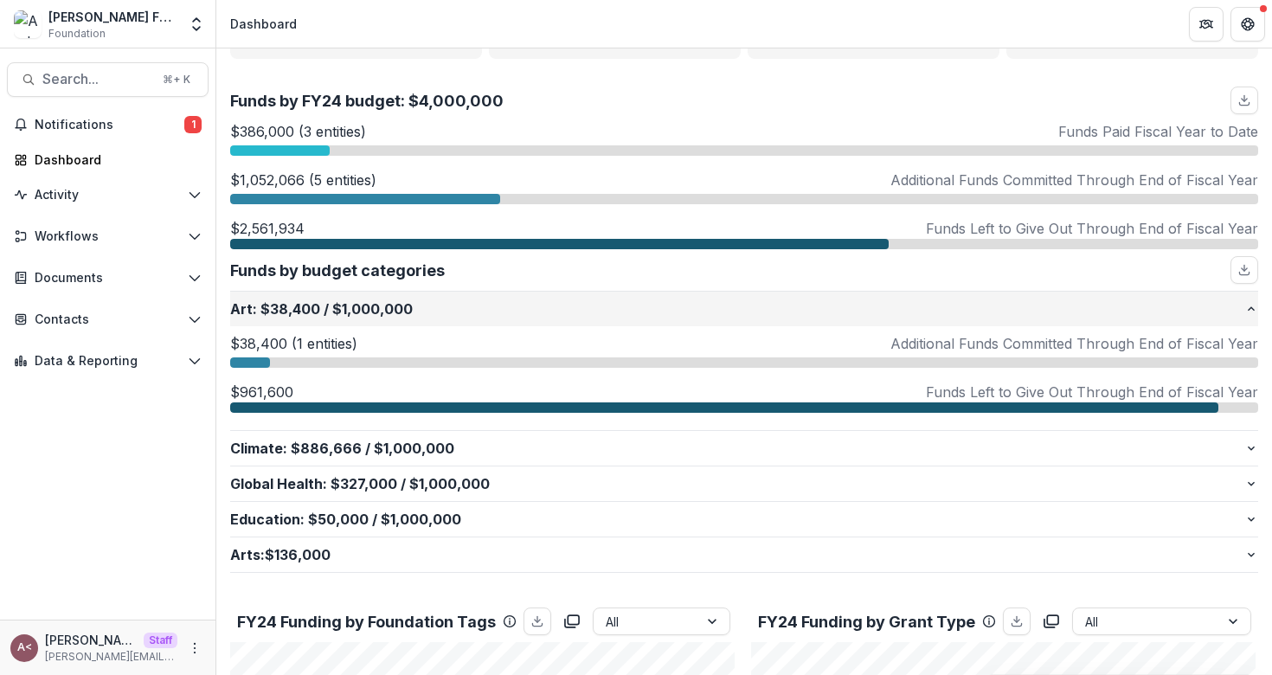
scroll to position [220, 0]
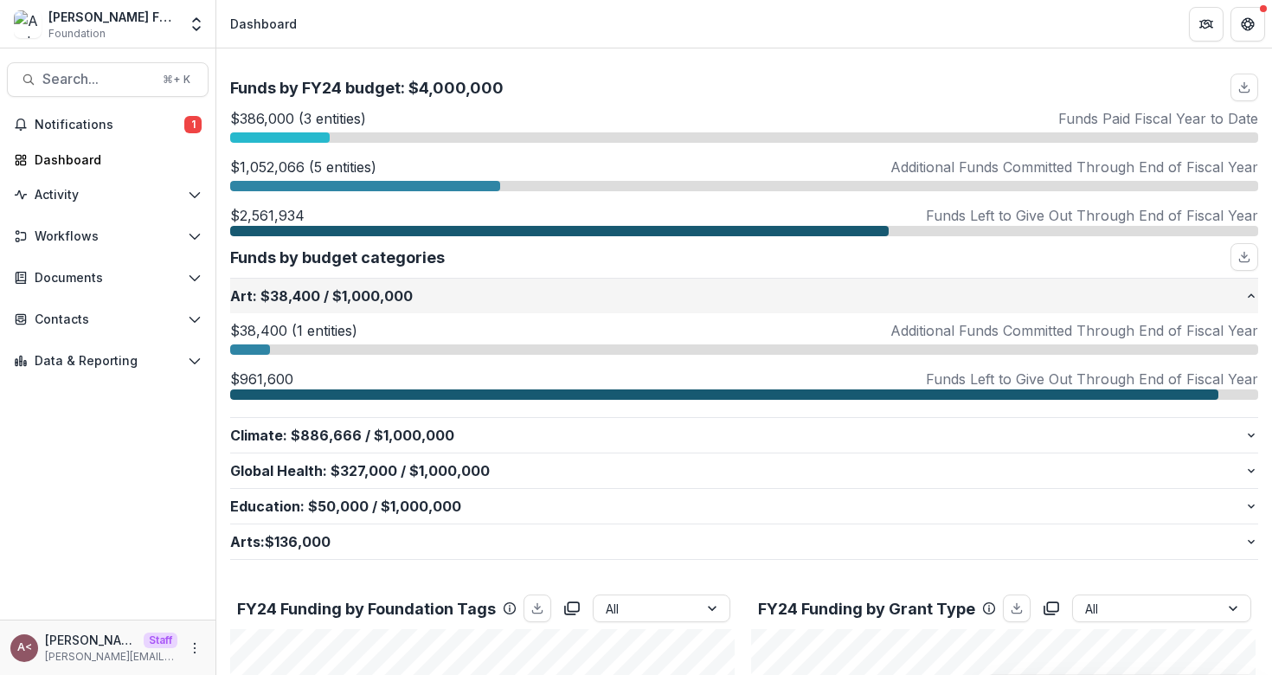
click at [582, 292] on p "Art : $38,400 / $1,000,000" at bounding box center [737, 295] width 1014 height 21
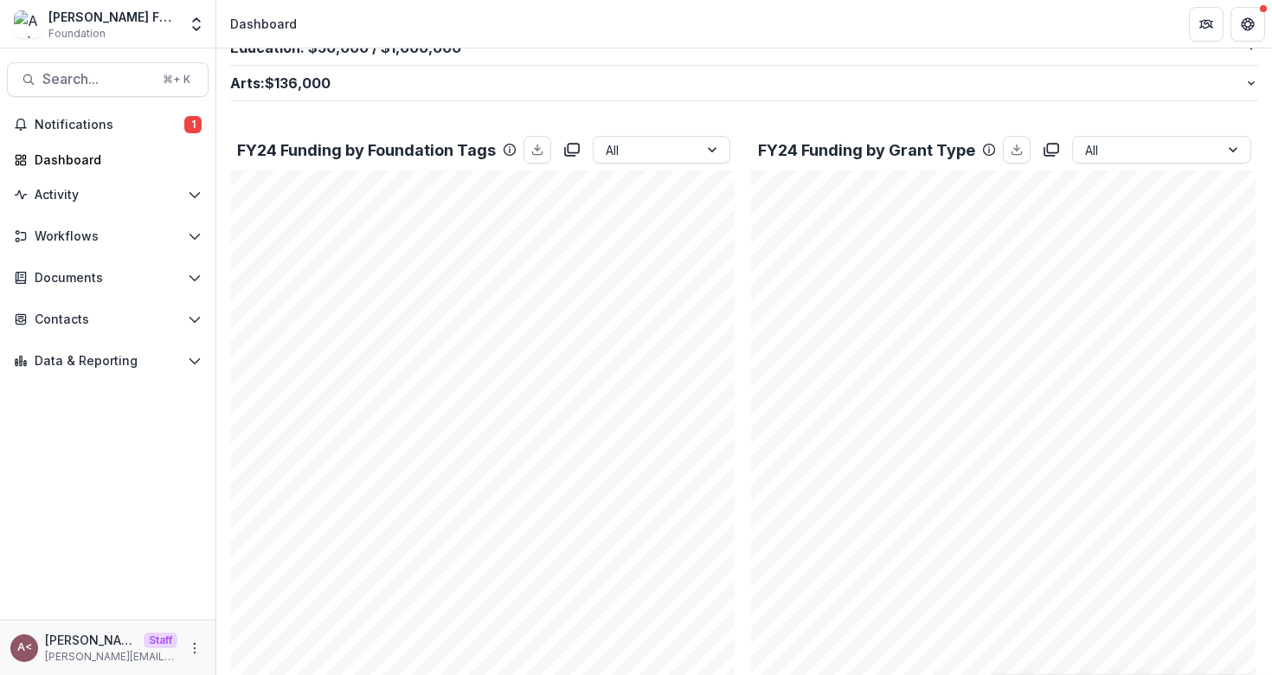
scroll to position [580, 0]
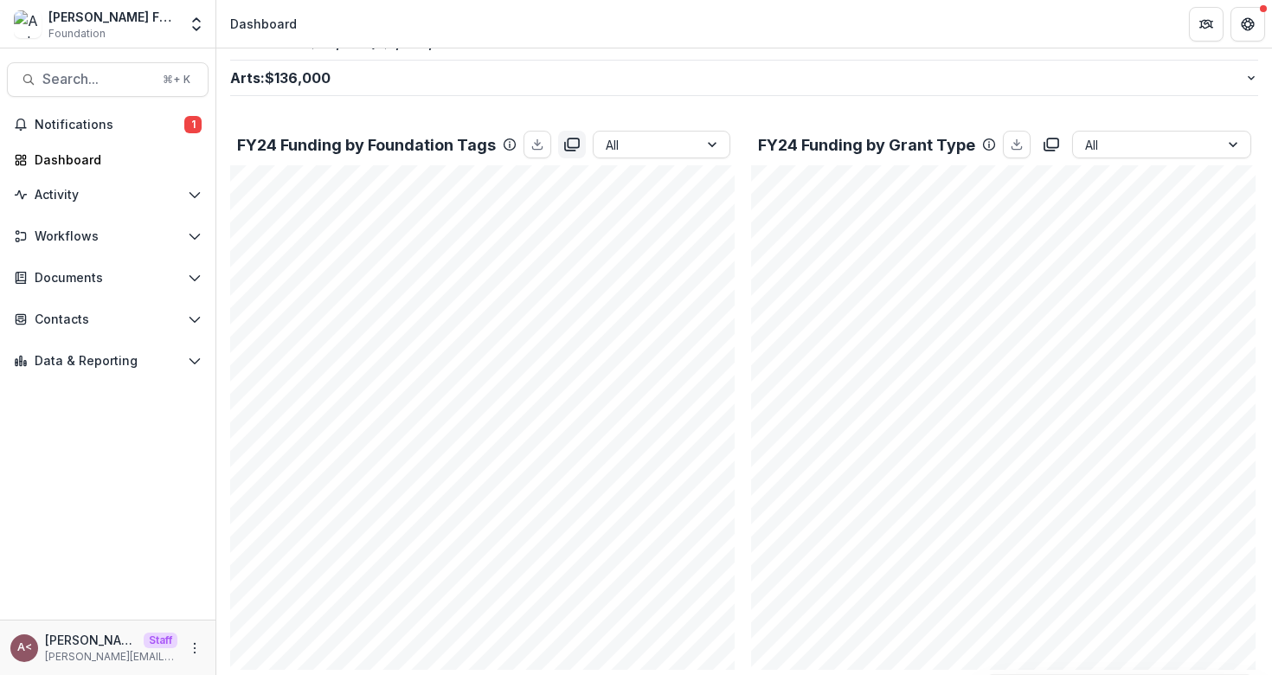
click at [574, 154] on button "copy to clipboard" at bounding box center [572, 145] width 28 height 28
click at [1048, 144] on icon "copy to clipboard" at bounding box center [1050, 144] width 17 height 17
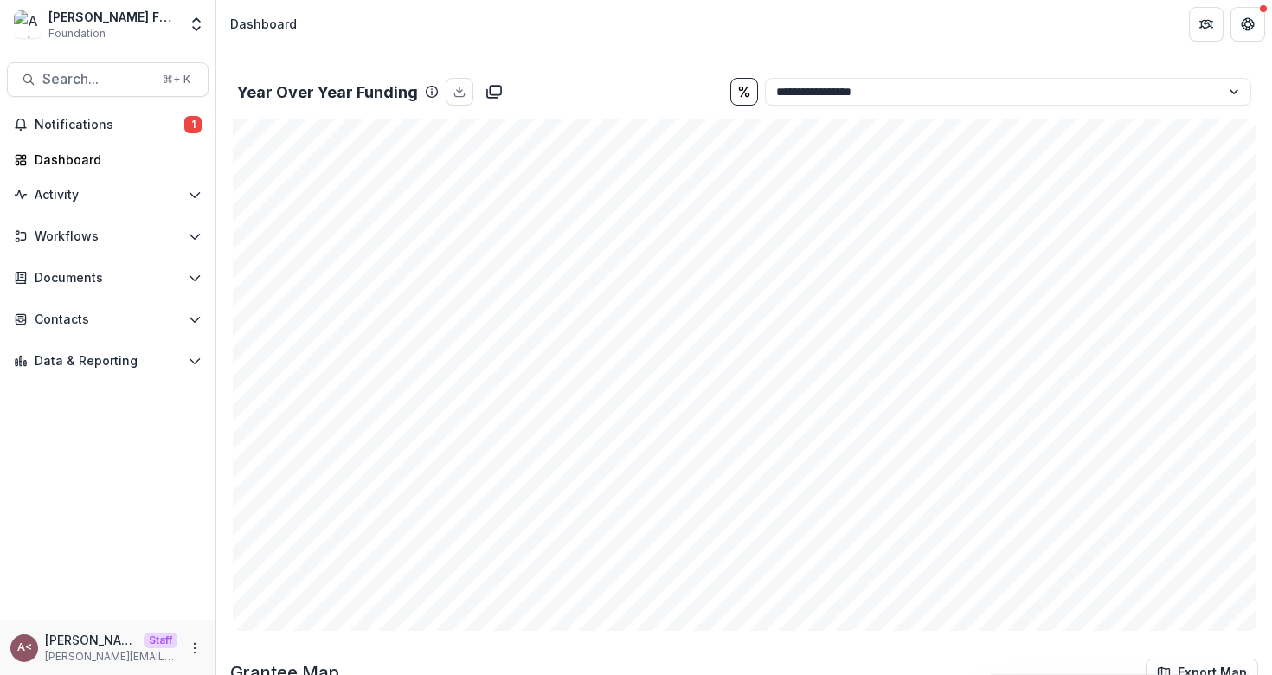
scroll to position [1786, 0]
click at [849, 86] on select "**********" at bounding box center [1008, 92] width 486 height 28
click at [765, 78] on select "**********" at bounding box center [1008, 92] width 486 height 28
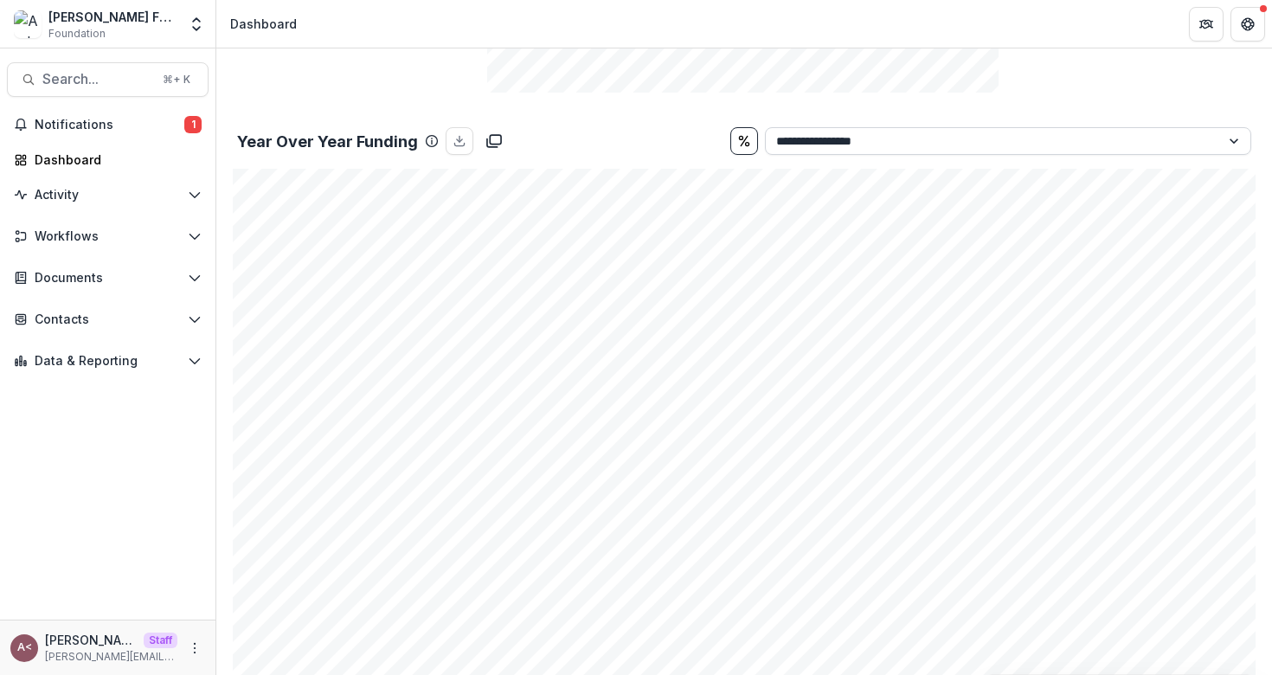
scroll to position [1738, 0]
click at [833, 137] on select "**********" at bounding box center [1008, 140] width 486 height 28
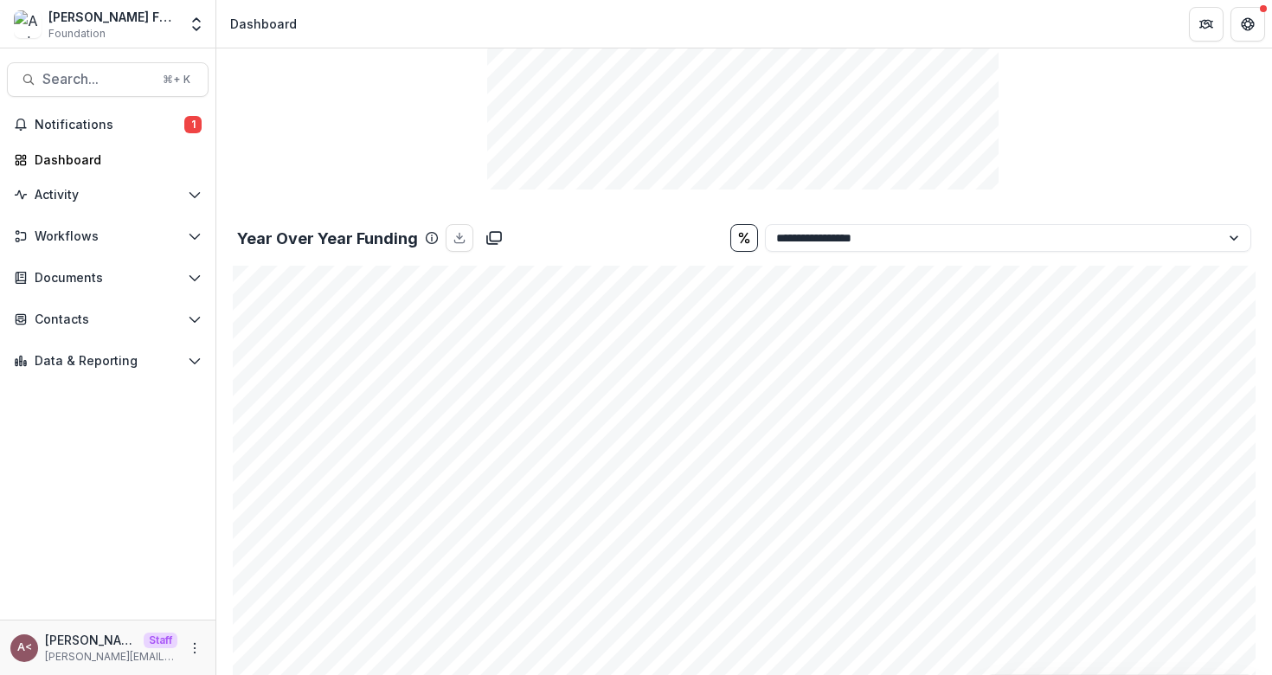
scroll to position [1638, 0]
click at [496, 243] on rect "copy to clipboard" at bounding box center [495, 239] width 11 height 10
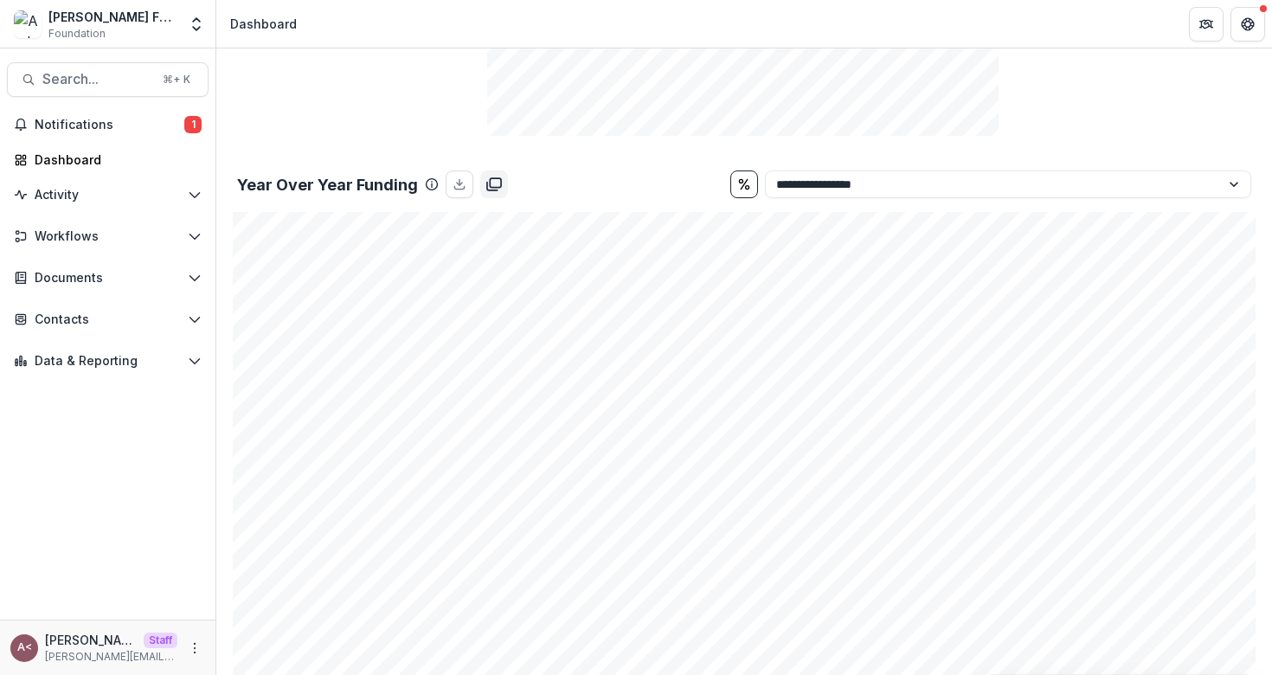
scroll to position [1684, 0]
click at [604, 193] on div "Year Over Year Funding" at bounding box center [480, 194] width 486 height 28
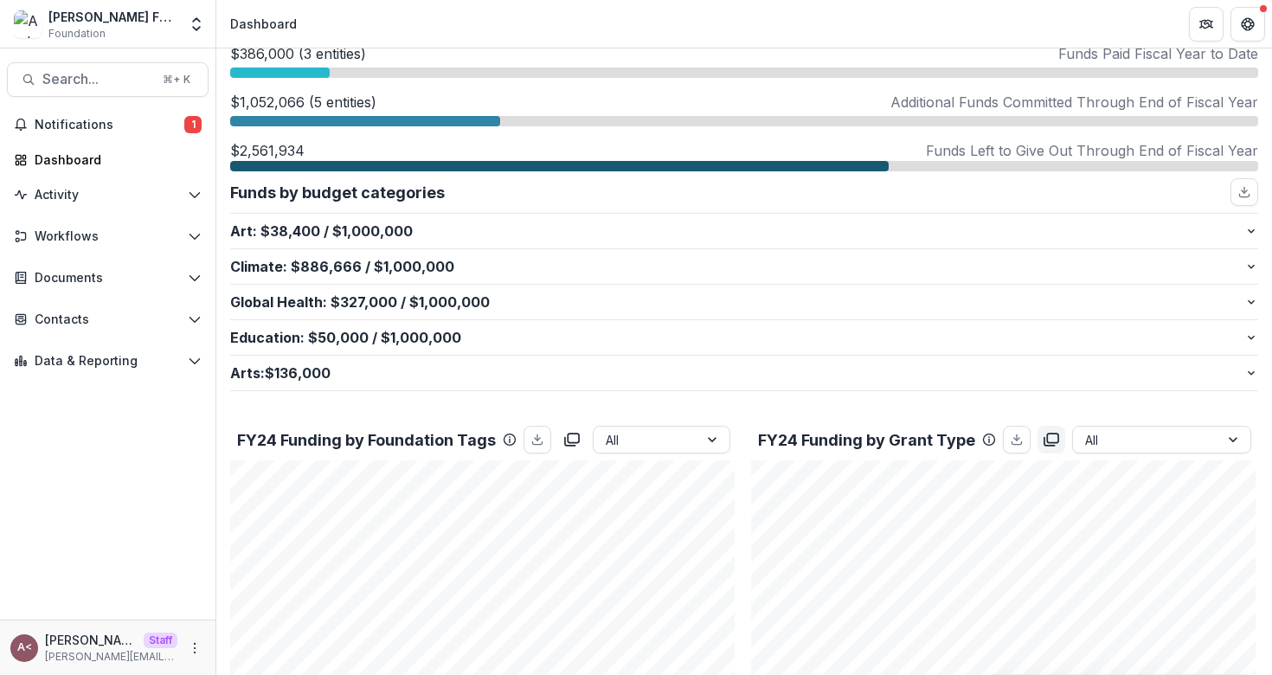
scroll to position [0, 0]
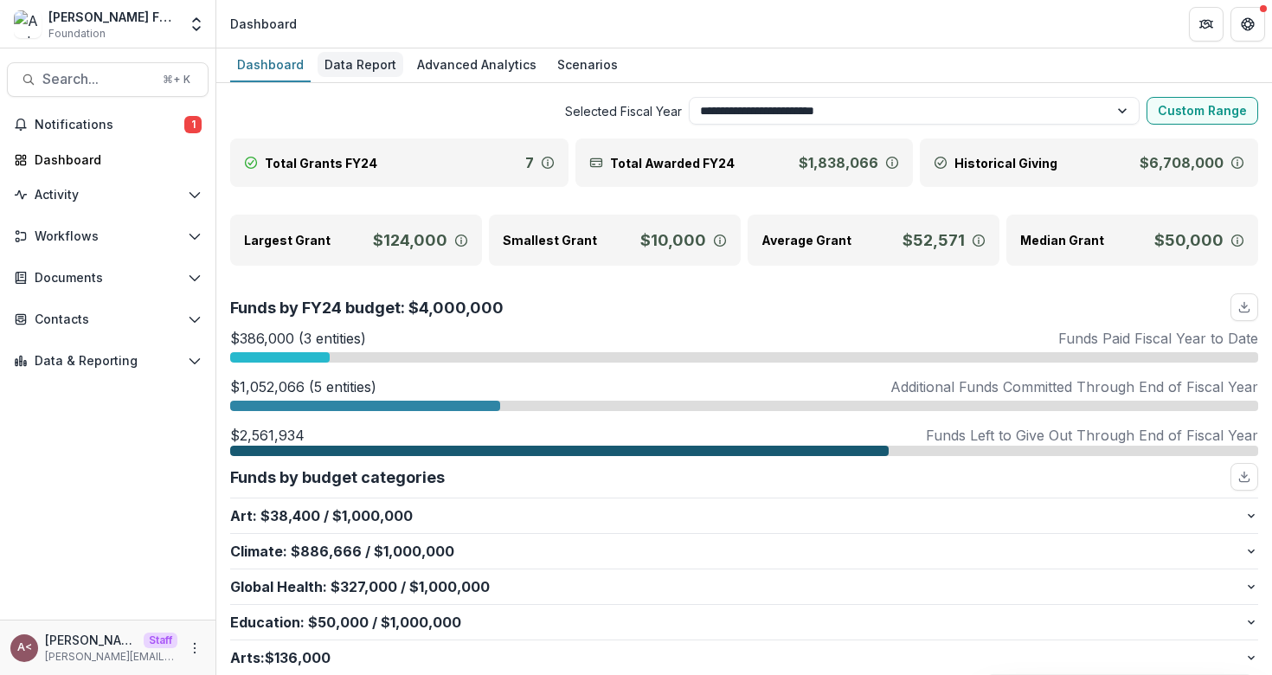
click at [339, 76] on div "Data Report" at bounding box center [360, 64] width 86 height 25
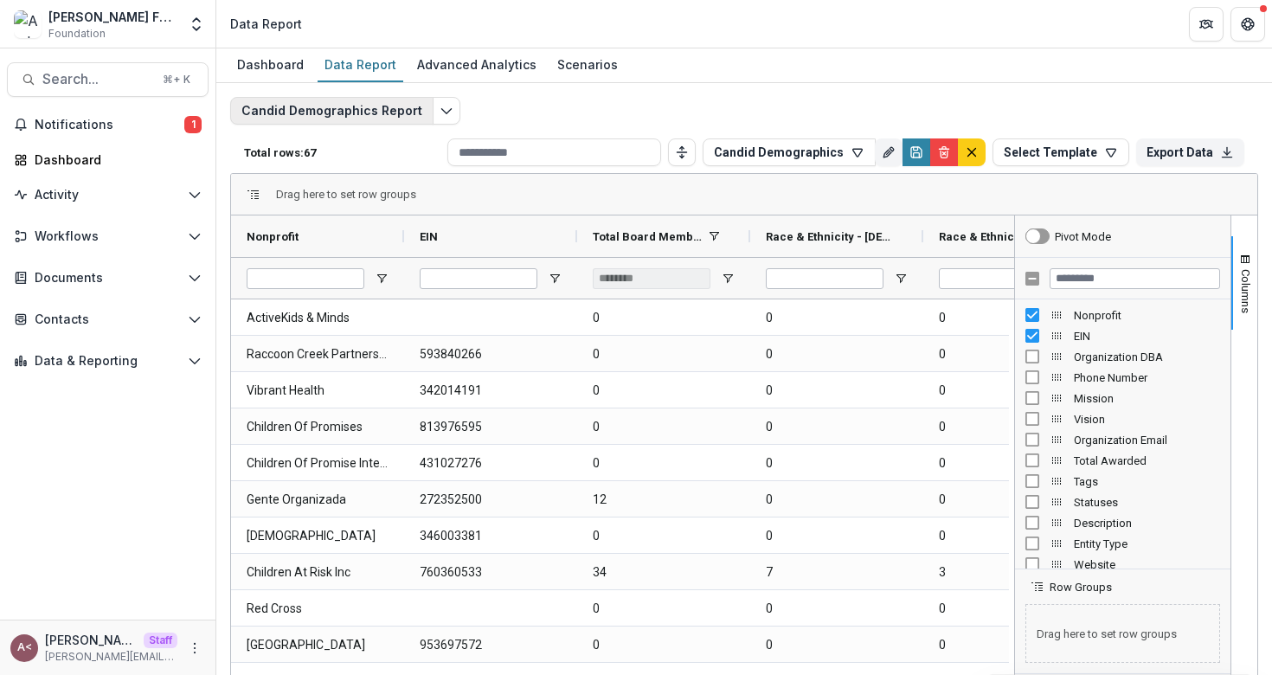
click at [415, 113] on button "Candid Demographics Report" at bounding box center [331, 111] width 203 height 28
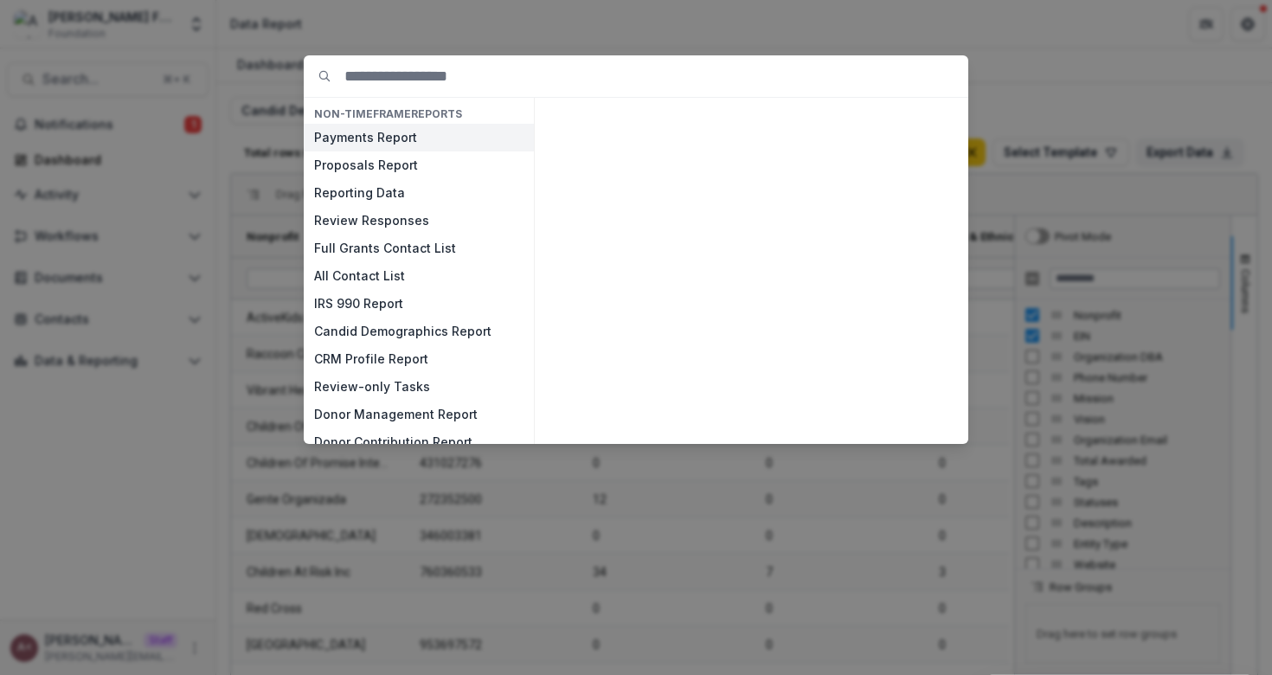
click at [404, 140] on button "Payments Report" at bounding box center [419, 138] width 230 height 28
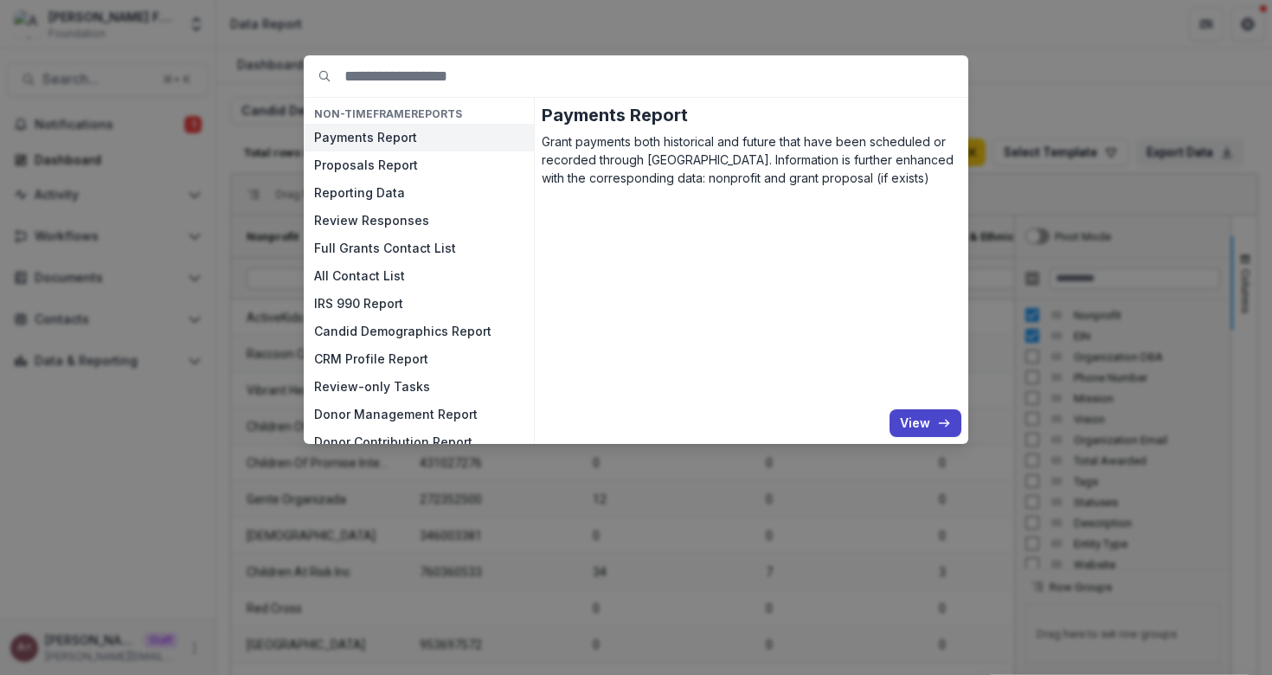
click at [304, 124] on button "Payments Report" at bounding box center [419, 138] width 230 height 28
click at [907, 422] on button "View" at bounding box center [925, 423] width 72 height 28
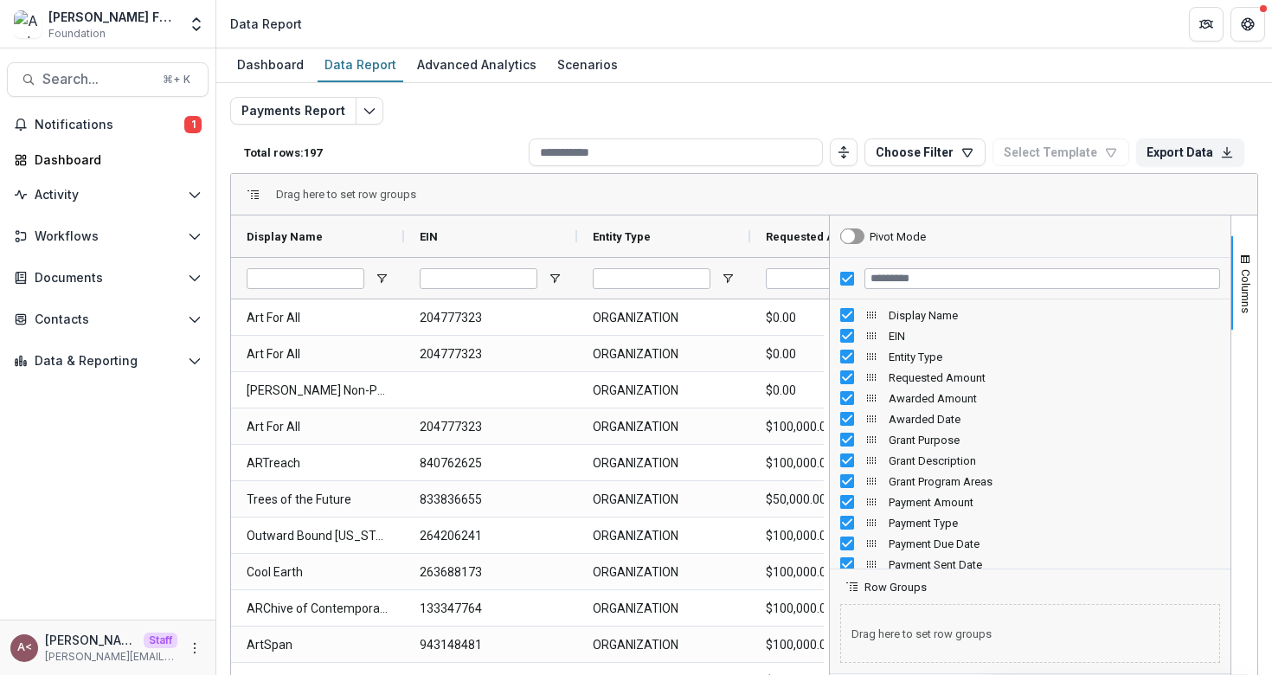
drag, startPoint x: 1009, startPoint y: 391, endPoint x: 823, endPoint y: 408, distance: 185.9
click at [827, 408] on div at bounding box center [829, 496] width 4 height 562
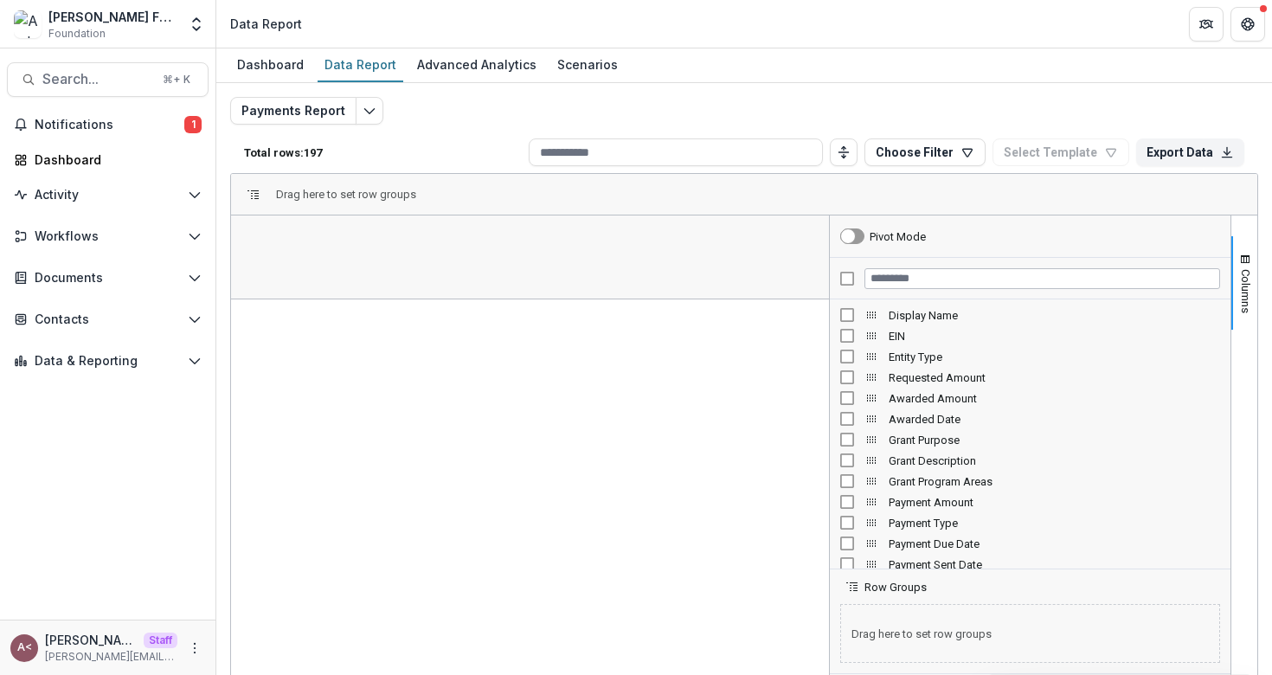
click at [929, 288] on div at bounding box center [1030, 279] width 400 height 42
click at [911, 275] on input "Filter Columns Input" at bounding box center [1042, 278] width 356 height 21
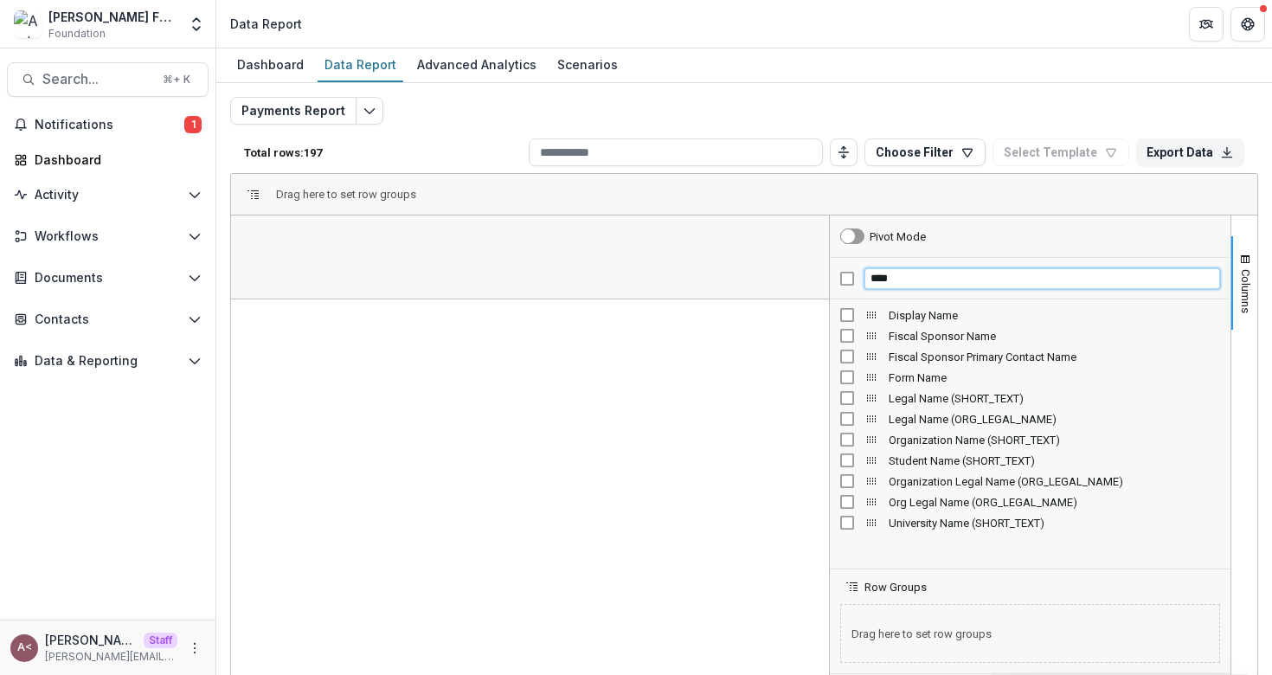
type input "****"
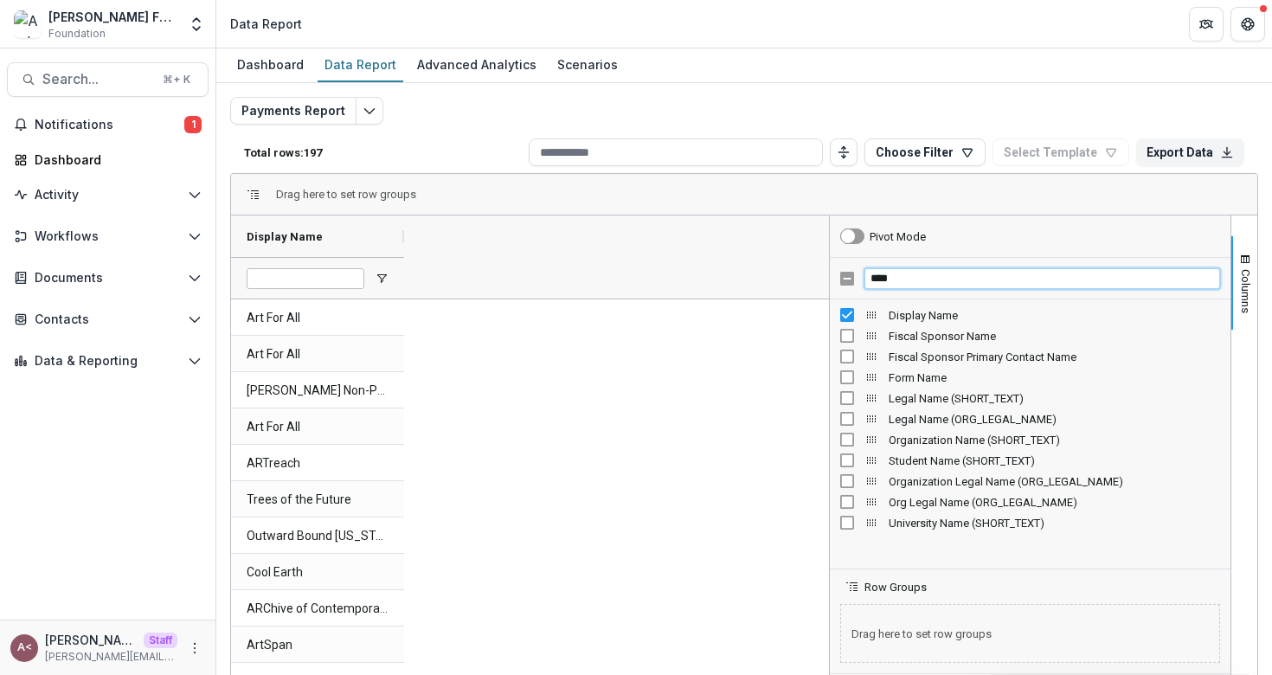
click at [939, 278] on input "****" at bounding box center [1042, 278] width 356 height 21
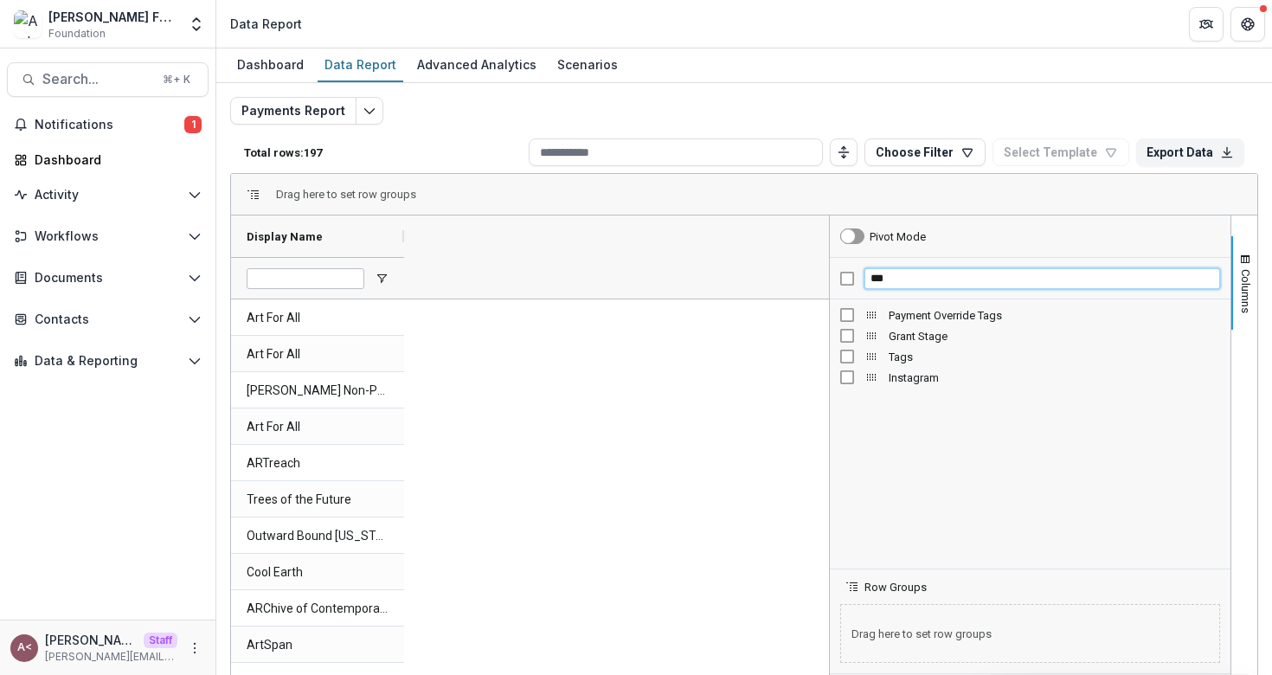
type input "***"
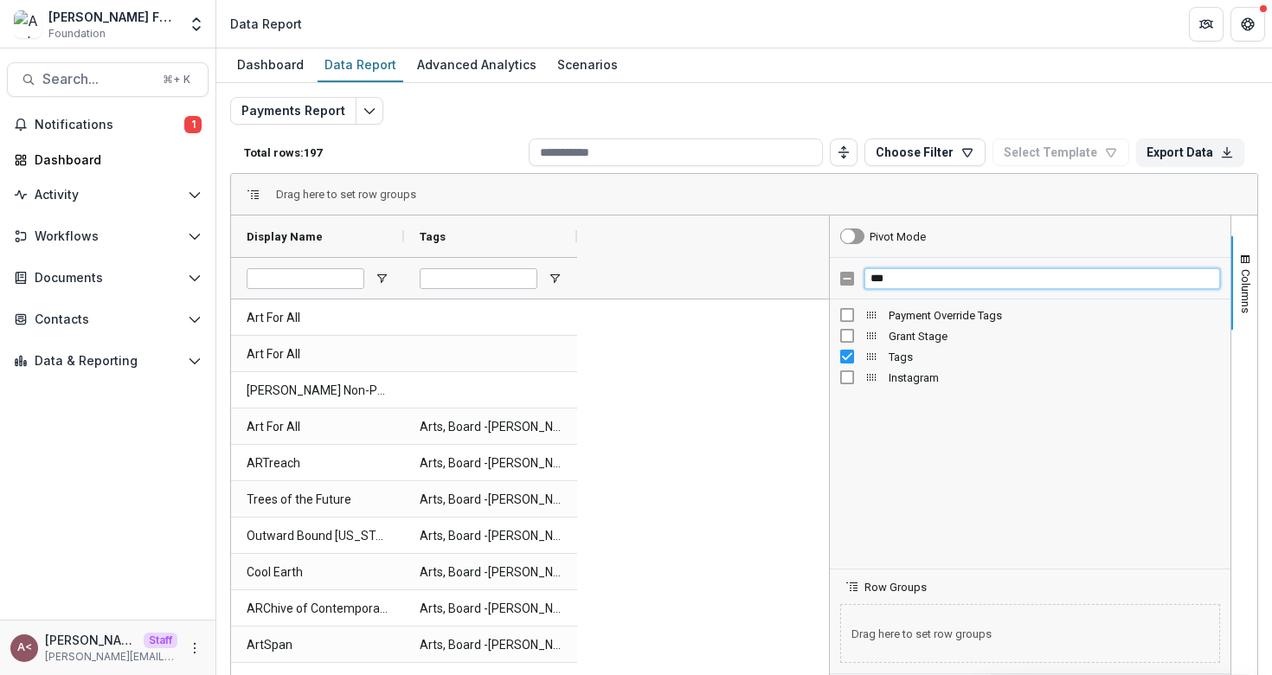
click at [904, 277] on input "***" at bounding box center [1042, 278] width 356 height 21
type input "*******"
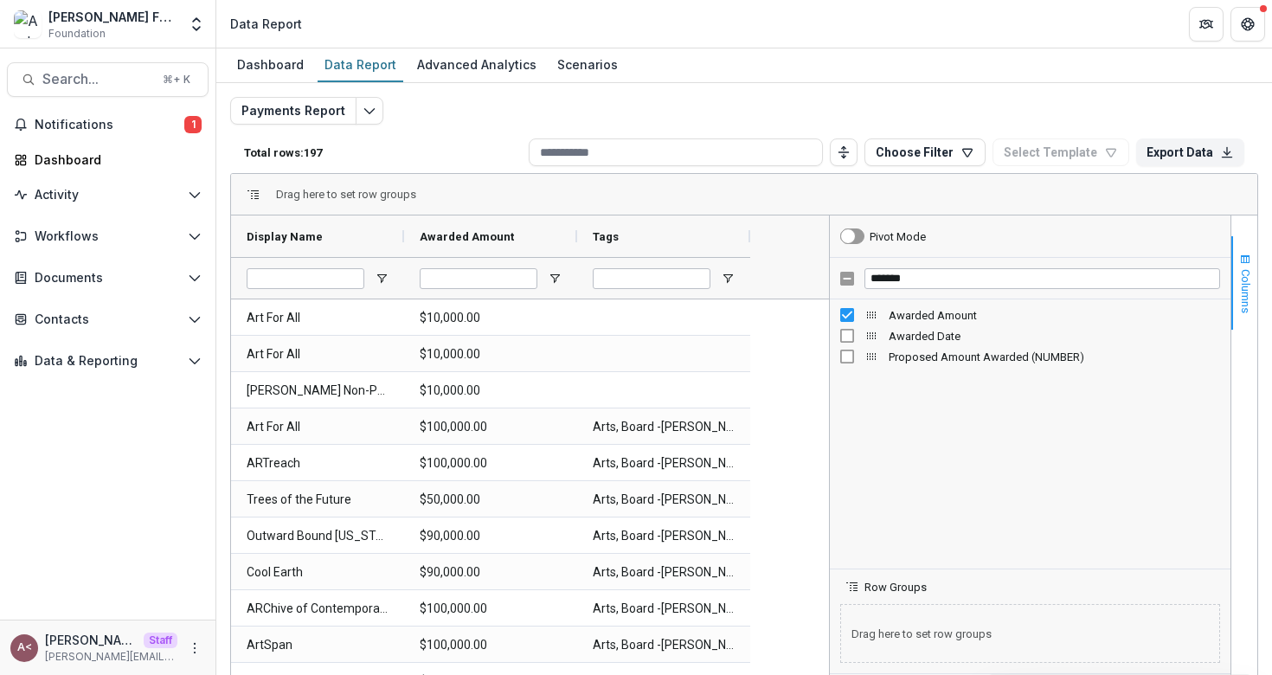
click at [1245, 269] on span "Columns" at bounding box center [1245, 291] width 13 height 44
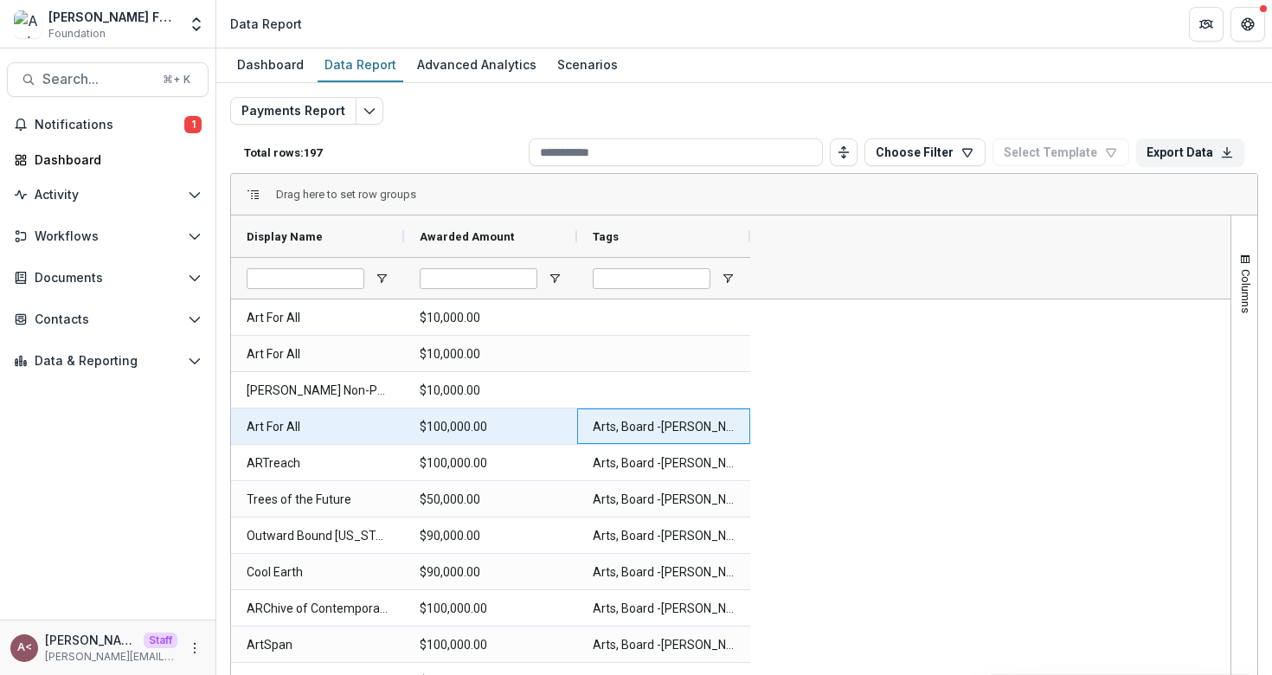
click at [616, 428] on Tags-1077 "Arts, Board -[PERSON_NAME]" at bounding box center [664, 426] width 142 height 35
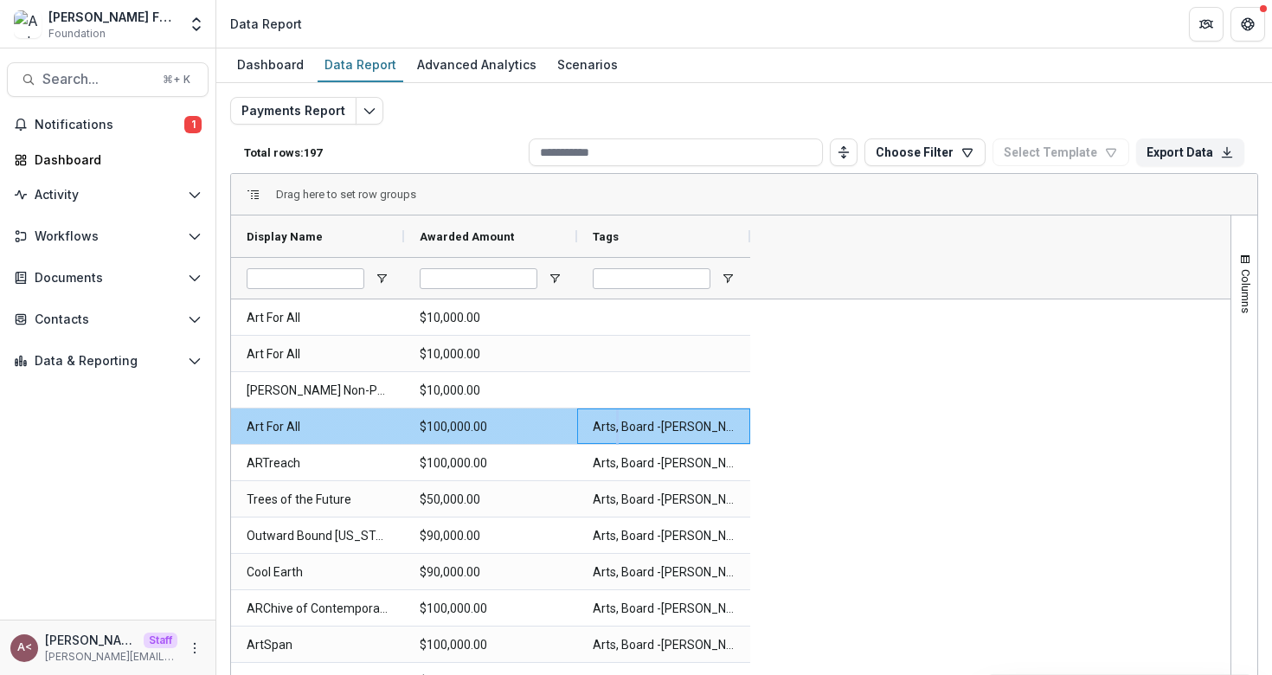
click at [616, 428] on Tags-1077 "Arts, Board -[PERSON_NAME]" at bounding box center [664, 426] width 142 height 35
click at [690, 426] on Tags-1077 "Arts, Board -[PERSON_NAME]" at bounding box center [664, 426] width 142 height 35
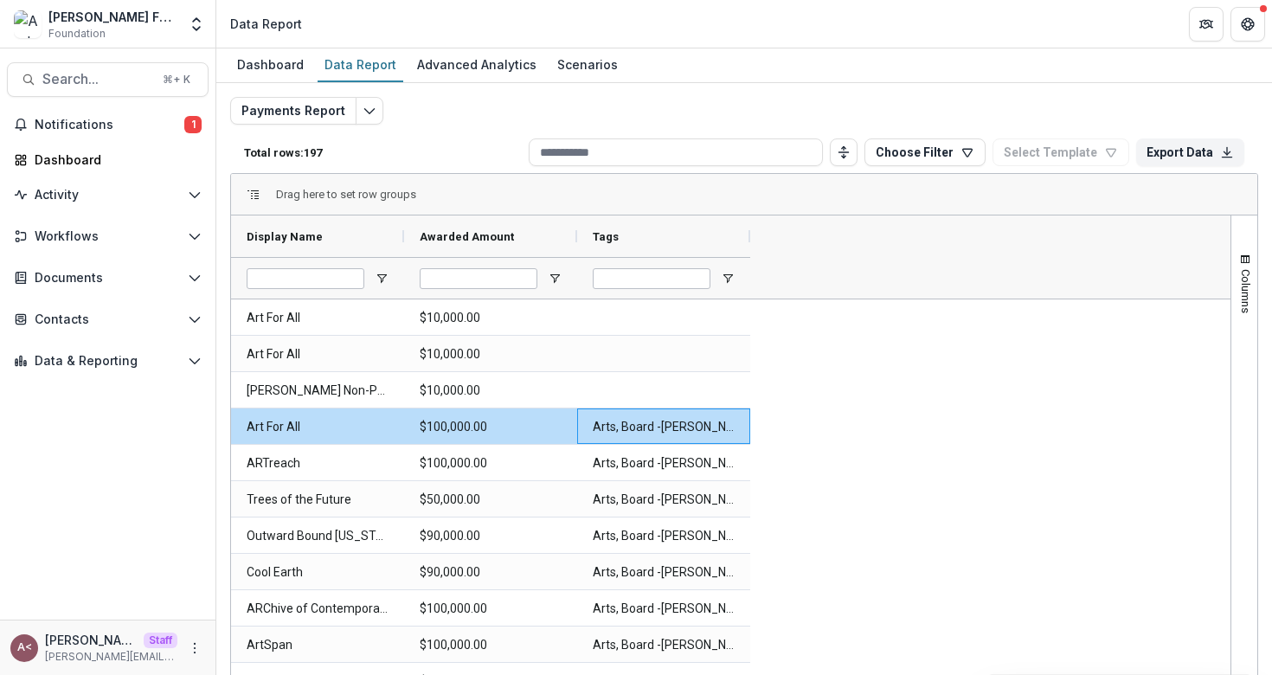
click at [449, 159] on div "Total rows: 197 Choose Filter Personal Filters Team Filters Temelio Filters Fil…" at bounding box center [744, 152] width 1028 height 42
click at [448, 163] on div "Total rows: 197 Choose Filter Personal Filters Team Filters Temelio Filters Fil…" at bounding box center [744, 152] width 1028 height 42
click at [418, 157] on p "Total rows: 197" at bounding box center [383, 152] width 278 height 13
click at [458, 170] on div "Total rows: 197 Choose Filter Personal Filters Team Filters Temelio Filters Fil…" at bounding box center [744, 152] width 1028 height 42
click at [285, 69] on div "Dashboard" at bounding box center [270, 64] width 80 height 25
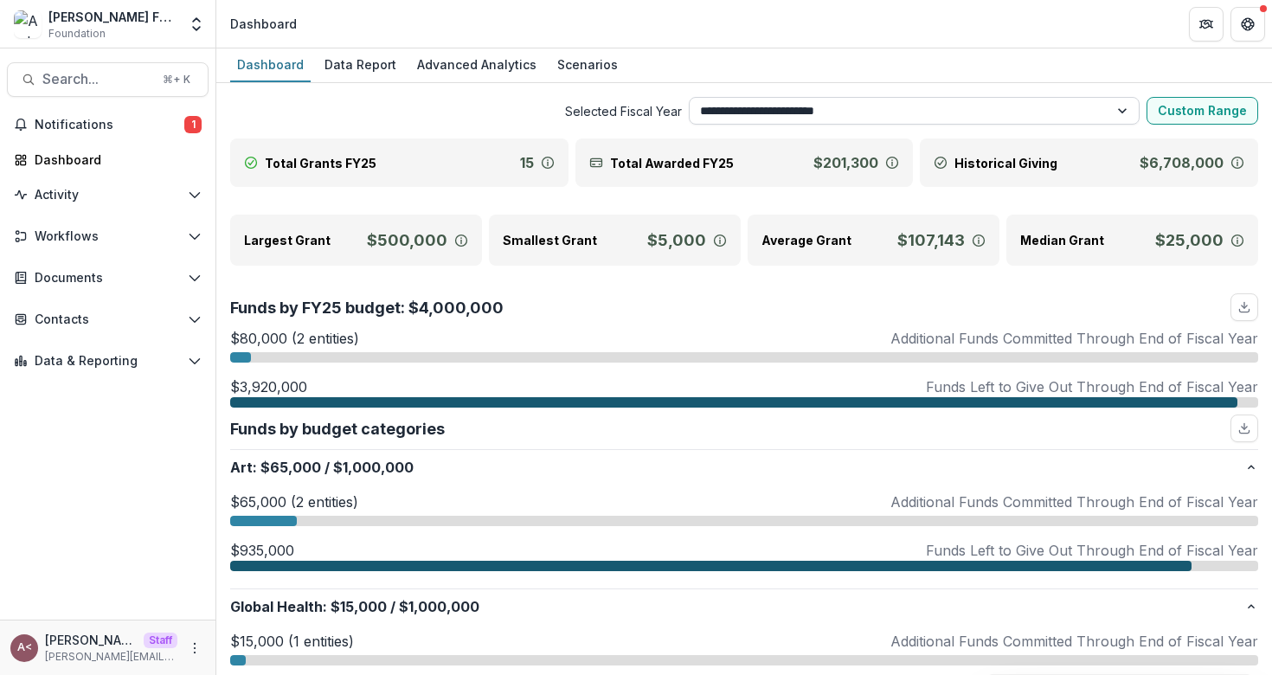
click at [761, 106] on select "**********" at bounding box center [915, 111] width 452 height 28
select select "**********"
click at [689, 97] on select "**********" at bounding box center [915, 111] width 452 height 28
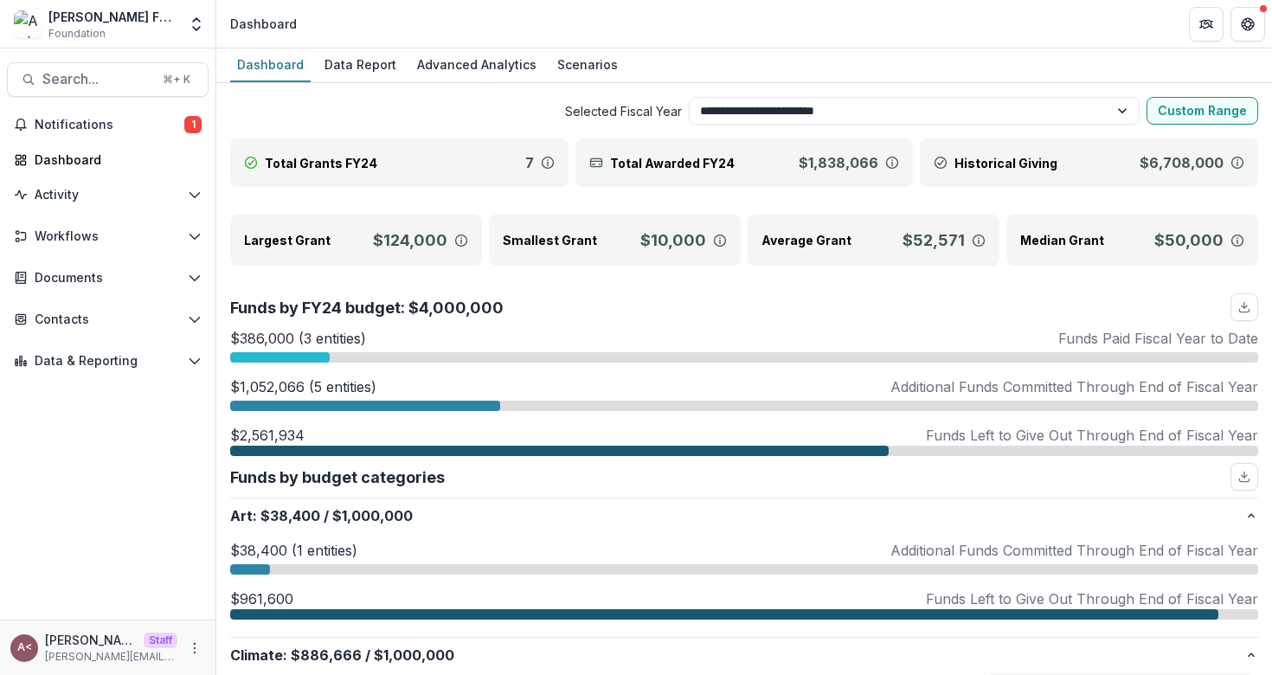
click at [372, 62] on div "Data Report" at bounding box center [360, 64] width 86 height 25
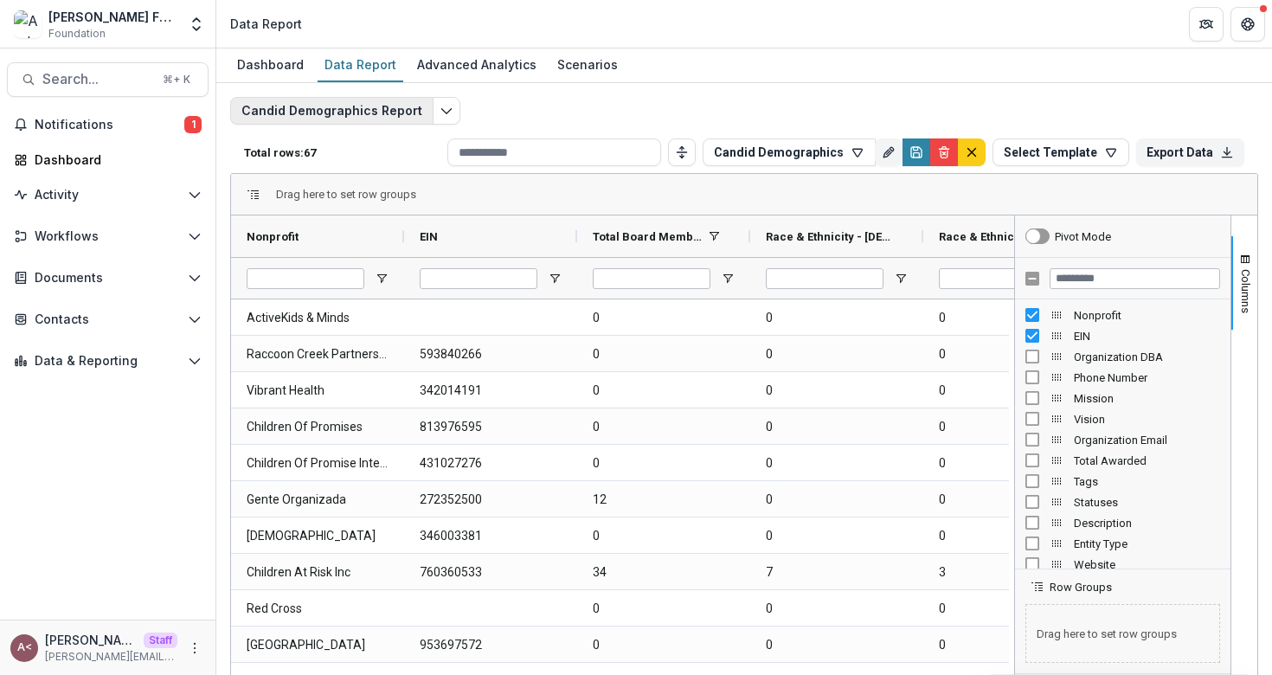
click at [395, 105] on button "Candid Demographics Report" at bounding box center [331, 111] width 203 height 28
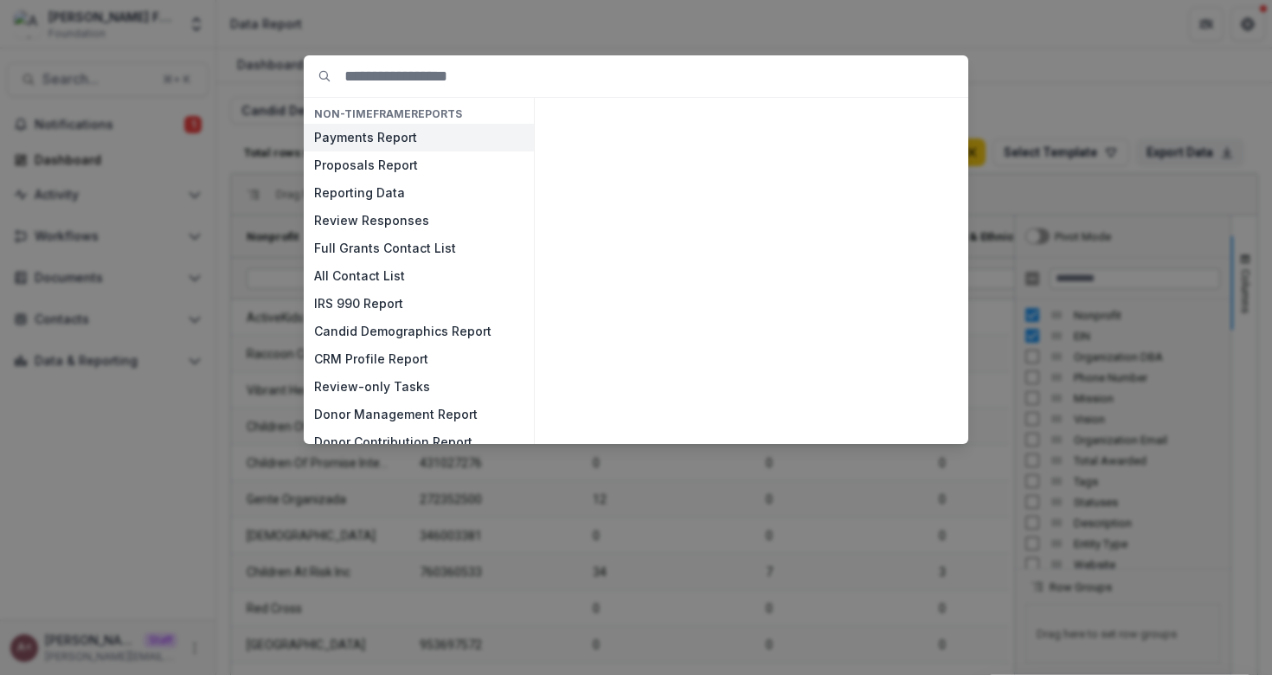
click at [369, 143] on button "Payments Report" at bounding box center [419, 138] width 230 height 28
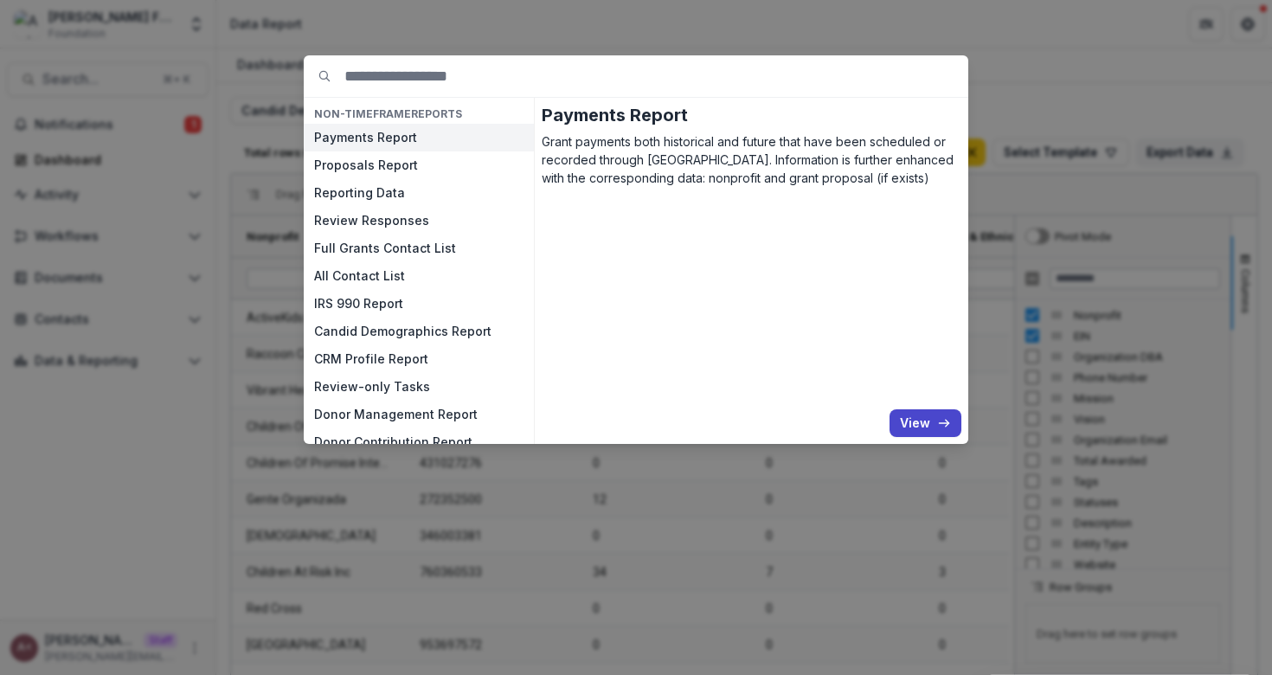
click at [304, 124] on button "Payments Report" at bounding box center [419, 138] width 230 height 28
click at [540, 41] on div "NON-TIMEFRAME Reports Payments Report Proposals Report Reporting Data Review Re…" at bounding box center [636, 337] width 1272 height 675
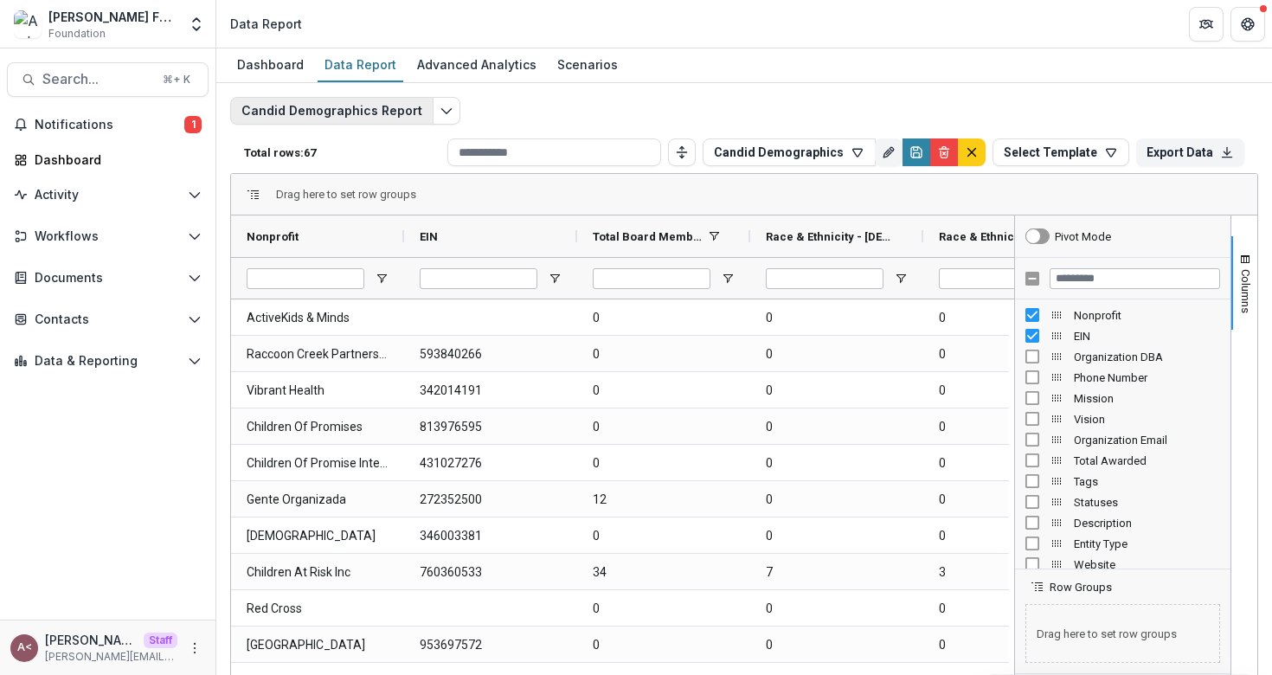
click at [402, 119] on button "Candid Demographics Report" at bounding box center [331, 111] width 203 height 28
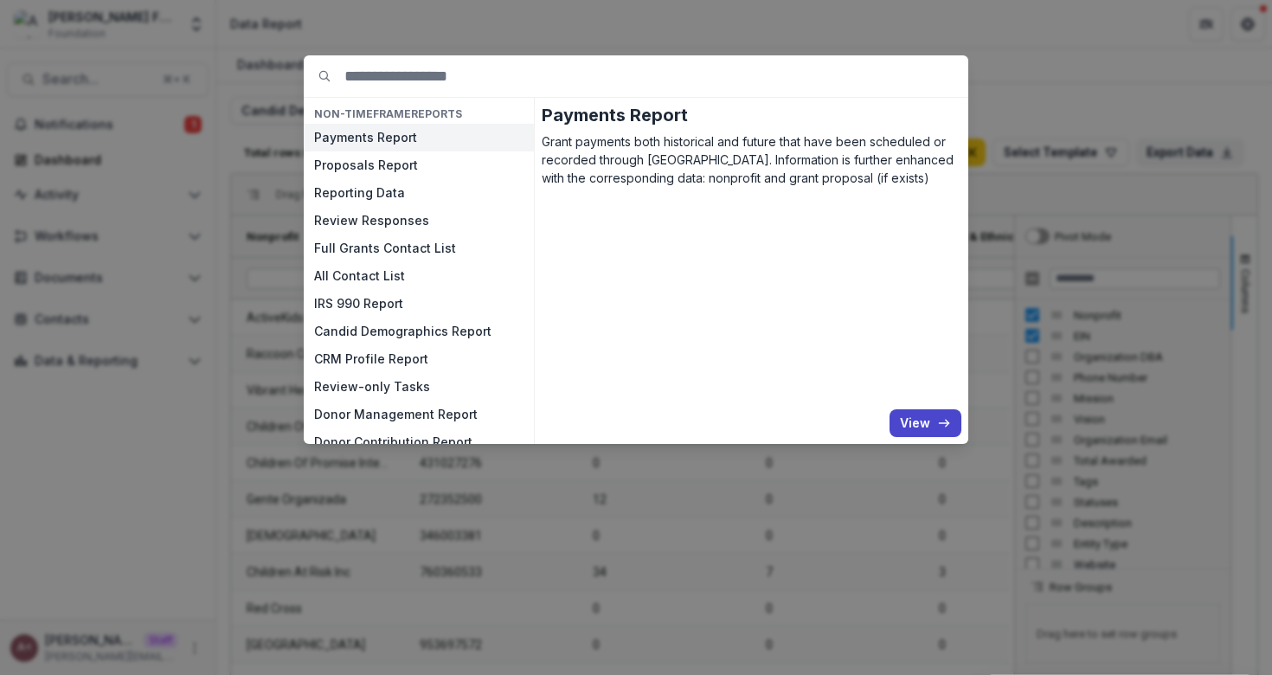
click at [445, 30] on div "NON-TIMEFRAME Reports Payments Report Proposals Report Reporting Data Review Re…" at bounding box center [636, 337] width 1272 height 675
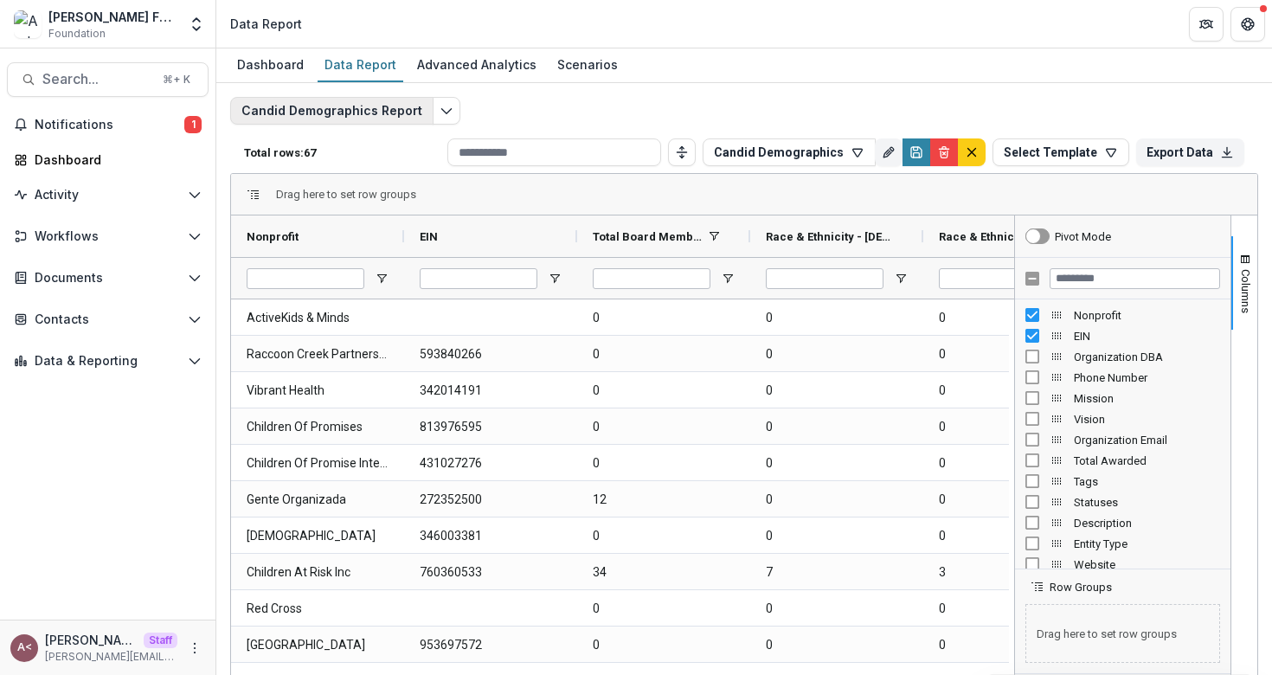
click at [360, 118] on button "Candid Demographics Report" at bounding box center [331, 111] width 203 height 28
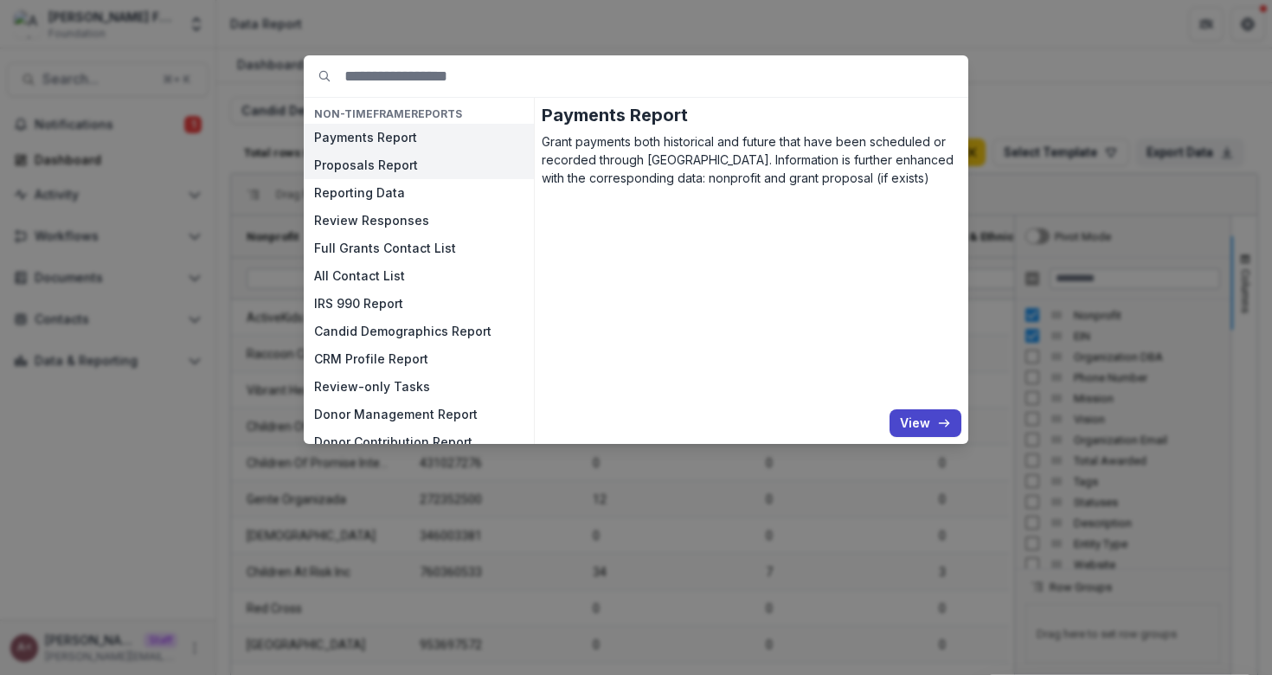
click at [403, 158] on button "Proposals Report" at bounding box center [419, 165] width 230 height 28
click at [304, 151] on button "Proposals Report" at bounding box center [419, 165] width 230 height 28
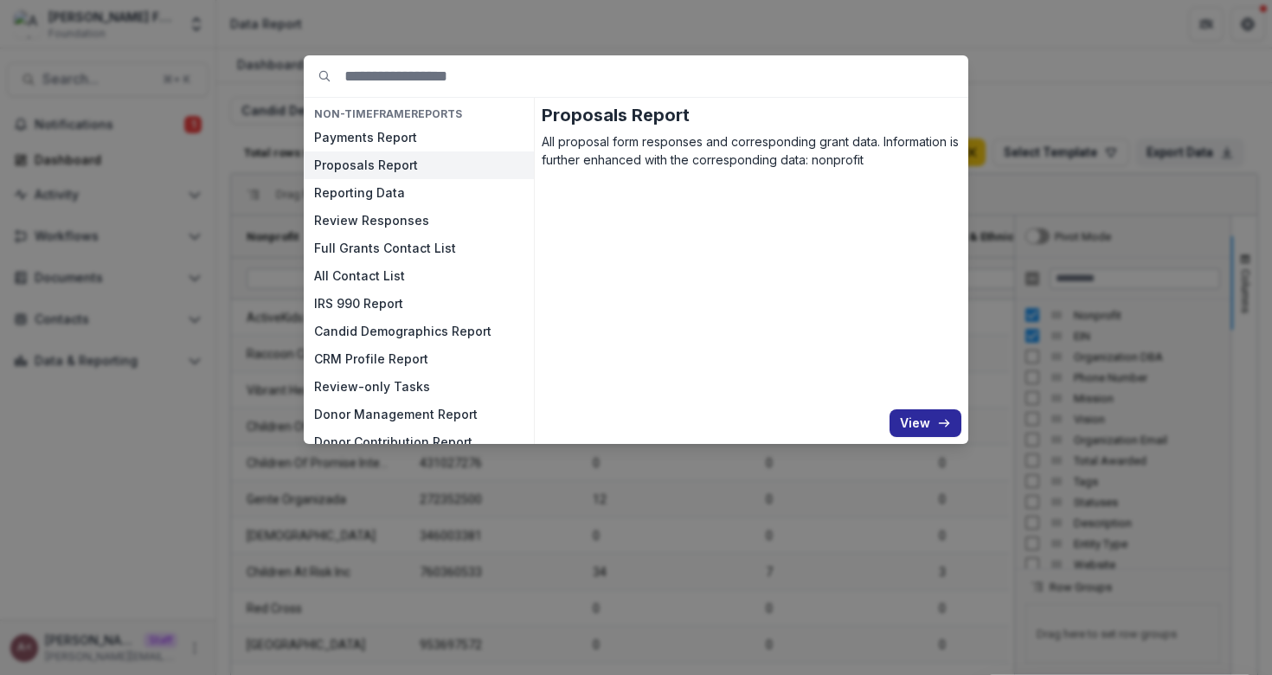
click at [926, 417] on button "View" at bounding box center [925, 423] width 72 height 28
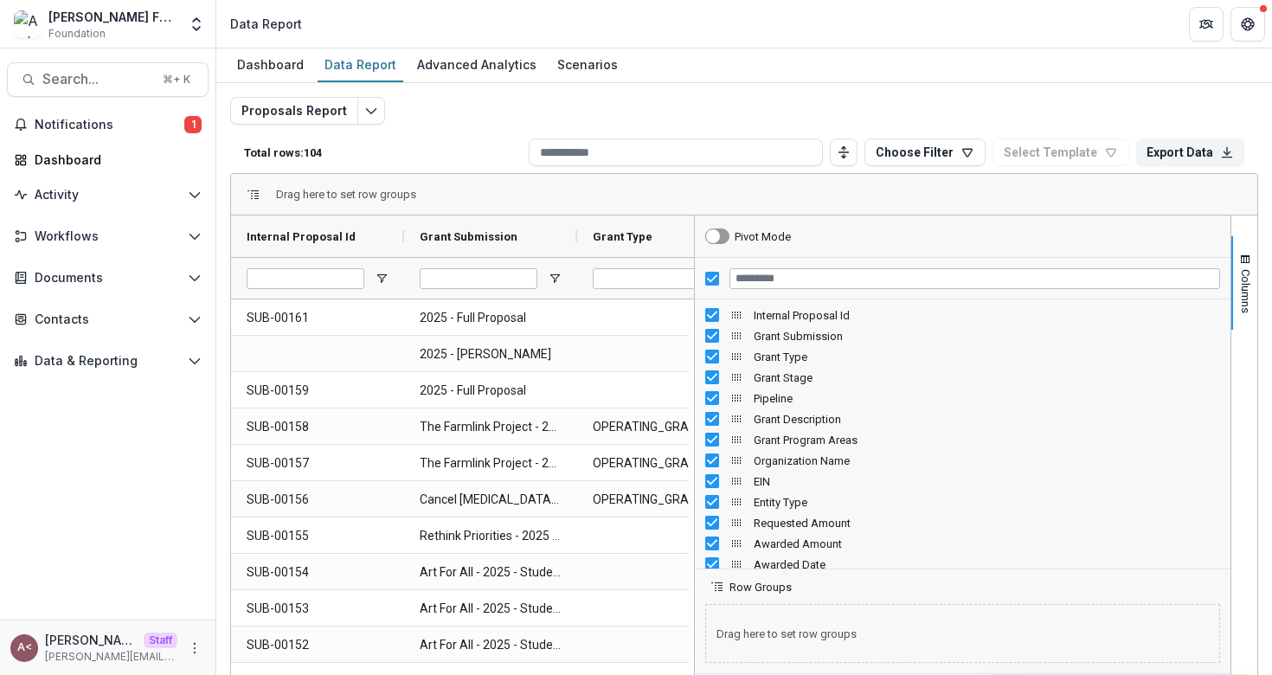
drag, startPoint x: 1006, startPoint y: 382, endPoint x: 649, endPoint y: 393, distance: 357.4
click at [692, 394] on div at bounding box center [694, 496] width 4 height 562
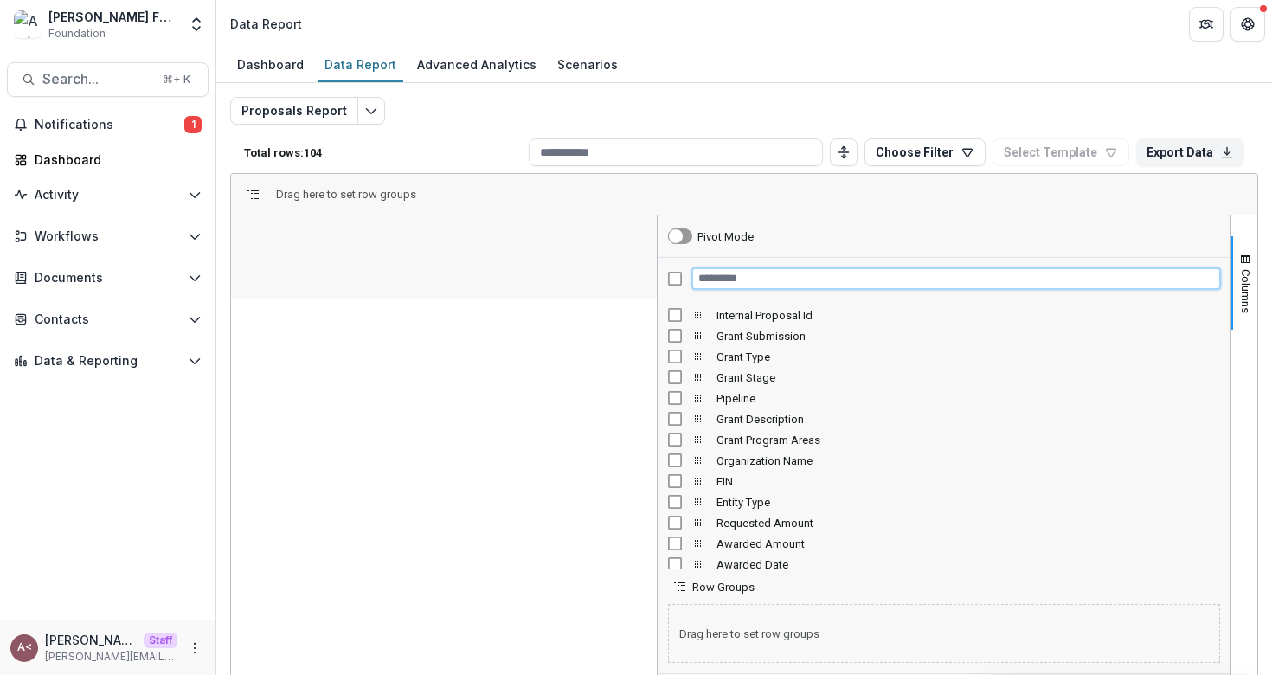
click at [755, 285] on input "Filter Columns Input" at bounding box center [956, 278] width 528 height 21
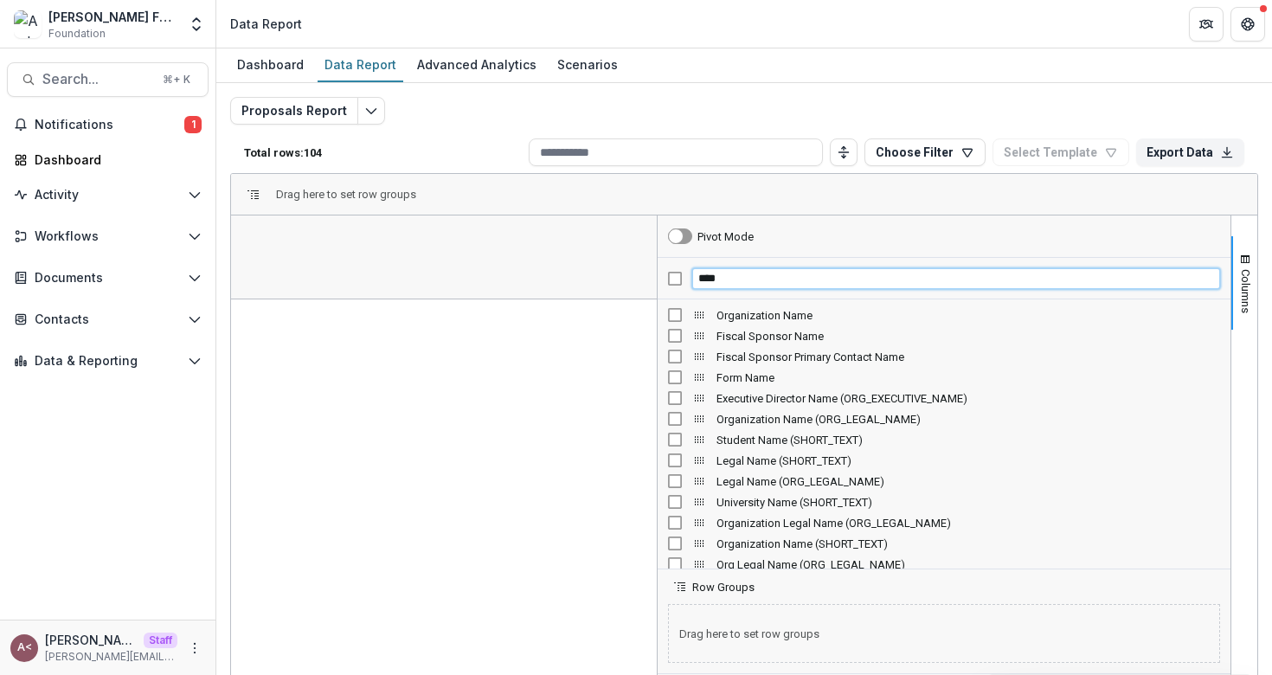
type input "****"
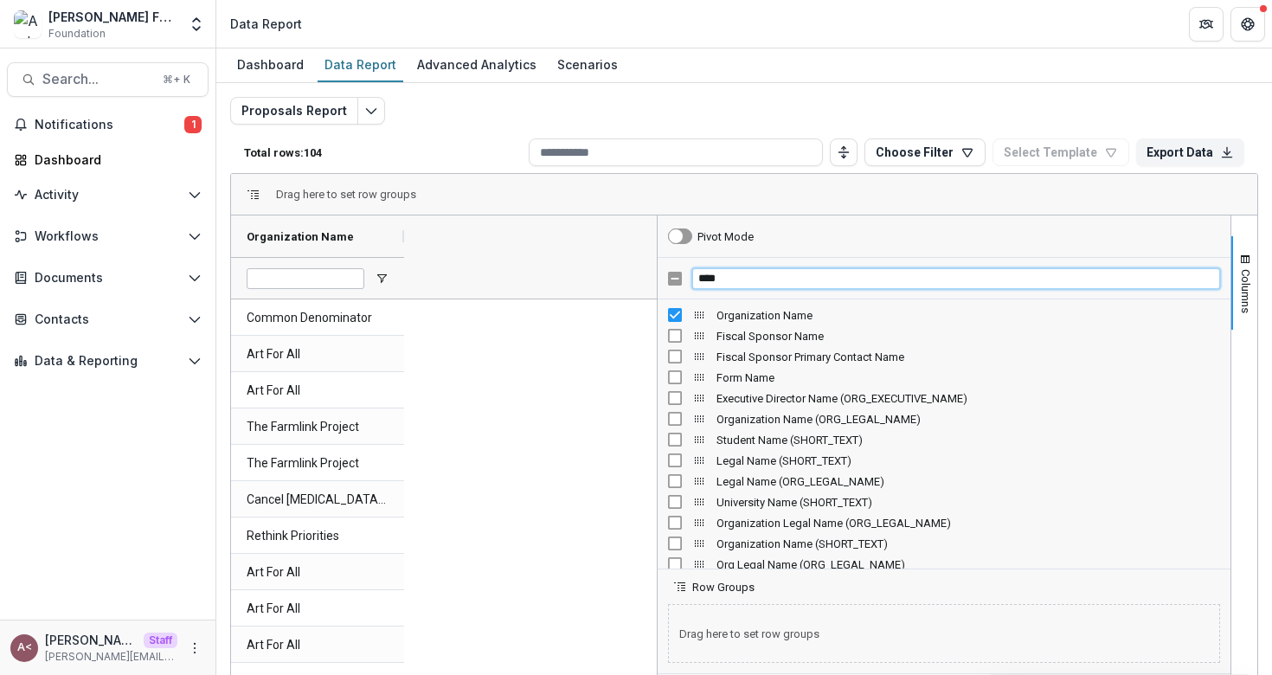
click at [767, 279] on input "****" at bounding box center [956, 278] width 528 height 21
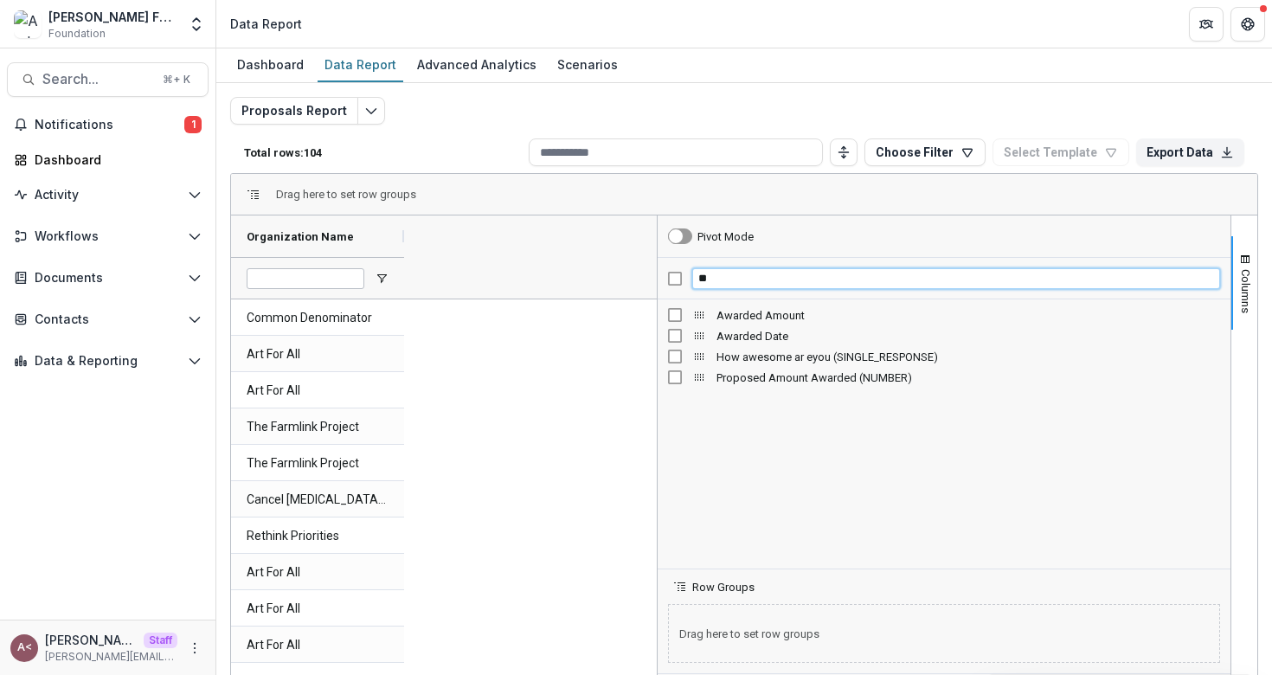
type input "**"
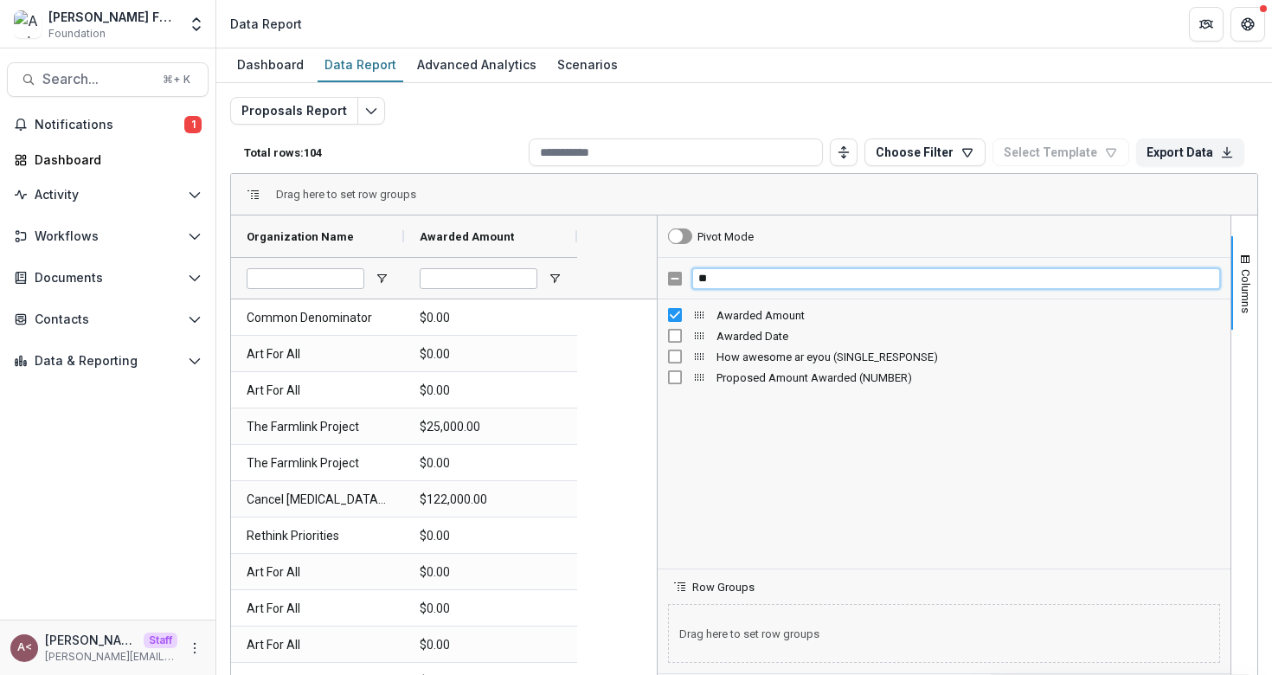
click at [734, 285] on input "**" at bounding box center [956, 278] width 528 height 21
click at [722, 279] on input "***" at bounding box center [956, 278] width 528 height 21
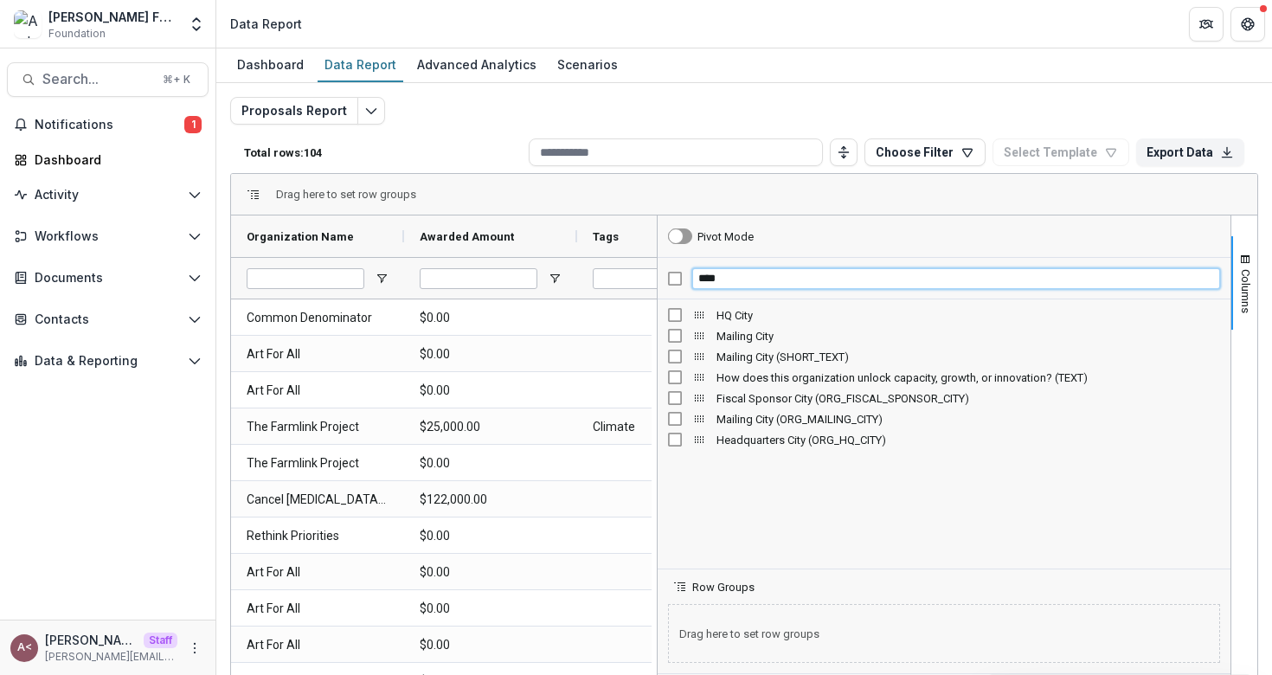
type input "****"
click at [759, 283] on input "****" at bounding box center [956, 278] width 528 height 21
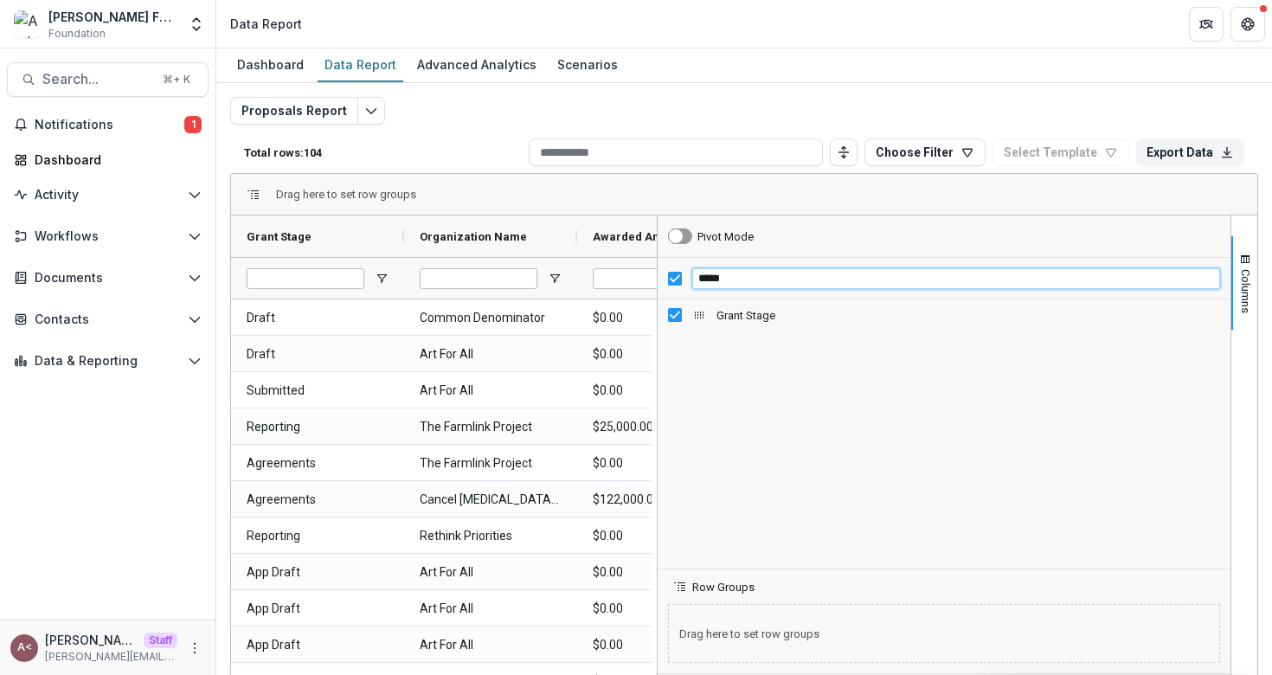
click at [745, 277] on input "*****" at bounding box center [956, 278] width 528 height 21
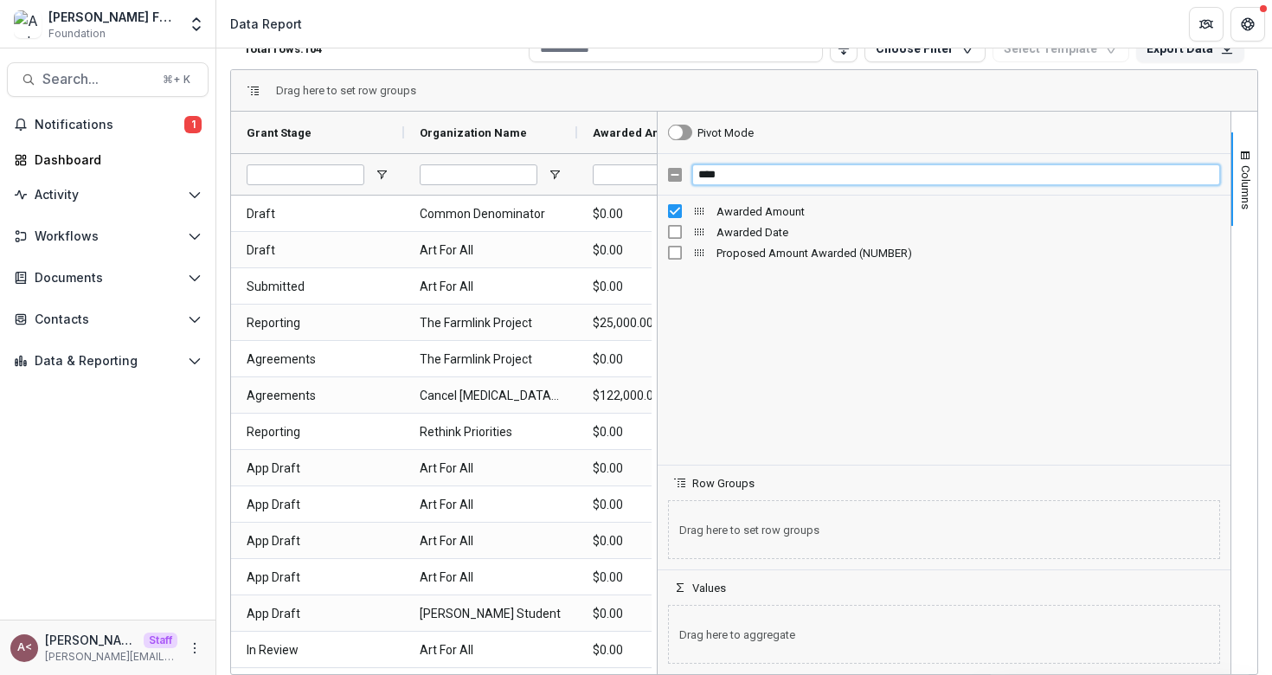
type input "****"
drag, startPoint x: 698, startPoint y: 213, endPoint x: 707, endPoint y: 613, distance: 400.6
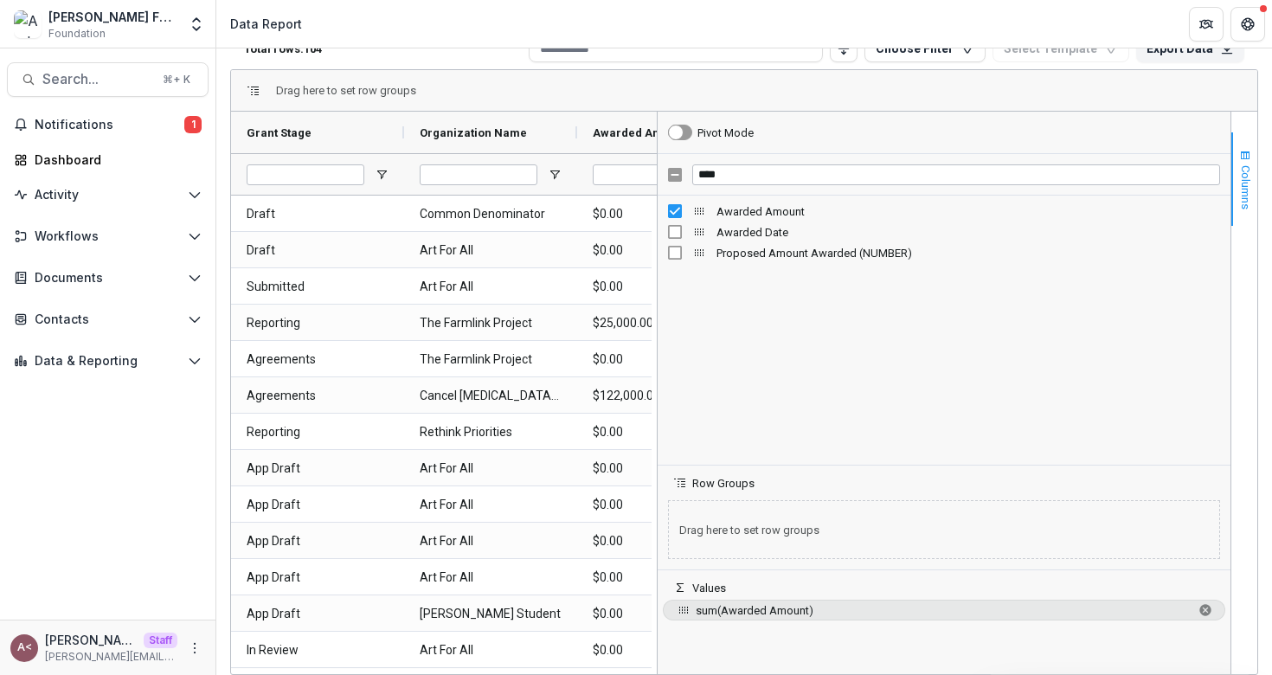
click at [1243, 197] on span "Columns" at bounding box center [1245, 187] width 13 height 44
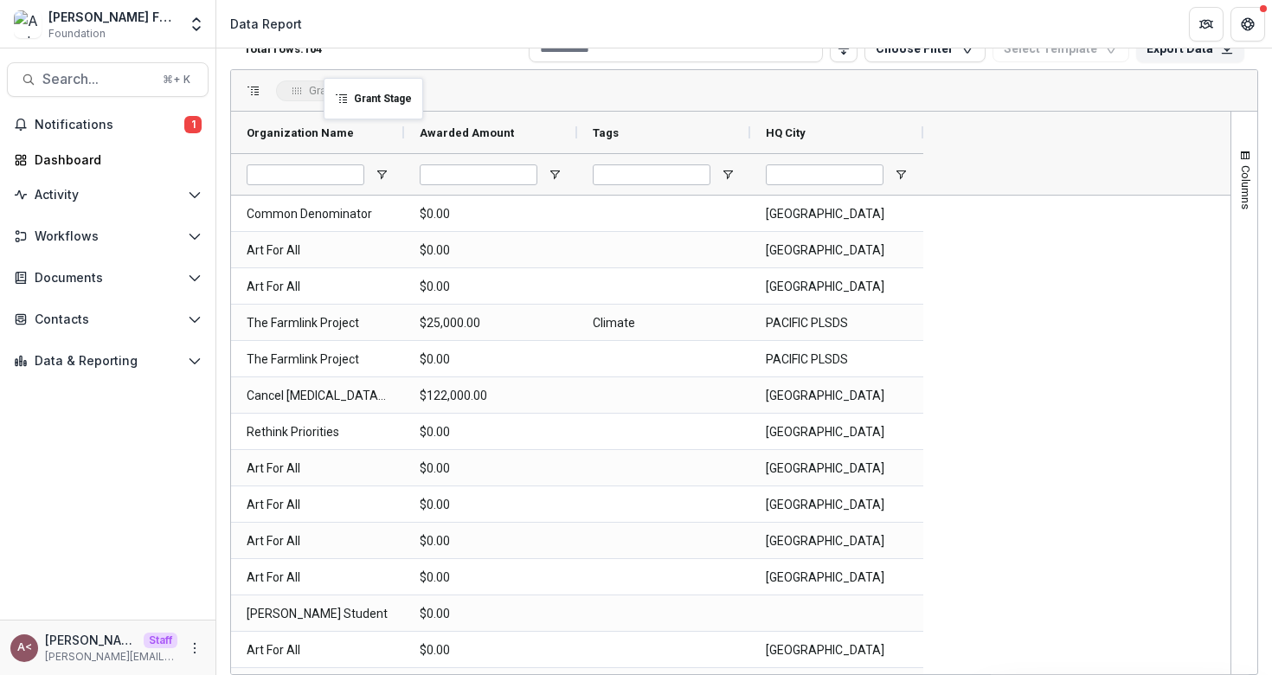
drag, startPoint x: 381, startPoint y: 131, endPoint x: 332, endPoint y: 90, distance: 63.9
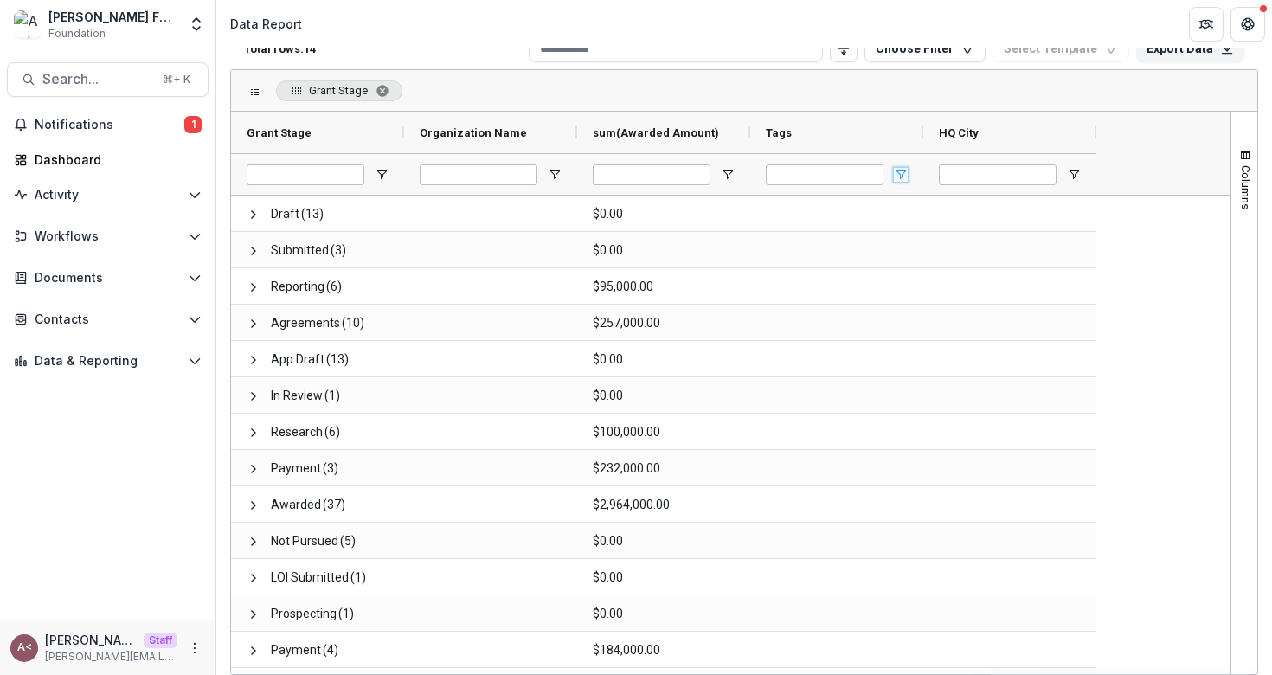
click at [900, 176] on span "Open Filter Menu" at bounding box center [901, 175] width 14 height 14
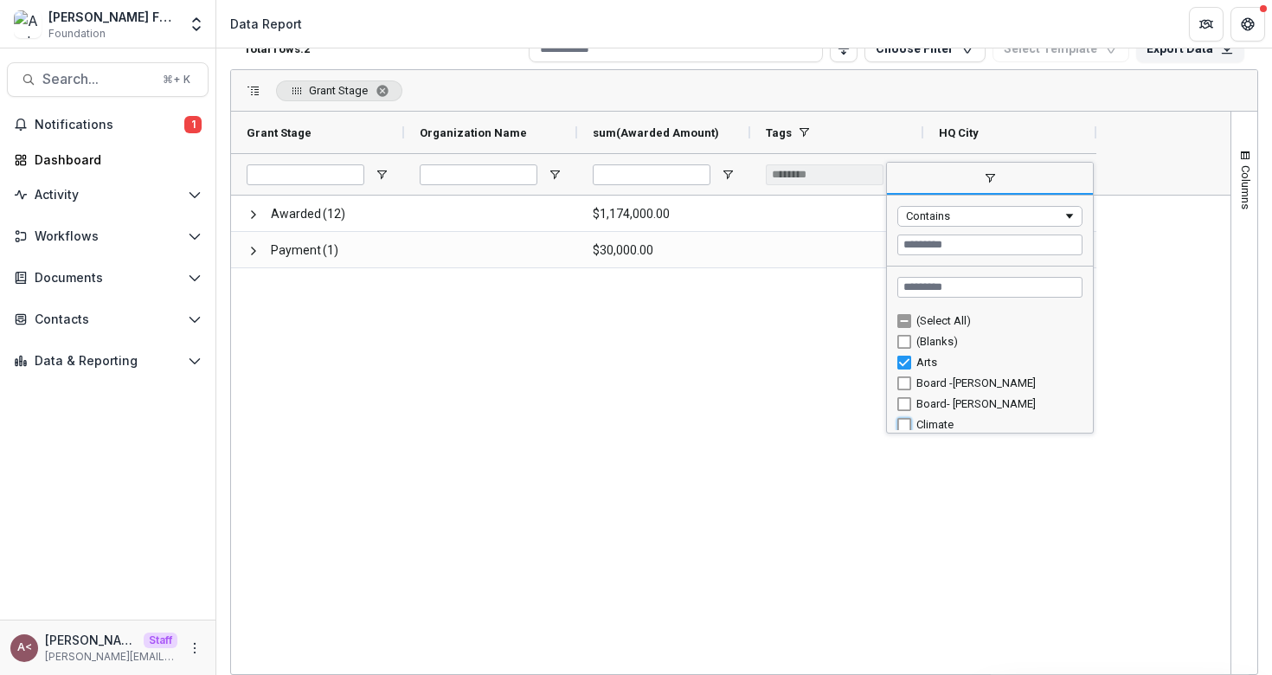
type input "**********"
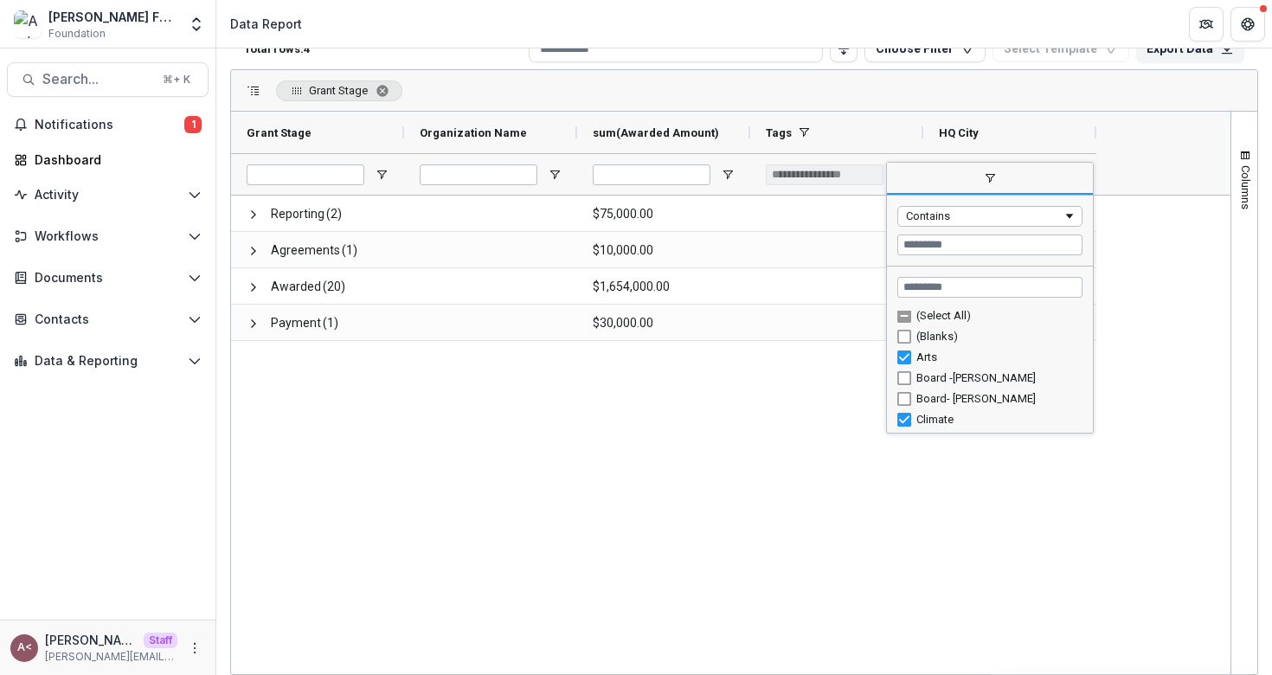
click at [731, 458] on div "Reporting (2) $75,000.00 Agreements (1) $10,000.00 Awarded (20) $1,654,000.00 P…" at bounding box center [730, 434] width 999 height 478
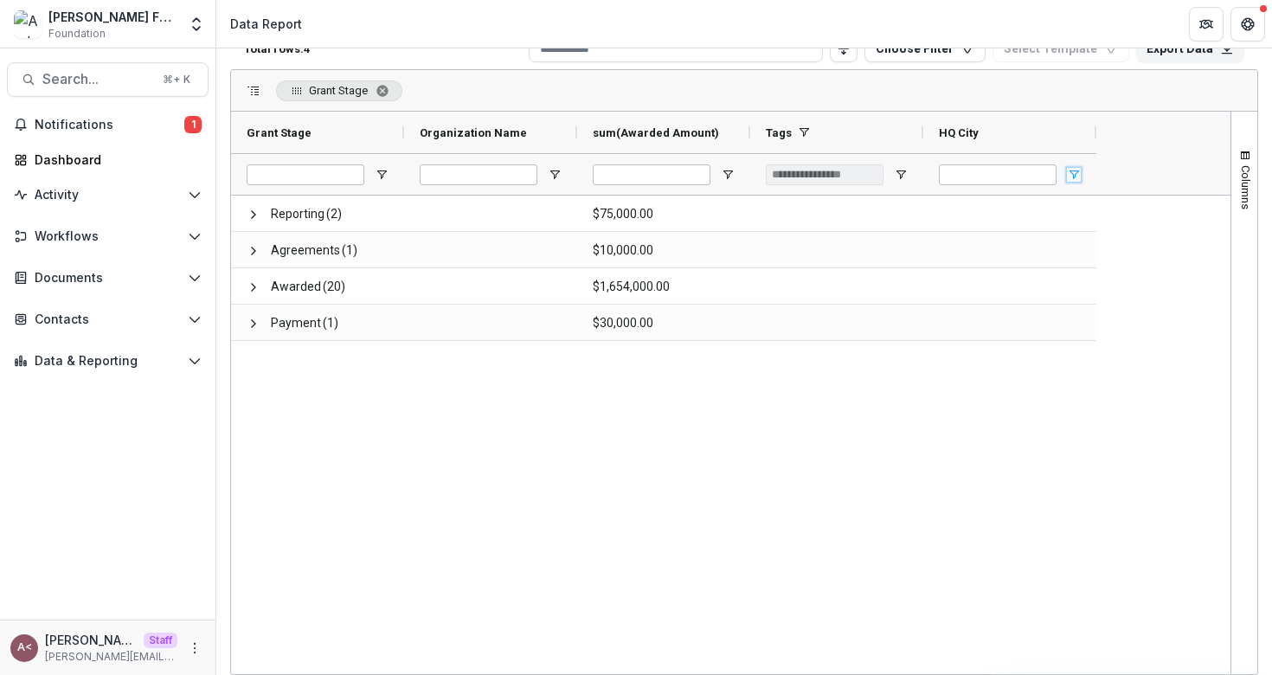
click at [1073, 175] on span "Open Filter Menu" at bounding box center [1074, 175] width 14 height 14
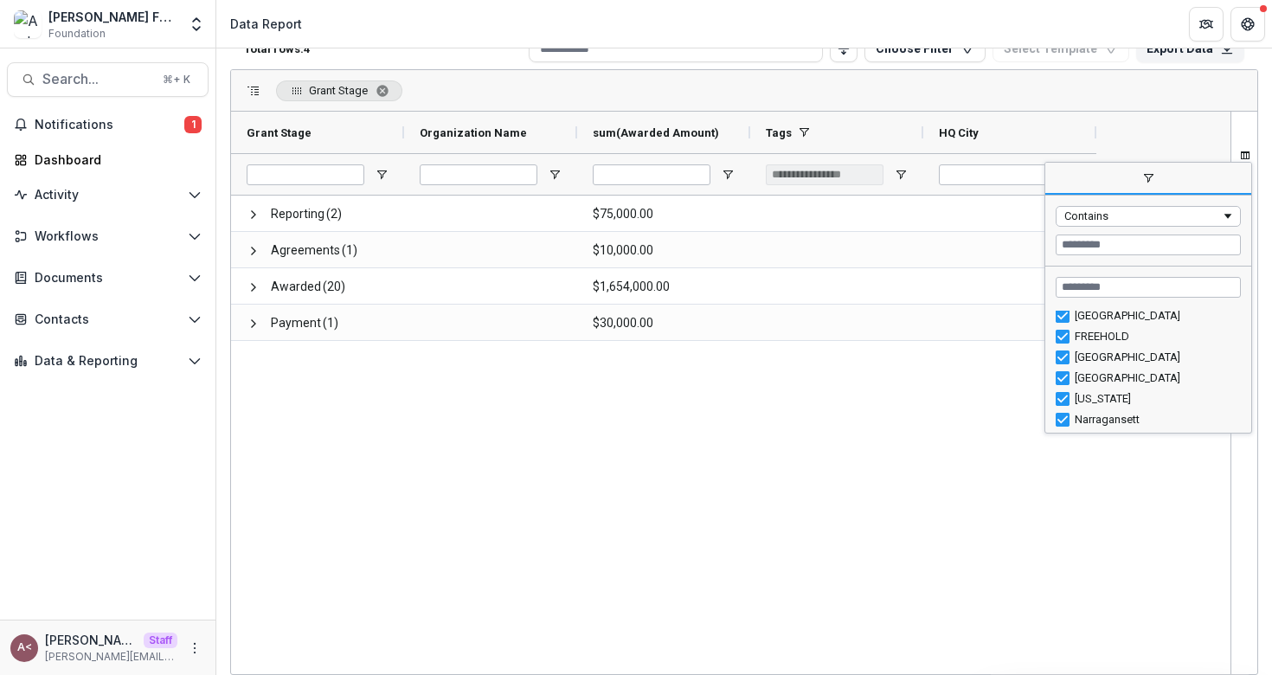
scroll to position [0, 0]
type input "***"
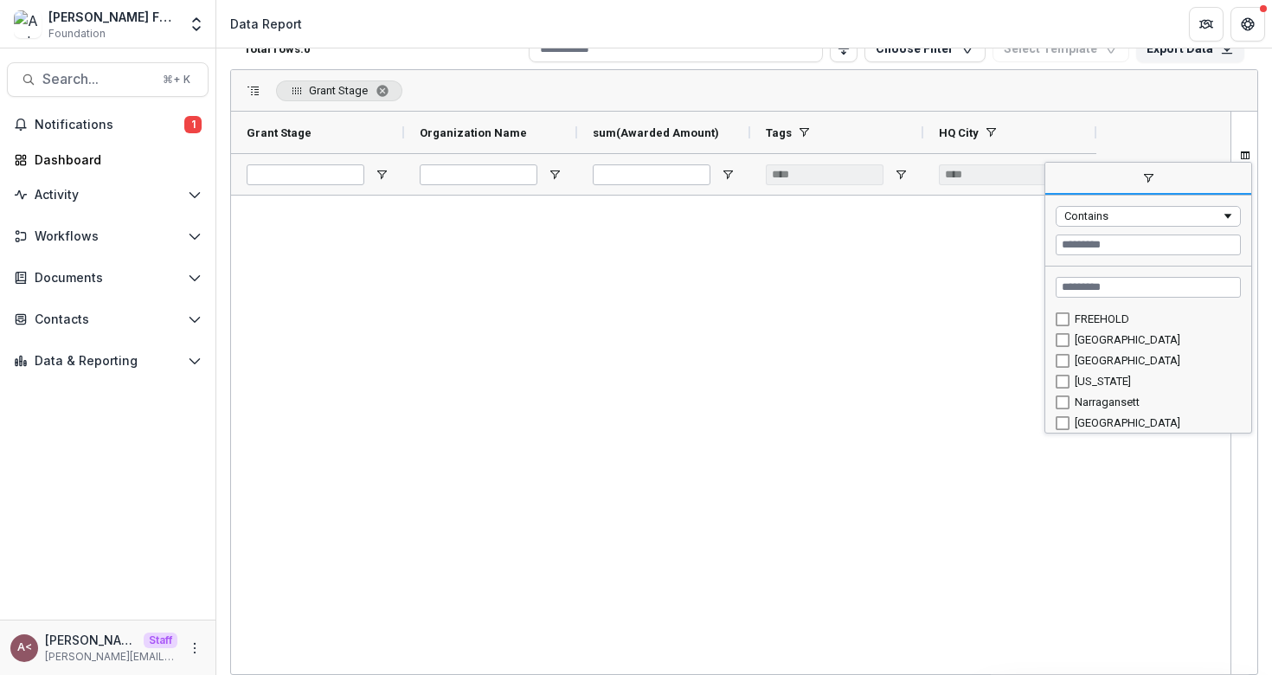
scroll to position [151, 0]
type input "**********"
type input "********"
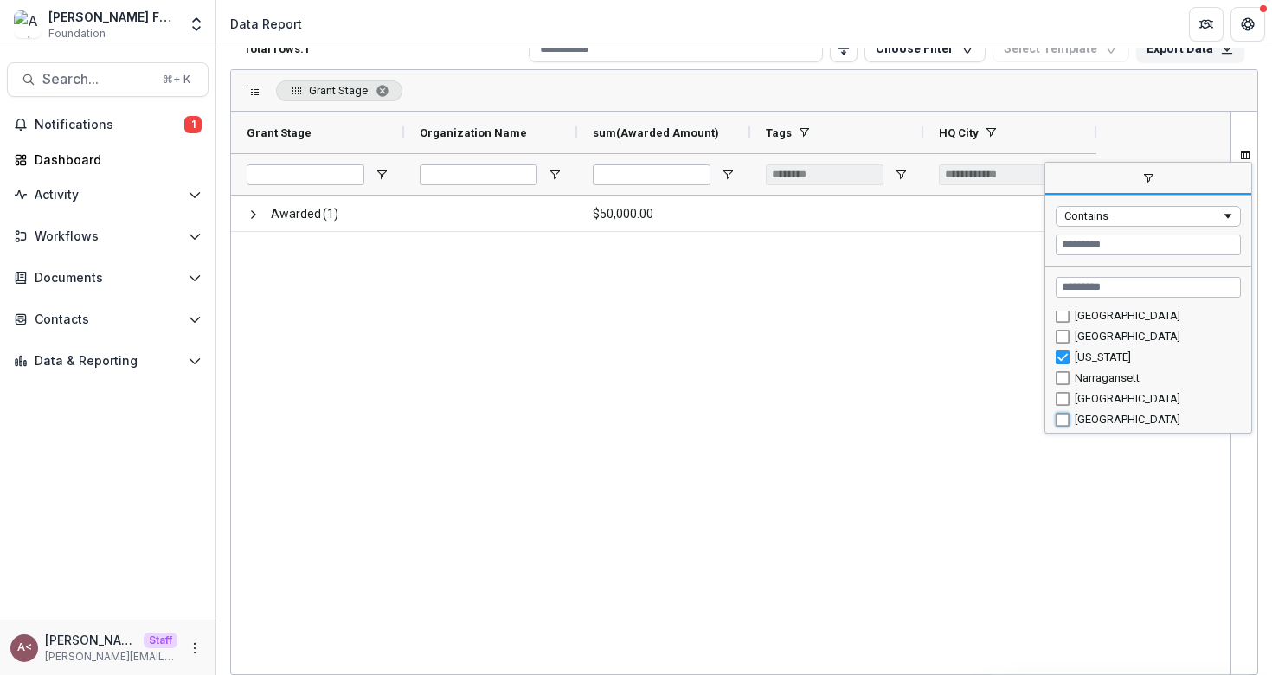
type input "**********"
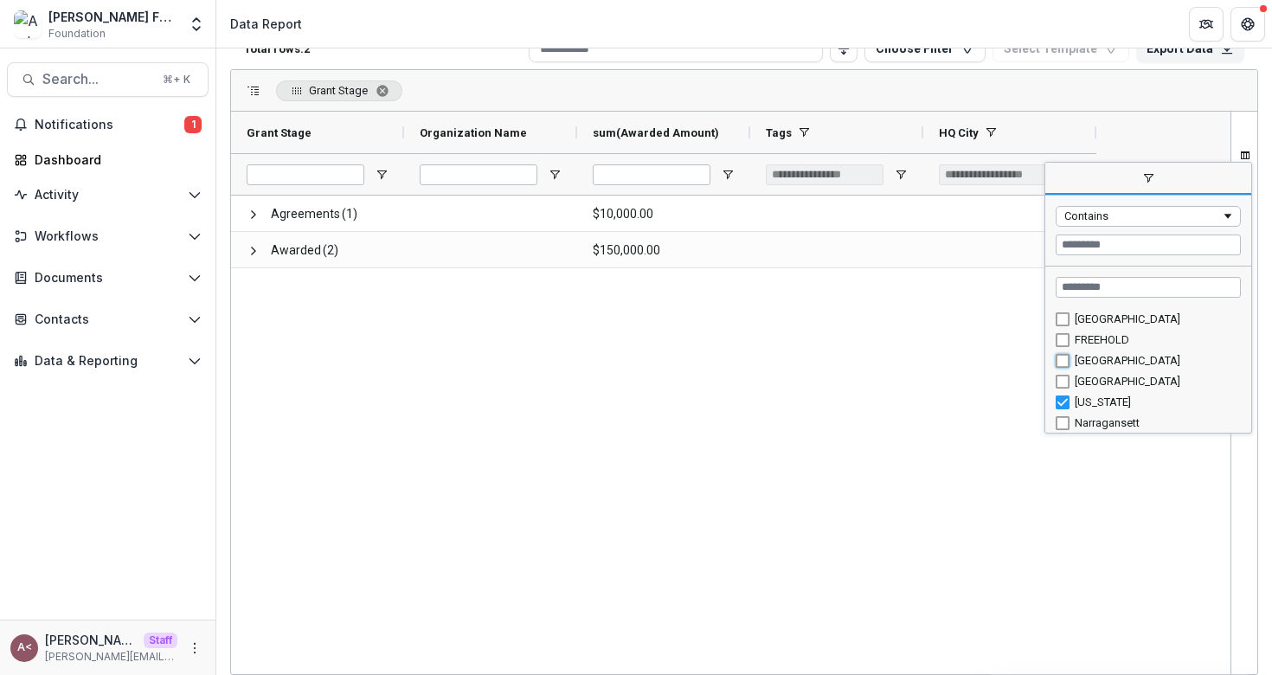
type input "**********"
click at [845, 346] on div "Agreements (1) $10,000.00 Awarded (4) $354,000.00" at bounding box center [730, 434] width 999 height 478
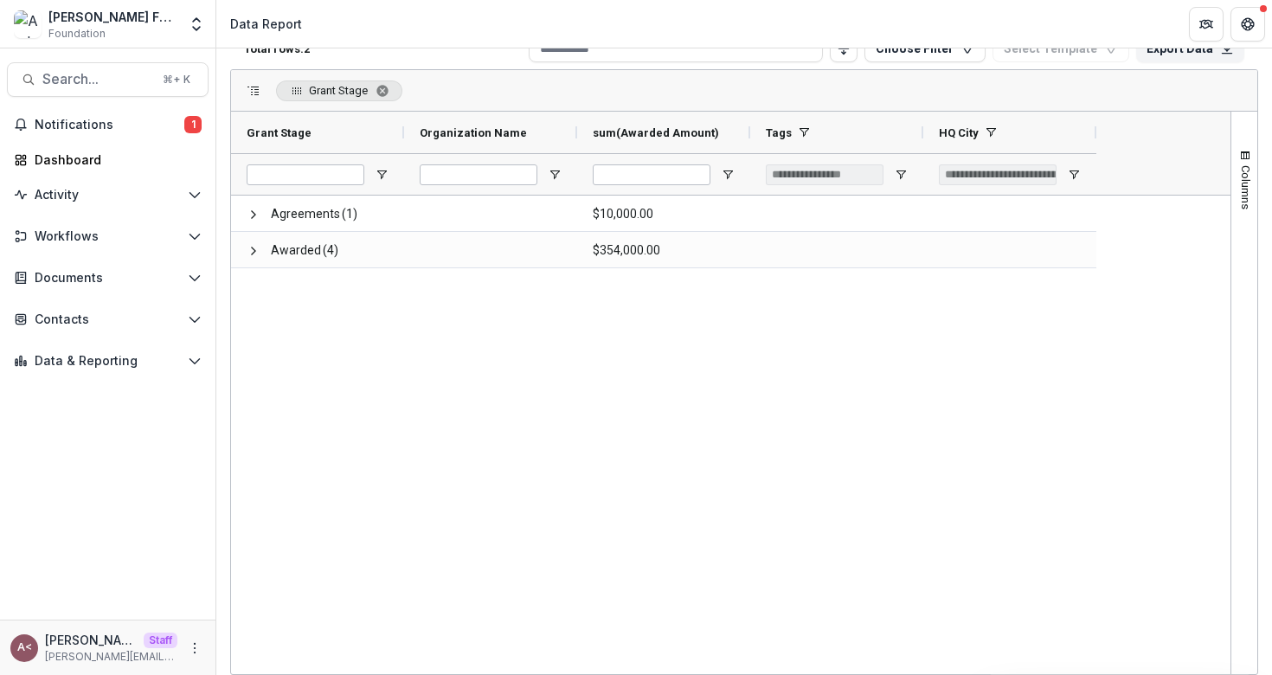
click at [452, 431] on div "Agreements (1) $10,000.00 Awarded (4) $354,000.00" at bounding box center [730, 434] width 999 height 478
click at [452, 430] on div "Agreements (1) $10,000.00 Awarded (4) $354,000.00" at bounding box center [730, 434] width 999 height 478
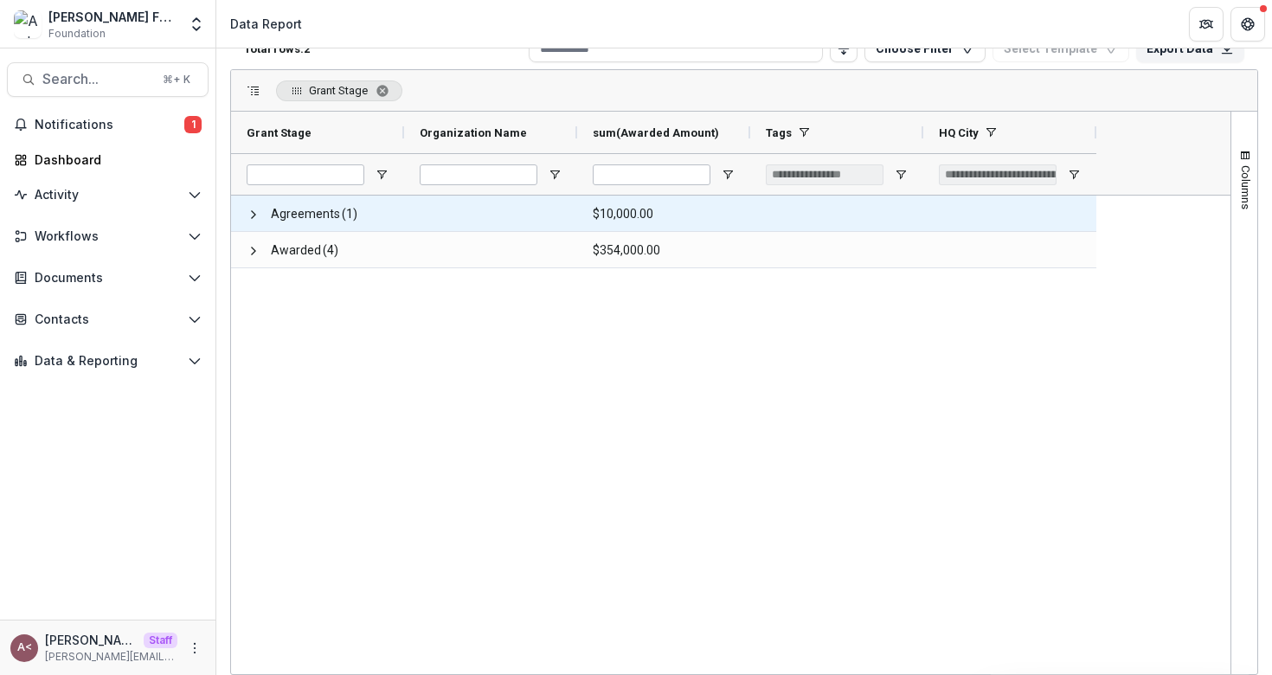
click at [255, 206] on span at bounding box center [254, 213] width 14 height 35
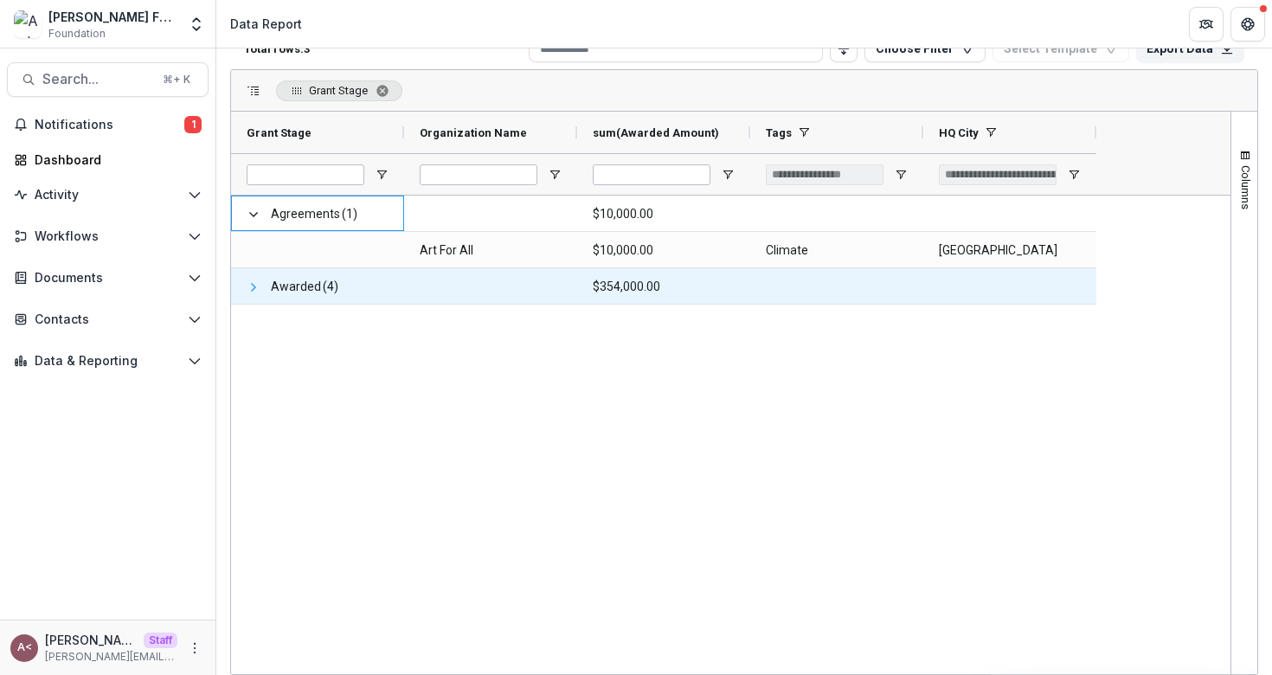
click at [248, 289] on span at bounding box center [254, 287] width 14 height 14
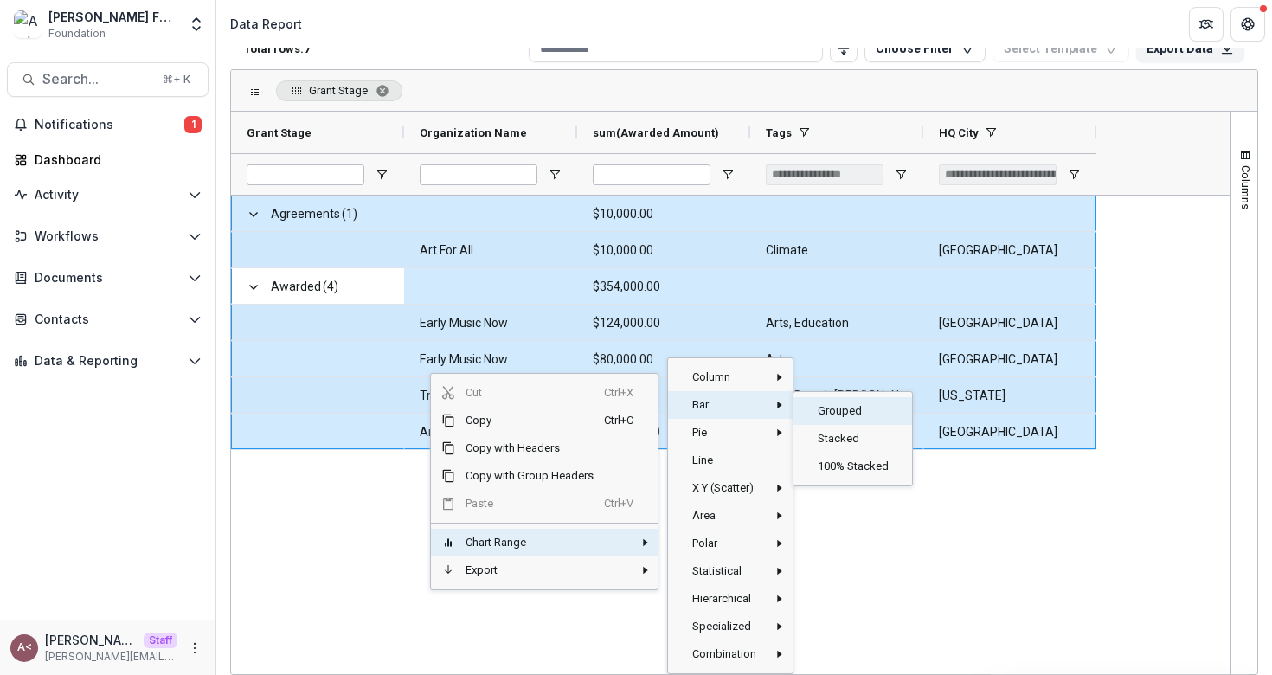
click at [828, 407] on span "Grouped‎" at bounding box center [854, 411] width 94 height 28
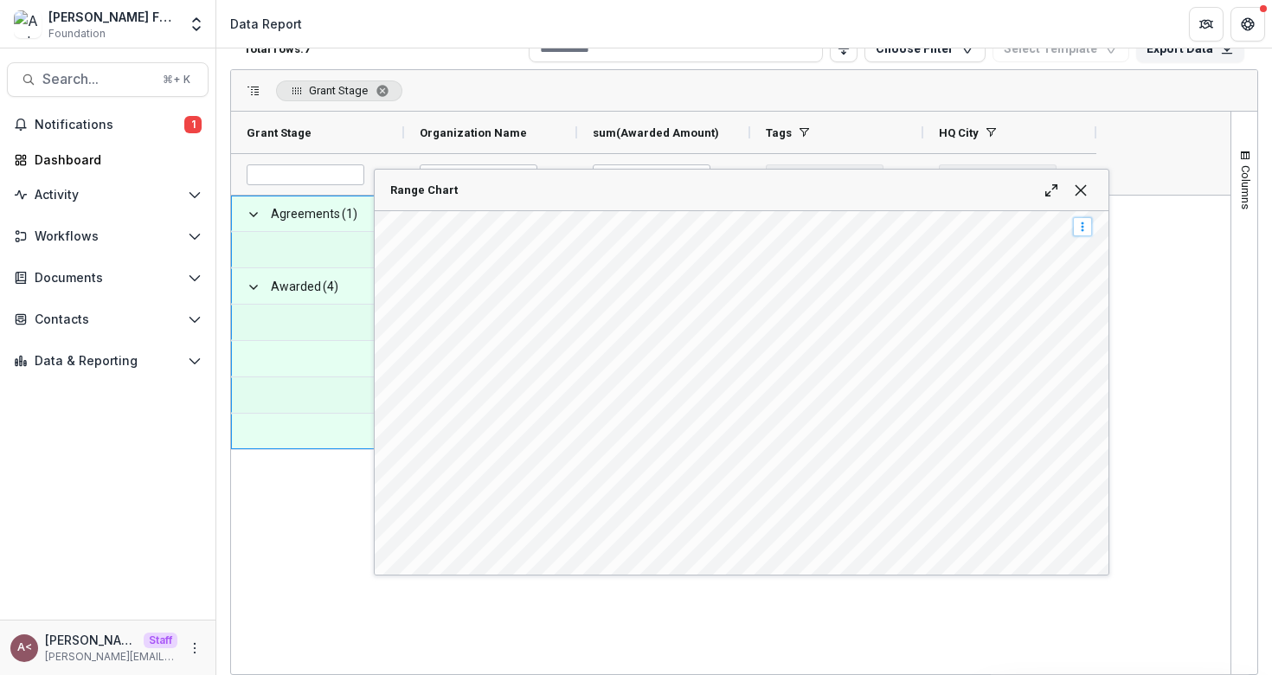
click at [1081, 224] on span "Range Chart" at bounding box center [1082, 227] width 14 height 14
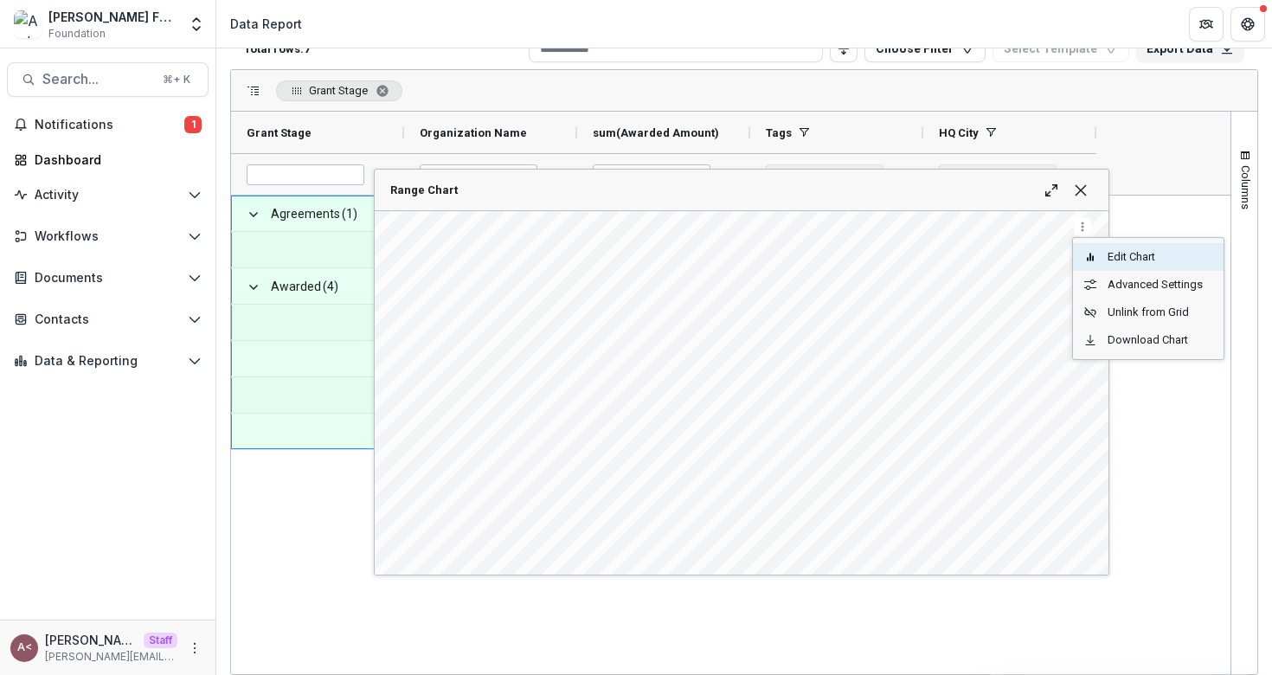
click at [1131, 261] on span "Edit Chart" at bounding box center [1155, 257] width 116 height 28
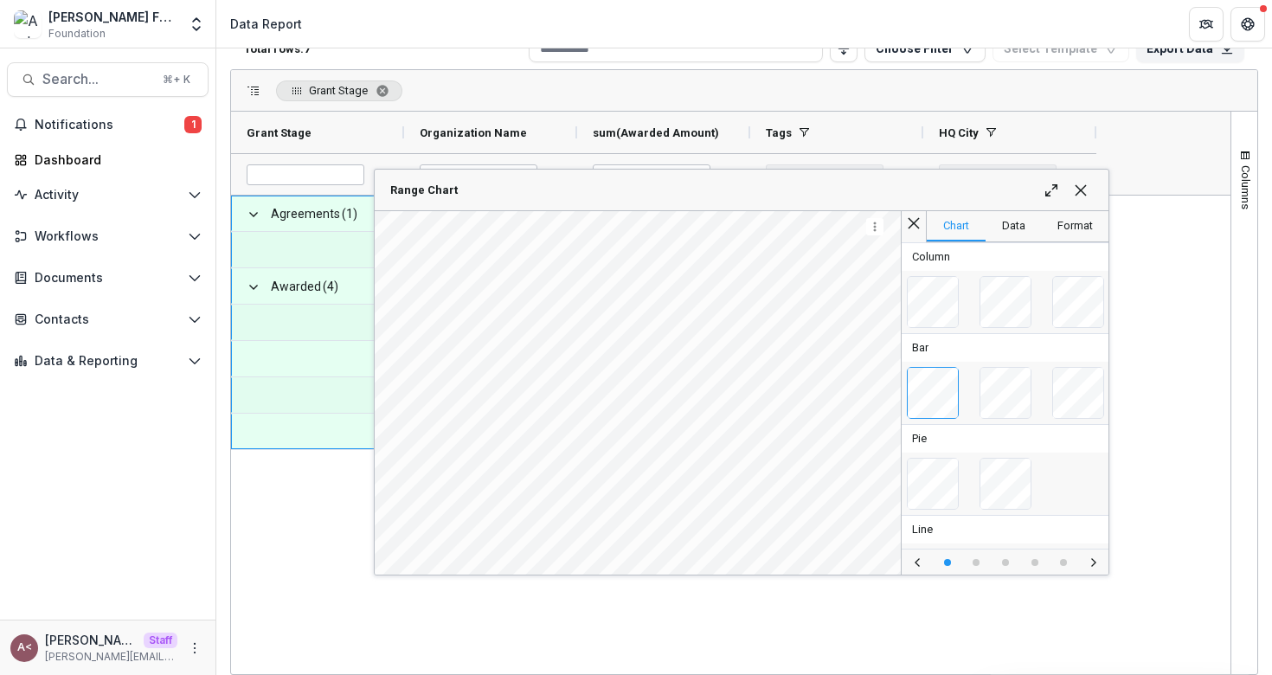
scroll to position [91, 0]
click at [1073, 191] on span "Range Chart" at bounding box center [1080, 190] width 14 height 14
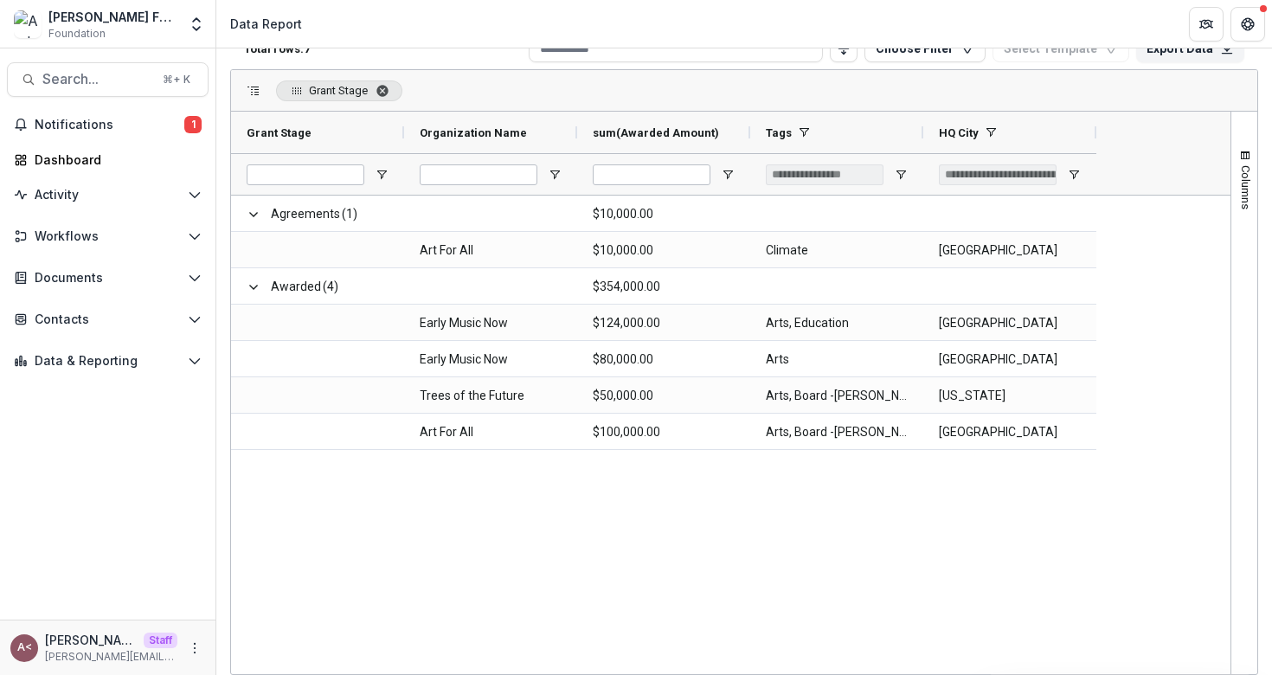
click at [386, 89] on span "Grant Stage. Press ENTER to sort. Press DELETE to remove" at bounding box center [382, 91] width 14 height 14
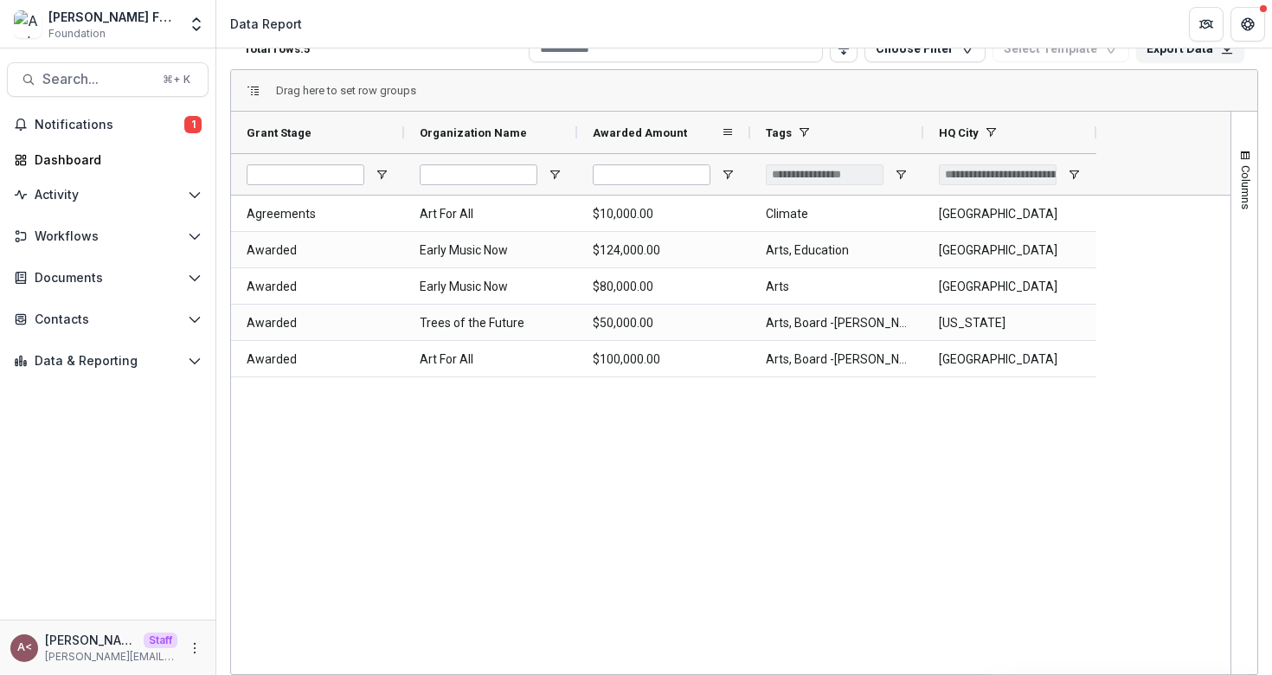
scroll to position [0, 0]
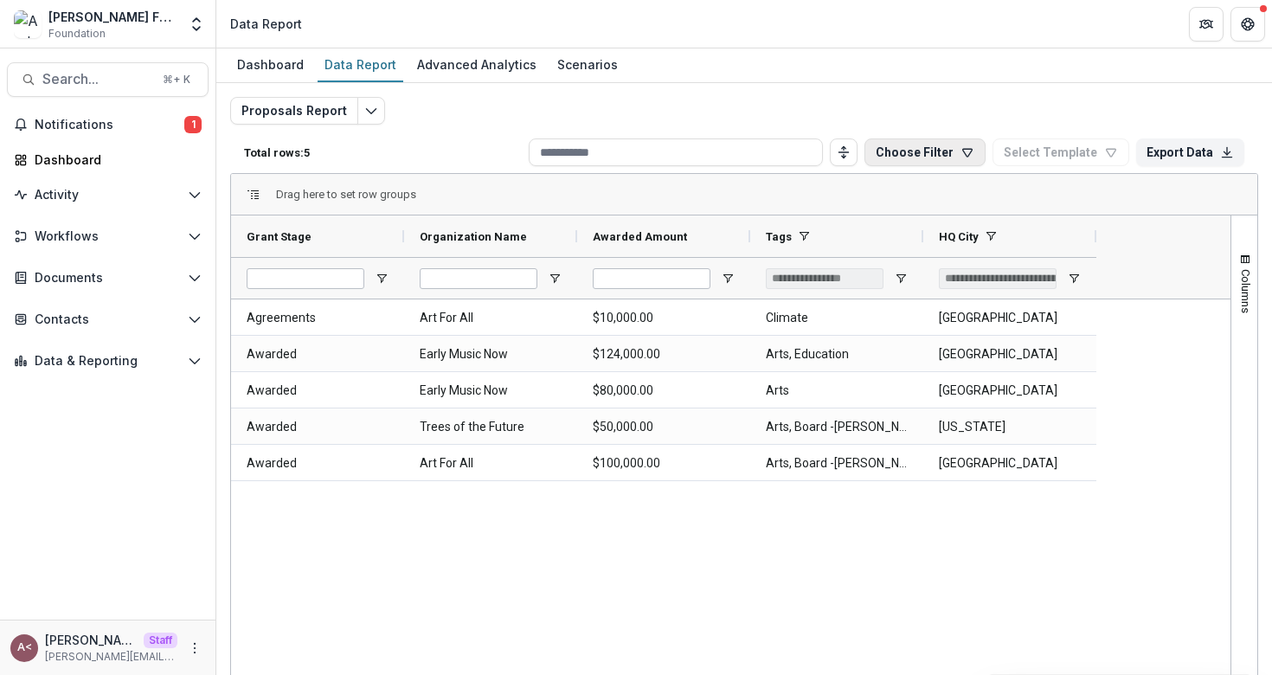
click at [929, 150] on button "Choose Filter" at bounding box center [924, 152] width 121 height 28
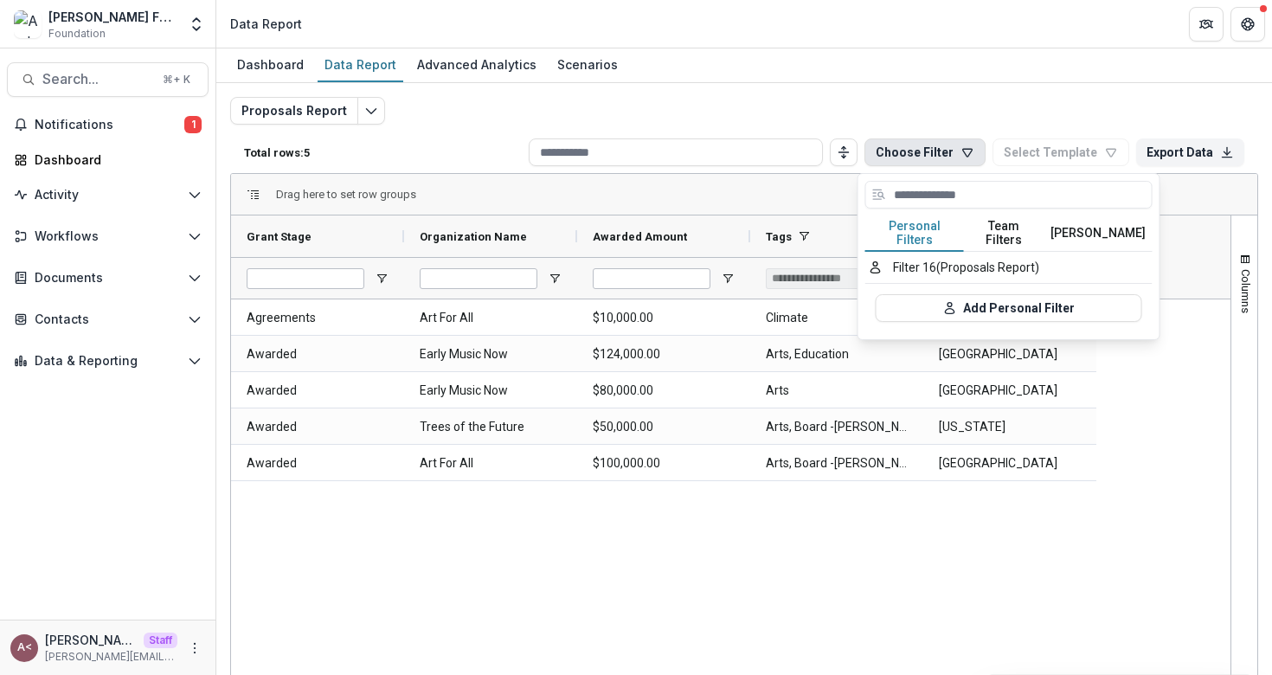
click at [983, 219] on button "Team Filters" at bounding box center [1004, 233] width 80 height 36
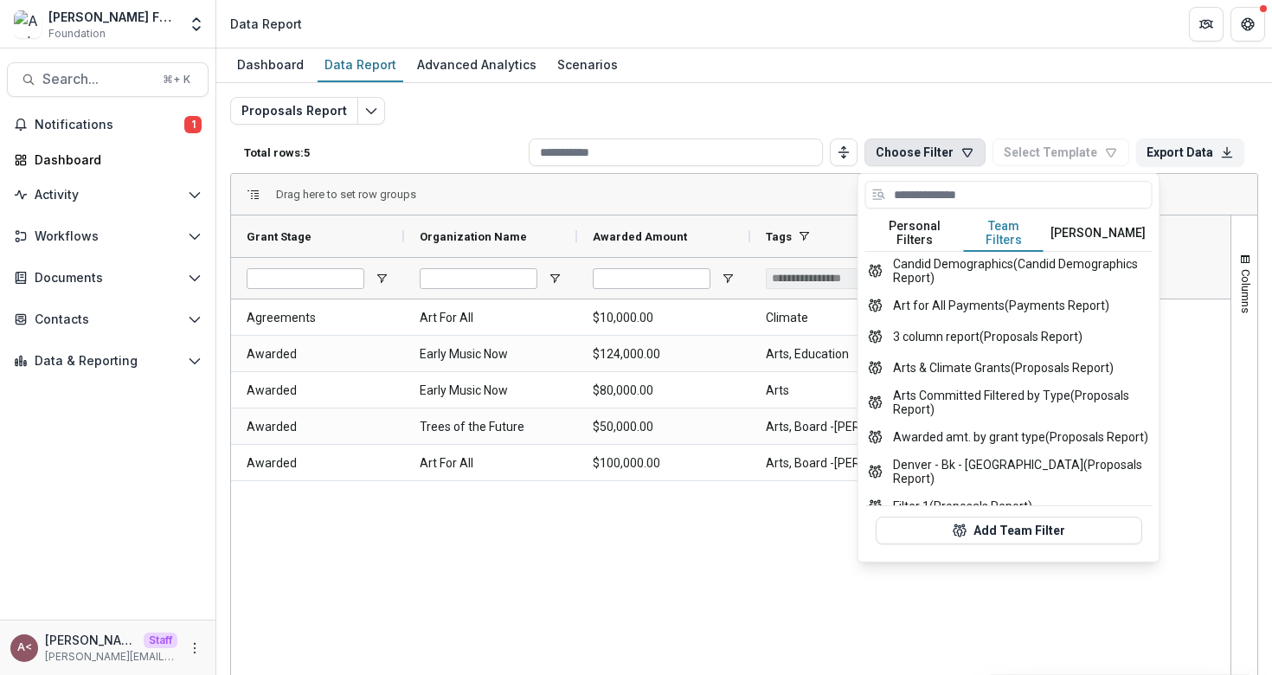
click at [1102, 221] on button "[PERSON_NAME]" at bounding box center [1097, 233] width 109 height 36
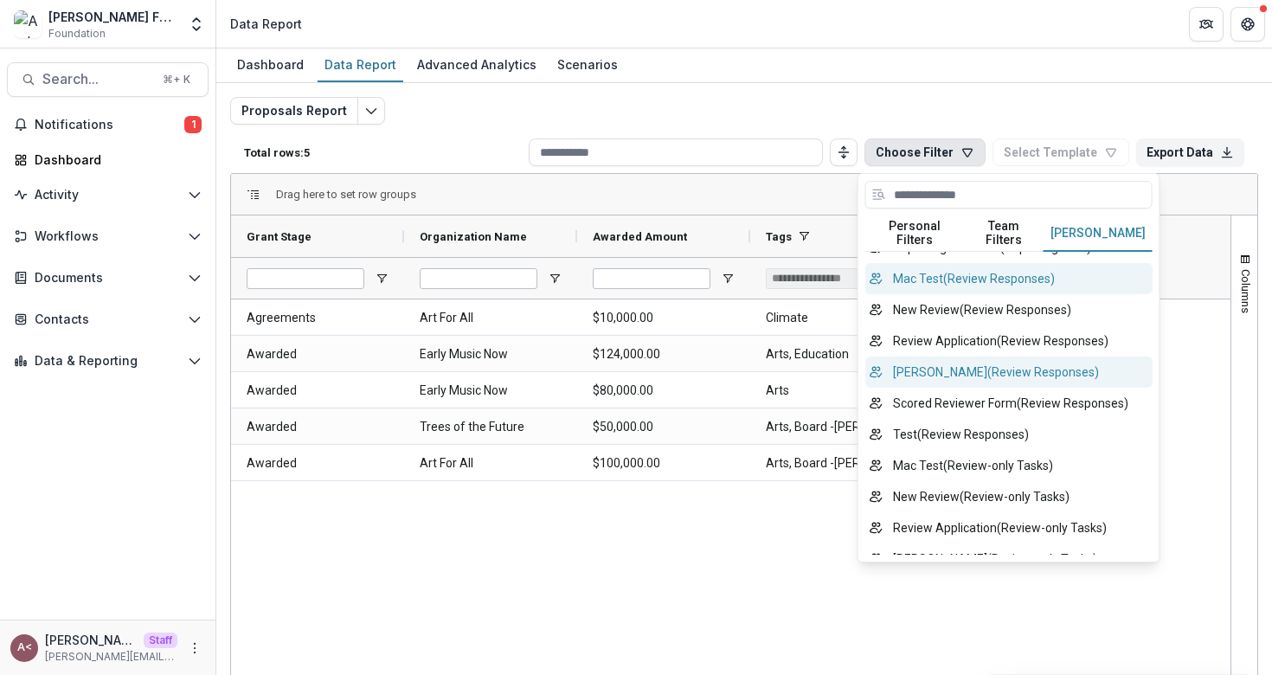
scroll to position [709, 0]
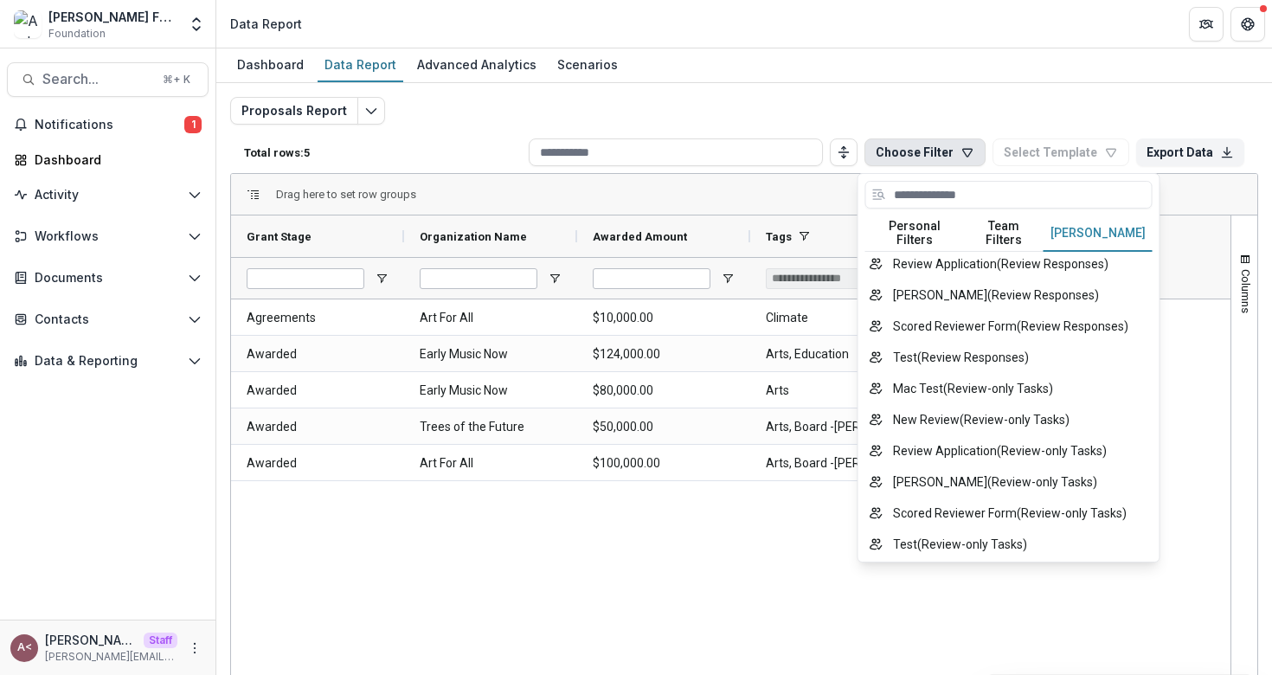
click at [676, 575] on div "Agreements Art For All $10,000.00 Climate OMAHA Awarded Early Music Now $124,00…" at bounding box center [730, 538] width 999 height 478
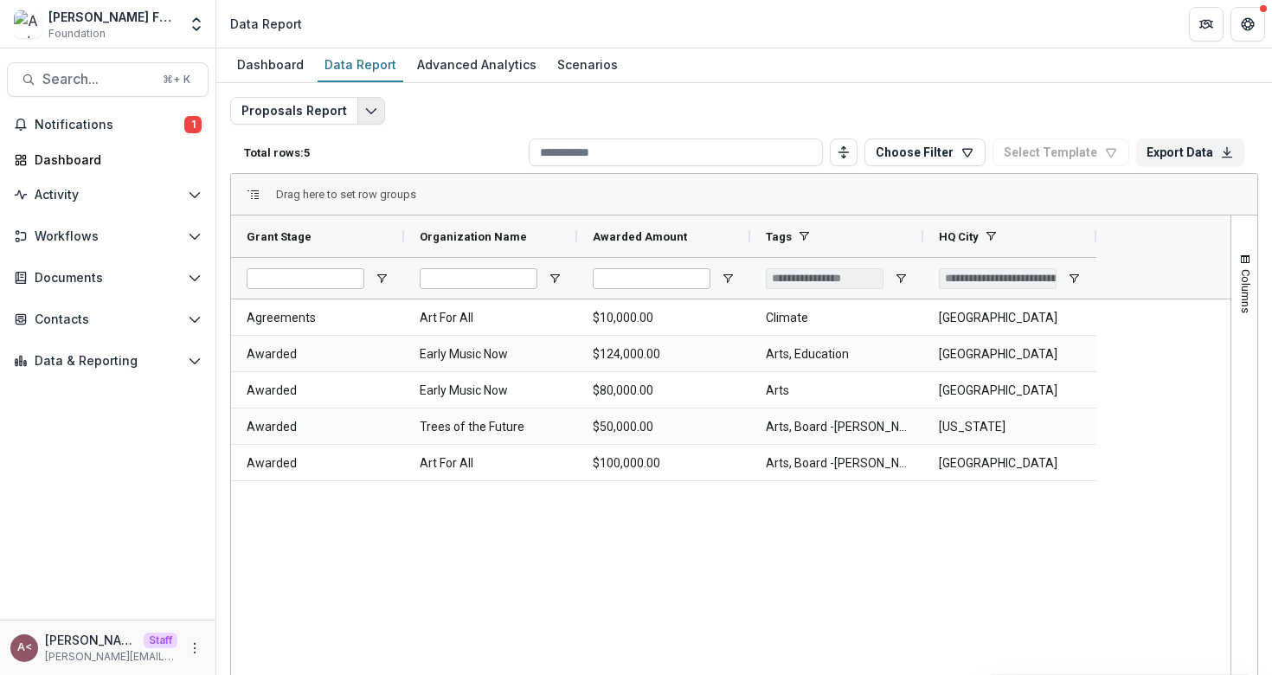
click at [364, 107] on icon "Edit selected report" at bounding box center [371, 111] width 14 height 14
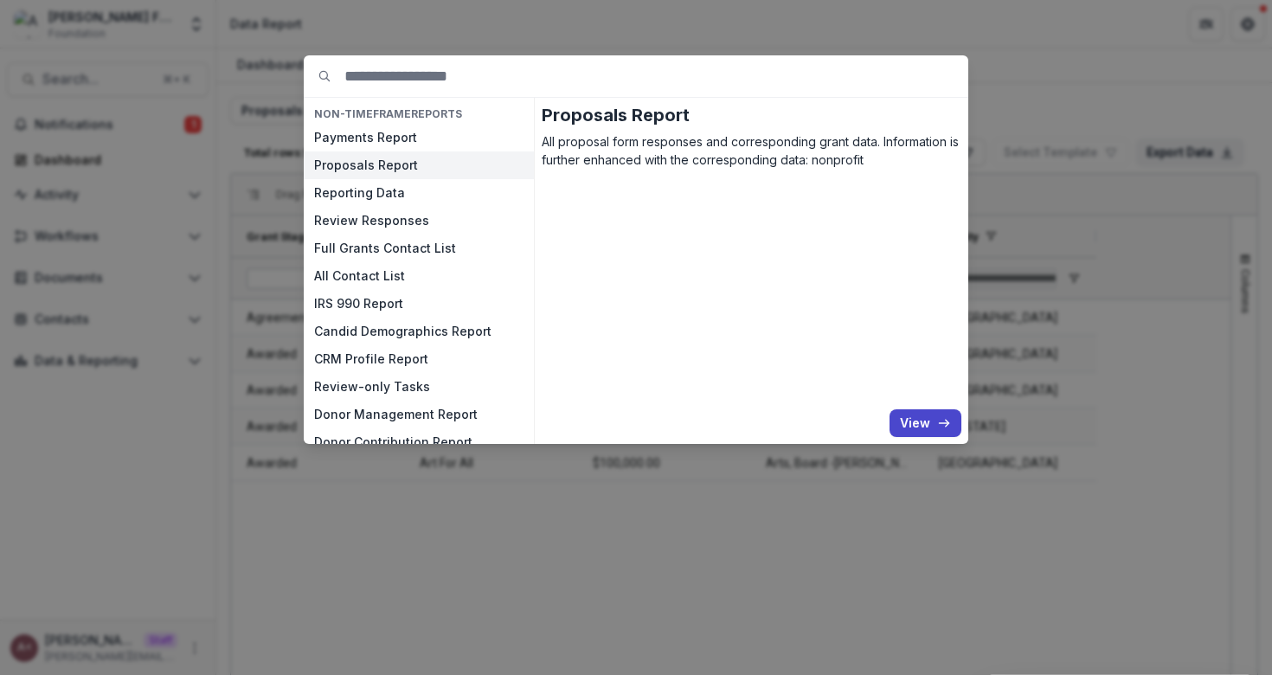
click at [409, 163] on button "Proposals Report" at bounding box center [419, 165] width 230 height 28
click at [925, 414] on button "View" at bounding box center [925, 423] width 72 height 28
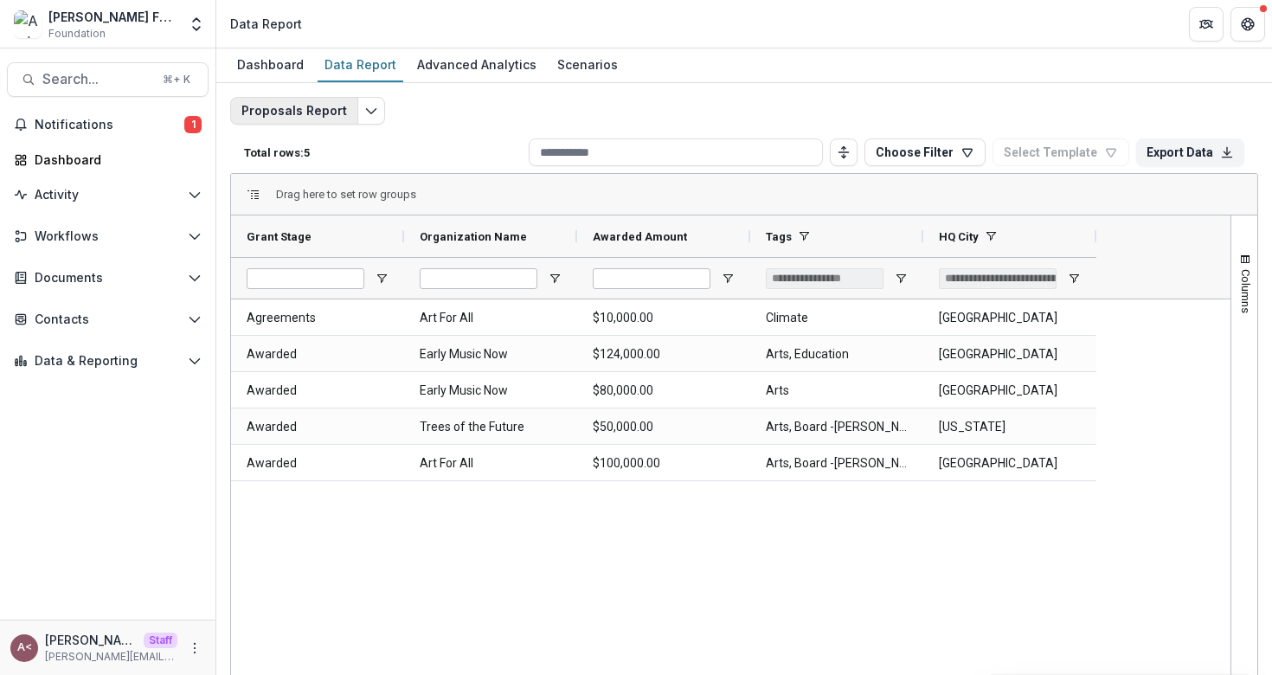
click at [339, 118] on button "Proposals Report" at bounding box center [294, 111] width 128 height 28
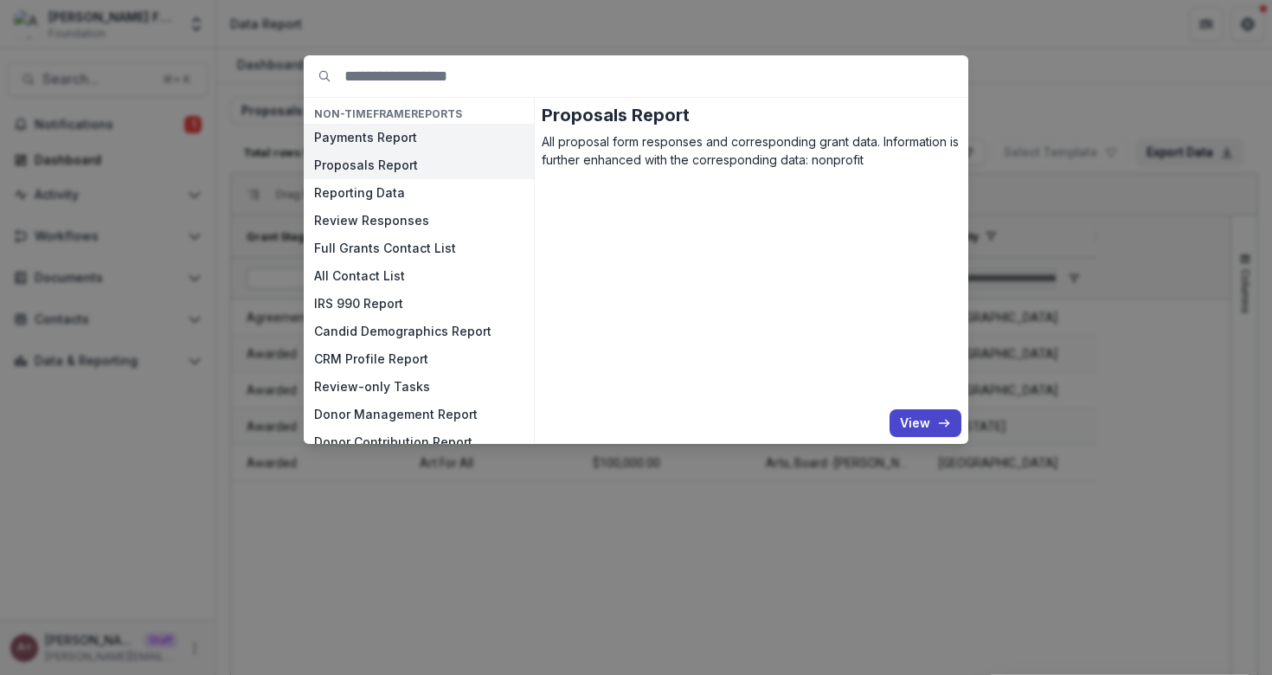
click at [420, 146] on button "Payments Report" at bounding box center [419, 138] width 230 height 28
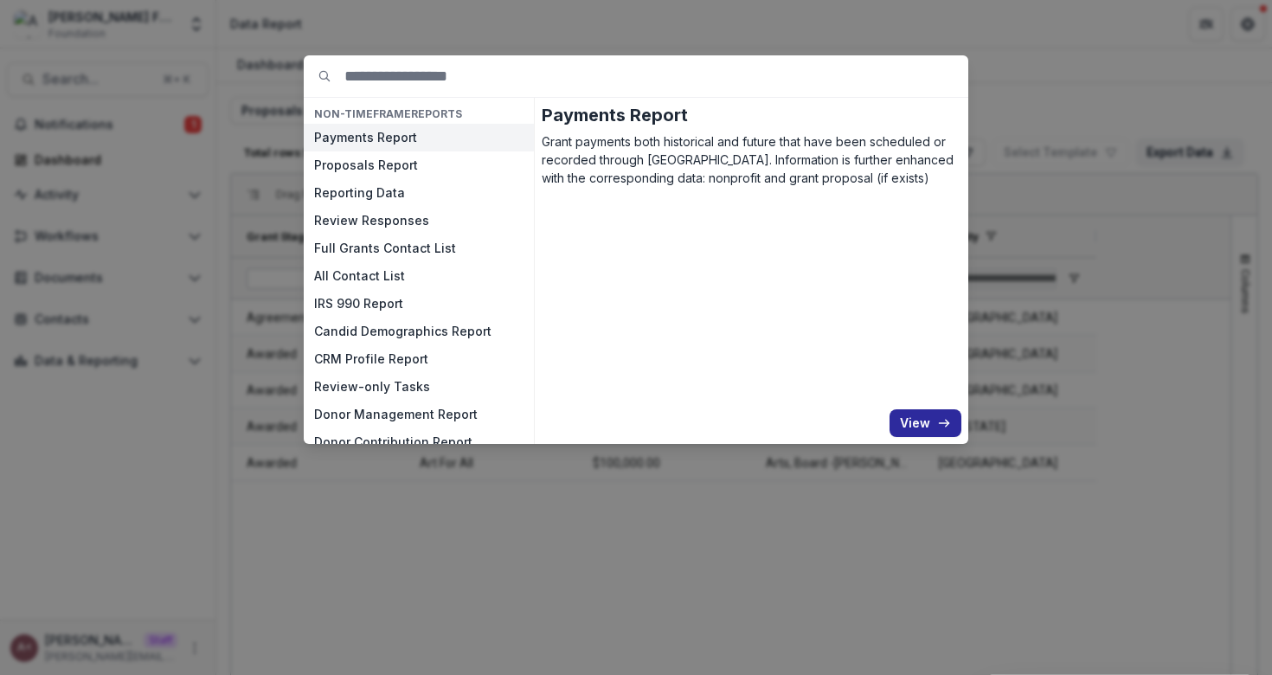
click at [941, 424] on icon "button" at bounding box center [944, 423] width 14 height 14
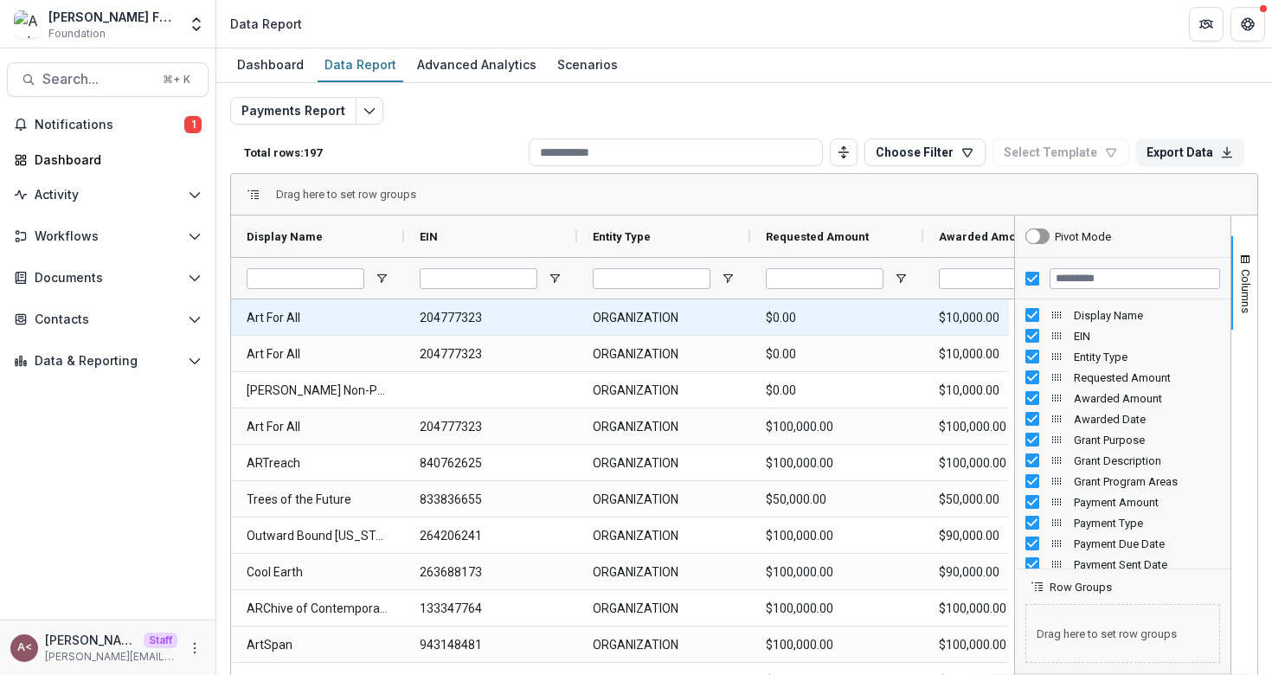
click at [678, 317] on Type-2976 "ORGANIZATION" at bounding box center [664, 317] width 142 height 35
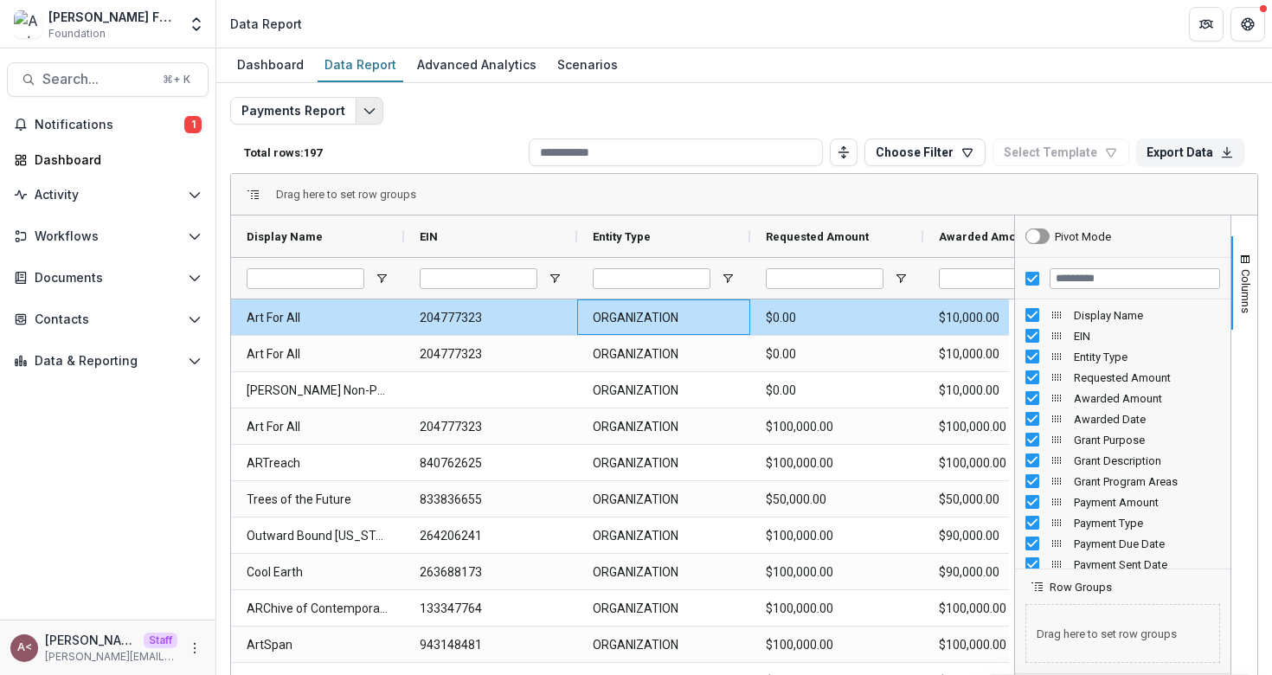
click at [356, 102] on button "Edit selected report" at bounding box center [370, 111] width 28 height 28
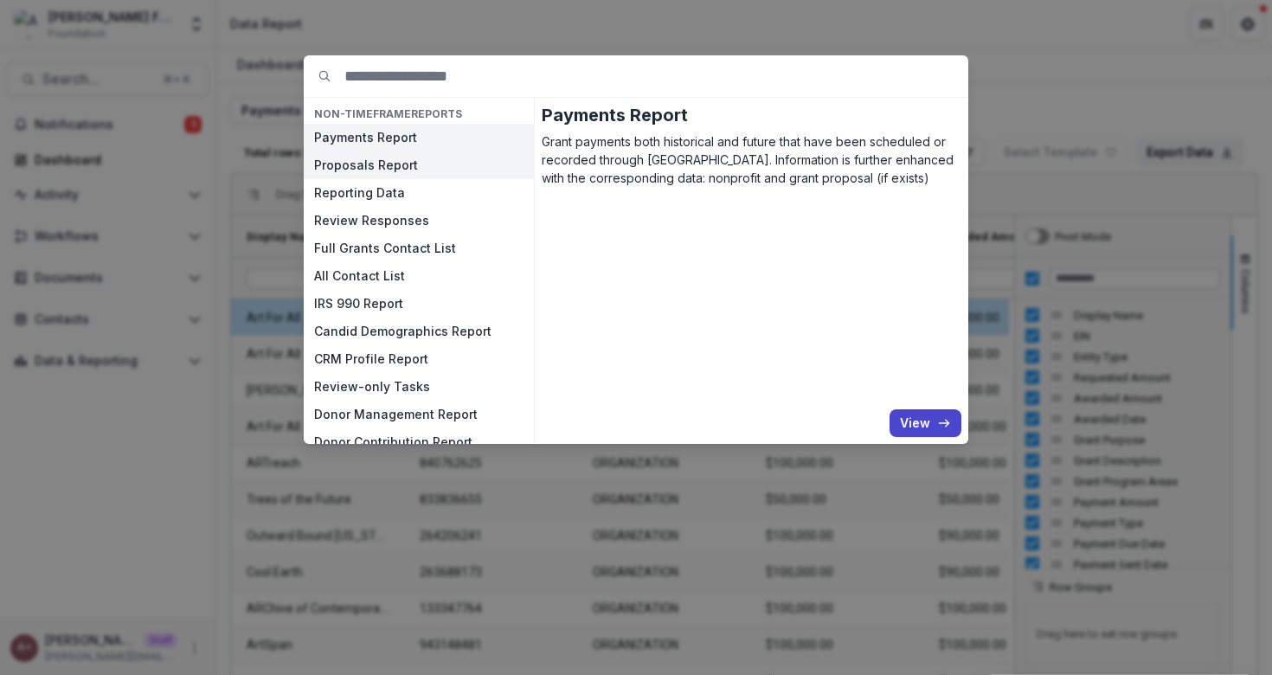
click at [374, 166] on button "Proposals Report" at bounding box center [419, 165] width 230 height 28
click at [304, 151] on button "Proposals Report" at bounding box center [419, 165] width 230 height 28
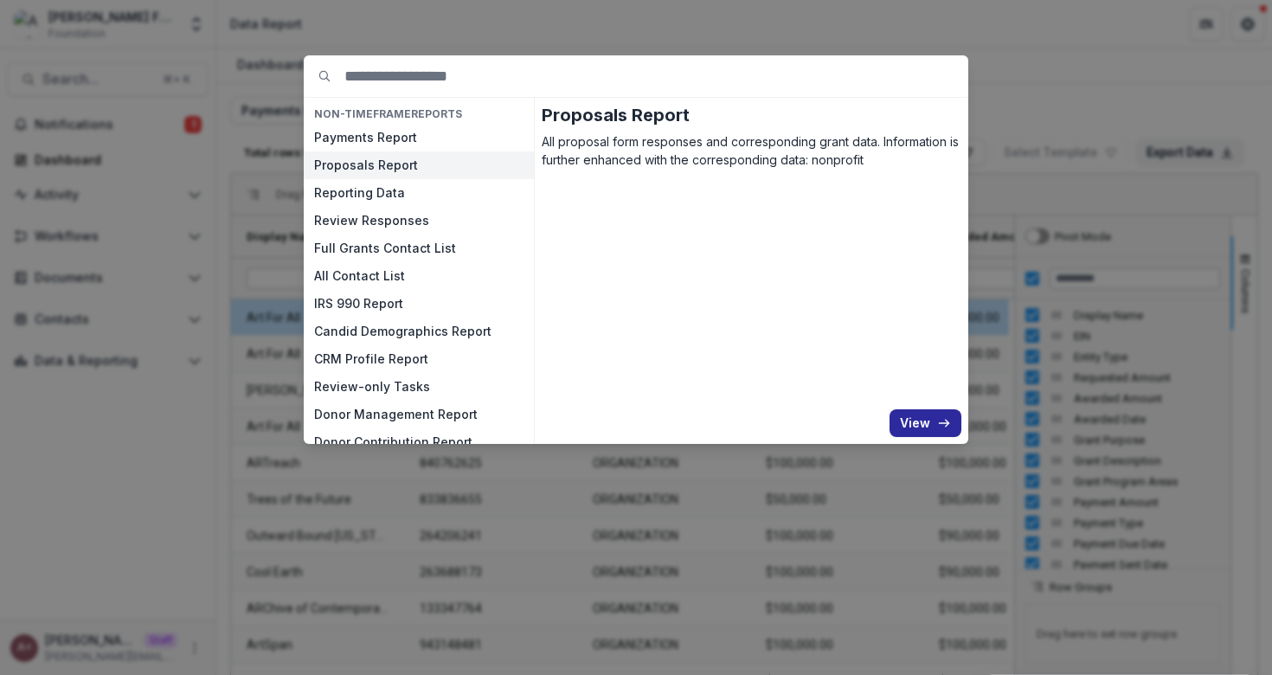
click at [906, 420] on button "View" at bounding box center [925, 423] width 72 height 28
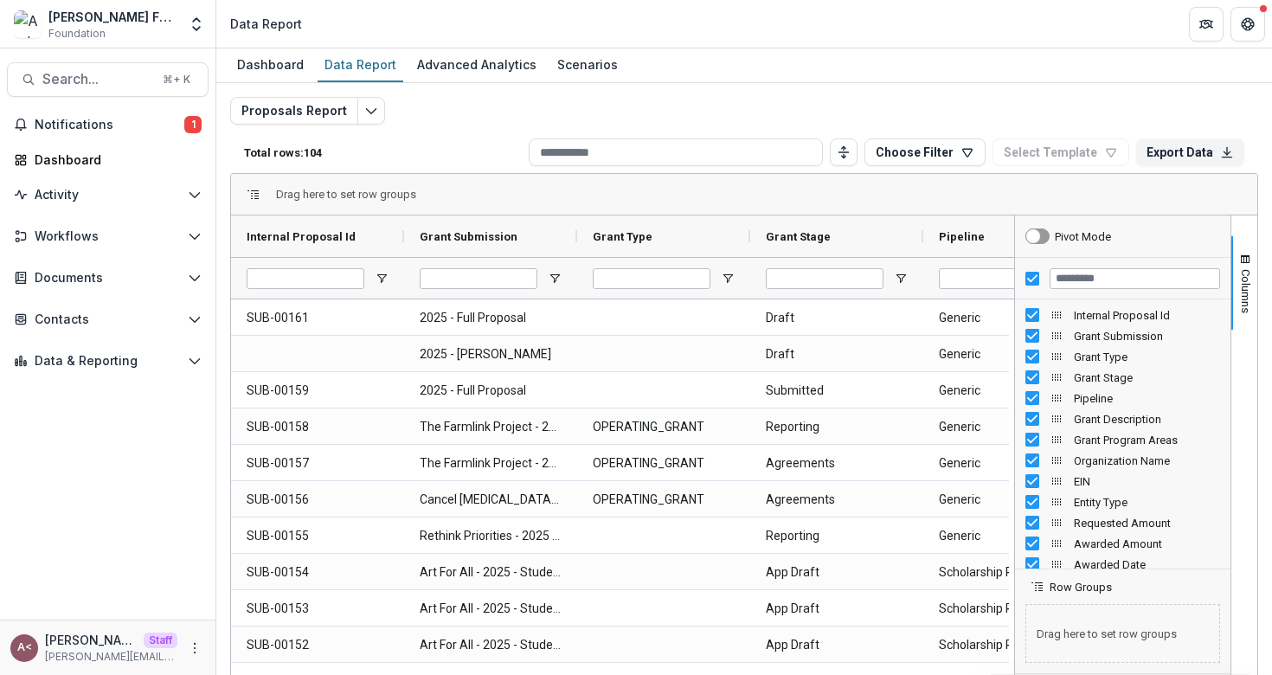
click at [490, 124] on div "Proposals Report Total rows: 104 Choose Filter Personal Filters Team Filters Te…" at bounding box center [744, 417] width 1028 height 640
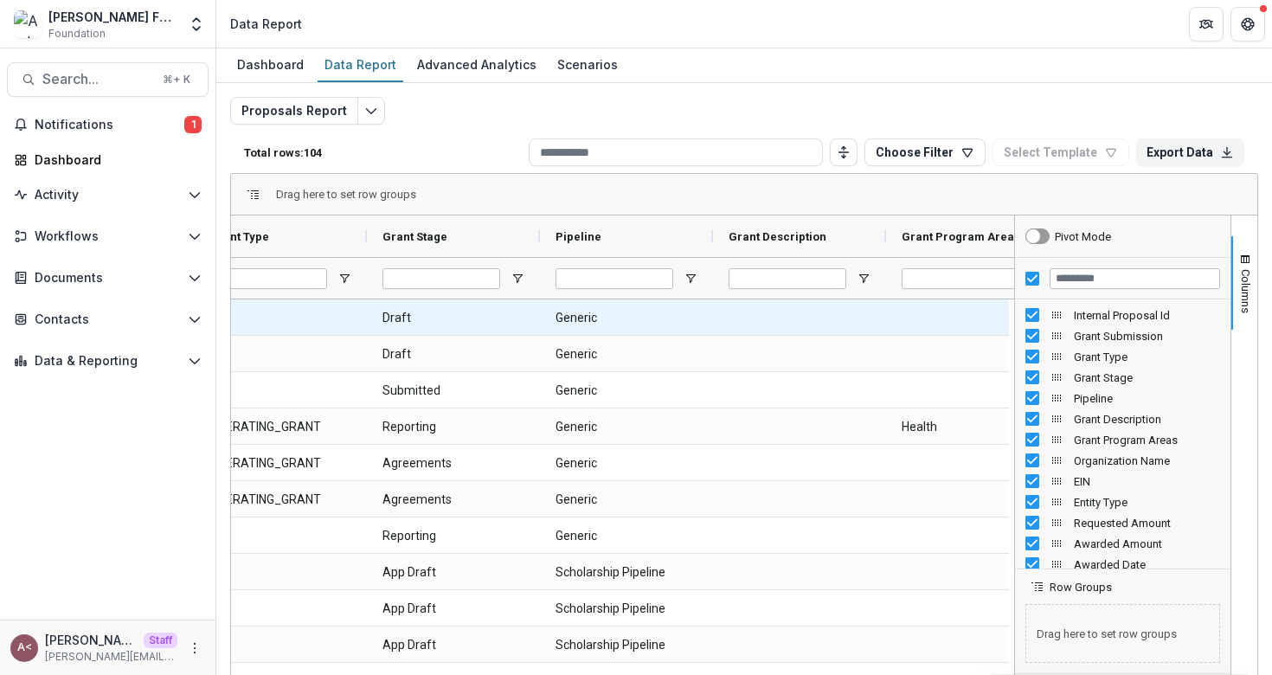
scroll to position [0, 420]
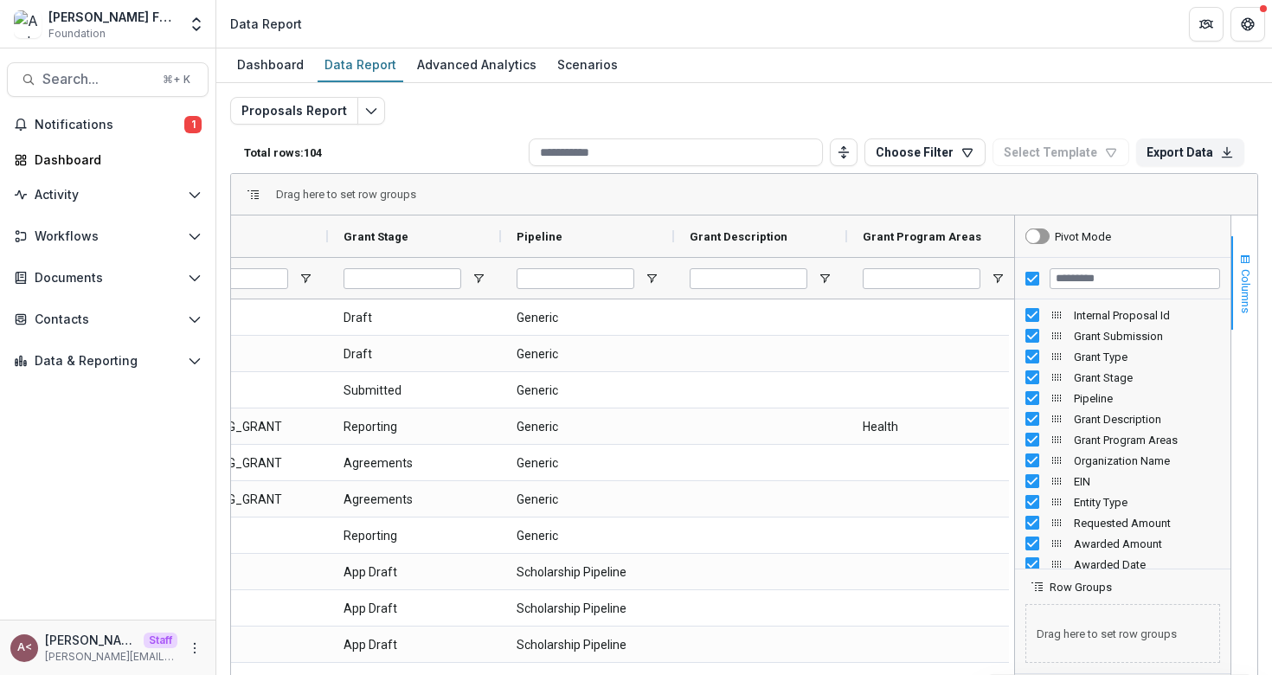
click at [1245, 255] on span "button" at bounding box center [1245, 260] width 14 height 14
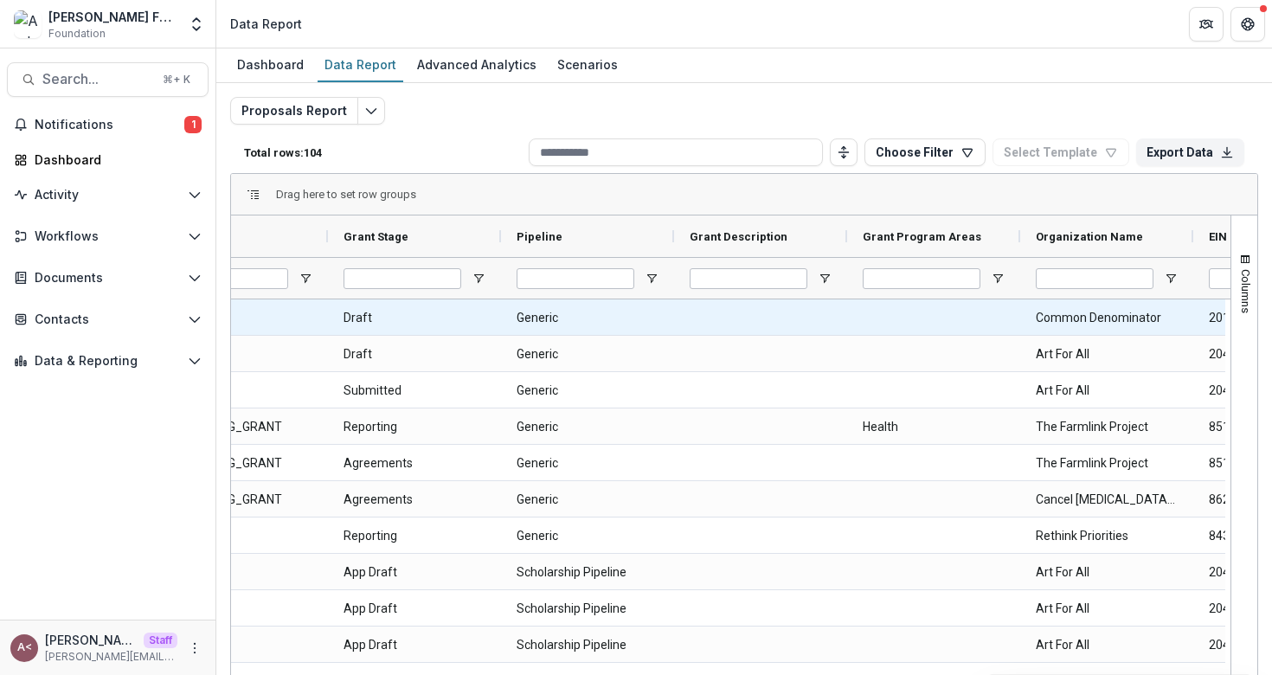
scroll to position [0, 612]
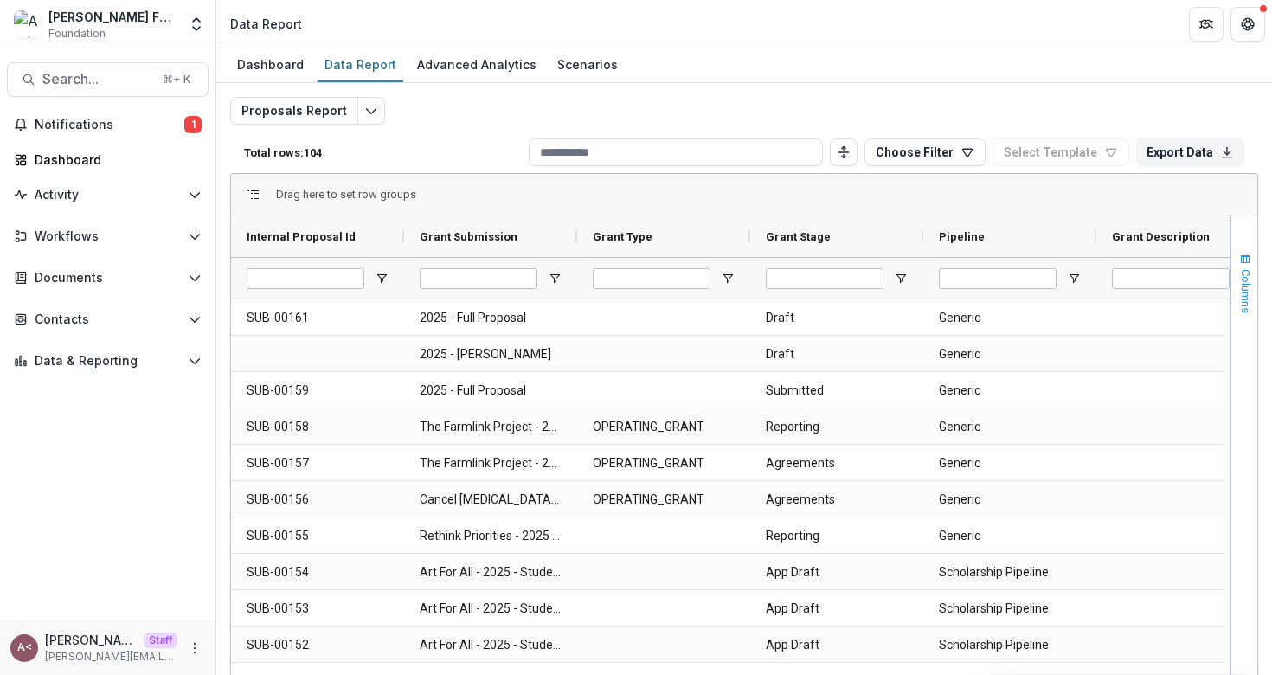
click at [1241, 284] on span "Columns" at bounding box center [1245, 291] width 13 height 44
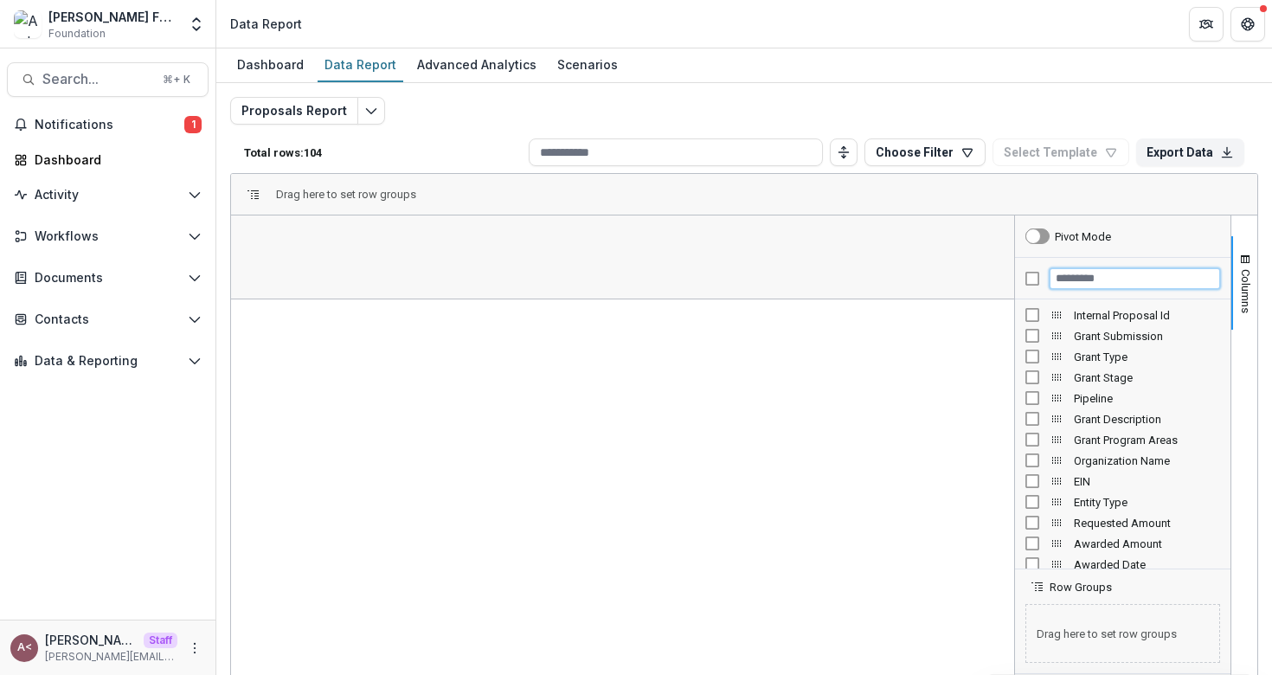
click at [1085, 280] on input "Filter Columns Input" at bounding box center [1134, 278] width 170 height 21
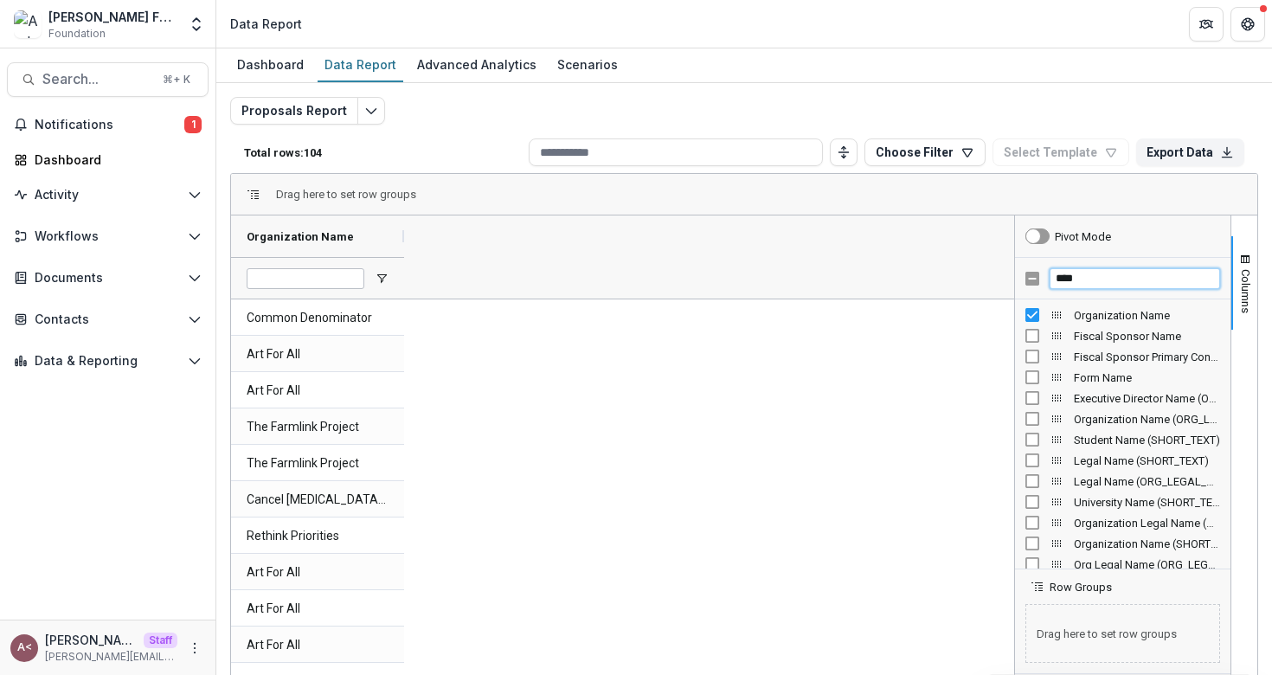
click at [1081, 284] on input "****" at bounding box center [1134, 278] width 170 height 21
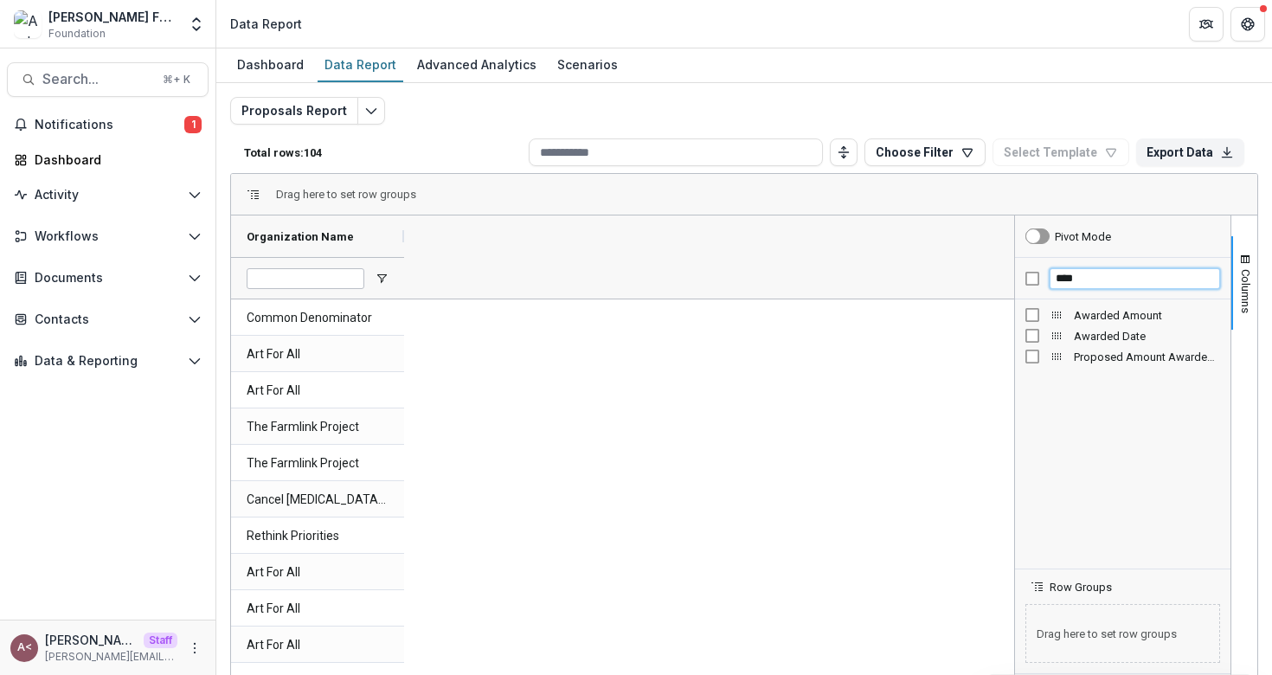
type input "****"
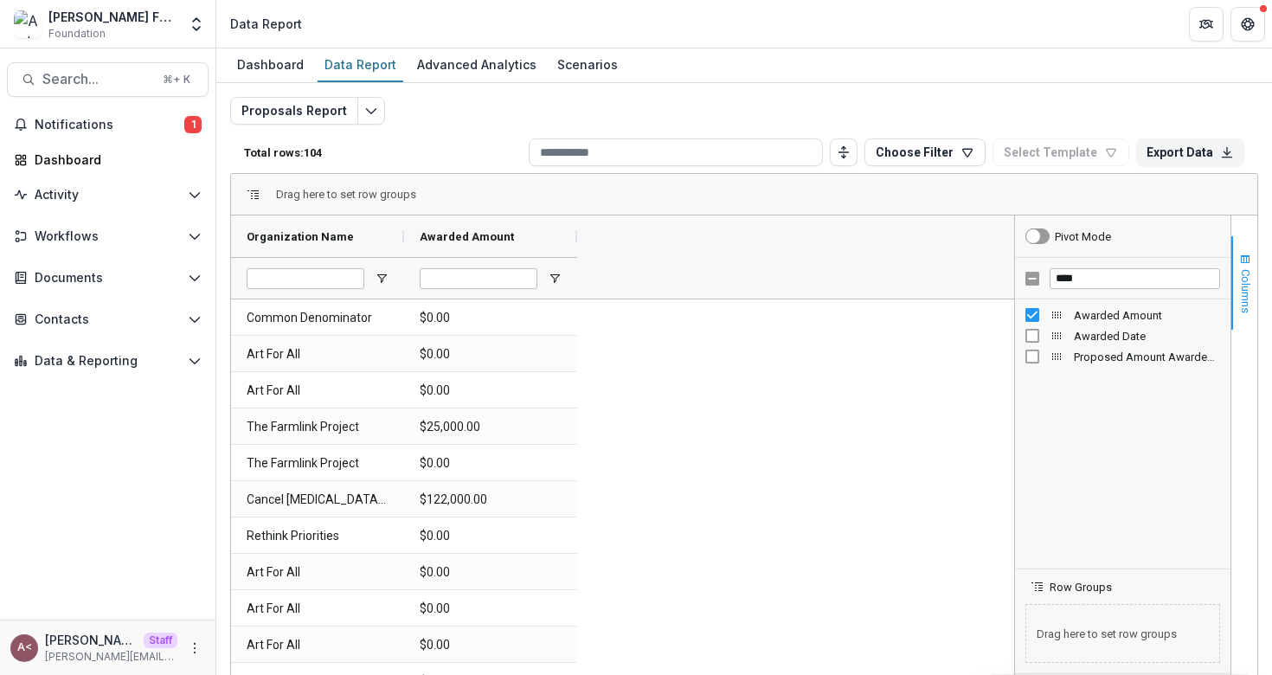
click at [1242, 269] on span "Columns" at bounding box center [1245, 291] width 13 height 44
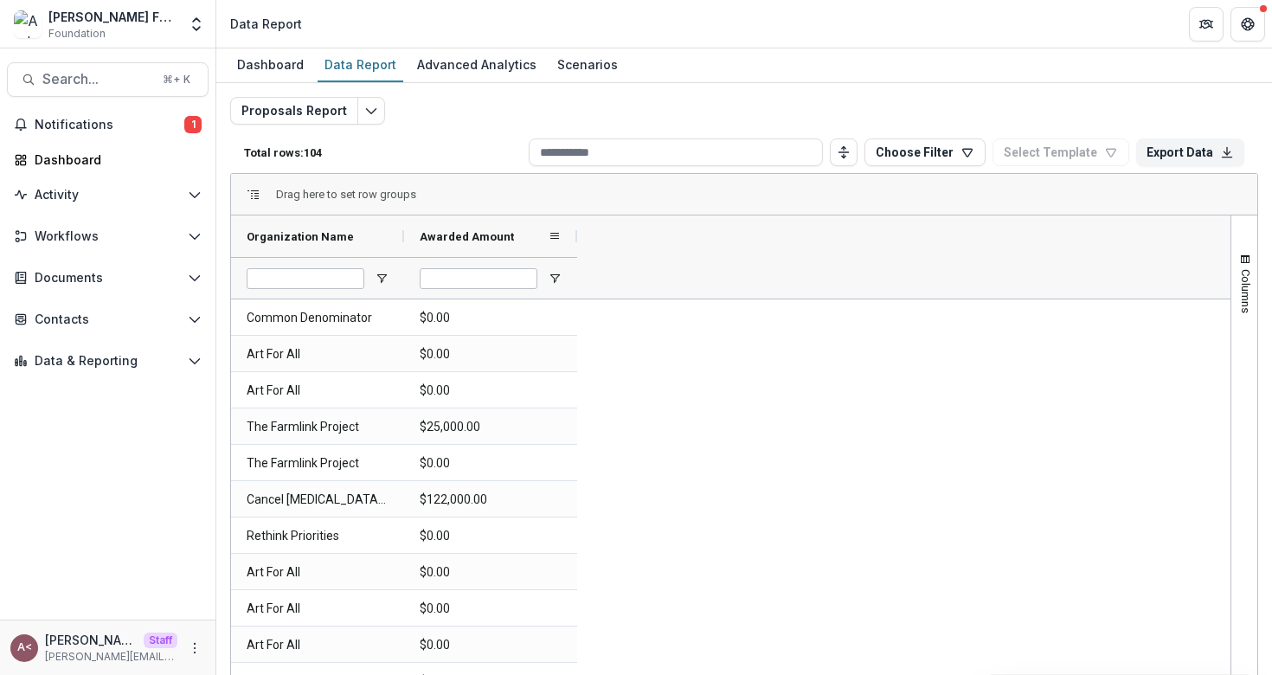
click at [487, 237] on span "Awarded Amount" at bounding box center [467, 236] width 94 height 13
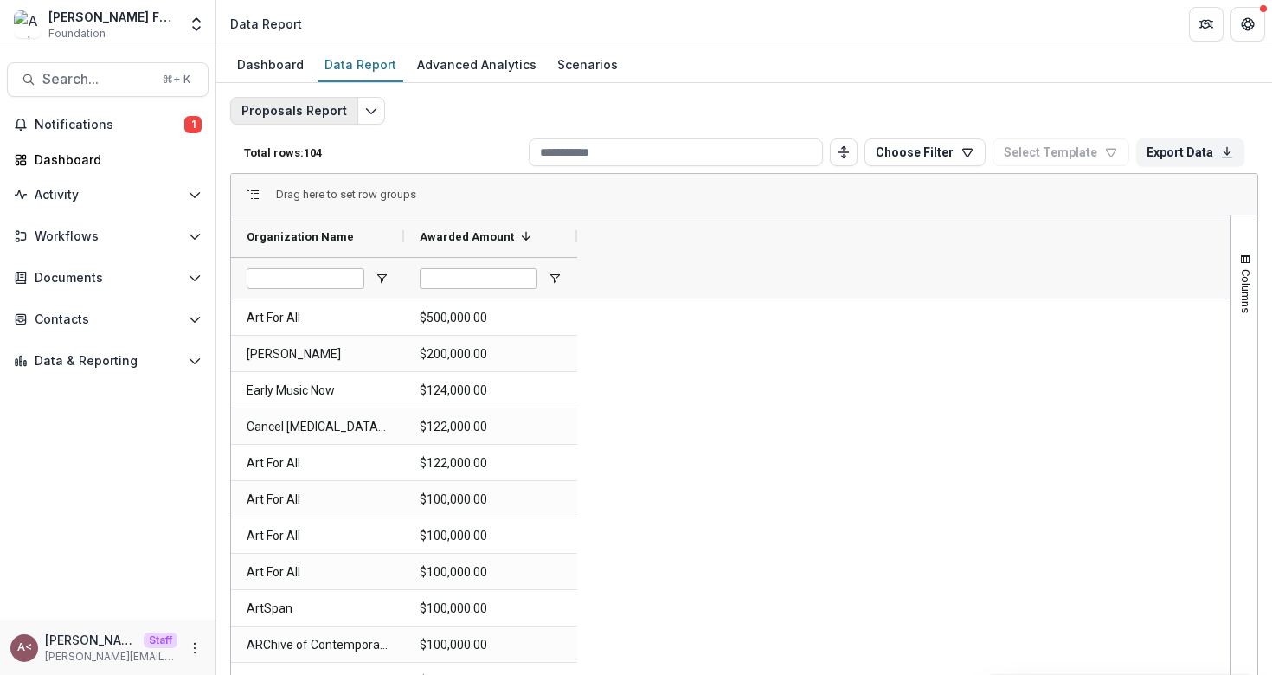
click at [332, 108] on button "Proposals Report" at bounding box center [294, 111] width 128 height 28
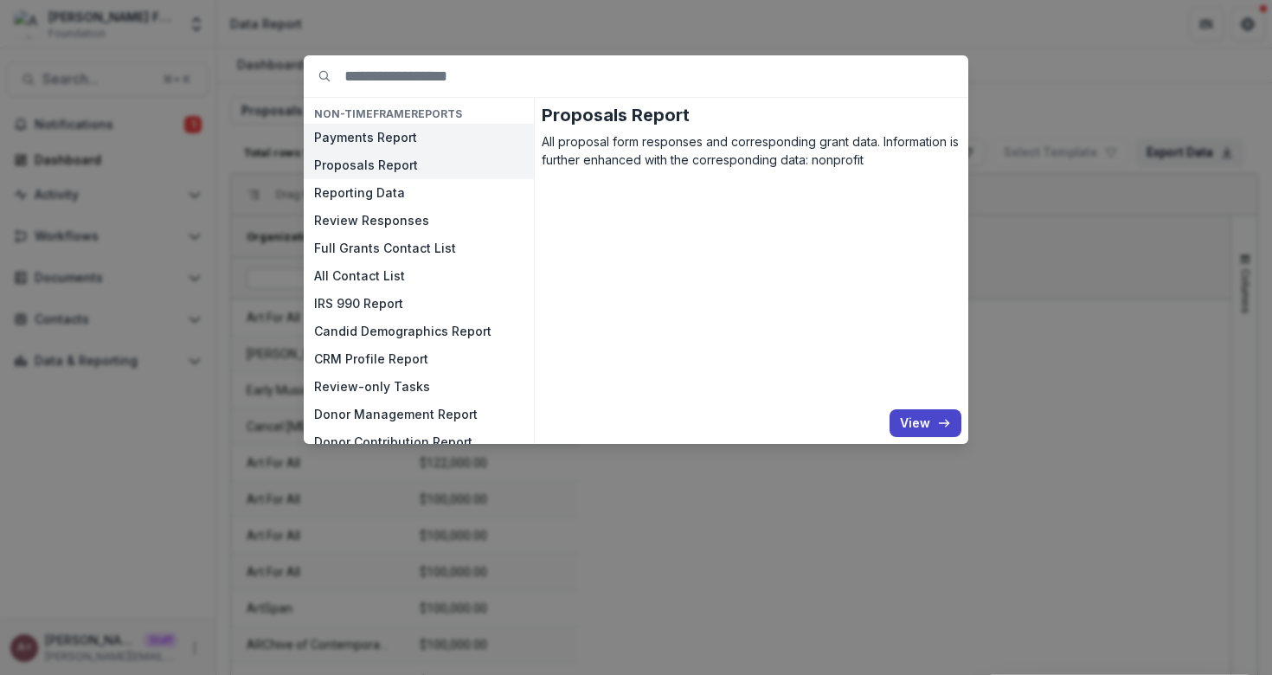
click at [392, 141] on button "Payments Report" at bounding box center [419, 138] width 230 height 28
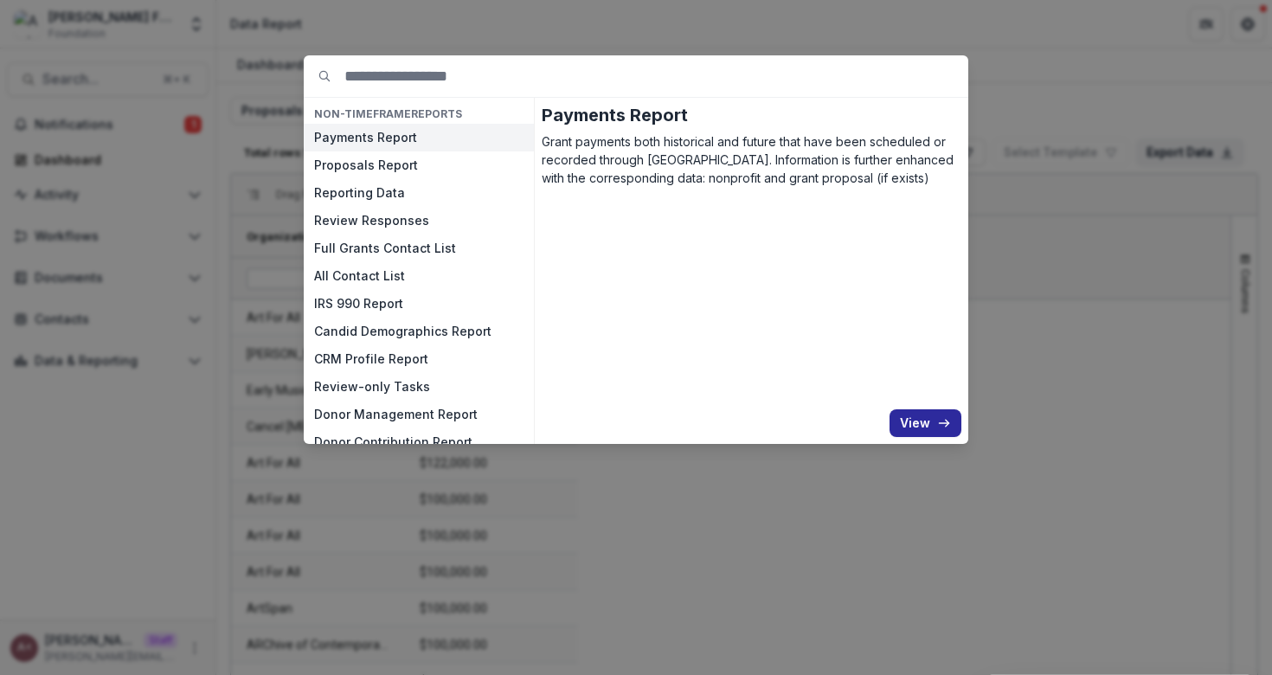
click at [926, 421] on button "View" at bounding box center [925, 423] width 72 height 28
